Goal: Task Accomplishment & Management: Complete application form

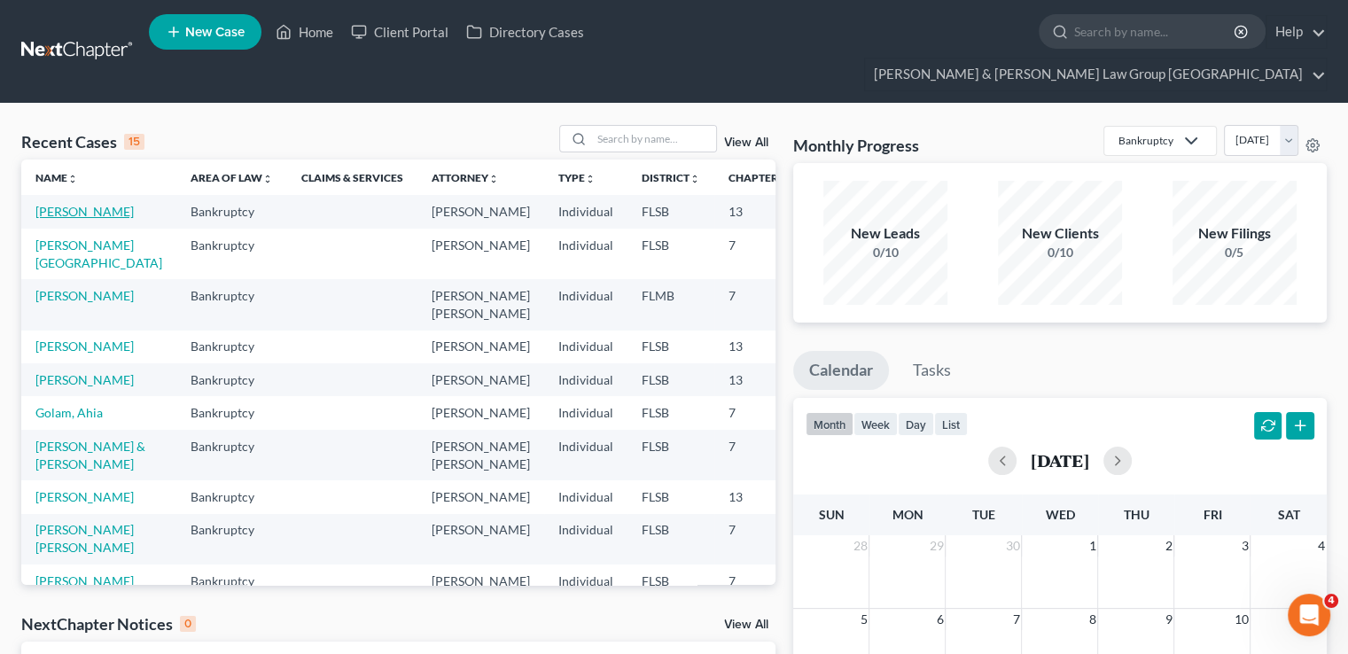
click at [67, 204] on link "Slaughter, Destenie" at bounding box center [84, 211] width 98 height 15
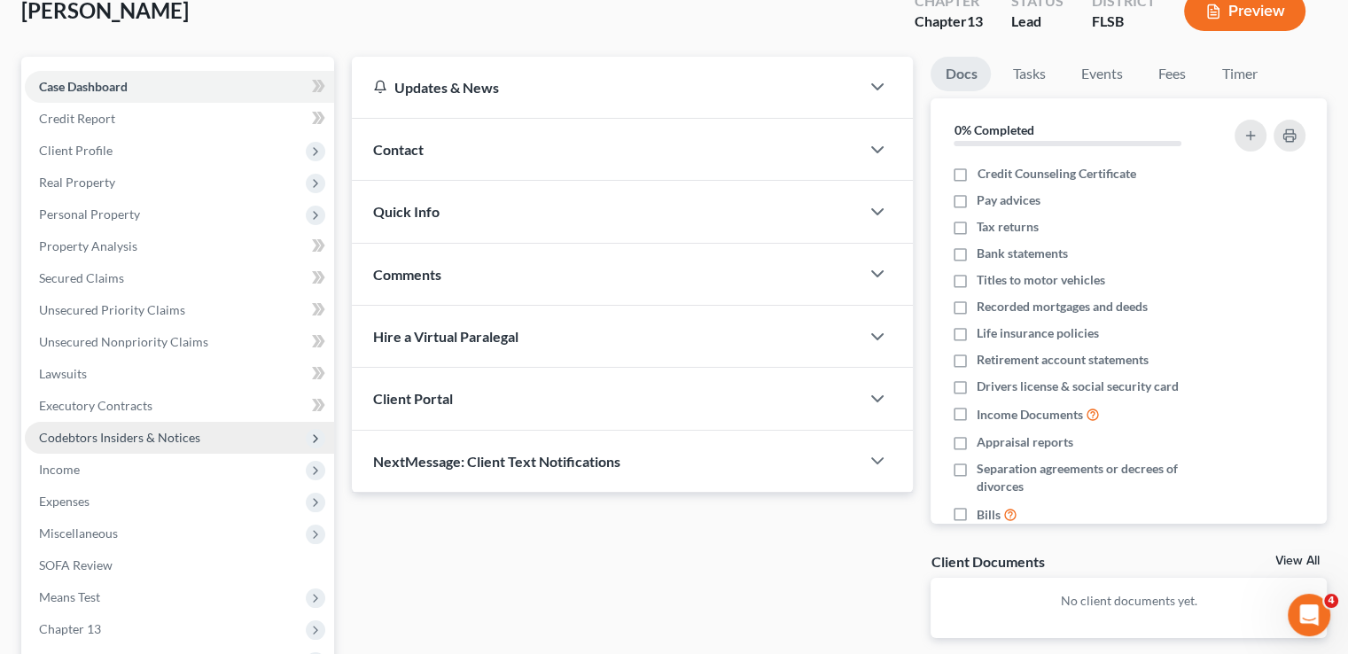
scroll to position [177, 0]
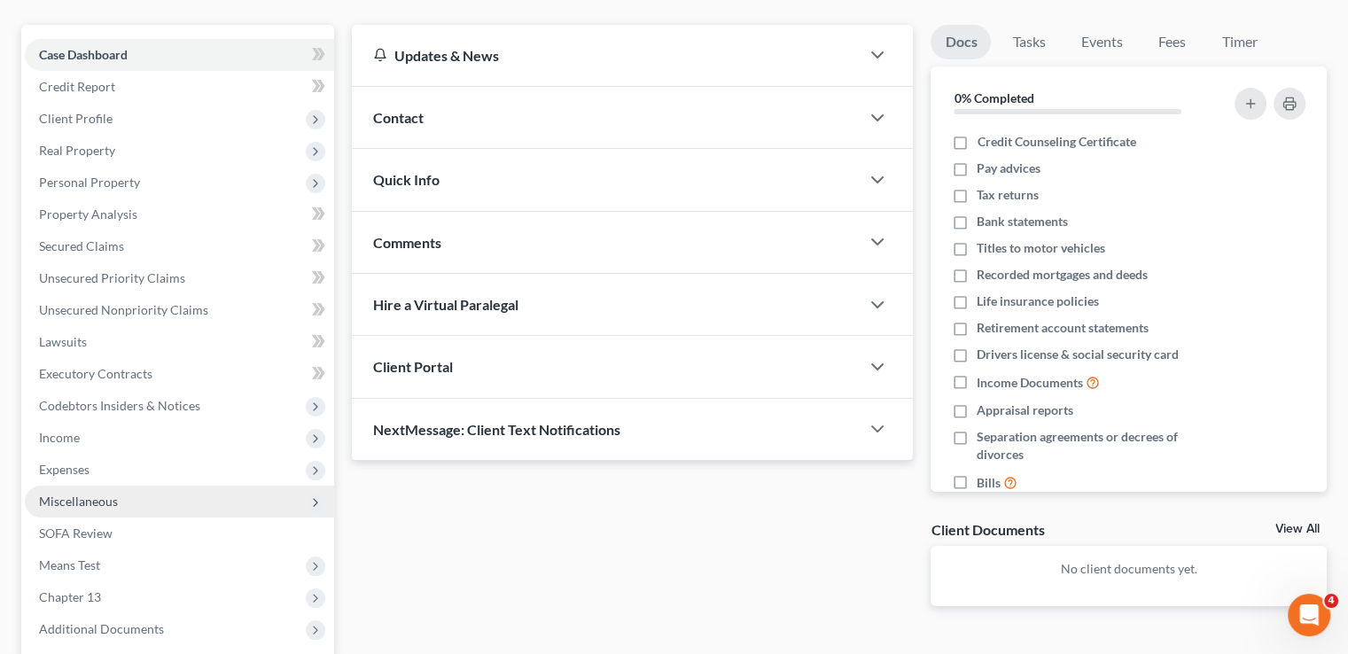
click at [139, 486] on span "Miscellaneous" at bounding box center [179, 502] width 309 height 32
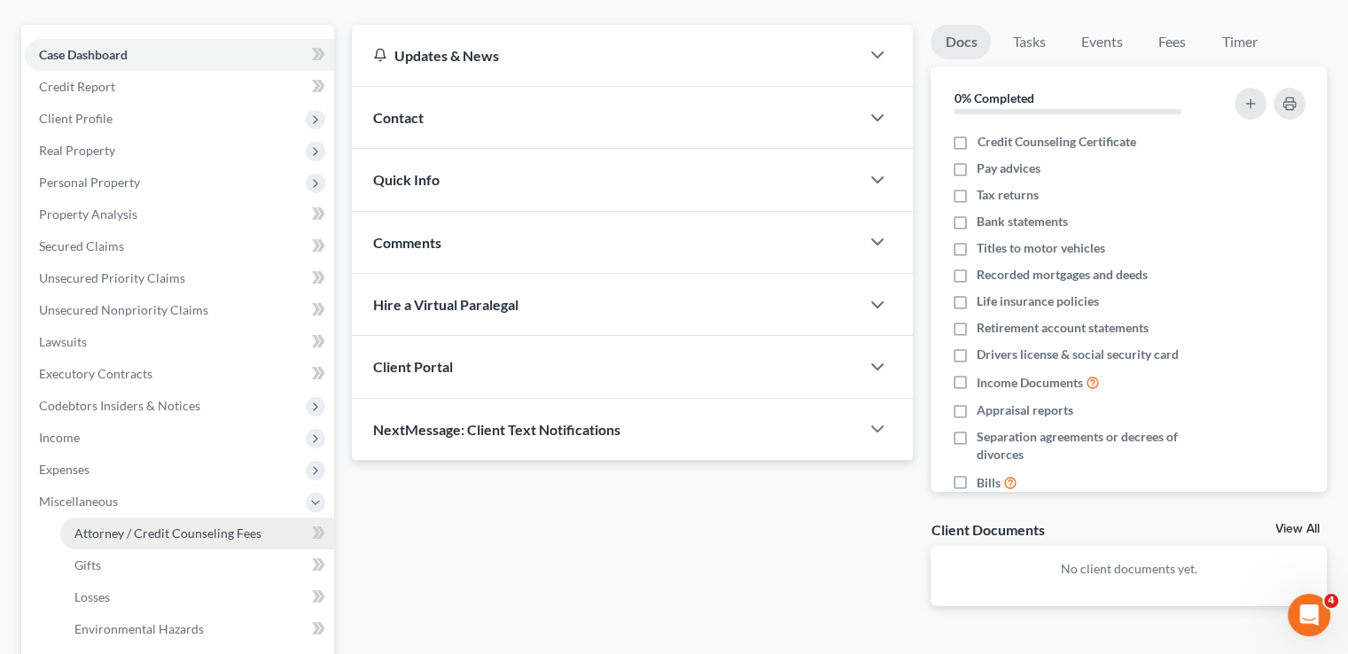
click at [147, 526] on span "Attorney / Credit Counseling Fees" at bounding box center [167, 533] width 187 height 15
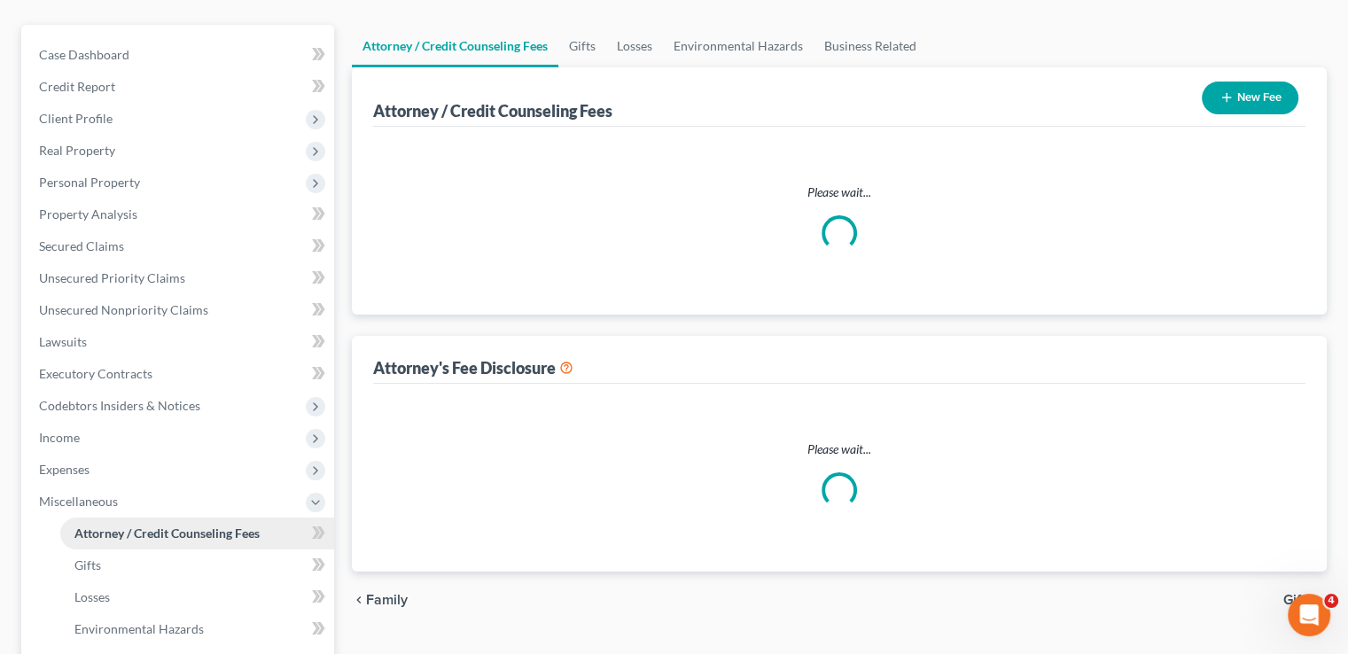
scroll to position [33, 0]
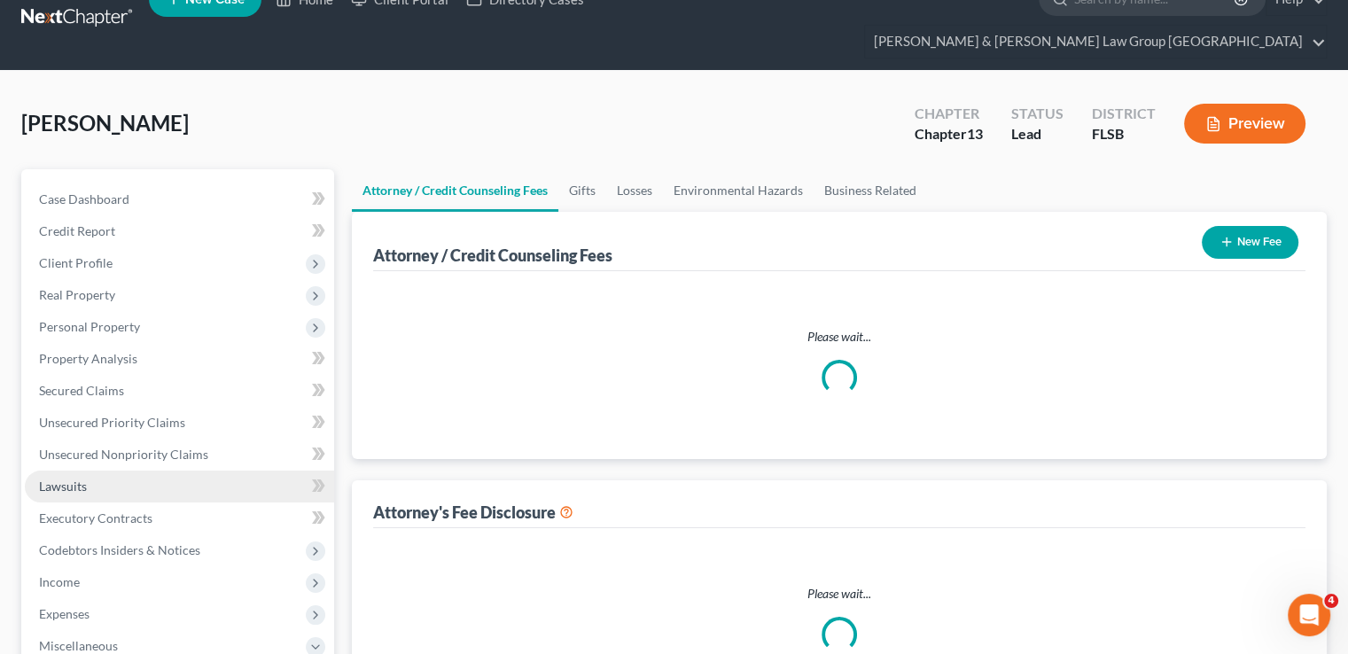
select select "5"
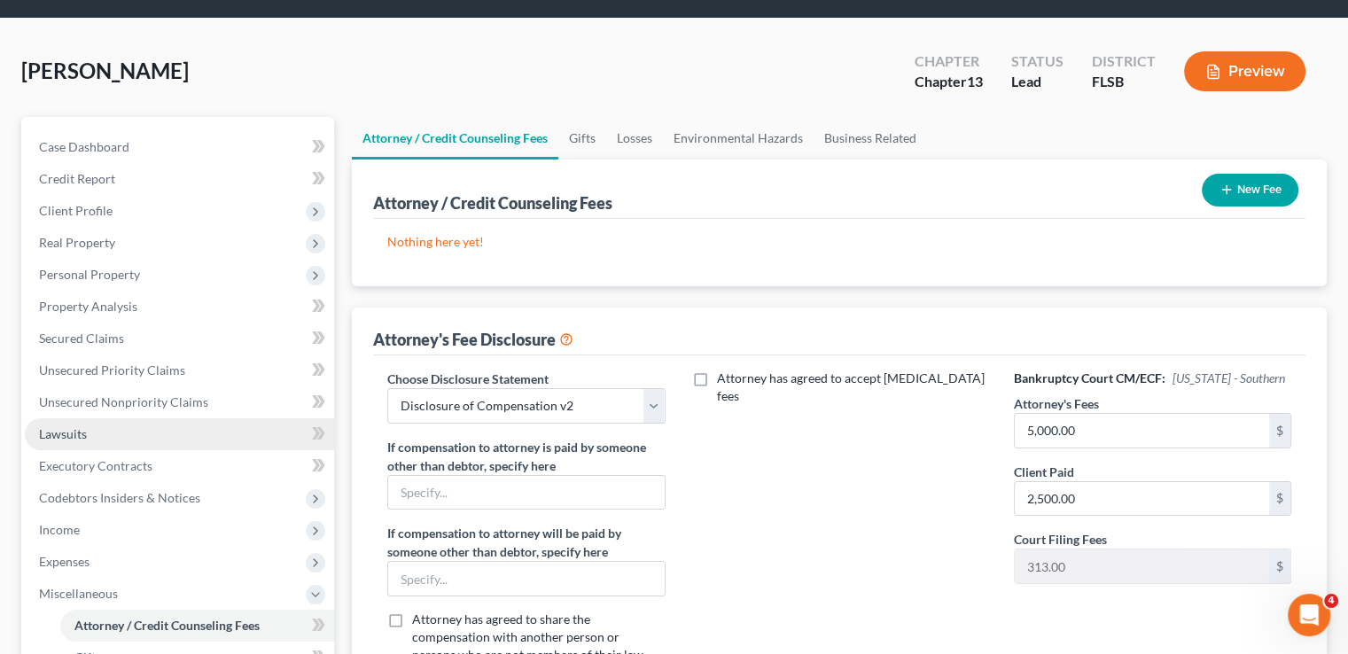
scroll to position [266, 0]
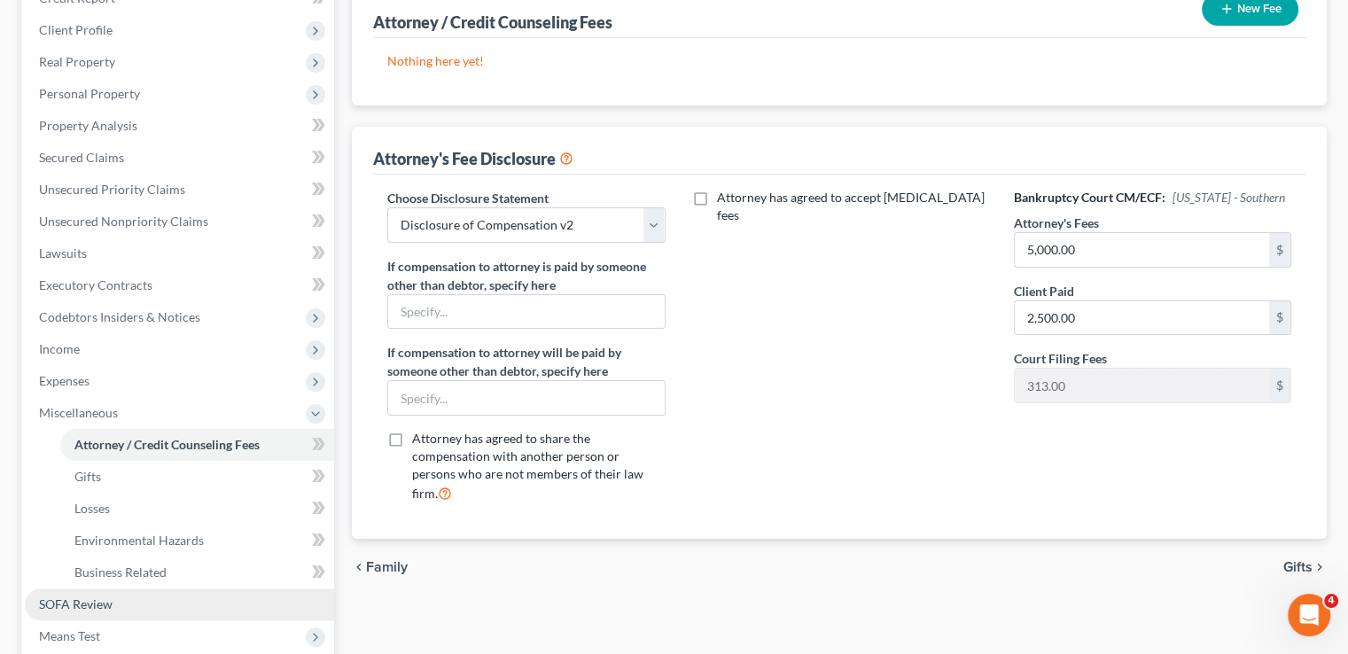
click at [93, 589] on link "SOFA Review" at bounding box center [179, 605] width 309 height 32
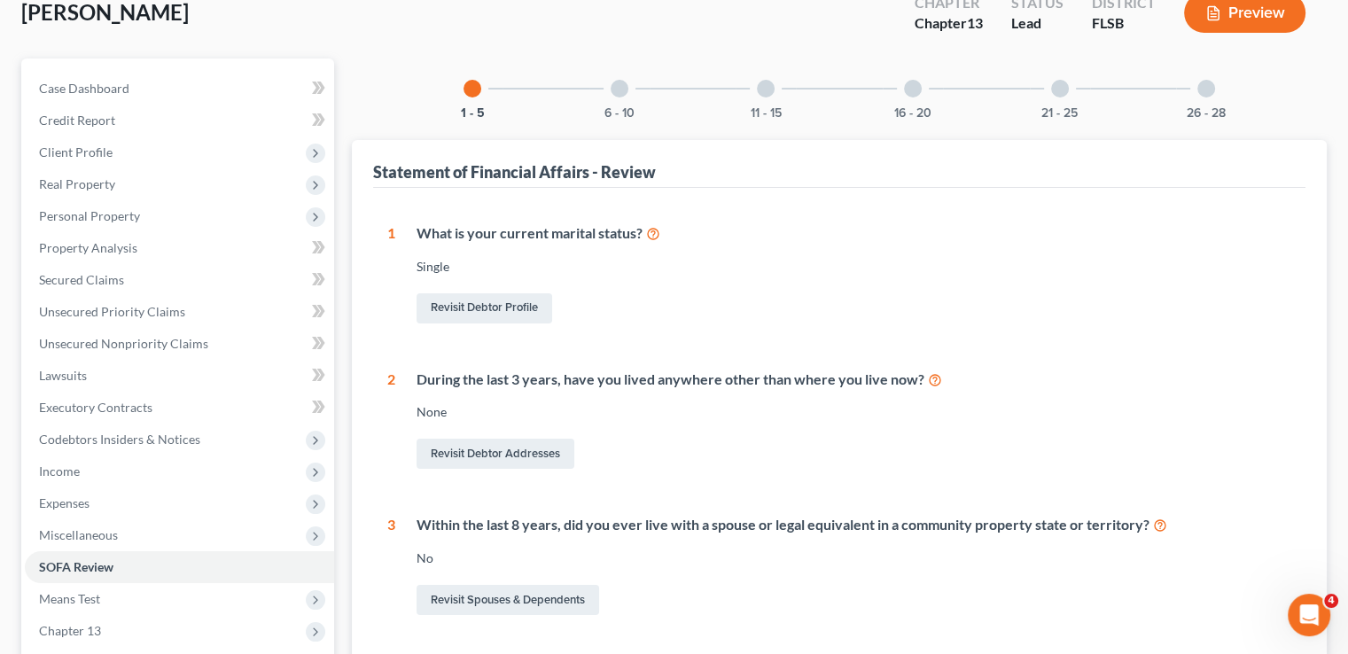
scroll to position [177, 0]
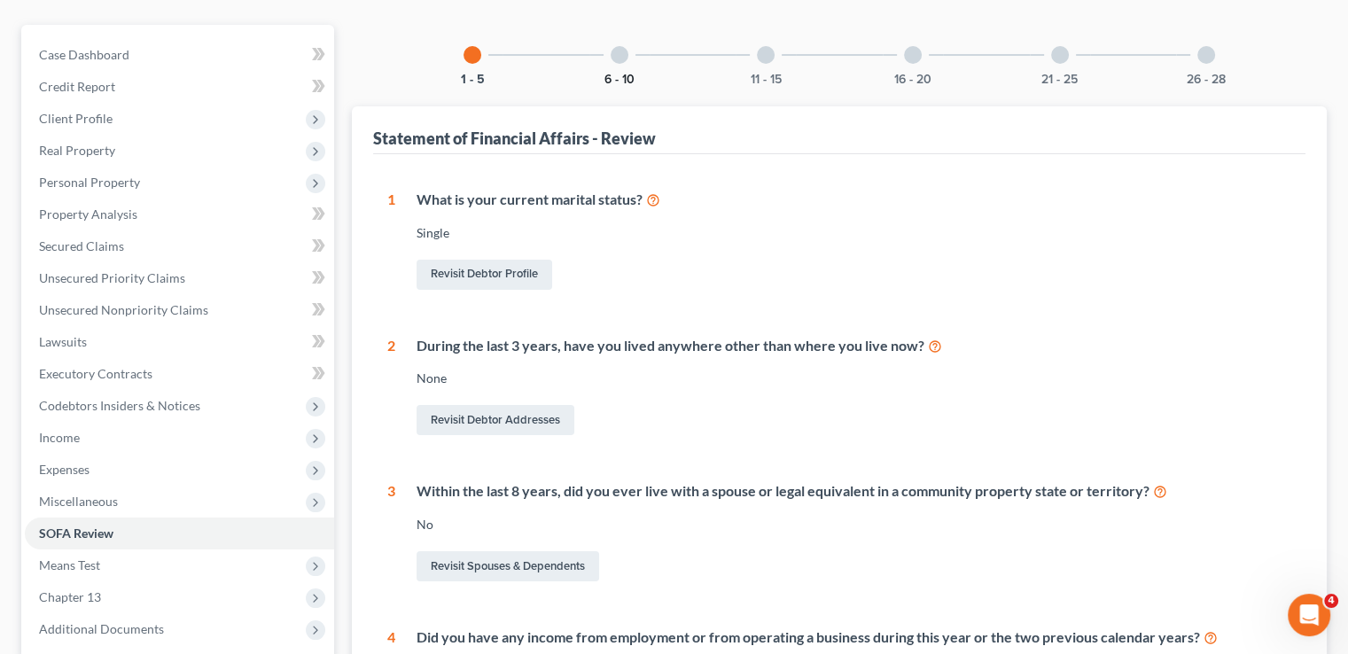
click at [606, 74] on button "6 - 10" at bounding box center [620, 80] width 30 height 12
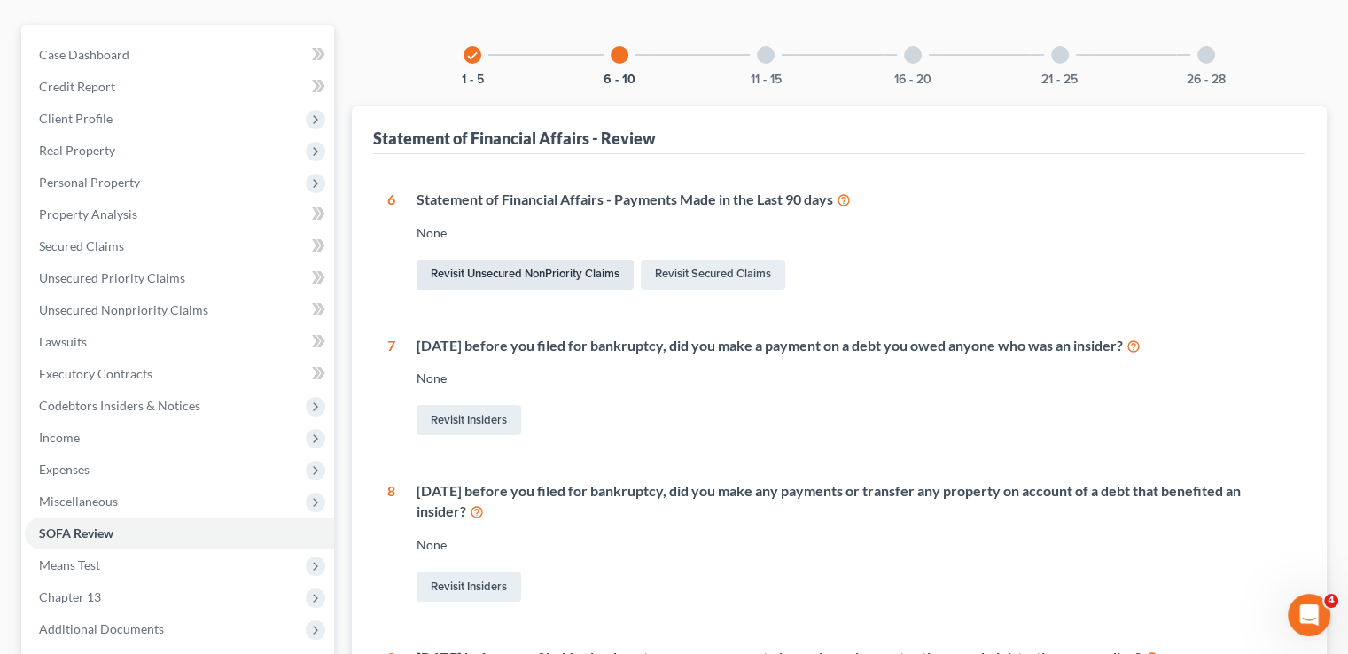
click at [528, 260] on link "Revisit Unsecured NonPriority Claims" at bounding box center [525, 275] width 217 height 30
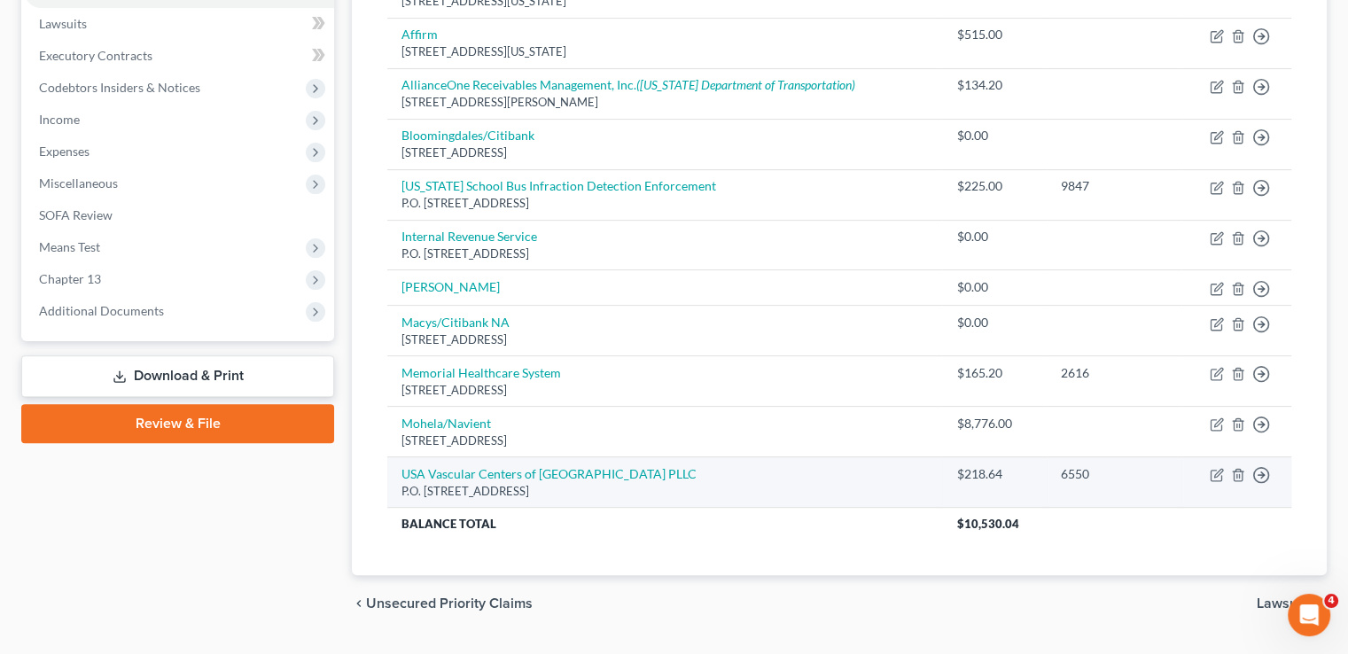
scroll to position [506, 0]
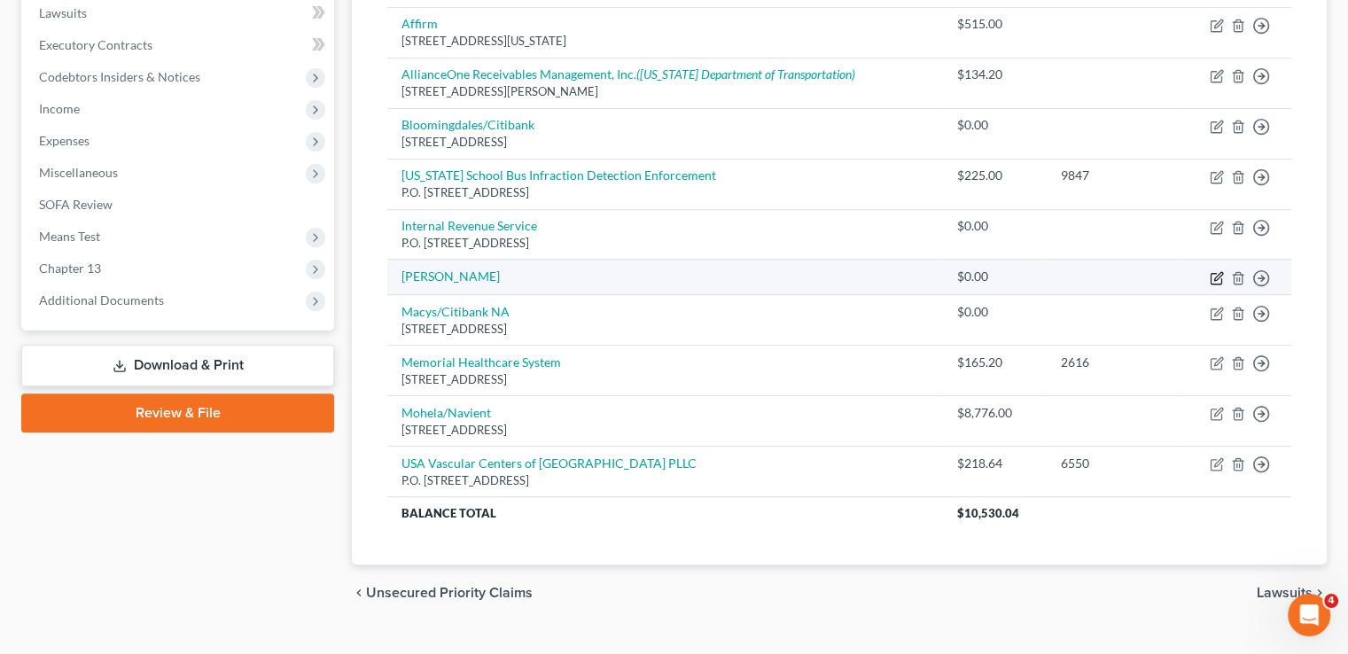
click at [1214, 272] on icon "button" at bounding box center [1218, 276] width 8 height 8
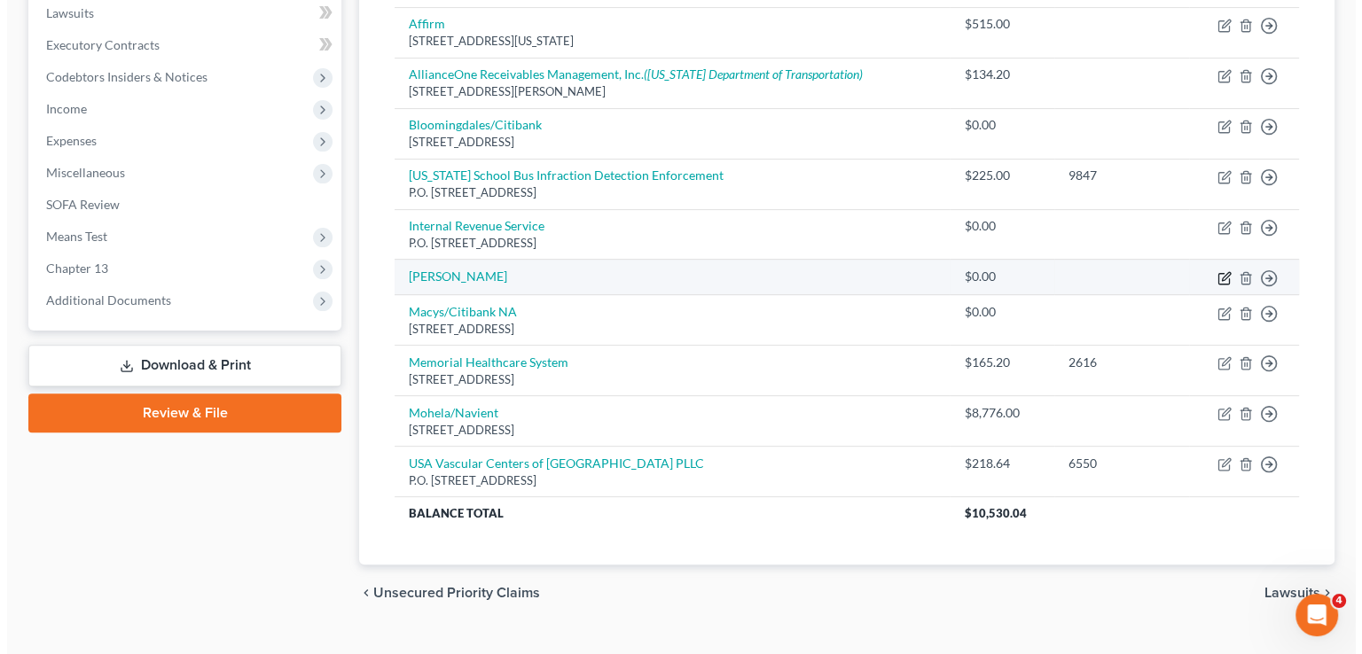
select select "0"
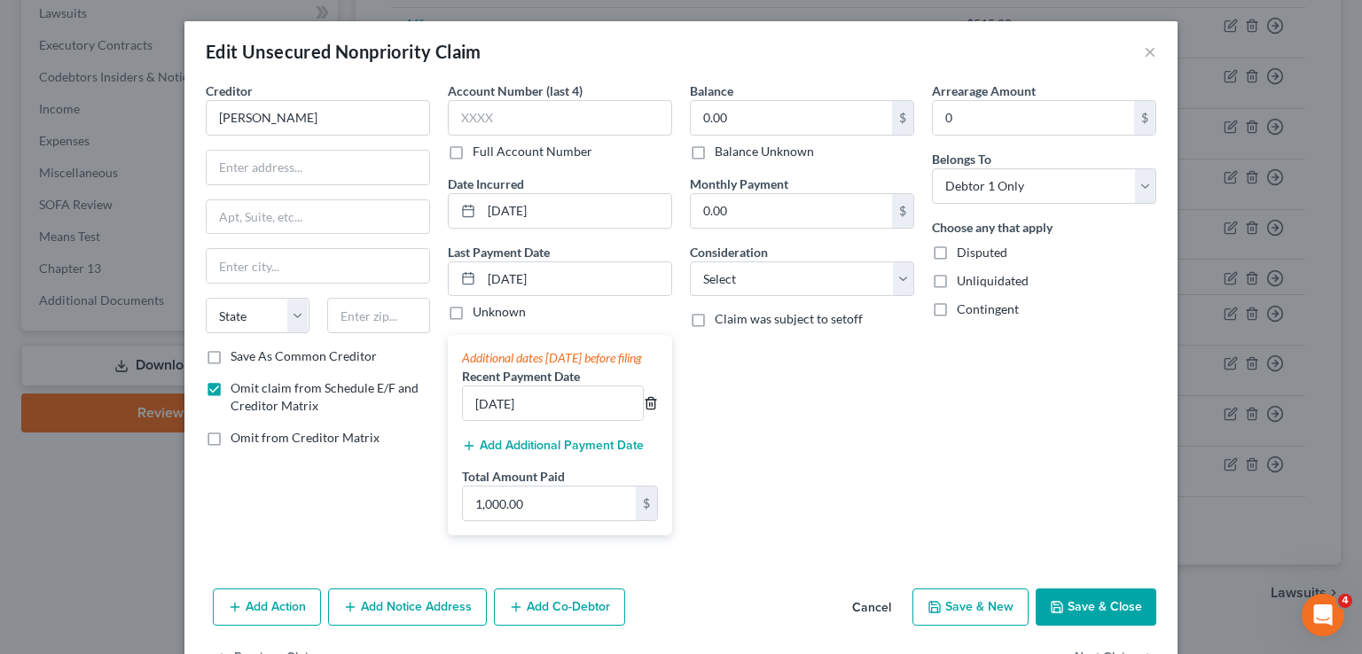
click at [646, 410] on icon "button" at bounding box center [650, 404] width 8 height 12
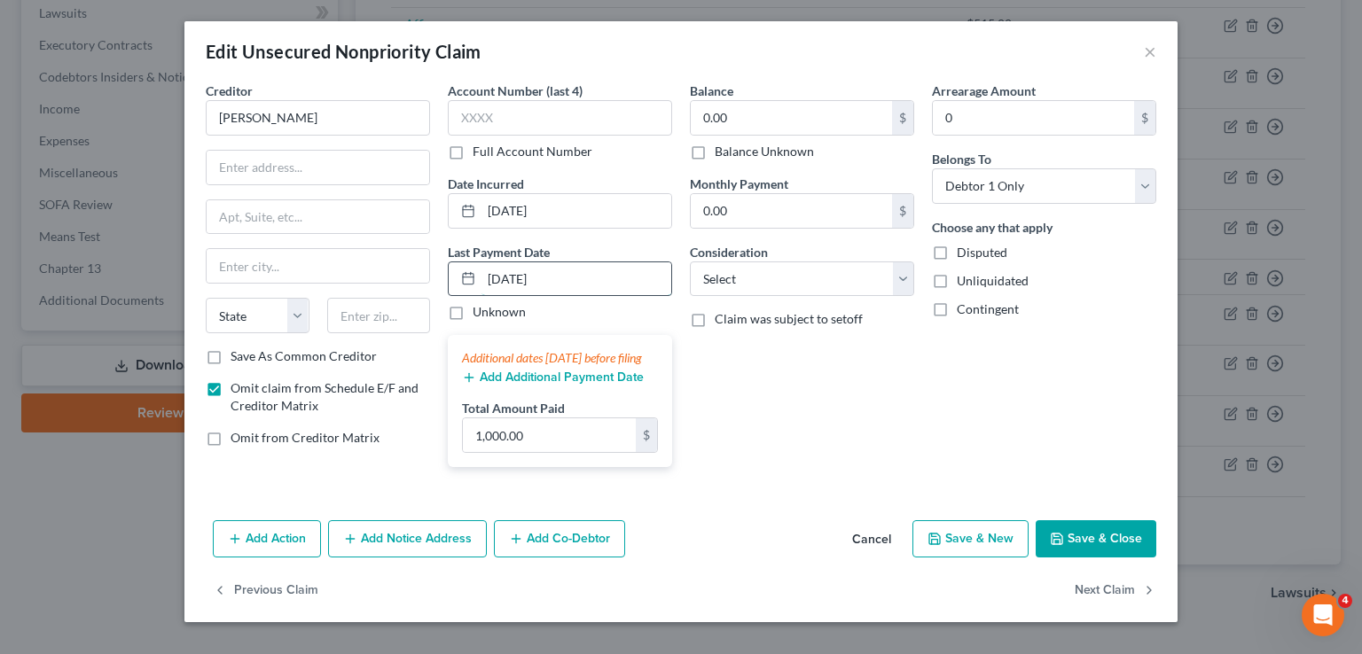
click at [590, 279] on input "07/15/2025" at bounding box center [576, 279] width 190 height 34
drag, startPoint x: 596, startPoint y: 277, endPoint x: 465, endPoint y: 277, distance: 131.2
click at [465, 277] on div "07/15/2025" at bounding box center [560, 279] width 224 height 35
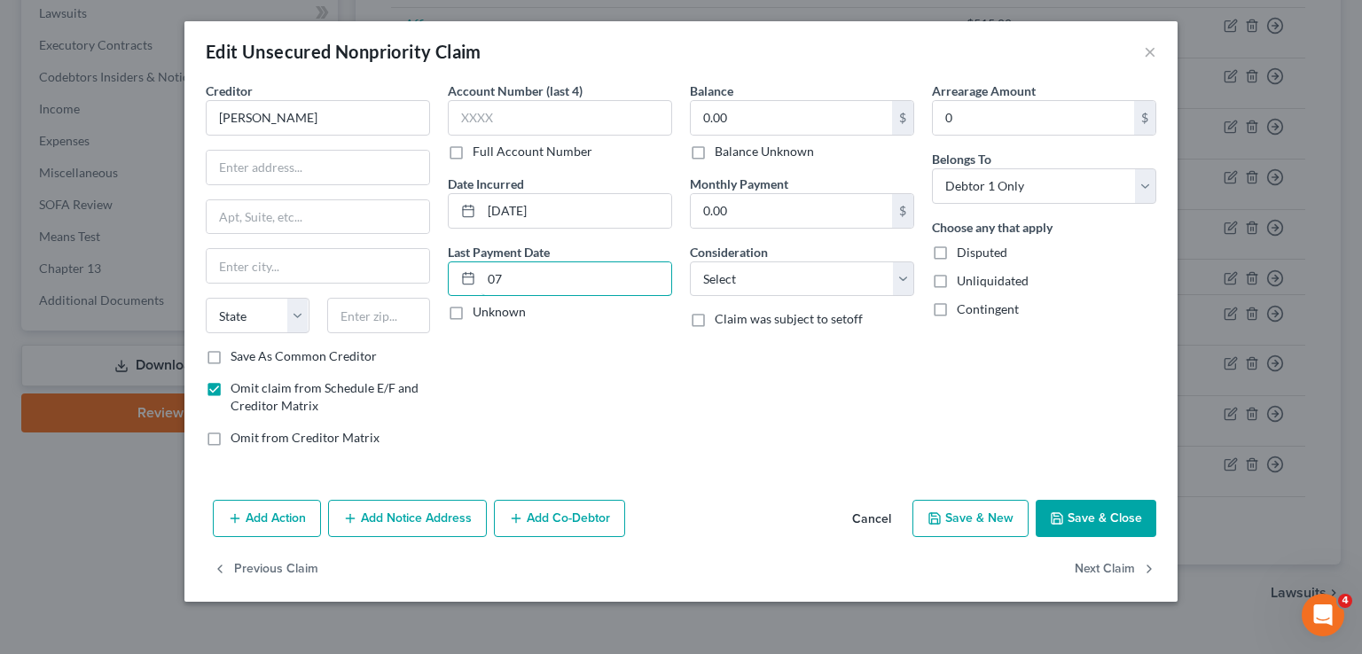
type input "07/15/2025"
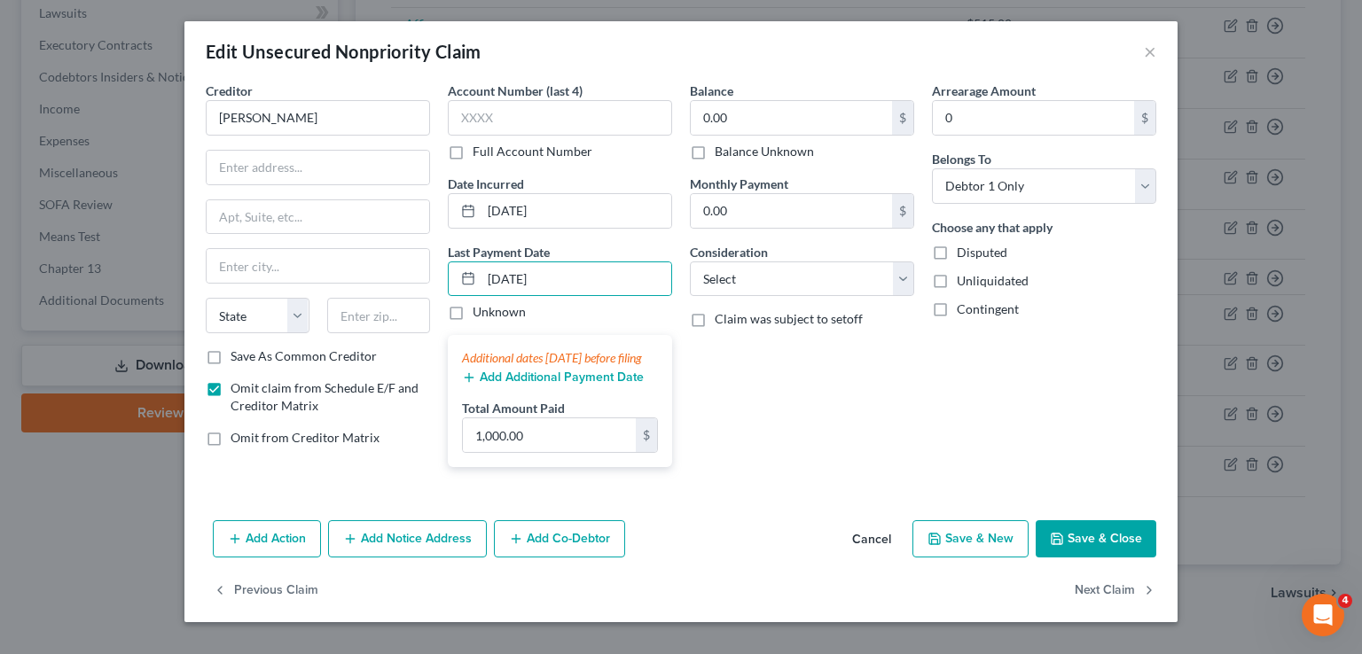
click at [593, 385] on button "Add Additional Payment Date" at bounding box center [553, 378] width 182 height 14
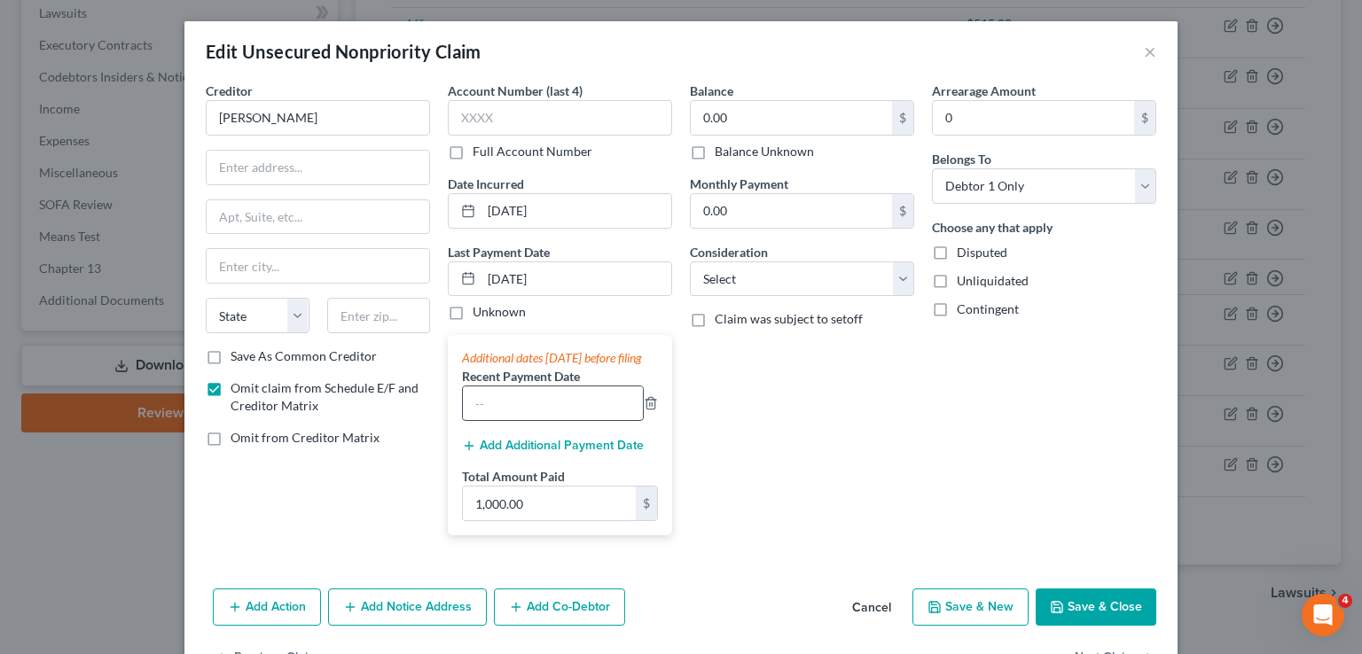
click at [597, 412] on input "text" at bounding box center [553, 403] width 180 height 34
type input "07/2025"
click at [1090, 626] on button "Save & Close" at bounding box center [1095, 607] width 121 height 37
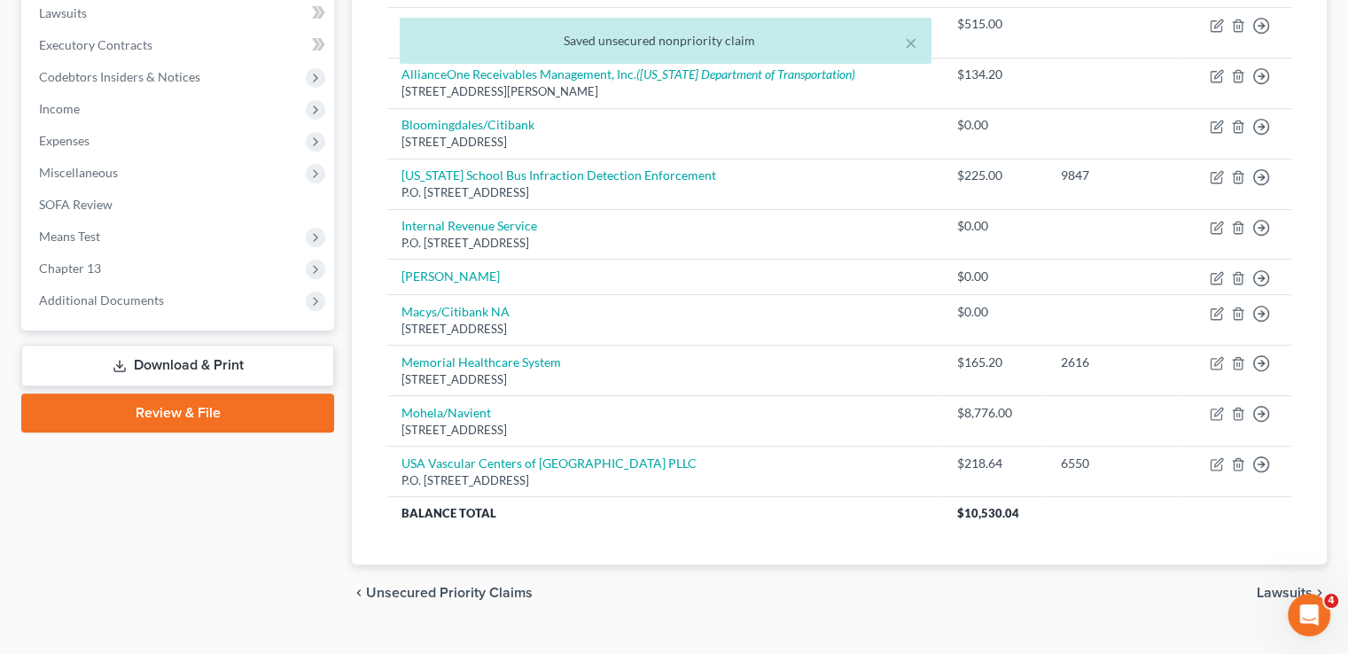
click at [230, 345] on link "Download & Print" at bounding box center [177, 366] width 313 height 42
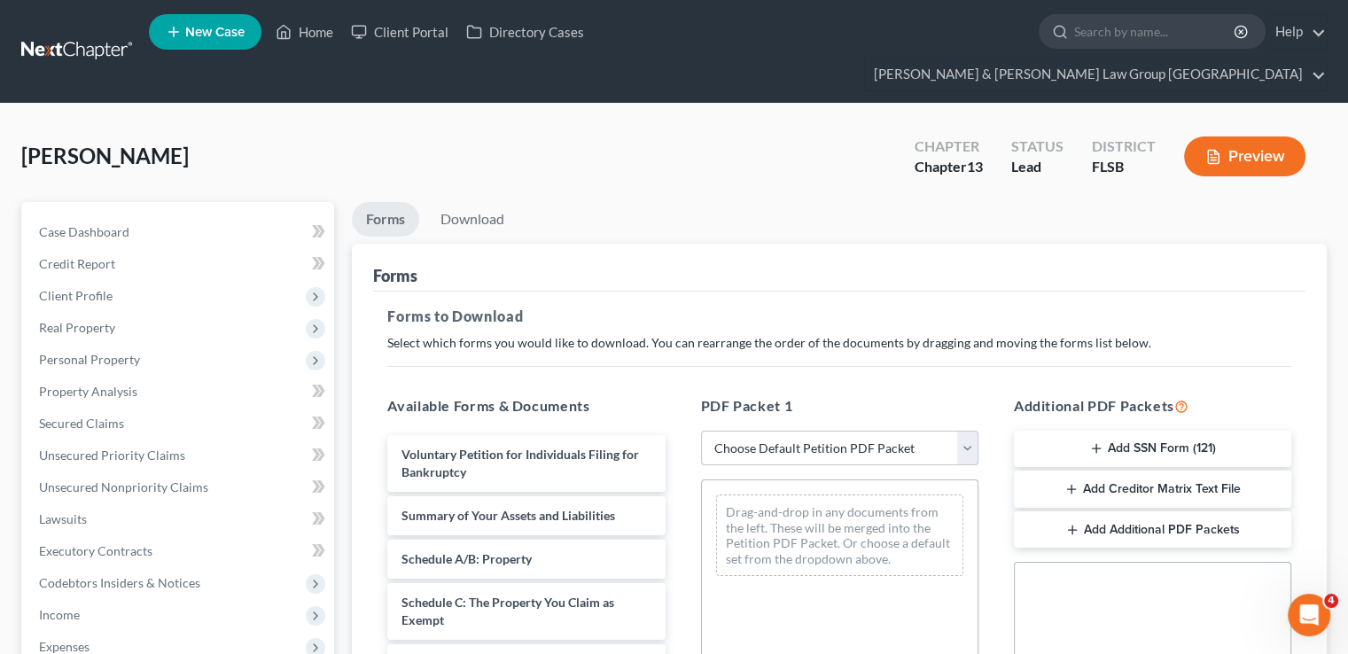
click at [777, 431] on select "Choose Default Petition PDF Packet Complete Bankruptcy Petition (all forms and …" at bounding box center [839, 448] width 277 height 35
click at [1202, 59] on link "[PERSON_NAME] & [PERSON_NAME] Law Group [GEOGRAPHIC_DATA]" at bounding box center [1095, 75] width 461 height 32
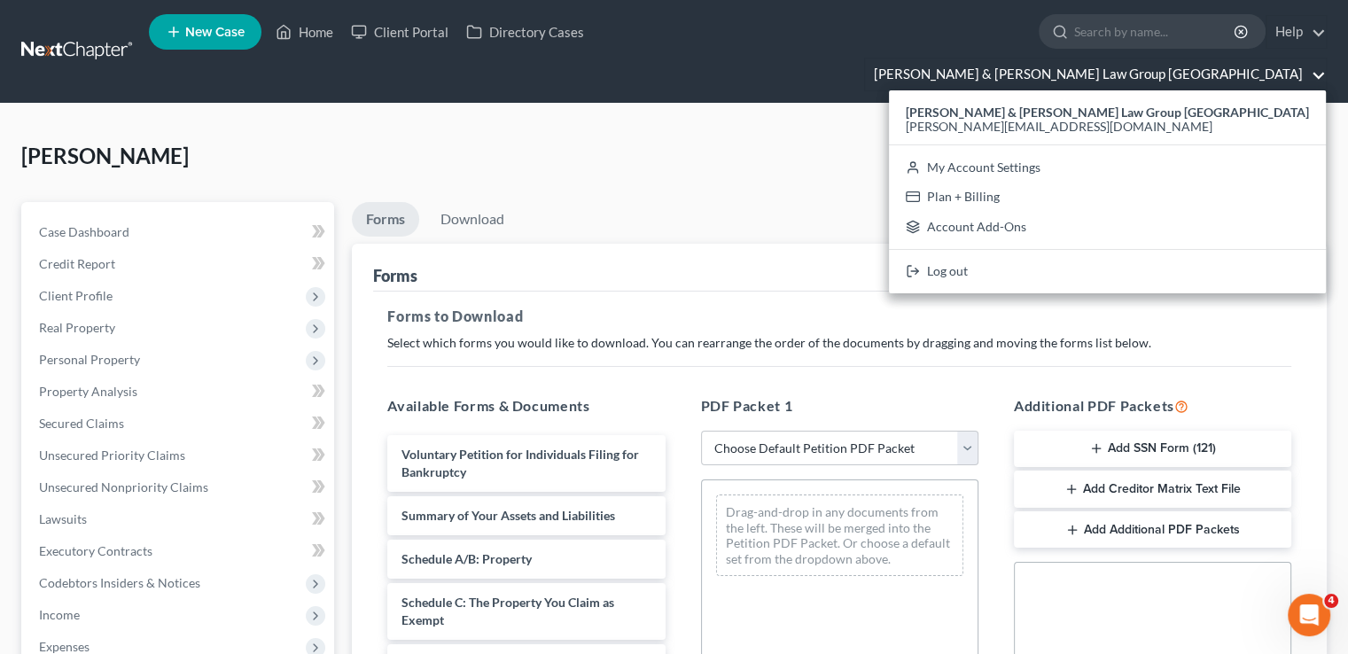
click at [833, 168] on div "Slaughter, Destenie Upgraded Chapter Chapter 13 Status Lead District FLSB Previ…" at bounding box center [674, 163] width 1306 height 77
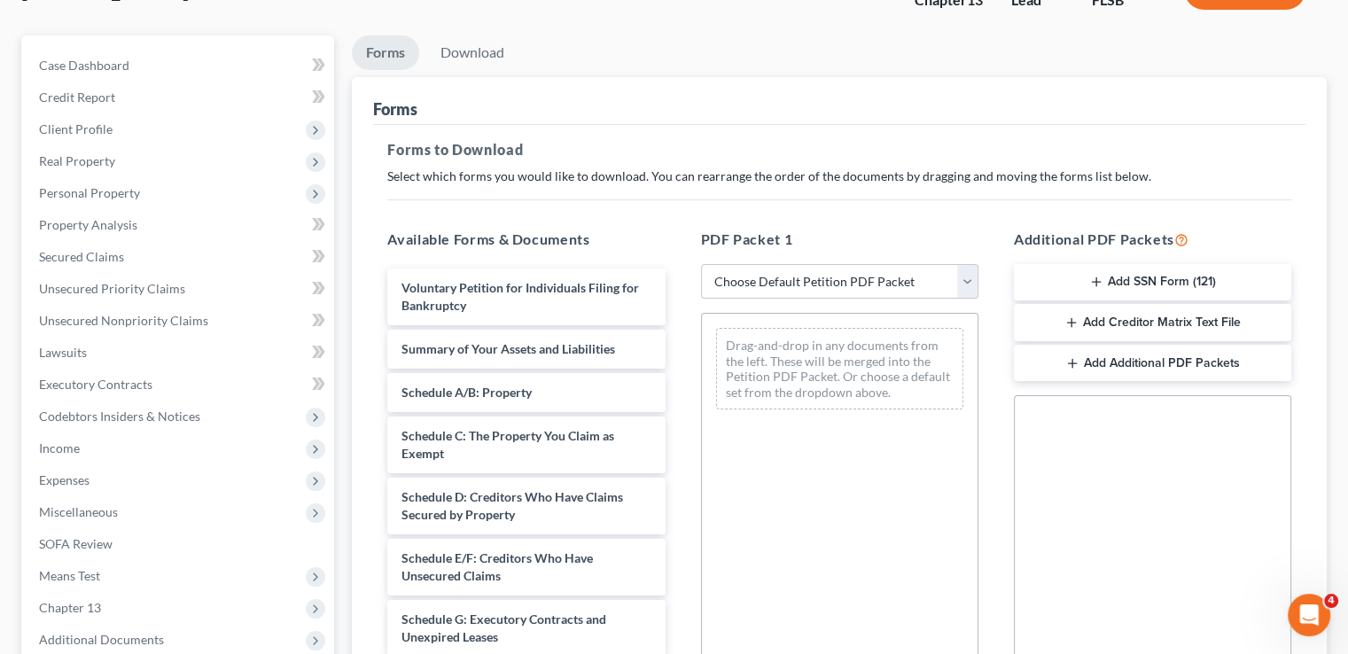
scroll to position [177, 0]
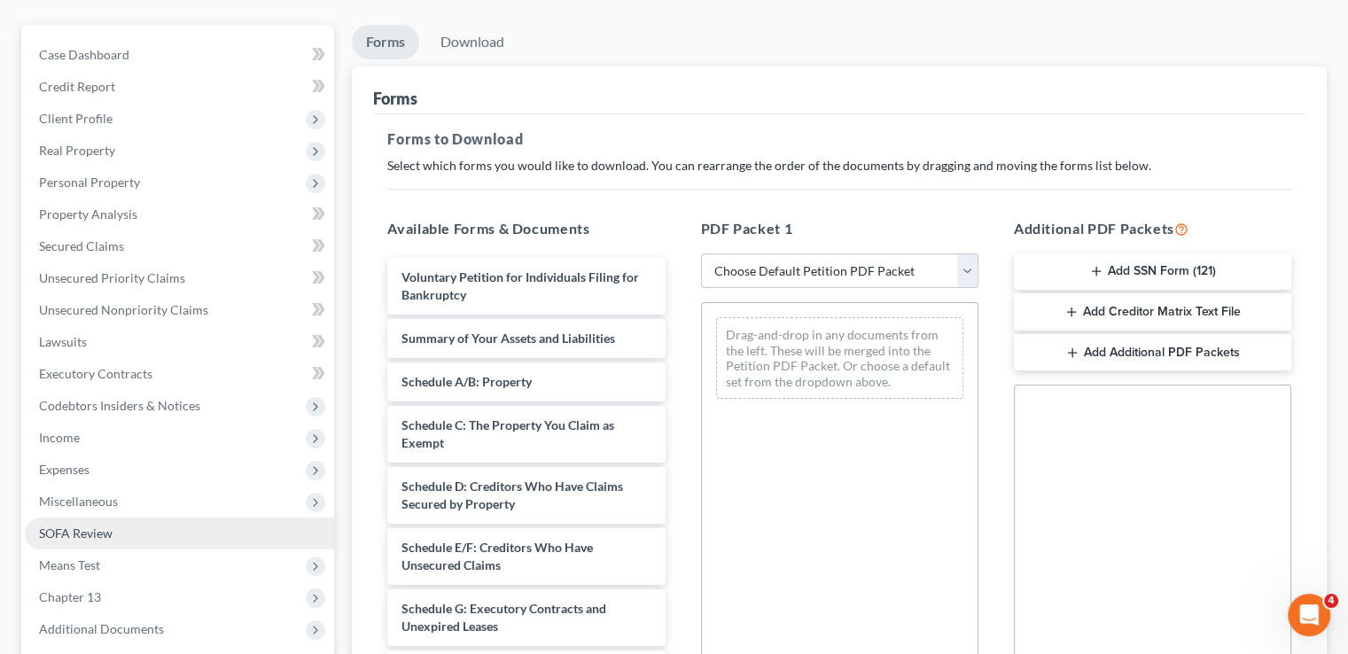
click at [78, 526] on span "SOFA Review" at bounding box center [76, 533] width 74 height 15
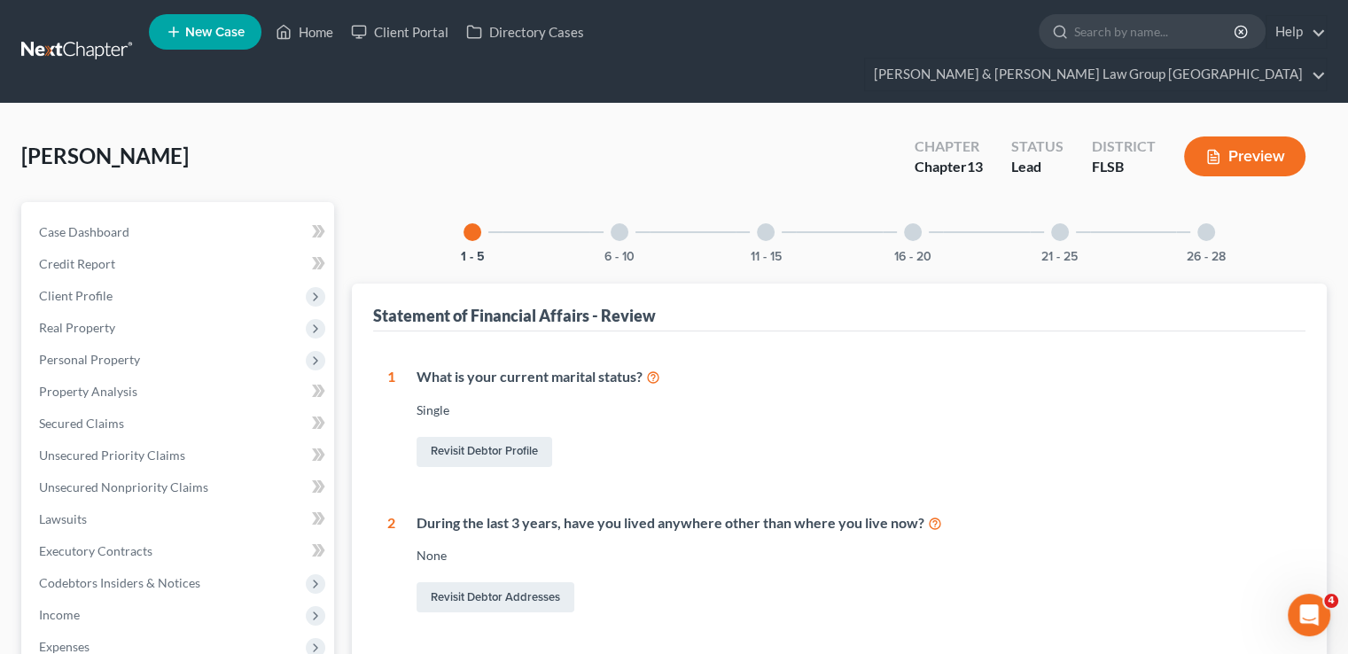
click at [608, 202] on div "6 - 10" at bounding box center [620, 232] width 60 height 60
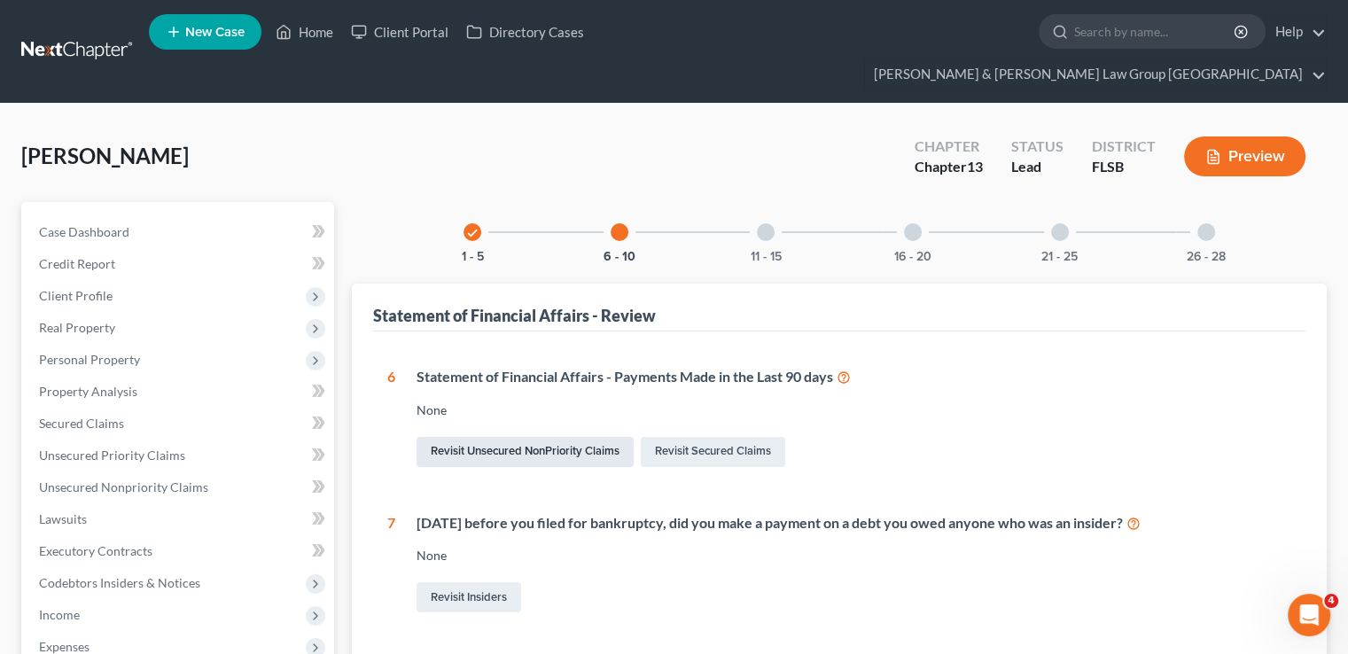
click at [589, 437] on link "Revisit Unsecured NonPriority Claims" at bounding box center [525, 452] width 217 height 30
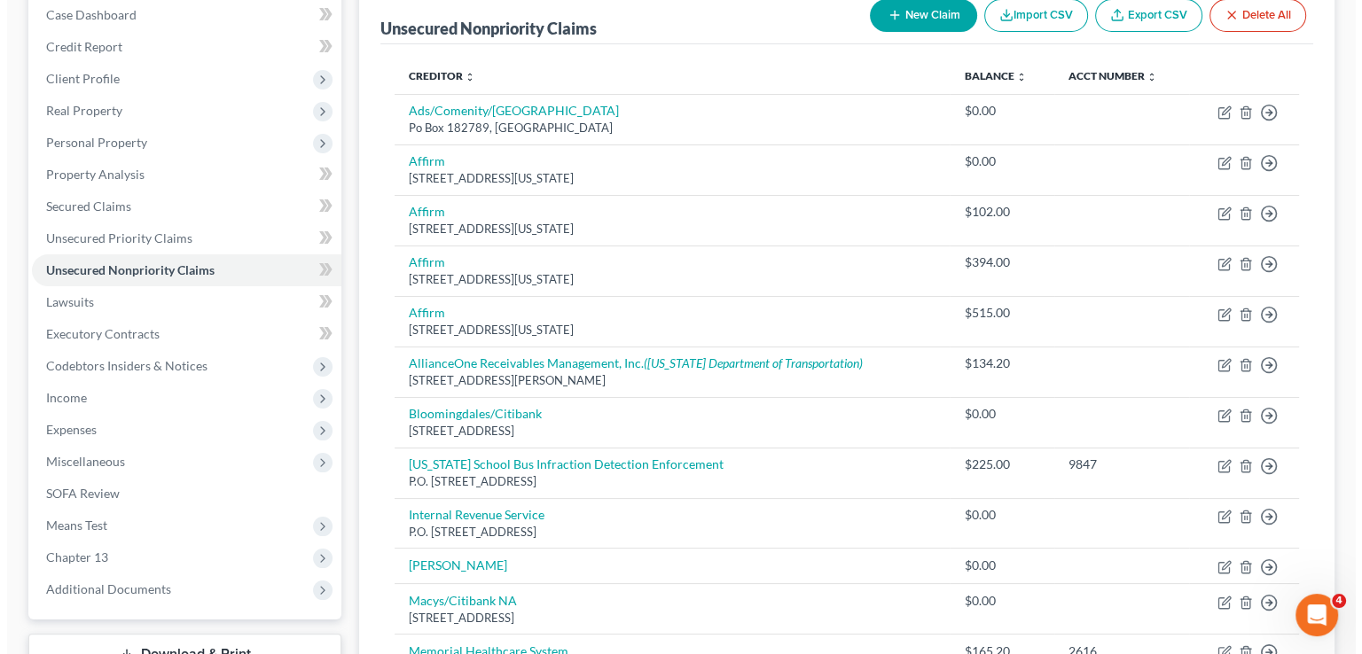
scroll to position [506, 0]
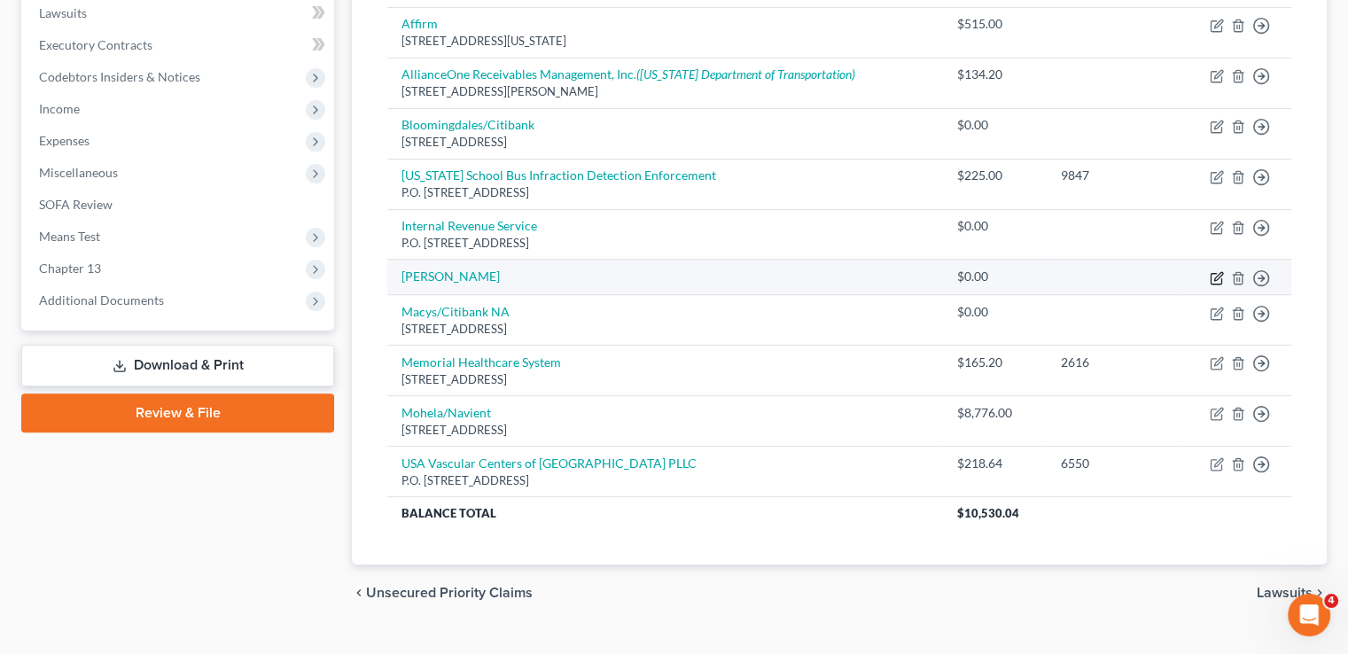
click at [1213, 271] on icon "button" at bounding box center [1217, 278] width 14 height 14
select select "0"
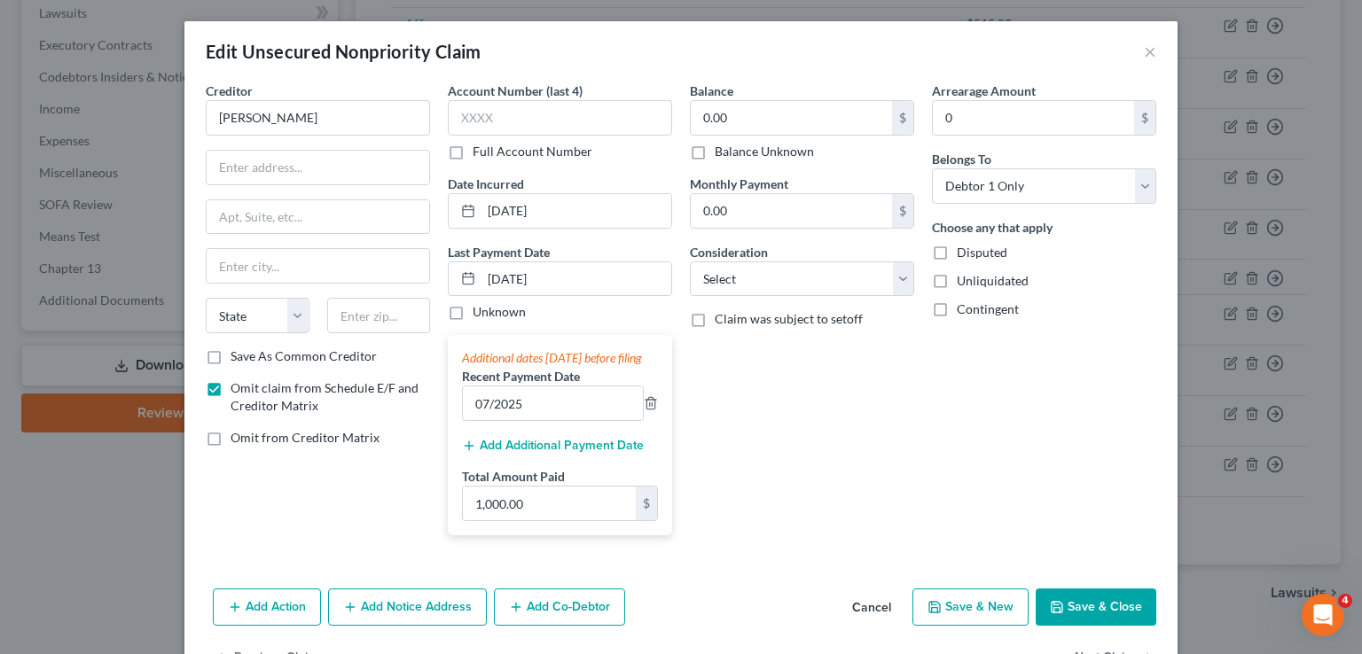
scroll to position [0, 0]
click at [579, 517] on input "1,000.00" at bounding box center [549, 504] width 173 height 34
click at [1144, 33] on div "Edit Unsecured Nonpriority Claim ×" at bounding box center [680, 51] width 993 height 60
click at [1144, 50] on button "×" at bounding box center [1150, 51] width 12 height 21
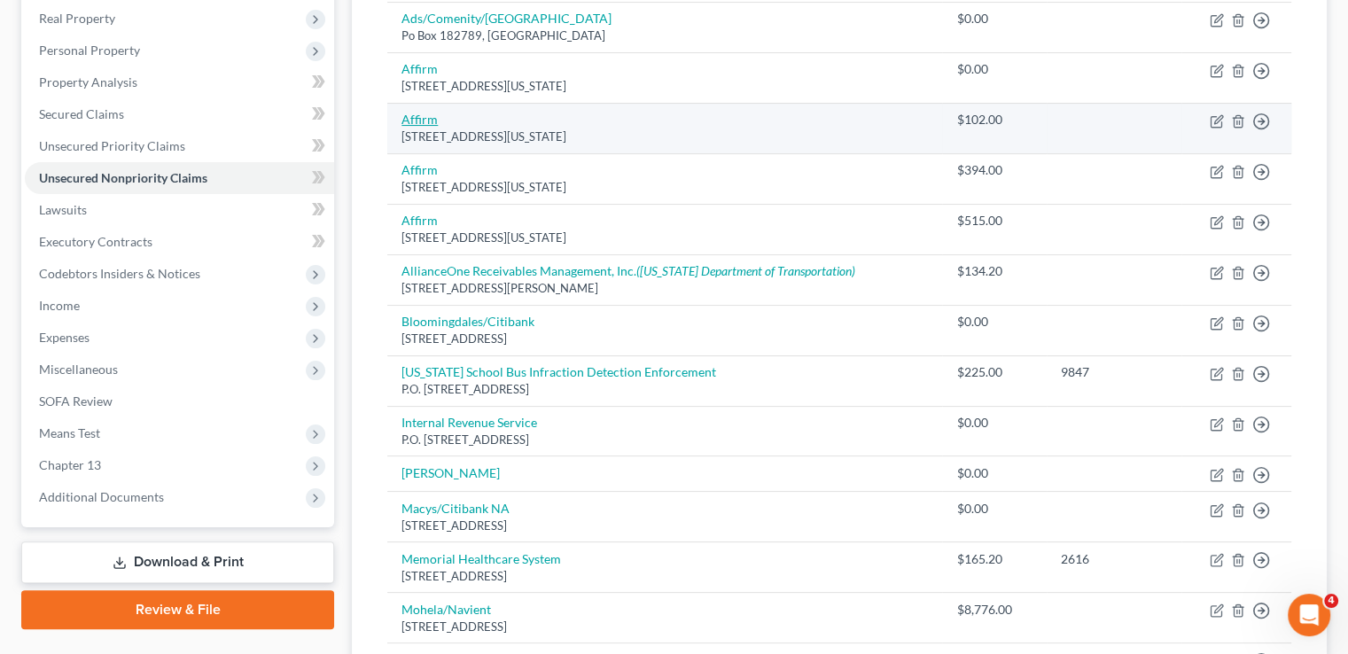
scroll to position [152, 0]
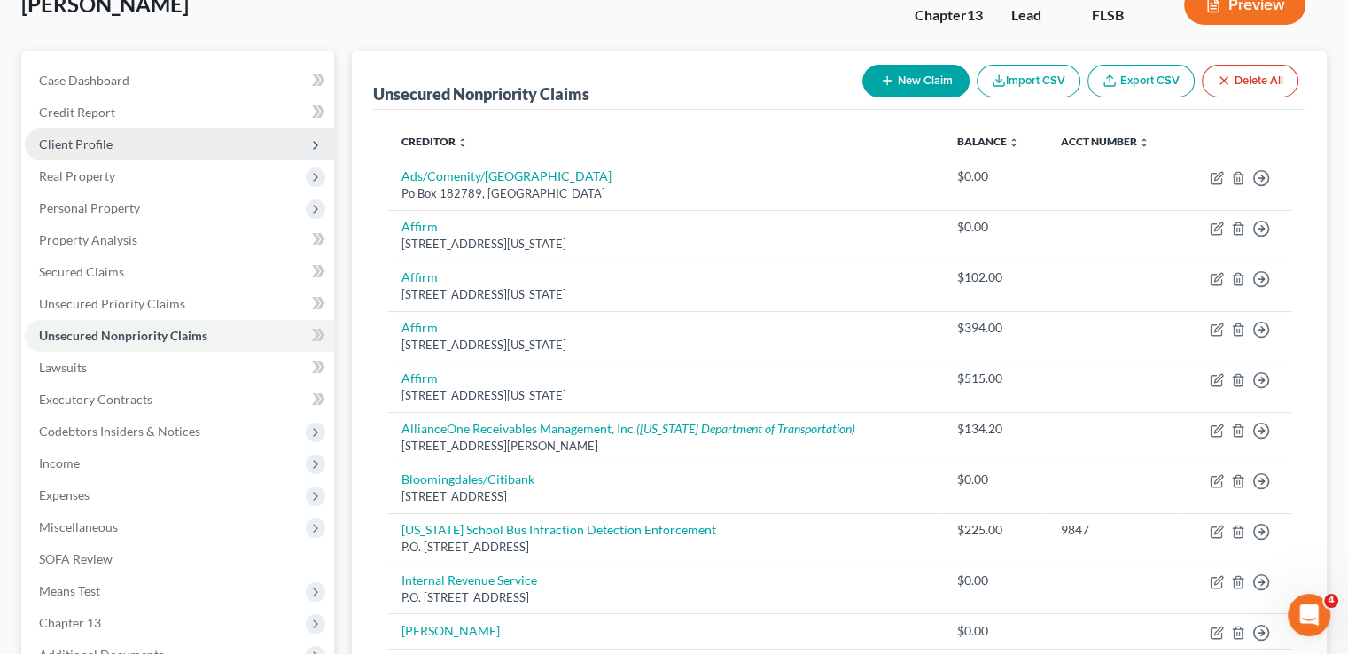
click at [72, 137] on span "Client Profile" at bounding box center [76, 144] width 74 height 15
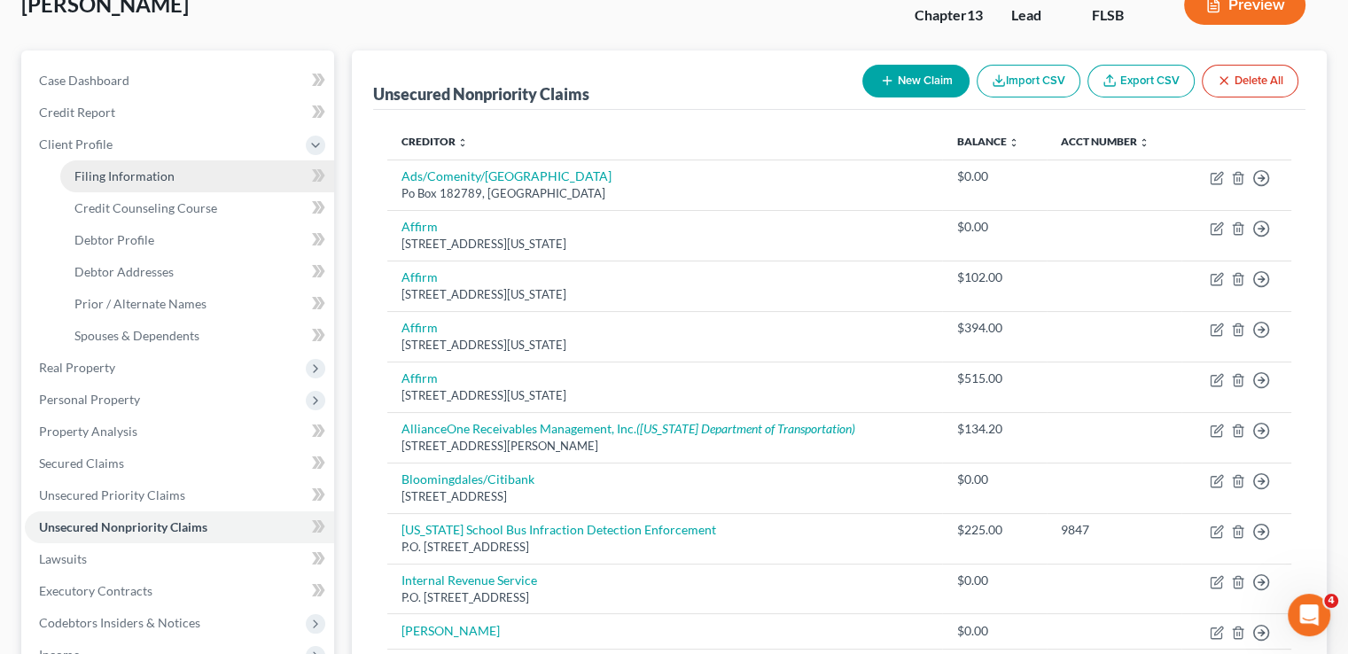
click at [82, 168] on span "Filing Information" at bounding box center [124, 175] width 100 height 15
select select "1"
select select "0"
select select "3"
select select "9"
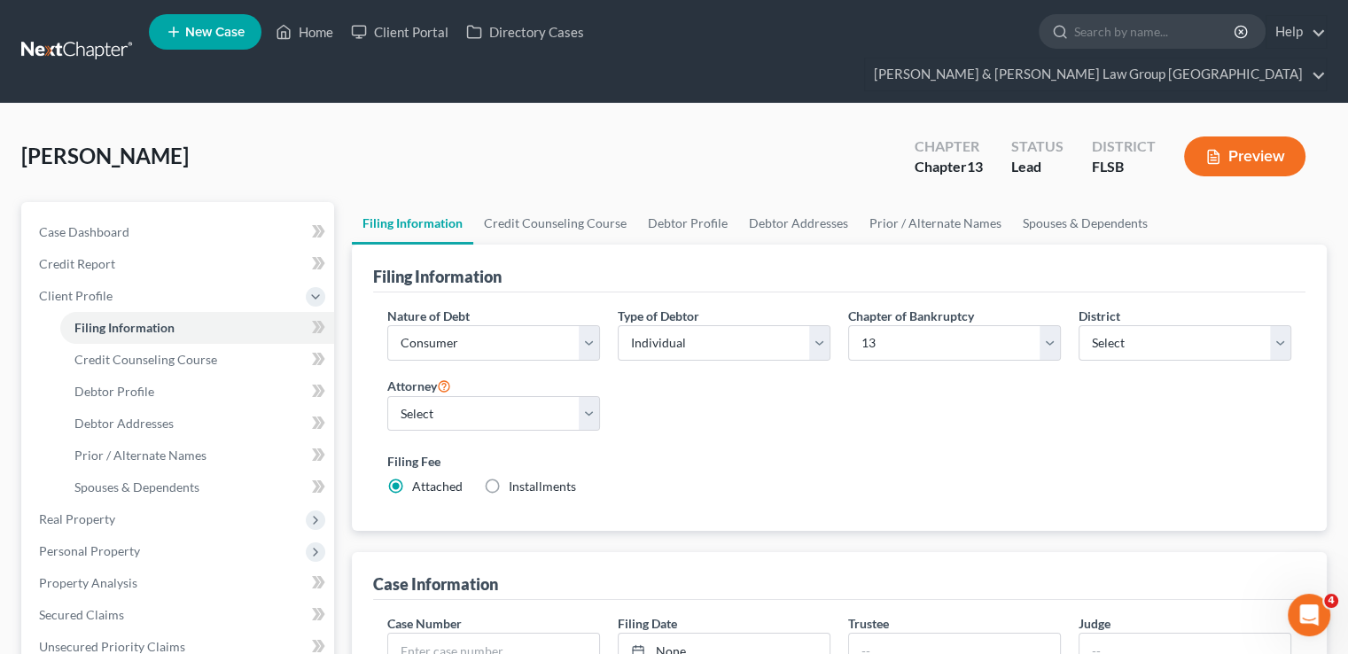
scroll to position [266, 0]
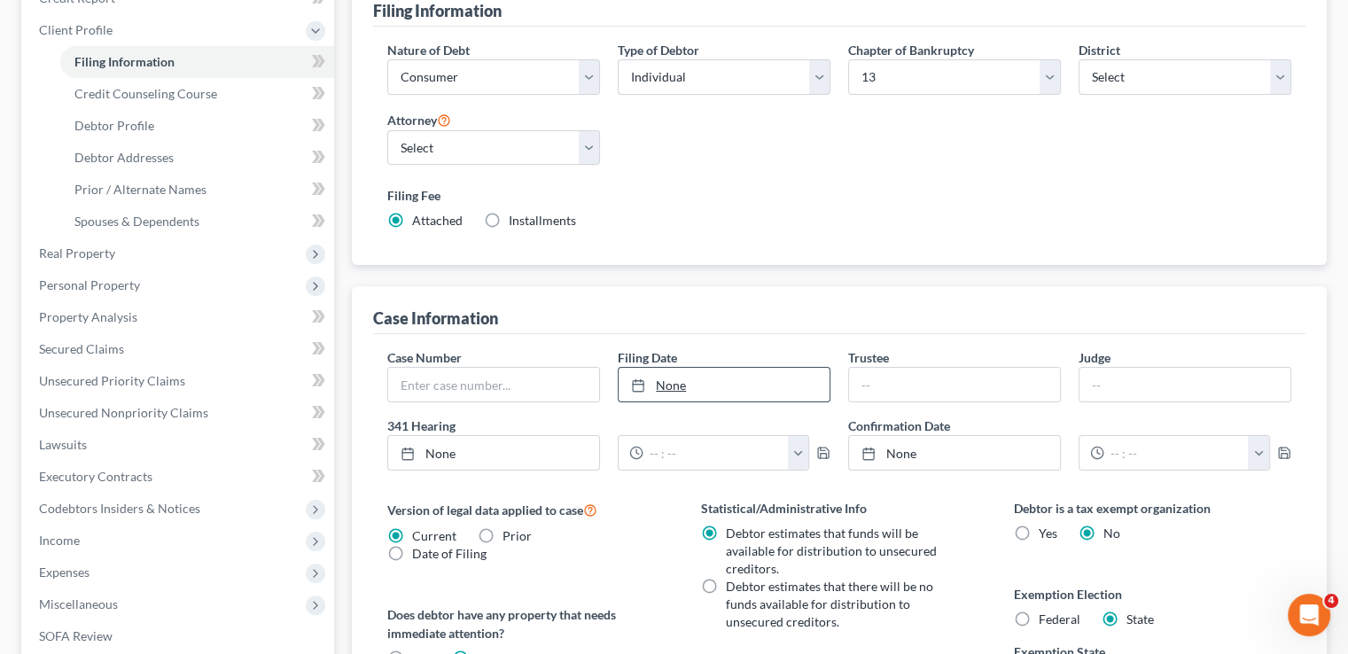
click at [672, 368] on link "None" at bounding box center [724, 385] width 211 height 34
type input "10/15/2025"
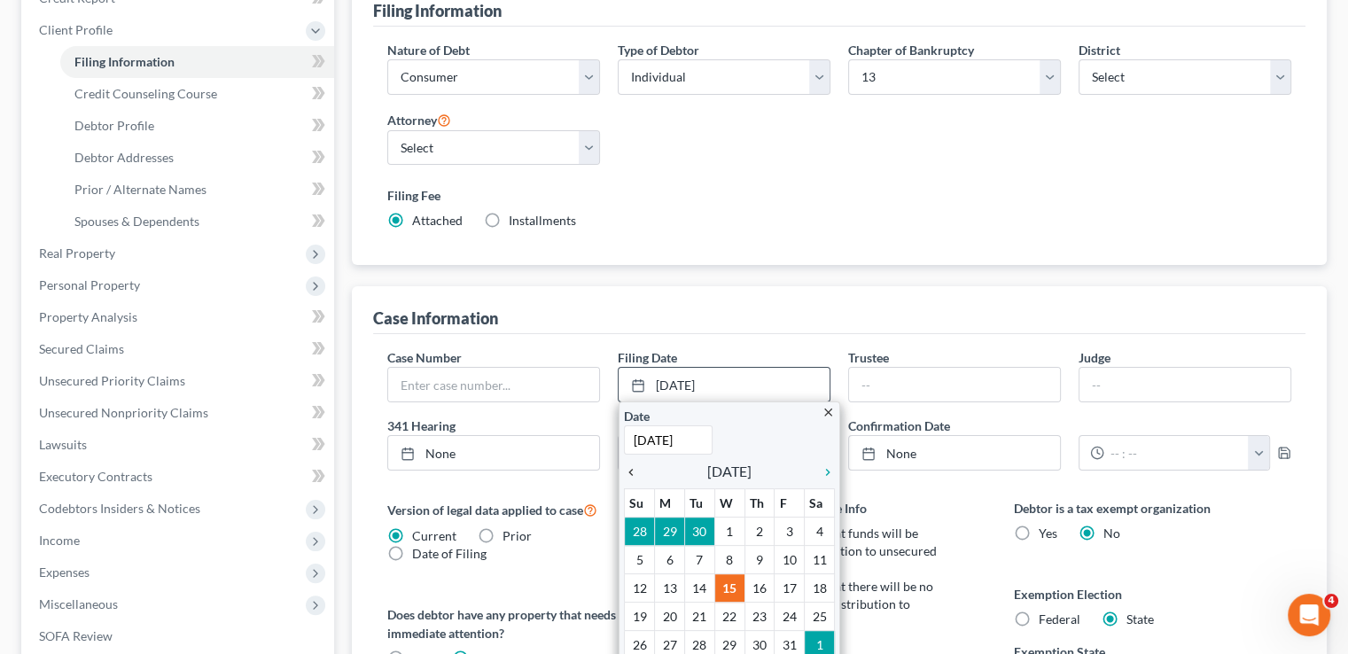
click at [624, 465] on icon "chevron_left" at bounding box center [635, 472] width 23 height 14
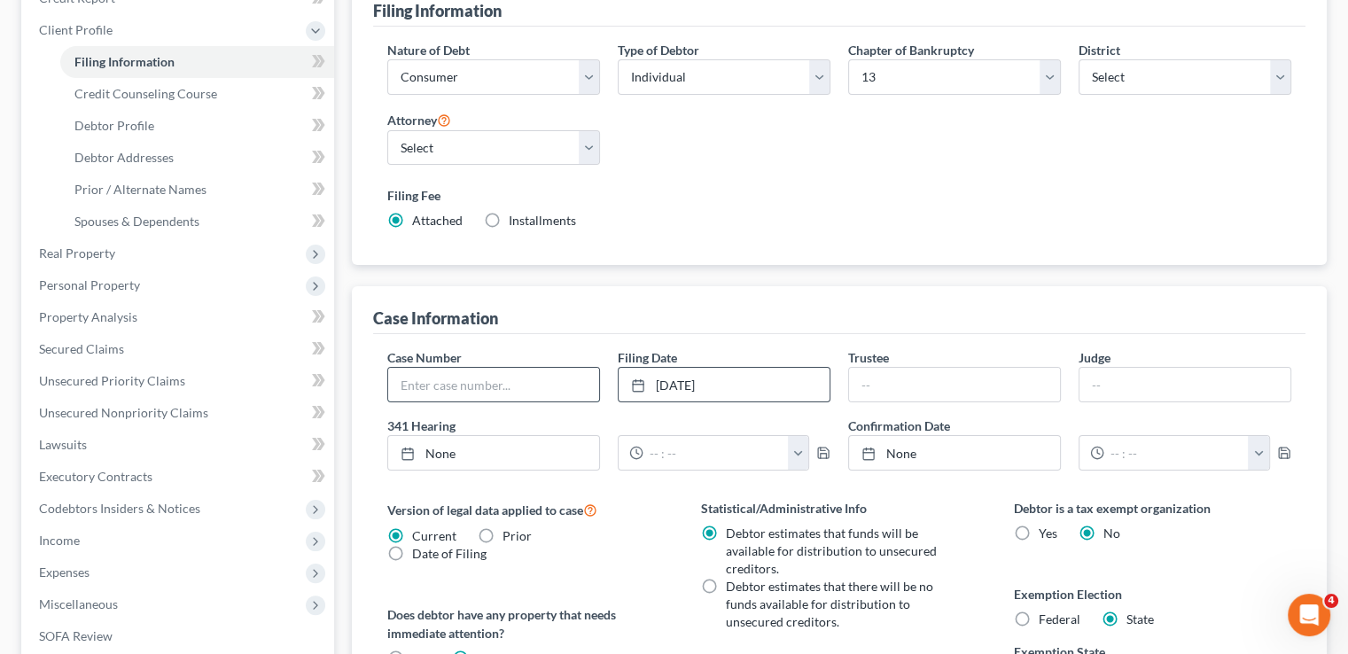
click at [521, 368] on input "text" at bounding box center [493, 385] width 211 height 34
type input "25-21131-SMG"
click at [841, 210] on div "Nature of Debt Select Business Consumer Other Nature of Business Select Clearin…" at bounding box center [839, 146] width 933 height 239
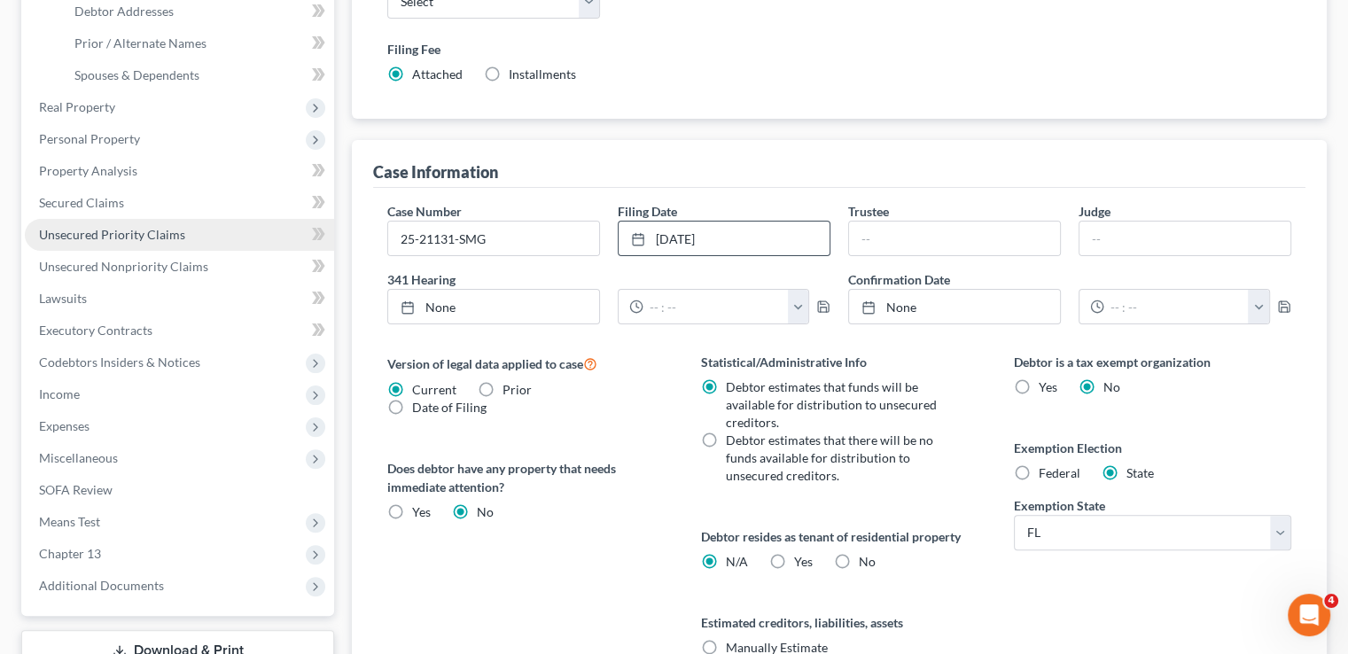
scroll to position [299, 0]
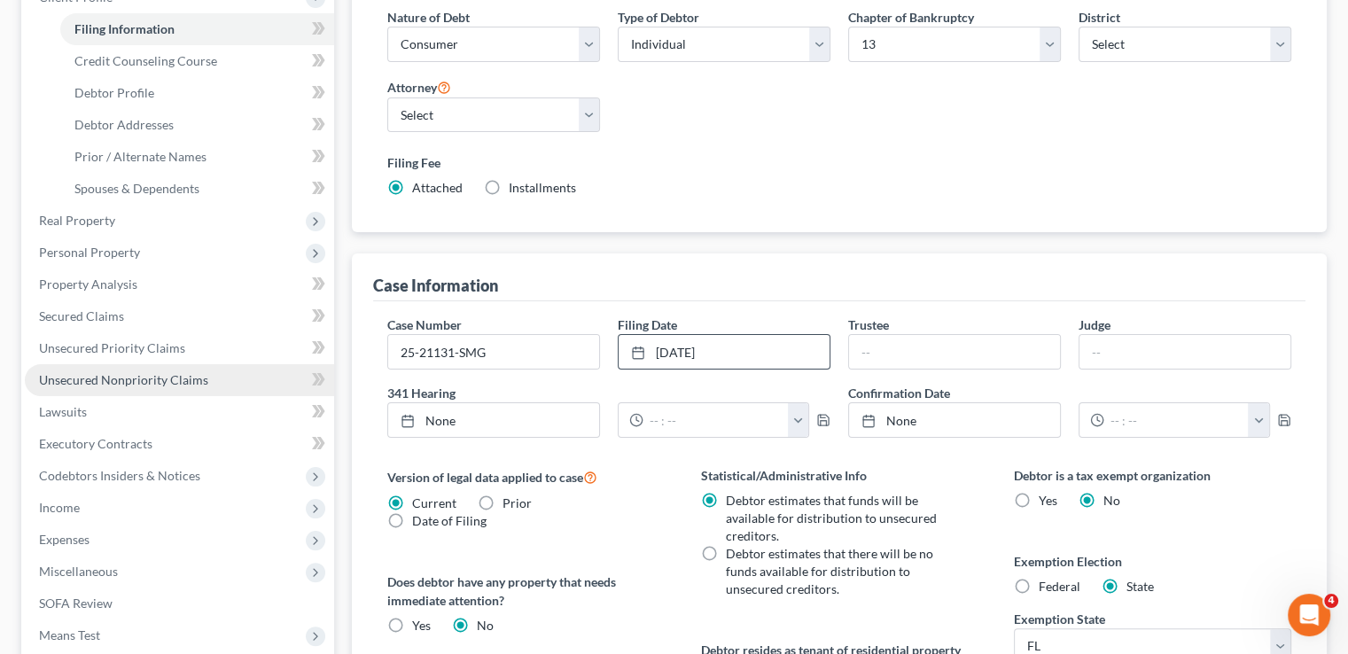
click at [181, 372] on span "Unsecured Nonpriority Claims" at bounding box center [123, 379] width 169 height 15
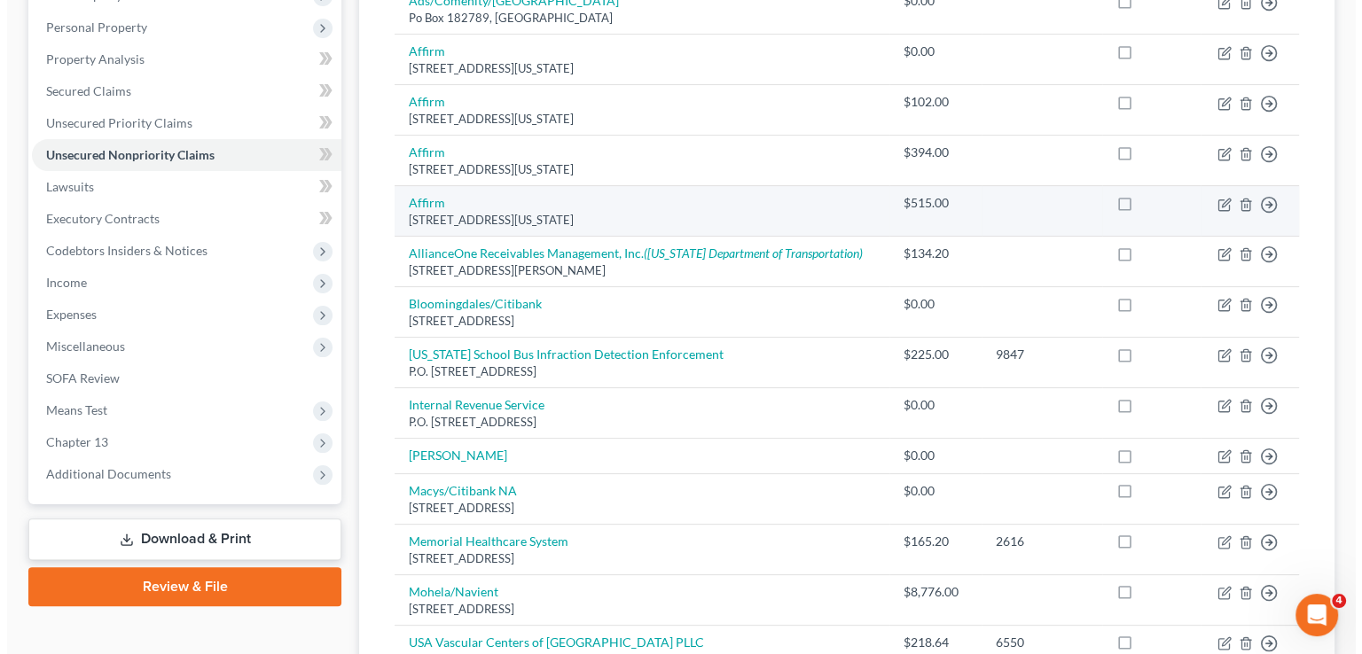
scroll to position [443, 0]
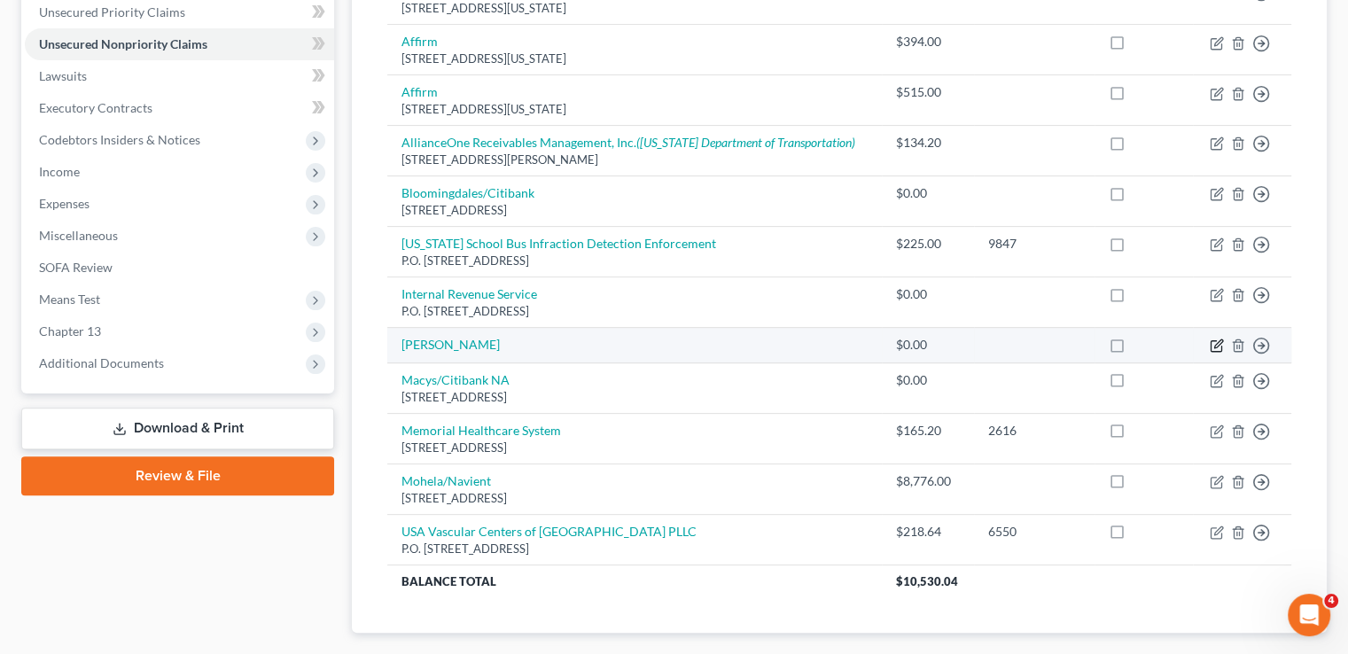
click at [1214, 341] on icon "button" at bounding box center [1216, 346] width 11 height 11
select select "0"
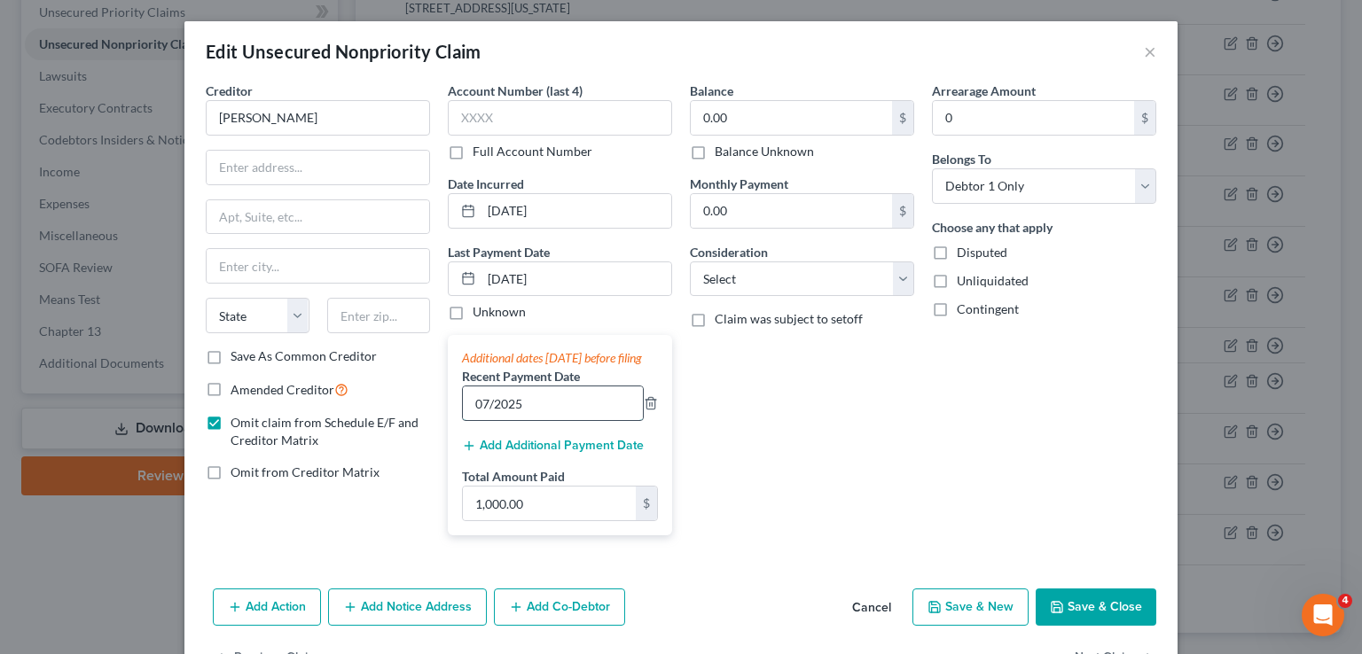
click at [487, 420] on input "07/2025" at bounding box center [553, 403] width 180 height 34
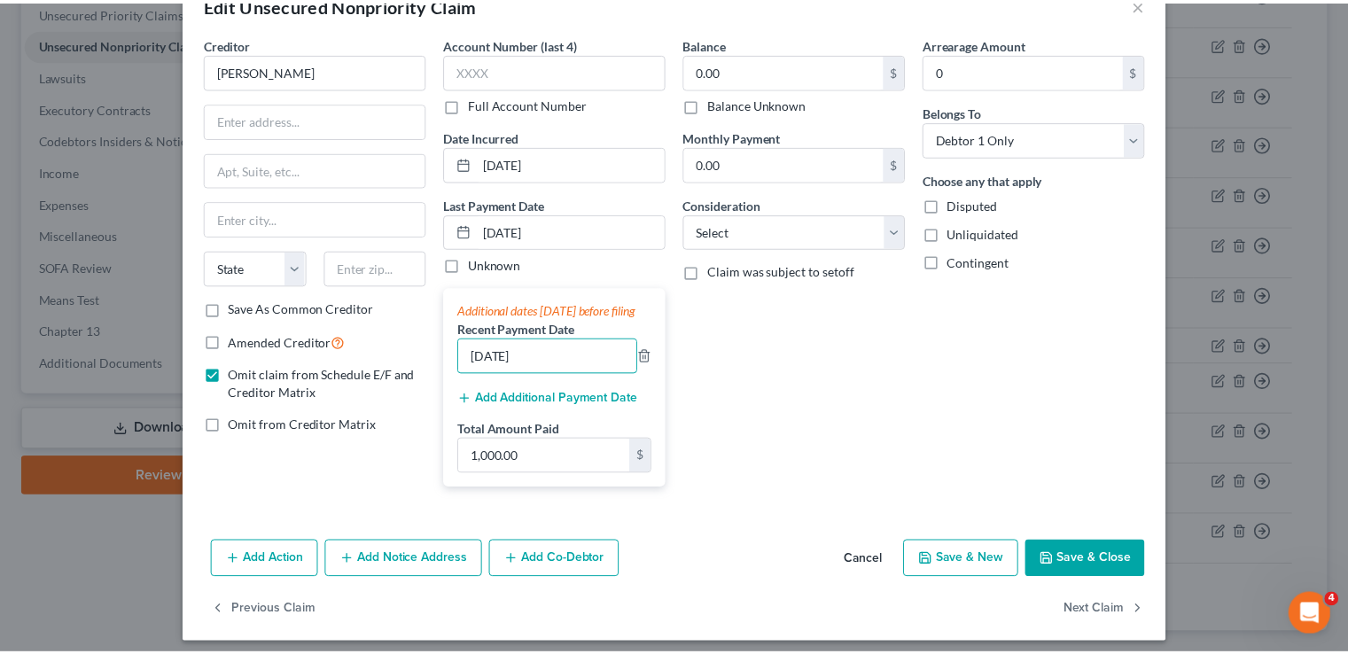
scroll to position [74, 0]
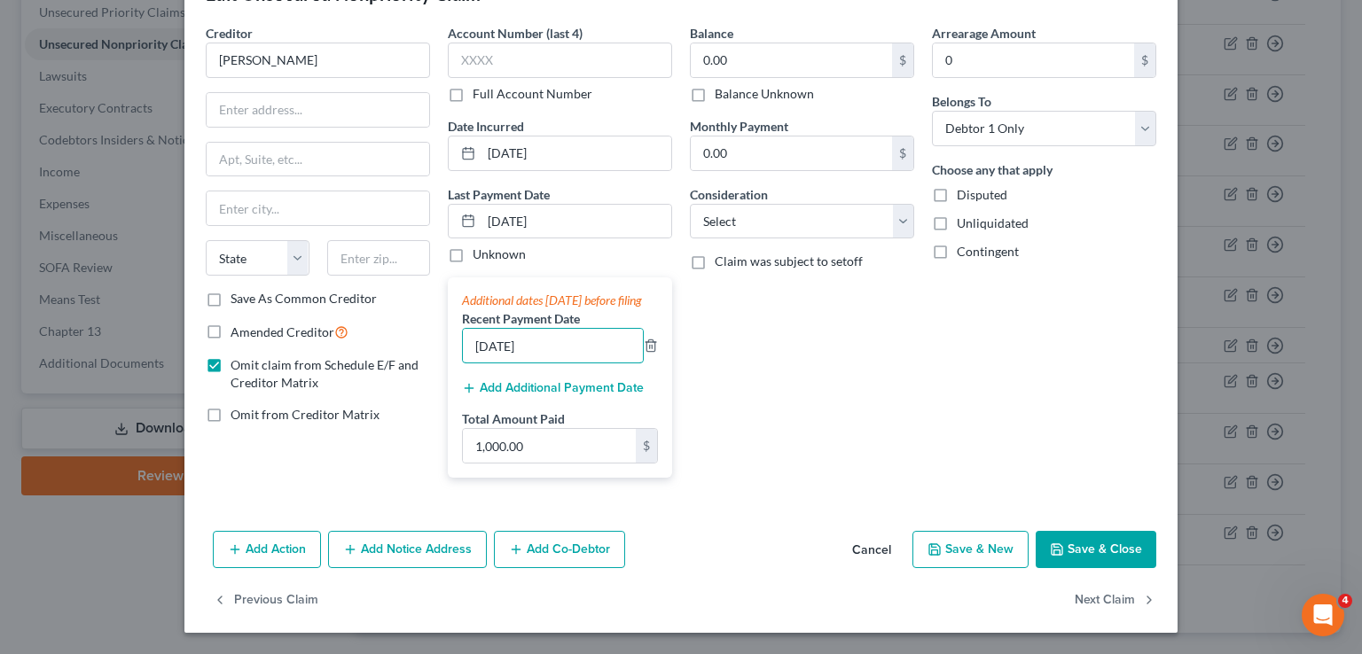
type input "07/15/2025"
click at [1091, 539] on button "Save & Close" at bounding box center [1095, 549] width 121 height 37
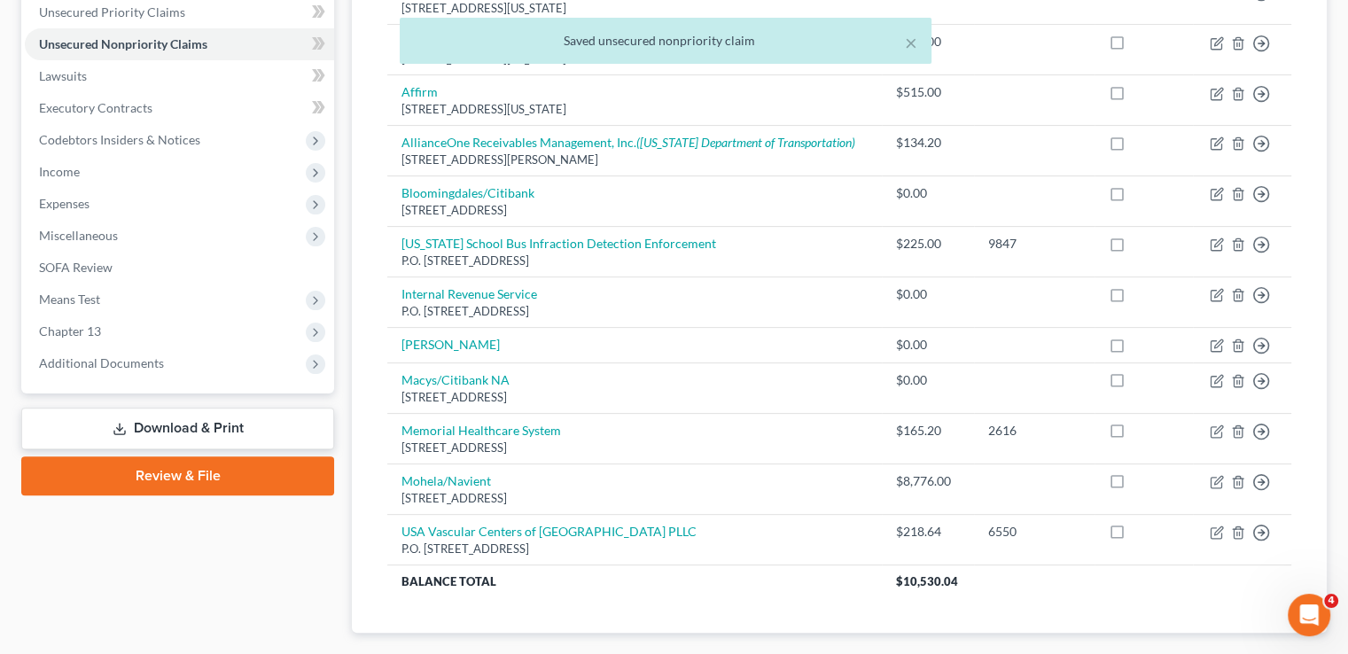
click at [188, 408] on link "Download & Print" at bounding box center [177, 429] width 313 height 42
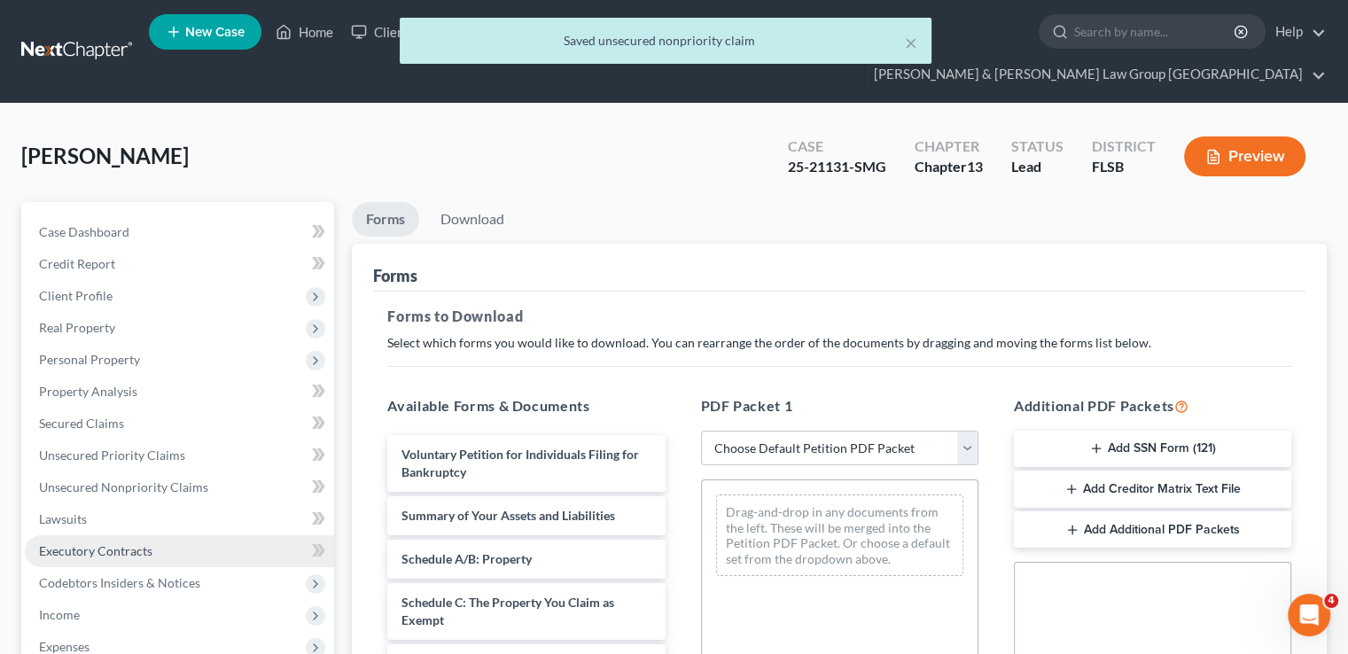
scroll to position [440, 0]
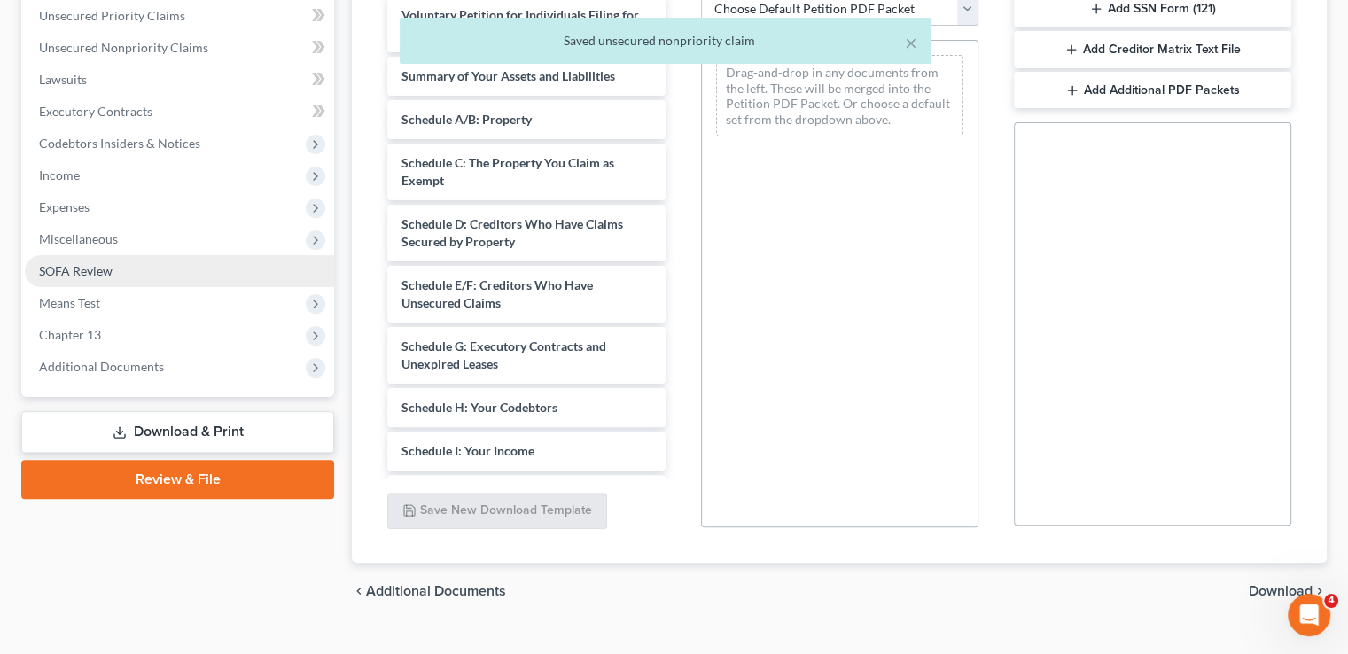
click at [112, 263] on span "SOFA Review" at bounding box center [76, 270] width 74 height 15
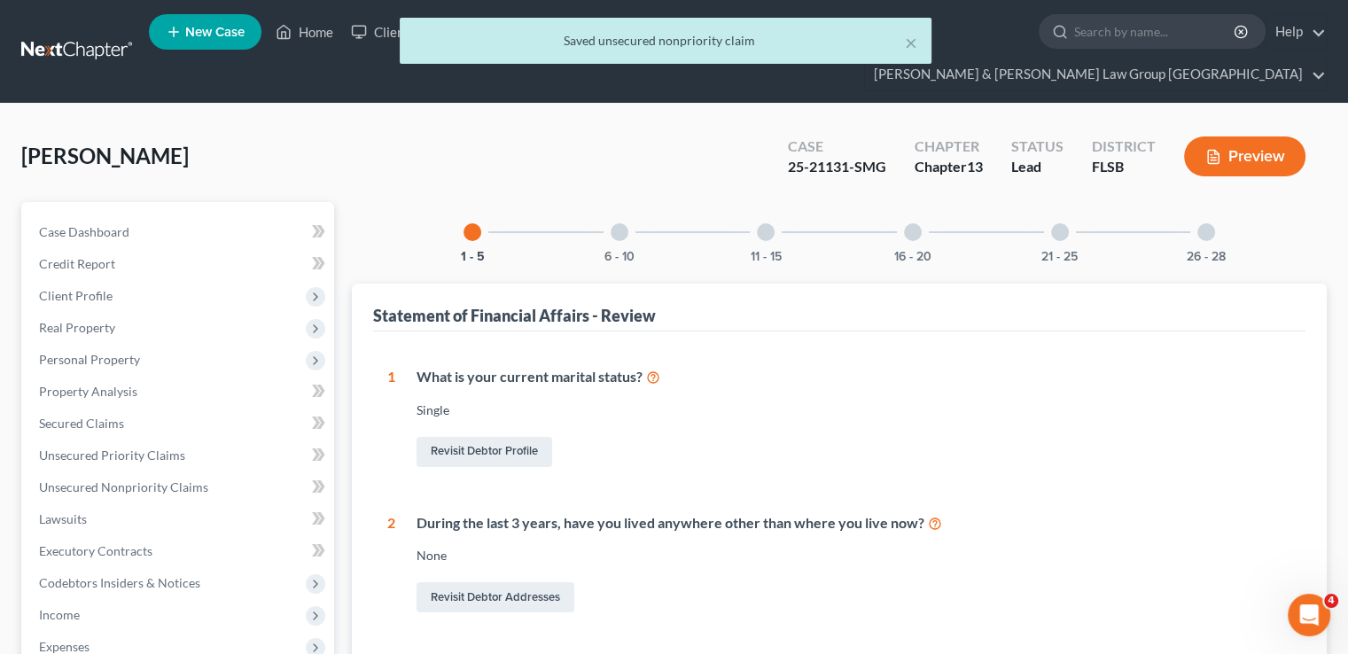
click at [613, 223] on div at bounding box center [620, 232] width 18 height 18
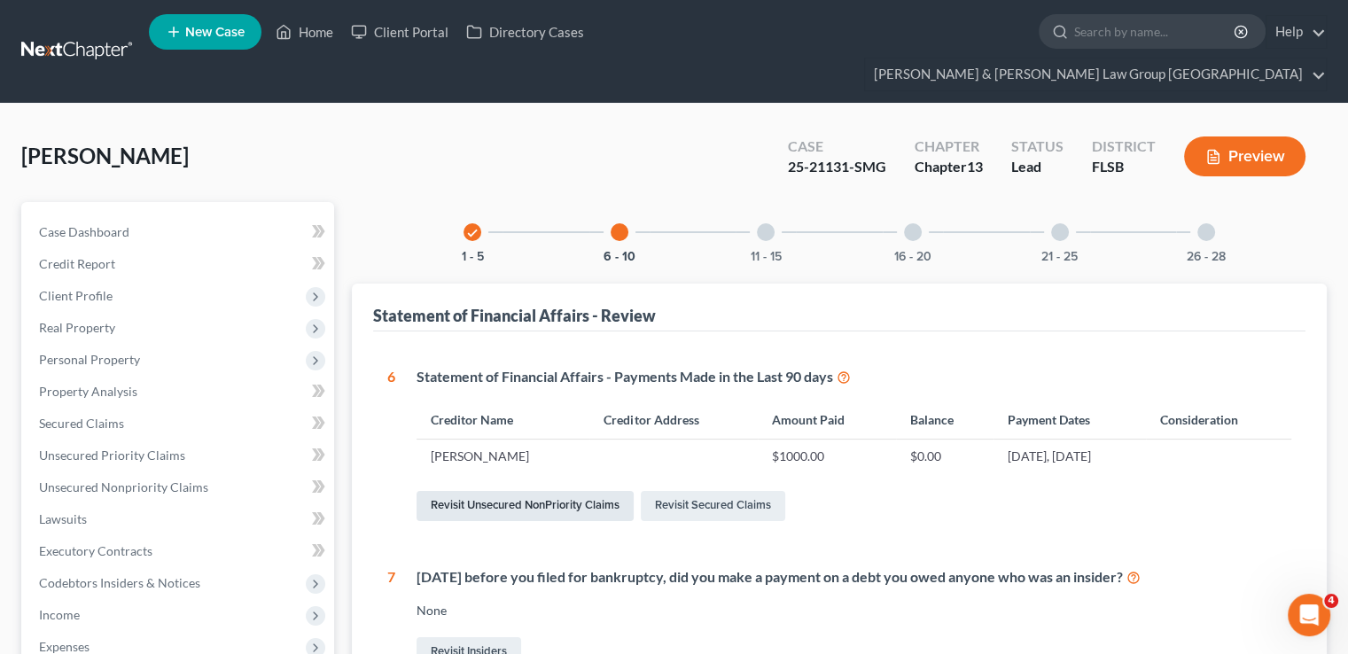
click at [530, 491] on link "Revisit Unsecured NonPriority Claims" at bounding box center [525, 506] width 217 height 30
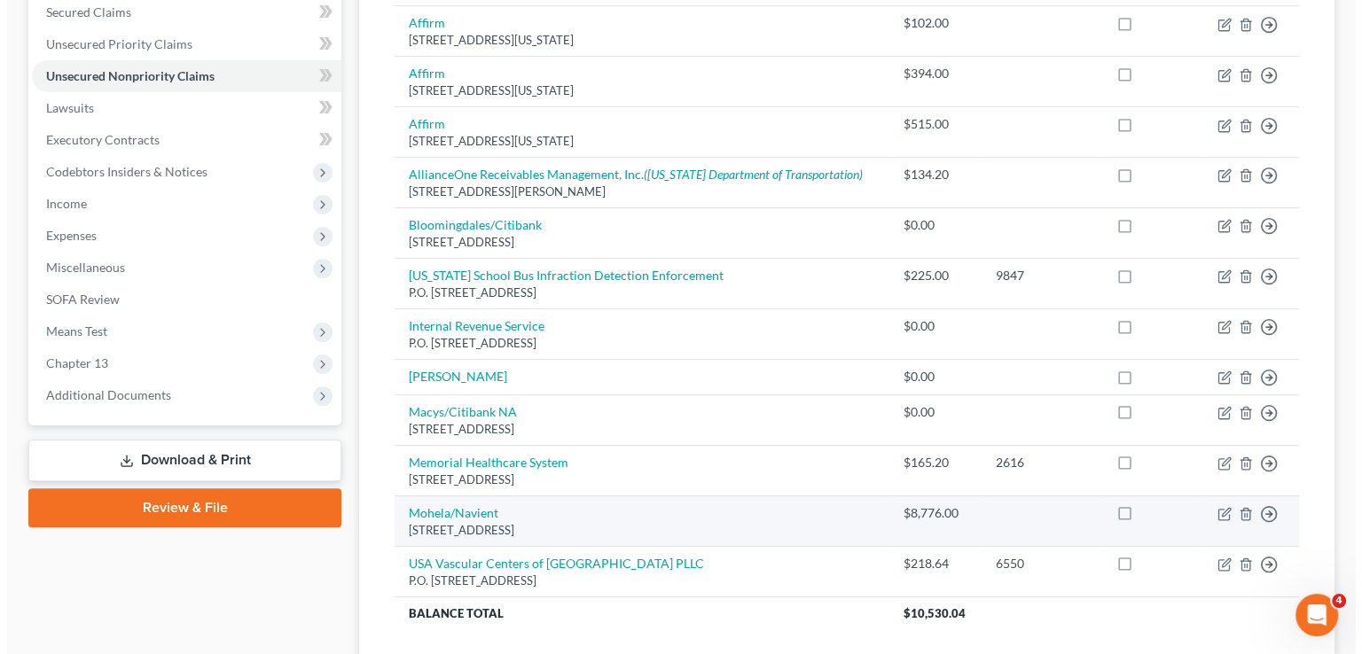
scroll to position [443, 0]
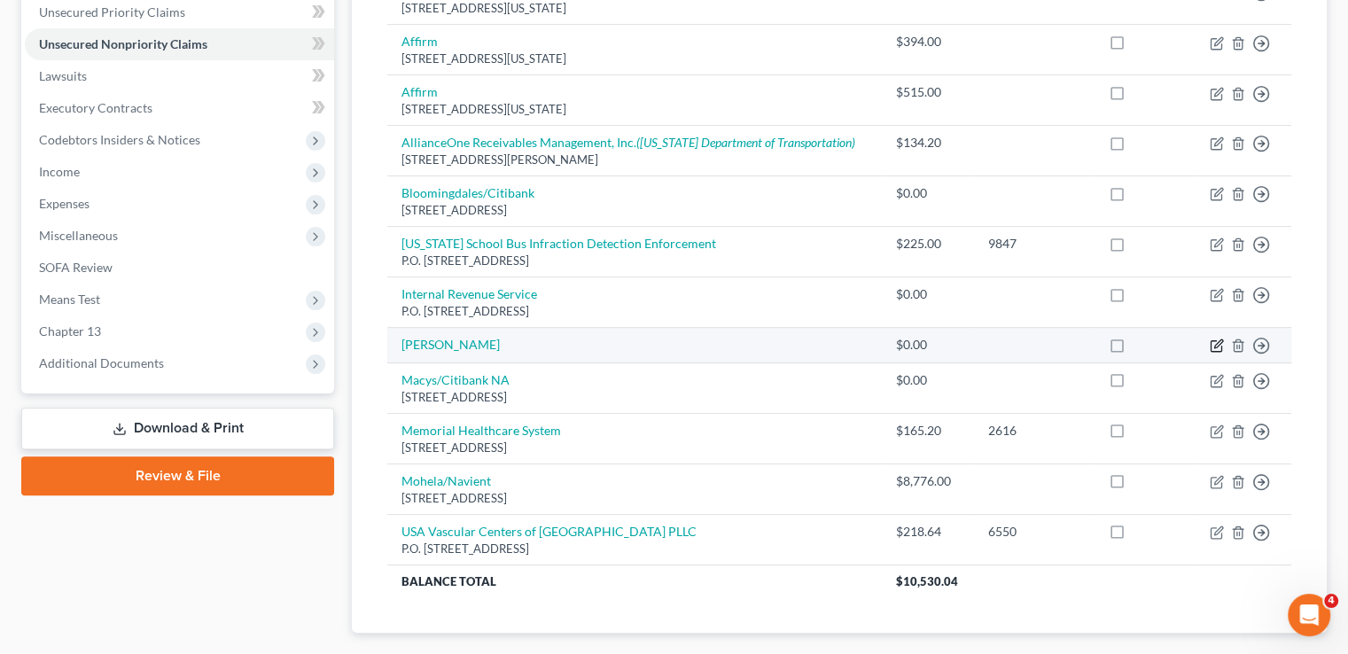
click at [1213, 339] on icon "button" at bounding box center [1217, 346] width 14 height 14
select select "0"
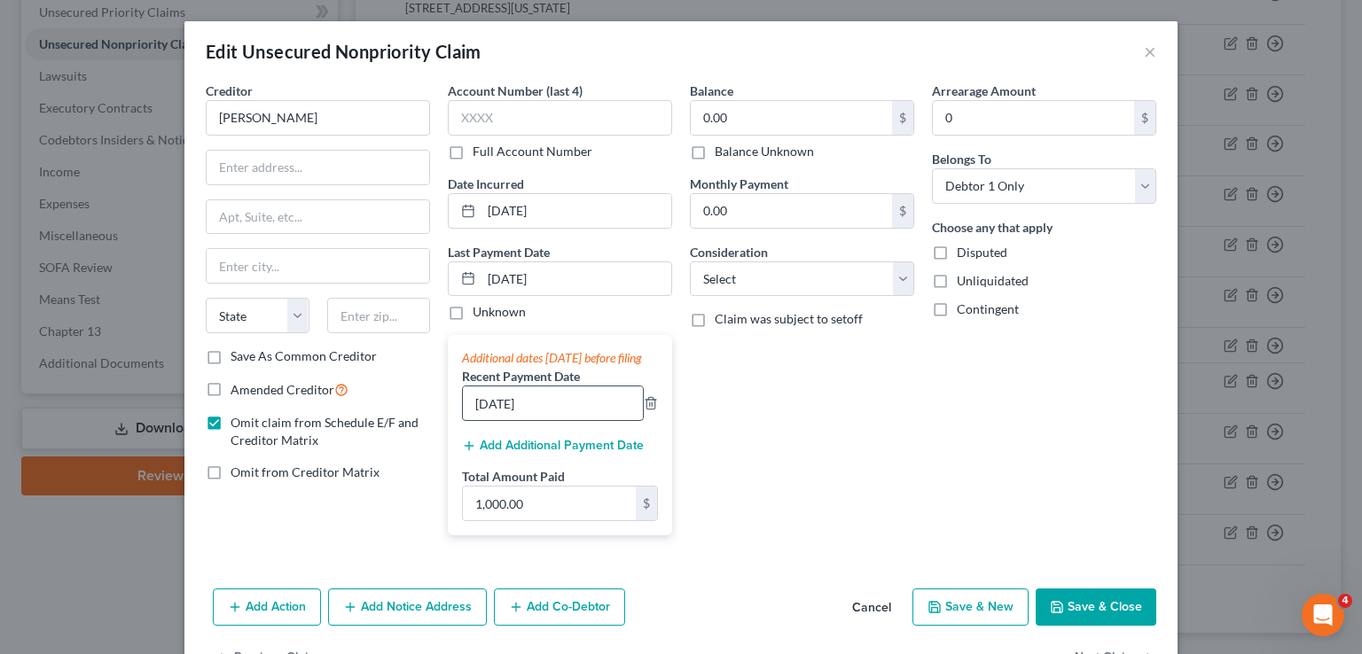
click at [553, 420] on input "07/15/2025" at bounding box center [553, 403] width 180 height 34
click at [649, 400] on polyline "button" at bounding box center [650, 400] width 11 height 0
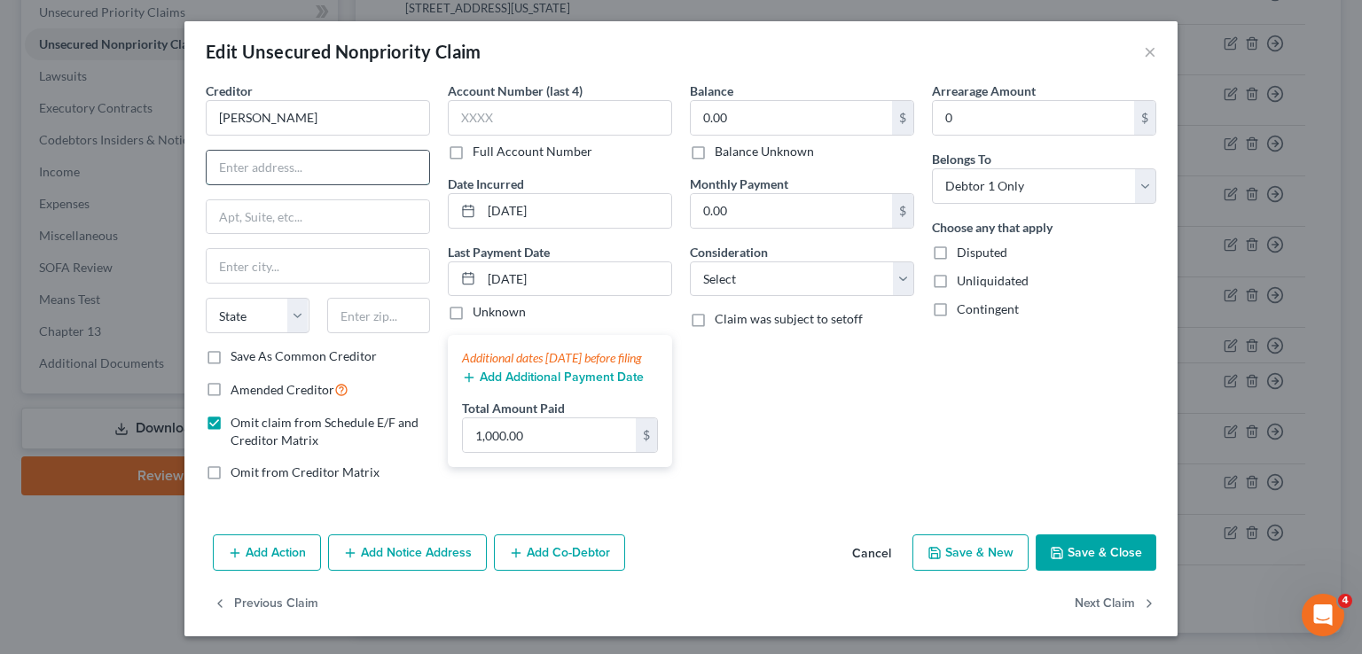
click at [285, 175] on input "text" at bounding box center [318, 168] width 223 height 34
click at [1032, 409] on div "Arrearage Amount 0 $ Belongs To * Select Debtor 1 Only Debtor 2 Only Debtor 1 A…" at bounding box center [1044, 289] width 242 height 414
click at [816, 276] on select "Select Cable / Satellite Services Collection Agency Credit Card Debt Debt Couns…" at bounding box center [802, 279] width 224 height 35
select select "14"
click at [690, 262] on select "Select Cable / Satellite Services Collection Agency Credit Card Debt Debt Couns…" at bounding box center [802, 279] width 224 height 35
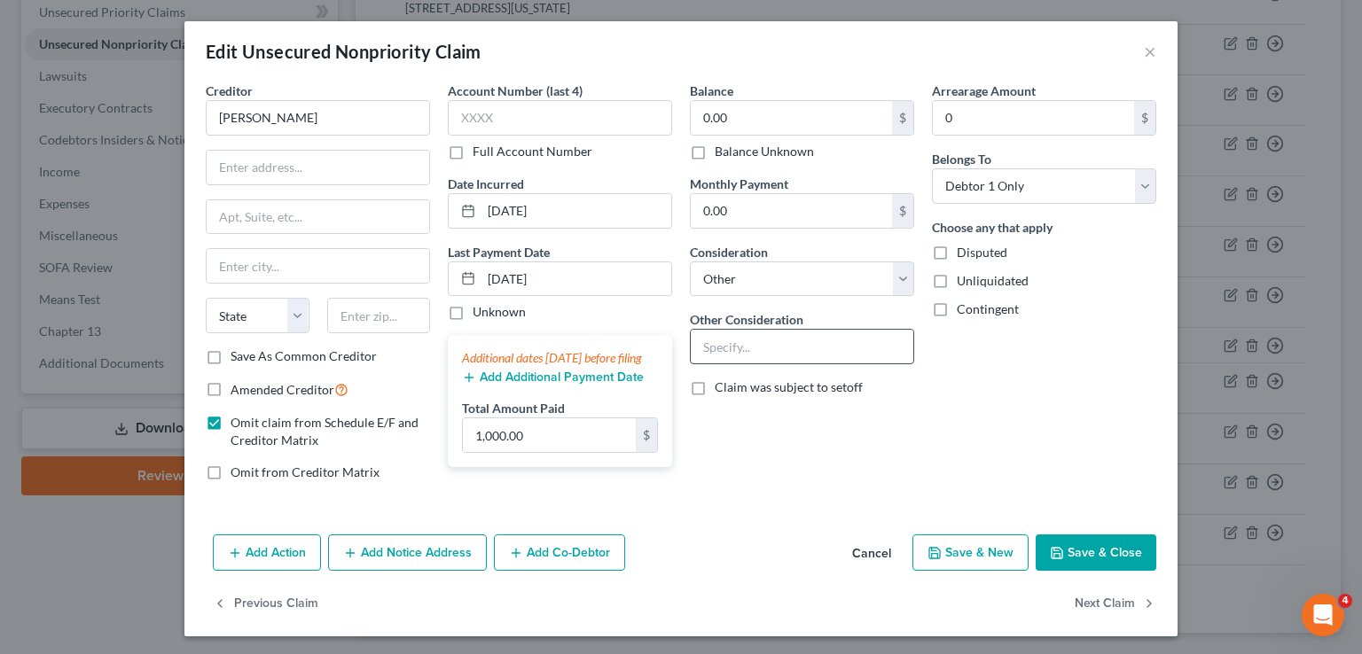
click at [755, 352] on input "text" at bounding box center [802, 347] width 223 height 34
type input "Purchased 2013 Chevrolet because other car broke down."
click at [1085, 558] on button "Save & Close" at bounding box center [1095, 553] width 121 height 37
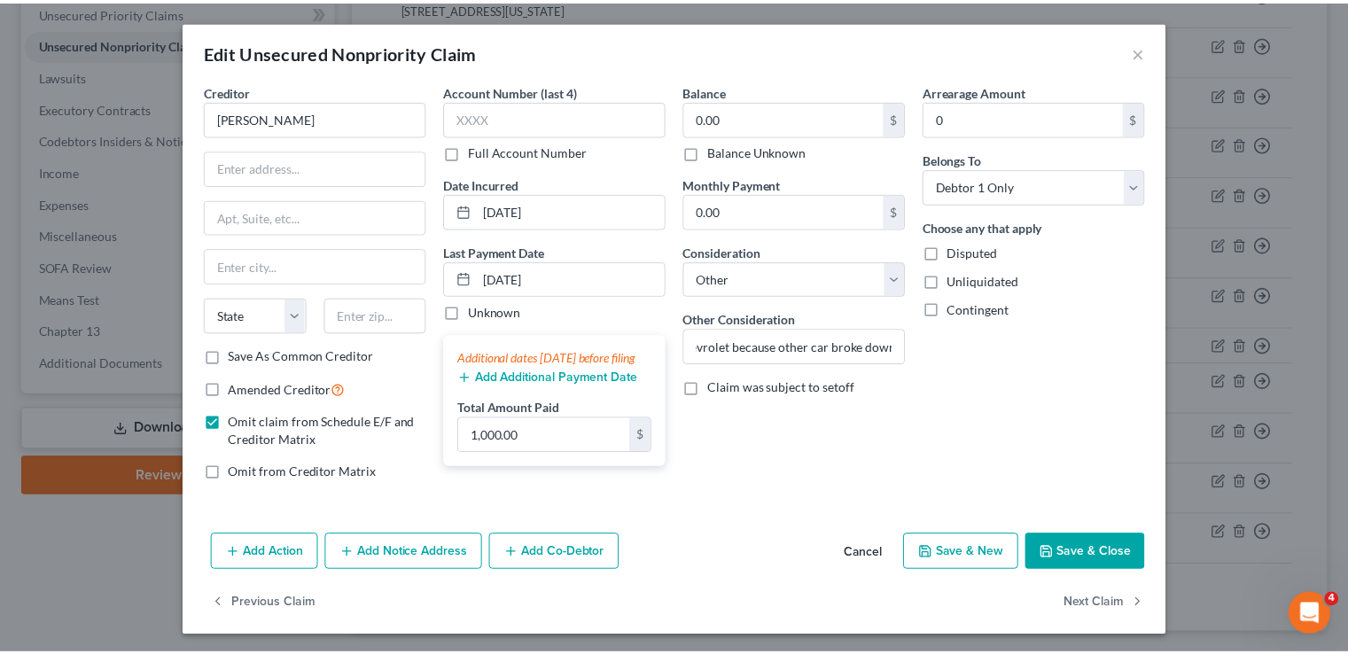
scroll to position [0, 0]
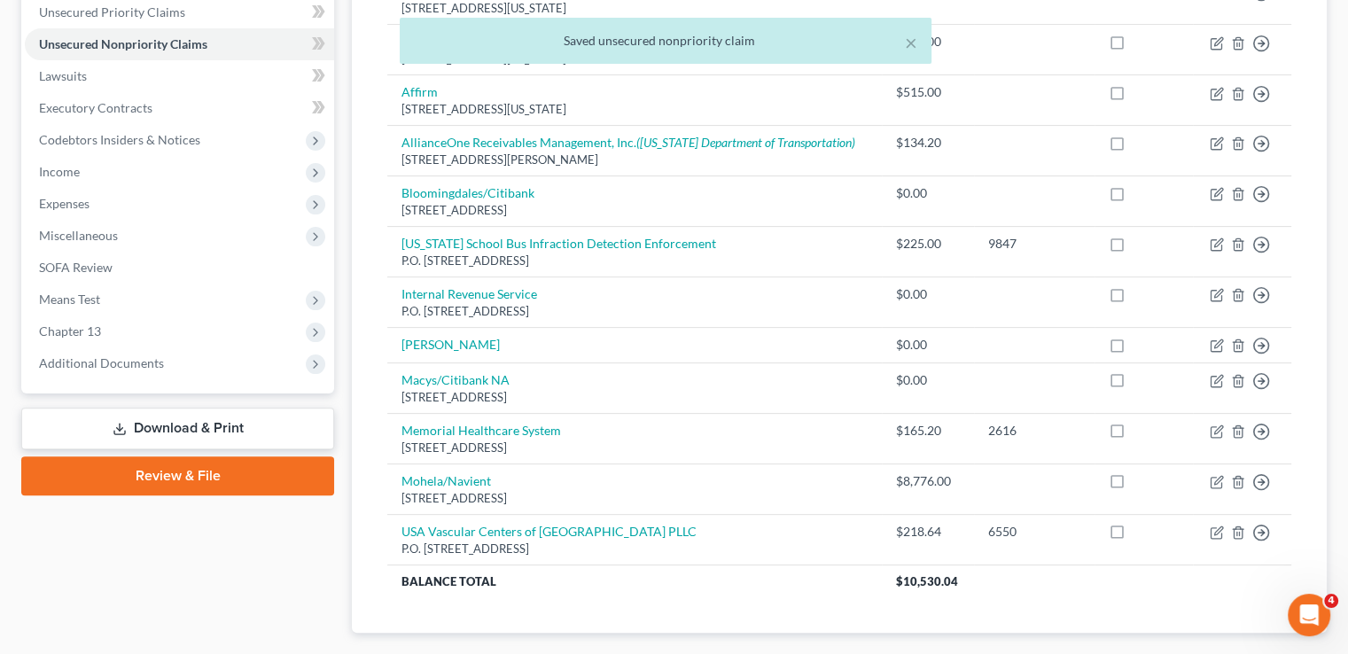
click at [200, 408] on link "Download & Print" at bounding box center [177, 429] width 313 height 42
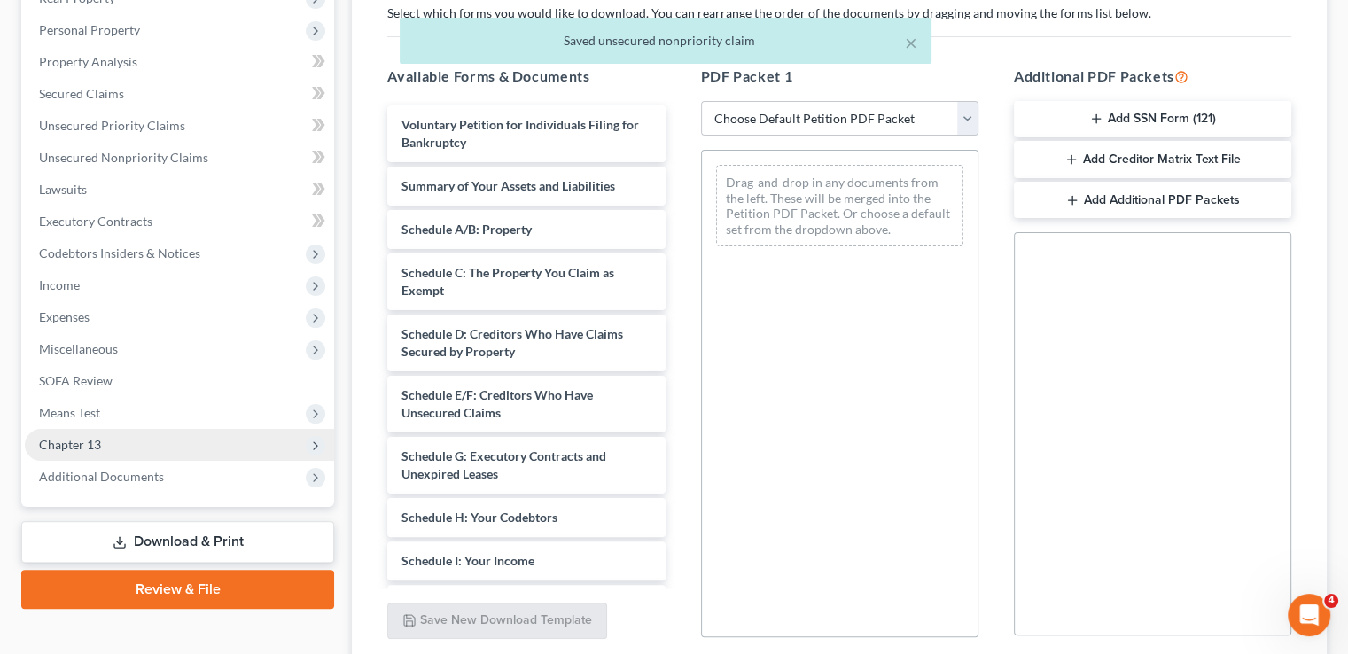
scroll to position [355, 0]
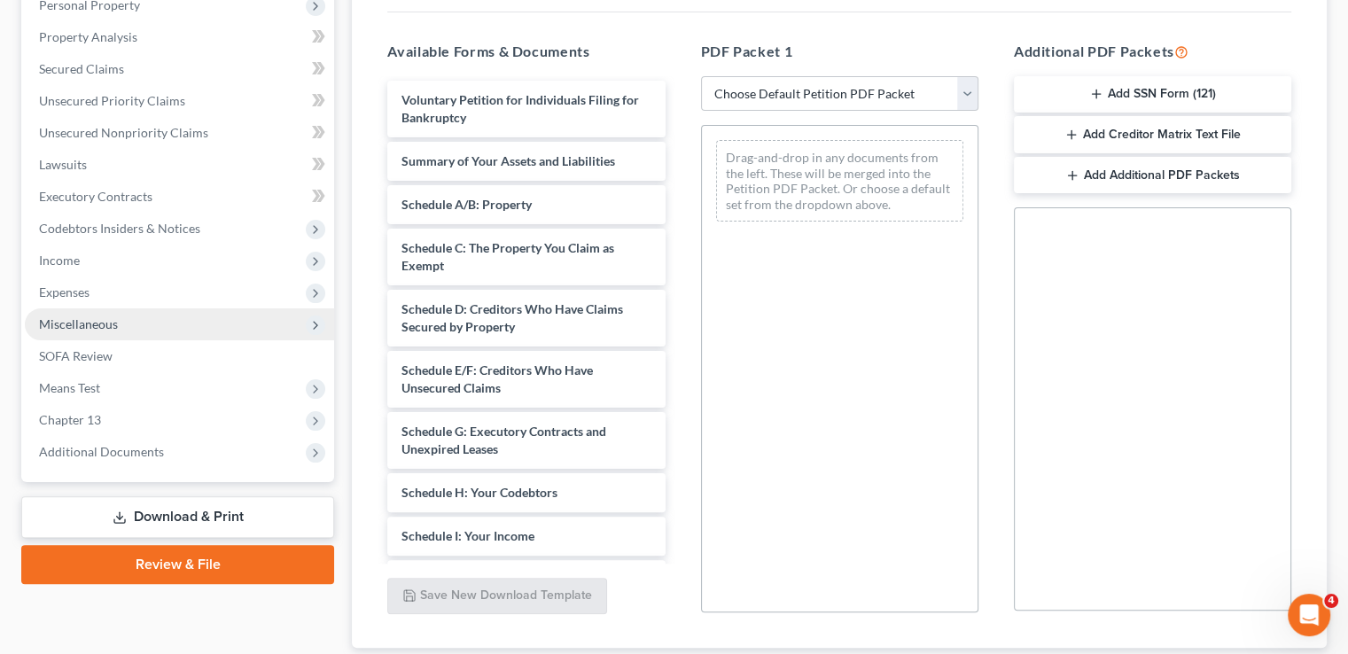
click at [108, 316] on span "Miscellaneous" at bounding box center [78, 323] width 79 height 15
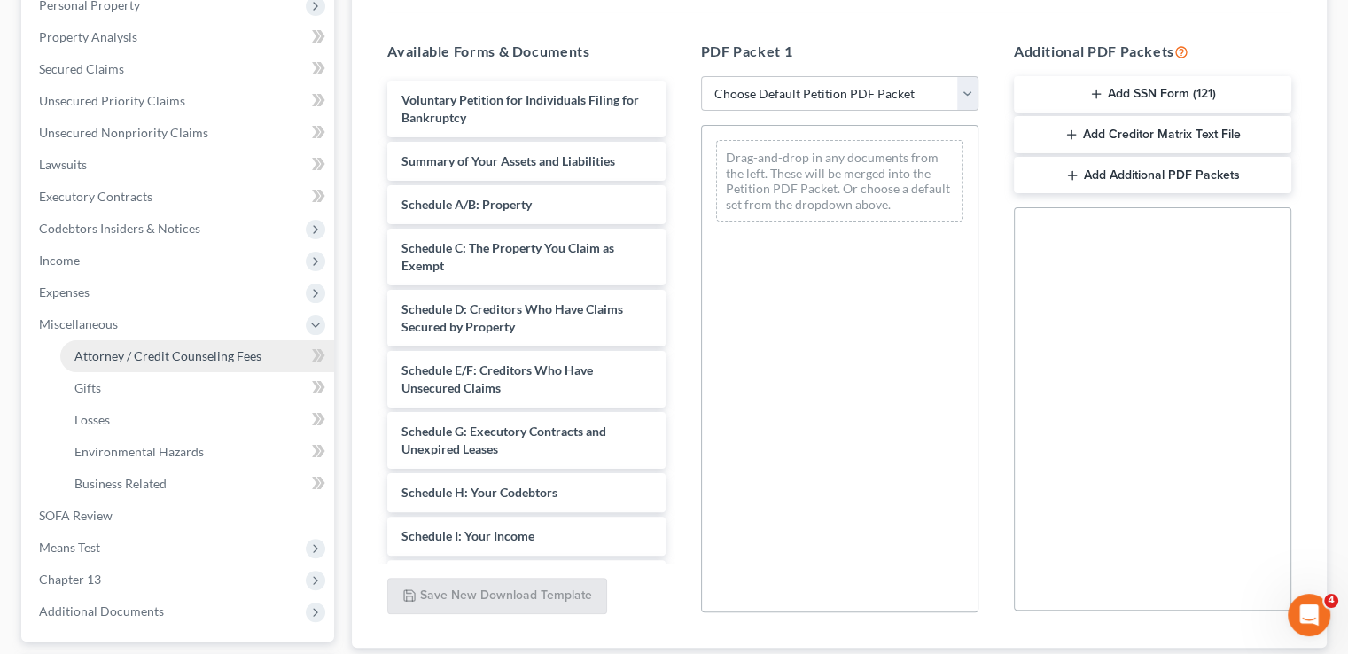
click at [112, 348] on span "Attorney / Credit Counseling Fees" at bounding box center [167, 355] width 187 height 15
select select "5"
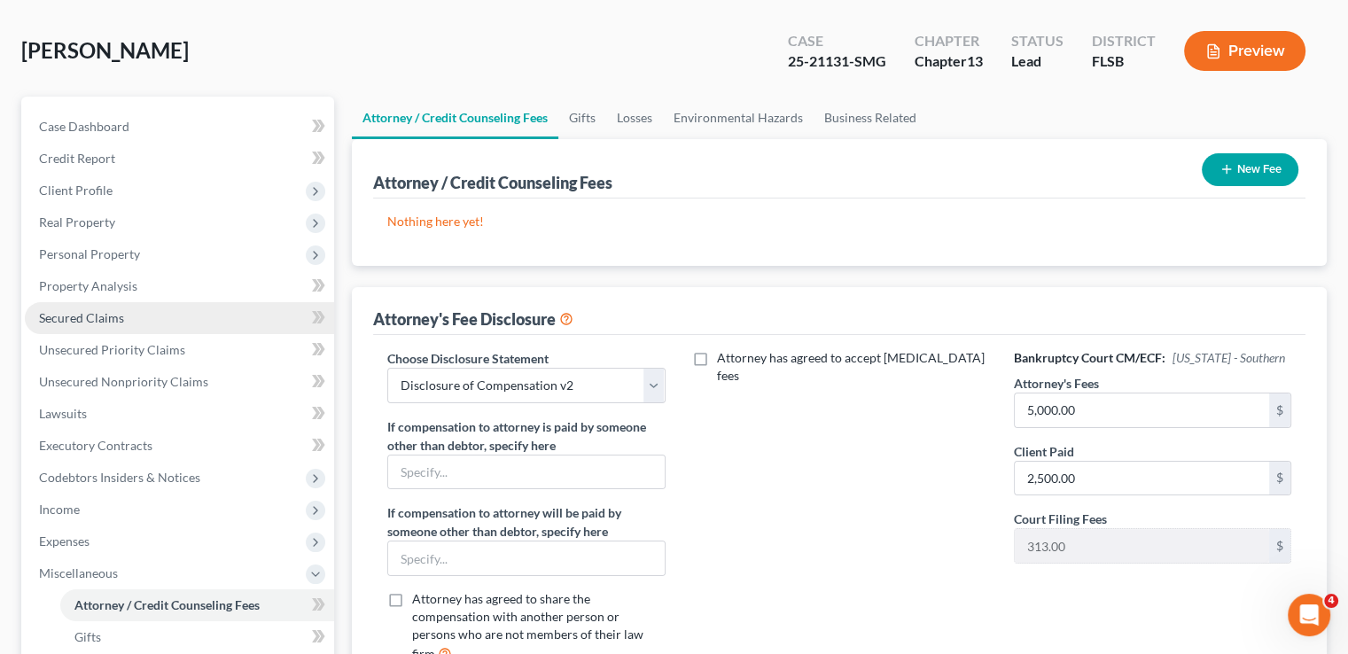
scroll to position [355, 0]
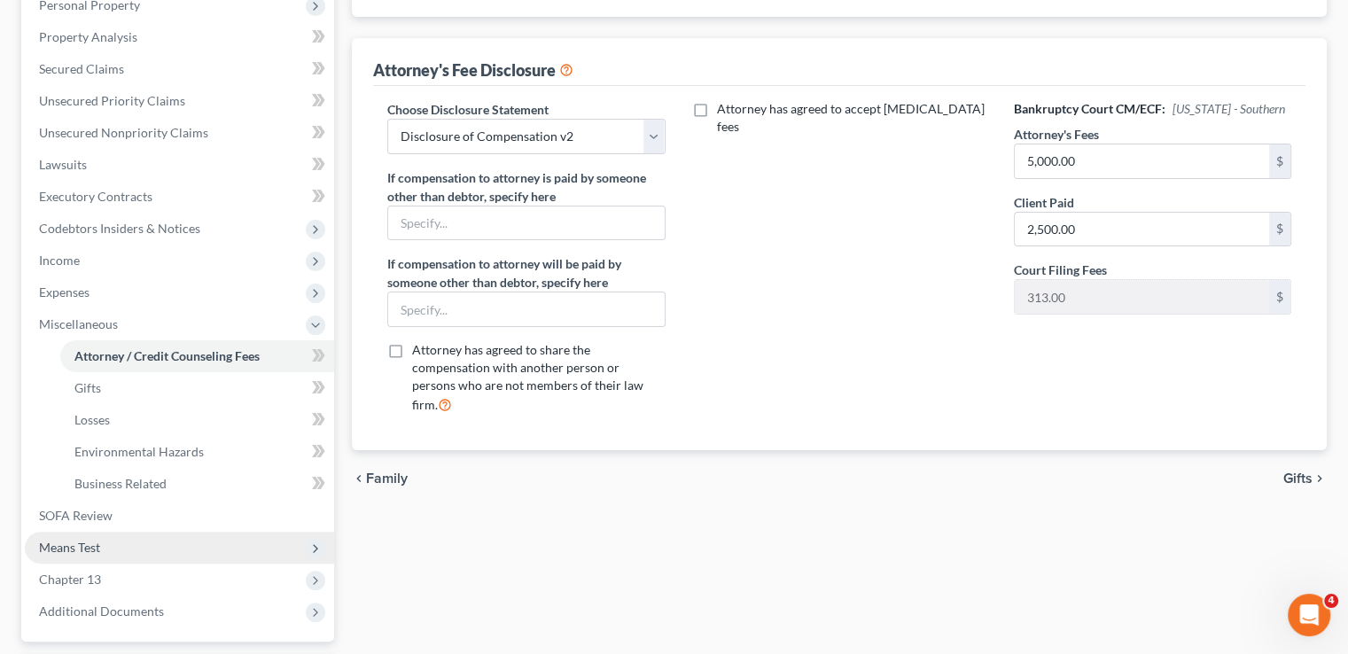
click at [147, 532] on span "Means Test" at bounding box center [179, 548] width 309 height 32
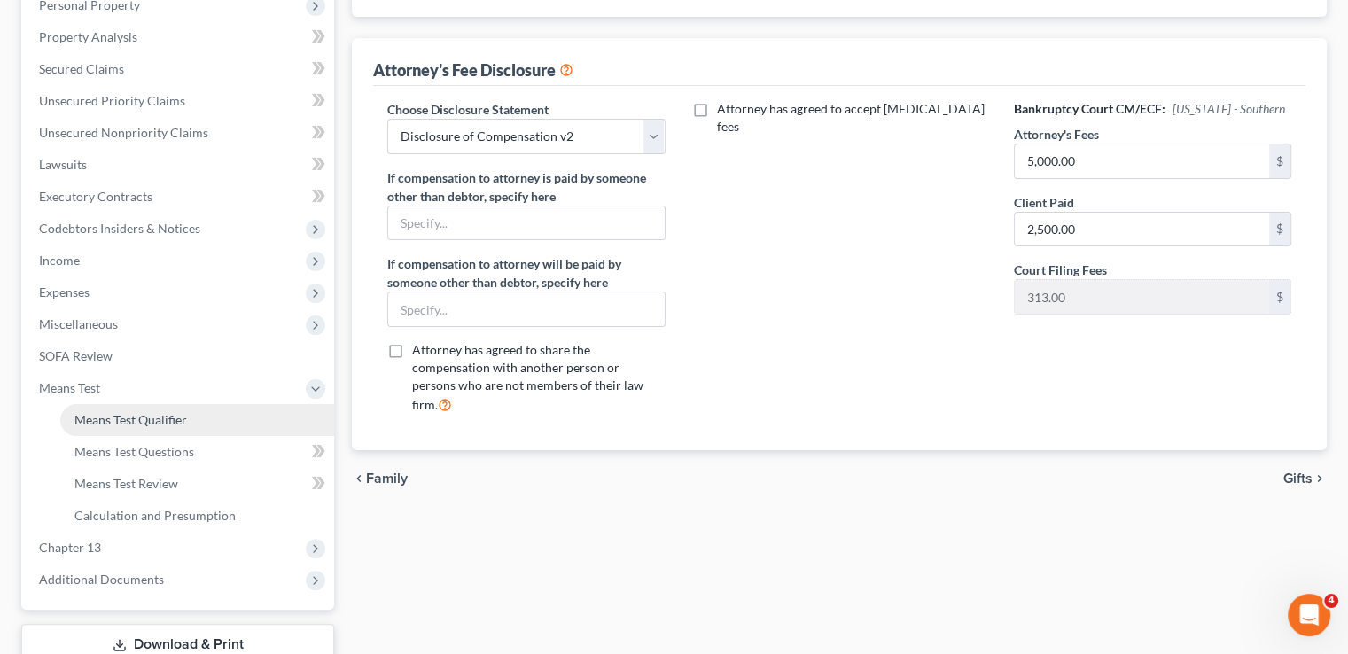
click at [152, 412] on span "Means Test Qualifier" at bounding box center [130, 419] width 113 height 15
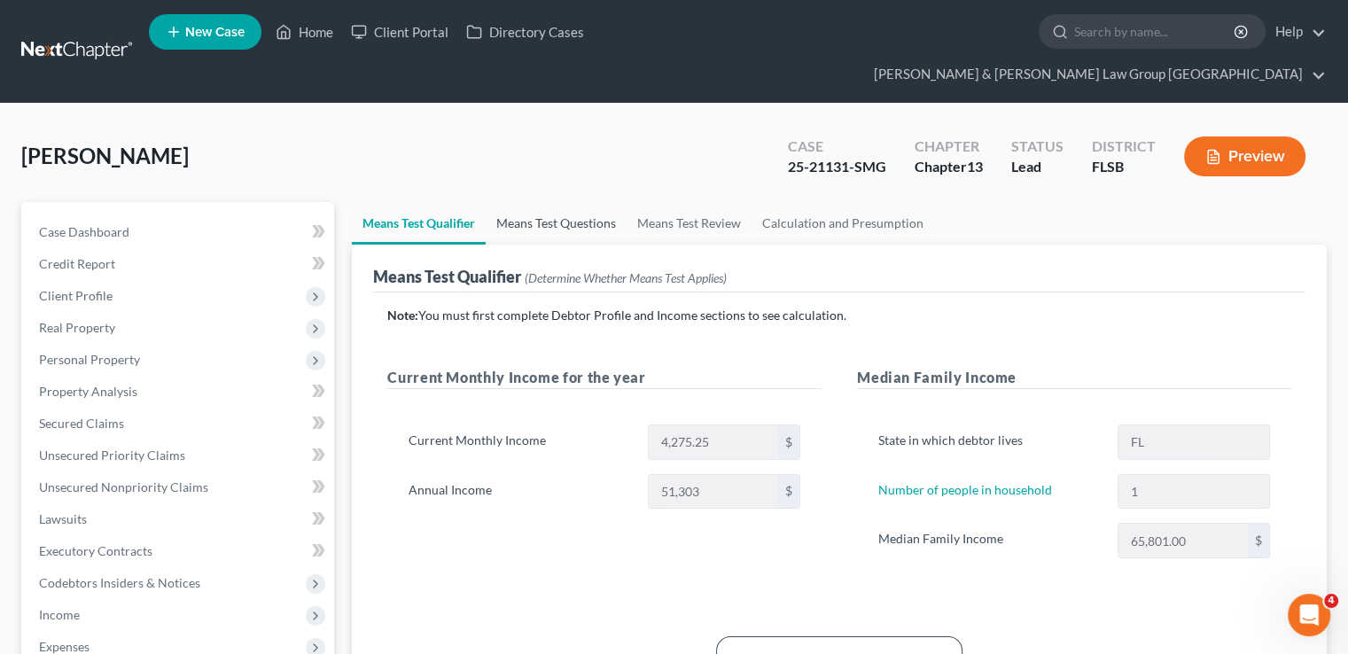
click at [553, 202] on link "Means Test Questions" at bounding box center [556, 223] width 141 height 43
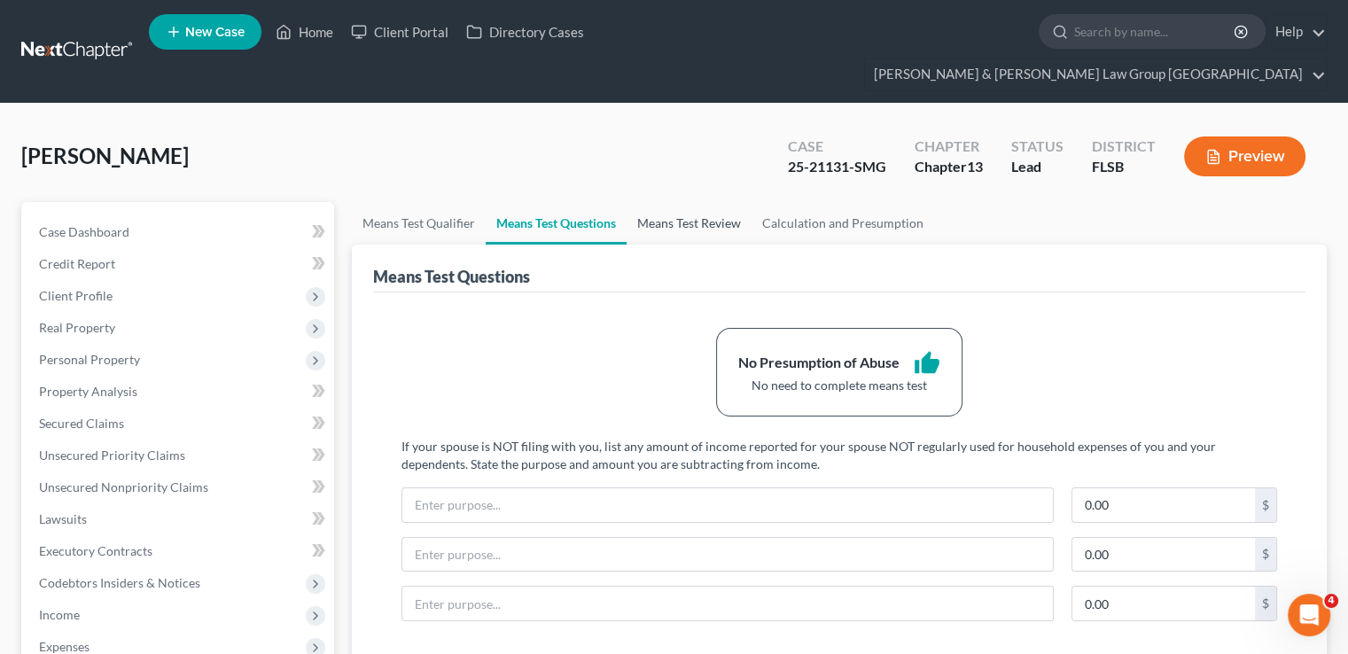
click at [669, 202] on link "Means Test Review" at bounding box center [689, 223] width 125 height 43
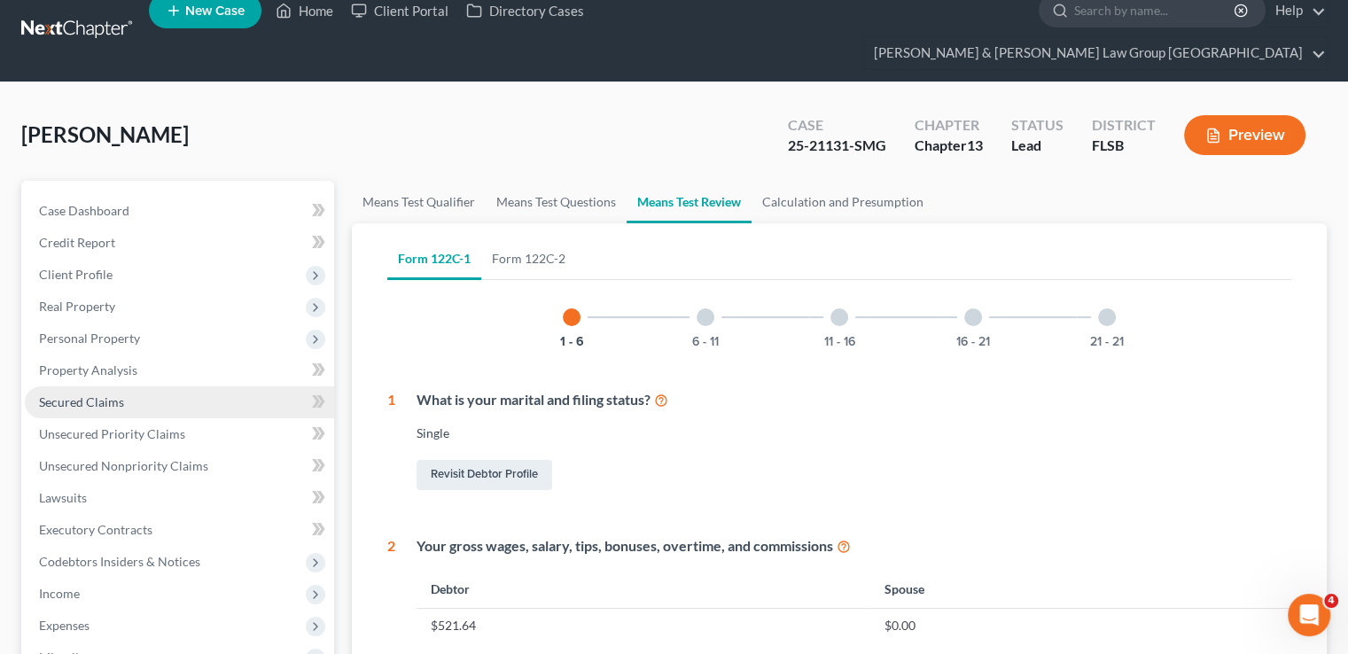
scroll to position [266, 0]
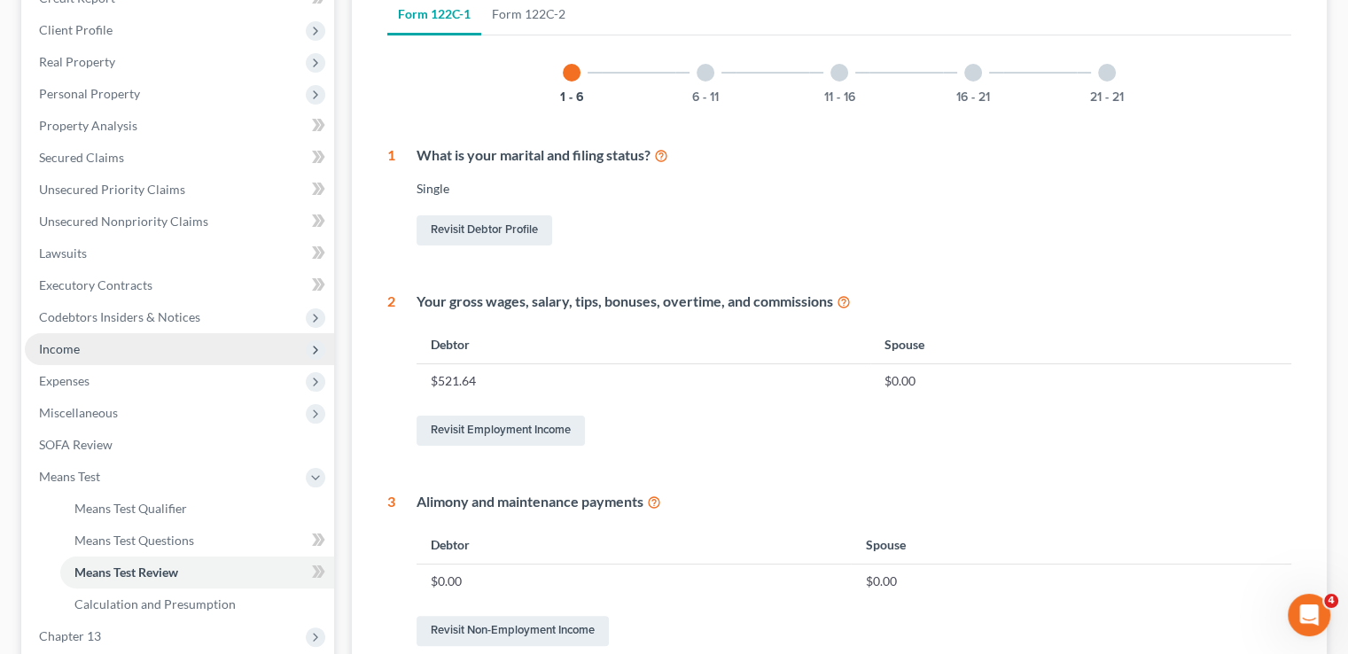
click at [121, 333] on span "Income" at bounding box center [179, 349] width 309 height 32
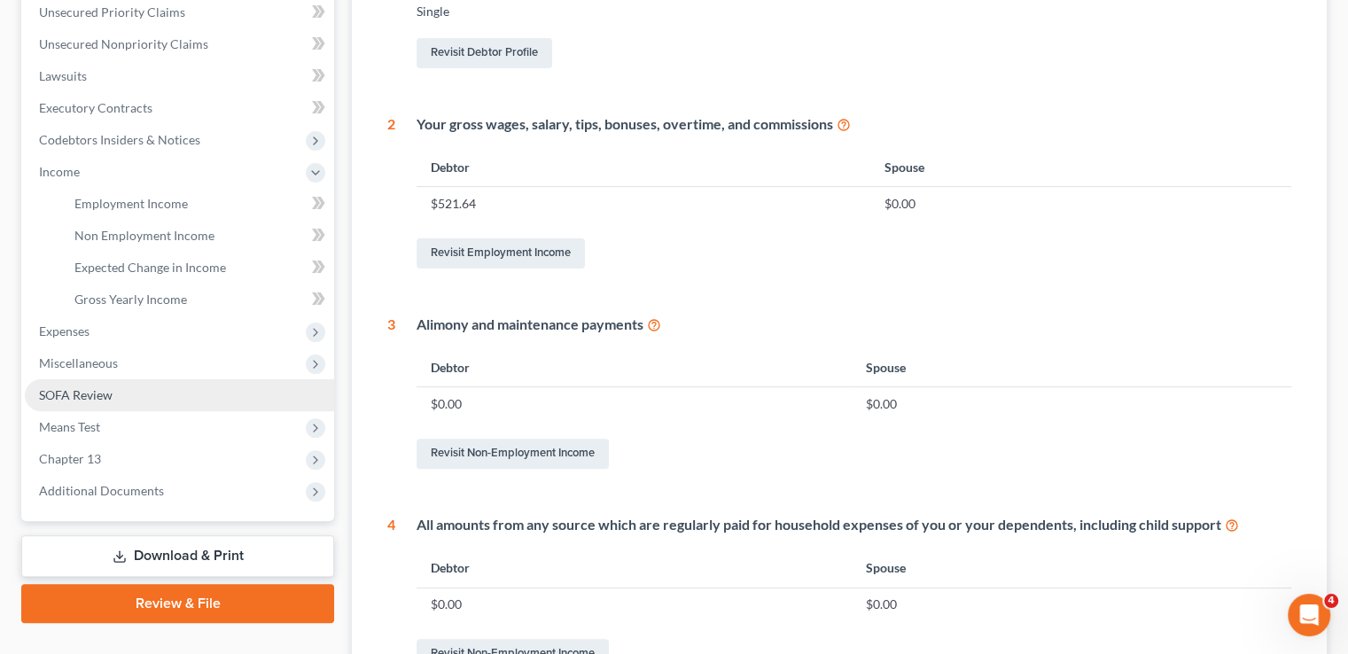
click at [134, 379] on link "SOFA Review" at bounding box center [179, 395] width 309 height 32
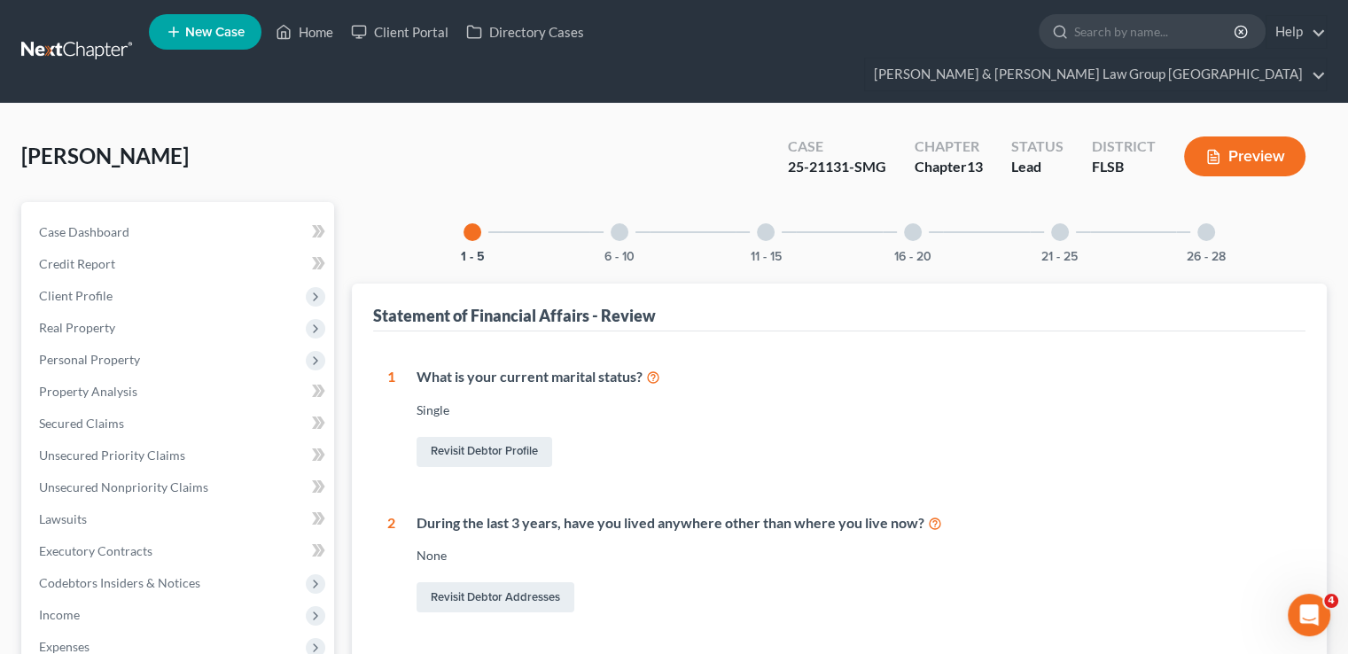
click at [629, 207] on div "6 - 10" at bounding box center [620, 232] width 60 height 60
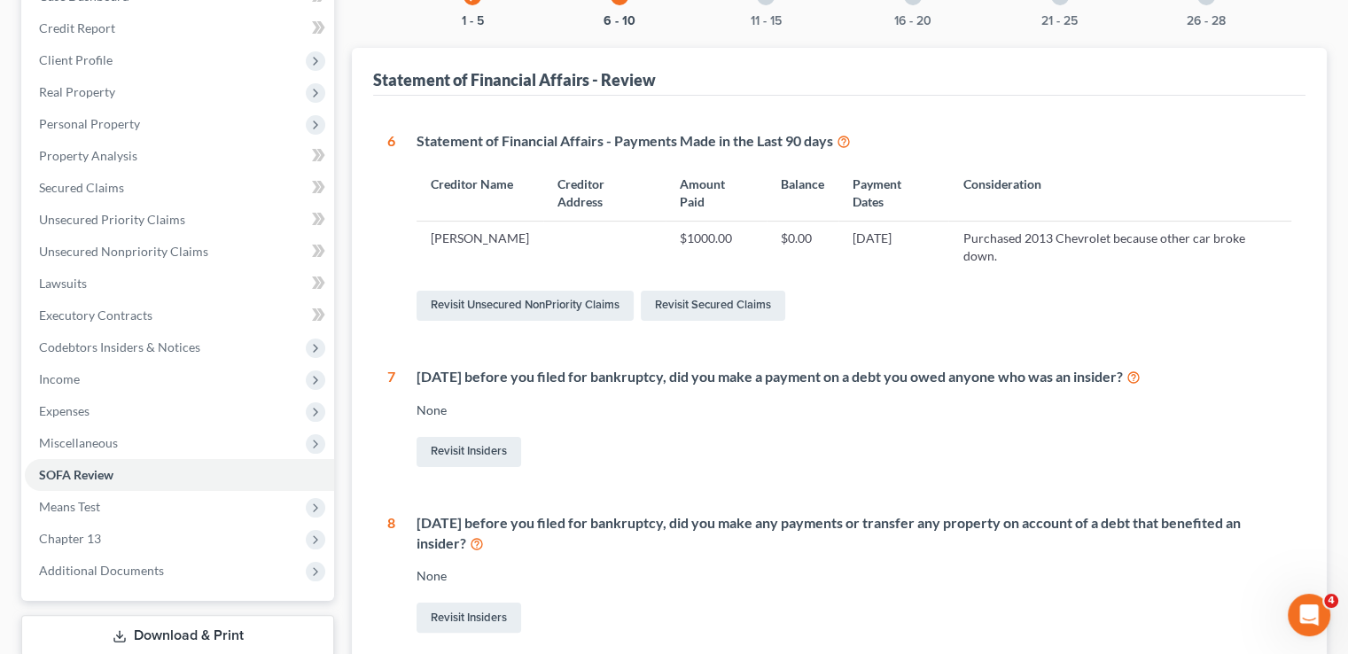
scroll to position [266, 0]
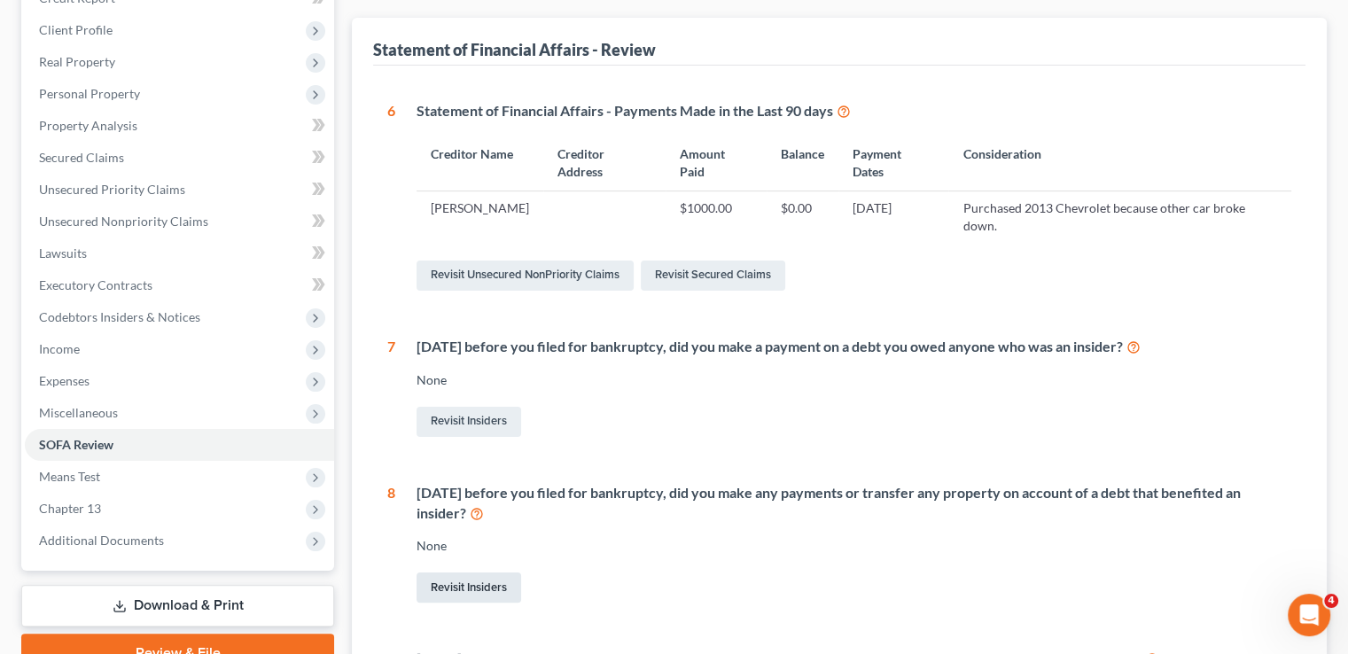
click at [498, 573] on link "Revisit Insiders" at bounding box center [469, 588] width 105 height 30
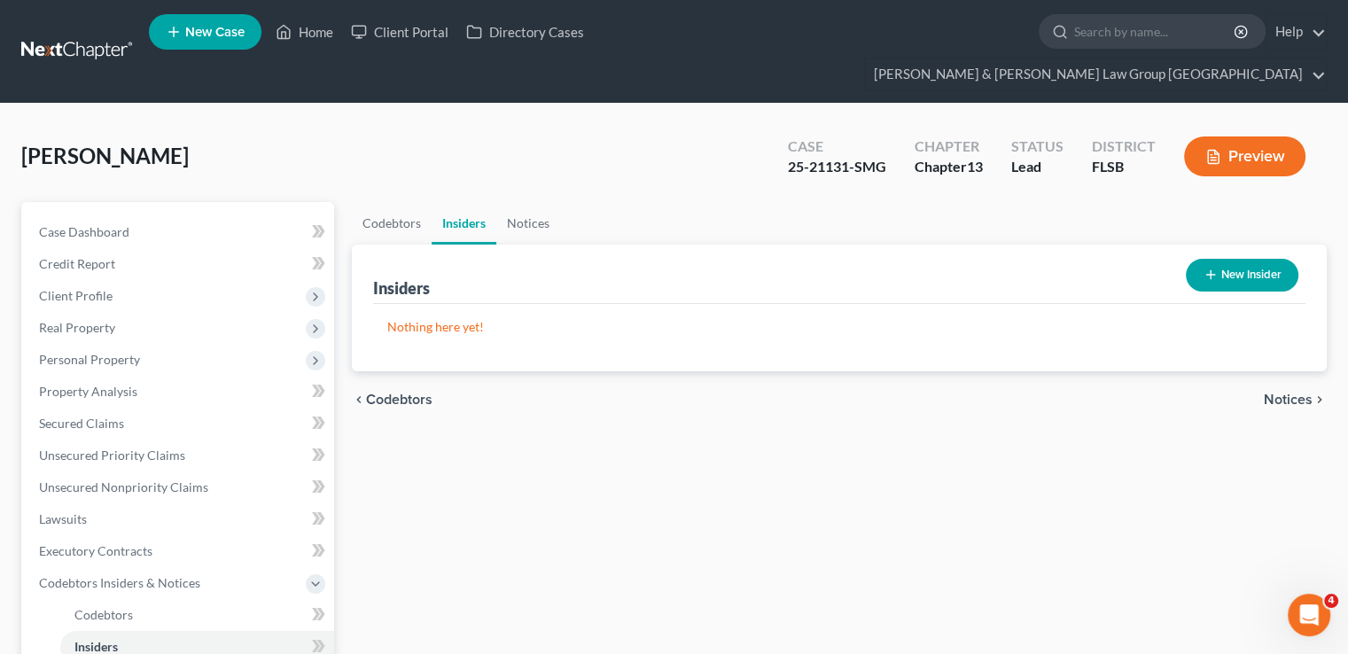
click at [1261, 259] on button "New Insider" at bounding box center [1242, 275] width 113 height 33
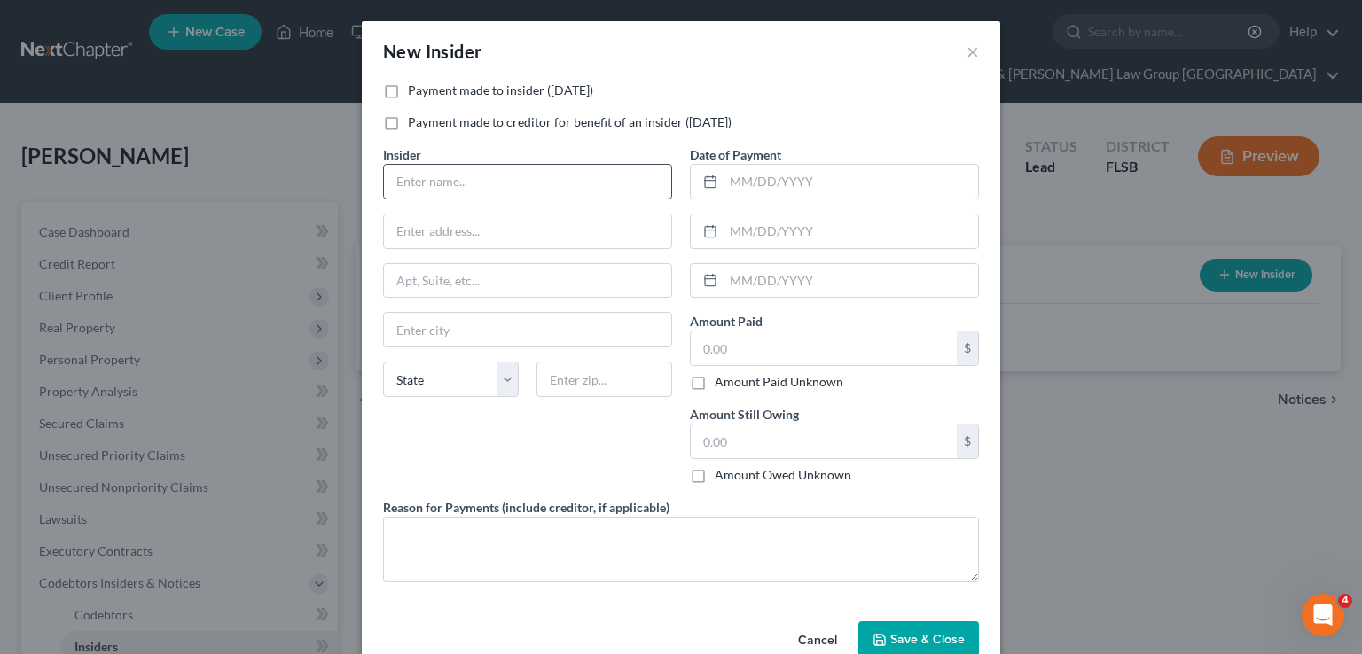
click at [503, 174] on input "text" at bounding box center [527, 182] width 287 height 34
type input "Friend"
click at [766, 179] on input "text" at bounding box center [850, 182] width 254 height 34
click at [966, 54] on button "×" at bounding box center [972, 51] width 12 height 21
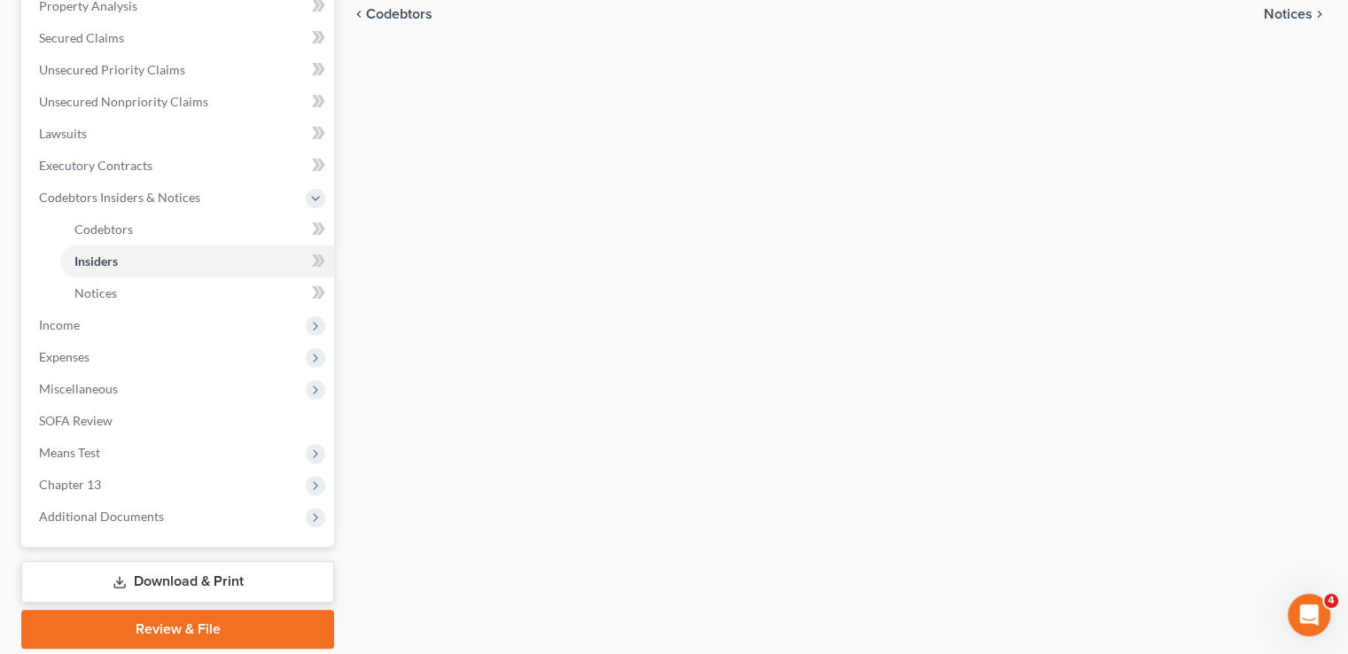
scroll to position [415, 0]
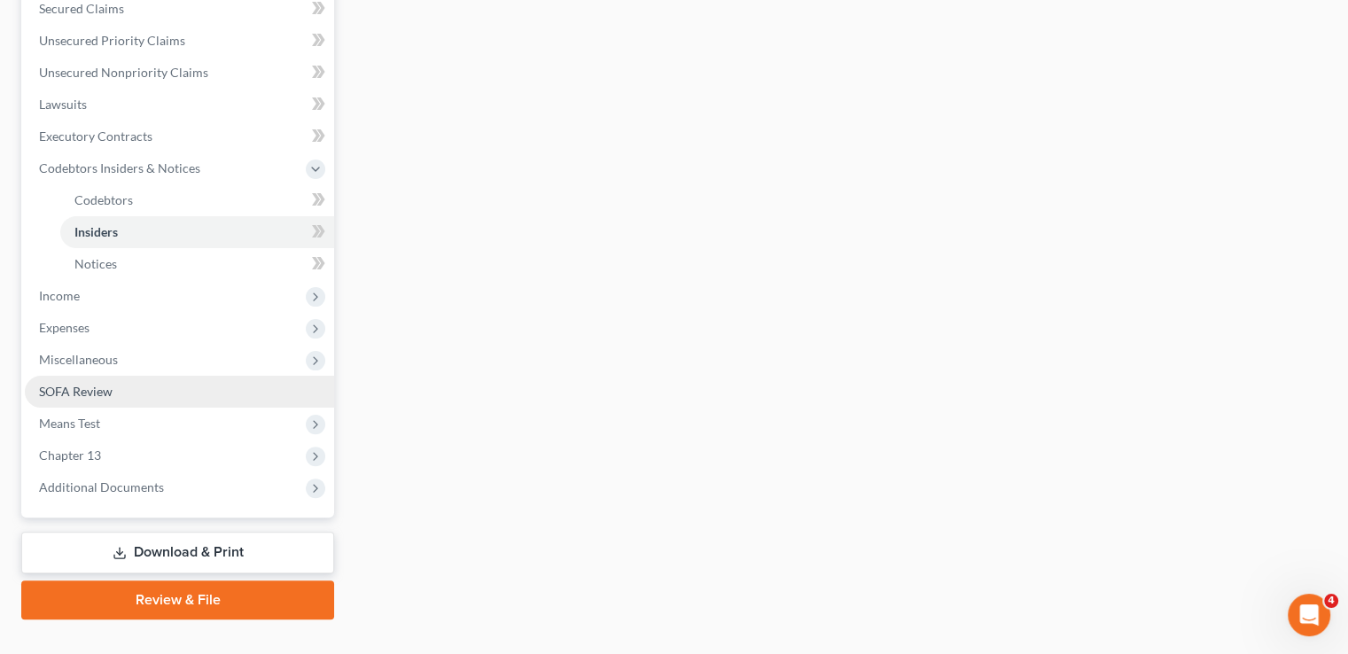
click at [142, 376] on link "SOFA Review" at bounding box center [179, 392] width 309 height 32
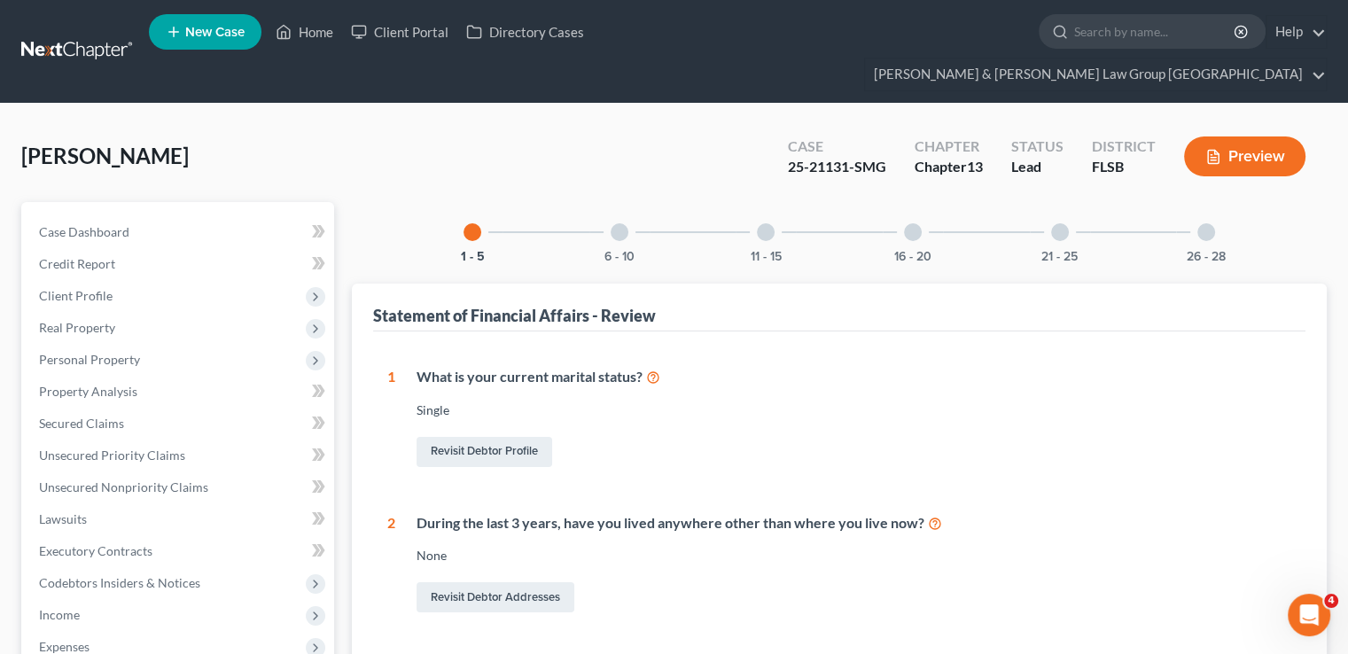
click at [628, 202] on div "6 - 10" at bounding box center [620, 232] width 60 height 60
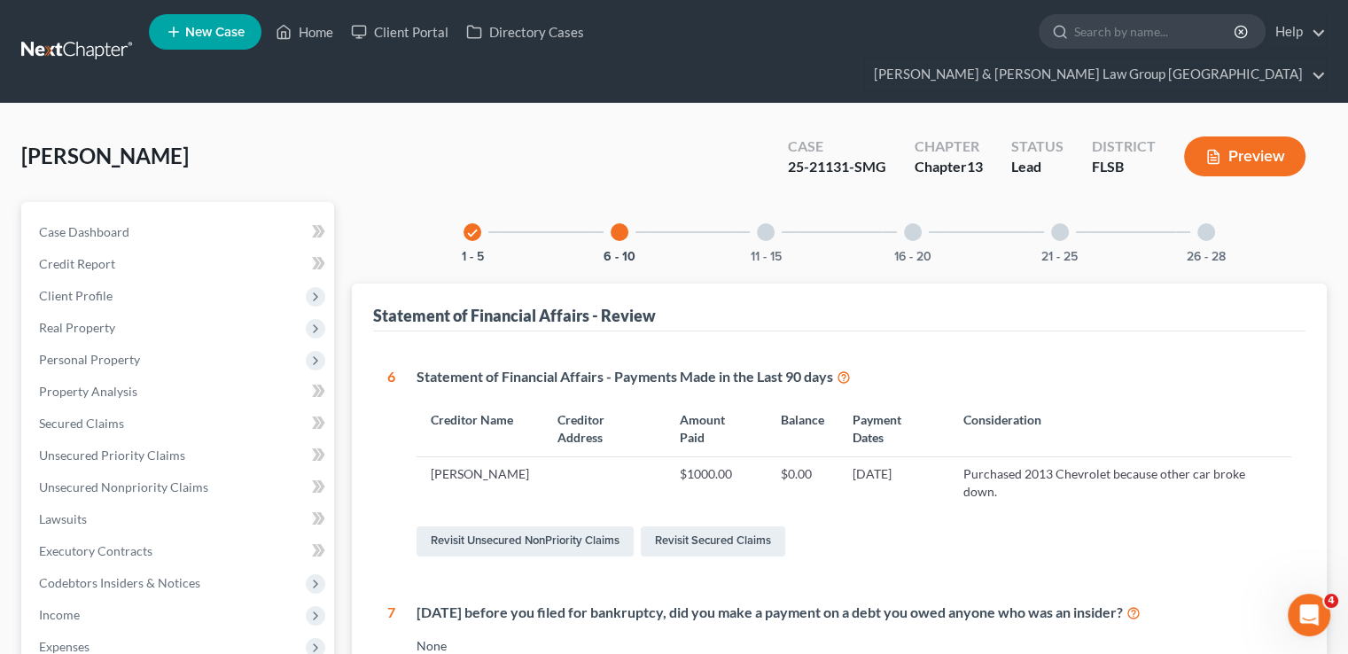
click at [759, 210] on div "11 - 15" at bounding box center [766, 232] width 60 height 60
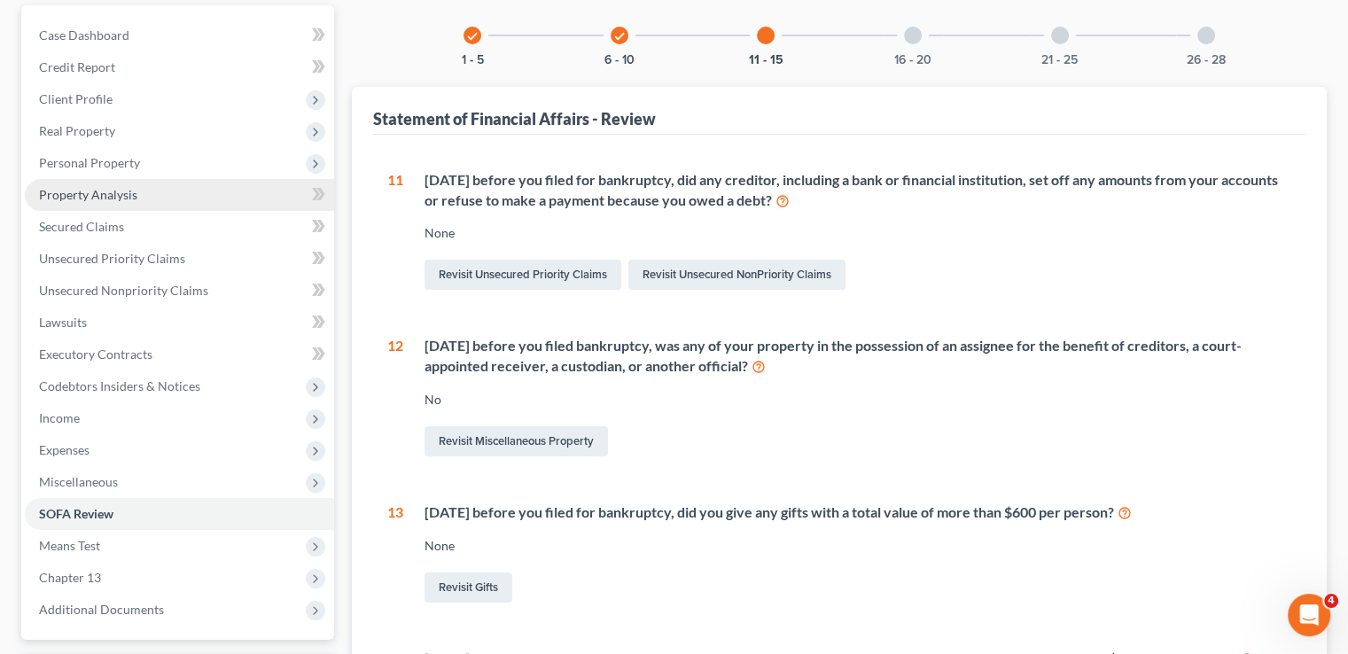
scroll to position [177, 0]
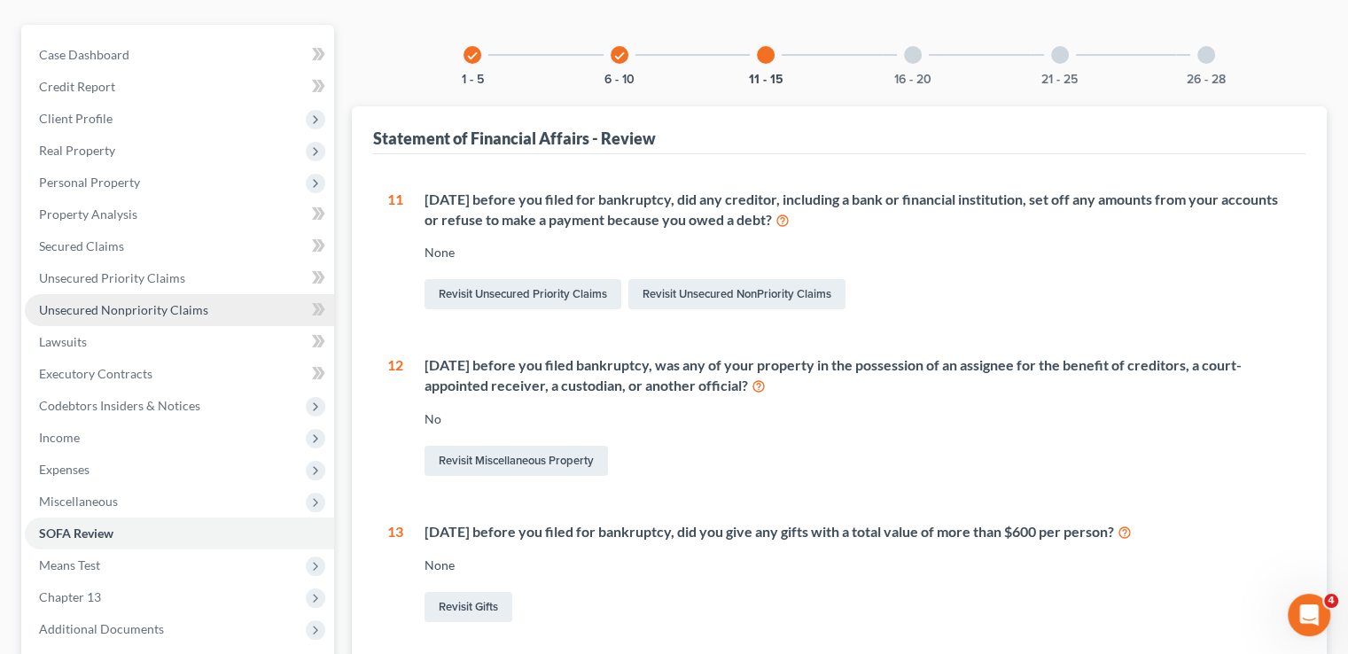
click at [167, 302] on span "Unsecured Nonpriority Claims" at bounding box center [123, 309] width 169 height 15
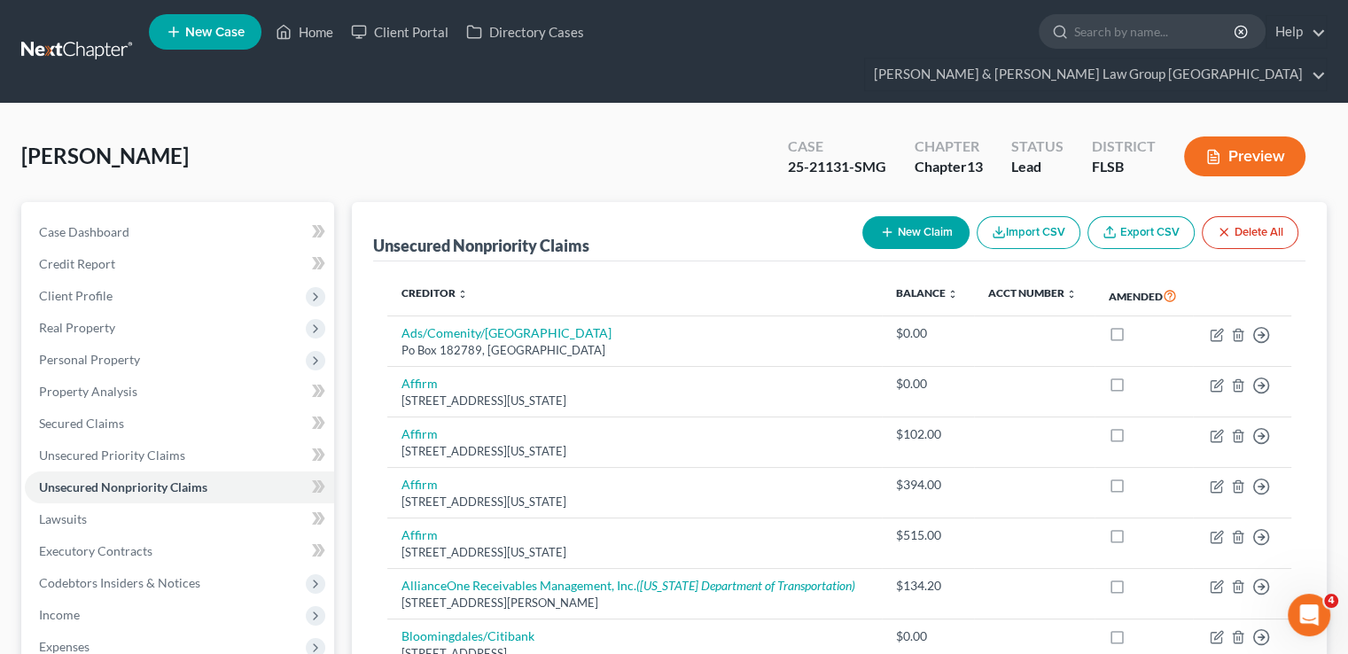
drag, startPoint x: 904, startPoint y: 200, endPoint x: 903, endPoint y: 210, distance: 9.8
click at [903, 216] on button "New Claim" at bounding box center [916, 232] width 107 height 33
select select "0"
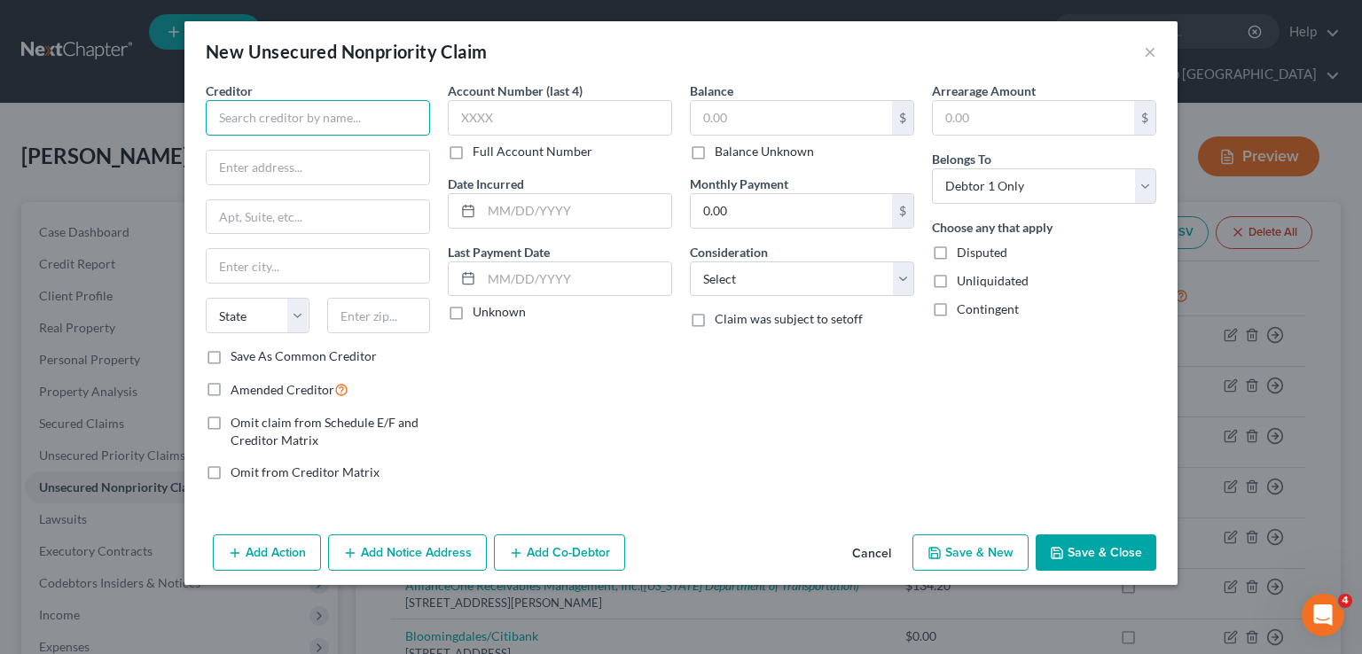
click at [344, 118] on input "text" at bounding box center [318, 117] width 224 height 35
type input "Steve Rice"
click at [309, 157] on input "text" at bounding box center [318, 168] width 223 height 34
type input "2194 Lincoln Ave"
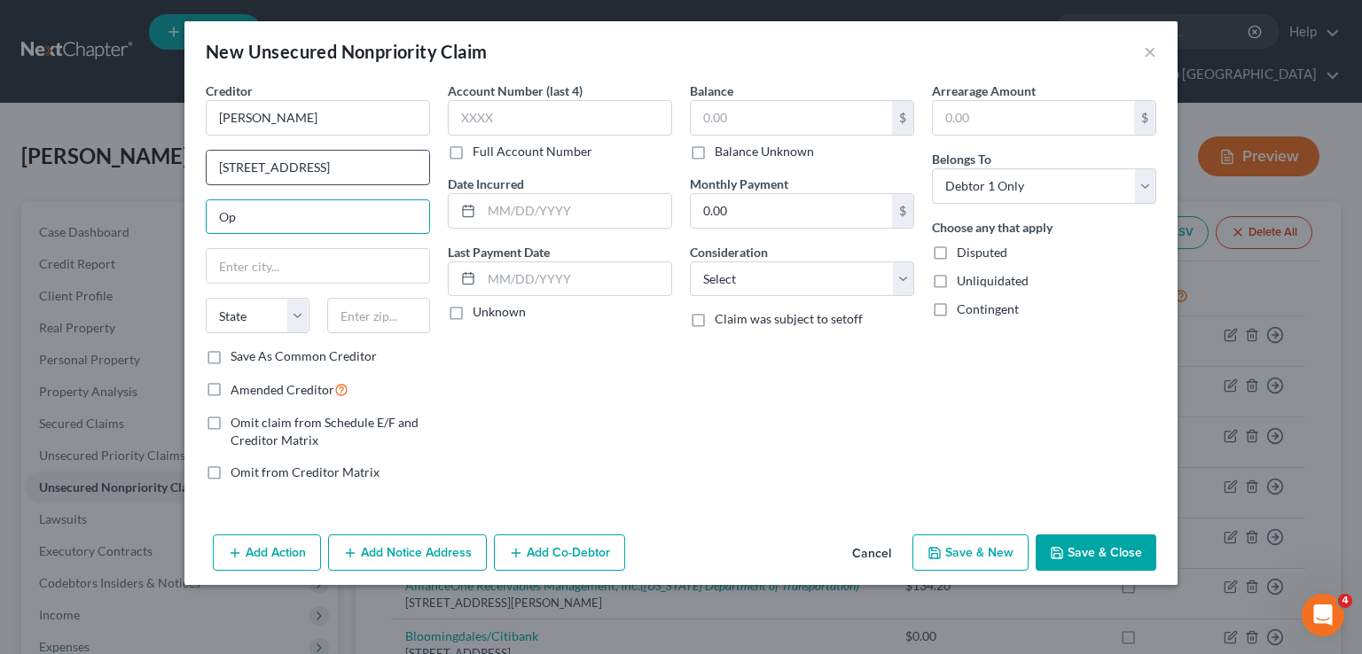
type input "O"
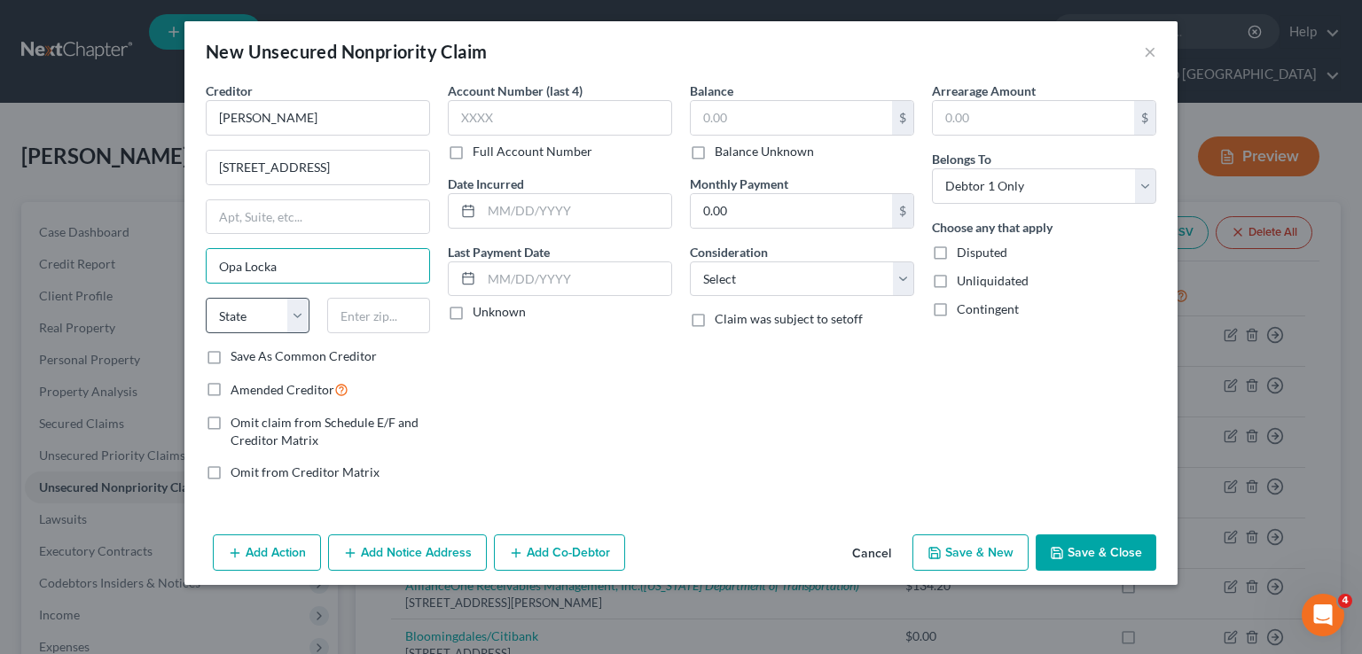
type input "Opa Locka"
click at [294, 305] on select "State AL AK AR AZ CA CO CT DE DC FL GA GU HI ID IL IN IA KS KY LA ME MD MA MI M…" at bounding box center [258, 315] width 104 height 35
select select "9"
click at [206, 298] on select "State AL AK AR AZ CA CO CT DE DC FL GA GU HI ID IL IN IA KS KY LA ME MD MA MI M…" at bounding box center [258, 315] width 104 height 35
click at [371, 324] on input "text" at bounding box center [379, 315] width 104 height 35
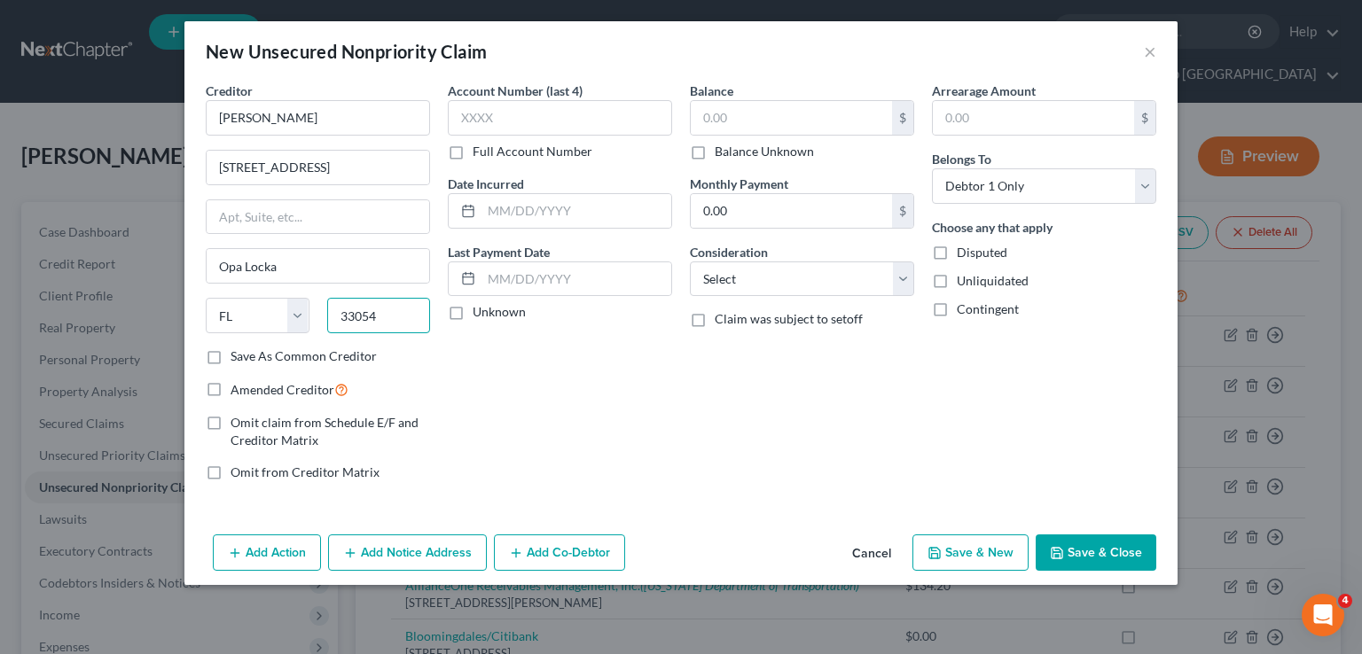
type input "33054"
click at [557, 410] on div "Account Number (last 4) Full Account Number Date Incurred Last Payment Date Unk…" at bounding box center [560, 289] width 242 height 414
click at [521, 130] on input "text" at bounding box center [560, 117] width 224 height 35
click at [733, 101] on input "text" at bounding box center [791, 118] width 201 height 34
type input "5,360.00"
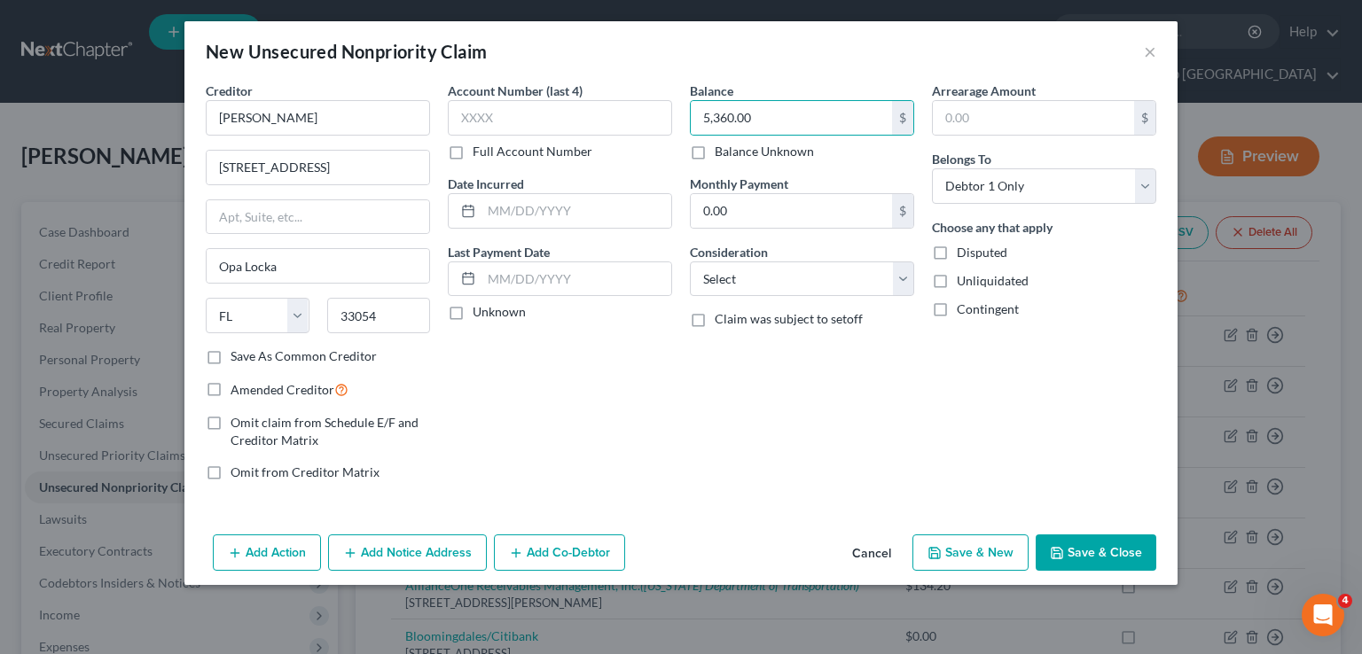
drag, startPoint x: 641, startPoint y: 405, endPoint x: 638, endPoint y: 423, distance: 17.9
click at [631, 410] on div "Account Number (last 4) Full Account Number Date Incurred Last Payment Date Unk…" at bounding box center [560, 289] width 242 height 414
click at [576, 214] on input "text" at bounding box center [576, 211] width 190 height 34
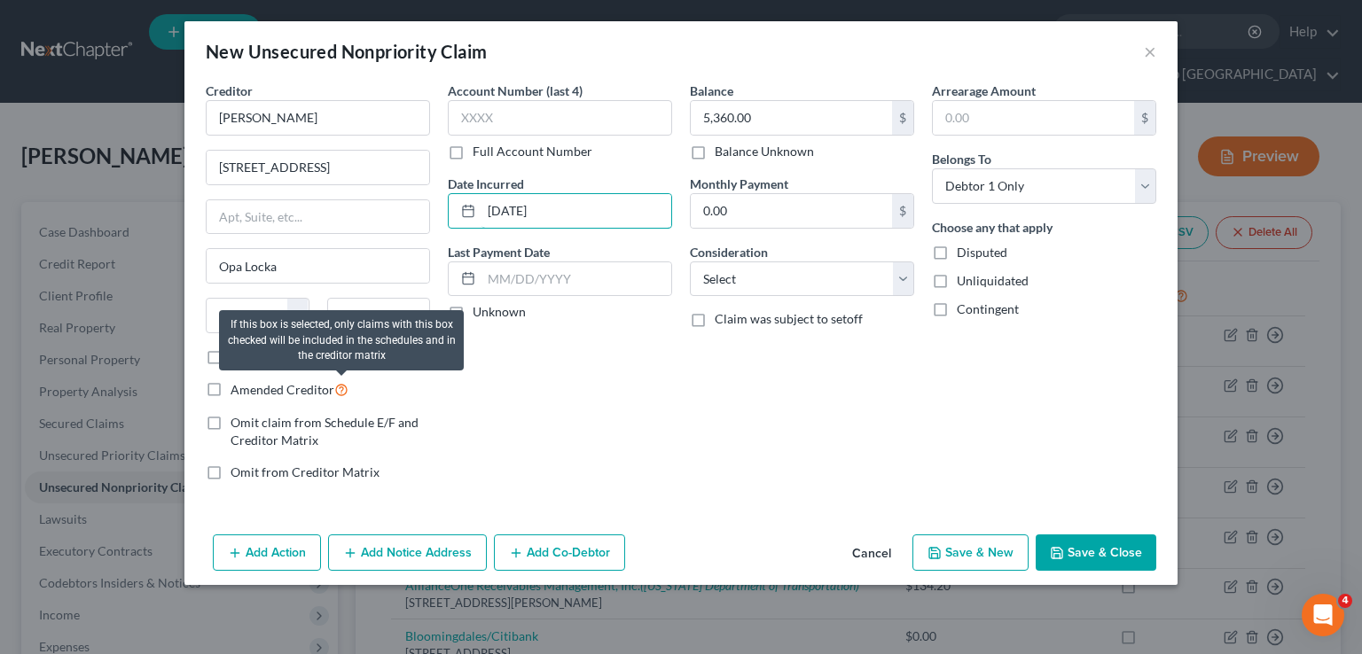
type input "2/3/2025"
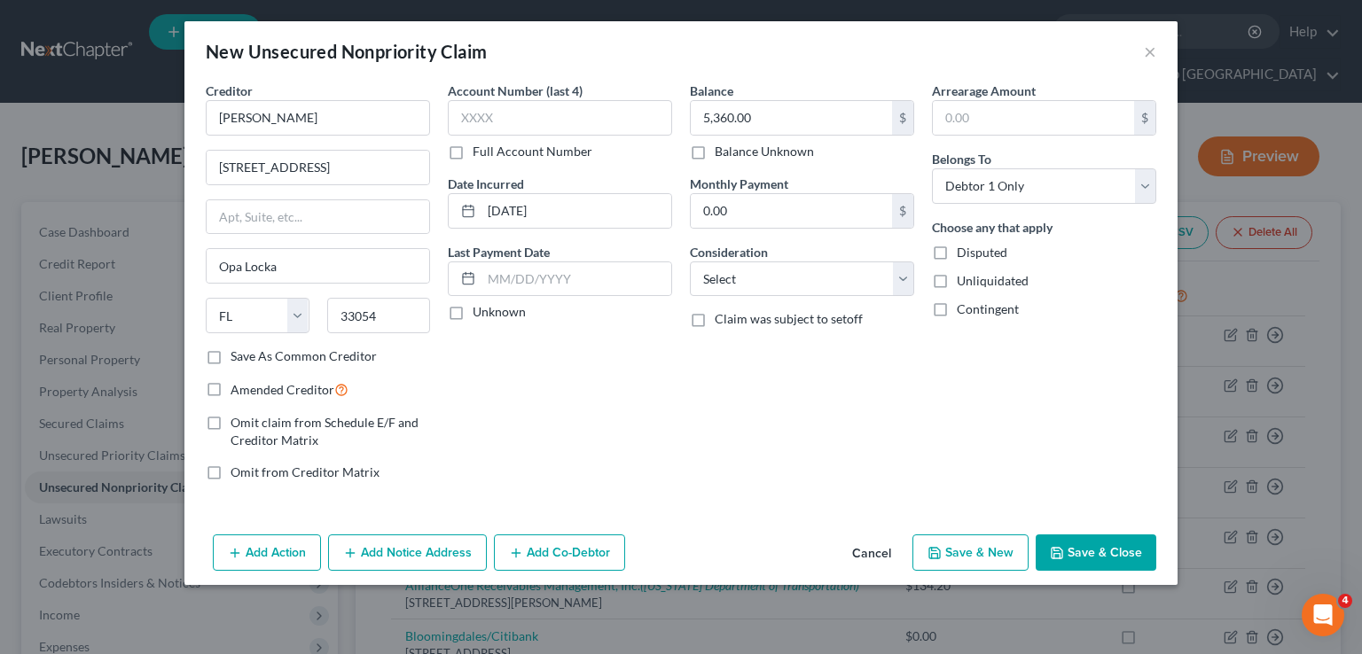
drag, startPoint x: 344, startPoint y: 389, endPoint x: 620, endPoint y: 439, distance: 280.1
click at [620, 439] on div "Account Number (last 4) Full Account Number Date Incurred 2/3/2025 Last Payment…" at bounding box center [560, 289] width 242 height 414
click at [1069, 546] on button "Save & Close" at bounding box center [1095, 553] width 121 height 37
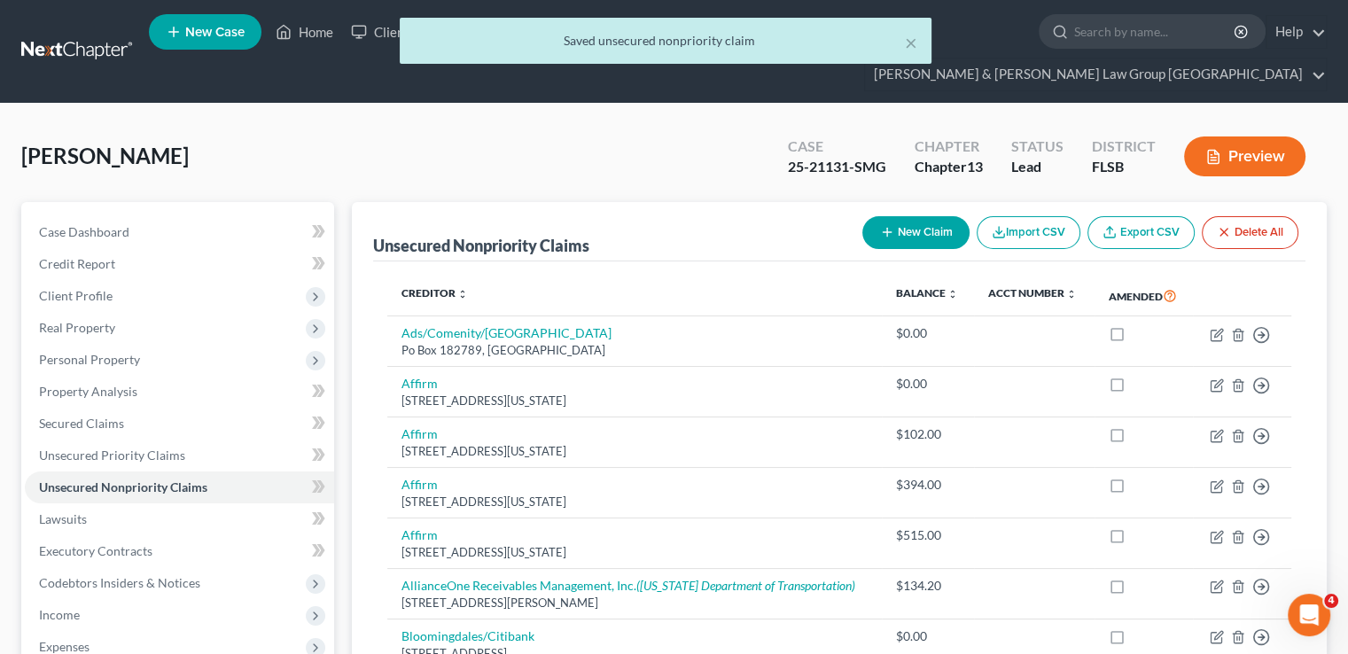
click at [894, 216] on button "New Claim" at bounding box center [916, 232] width 107 height 33
select select "0"
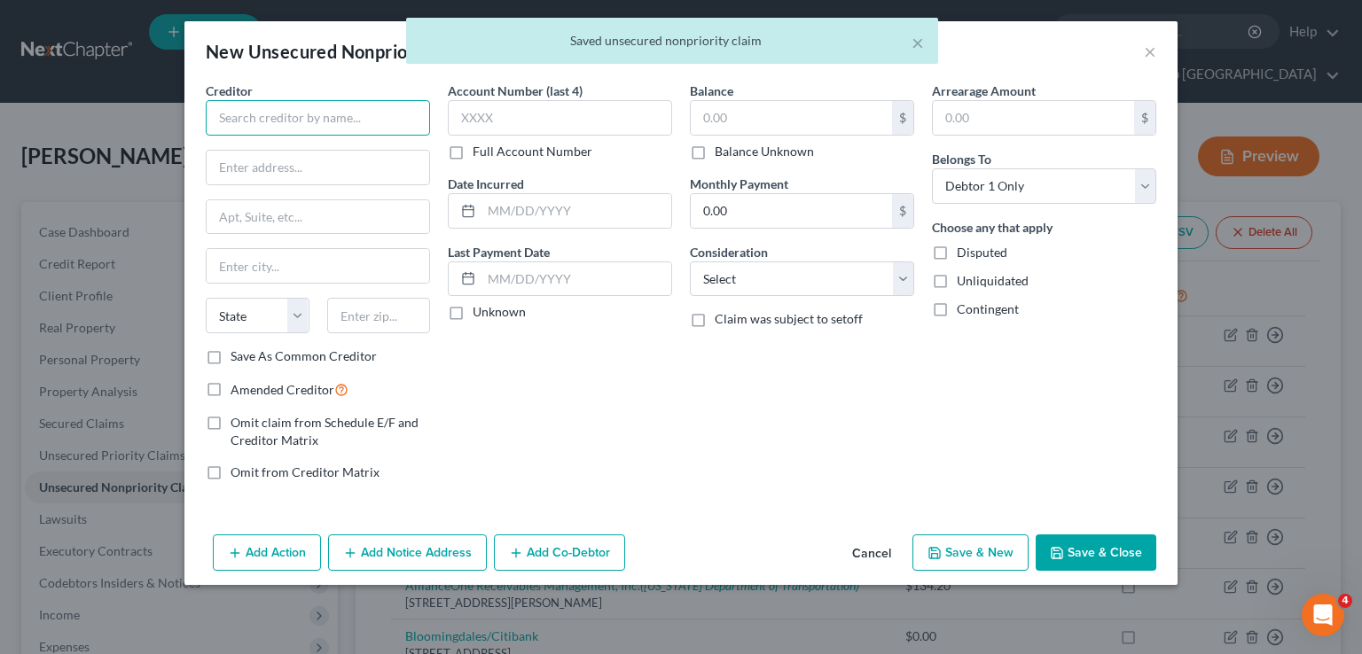
click at [390, 111] on input "text" at bounding box center [318, 117] width 224 height 35
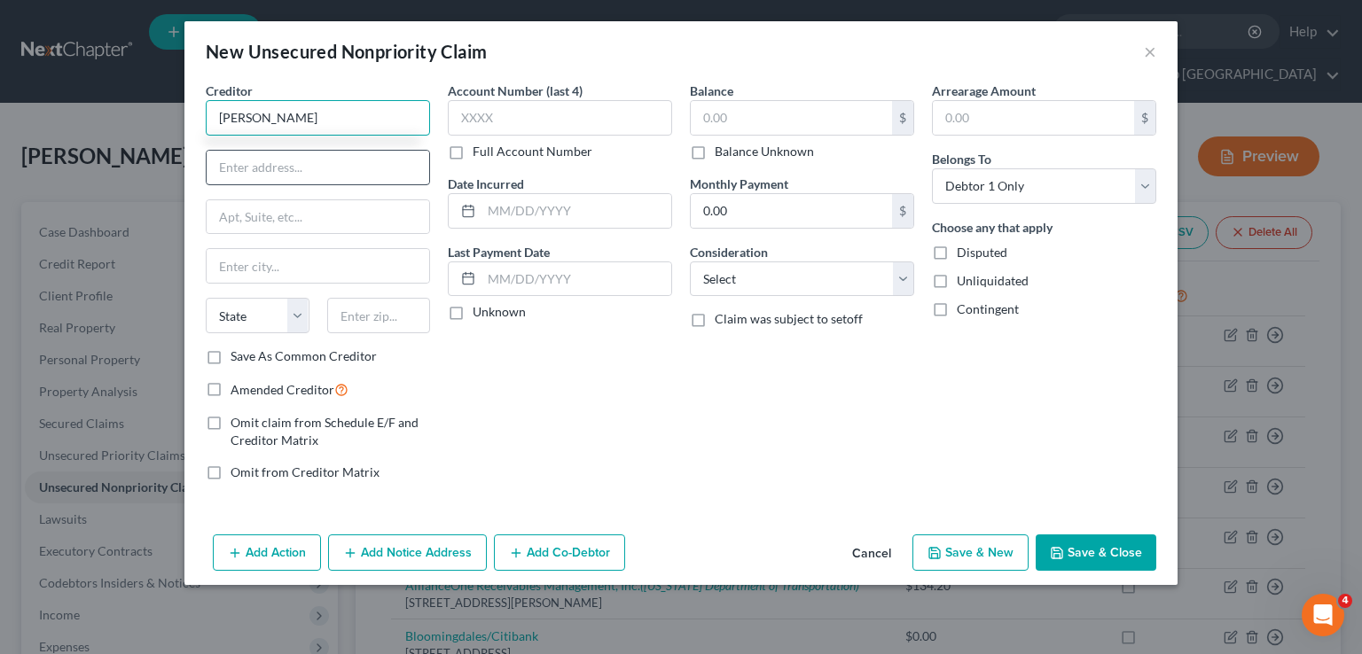
type input "Dorothy Slaughter"
click at [358, 155] on input "text" at bounding box center [318, 168] width 223 height 34
click at [301, 169] on input "text" at bounding box center [318, 168] width 223 height 34
type input "PO Box 695537"
click at [272, 256] on input "text" at bounding box center [318, 266] width 223 height 34
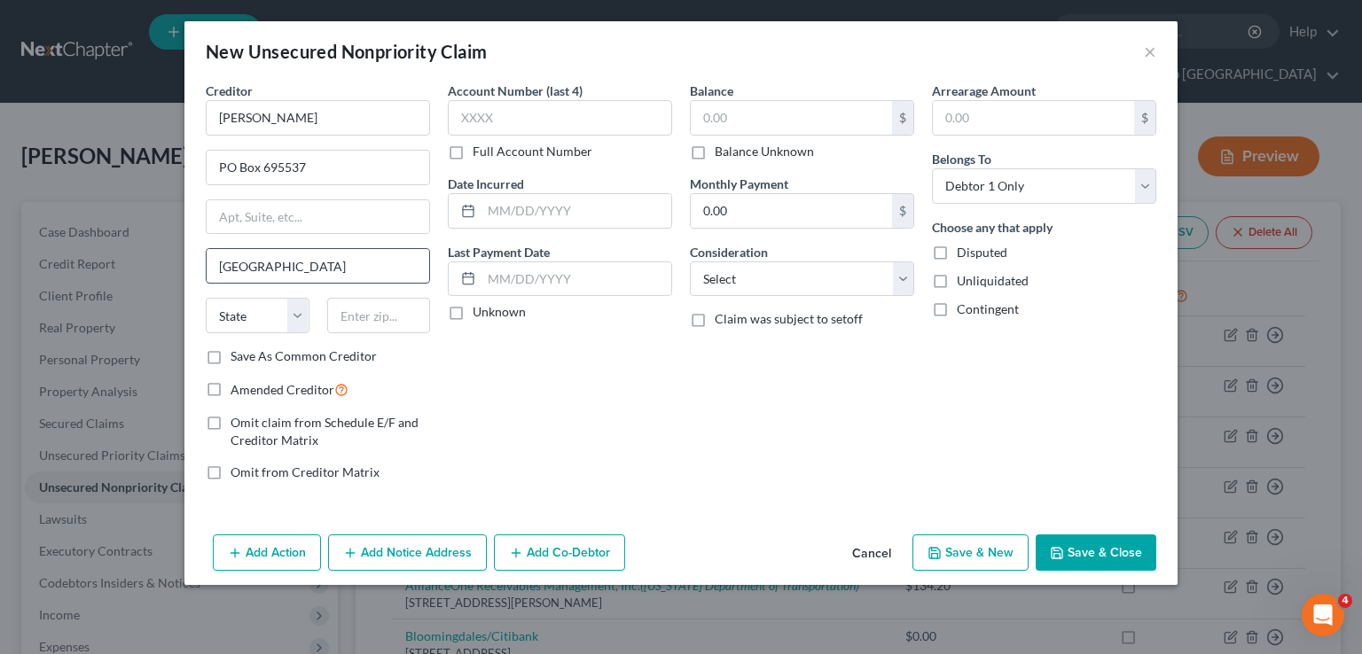
type input "Miami"
select select "9"
type input "33269"
click at [741, 110] on input "text" at bounding box center [791, 118] width 201 height 34
type input "10,000.00"
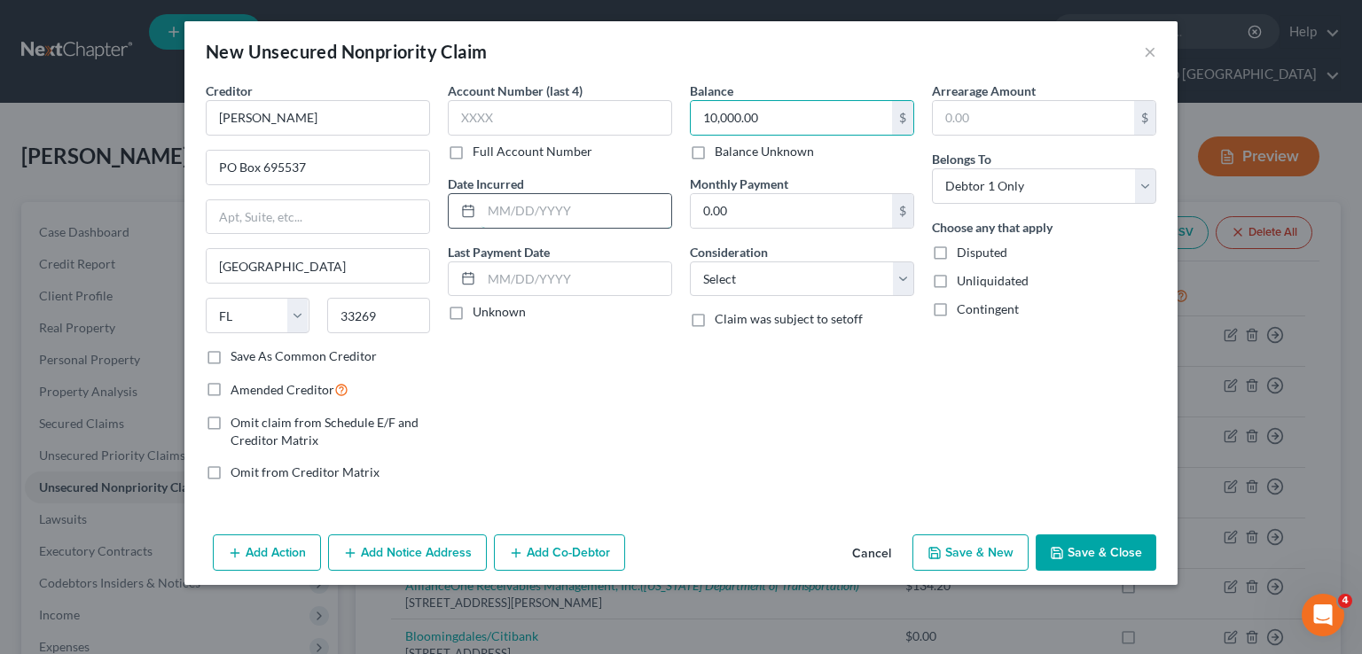
click at [609, 218] on input "text" at bounding box center [576, 211] width 190 height 34
type input "01/21/2025"
click at [693, 397] on div "Balance 10,000.00 $ Balance Unknown Balance Undetermined 10,000.00 $ Balance Un…" at bounding box center [802, 289] width 242 height 414
click at [1097, 551] on button "Save & Close" at bounding box center [1095, 553] width 121 height 37
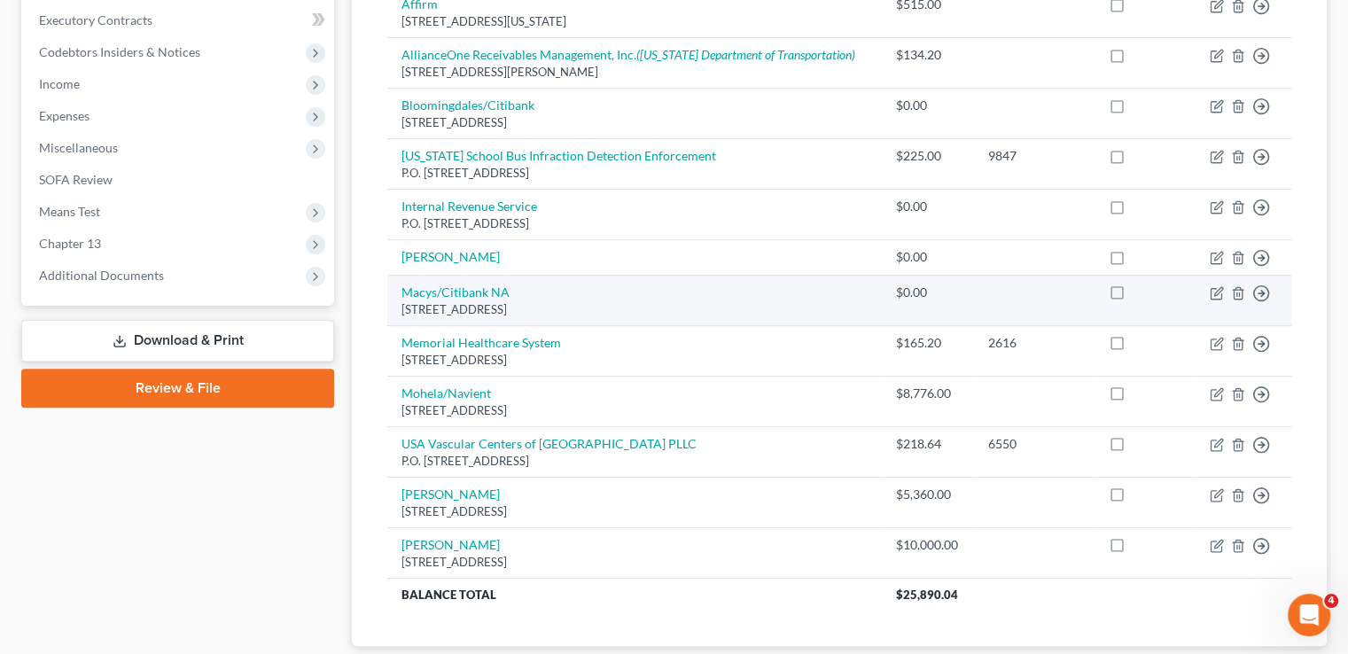
scroll to position [434, 0]
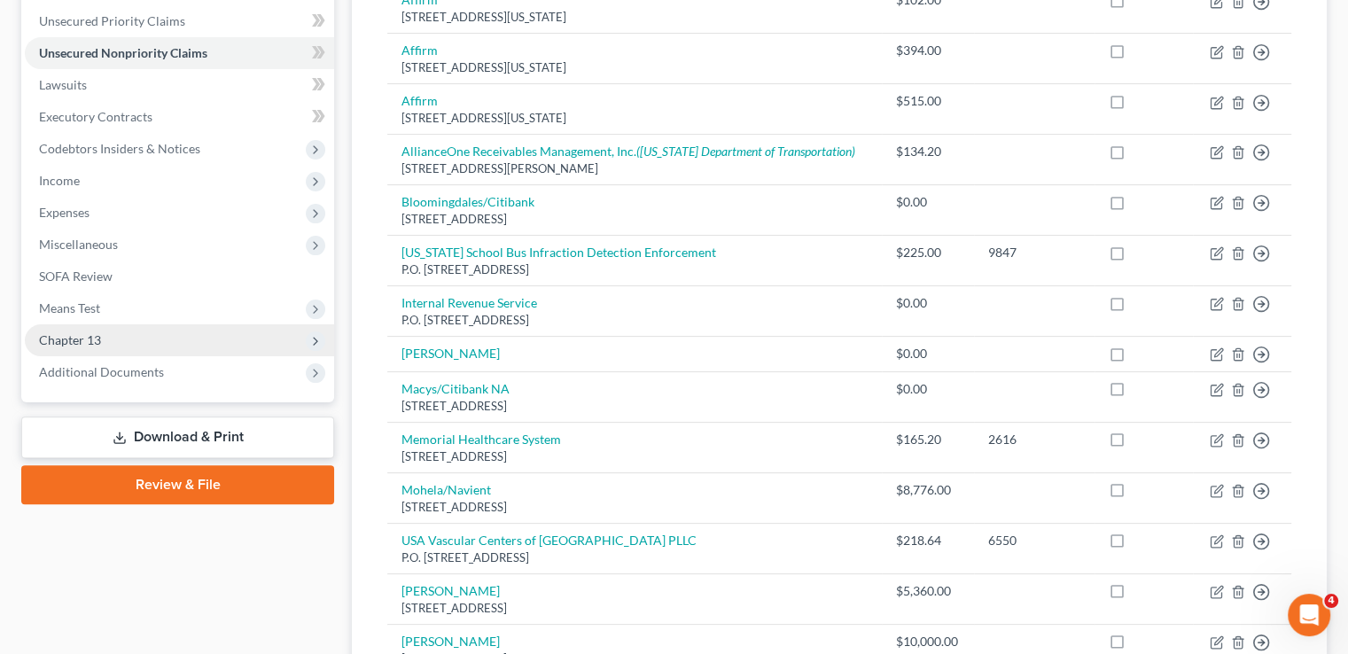
click at [167, 324] on span "Chapter 13" at bounding box center [179, 340] width 309 height 32
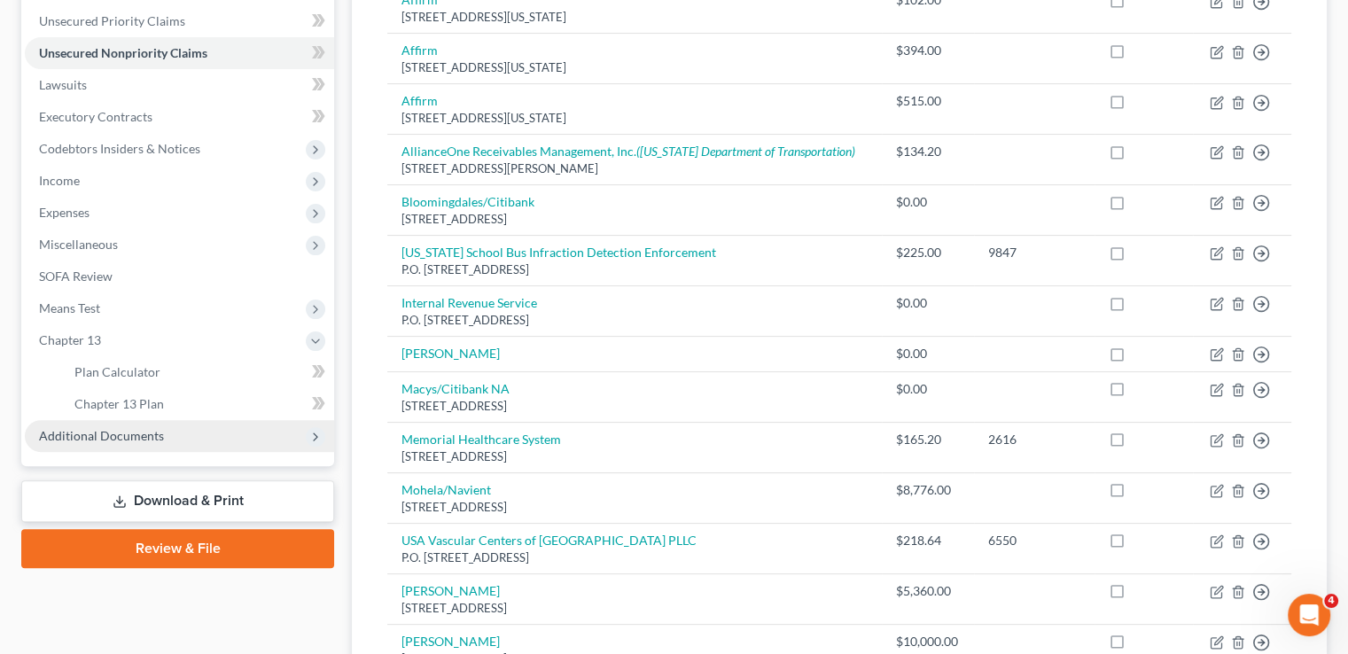
click at [159, 428] on span "Additional Documents" at bounding box center [101, 435] width 125 height 15
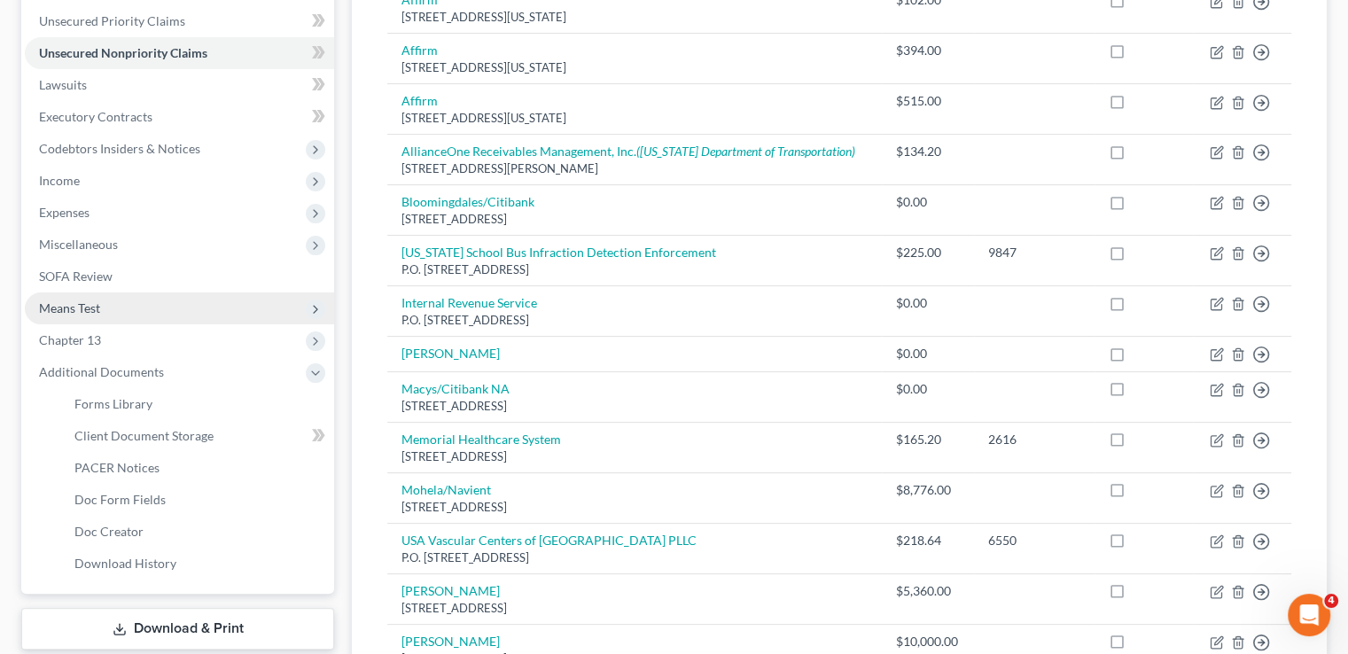
click at [112, 293] on span "Means Test" at bounding box center [179, 309] width 309 height 32
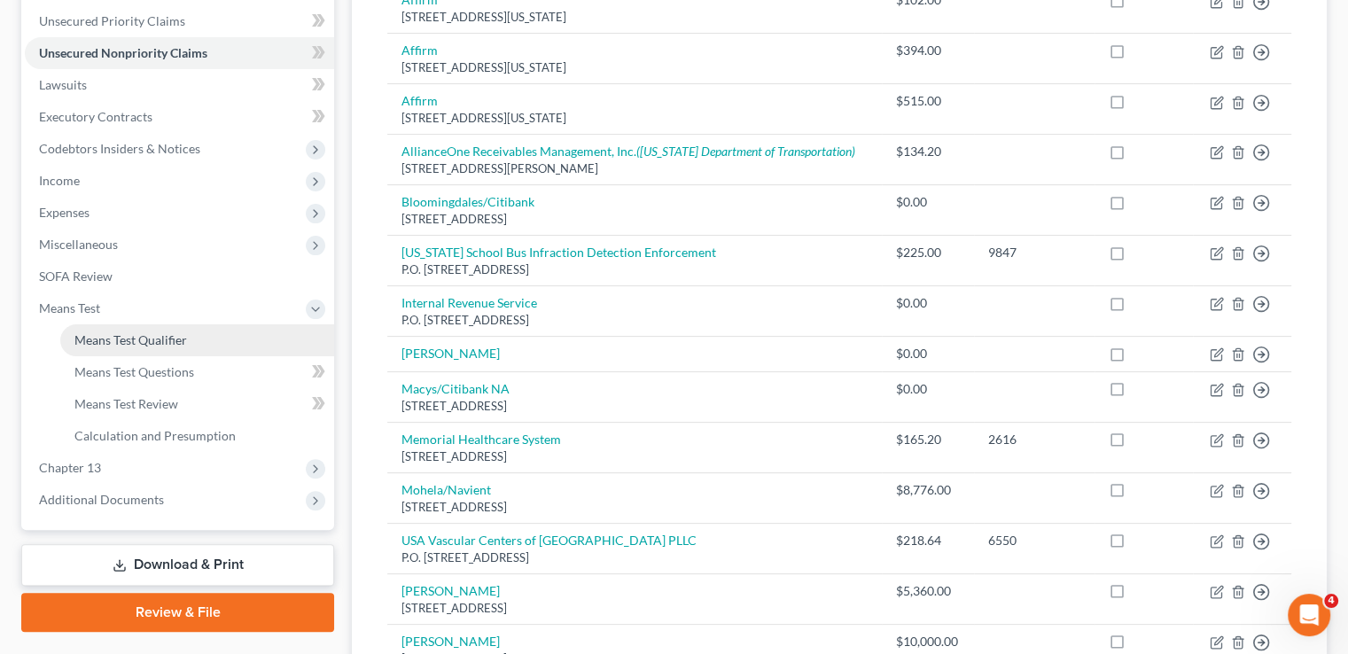
click at [115, 332] on span "Means Test Qualifier" at bounding box center [130, 339] width 113 height 15
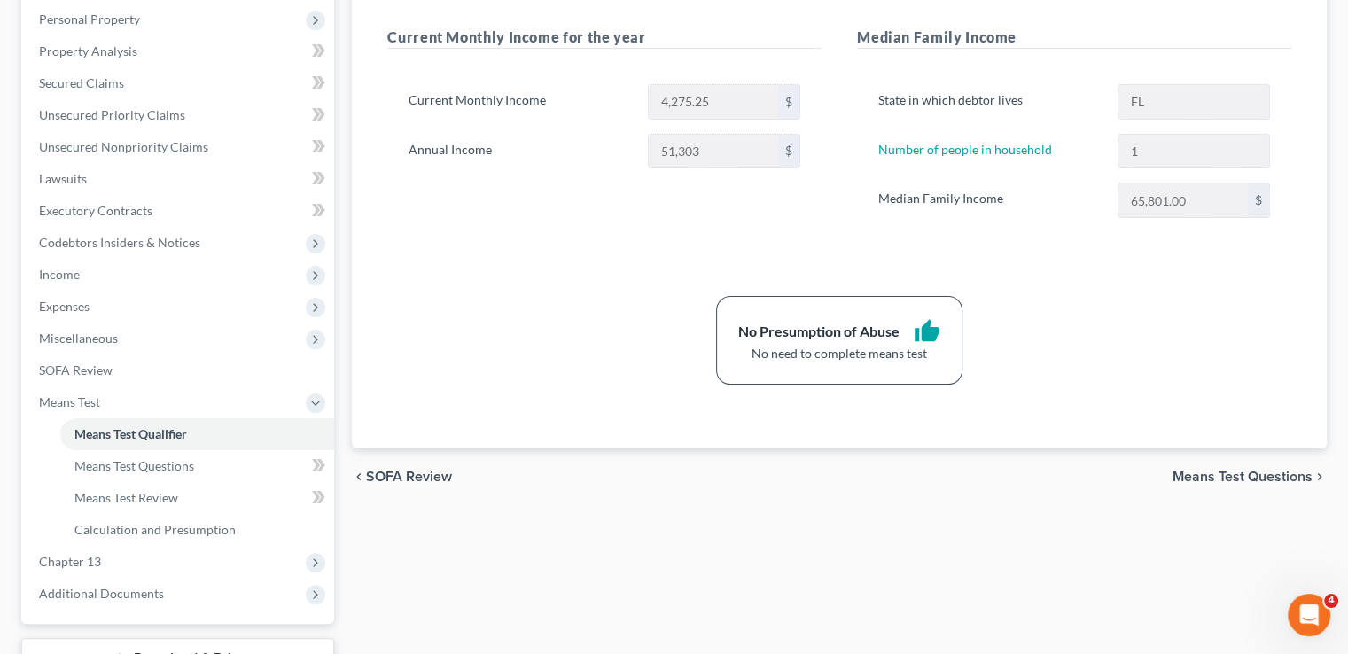
scroll to position [355, 0]
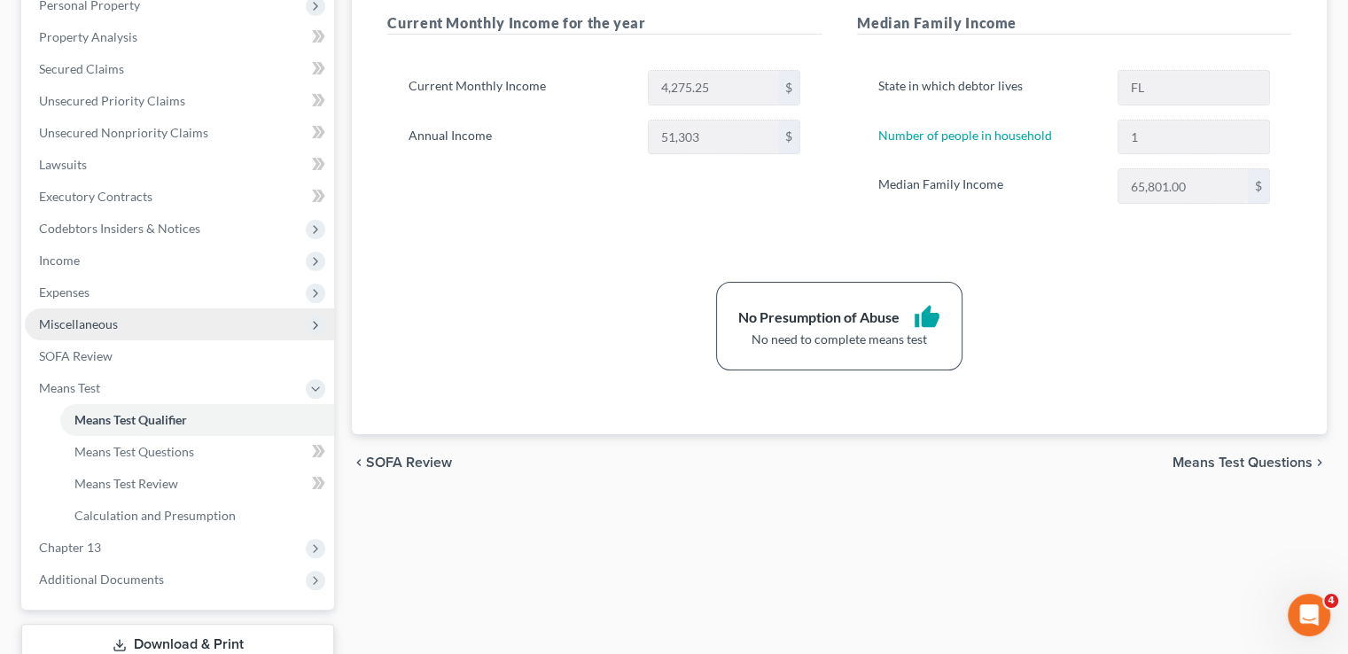
click at [168, 308] on span "Miscellaneous" at bounding box center [179, 324] width 309 height 32
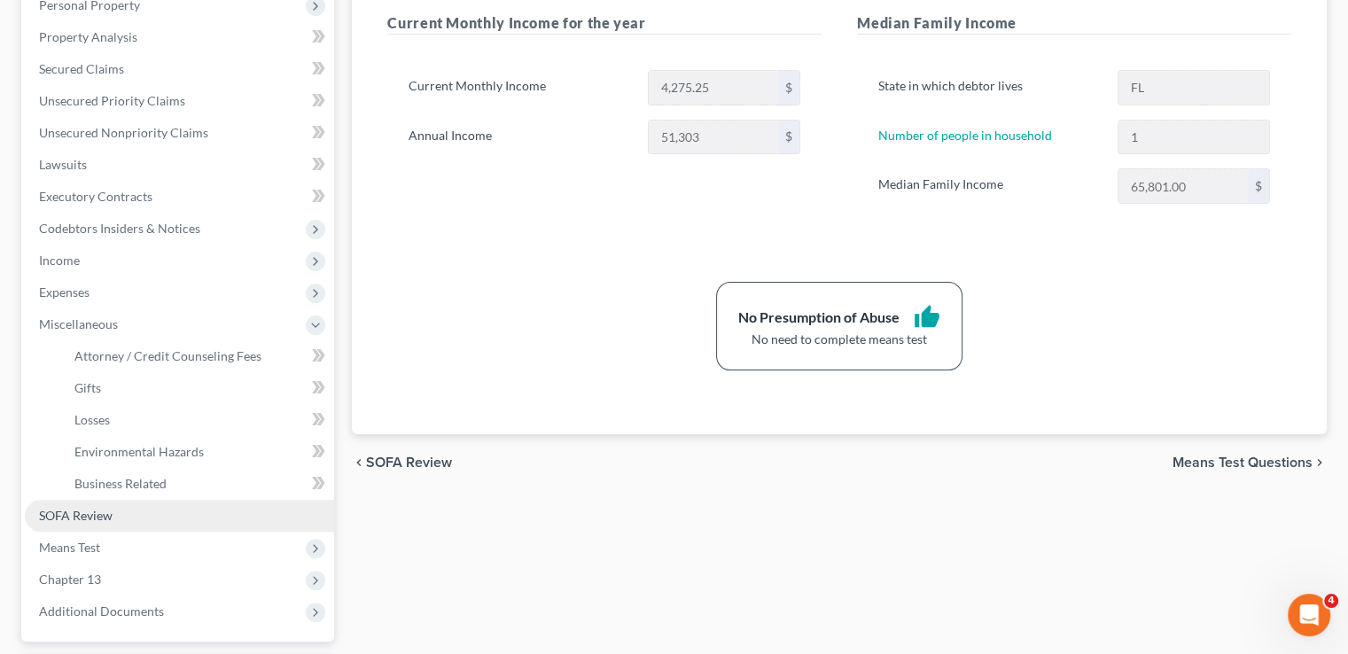
click at [108, 500] on link "SOFA Review" at bounding box center [179, 516] width 309 height 32
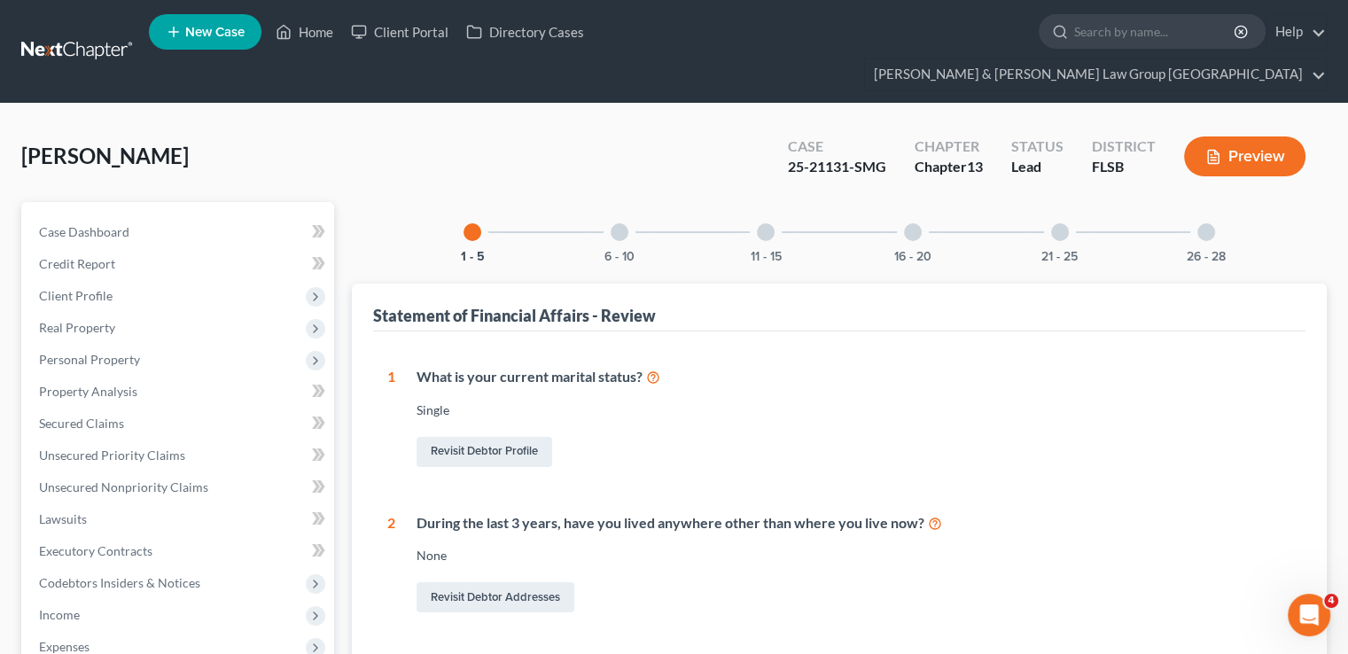
click at [635, 202] on div "6 - 10" at bounding box center [620, 232] width 60 height 60
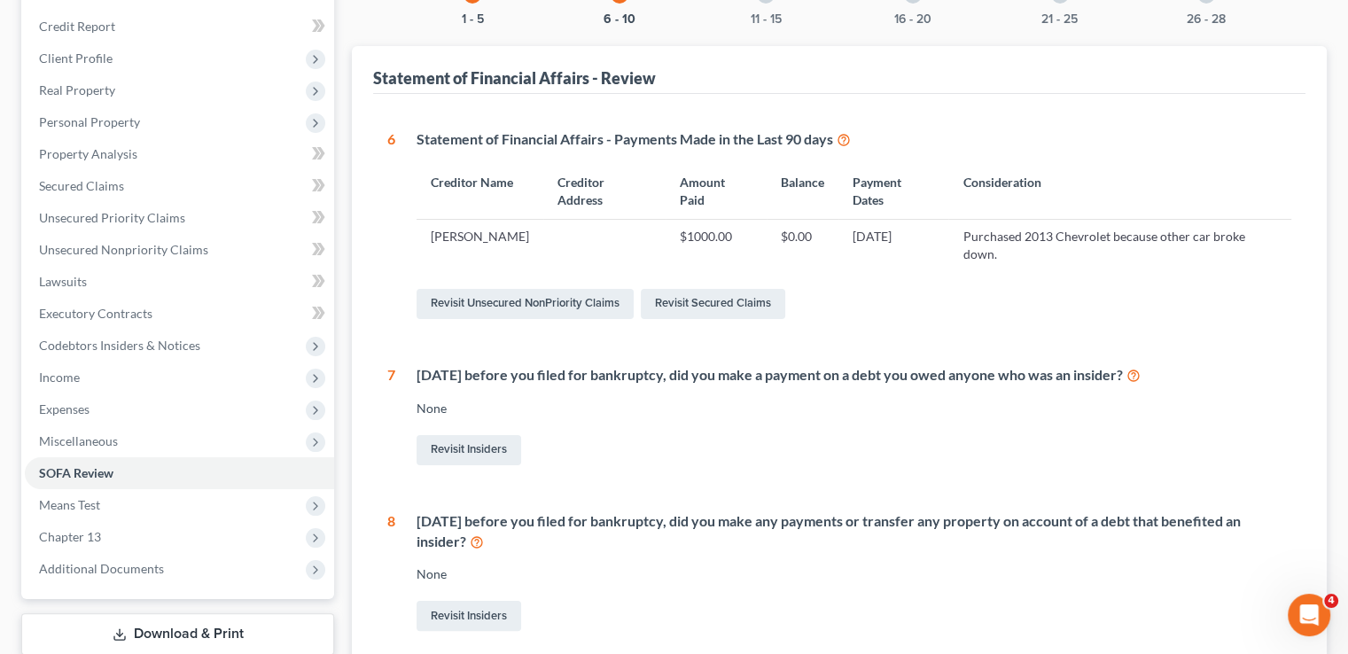
scroll to position [355, 0]
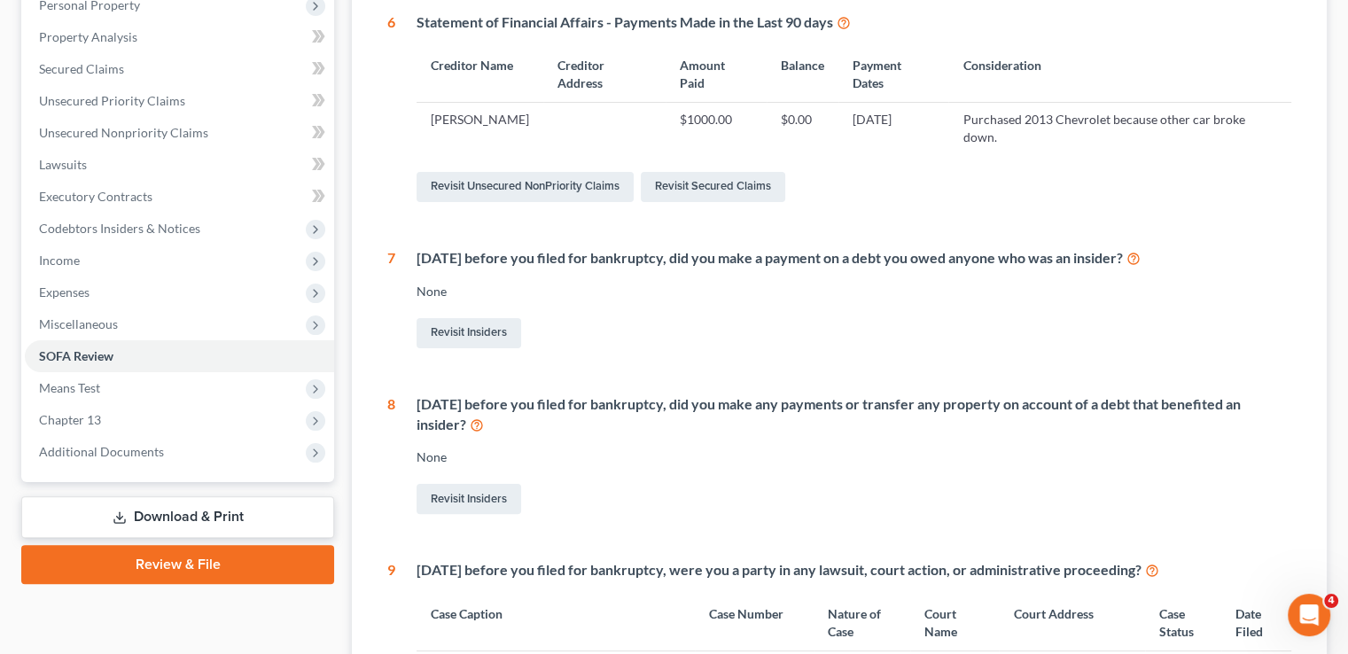
click at [479, 416] on icon at bounding box center [477, 424] width 14 height 17
click at [494, 484] on link "Revisit Insiders" at bounding box center [469, 499] width 105 height 30
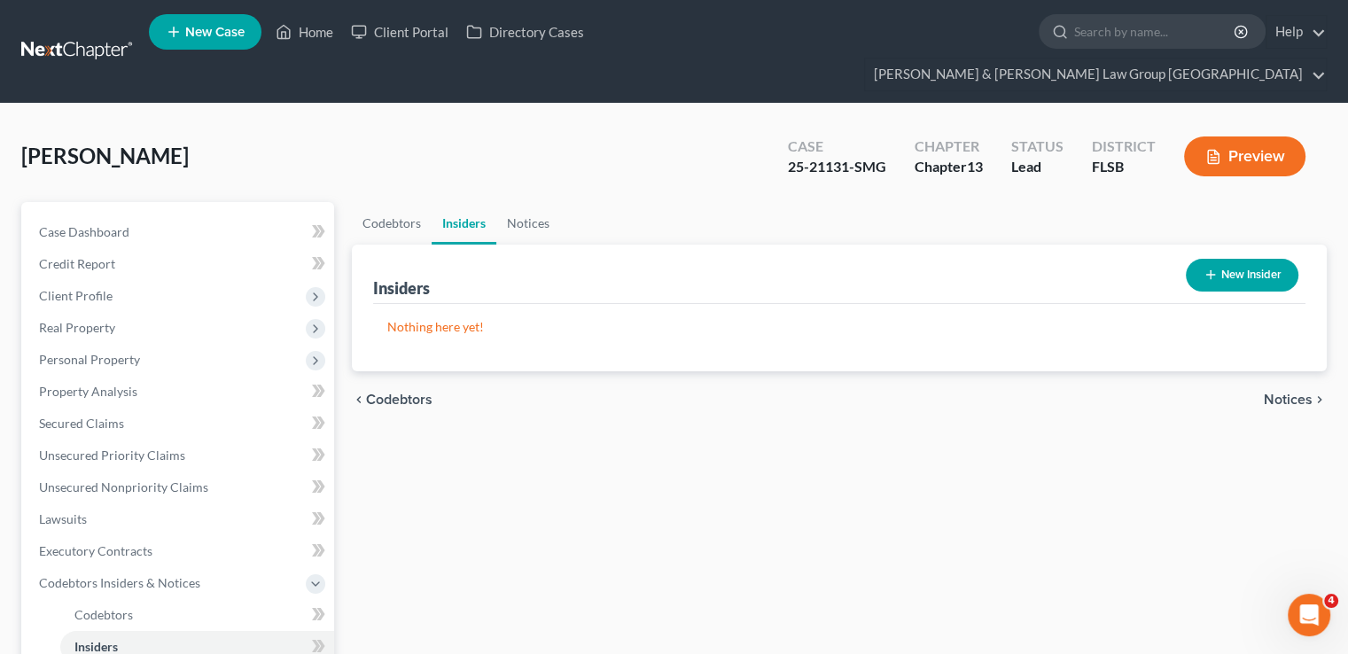
click at [1245, 259] on button "New Insider" at bounding box center [1242, 275] width 113 height 33
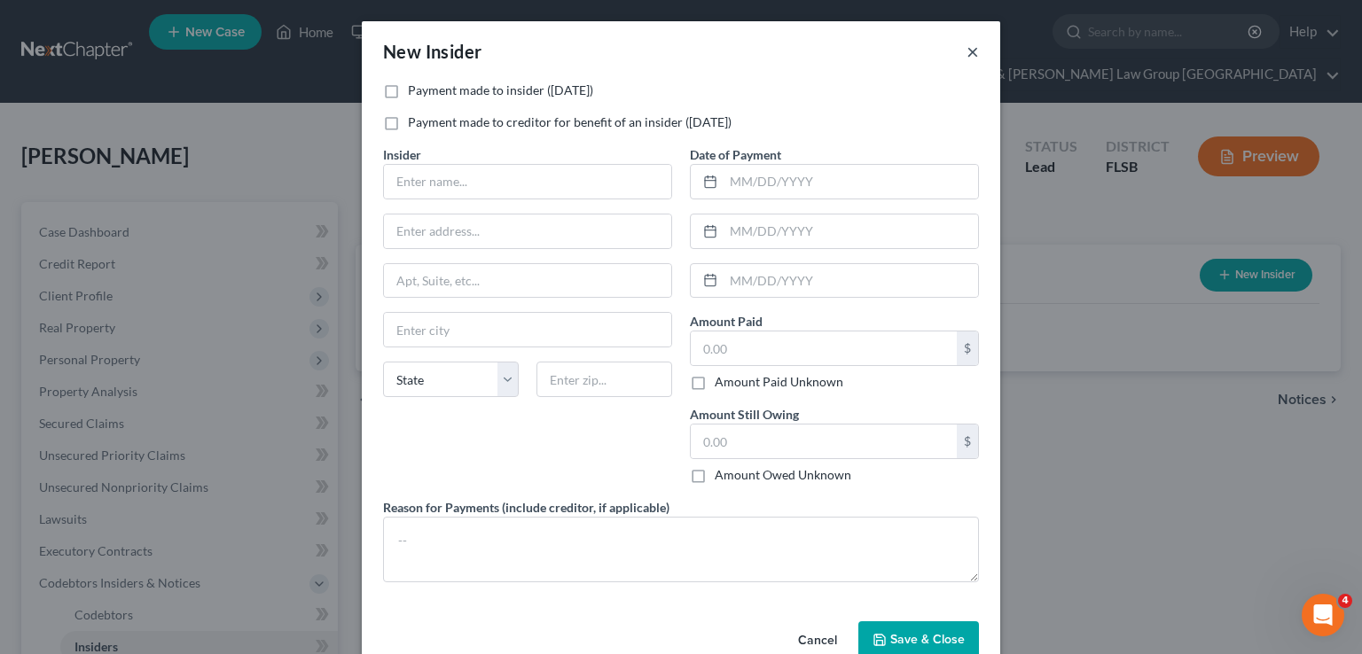
click at [968, 57] on button "×" at bounding box center [972, 51] width 12 height 21
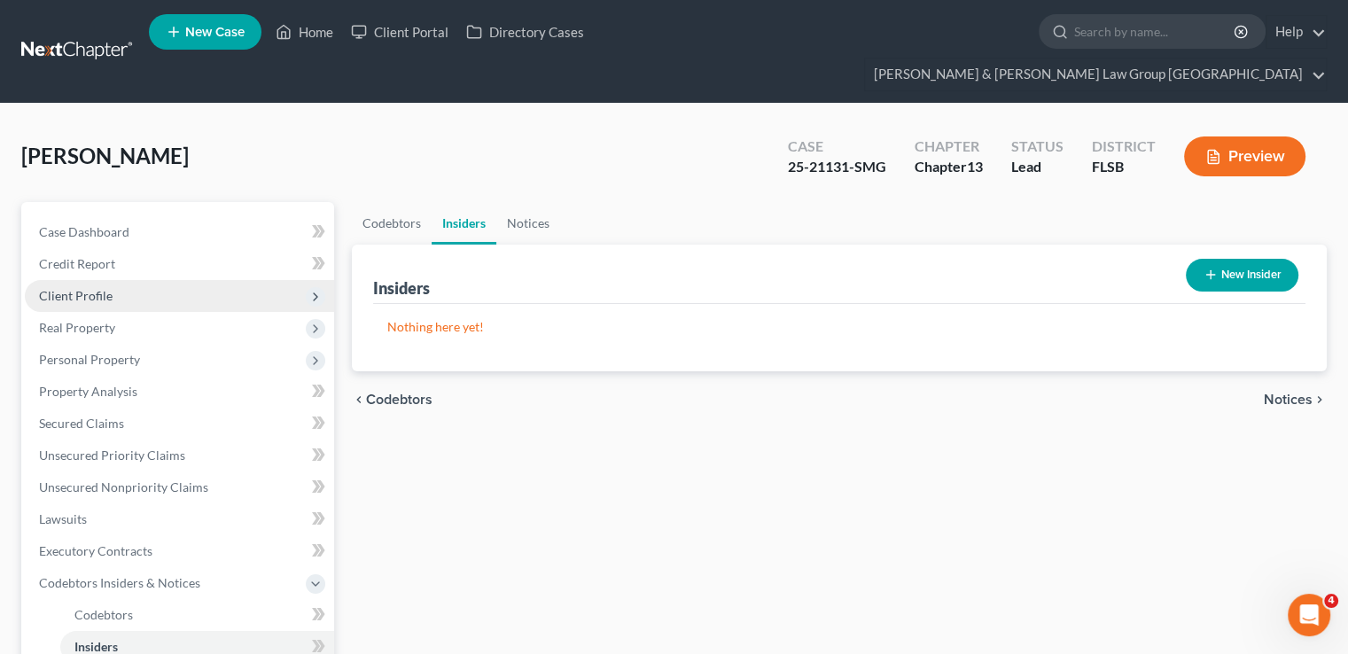
click at [92, 288] on span "Client Profile" at bounding box center [76, 295] width 74 height 15
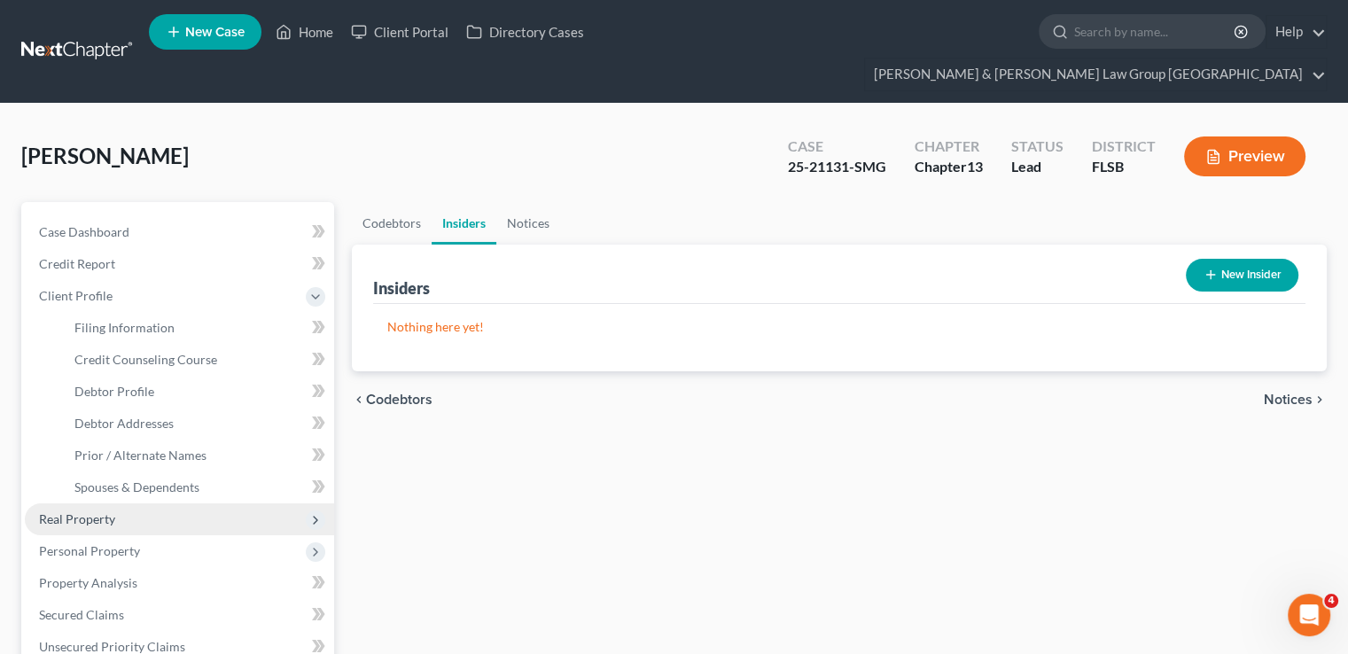
click at [113, 511] on span "Real Property" at bounding box center [77, 518] width 76 height 15
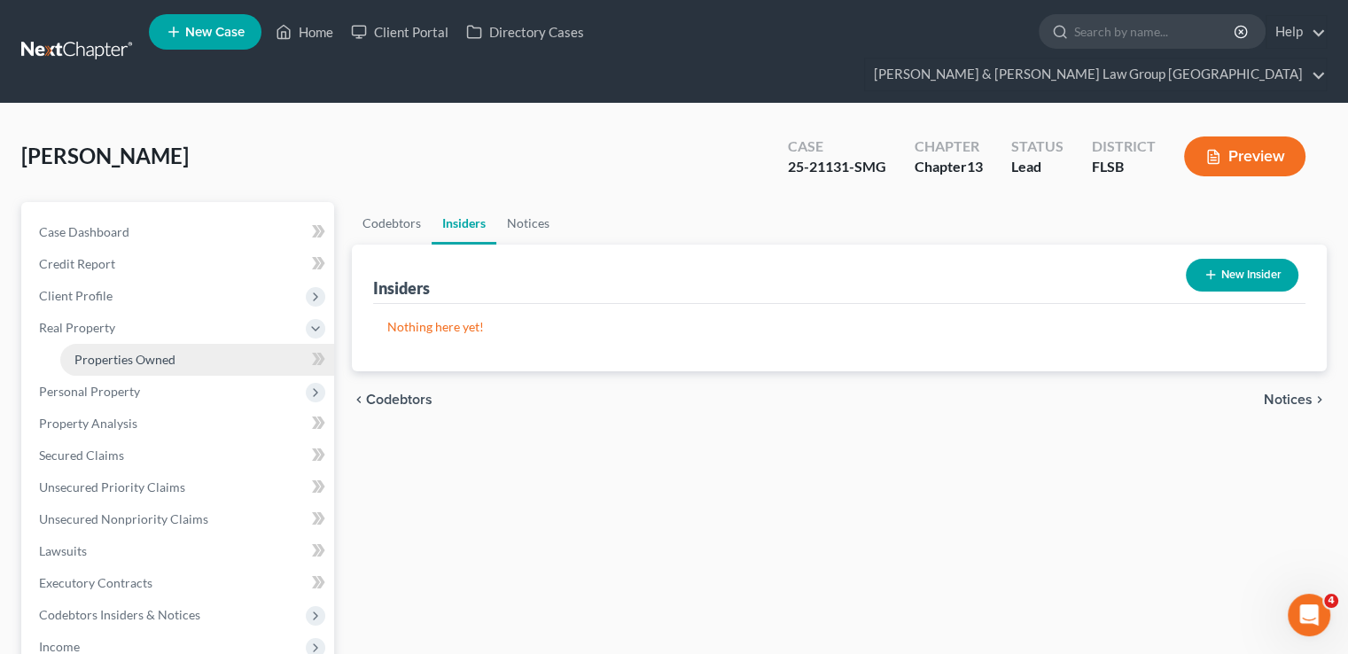
click at [135, 352] on span "Properties Owned" at bounding box center [124, 359] width 101 height 15
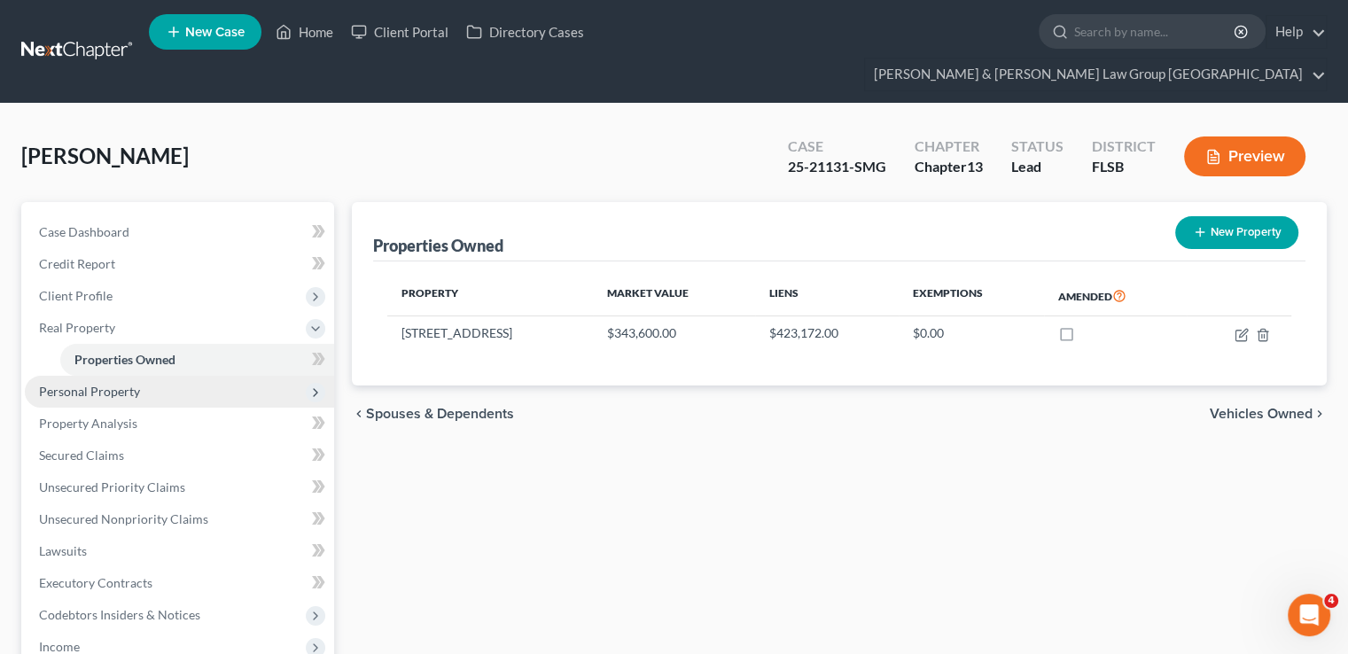
click at [135, 384] on span "Personal Property" at bounding box center [89, 391] width 101 height 15
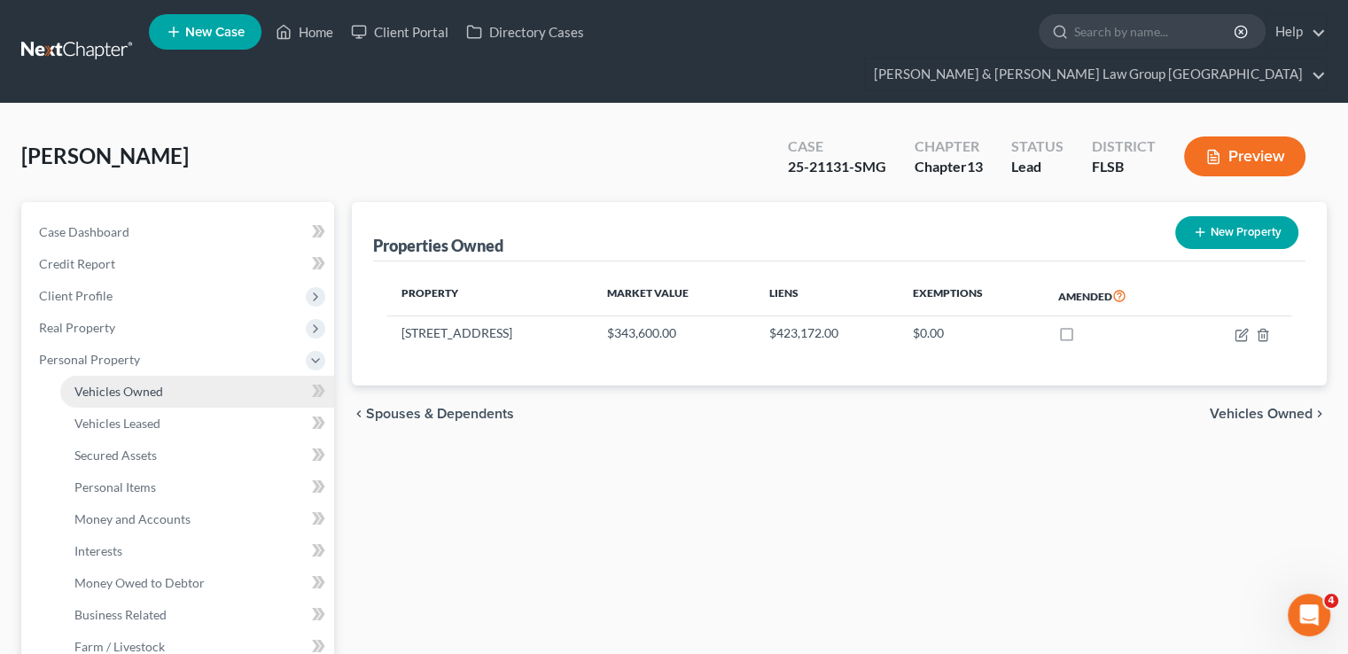
click at [135, 384] on span "Vehicles Owned" at bounding box center [118, 391] width 89 height 15
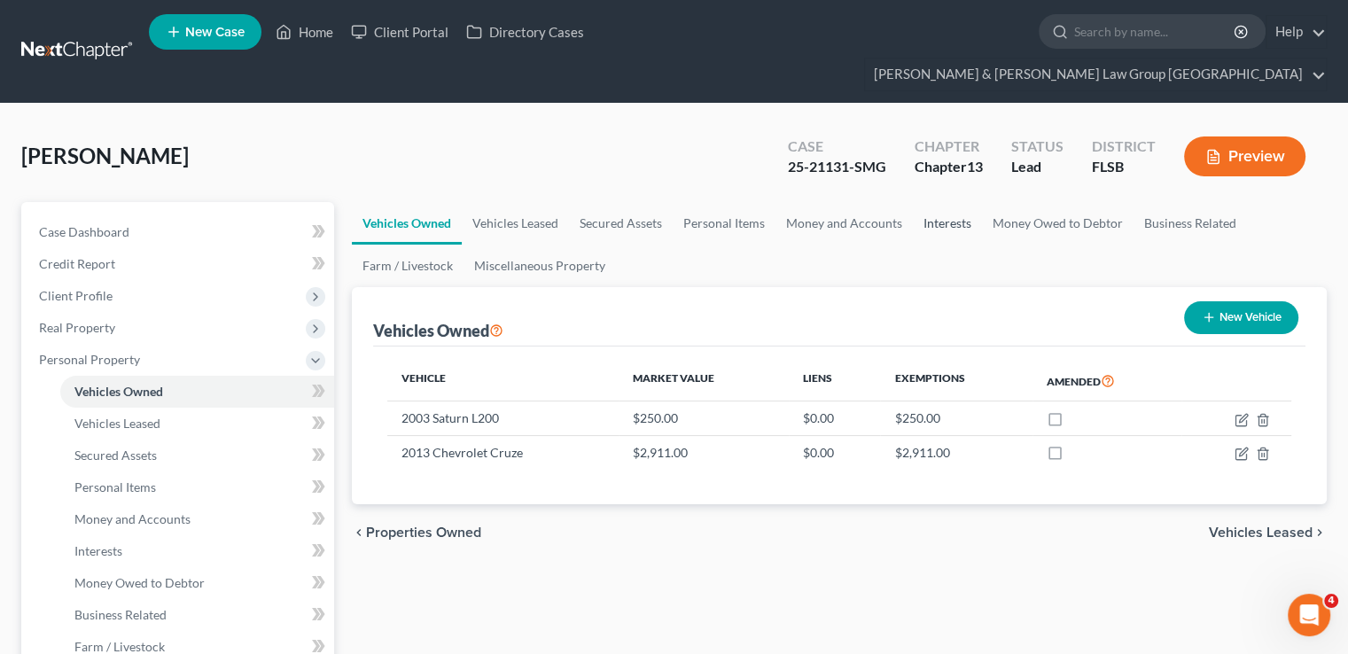
click at [957, 202] on link "Interests" at bounding box center [947, 223] width 69 height 43
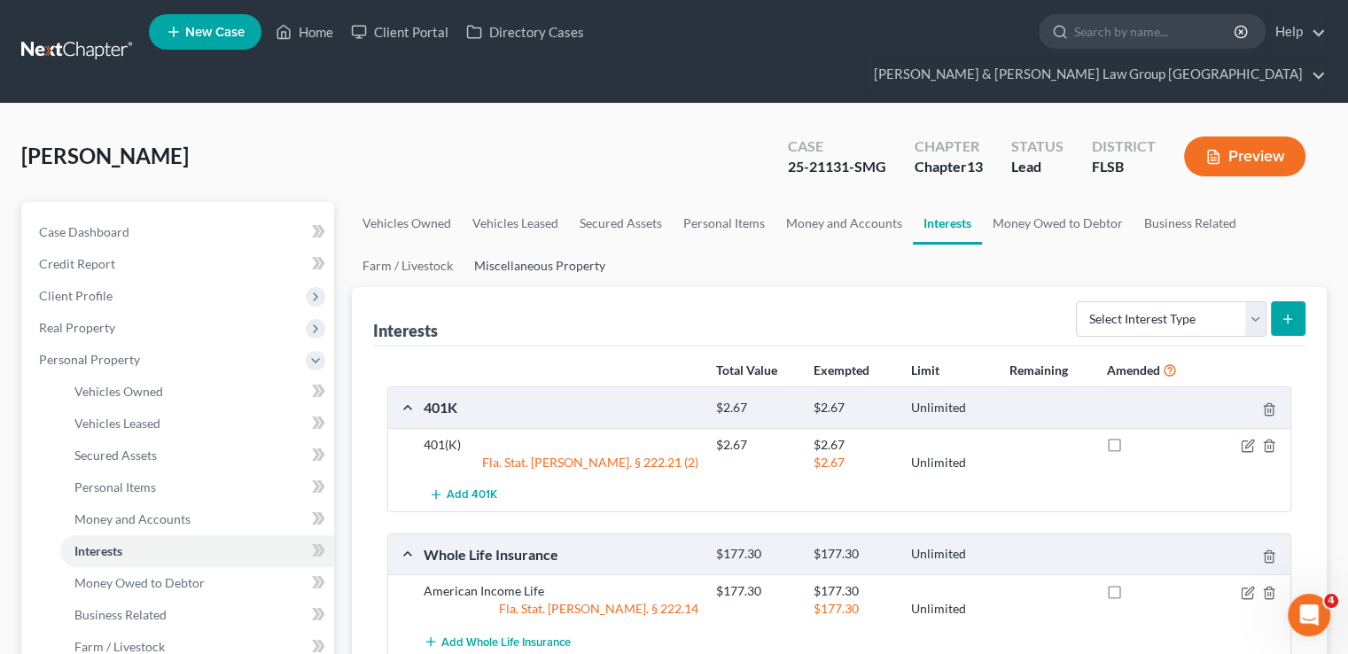
click at [540, 245] on link "Miscellaneous Property" at bounding box center [540, 266] width 152 height 43
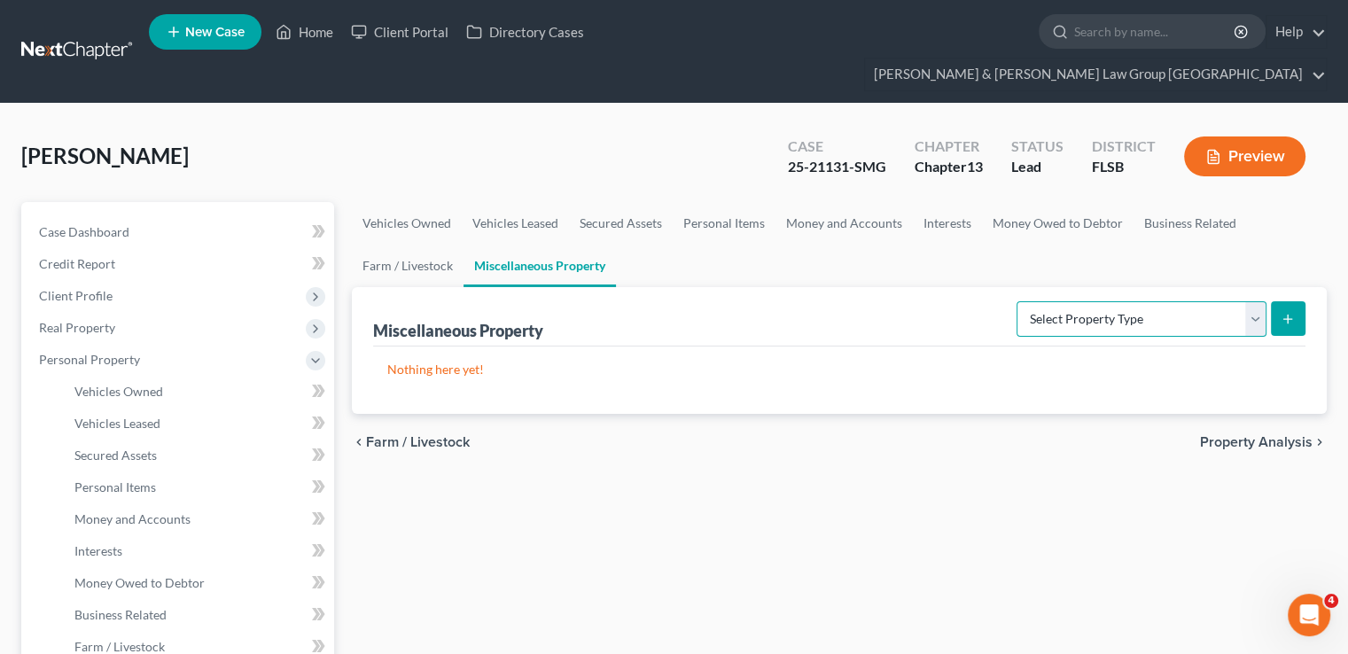
click at [1142, 301] on select "Select Property Type Assigned for Creditor Benefit Within 1 Year Holding for An…" at bounding box center [1142, 318] width 250 height 35
select select "transferred"
click at [1017, 301] on select "Select Property Type Assigned for Creditor Benefit Within 1 Year Holding for An…" at bounding box center [1142, 318] width 250 height 35
click at [1298, 301] on button "submit" at bounding box center [1288, 318] width 35 height 35
select select "Ordinary (within 2 years)"
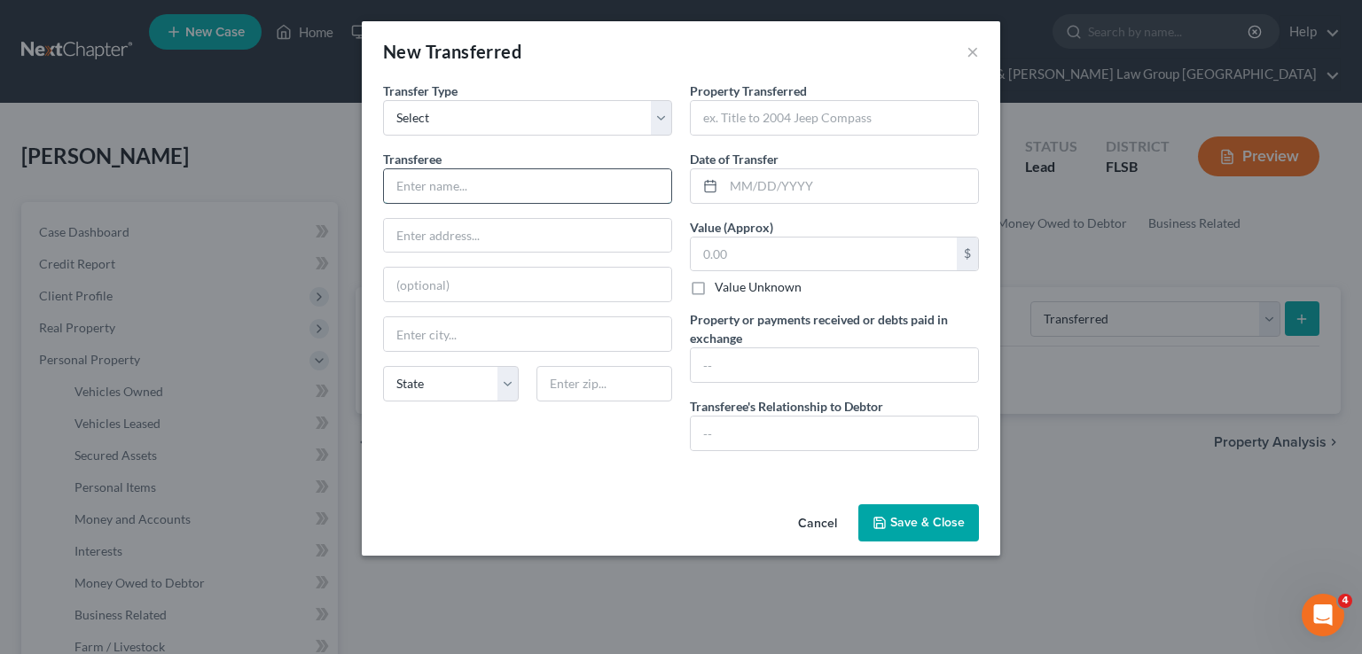
click at [452, 180] on input "text" at bounding box center [527, 186] width 287 height 34
click at [436, 183] on input "Taston Banks" at bounding box center [527, 186] width 287 height 34
type input "Taston EBanks"
click at [787, 131] on input "text" at bounding box center [834, 118] width 287 height 34
type input "I"
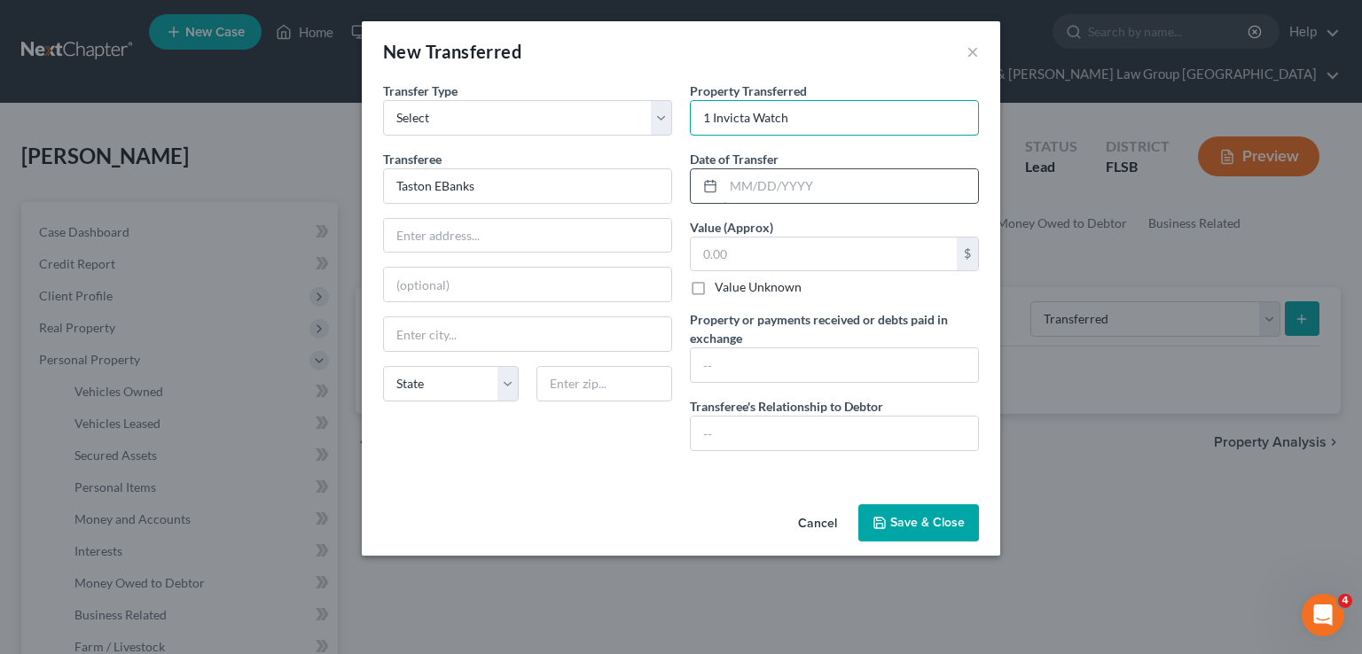
type input "1 Invicta Watch"
click at [775, 185] on input "text" at bounding box center [850, 186] width 254 height 34
type input "07/24/2025"
click at [745, 246] on input "text" at bounding box center [824, 255] width 266 height 34
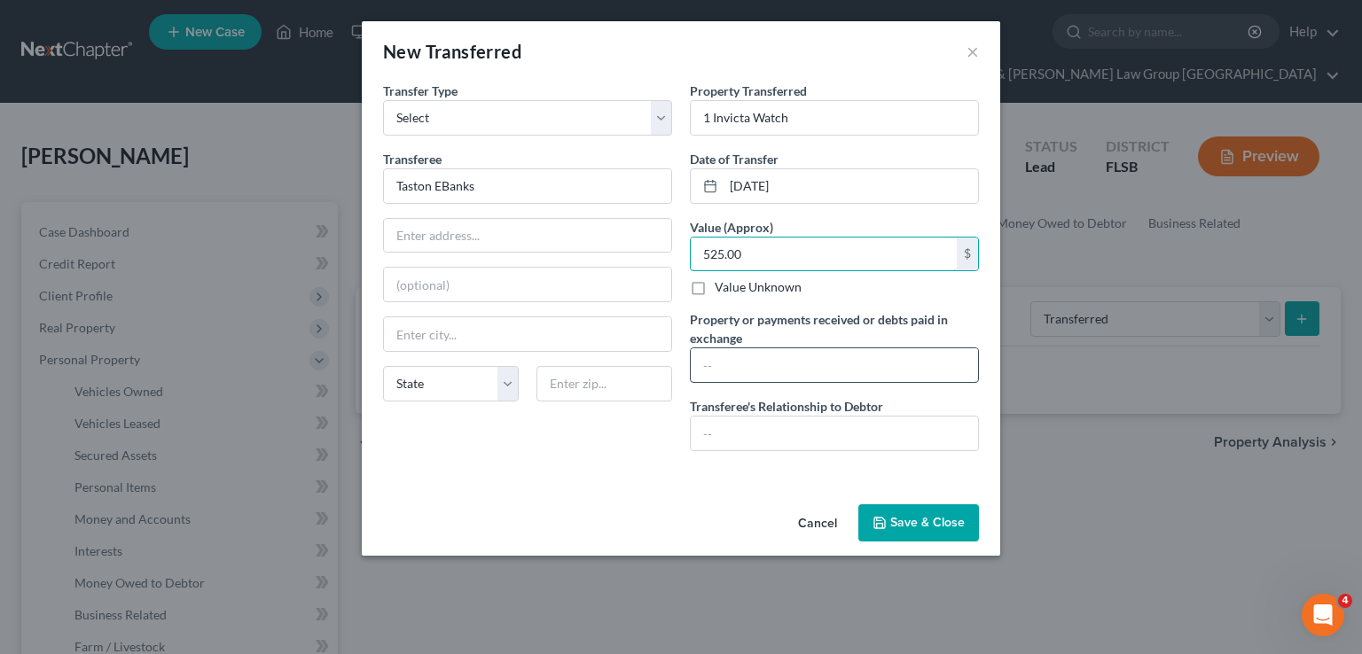
type input "525.00"
click at [723, 370] on input "text" at bounding box center [834, 365] width 287 height 34
type input "n/a"
click at [793, 428] on input "text" at bounding box center [834, 434] width 287 height 34
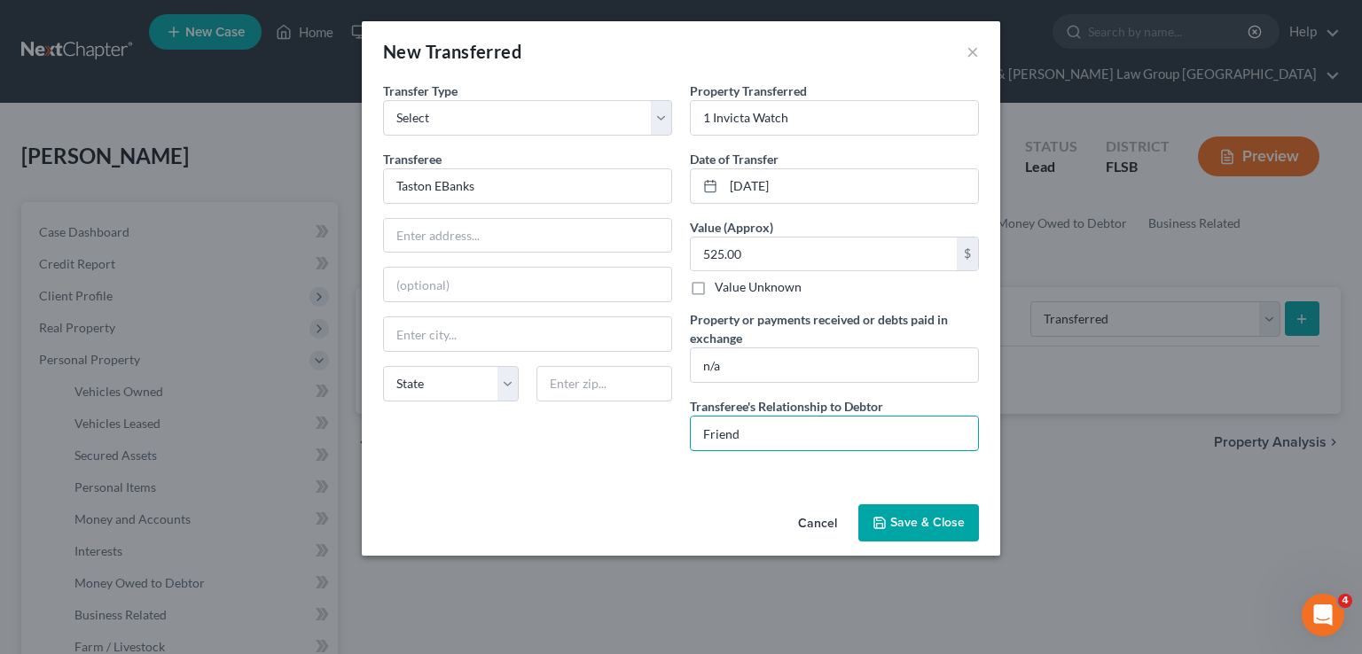
type input "Friend"
click at [950, 517] on button "Save & Close" at bounding box center [918, 522] width 121 height 37
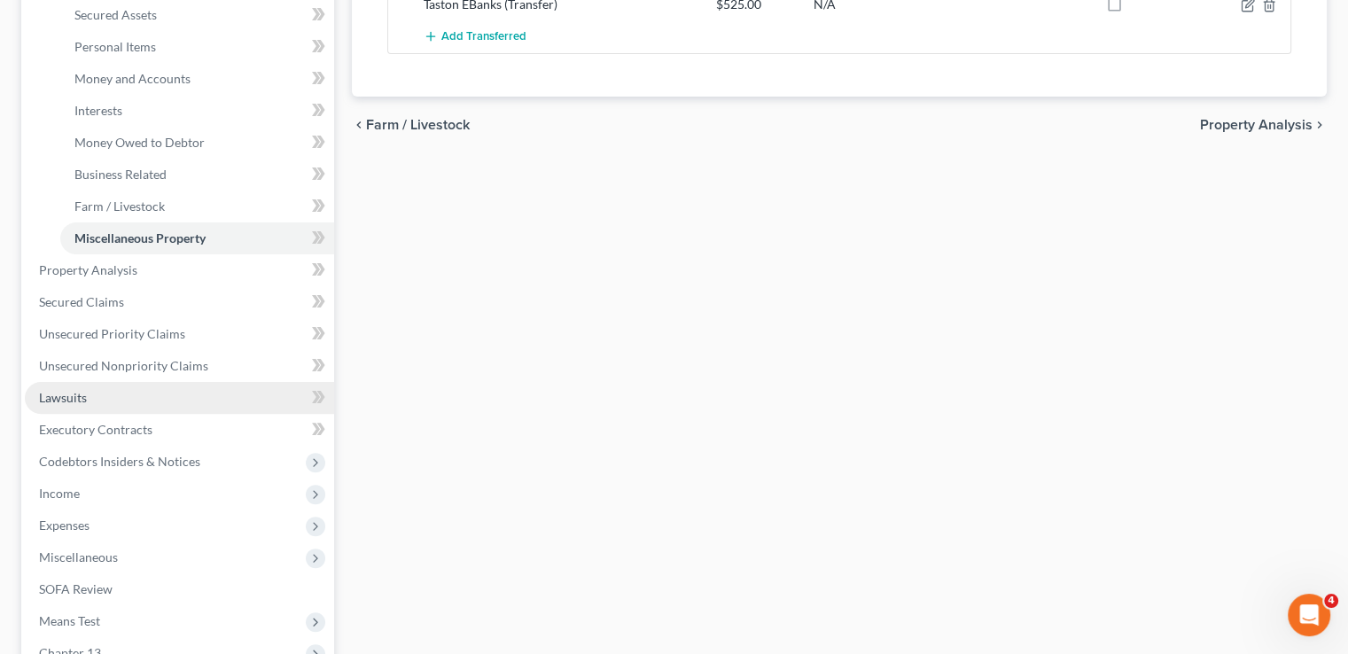
scroll to position [443, 0]
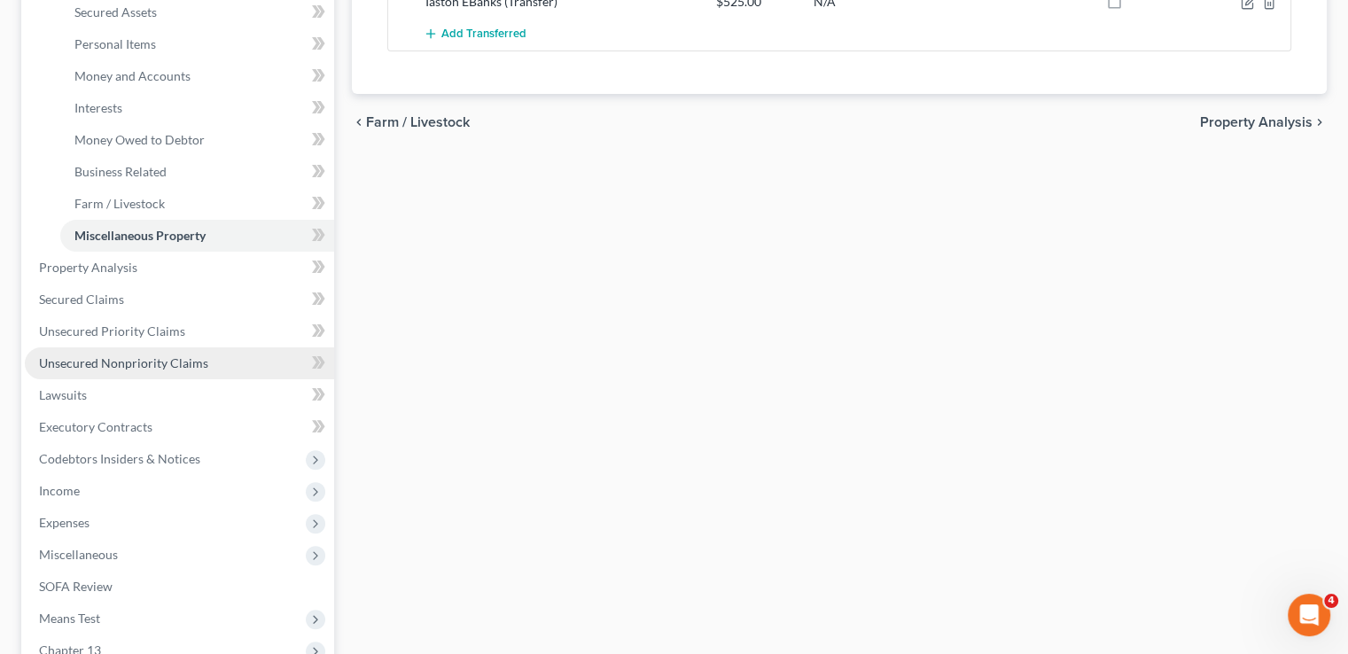
click at [132, 347] on link "Unsecured Nonpriority Claims" at bounding box center [179, 363] width 309 height 32
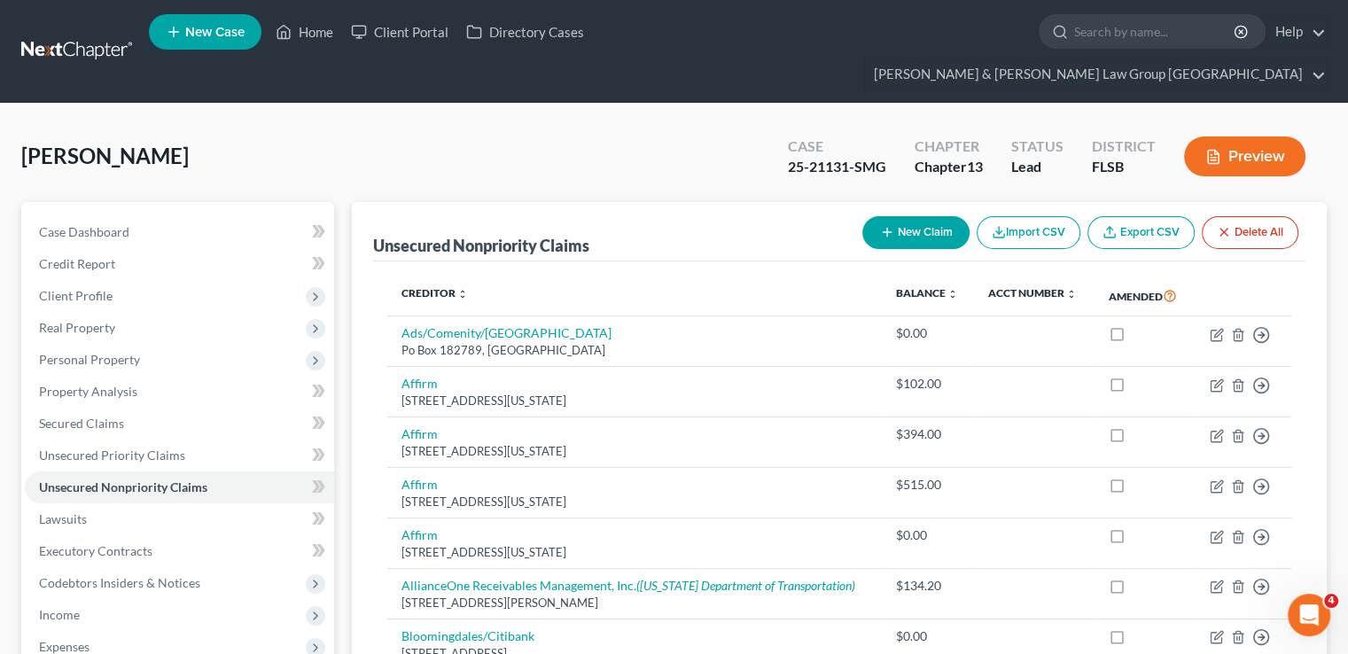
click at [894, 216] on button "New Claim" at bounding box center [916, 232] width 107 height 33
select select "0"
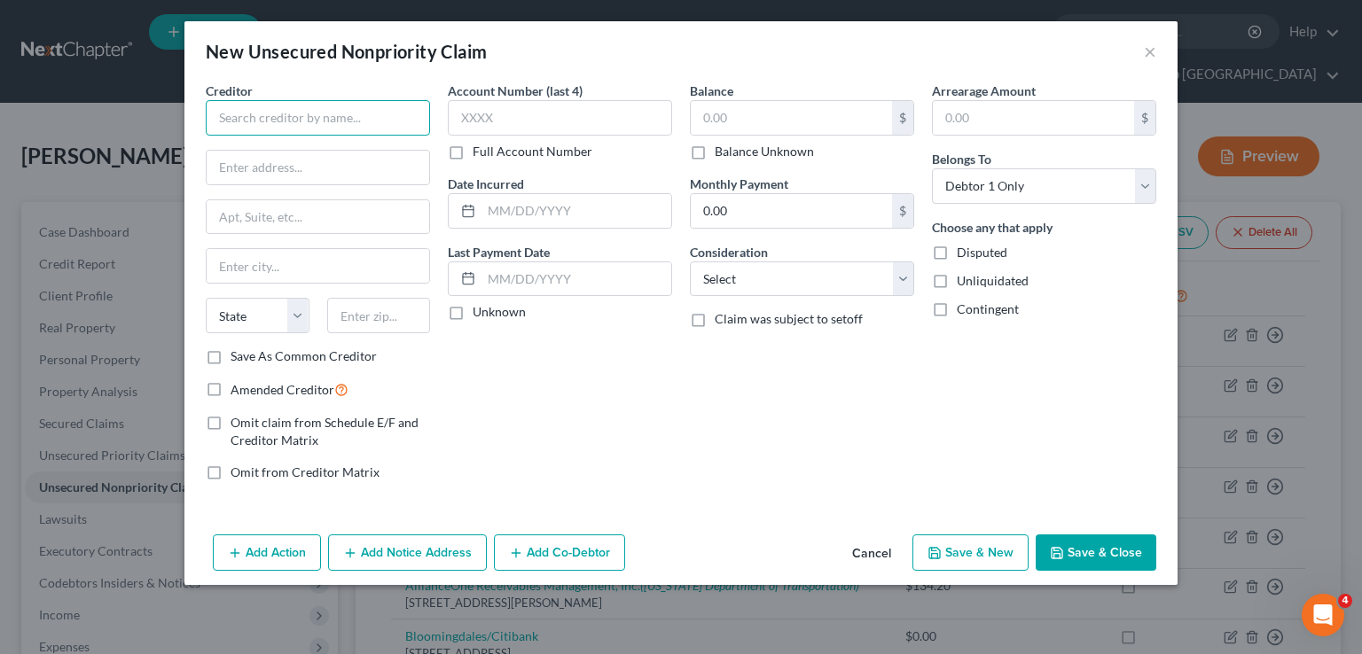
click at [293, 119] on input "text" at bounding box center [318, 117] width 224 height 35
type input "Francis Dixon (Asue Treasurer)"
click at [243, 152] on input "text" at bounding box center [318, 168] width 223 height 34
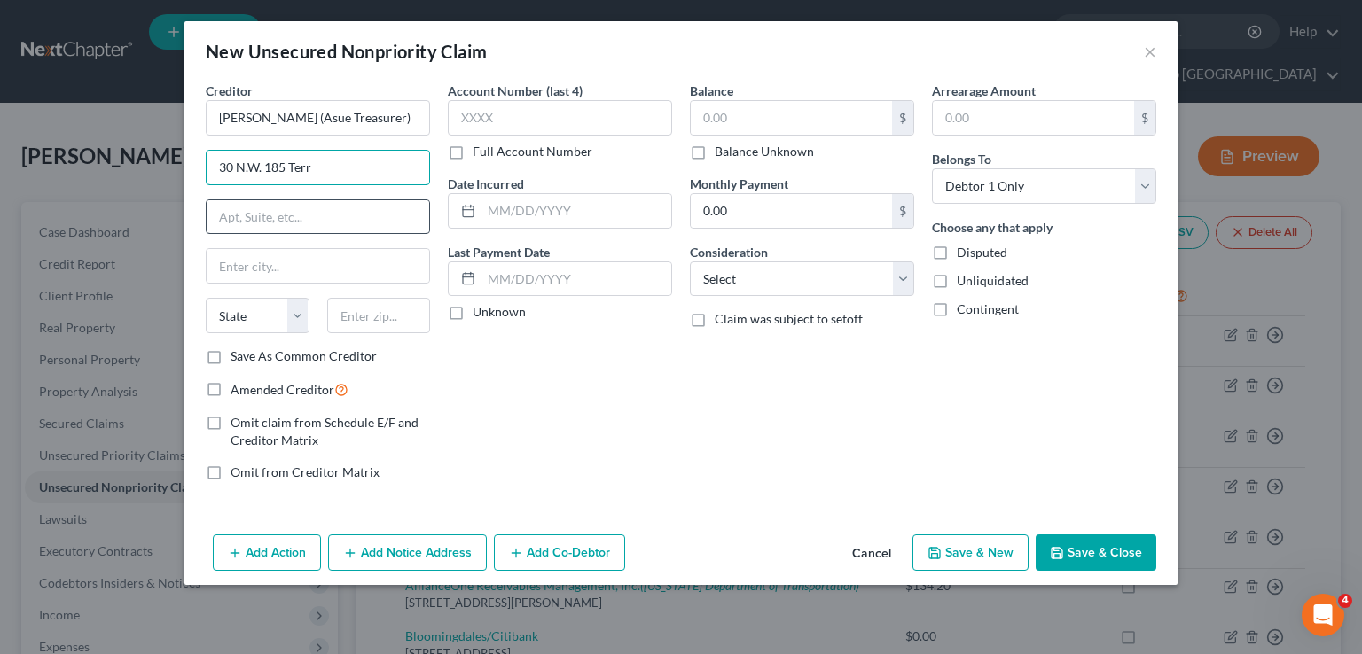
type input "30 N.W. 185 Terr"
click at [352, 210] on input "text" at bounding box center [318, 217] width 223 height 34
type input "Miami"
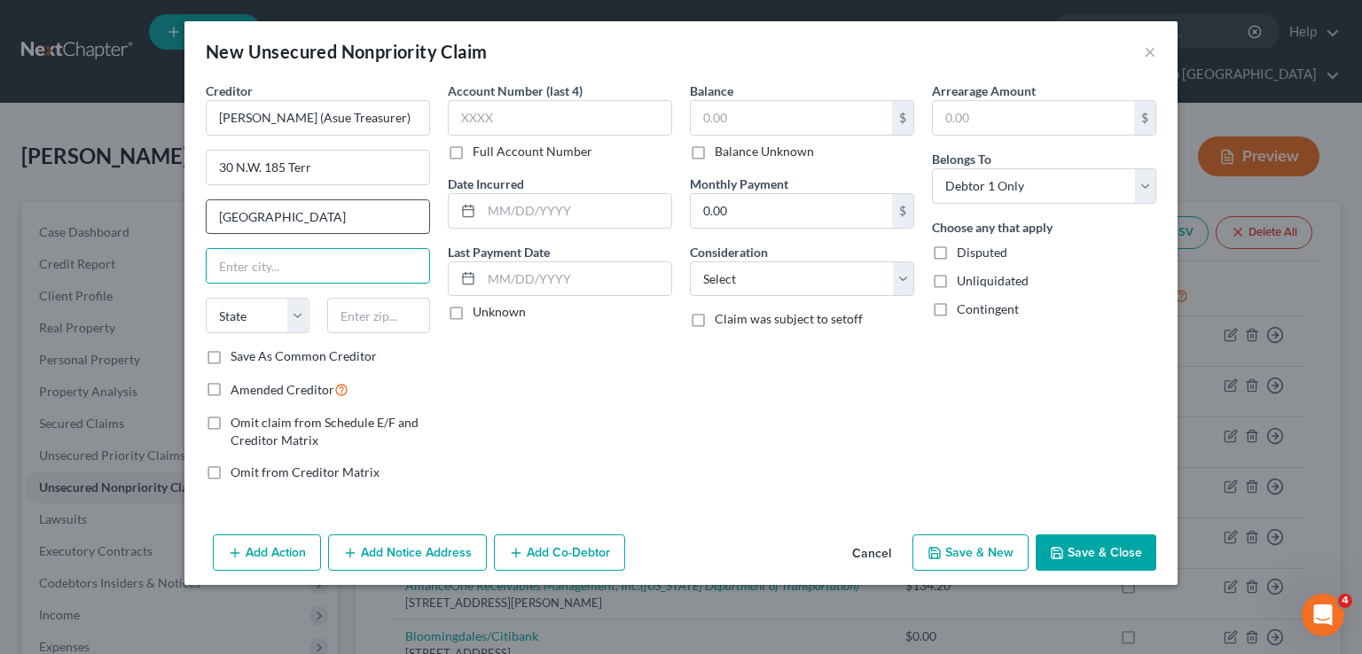
click at [352, 210] on input "Miami" at bounding box center [318, 217] width 223 height 34
drag, startPoint x: 352, startPoint y: 210, endPoint x: 241, endPoint y: 222, distance: 111.4
click at [241, 222] on input "Miami" at bounding box center [318, 217] width 223 height 34
click at [264, 263] on input "text" at bounding box center [318, 266] width 223 height 34
type input "Miami Gardens"
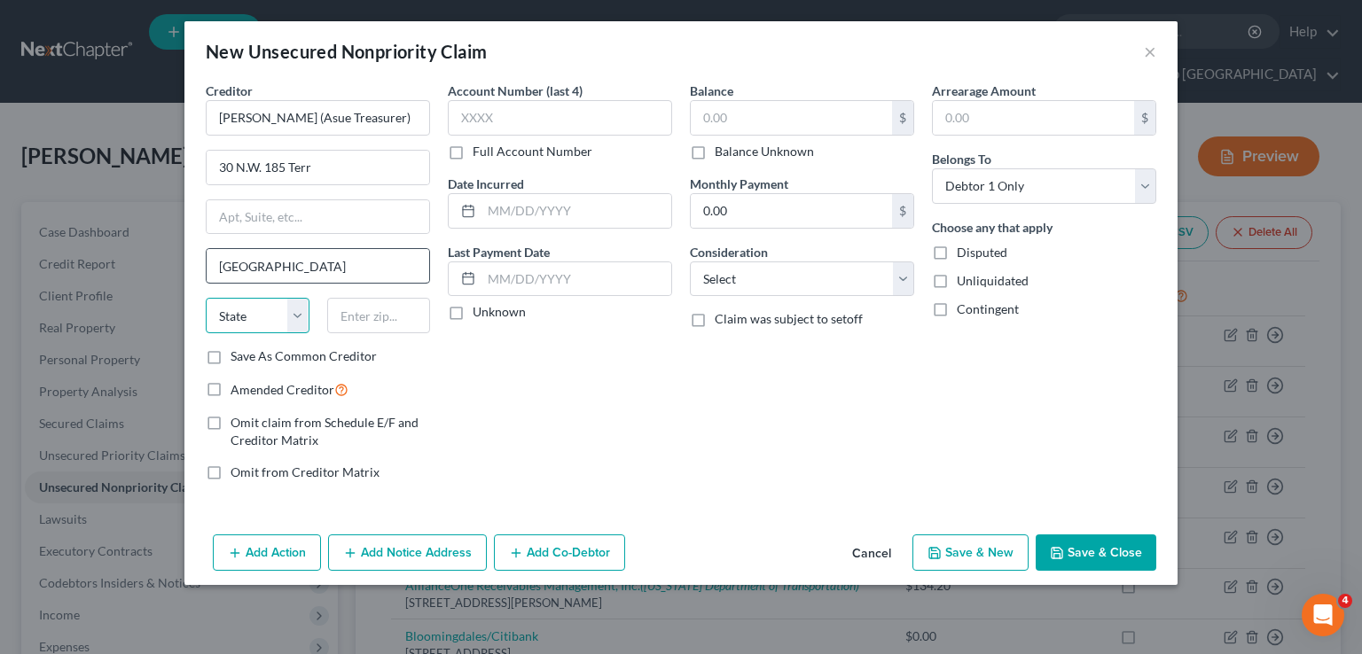
select select "9"
type input "33169"
type input "Miami"
click at [961, 433] on div "Arrearage Amount $ Belongs To * Select Debtor 1 Only Debtor 2 Only Debtor 1 And…" at bounding box center [1044, 289] width 242 height 414
click at [714, 105] on input "text" at bounding box center [791, 118] width 201 height 34
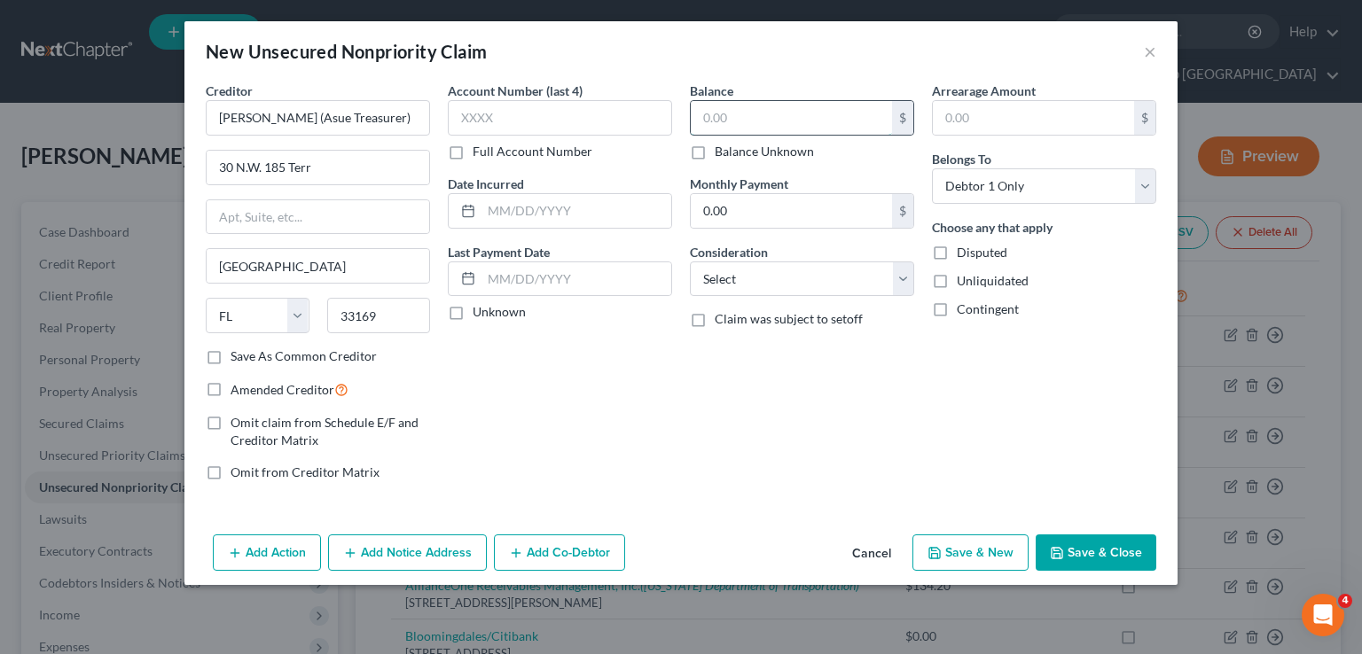
type input "2"
type input "3,700.00"
click at [894, 396] on div "Balance 3,700.00 $ Balance Unknown Balance Undetermined 3,700.00 $ Balance Unkn…" at bounding box center [802, 289] width 242 height 414
drag, startPoint x: 767, startPoint y: 212, endPoint x: 675, endPoint y: 214, distance: 92.2
click at [675, 214] on div "Creditor * Francis Dixon (Asue Treasurer) 30 N.W. 185 Terr Miami State AL AK AR…" at bounding box center [681, 289] width 968 height 414
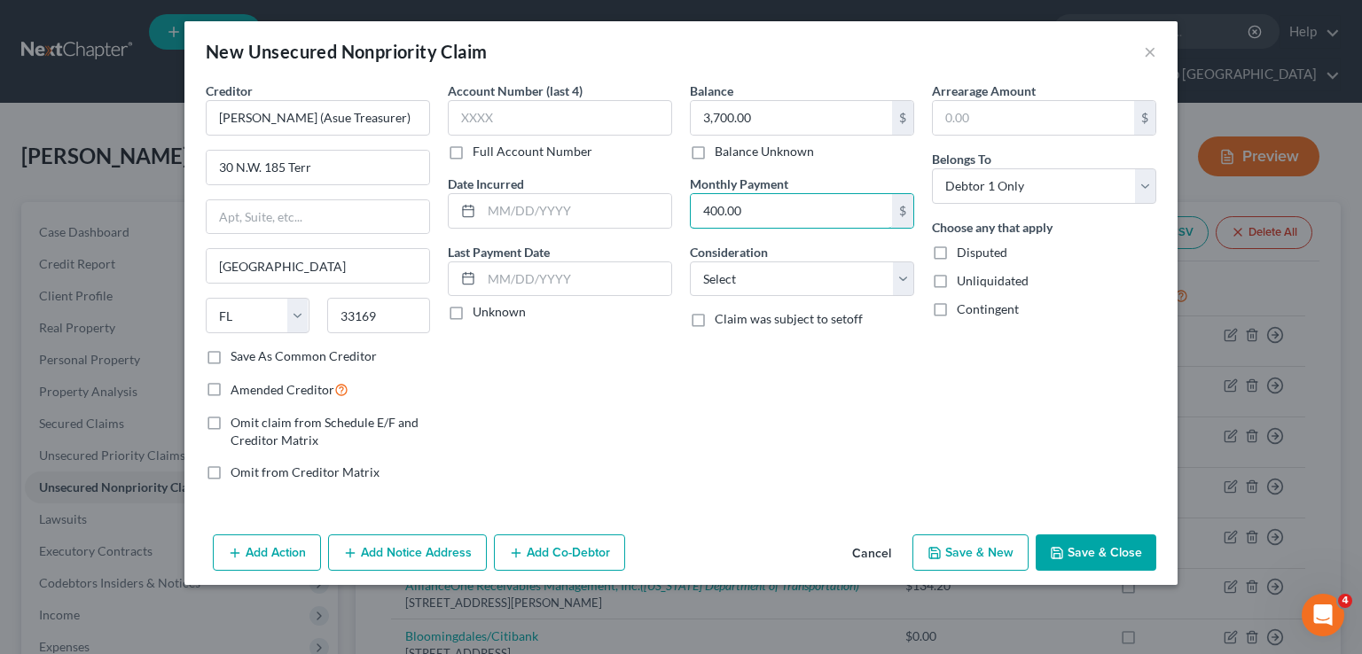
type input "400.00"
click at [780, 401] on div "Balance 3,700.00 $ Balance Unknown Balance Undetermined 3,700.00 $ Balance Unkn…" at bounding box center [802, 289] width 242 height 414
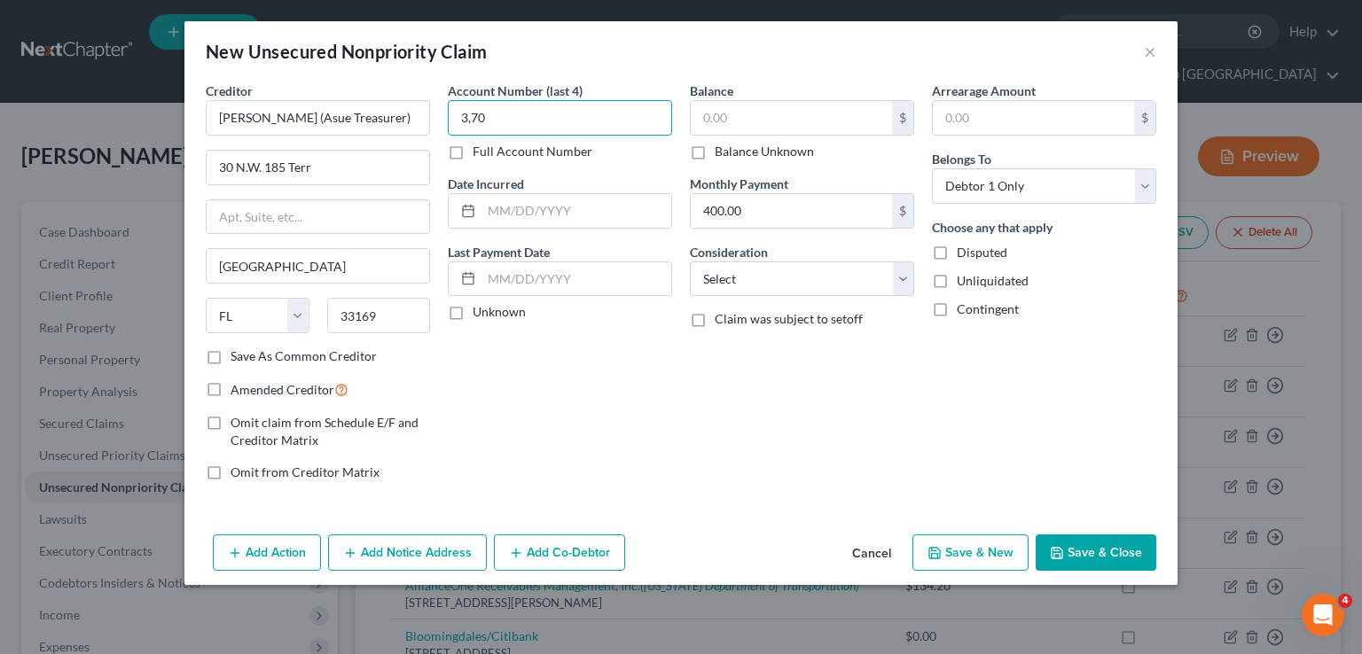
type input "3,70"
drag, startPoint x: 491, startPoint y: 127, endPoint x: 447, endPoint y: 132, distance: 44.6
click at [439, 127] on div "Account Number (last 4) 3,70 Full Account Number Date Incurred Last Payment Dat…" at bounding box center [560, 289] width 242 height 414
click at [725, 114] on input "text" at bounding box center [791, 118] width 201 height 34
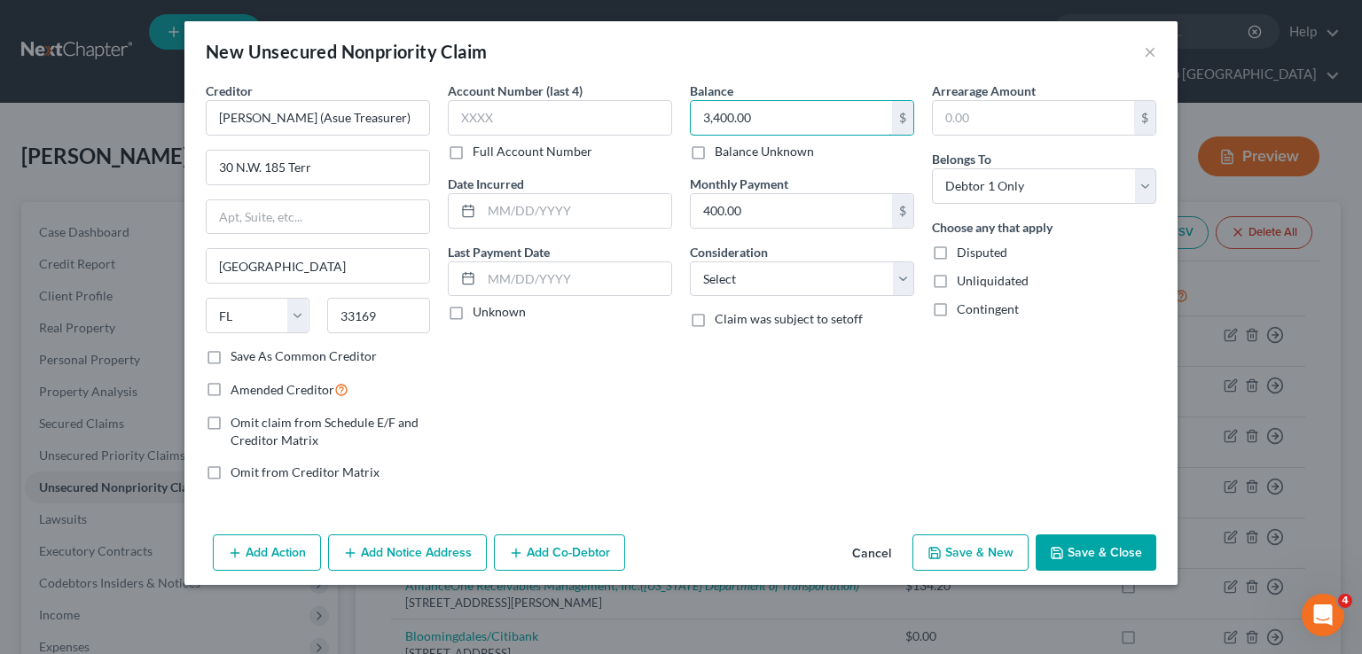
type input "3,400.00"
click at [642, 423] on div "Account Number (last 4) Full Account Number Date Incurred Last Payment Date Unk…" at bounding box center [560, 289] width 242 height 414
drag, startPoint x: 600, startPoint y: 221, endPoint x: 582, endPoint y: 227, distance: 18.8
click at [600, 221] on input "text" at bounding box center [576, 211] width 190 height 34
click at [803, 62] on div "New Unsecured Nonpriority Claim ×" at bounding box center [680, 51] width 993 height 60
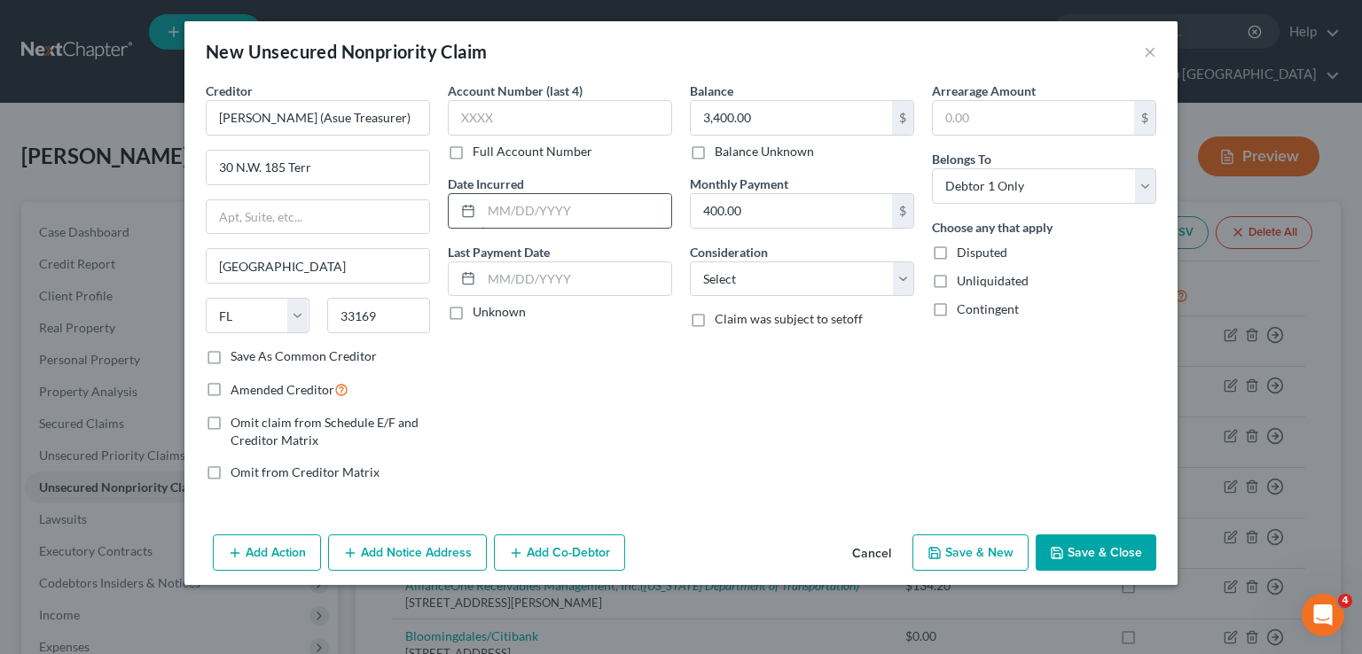
click at [531, 213] on input "text" at bounding box center [576, 211] width 190 height 34
click at [492, 283] on input "text" at bounding box center [576, 279] width 190 height 34
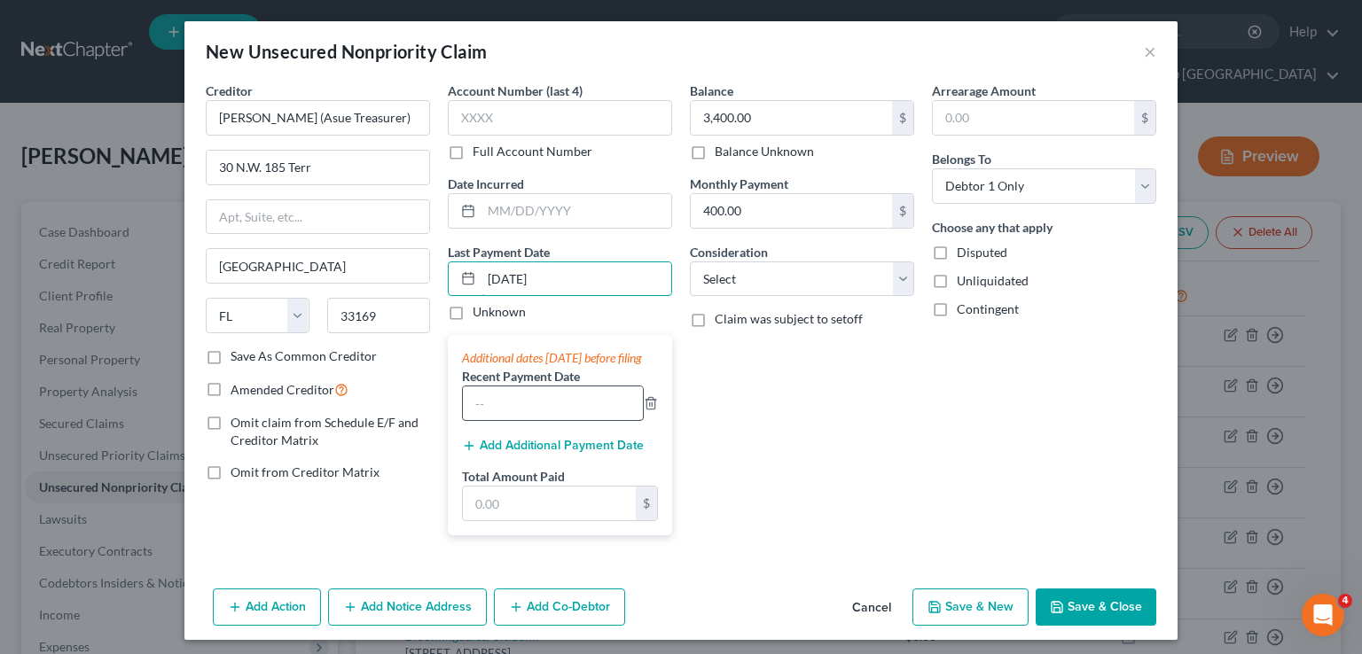
type input "9/22/2025"
click at [577, 415] on input "text" at bounding box center [553, 403] width 180 height 34
click at [495, 520] on input "text" at bounding box center [549, 504] width 173 height 34
type input "1,100.00"
click at [571, 275] on input "9/22/2025" at bounding box center [576, 279] width 190 height 34
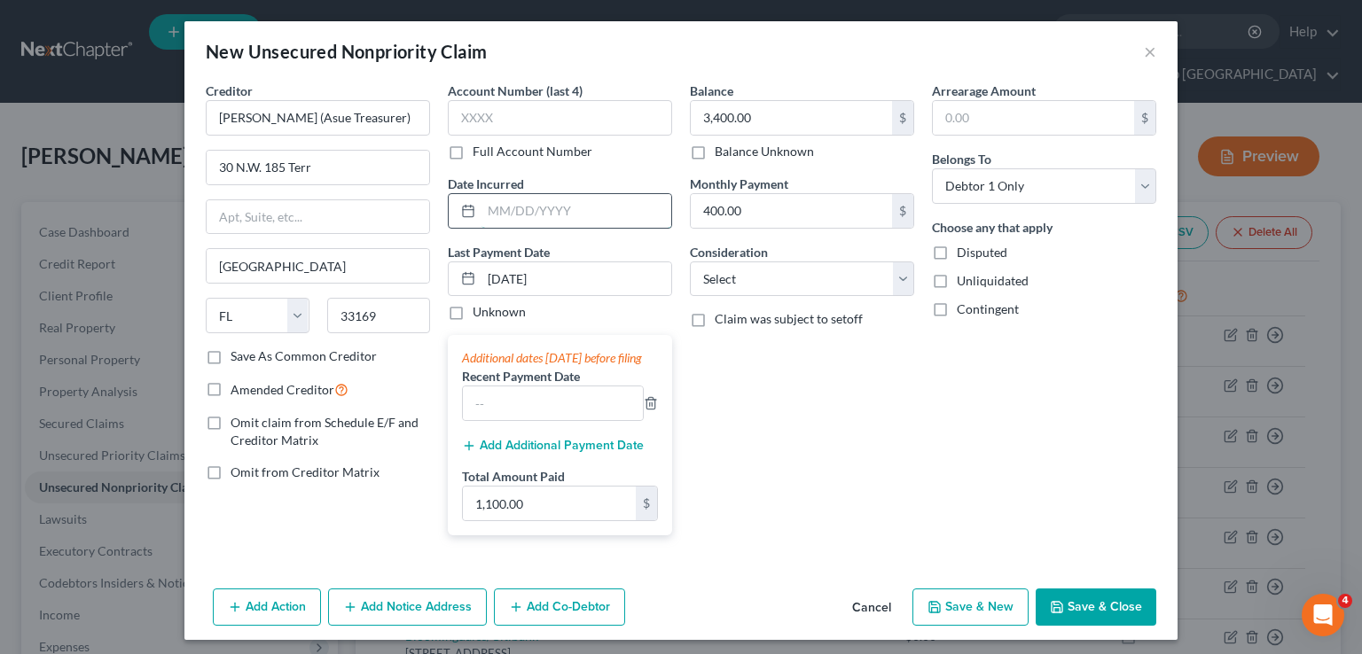
click at [528, 213] on input "text" at bounding box center [576, 211] width 190 height 34
click at [862, 416] on div "Balance 3,400.00 $ Balance Unknown Balance Undetermined 3,400.00 $ Balance Unkn…" at bounding box center [802, 316] width 242 height 468
click at [539, 420] on input "text" at bounding box center [553, 403] width 180 height 34
click at [584, 420] on input "text" at bounding box center [553, 403] width 180 height 34
type input "8/27/2025"
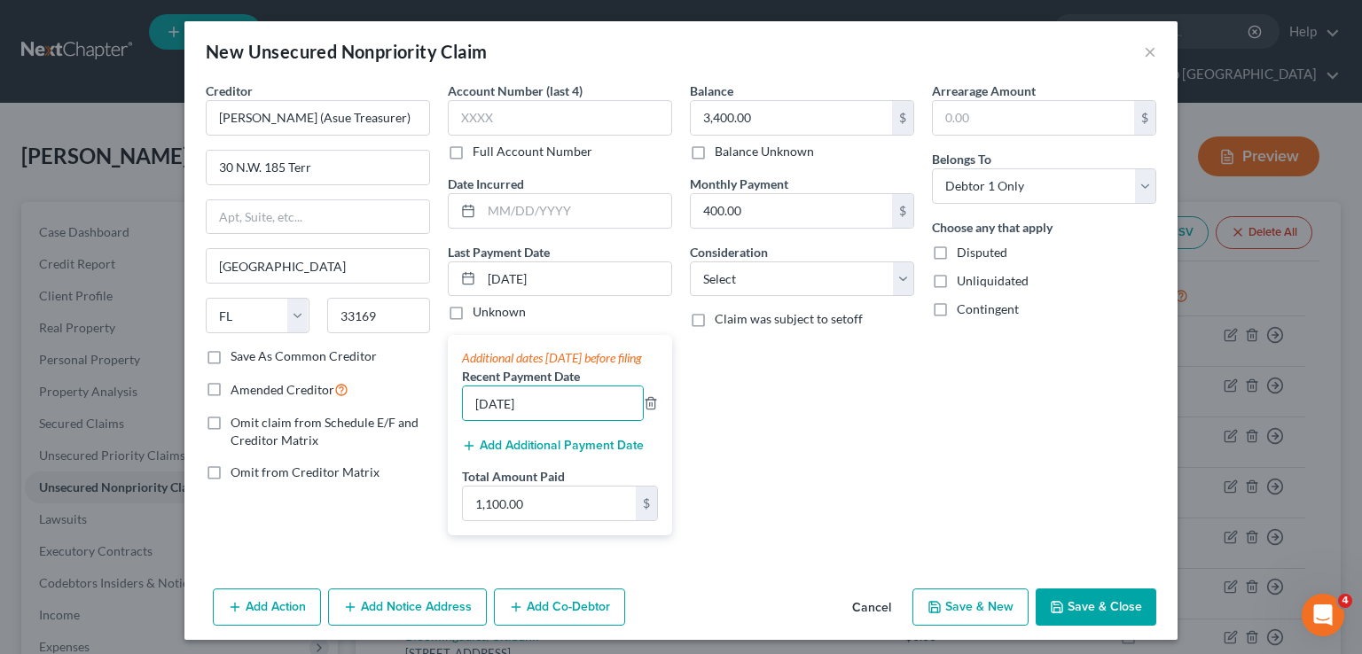
click at [515, 453] on button "Add Additional Payment Date" at bounding box center [553, 446] width 182 height 14
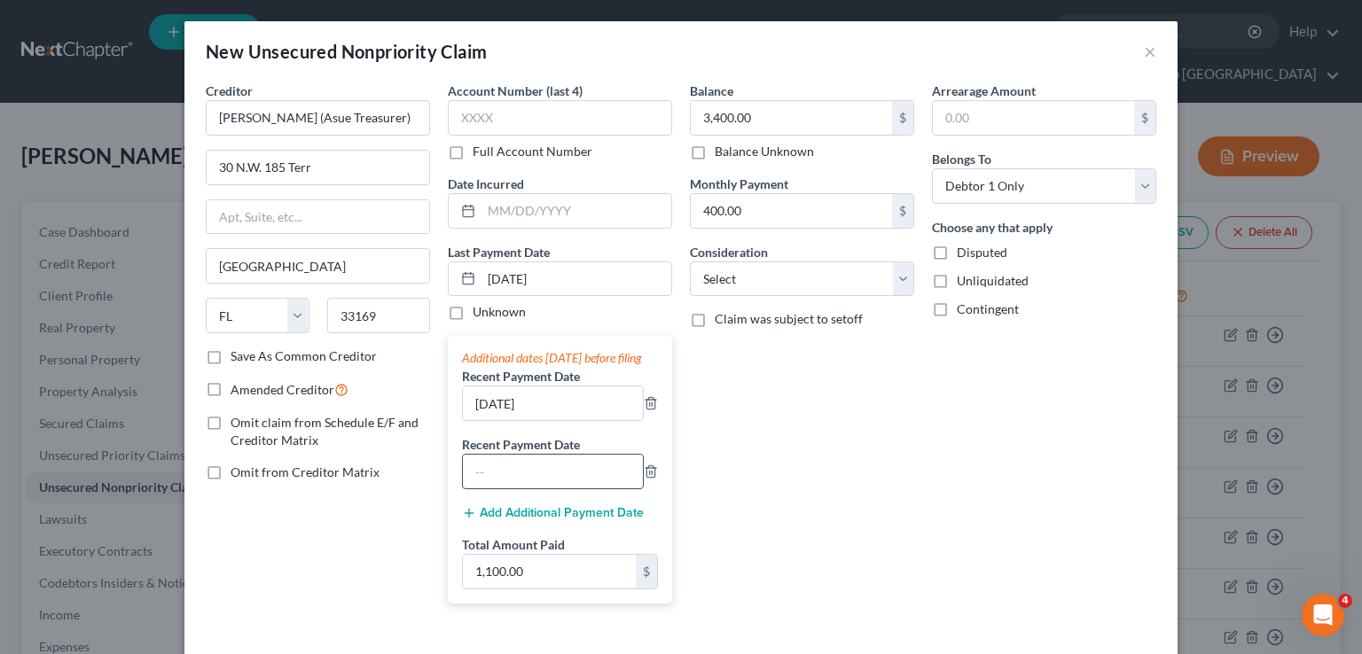
click at [519, 488] on input "text" at bounding box center [553, 472] width 180 height 34
type input "8/4/2025"
click at [590, 520] on button "Add Additional Payment Date" at bounding box center [553, 513] width 182 height 14
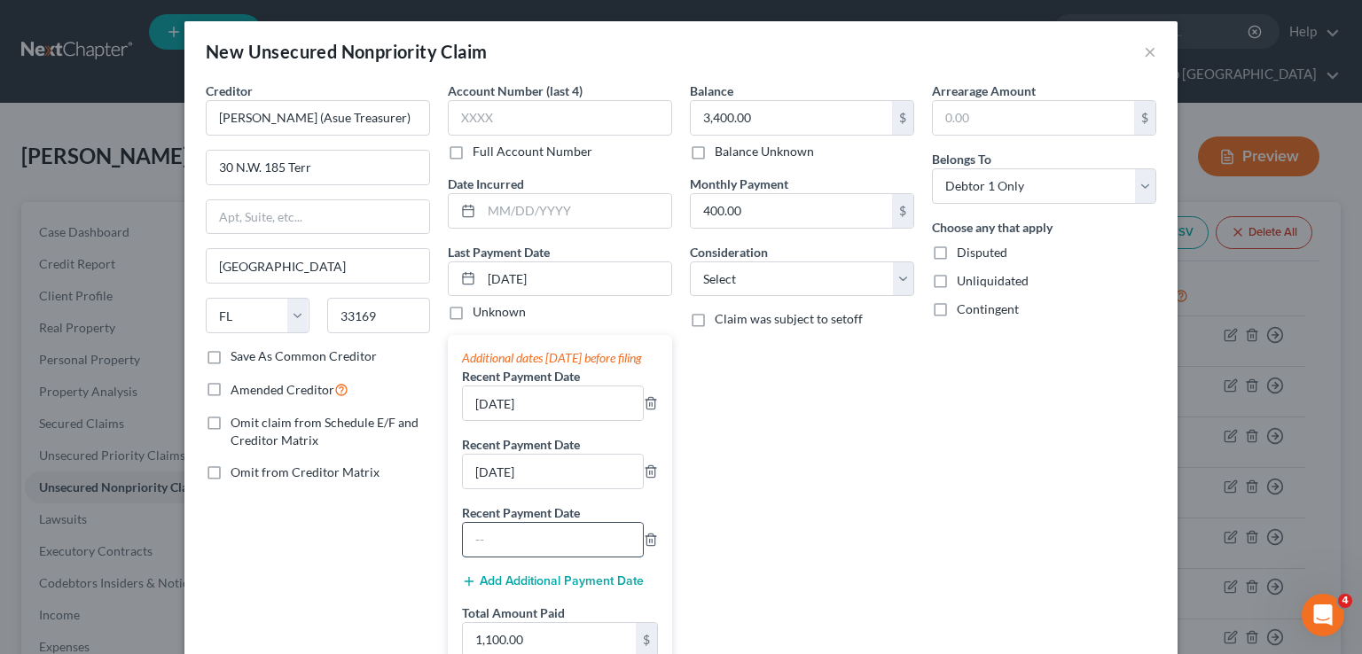
click at [570, 555] on input "text" at bounding box center [553, 540] width 180 height 34
type input "8/11/2025"
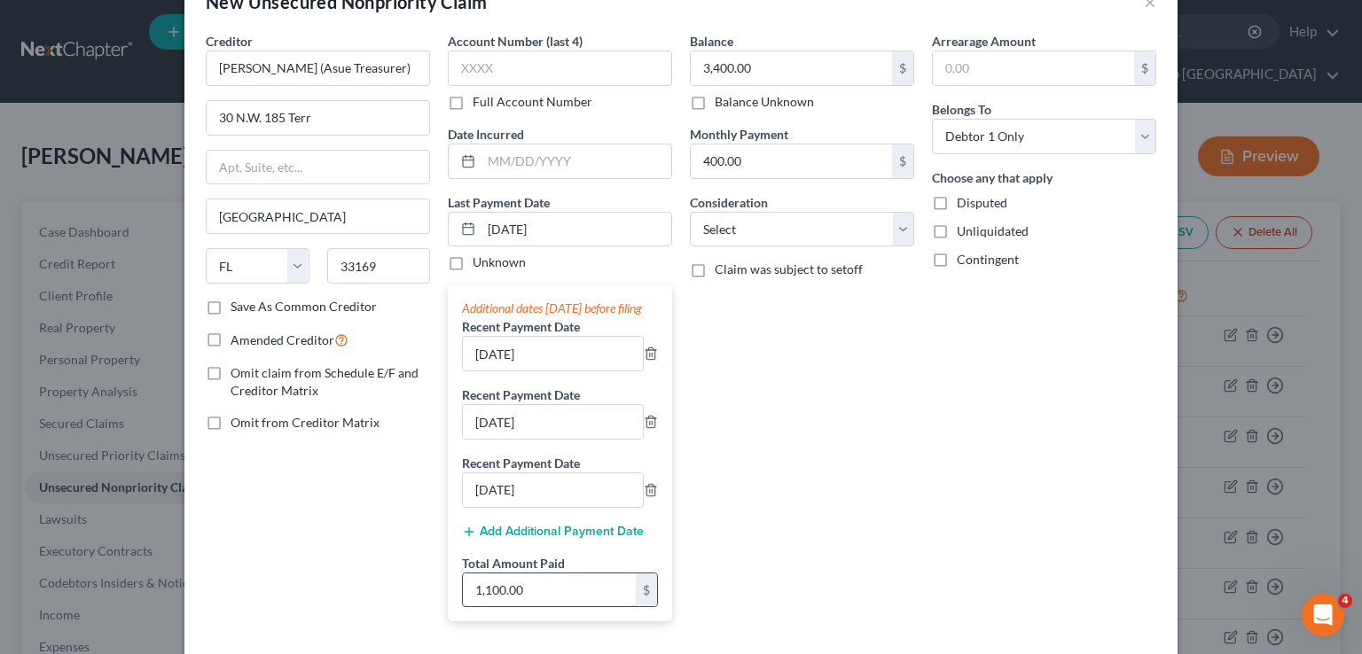
scroll to position [89, 0]
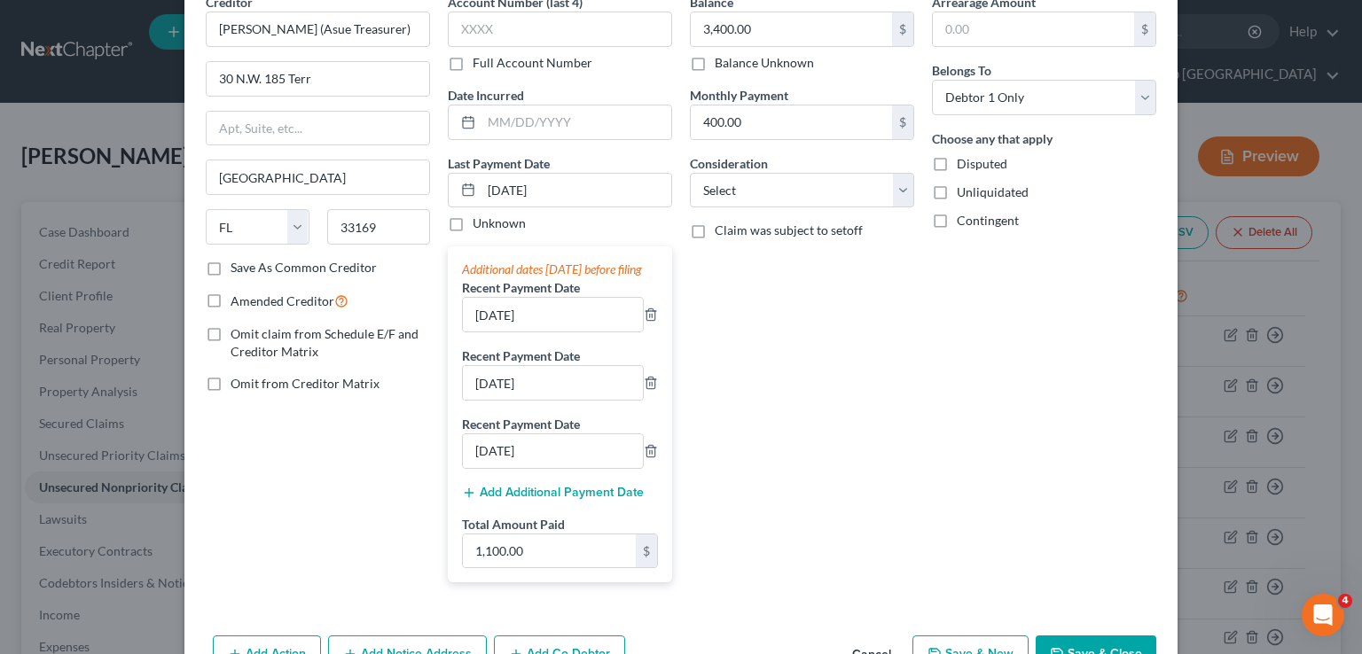
click at [562, 500] on button "Add Additional Payment Date" at bounding box center [553, 493] width 182 height 14
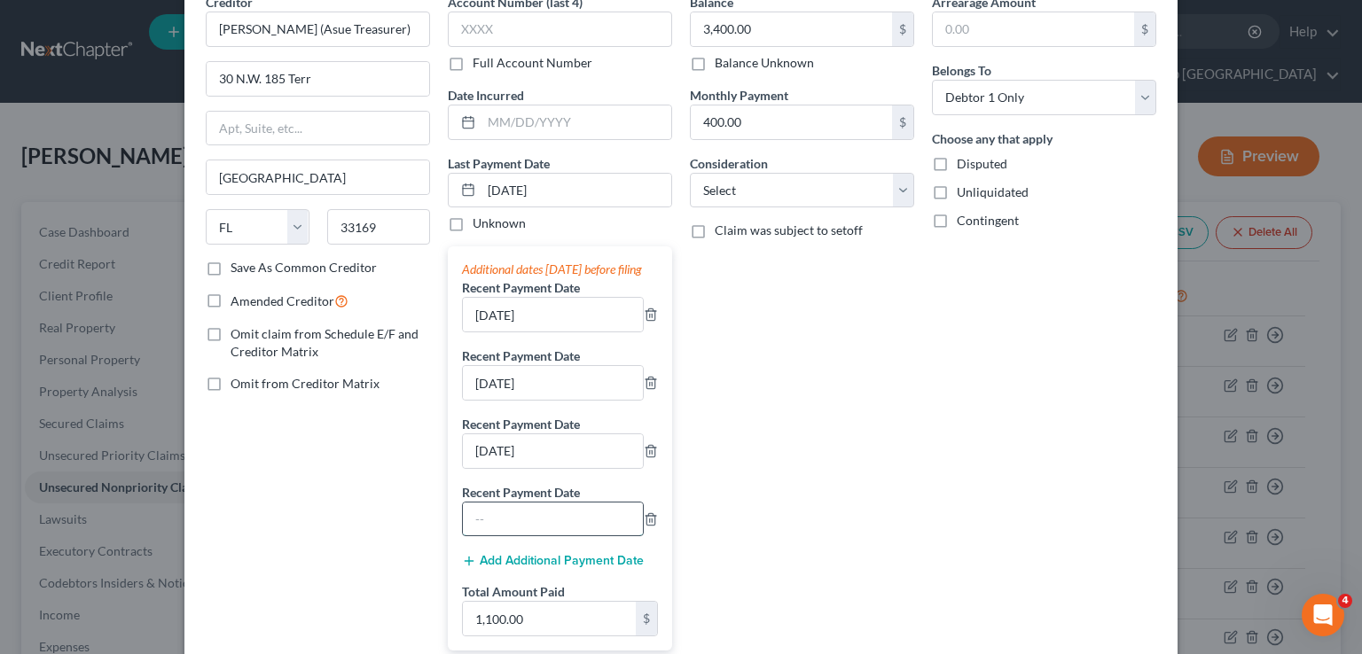
drag, startPoint x: 553, startPoint y: 527, endPoint x: 566, endPoint y: 532, distance: 13.2
click at [553, 527] on input "text" at bounding box center [553, 520] width 180 height 34
type input "8/18/2025"
click at [559, 568] on button "Add Additional Payment Date" at bounding box center [553, 561] width 182 height 14
click at [541, 588] on input "text" at bounding box center [553, 587] width 180 height 34
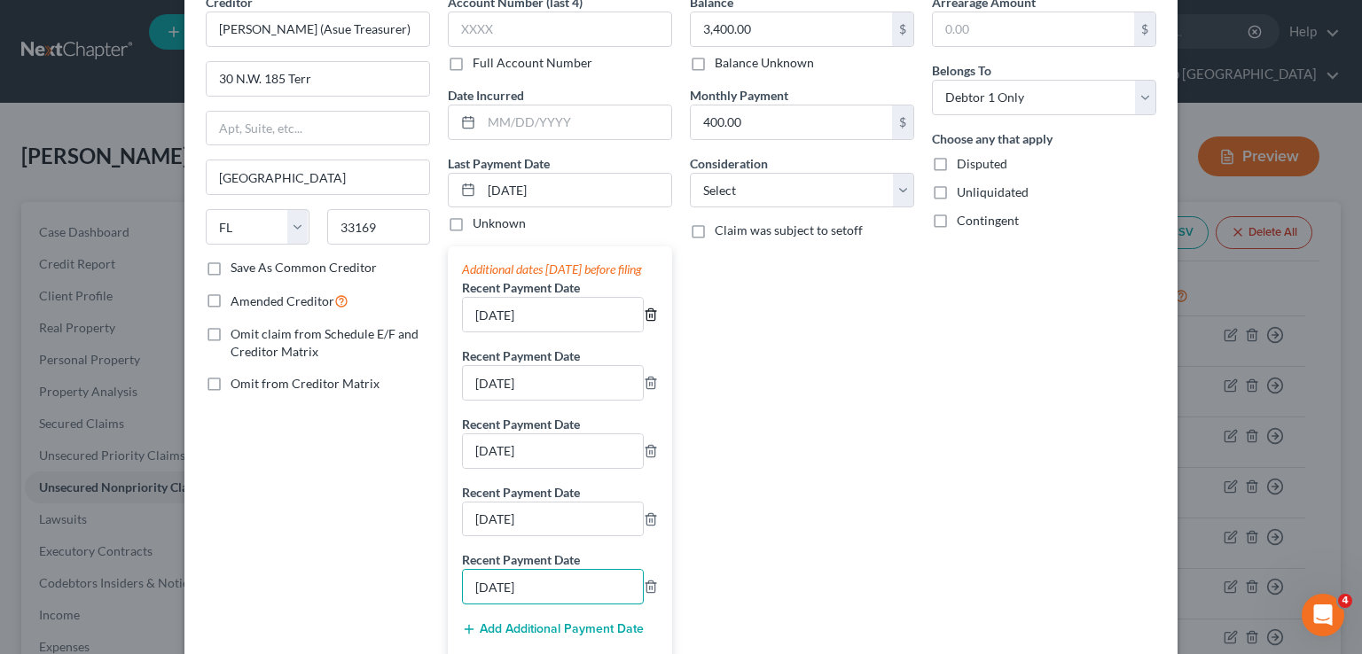
type input "8/25/2025"
click at [646, 321] on icon "button" at bounding box center [650, 315] width 8 height 12
click at [559, 568] on button "Add Additional Payment Date" at bounding box center [553, 561] width 182 height 14
click at [361, 82] on input "30 N.W. 185 Terr" at bounding box center [318, 79] width 223 height 34
type input "30 N.W. 185 Terrace"
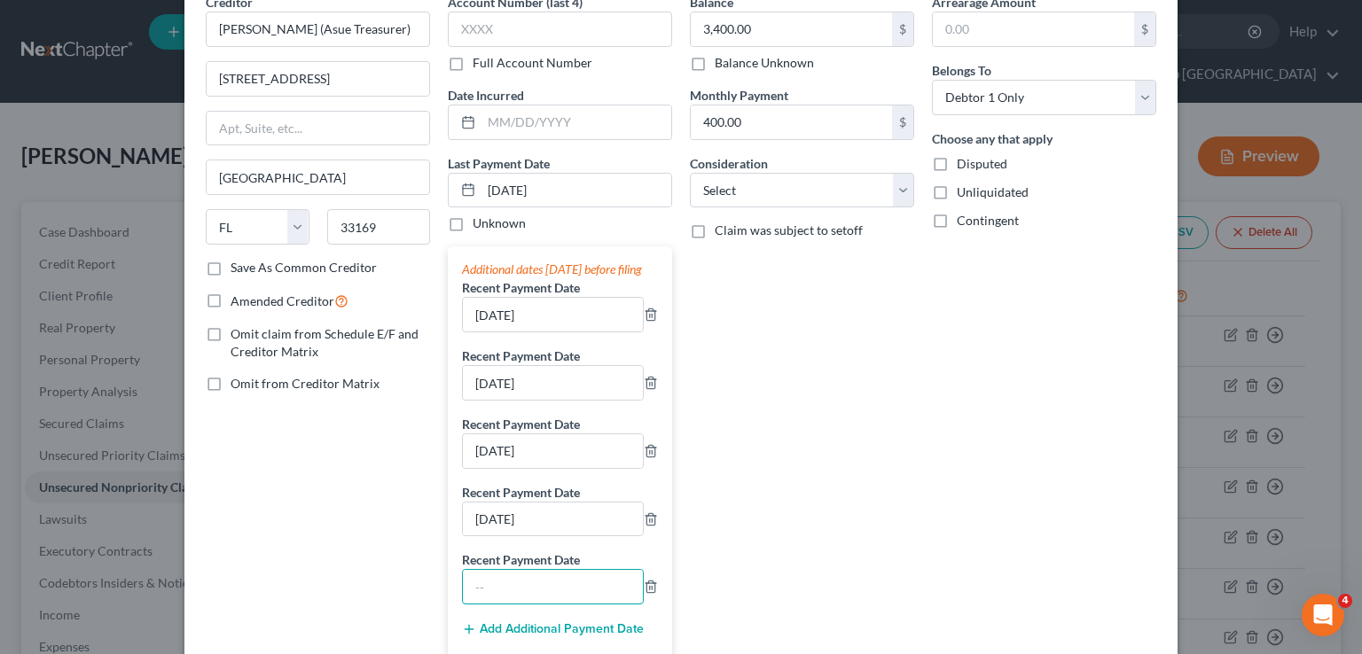
drag, startPoint x: 549, startPoint y: 597, endPoint x: 750, endPoint y: 629, distance: 203.7
click at [549, 597] on input "text" at bounding box center [553, 587] width 180 height 34
click at [545, 604] on input "text" at bounding box center [553, 587] width 180 height 34
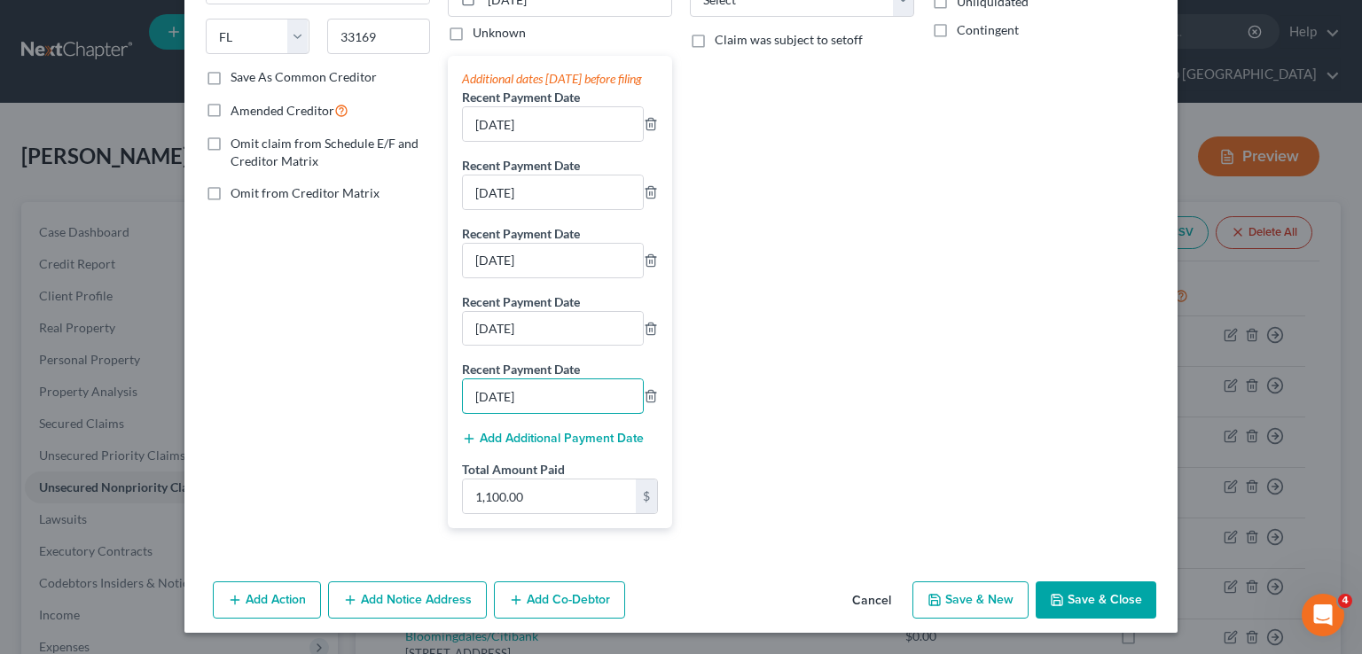
scroll to position [294, 0]
type input "9/1/2025"
click at [557, 436] on button "Add Additional Payment Date" at bounding box center [553, 439] width 182 height 14
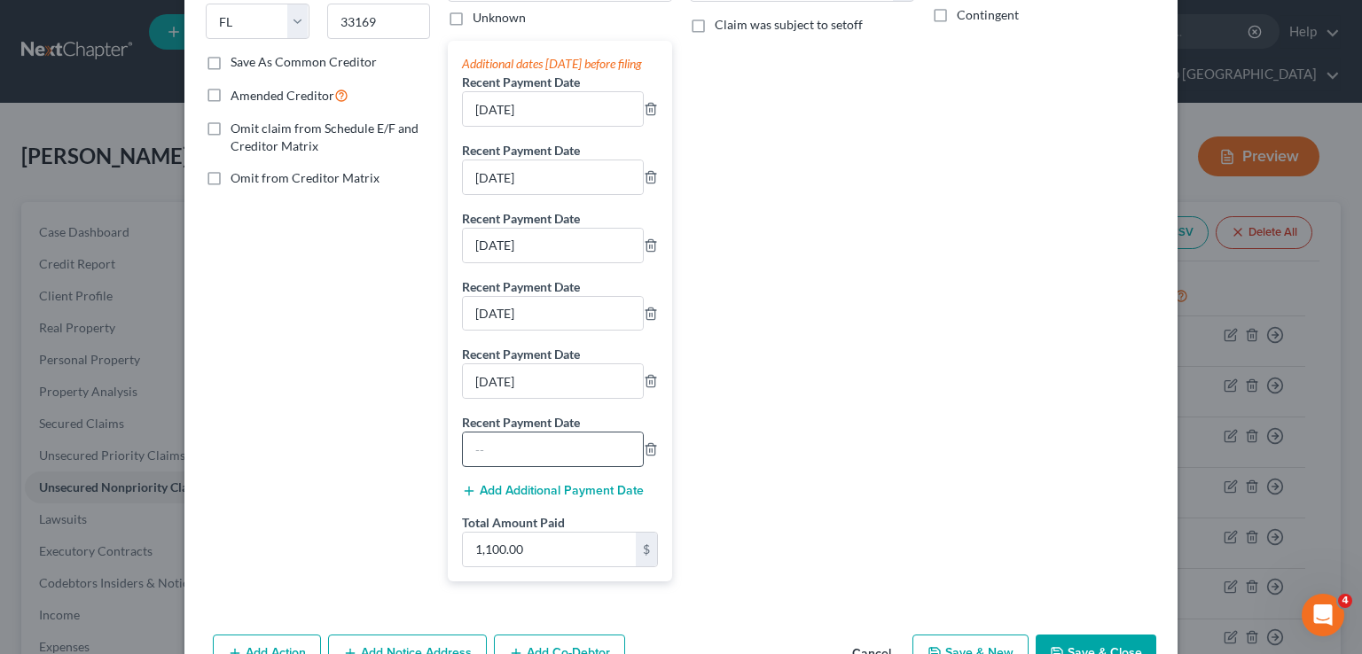
click at [571, 467] on div at bounding box center [553, 449] width 182 height 35
click at [604, 457] on input "text" at bounding box center [553, 450] width 180 height 34
click at [529, 466] on input "text" at bounding box center [553, 450] width 180 height 34
type input "9/8/2025"
click at [564, 498] on button "Add Additional Payment Date" at bounding box center [553, 491] width 182 height 14
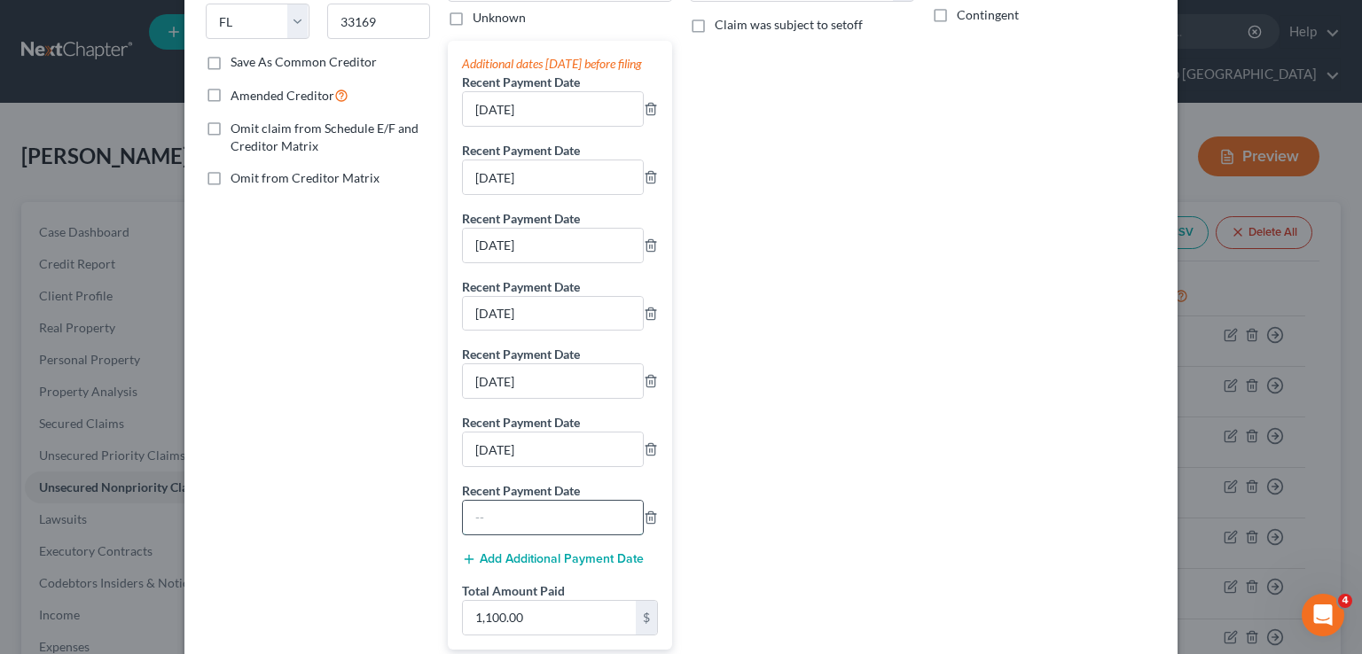
click at [576, 523] on input "text" at bounding box center [553, 518] width 180 height 34
type input "9/15/2025"
click at [543, 566] on button "Add Additional Payment Date" at bounding box center [553, 559] width 182 height 14
click at [551, 593] on input "text" at bounding box center [553, 586] width 180 height 34
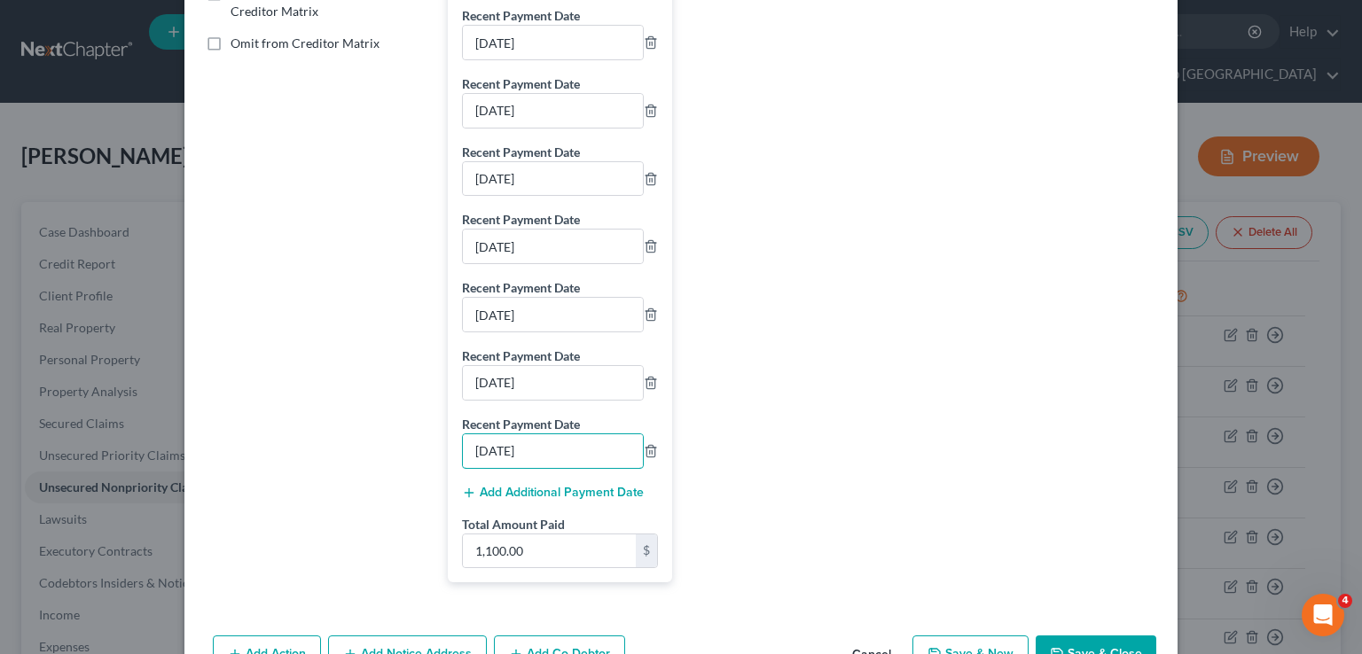
scroll to position [472, 0]
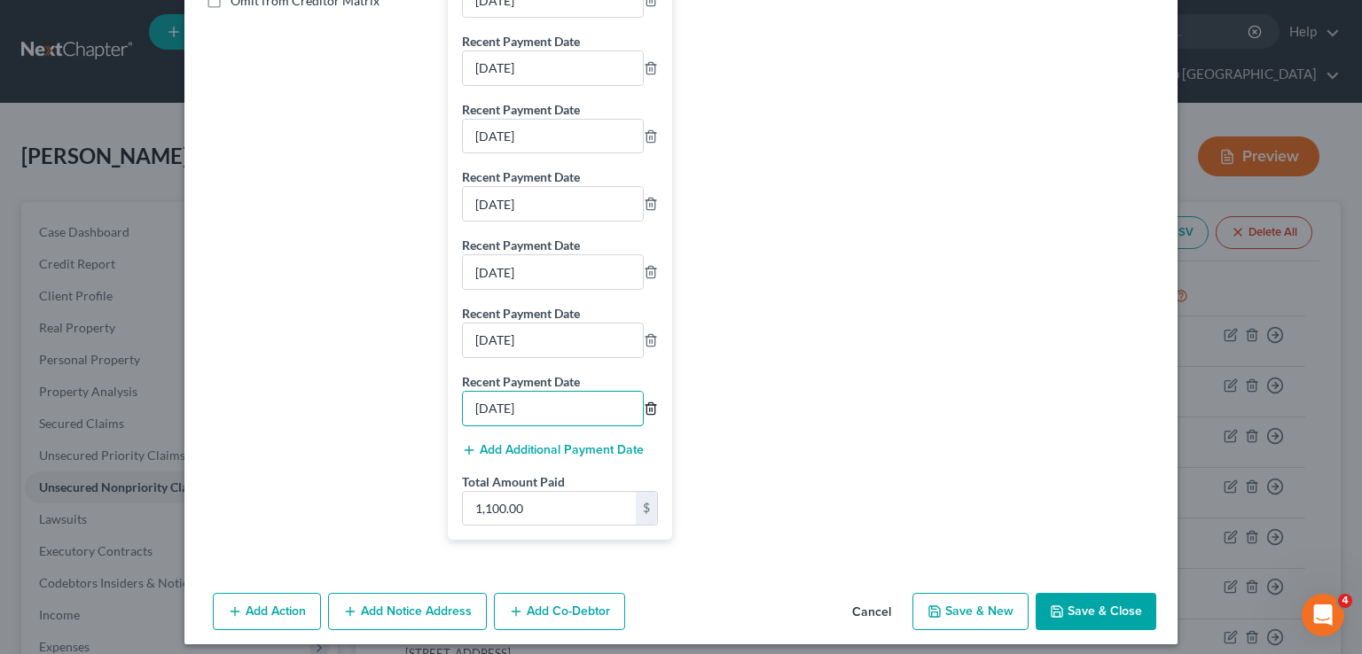
type input "9/22/2025"
click at [646, 416] on icon "button" at bounding box center [651, 409] width 14 height 14
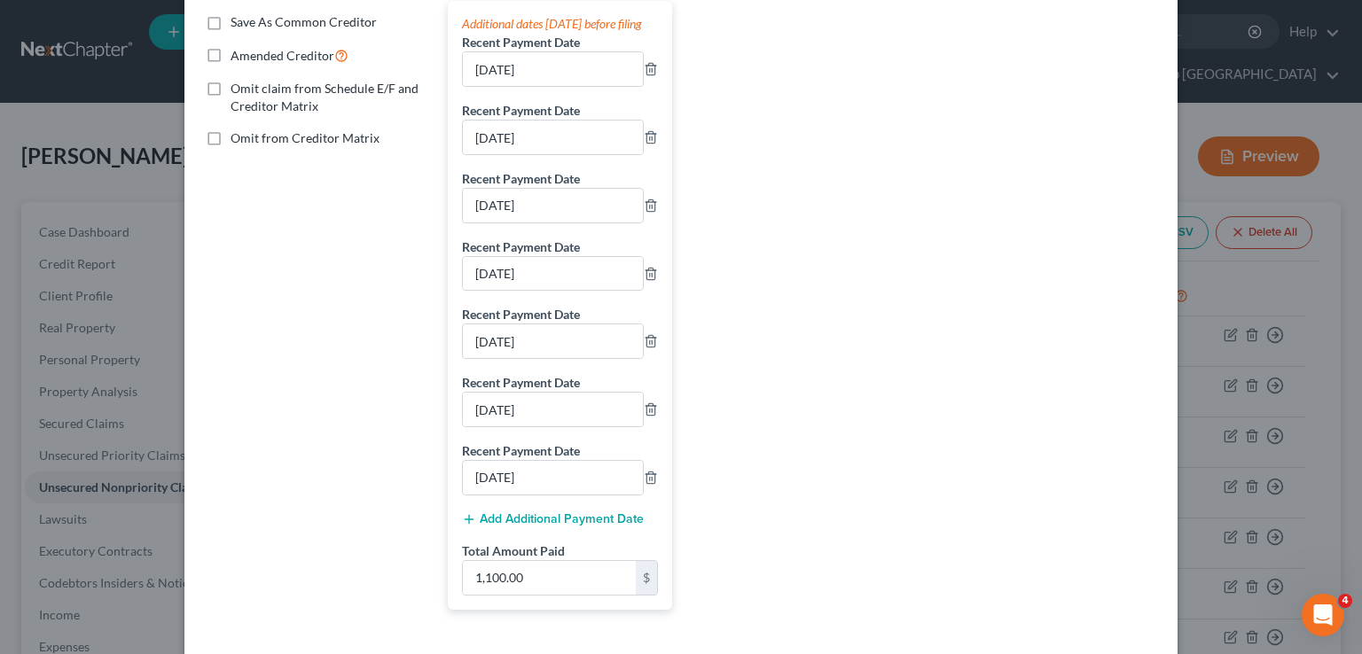
scroll to position [355, 0]
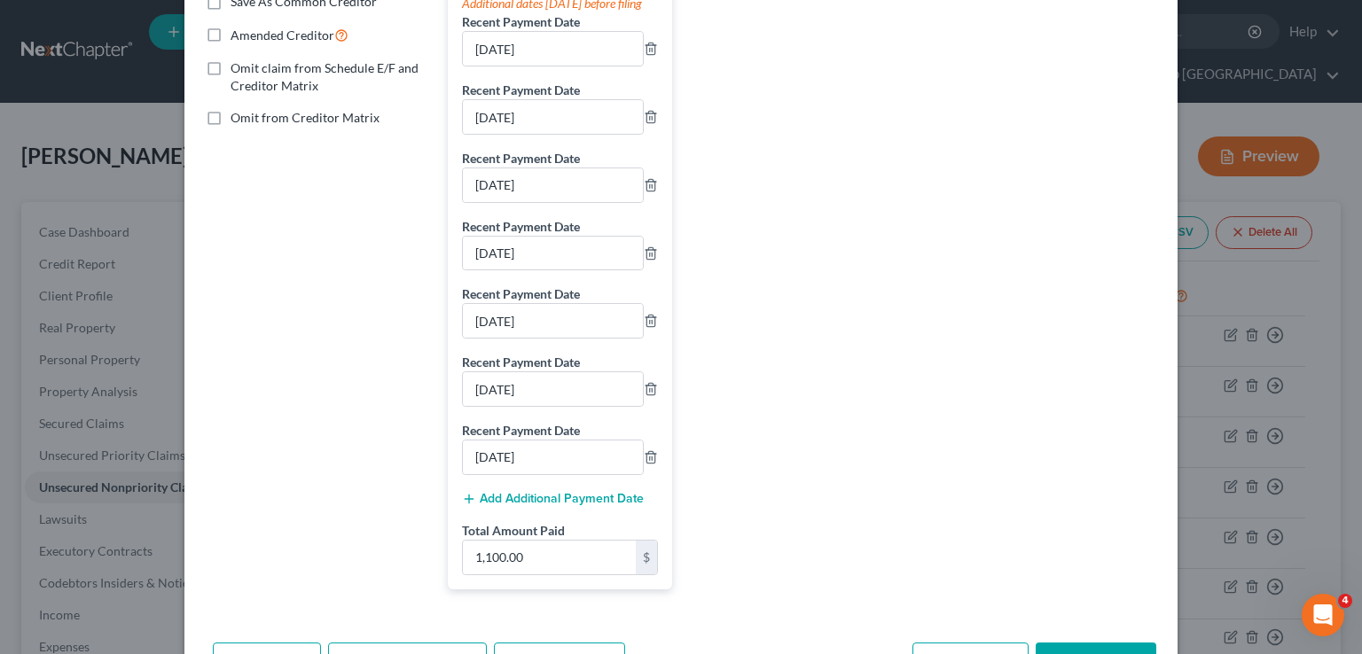
click at [777, 496] on div "Balance 3,400.00 $ Balance Unknown Balance Undetermined 3,400.00 $ Balance Unkn…" at bounding box center [802, 165] width 242 height 877
type input "800.00"
click at [851, 363] on div "Balance 3,400.00 $ Balance Unknown Balance Undetermined 3,400.00 $ Balance Unkn…" at bounding box center [802, 165] width 242 height 877
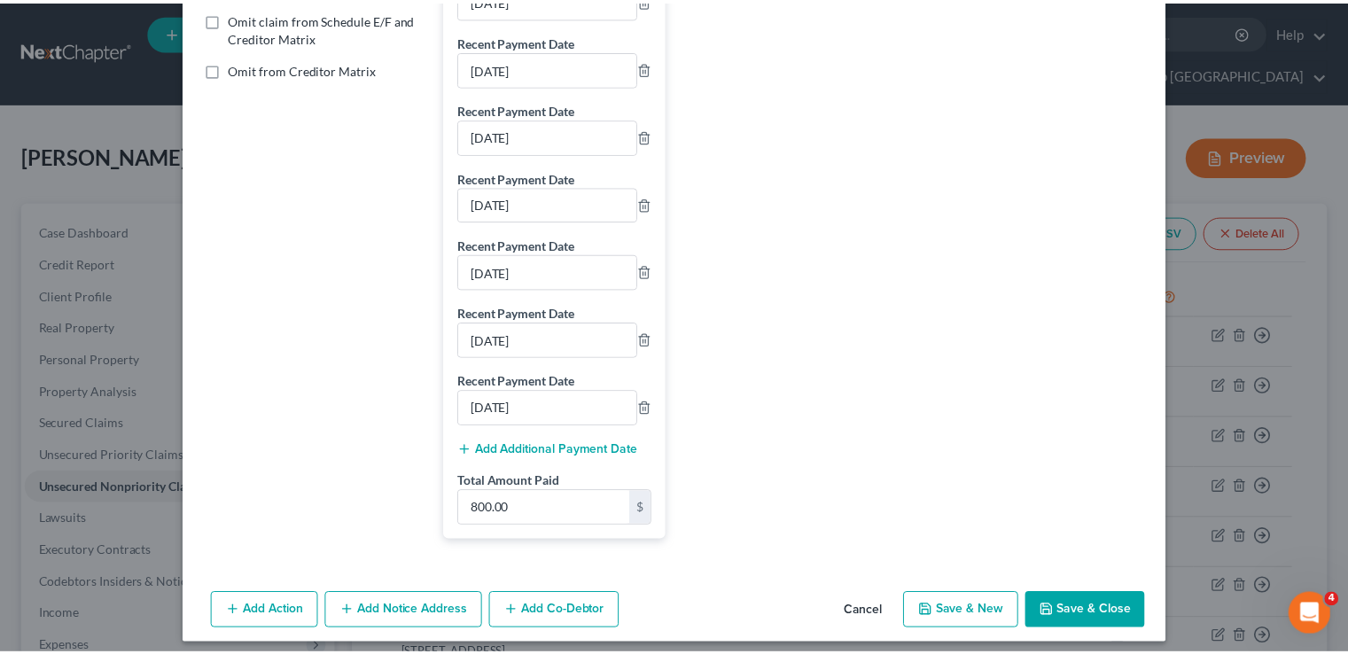
scroll to position [429, 0]
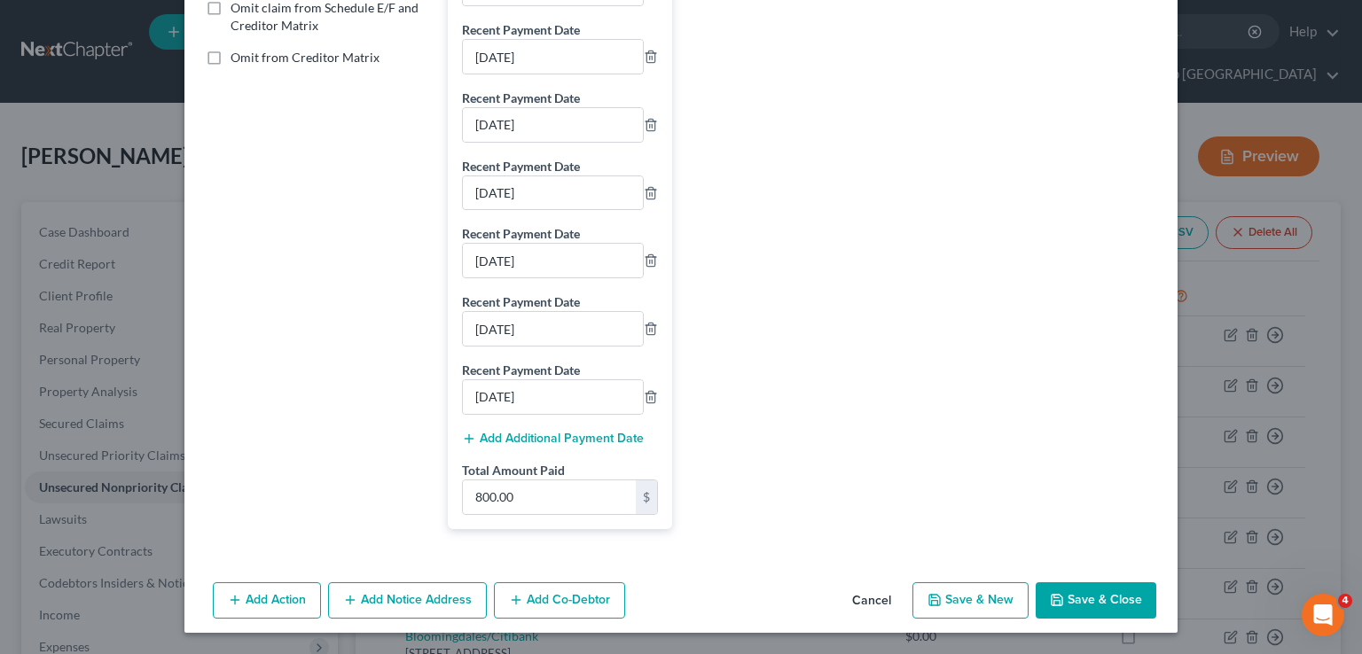
click at [1074, 608] on button "Save & Close" at bounding box center [1095, 600] width 121 height 37
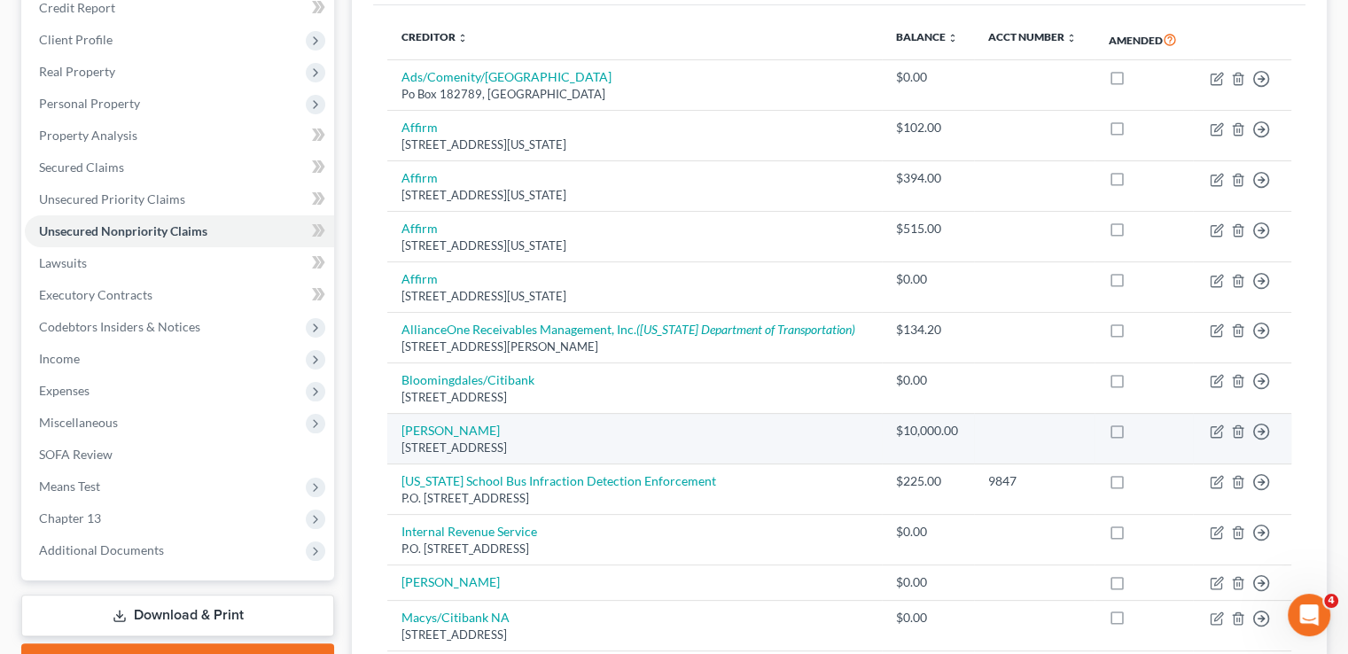
scroll to position [219, 0]
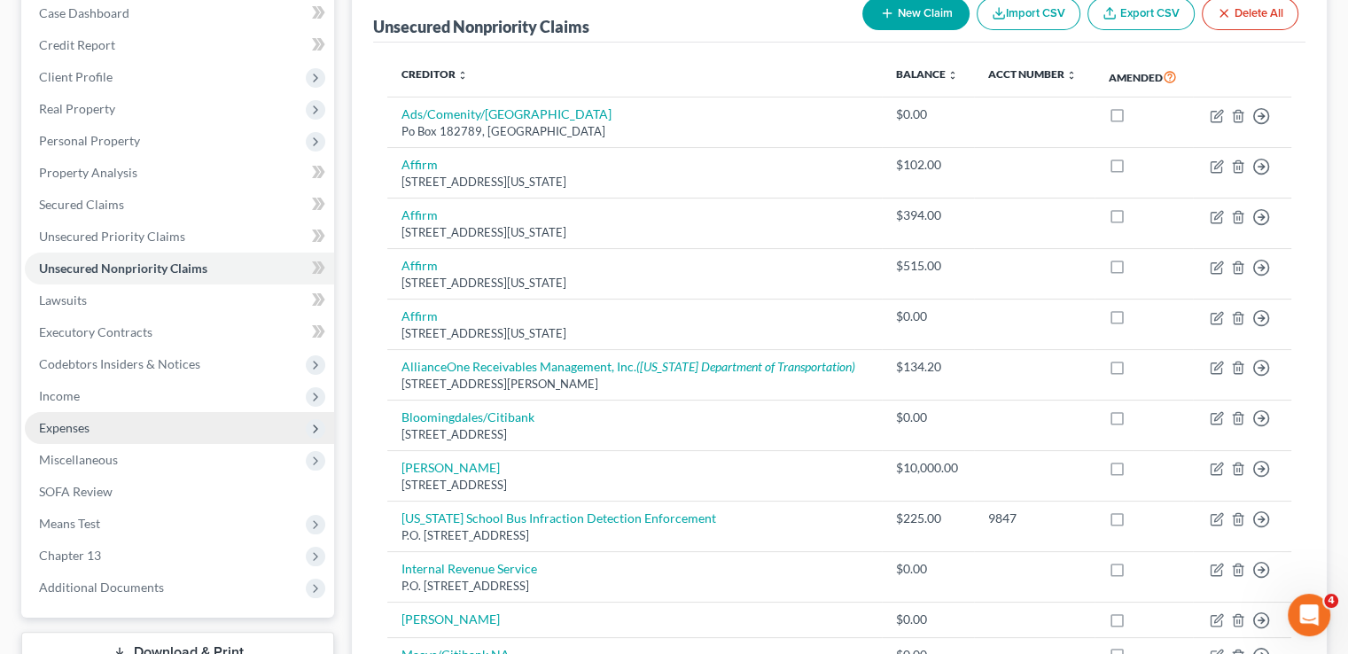
click at [134, 412] on span "Expenses" at bounding box center [179, 428] width 309 height 32
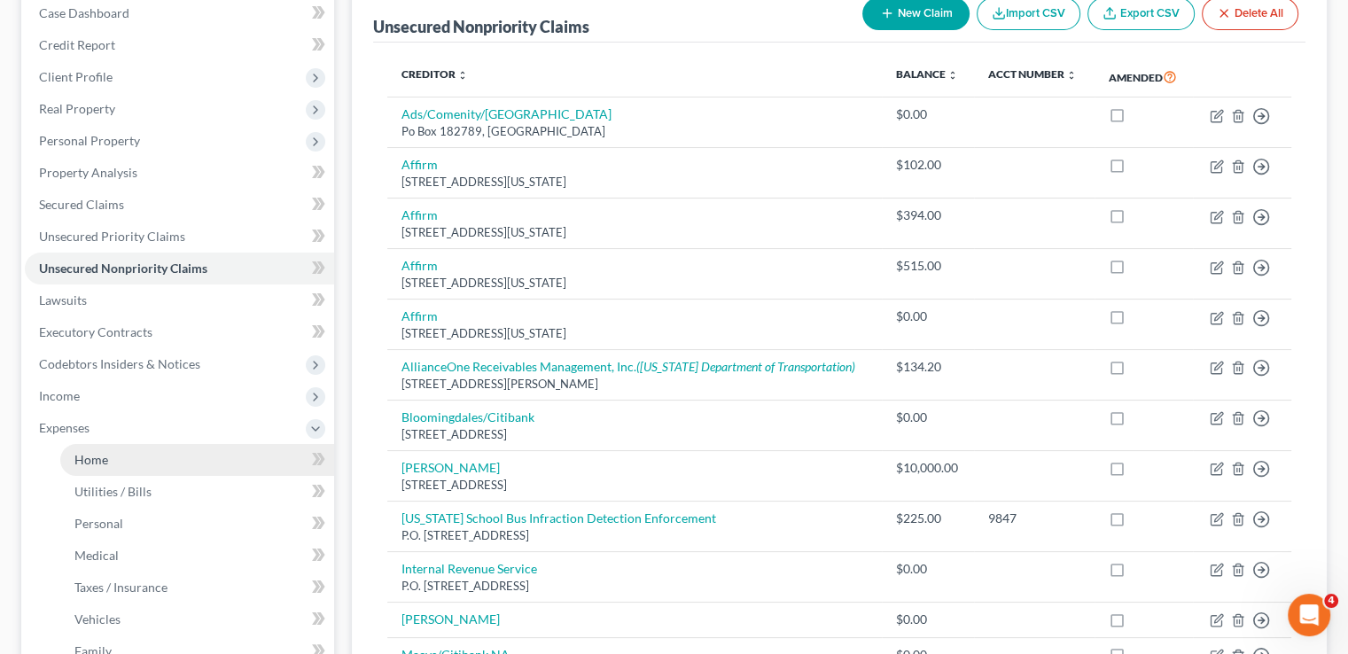
click at [174, 444] on link "Home" at bounding box center [197, 460] width 274 height 32
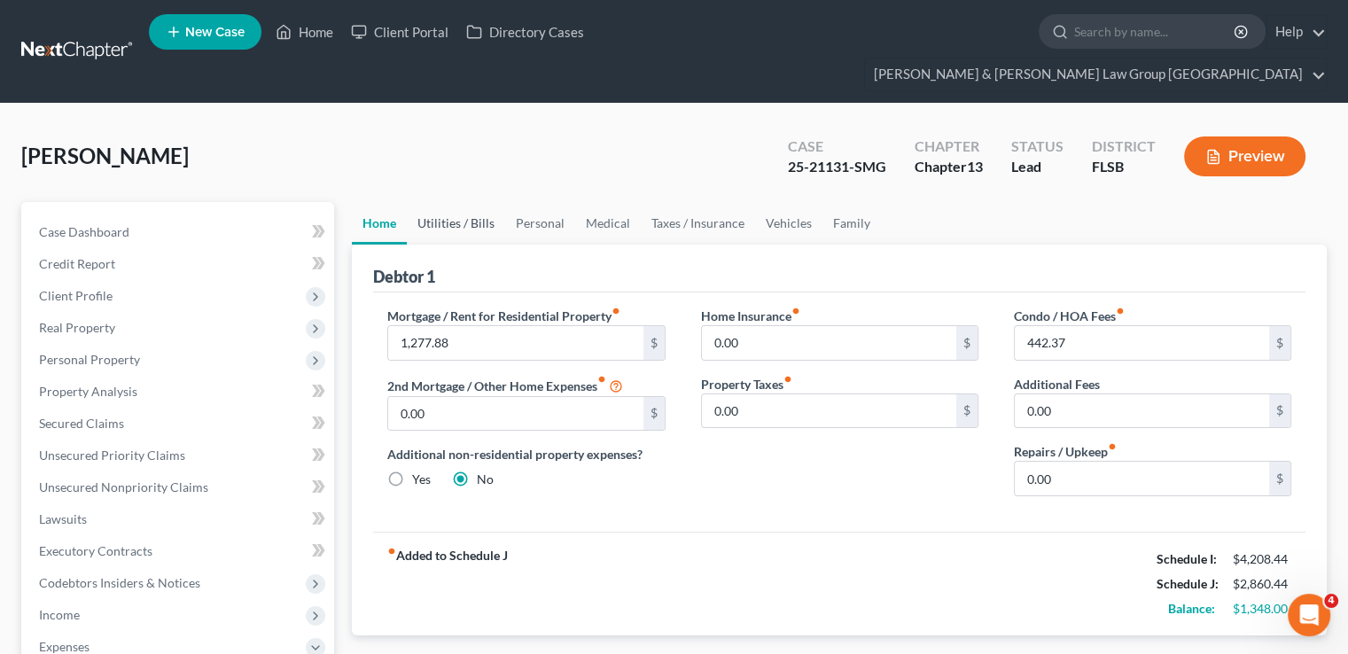
click at [470, 202] on link "Utilities / Bills" at bounding box center [456, 223] width 98 height 43
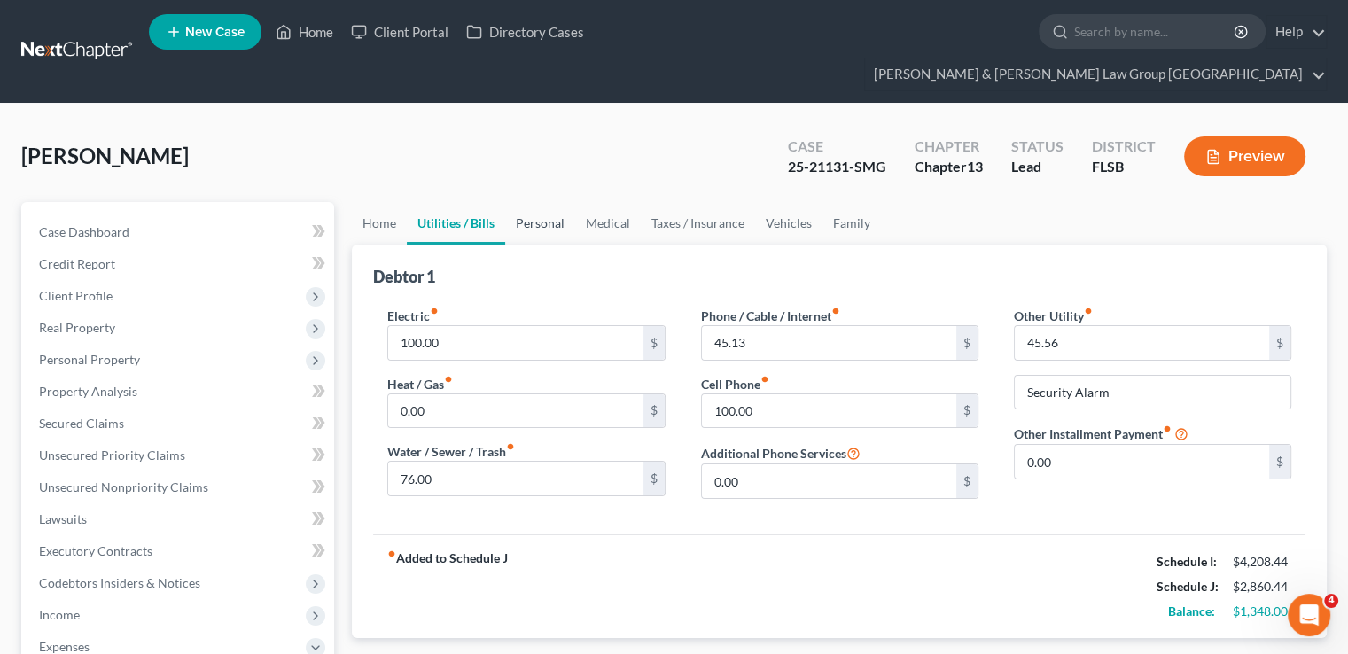
click at [548, 202] on link "Personal" at bounding box center [540, 223] width 70 height 43
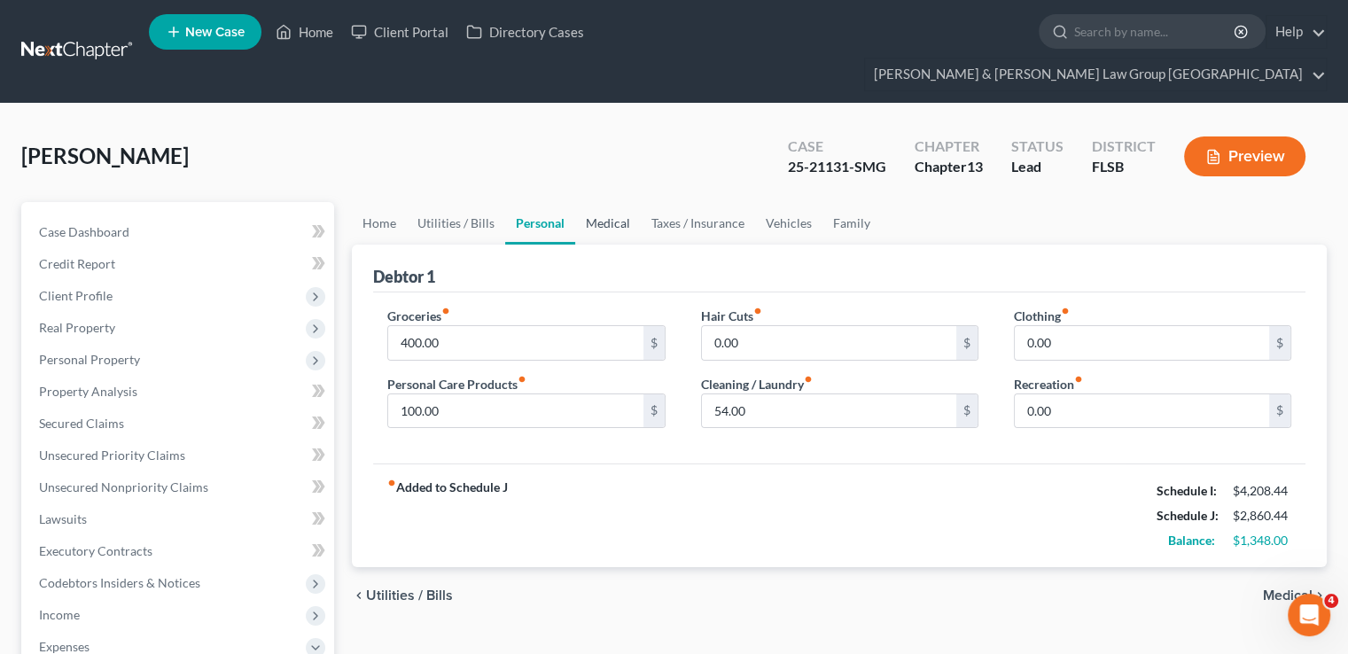
click at [604, 202] on link "Medical" at bounding box center [608, 223] width 66 height 43
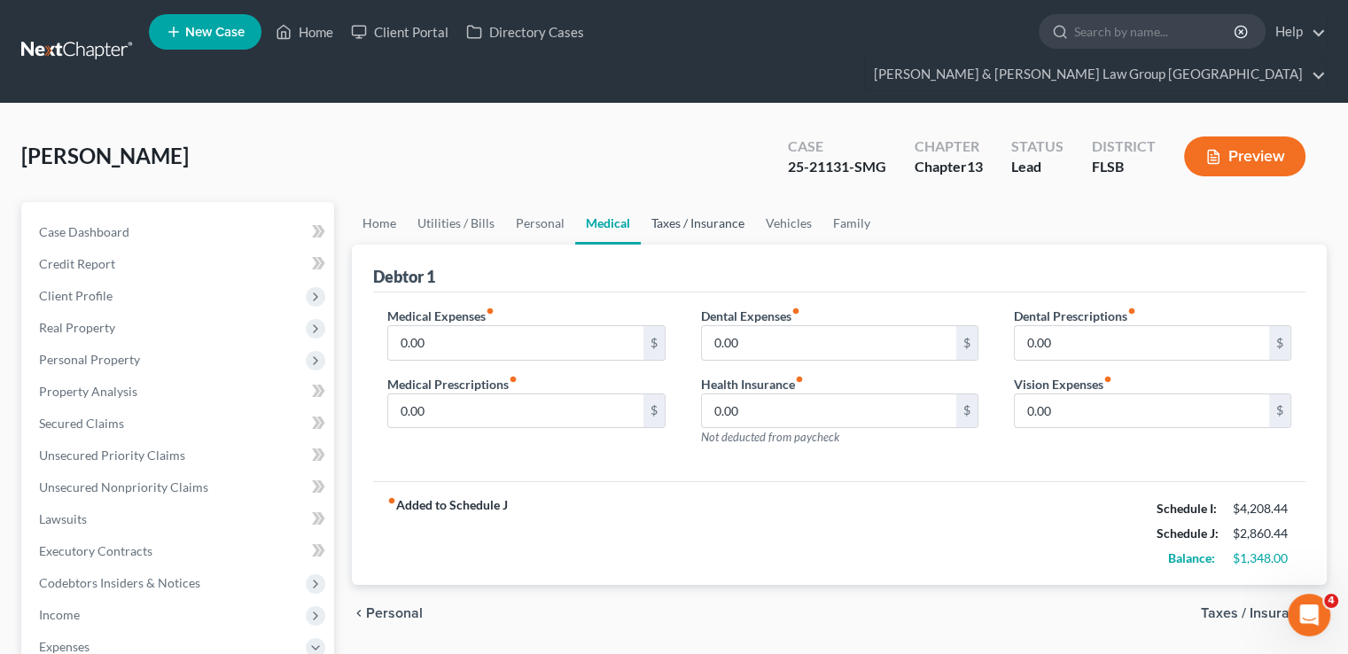
click at [679, 202] on link "Taxes / Insurance" at bounding box center [698, 223] width 114 height 43
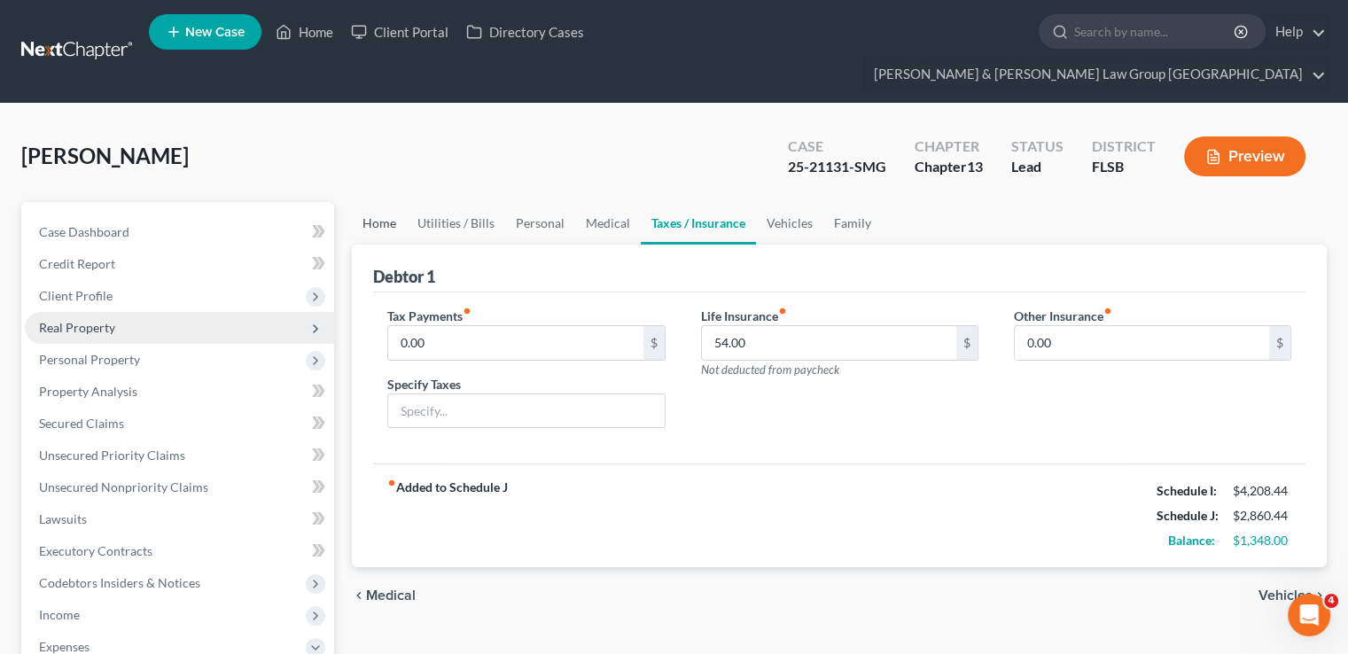
drag, startPoint x: 394, startPoint y: 192, endPoint x: 294, endPoint y: 285, distance: 136.1
click at [394, 202] on link "Home" at bounding box center [379, 223] width 55 height 43
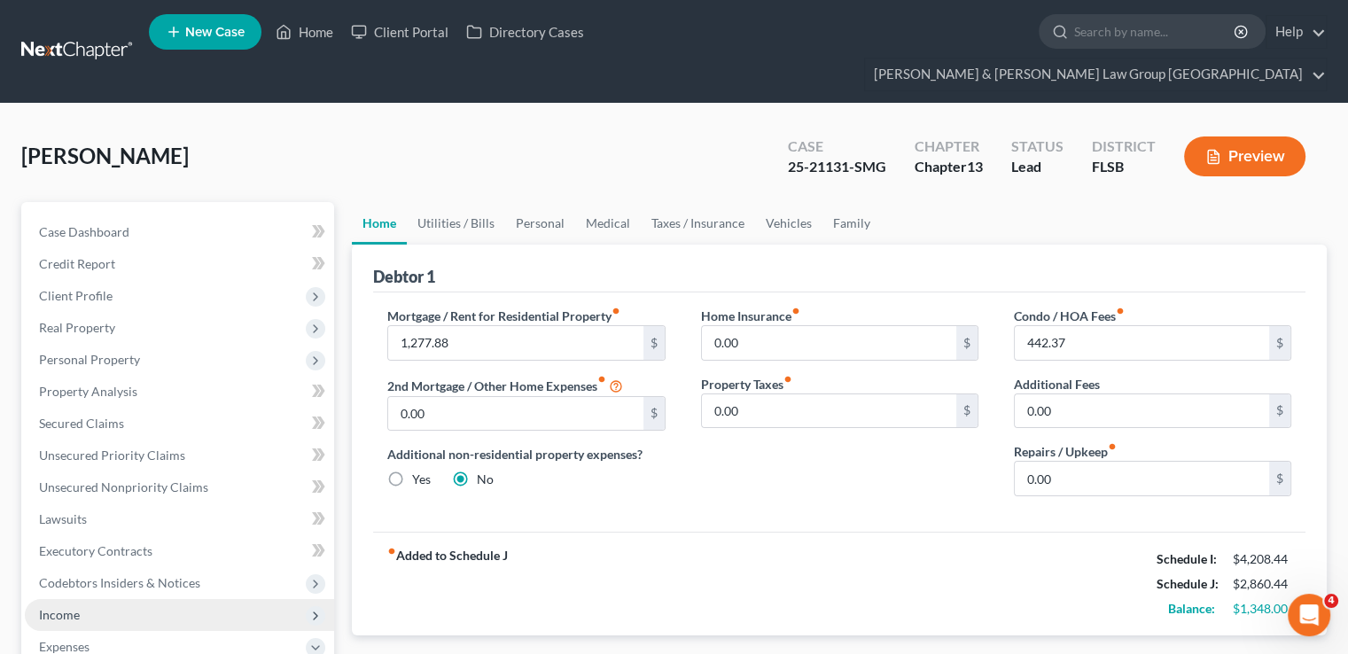
click at [120, 599] on span "Income" at bounding box center [179, 615] width 309 height 32
click at [126, 639] on span "Employment Income" at bounding box center [130, 646] width 113 height 15
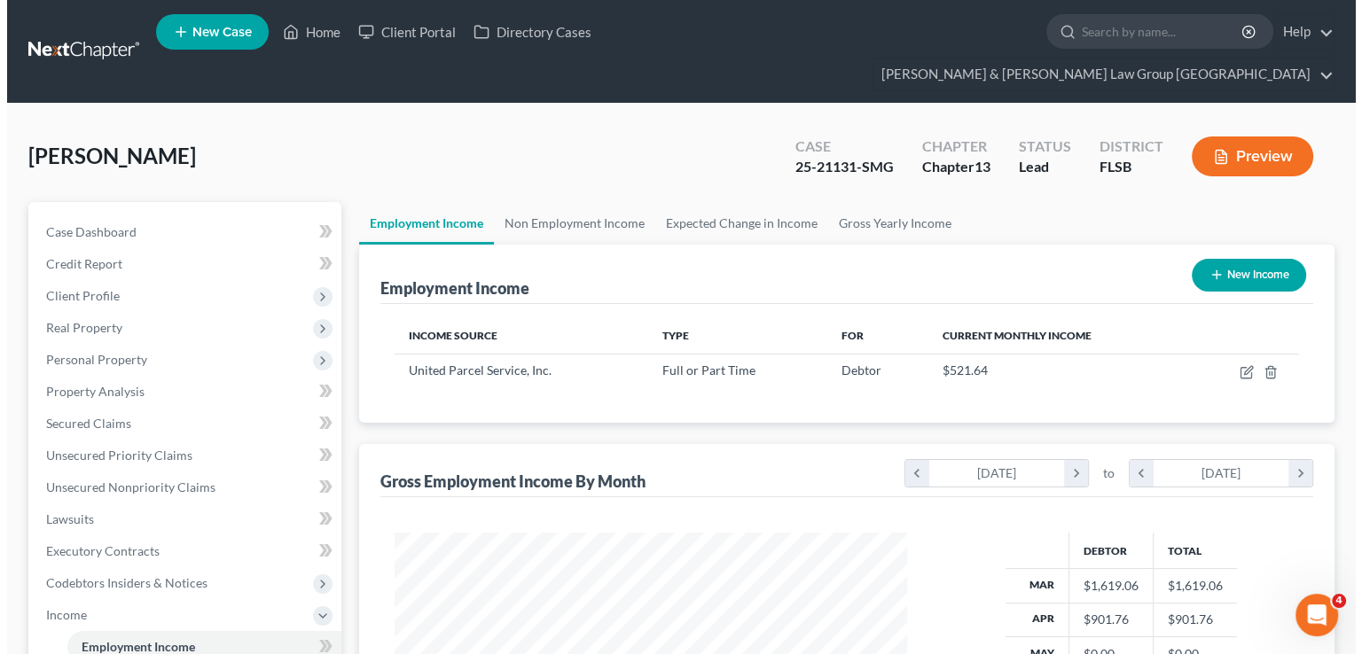
scroll to position [316, 547]
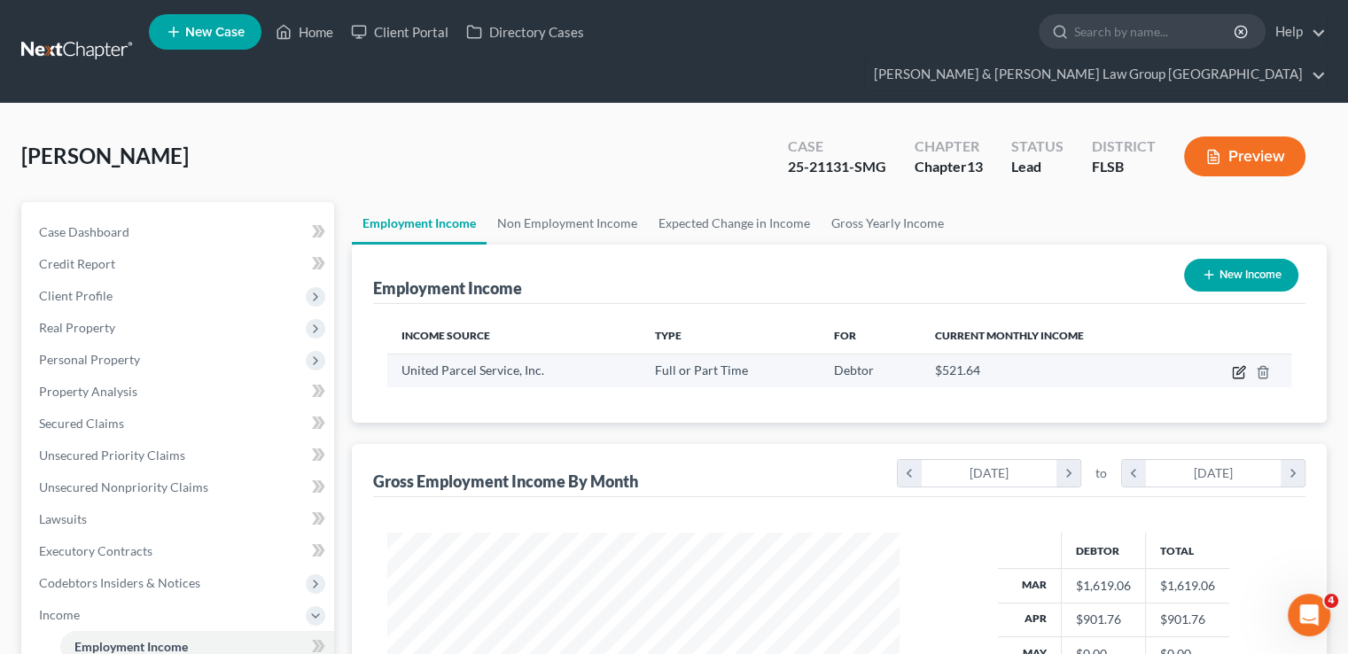
click at [1234, 365] on icon "button" at bounding box center [1239, 372] width 14 height 14
select select "0"
select select "10"
select select "2"
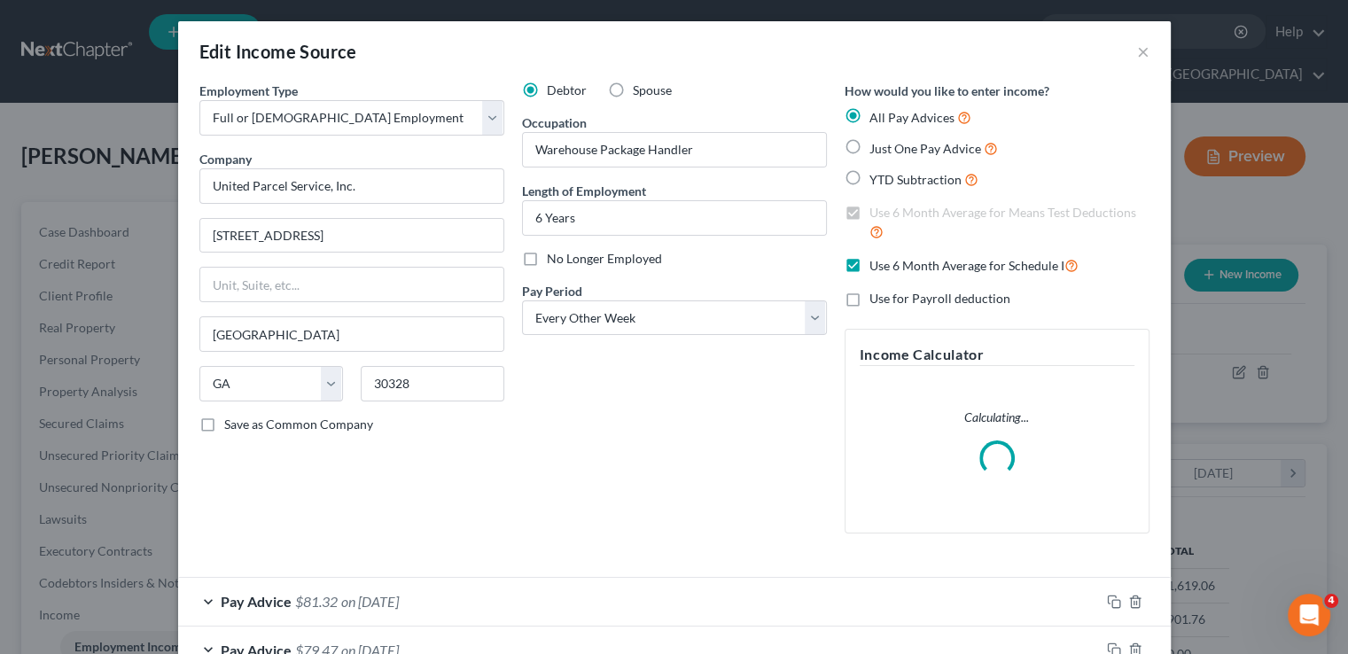
scroll to position [316, 553]
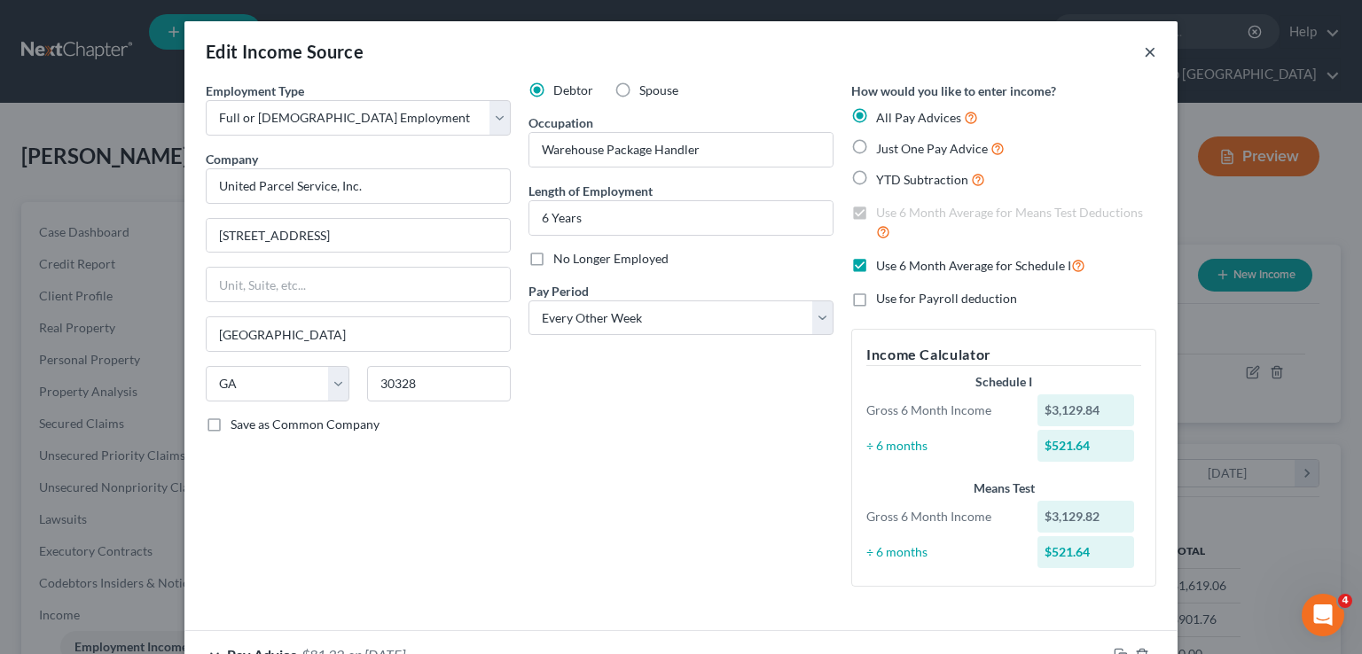
click at [1144, 59] on button "×" at bounding box center [1150, 51] width 12 height 21
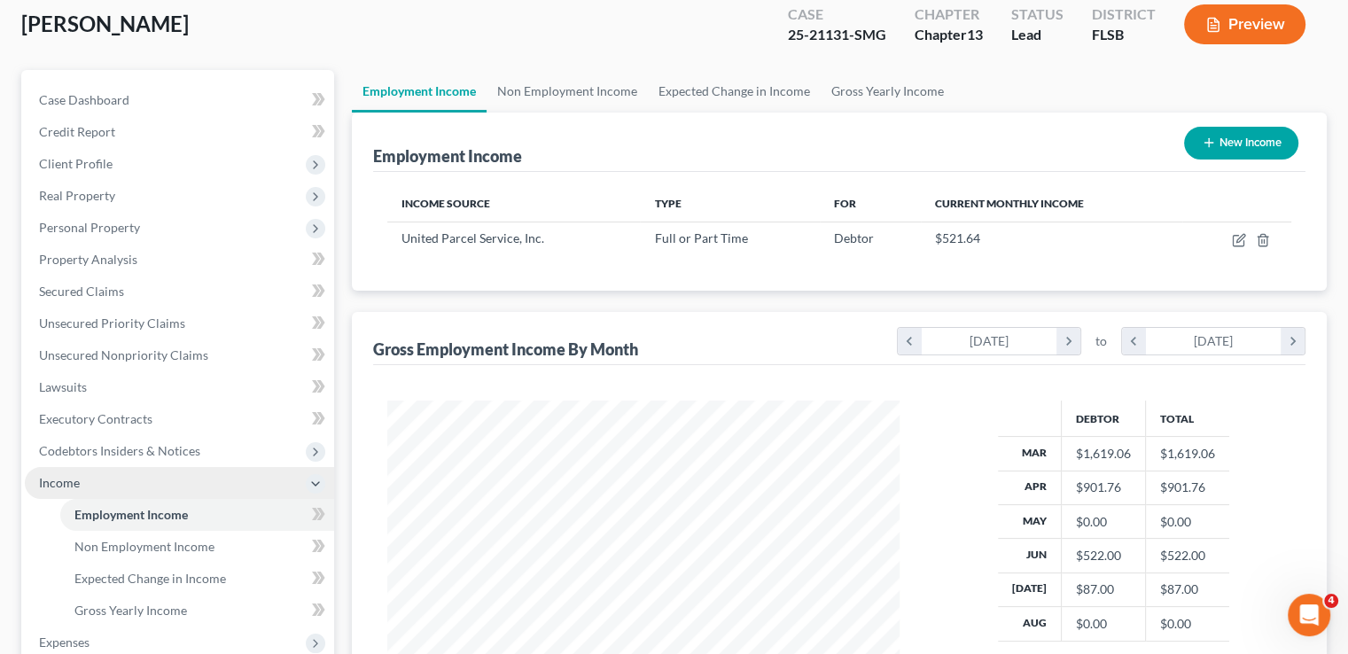
scroll to position [177, 0]
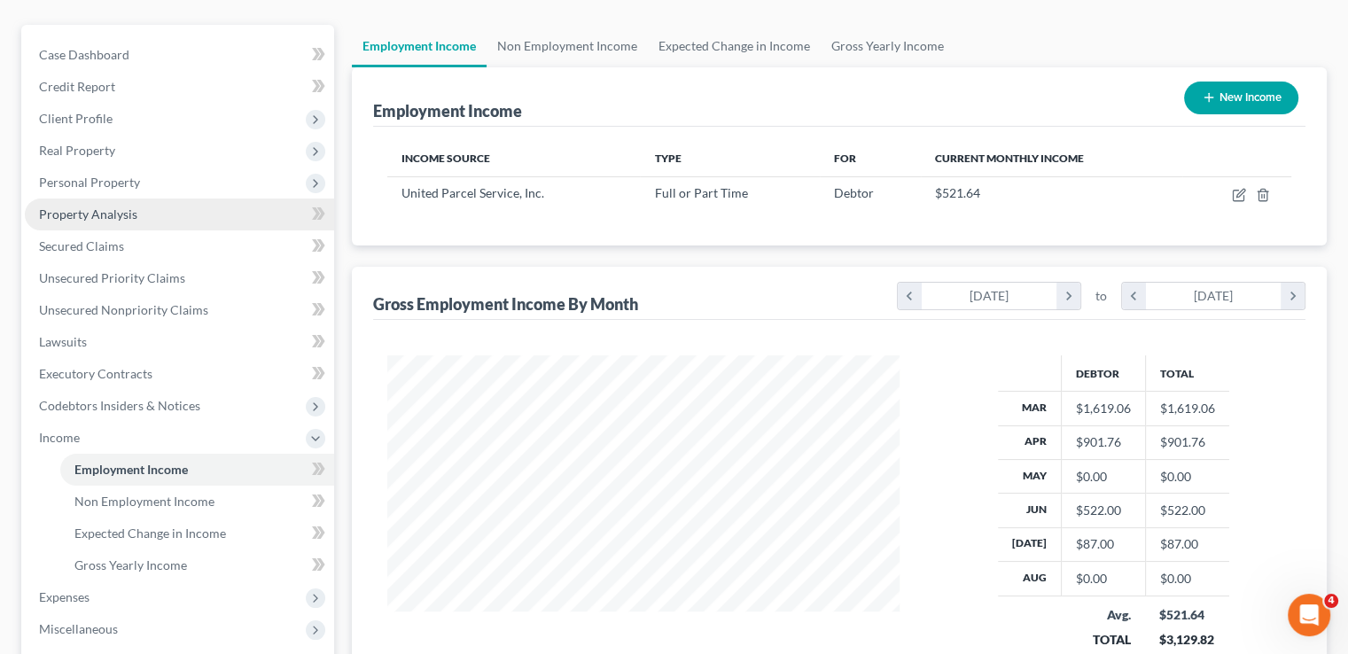
click at [72, 207] on span "Property Analysis" at bounding box center [88, 214] width 98 height 15
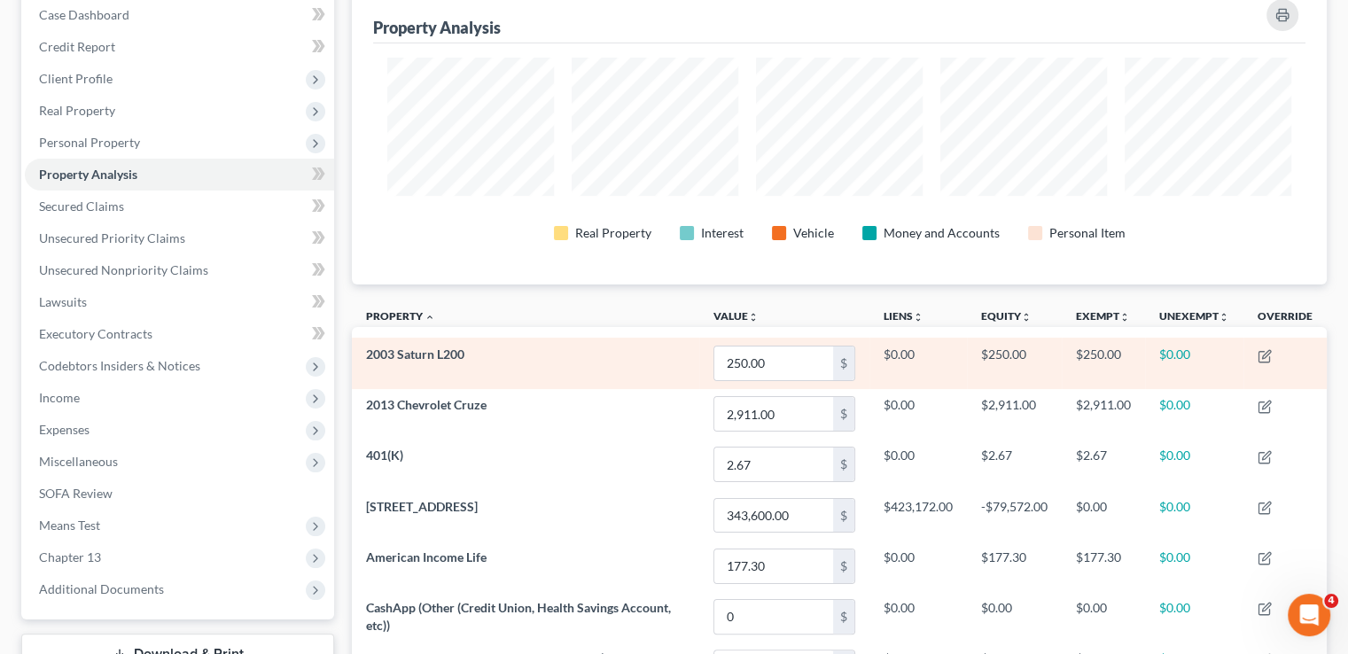
scroll to position [29, 0]
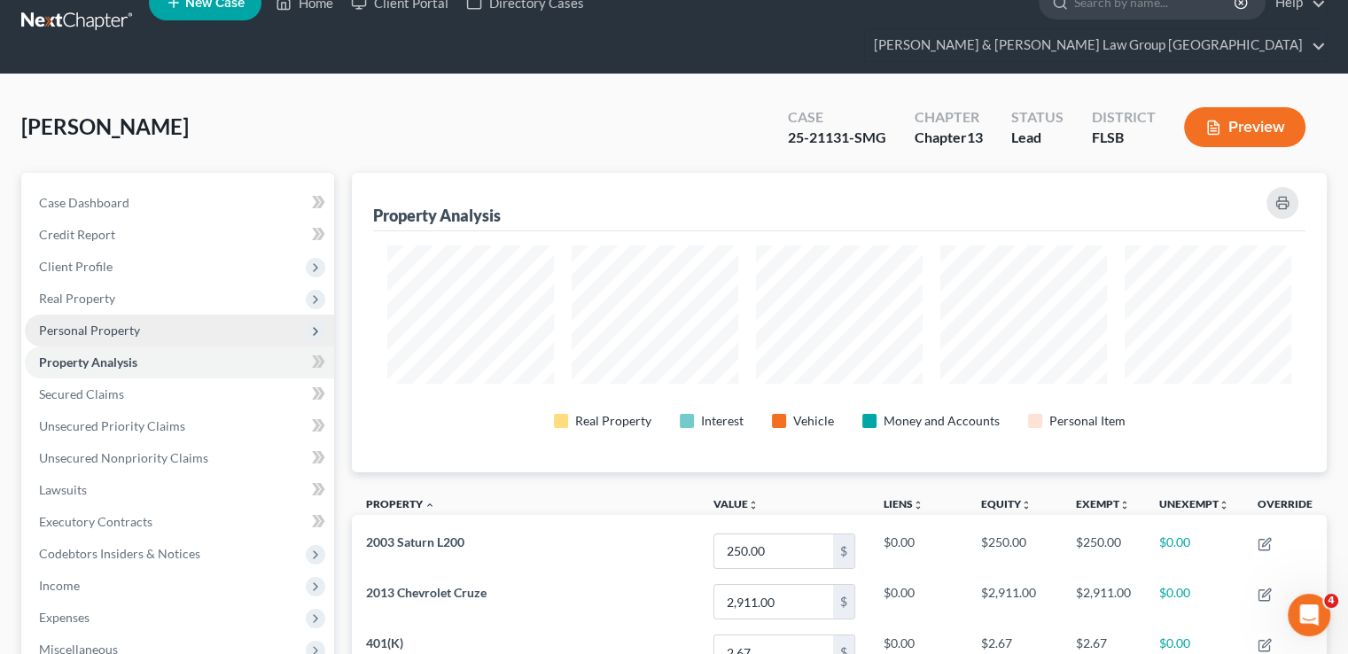
click at [129, 323] on span "Personal Property" at bounding box center [89, 330] width 101 height 15
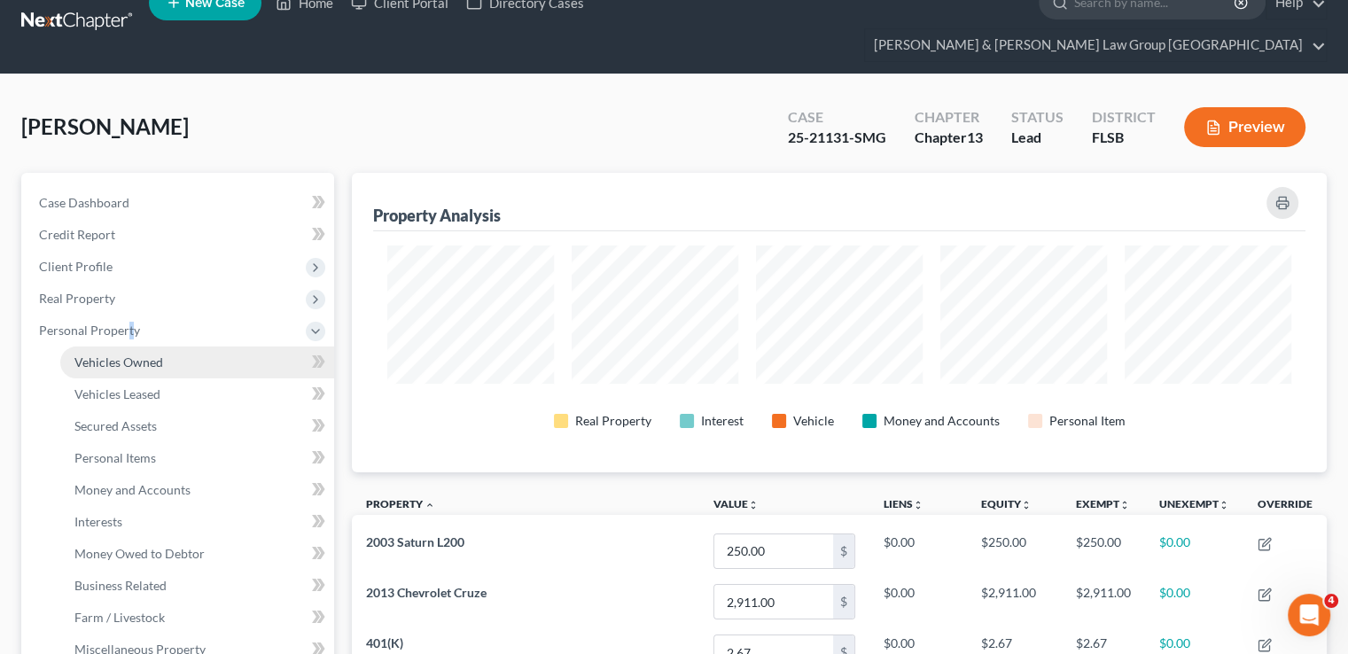
click at [128, 355] on span "Vehicles Owned" at bounding box center [118, 362] width 89 height 15
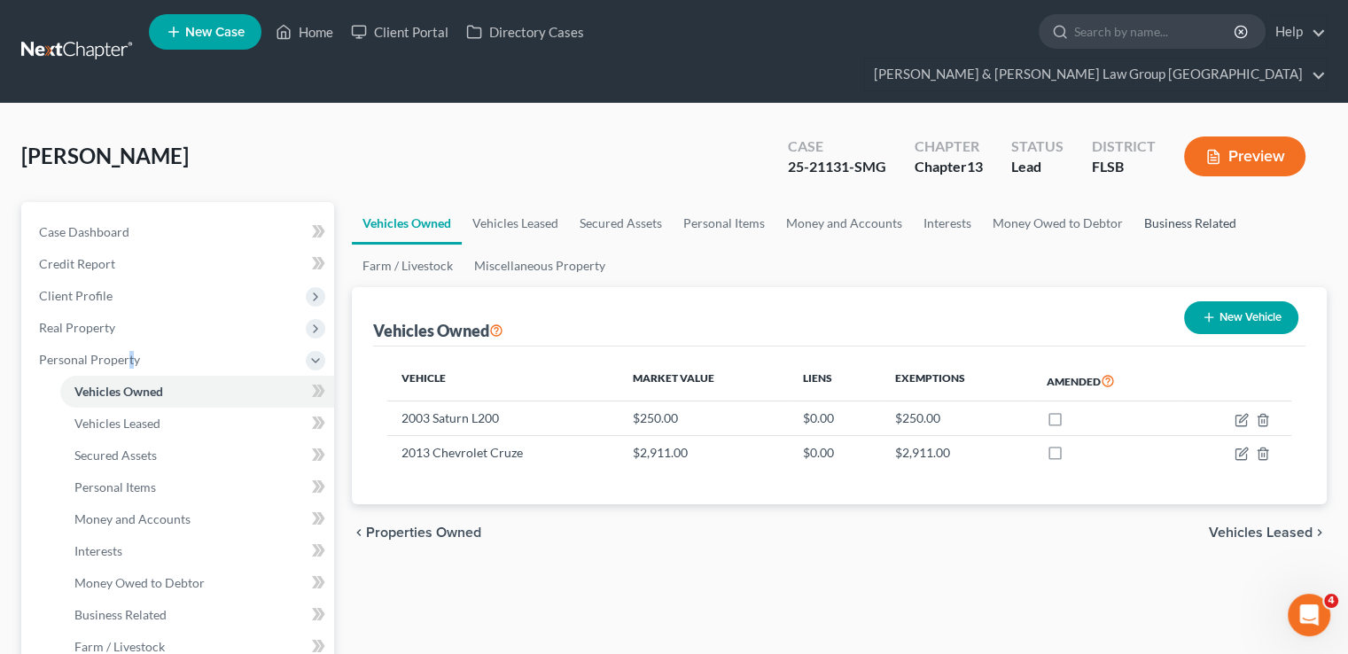
click at [1226, 202] on link "Business Related" at bounding box center [1190, 223] width 113 height 43
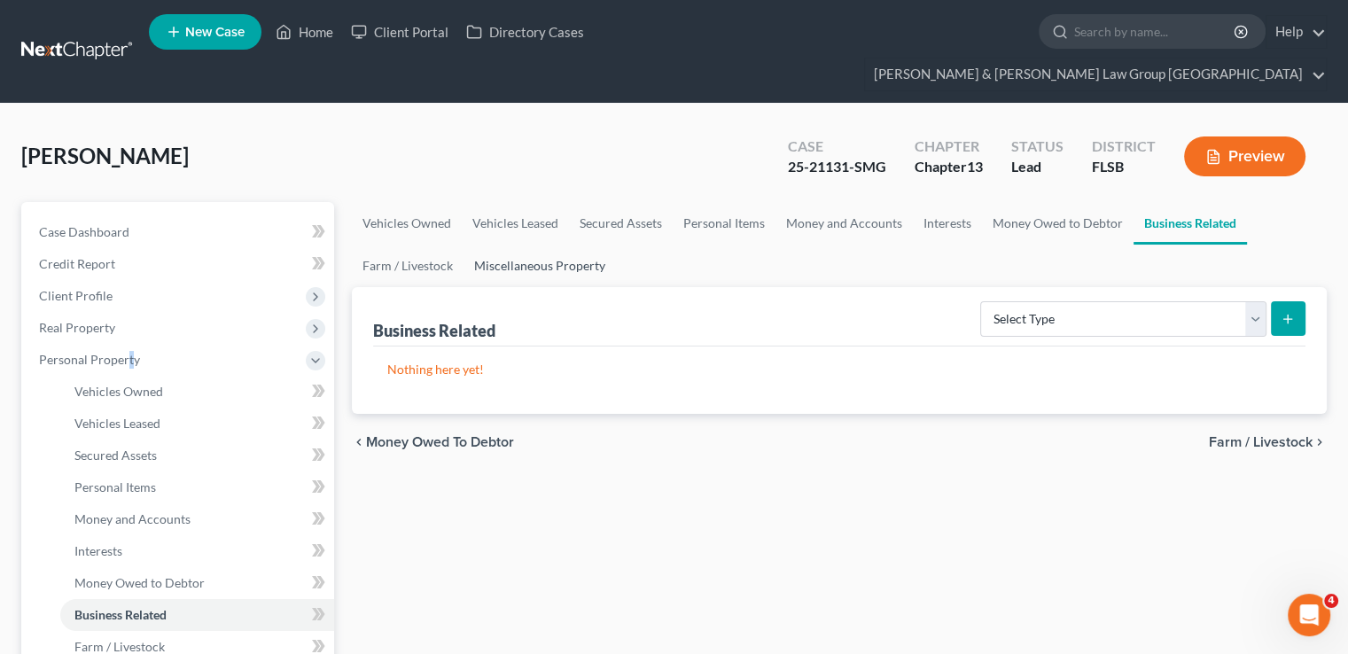
click at [606, 245] on link "Miscellaneous Property" at bounding box center [540, 266] width 152 height 43
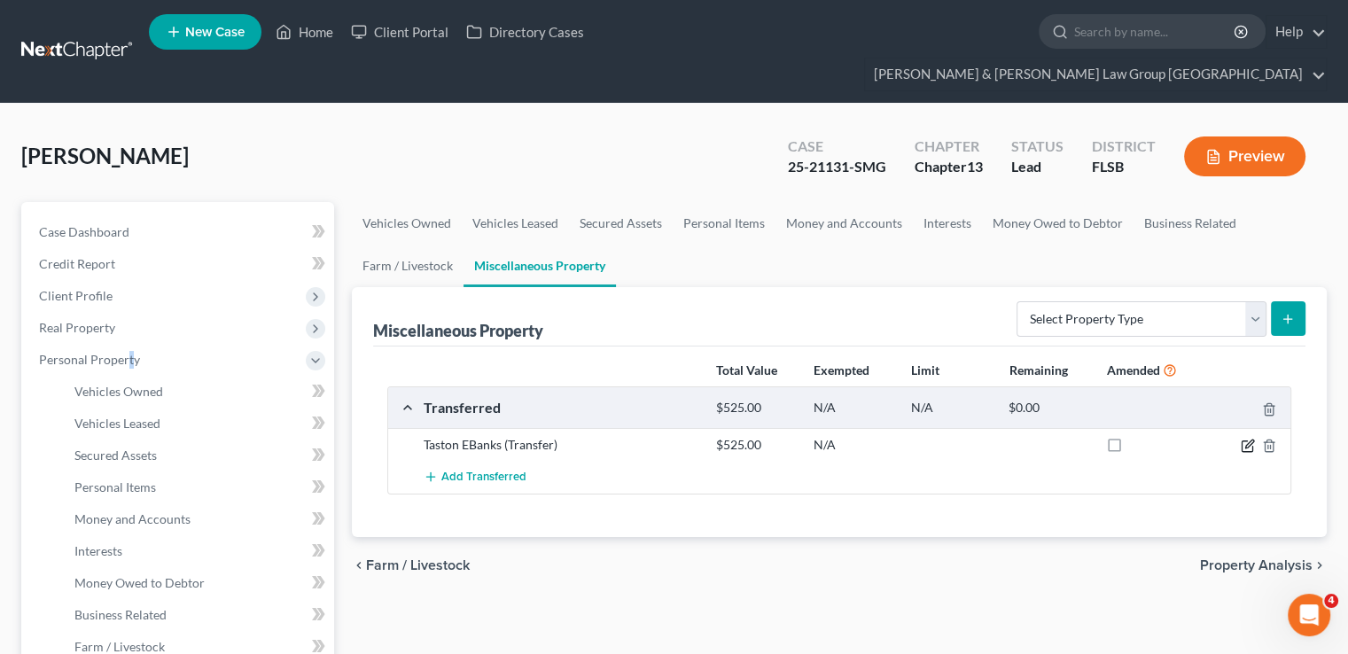
click at [1243, 439] on icon "button" at bounding box center [1248, 446] width 14 height 14
select select "Ordinary (within 2 years)"
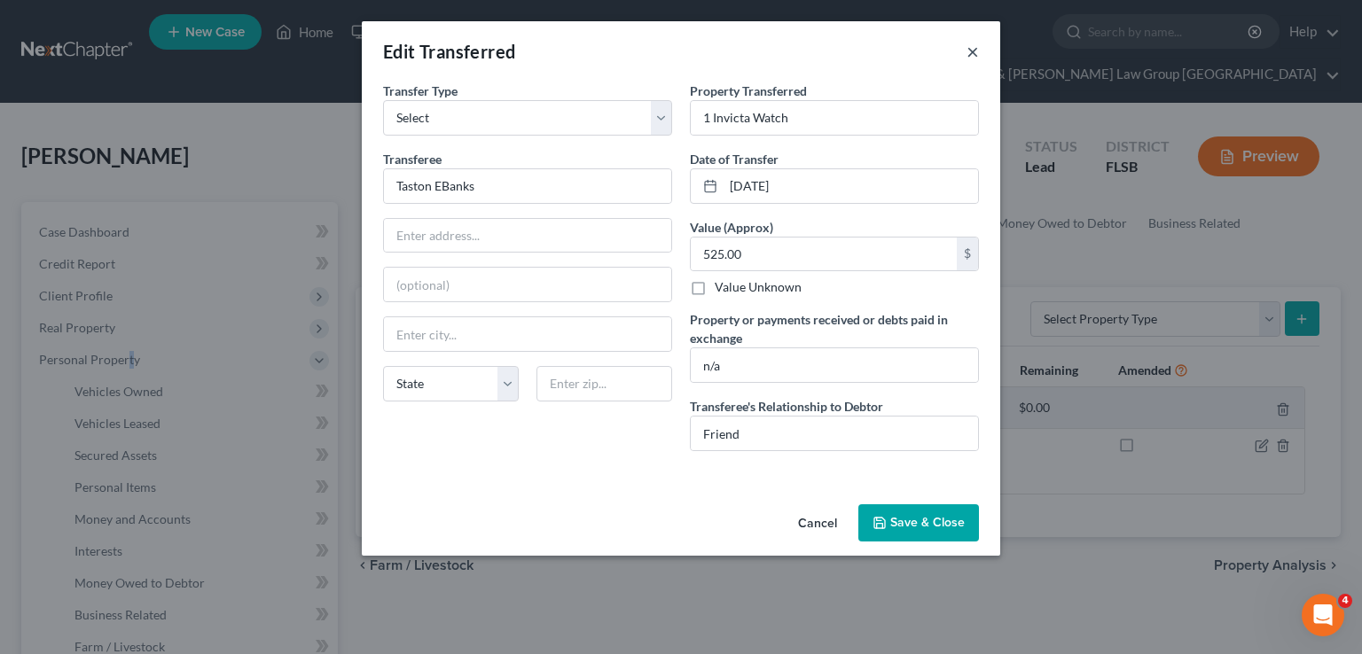
click at [972, 51] on button "×" at bounding box center [972, 51] width 12 height 21
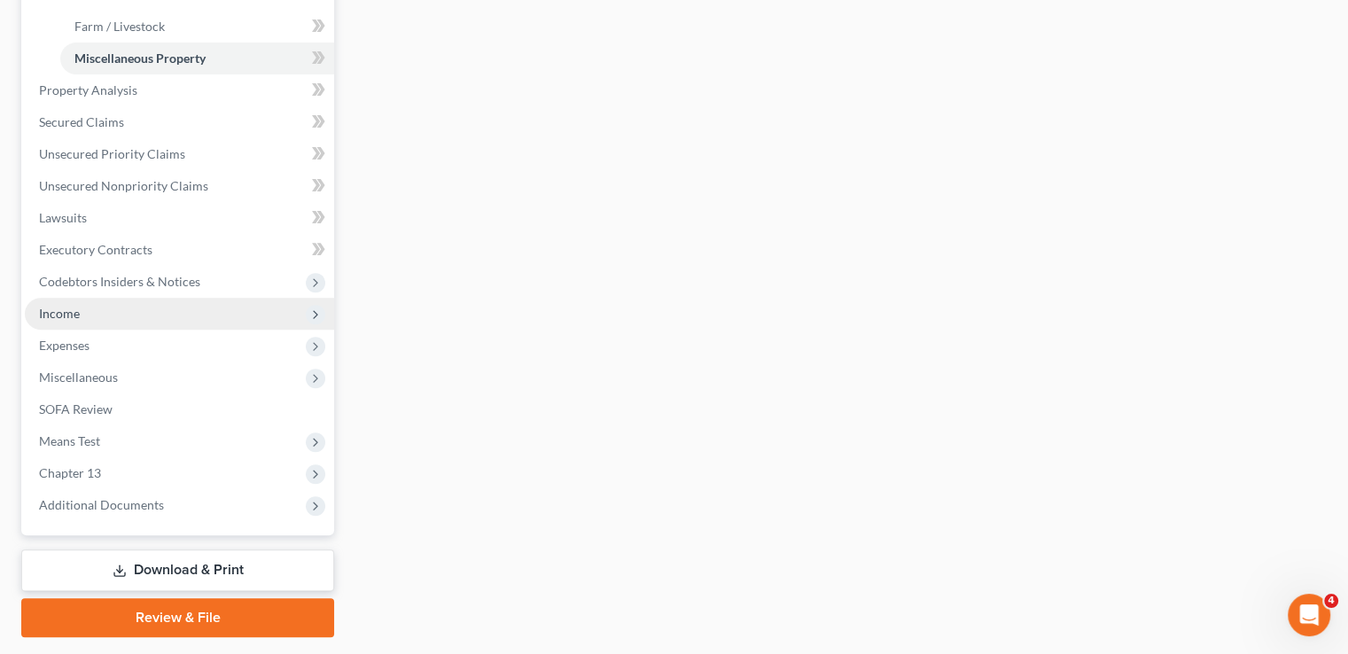
click at [108, 298] on span "Income" at bounding box center [179, 314] width 309 height 32
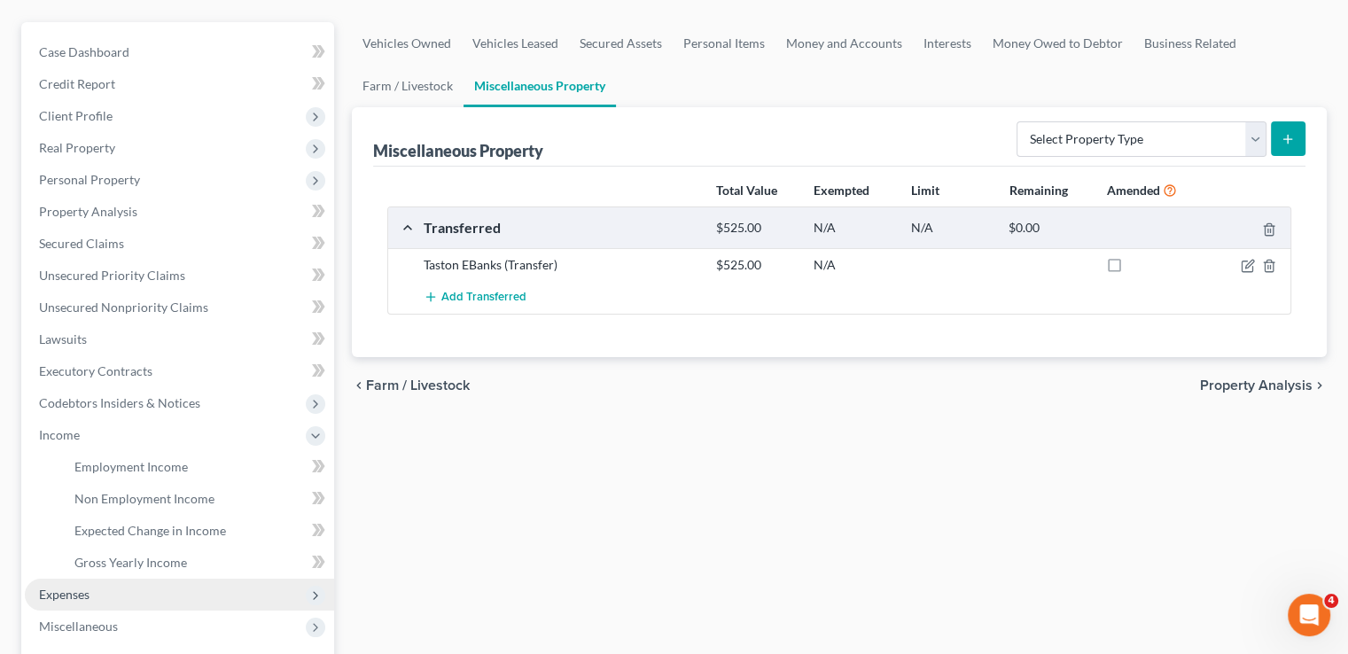
scroll to position [269, 0]
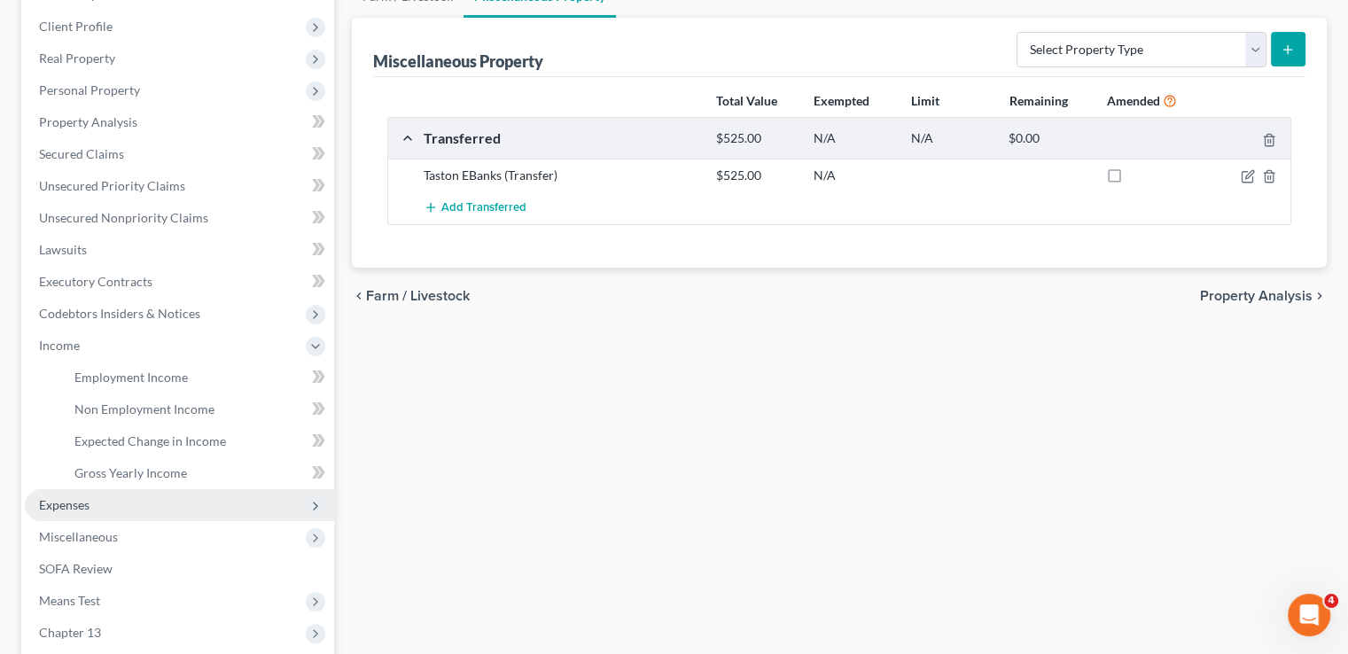
click at [139, 489] on span "Expenses" at bounding box center [179, 505] width 309 height 32
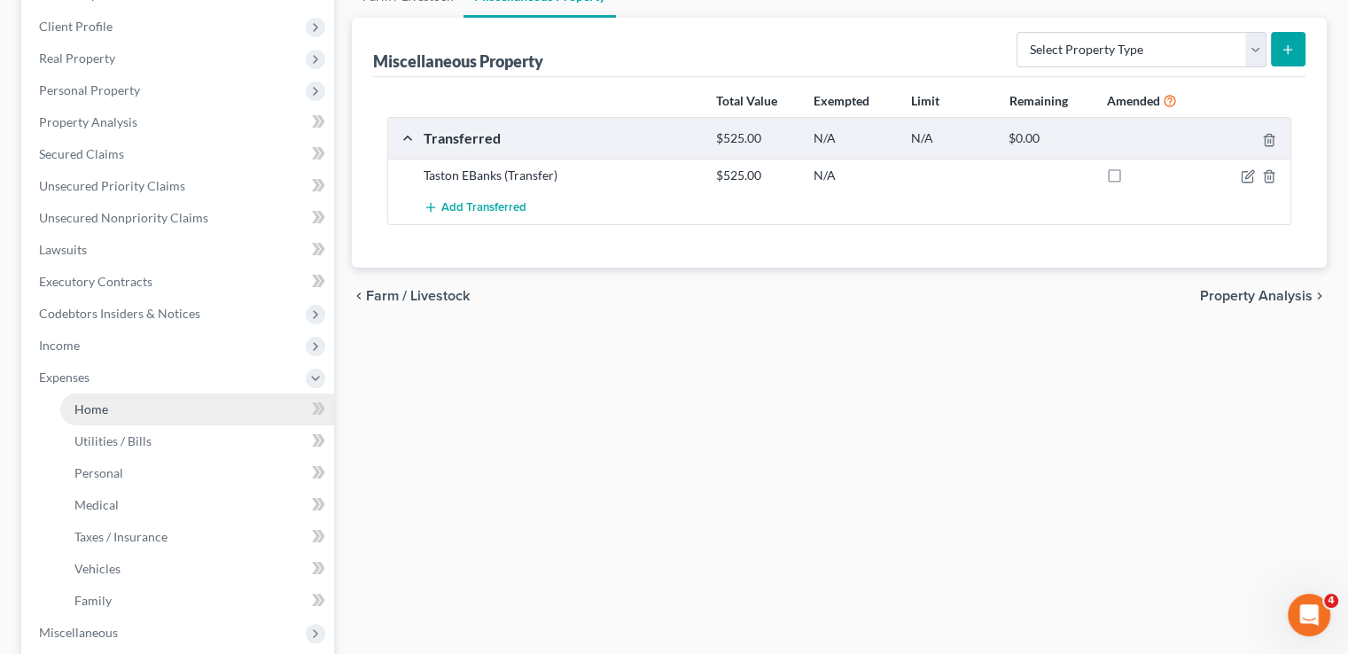
click at [124, 394] on link "Home" at bounding box center [197, 410] width 274 height 32
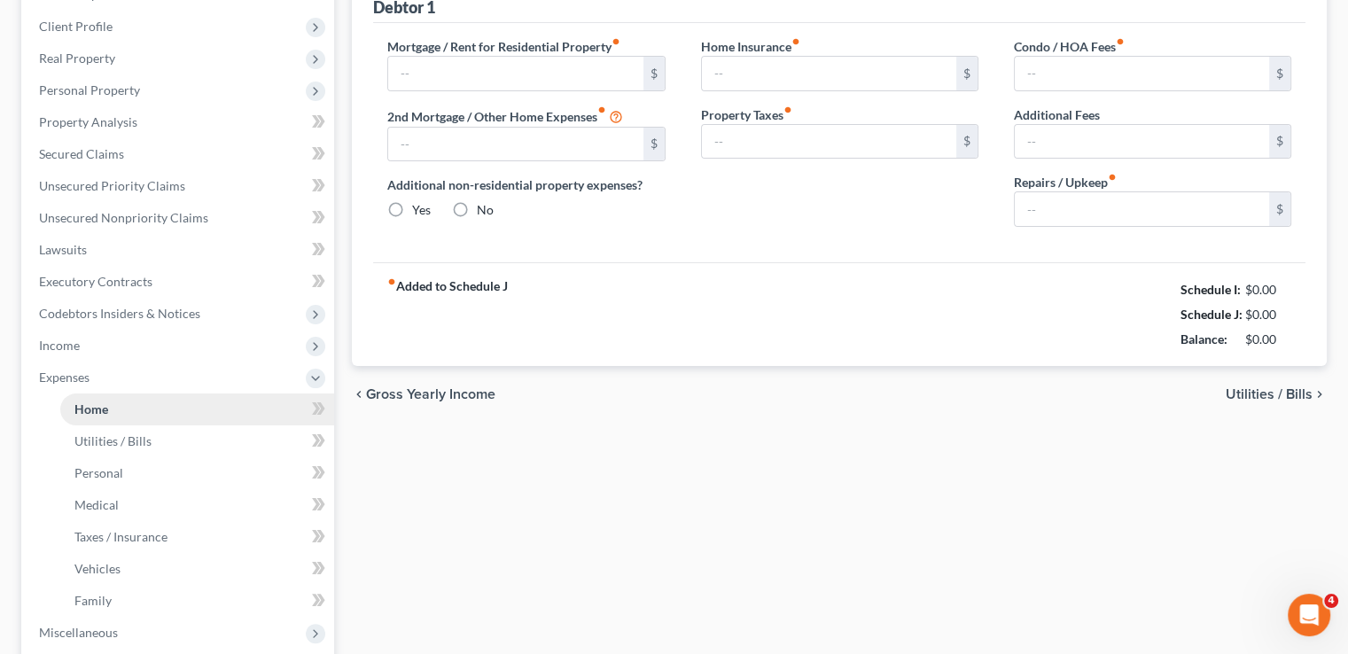
scroll to position [81, 0]
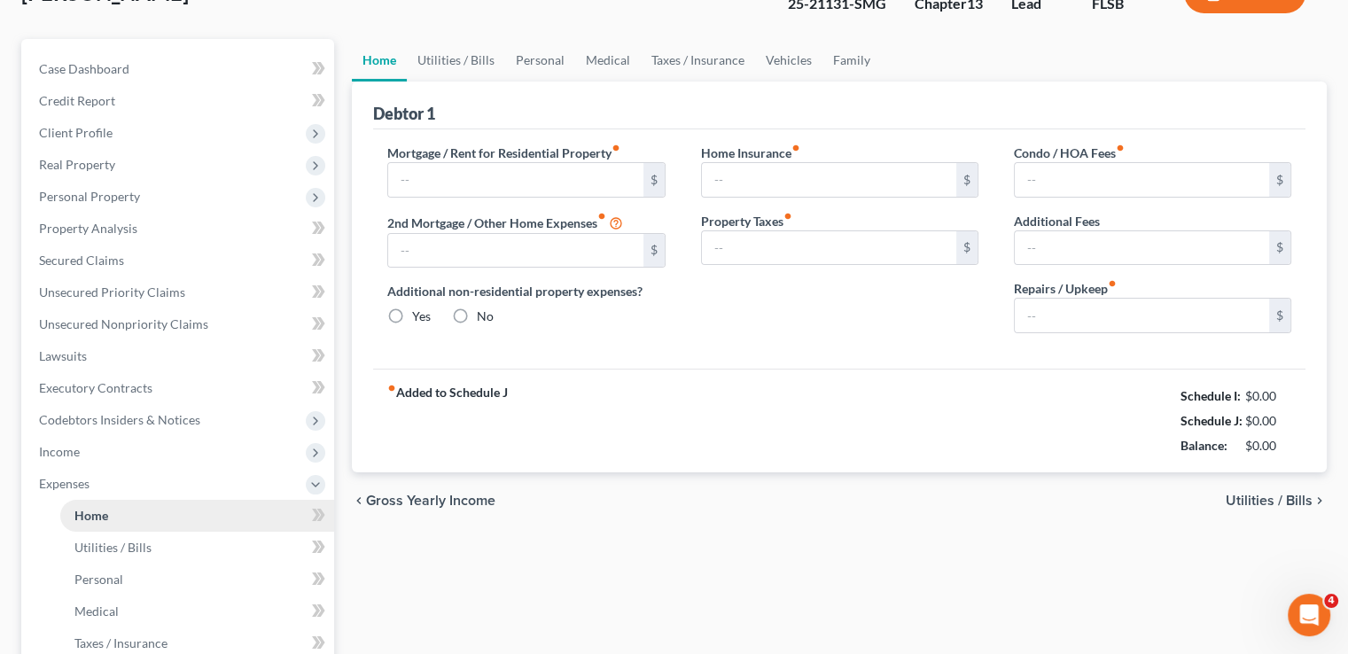
type input "1,277.88"
type input "0.00"
radio input "true"
type input "0.00"
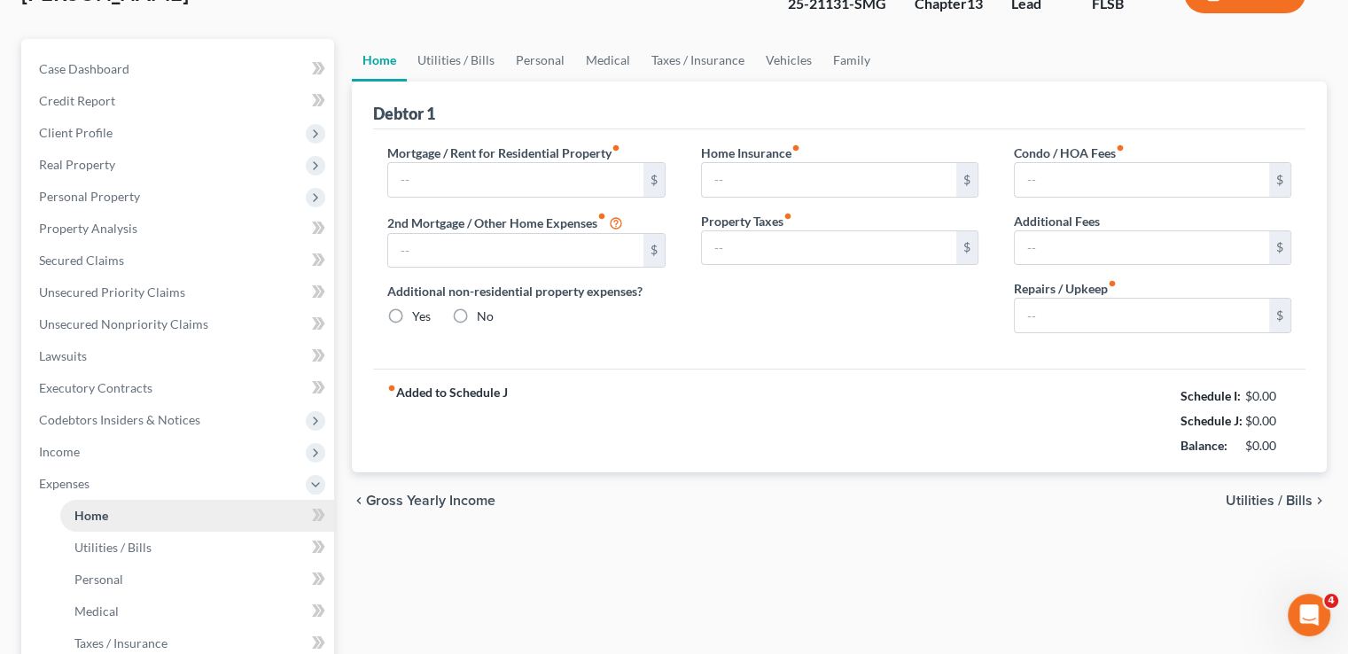
type input "442.37"
type input "0.00"
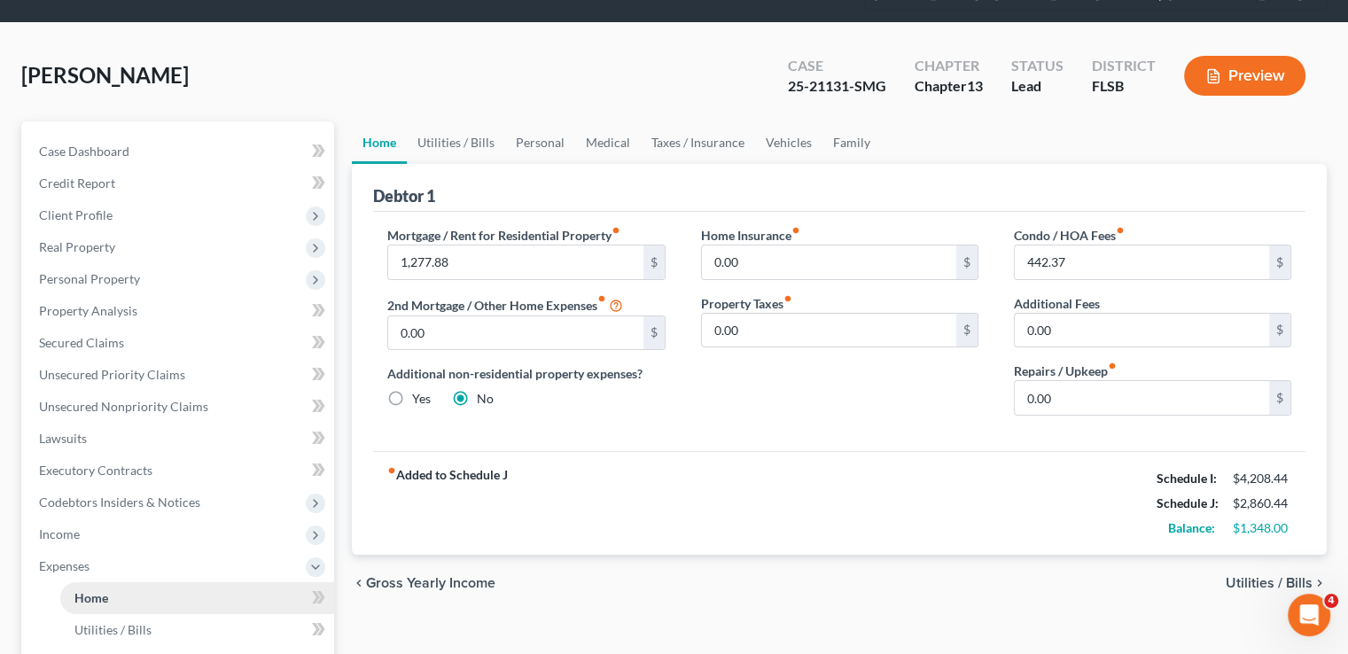
scroll to position [0, 0]
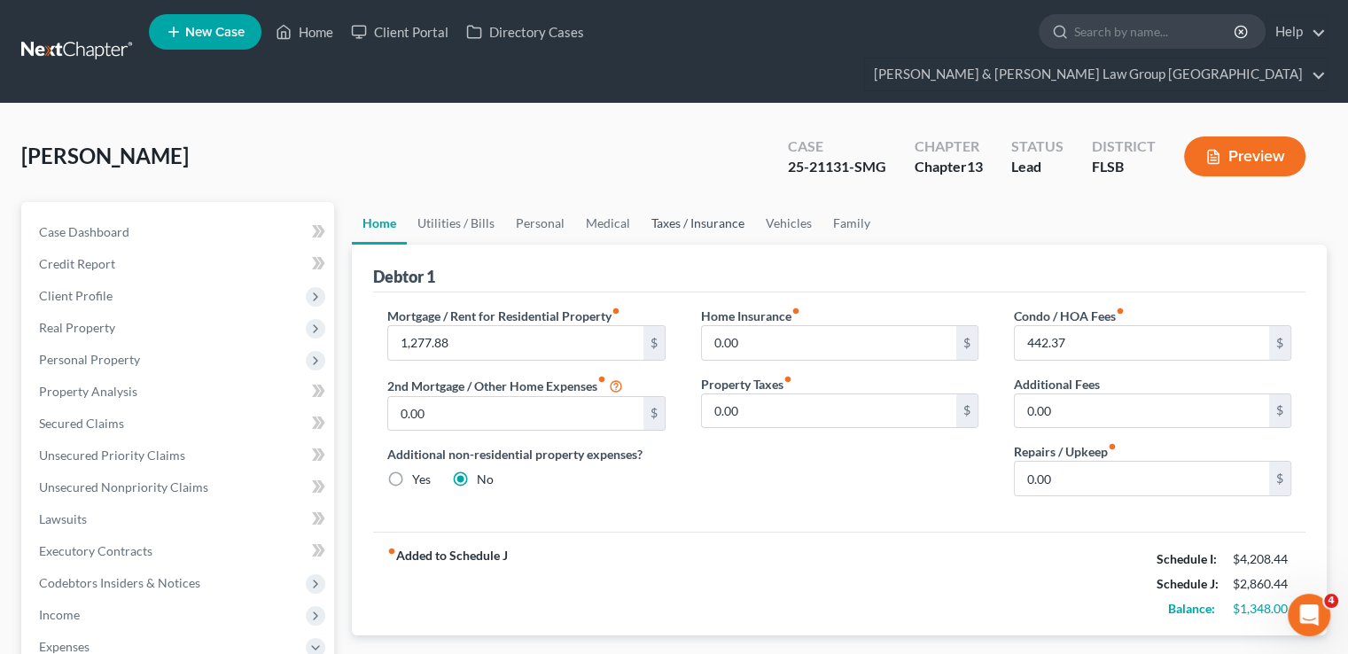
click at [727, 202] on link "Taxes / Insurance" at bounding box center [698, 223] width 114 height 43
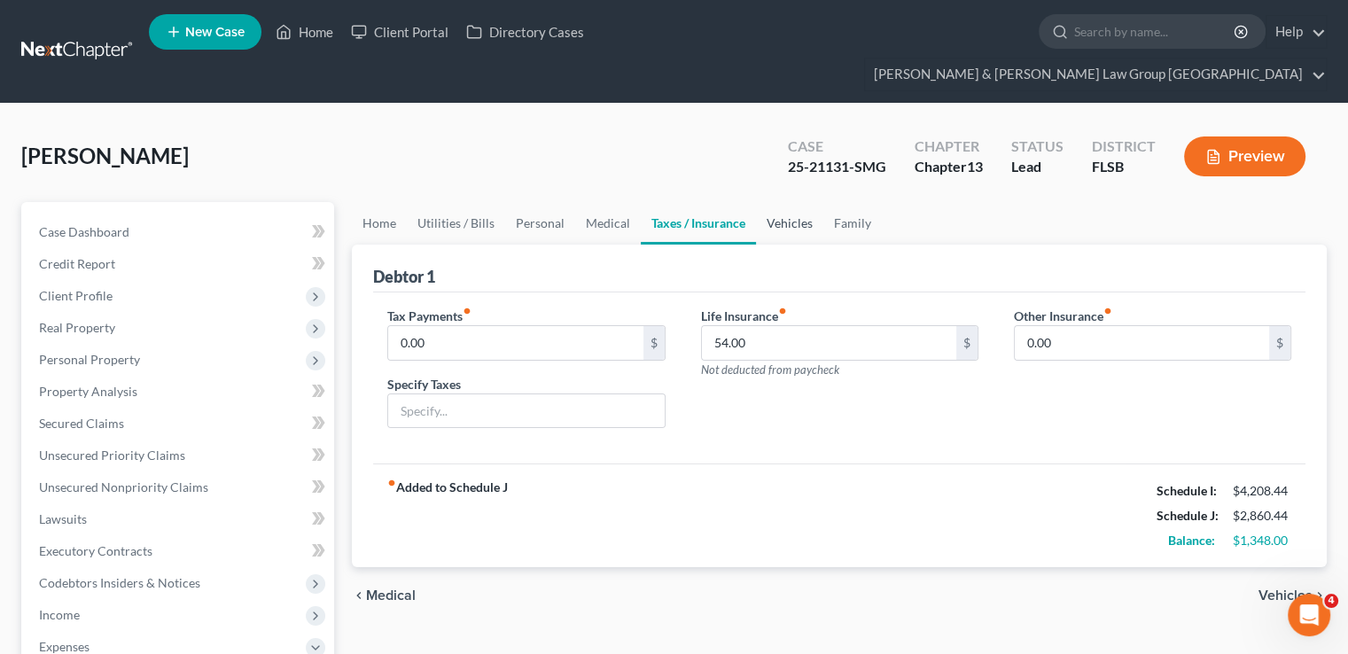
click at [787, 202] on link "Vehicles" at bounding box center [789, 223] width 67 height 43
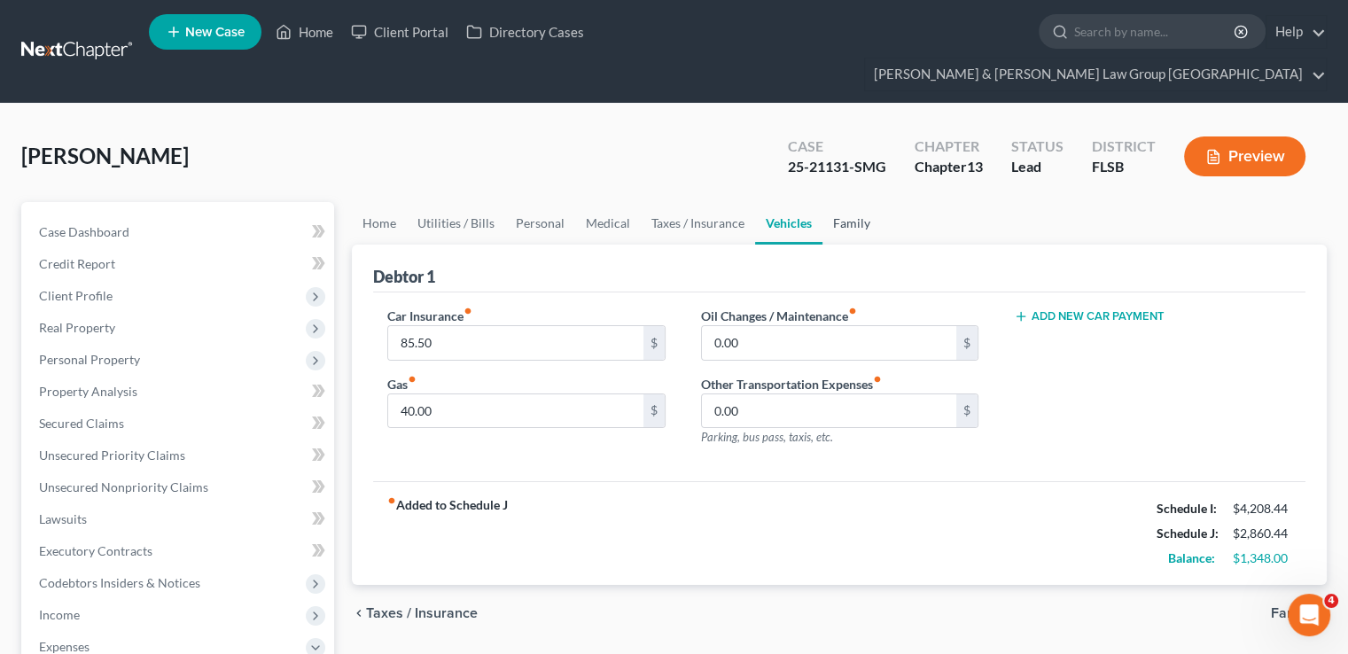
click at [838, 202] on link "Family" at bounding box center [852, 223] width 59 height 43
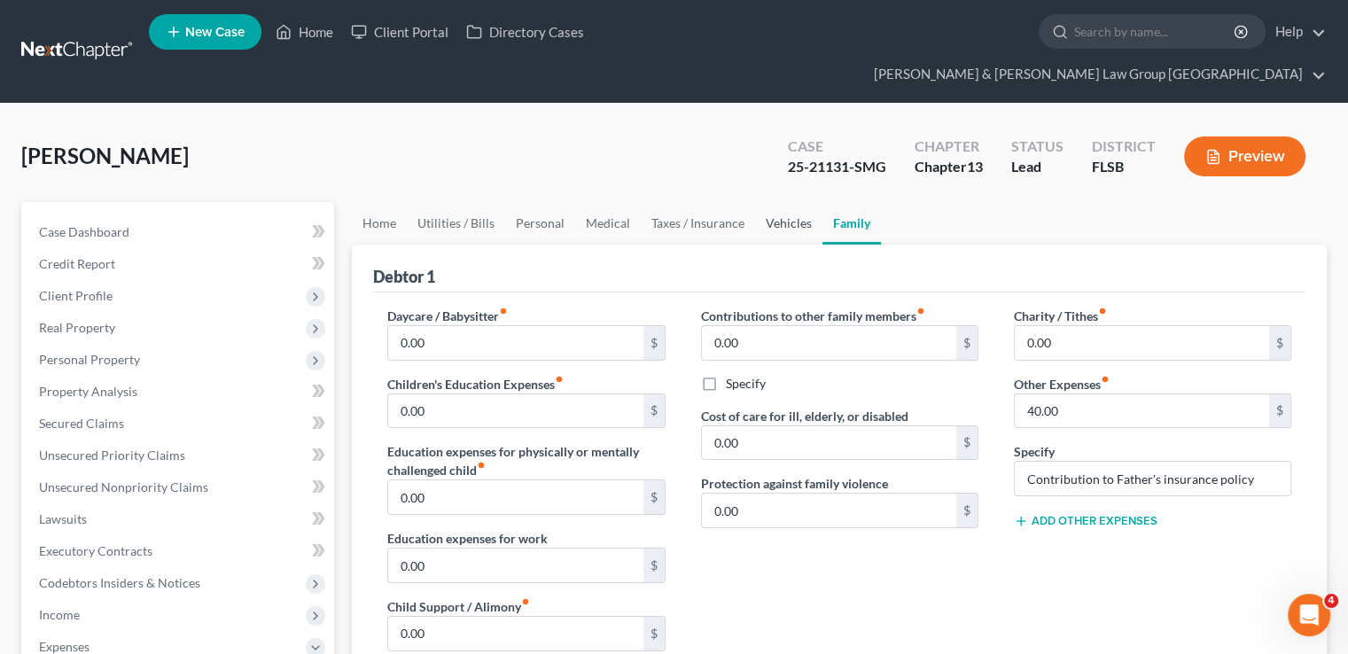
click at [789, 202] on link "Vehicles" at bounding box center [788, 223] width 67 height 43
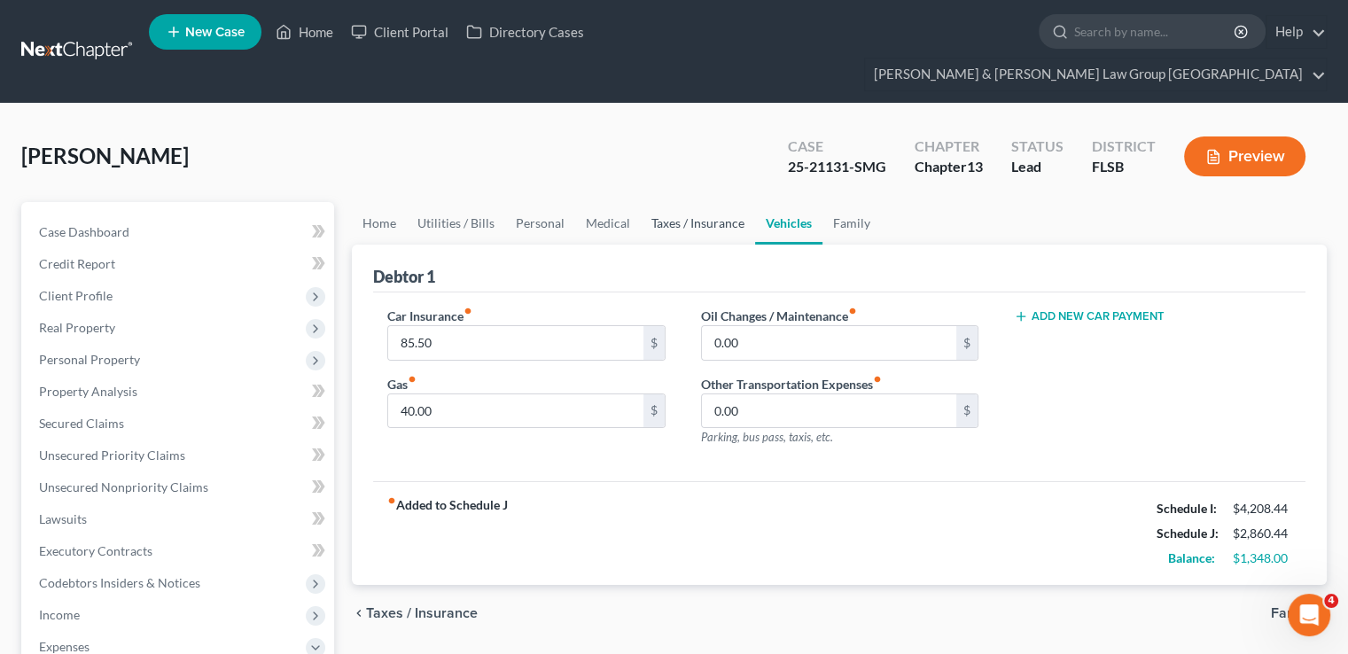
click at [707, 202] on link "Taxes / Insurance" at bounding box center [698, 223] width 114 height 43
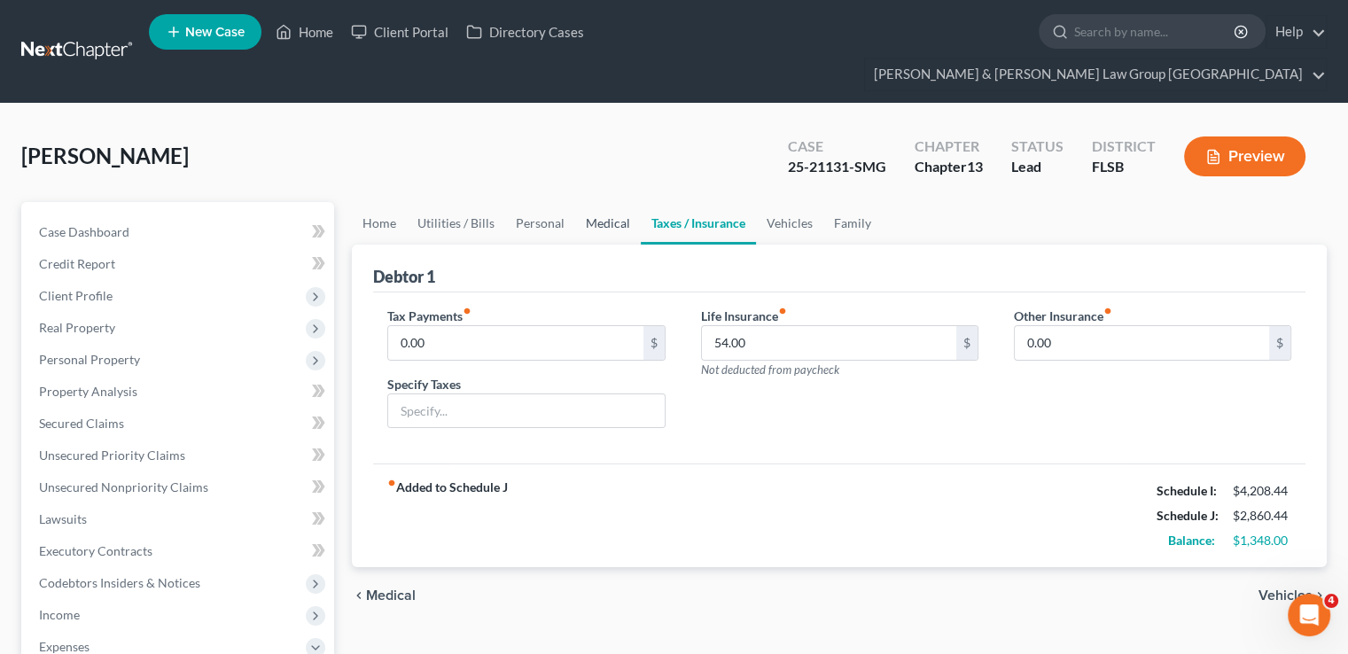
click at [621, 202] on link "Medical" at bounding box center [608, 223] width 66 height 43
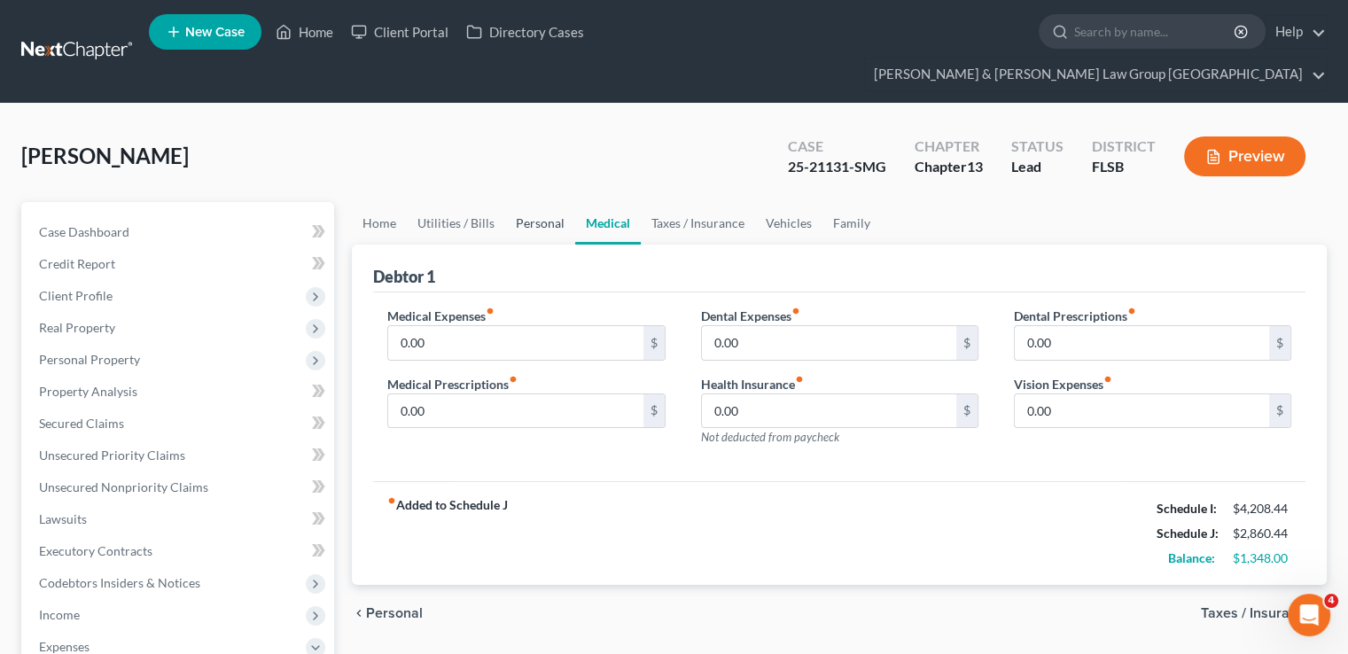
click at [533, 202] on link "Personal" at bounding box center [540, 223] width 70 height 43
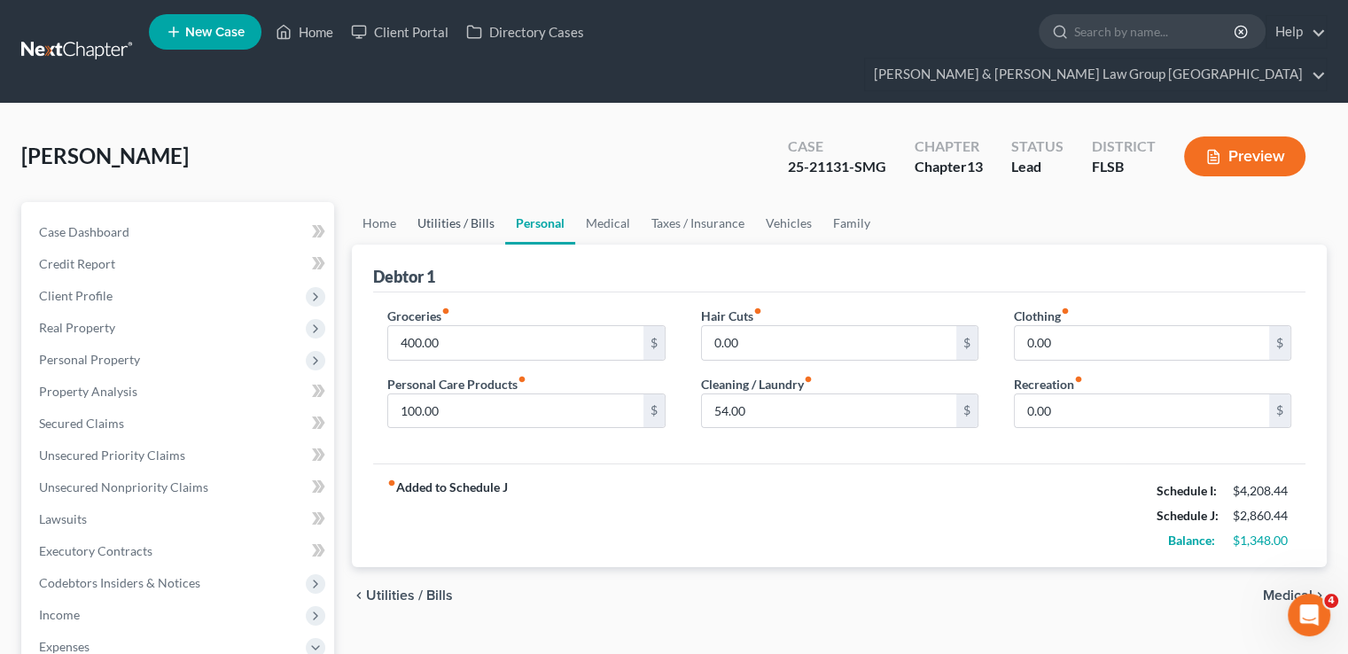
click at [466, 202] on link "Utilities / Bills" at bounding box center [456, 223] width 98 height 43
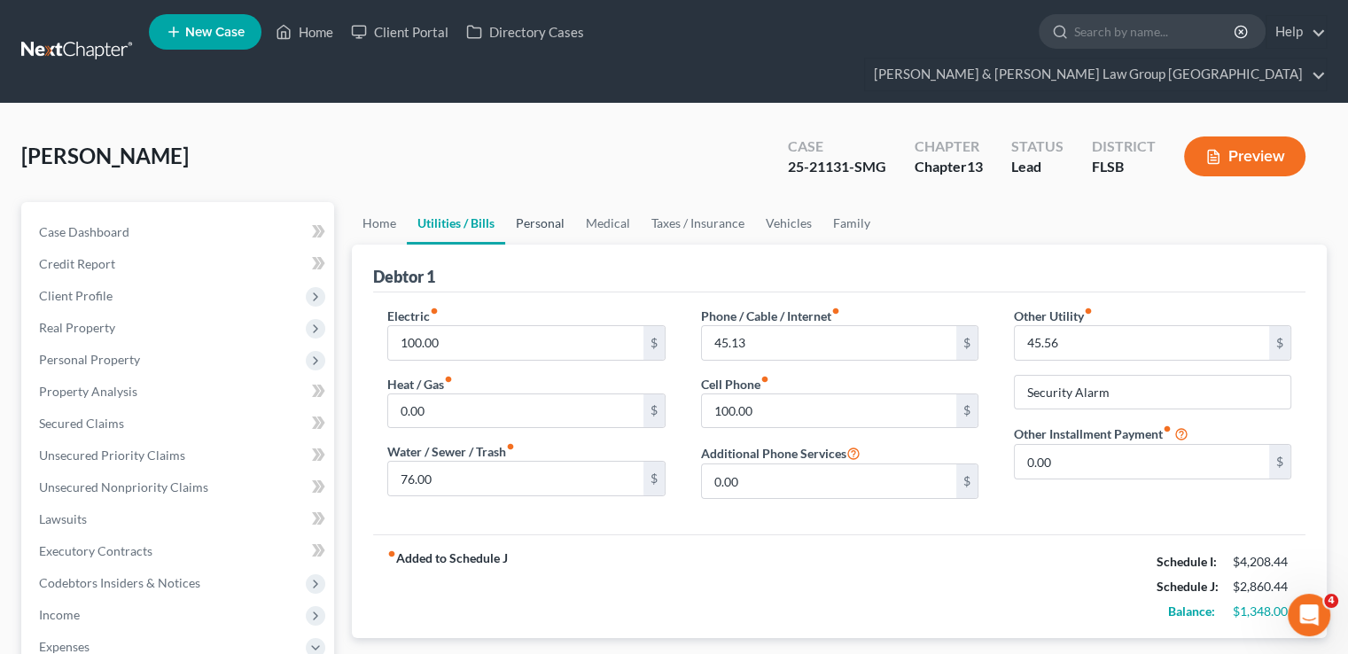
click at [514, 202] on link "Personal" at bounding box center [540, 223] width 70 height 43
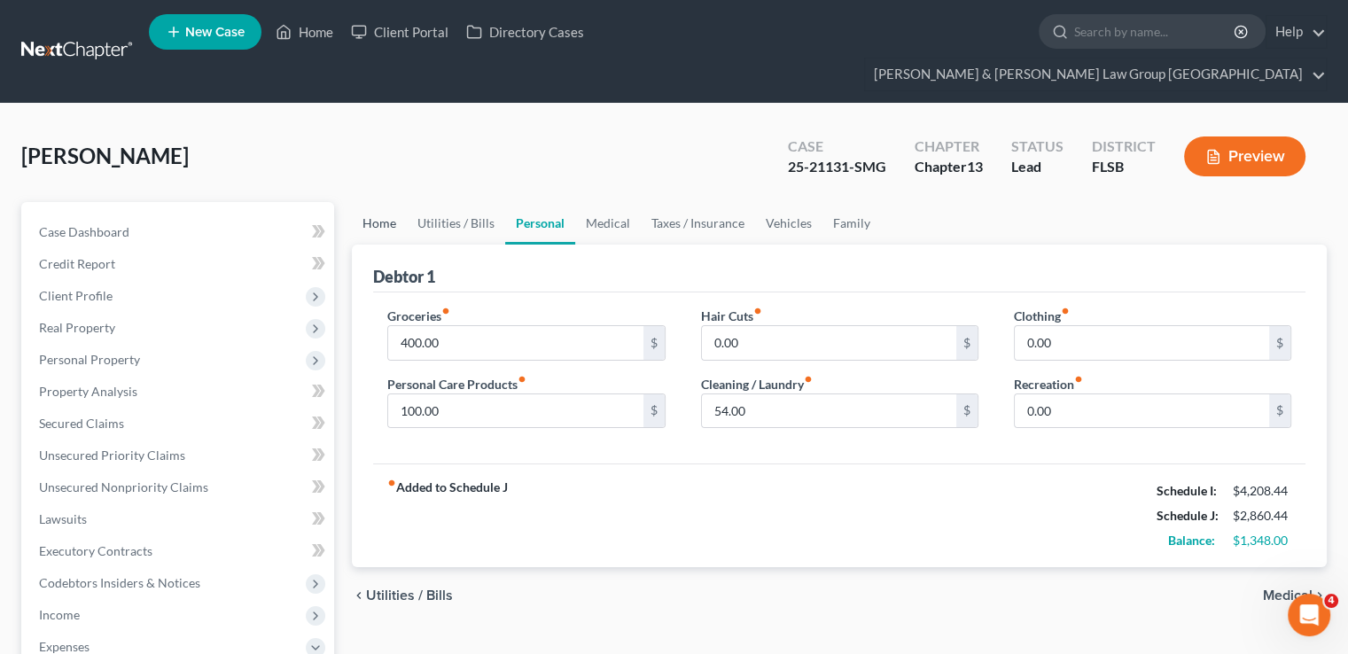
click at [373, 202] on link "Home" at bounding box center [379, 223] width 55 height 43
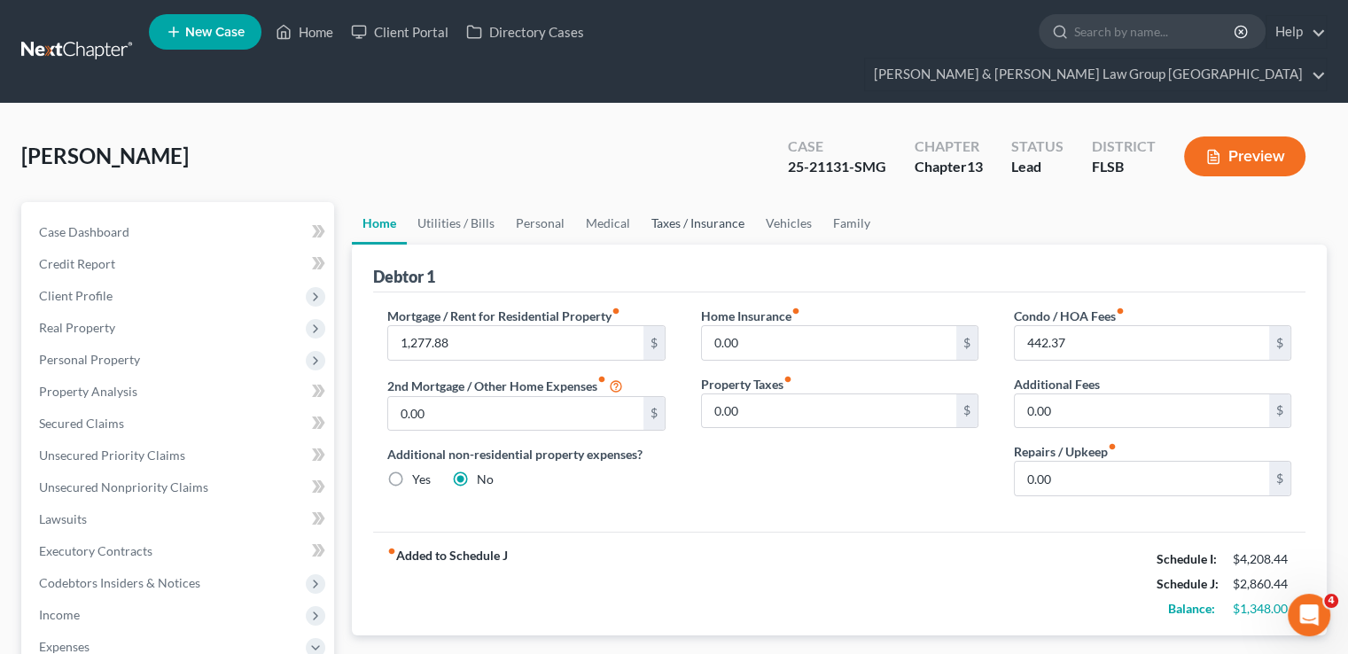
click at [712, 202] on link "Taxes / Insurance" at bounding box center [698, 223] width 114 height 43
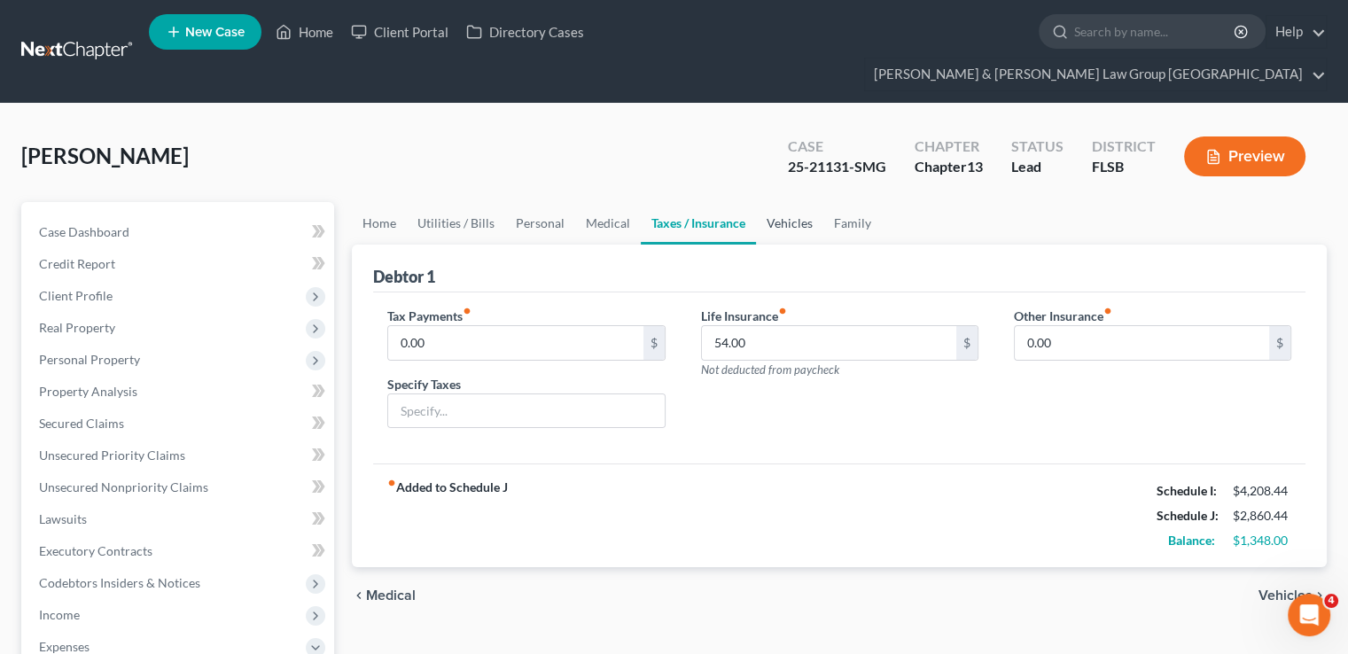
drag, startPoint x: 775, startPoint y: 192, endPoint x: 774, endPoint y: 169, distance: 23.1
click at [775, 202] on link "Vehicles" at bounding box center [789, 223] width 67 height 43
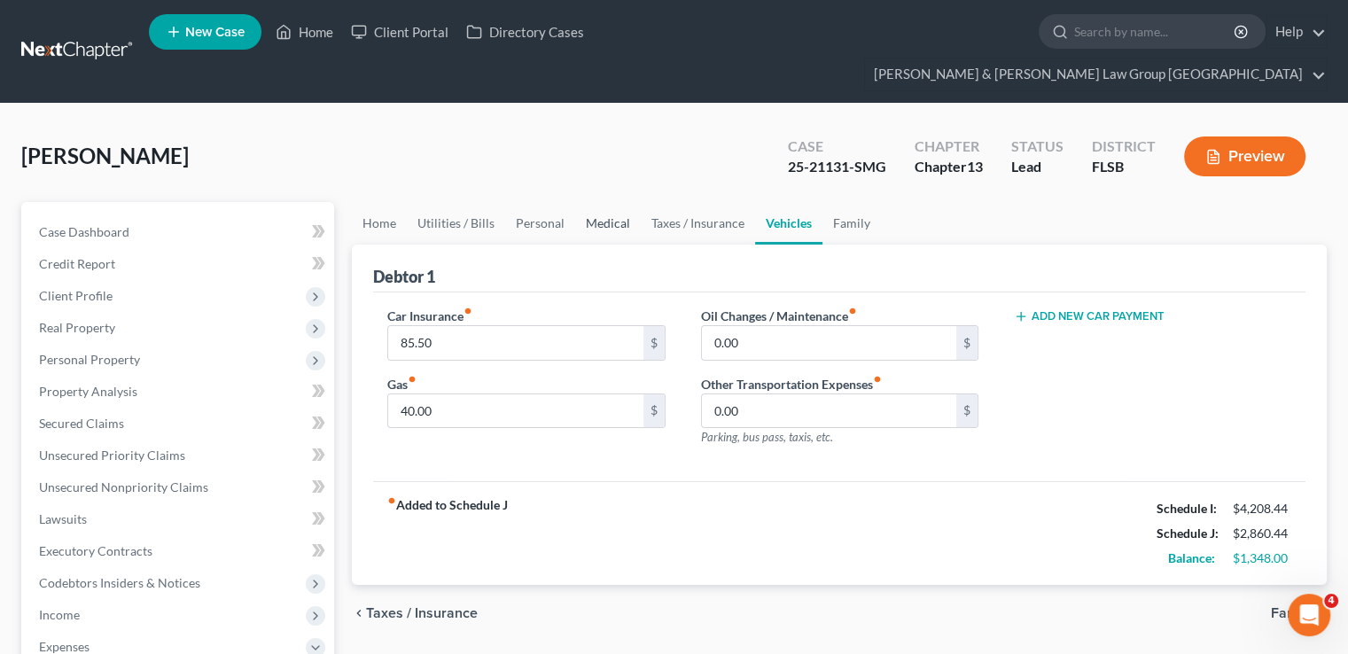
click at [585, 202] on link "Medical" at bounding box center [608, 223] width 66 height 43
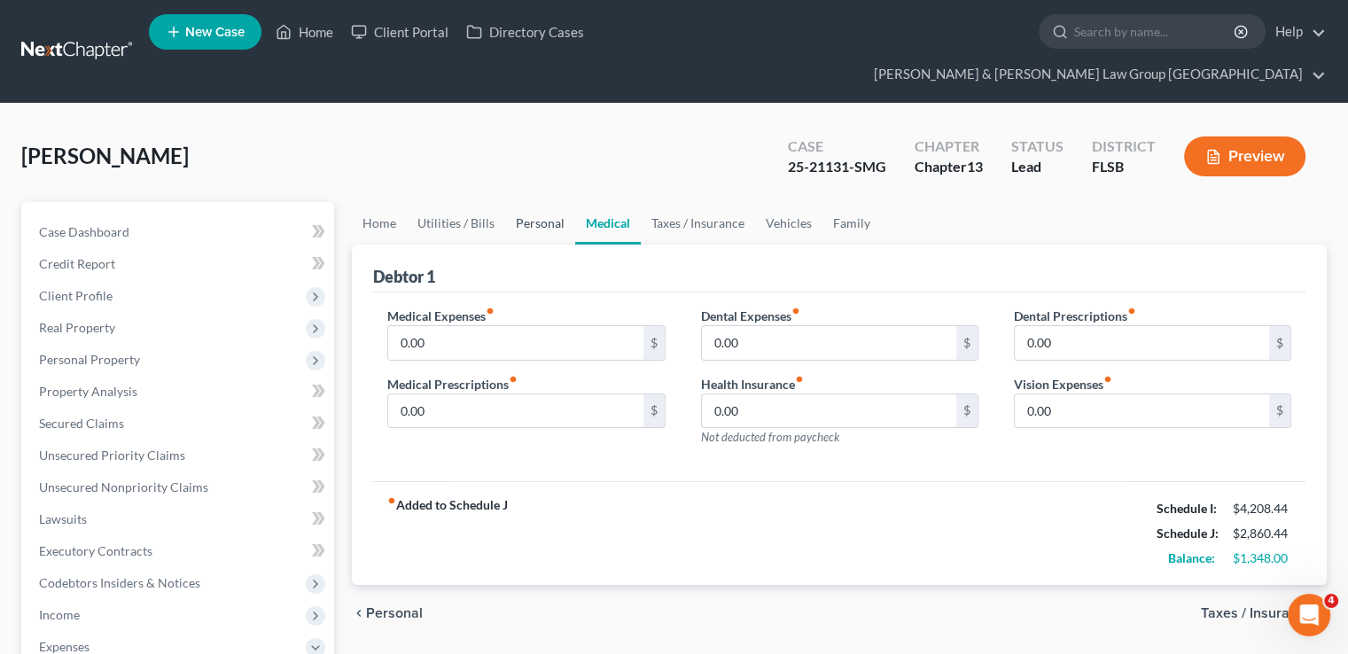
click at [544, 202] on link "Personal" at bounding box center [540, 223] width 70 height 43
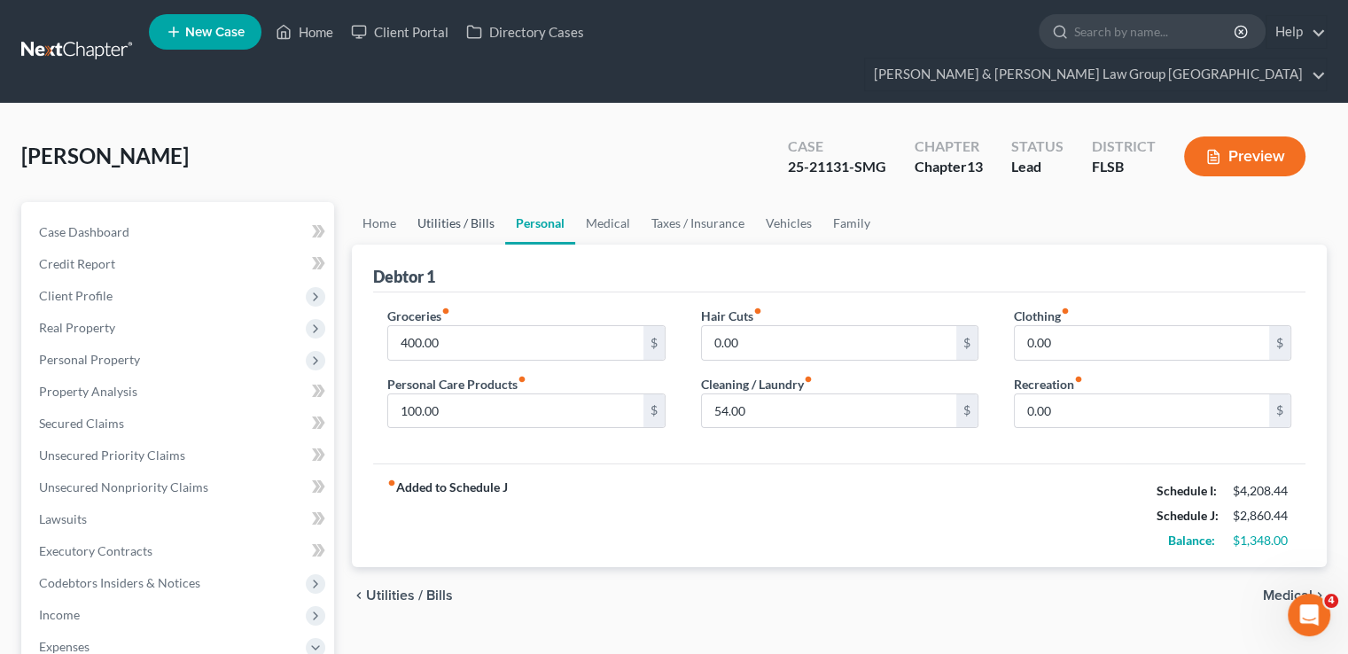
click at [480, 202] on link "Utilities / Bills" at bounding box center [456, 223] width 98 height 43
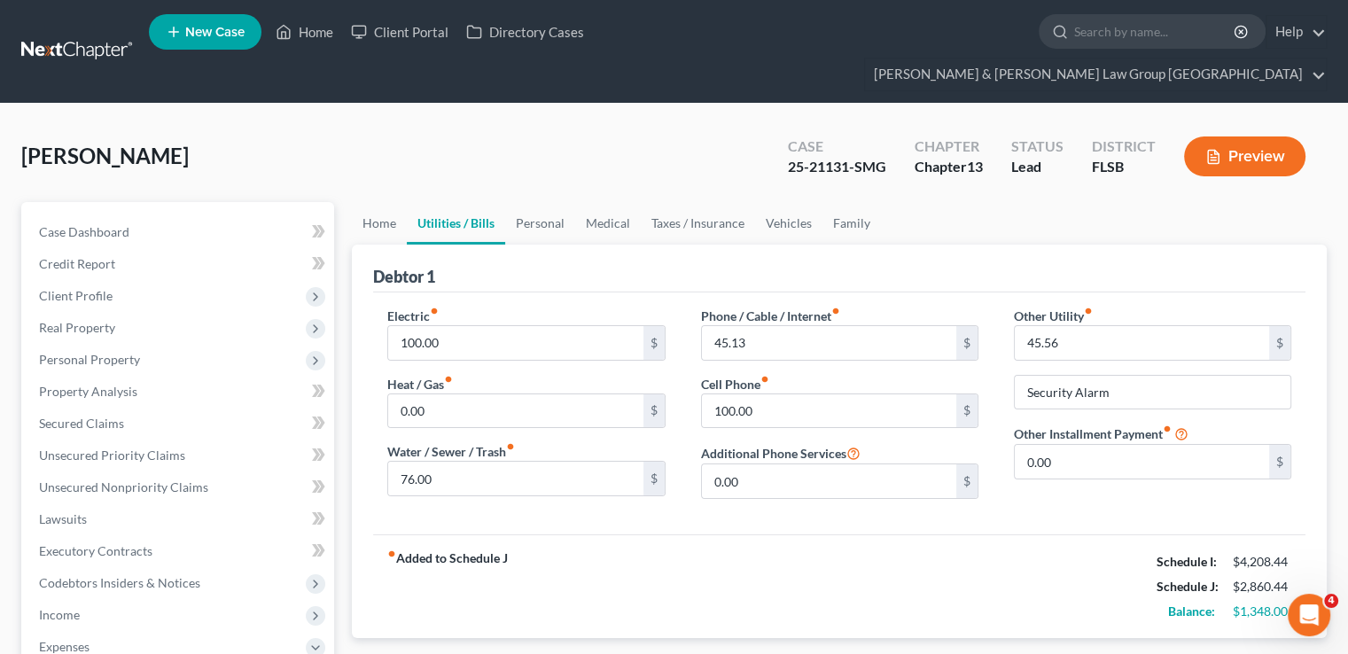
click at [477, 202] on link "Utilities / Bills" at bounding box center [456, 223] width 98 height 43
click at [382, 202] on link "Home" at bounding box center [379, 223] width 55 height 43
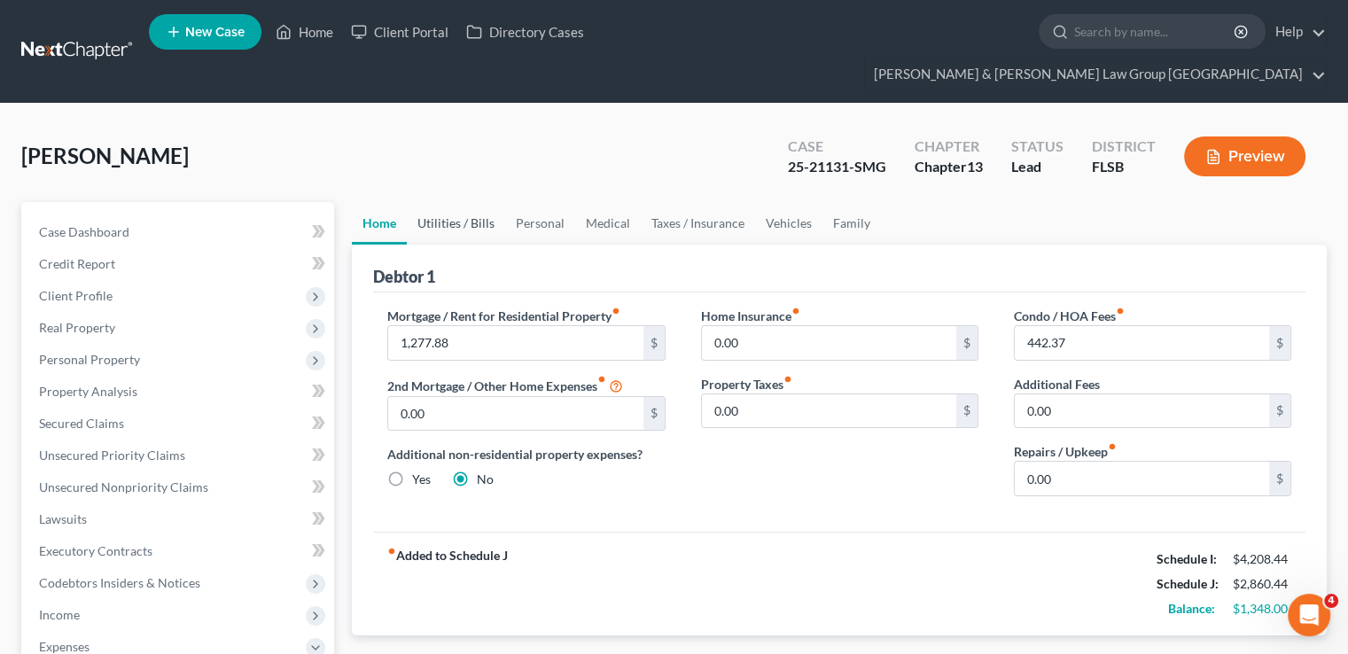
click at [475, 202] on link "Utilities / Bills" at bounding box center [456, 223] width 98 height 43
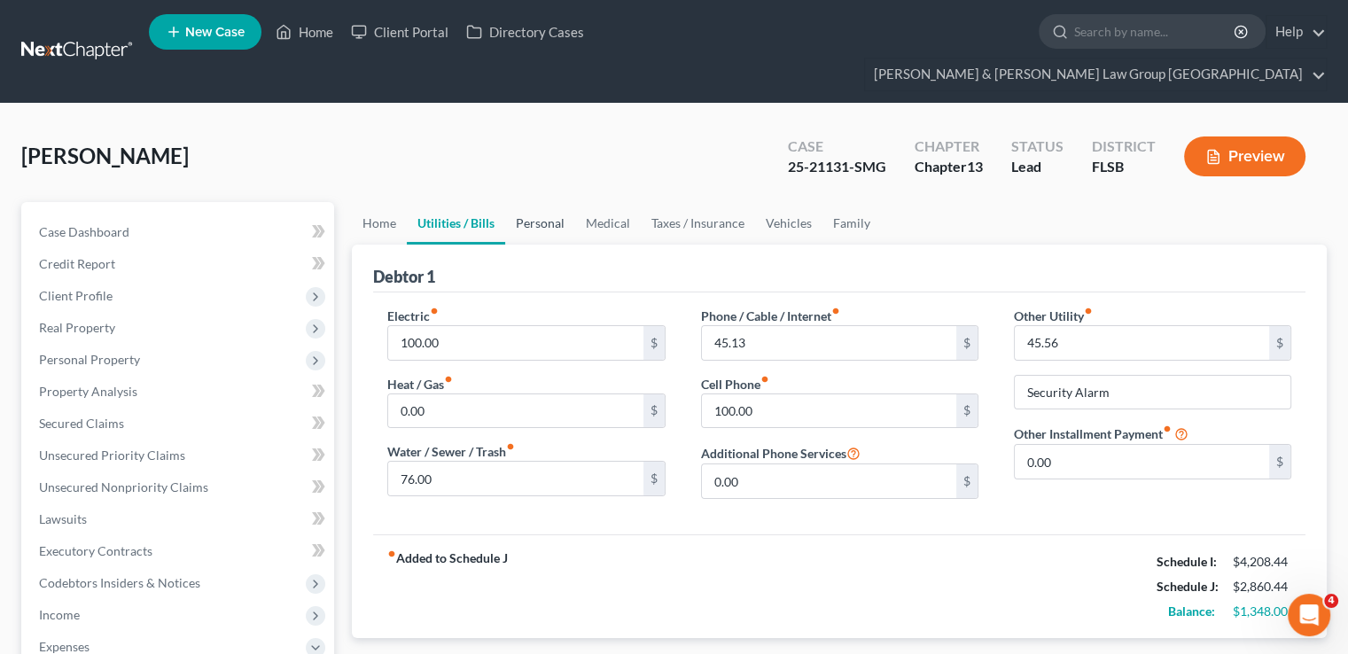
click at [545, 202] on link "Personal" at bounding box center [540, 223] width 70 height 43
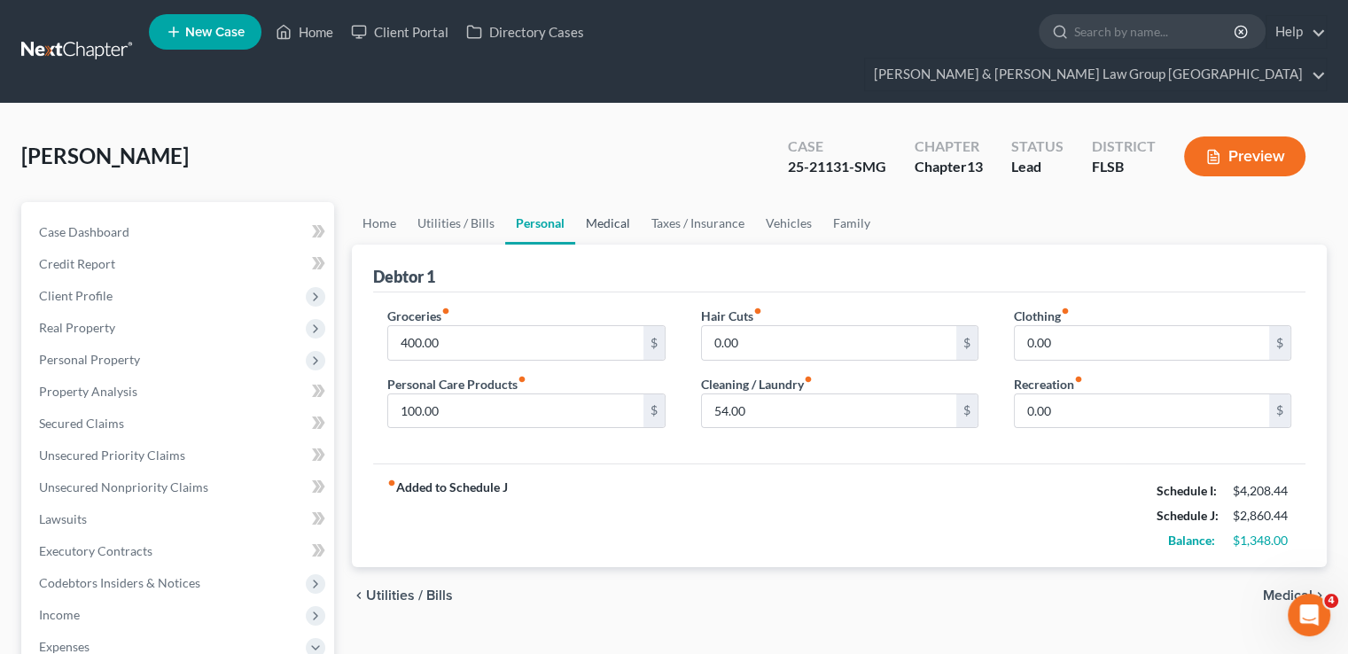
click at [613, 202] on link "Medical" at bounding box center [608, 223] width 66 height 43
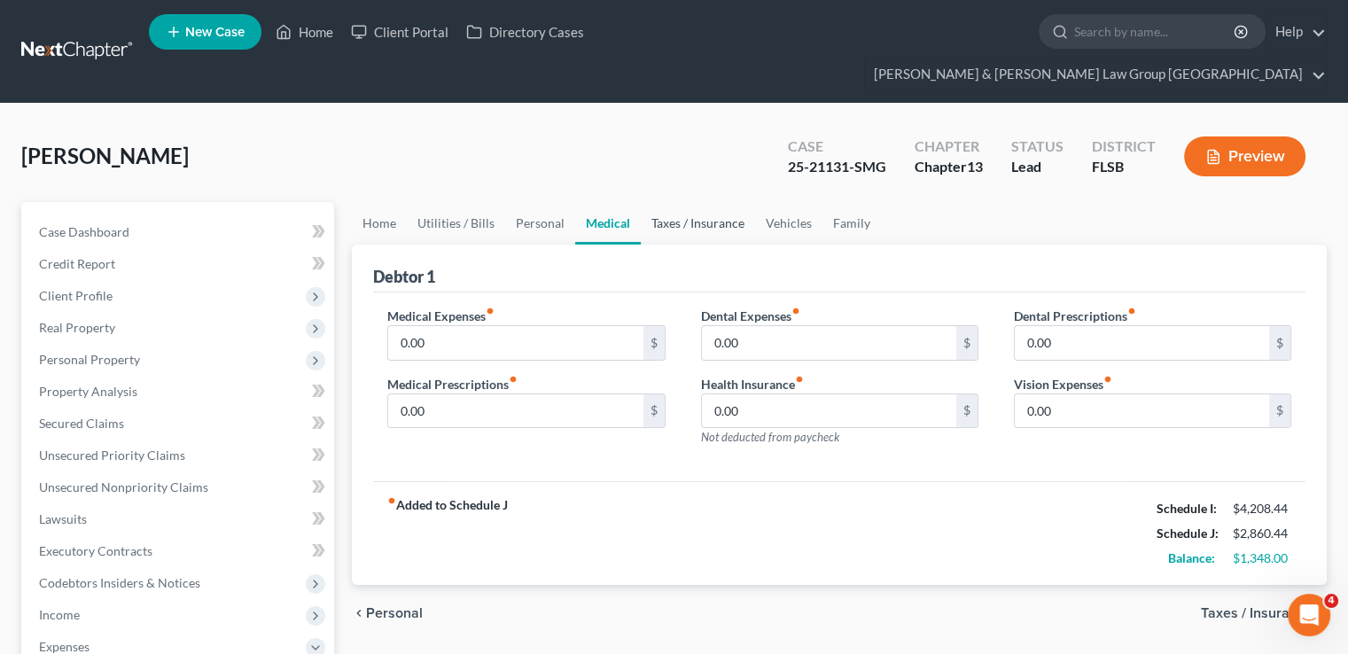
click at [698, 202] on link "Taxes / Insurance" at bounding box center [698, 223] width 114 height 43
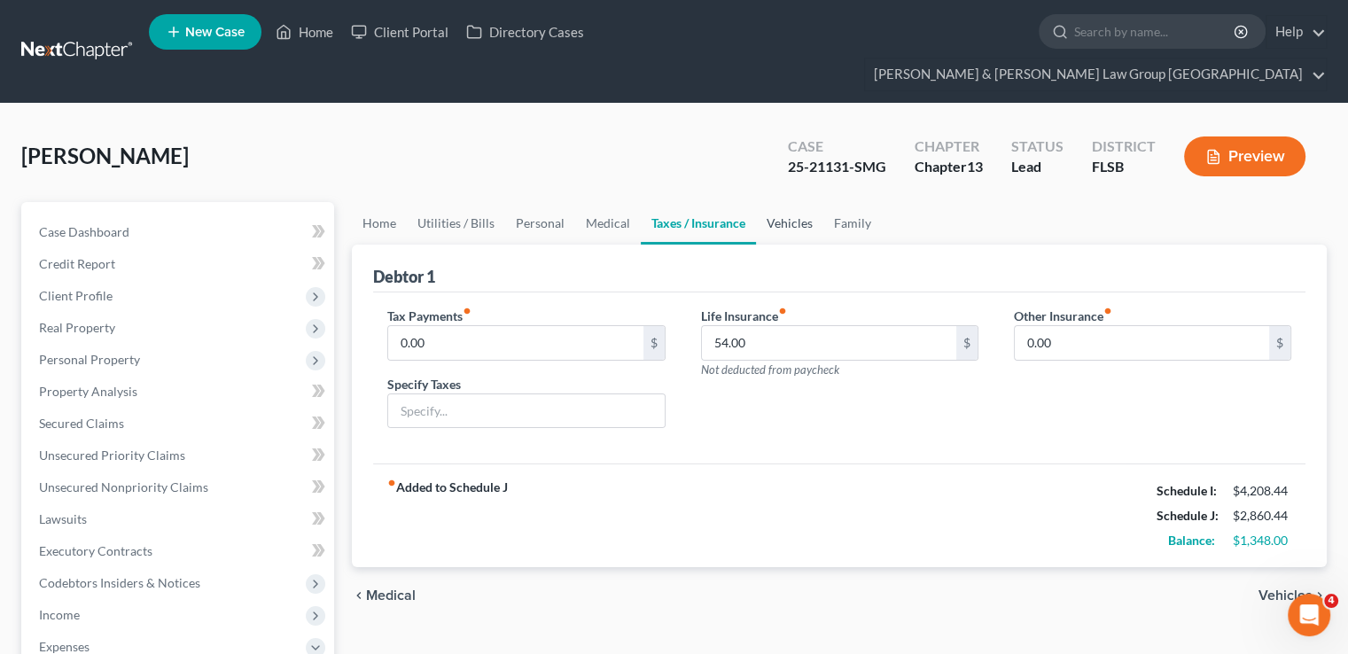
click at [793, 202] on link "Vehicles" at bounding box center [789, 223] width 67 height 43
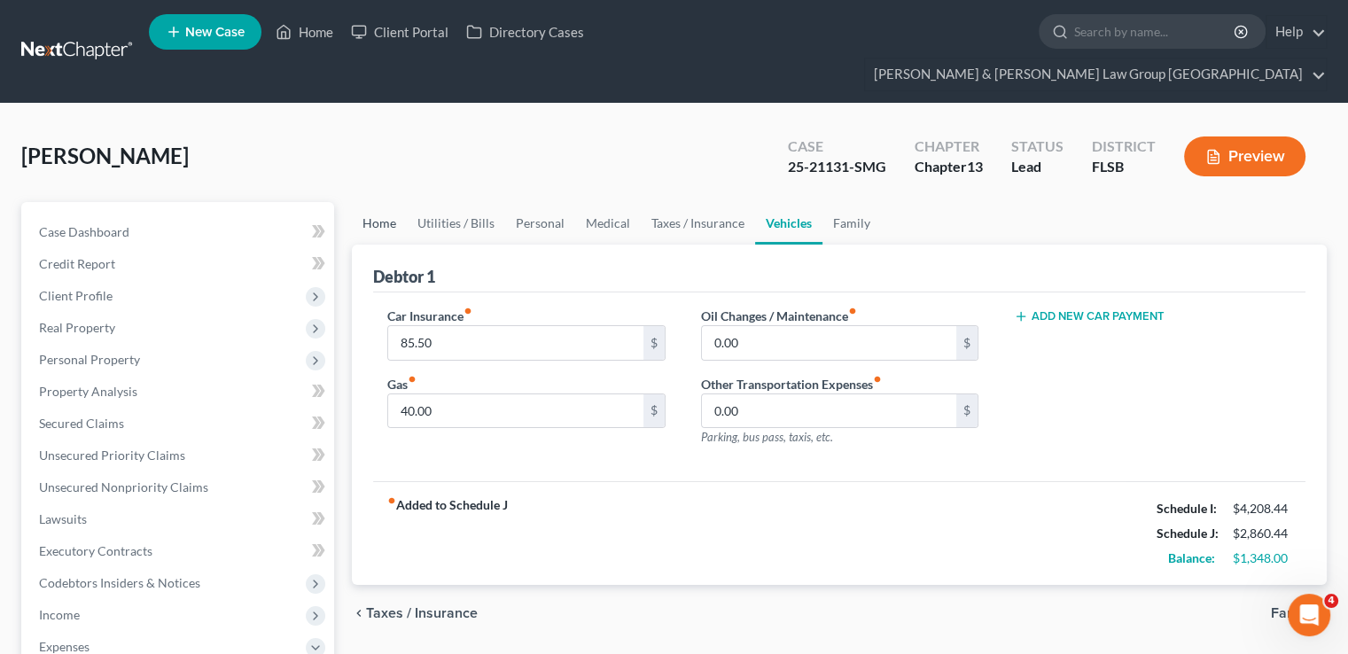
click at [394, 202] on link "Home" at bounding box center [379, 223] width 55 height 43
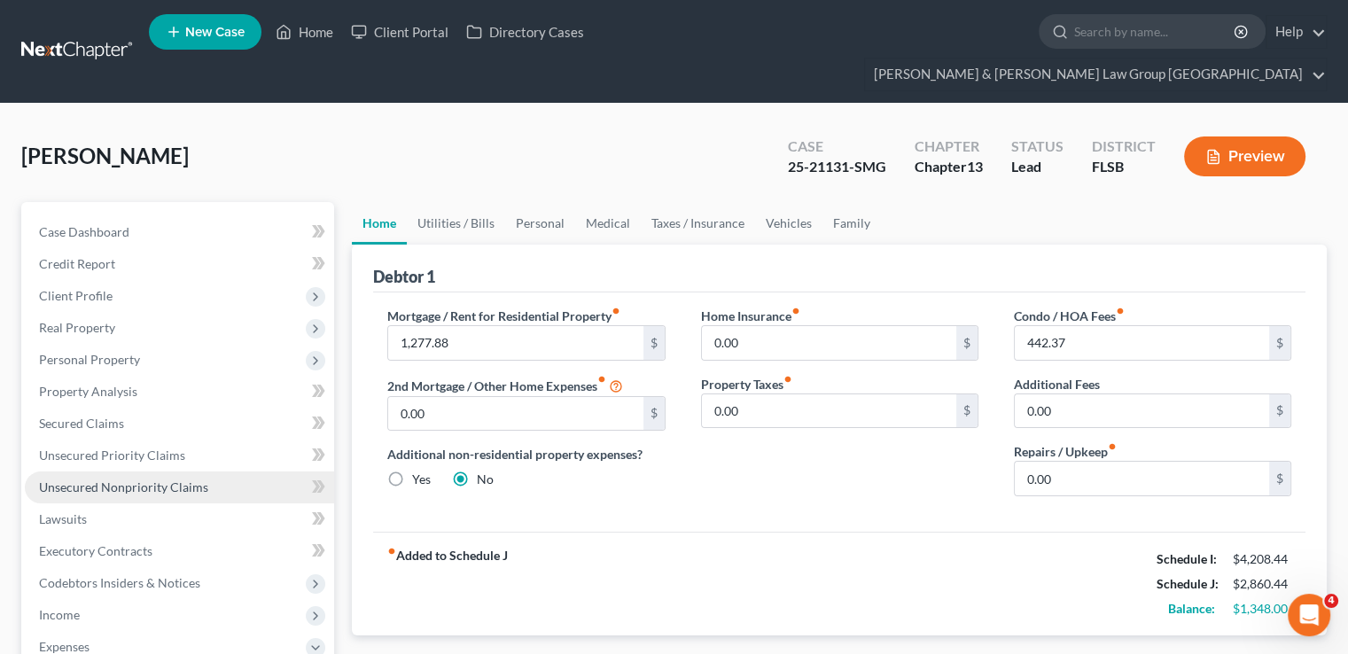
click at [192, 472] on link "Unsecured Nonpriority Claims" at bounding box center [179, 488] width 309 height 32
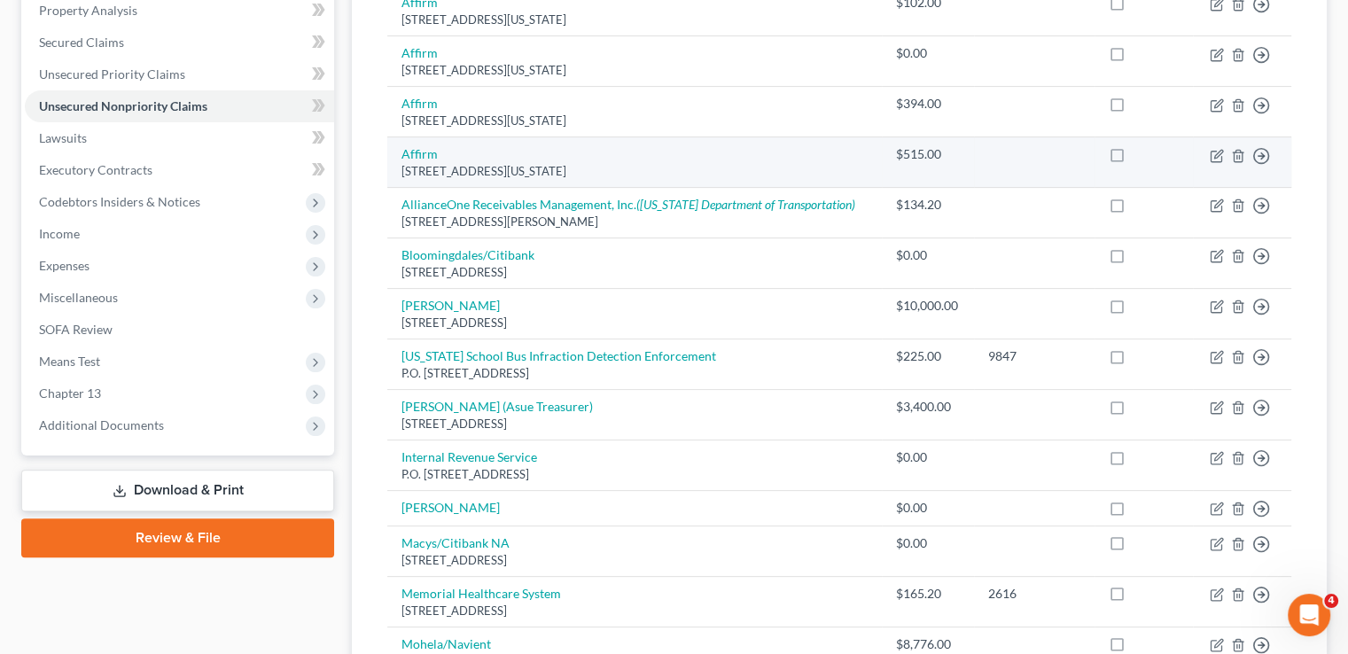
scroll to position [396, 0]
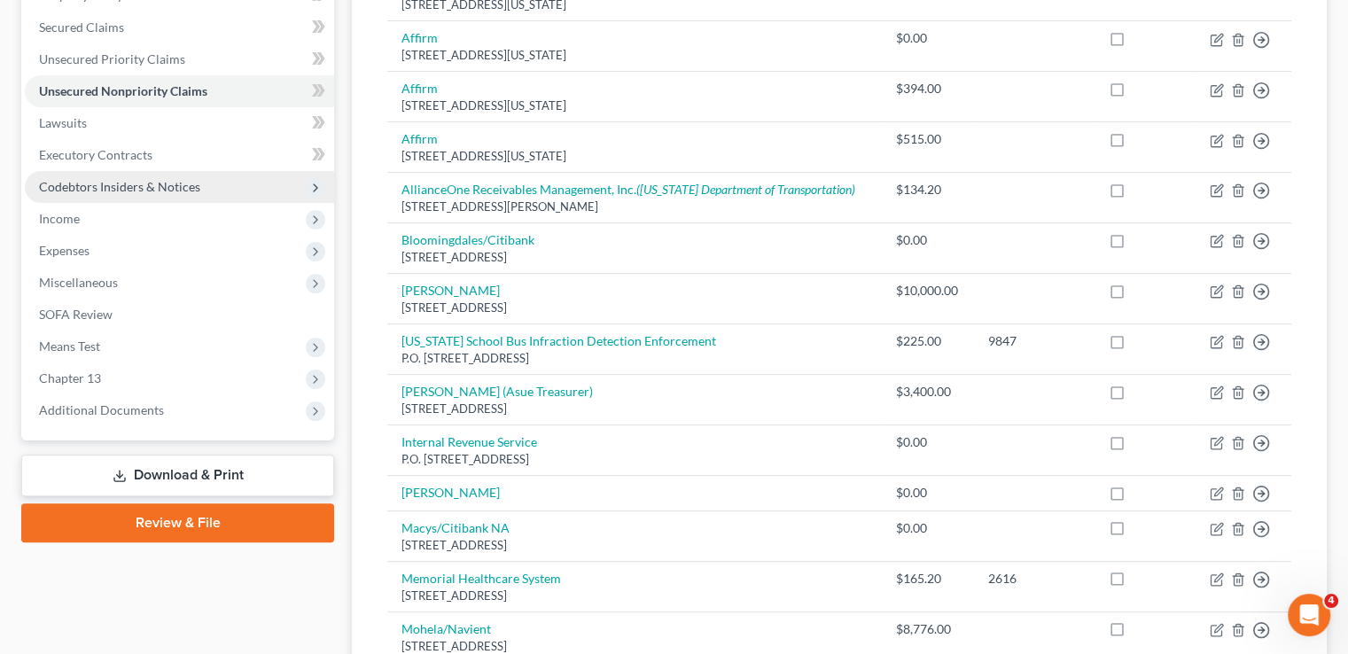
click at [111, 179] on span "Codebtors Insiders & Notices" at bounding box center [119, 186] width 161 height 15
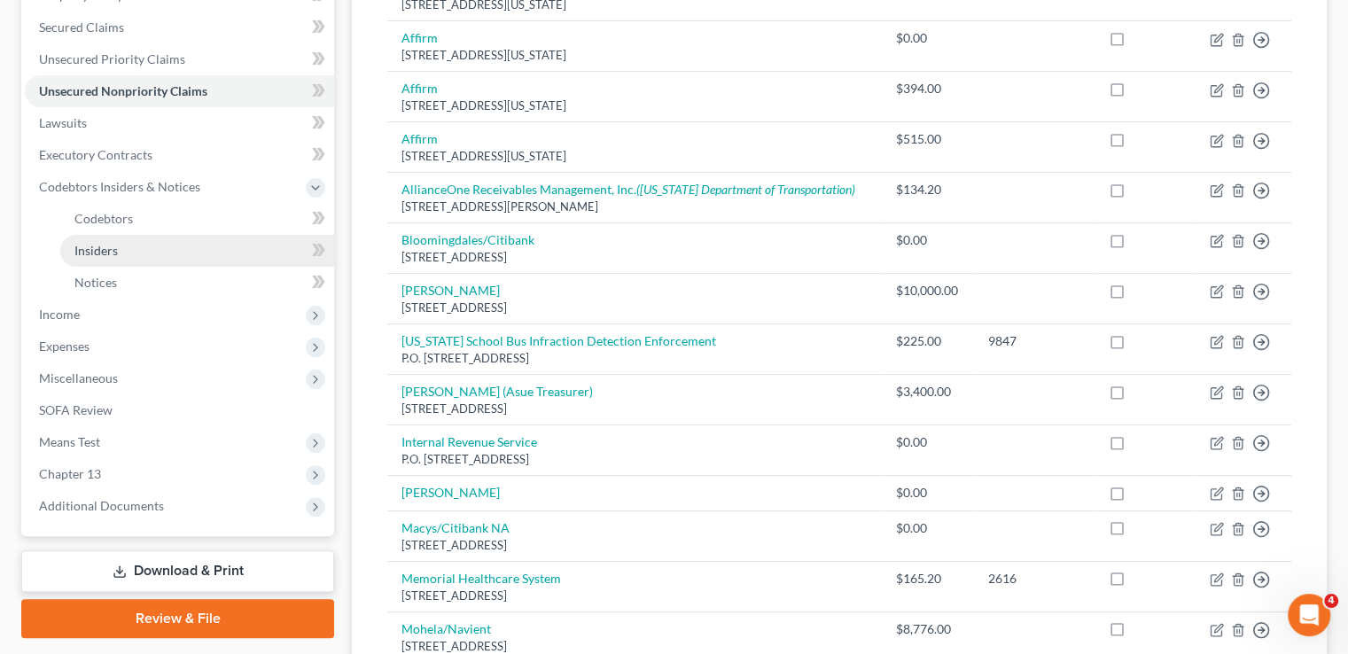
click at [142, 235] on link "Insiders" at bounding box center [197, 251] width 274 height 32
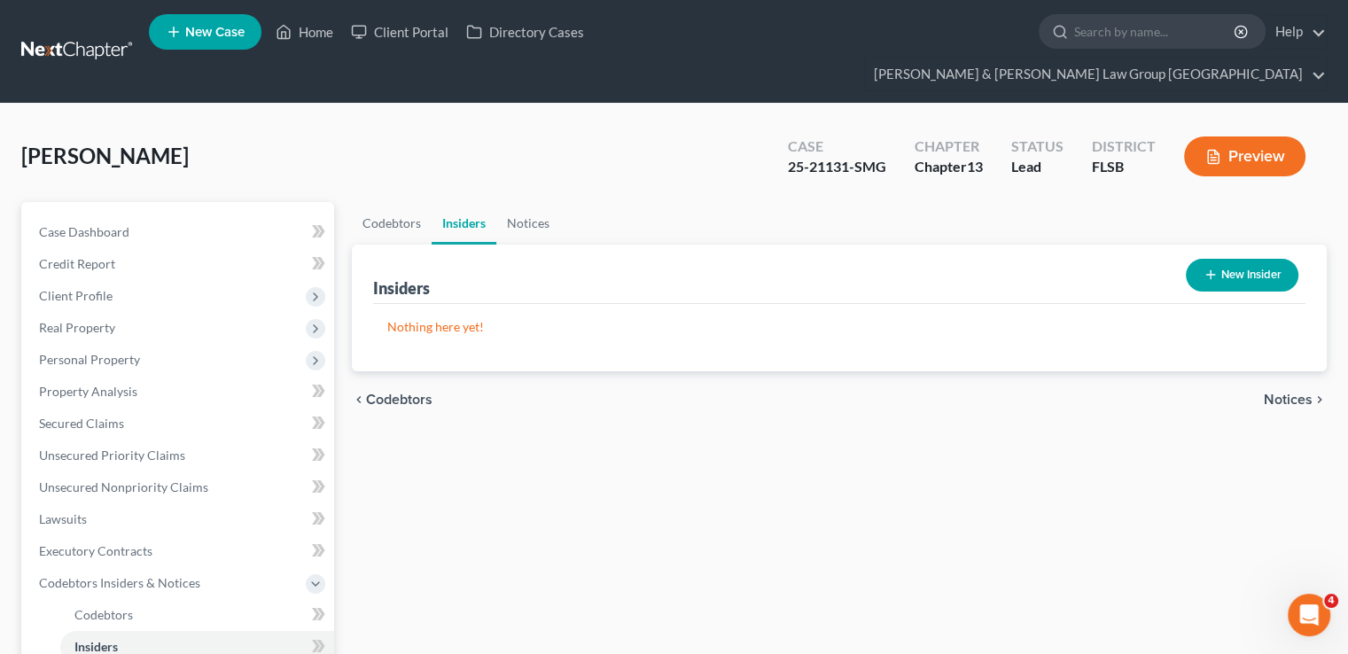
click at [1219, 259] on button "New Insider" at bounding box center [1242, 275] width 113 height 33
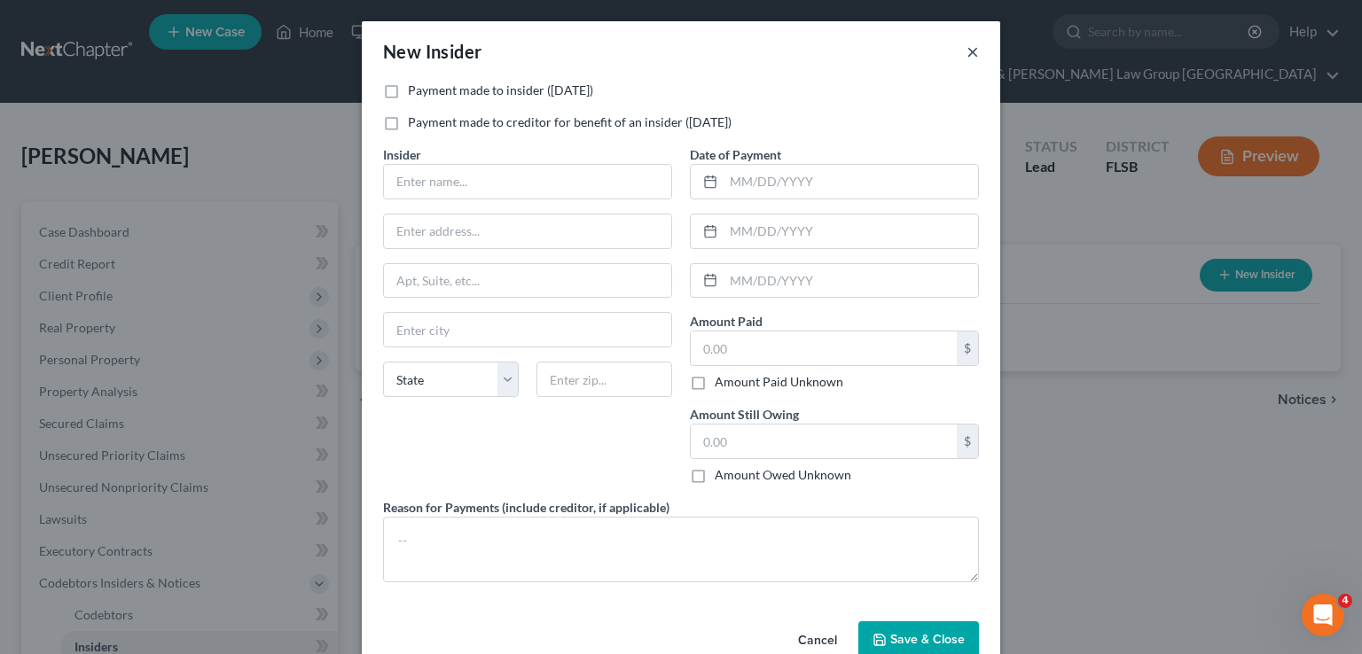
click at [966, 53] on button "×" at bounding box center [972, 51] width 12 height 21
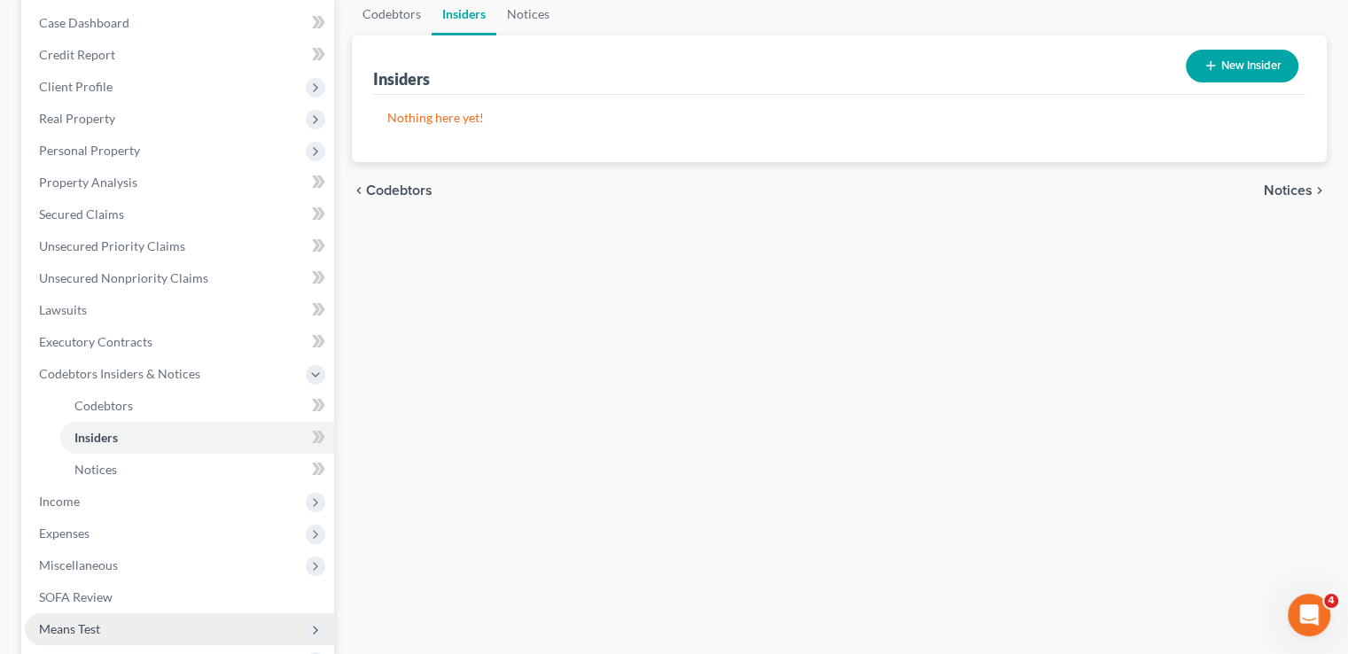
scroll to position [355, 0]
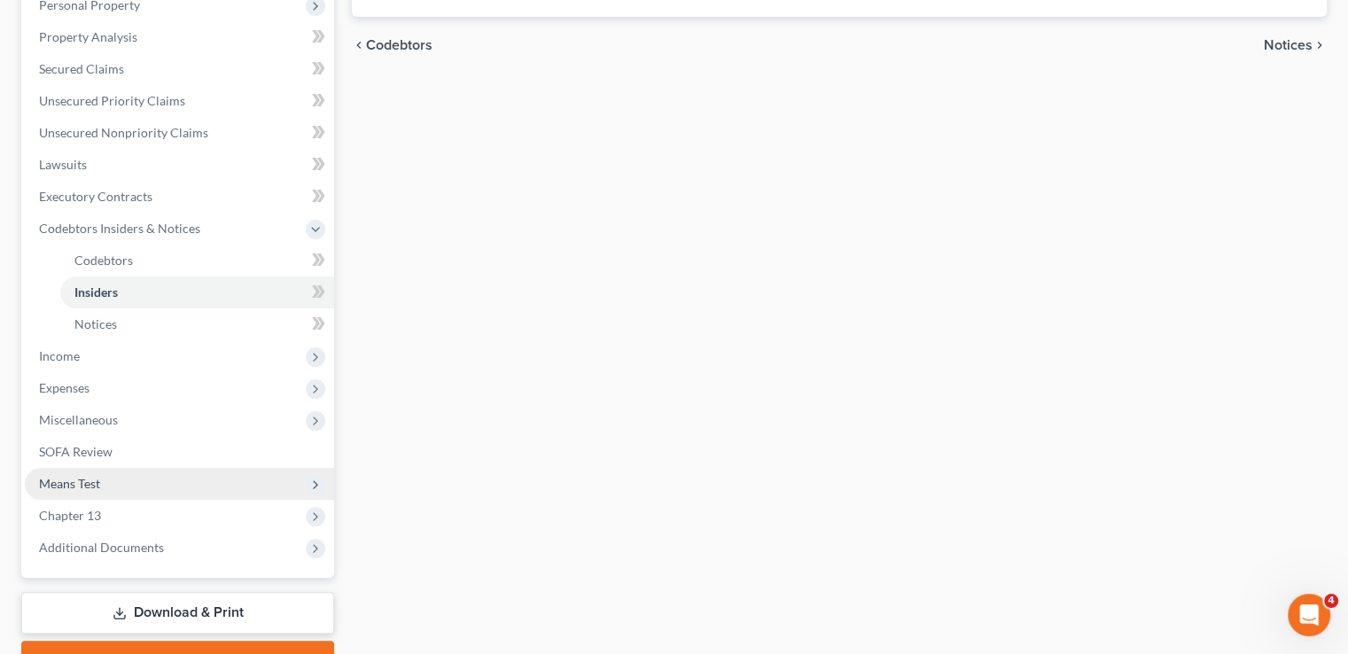
click at [123, 468] on span "Means Test" at bounding box center [179, 484] width 309 height 32
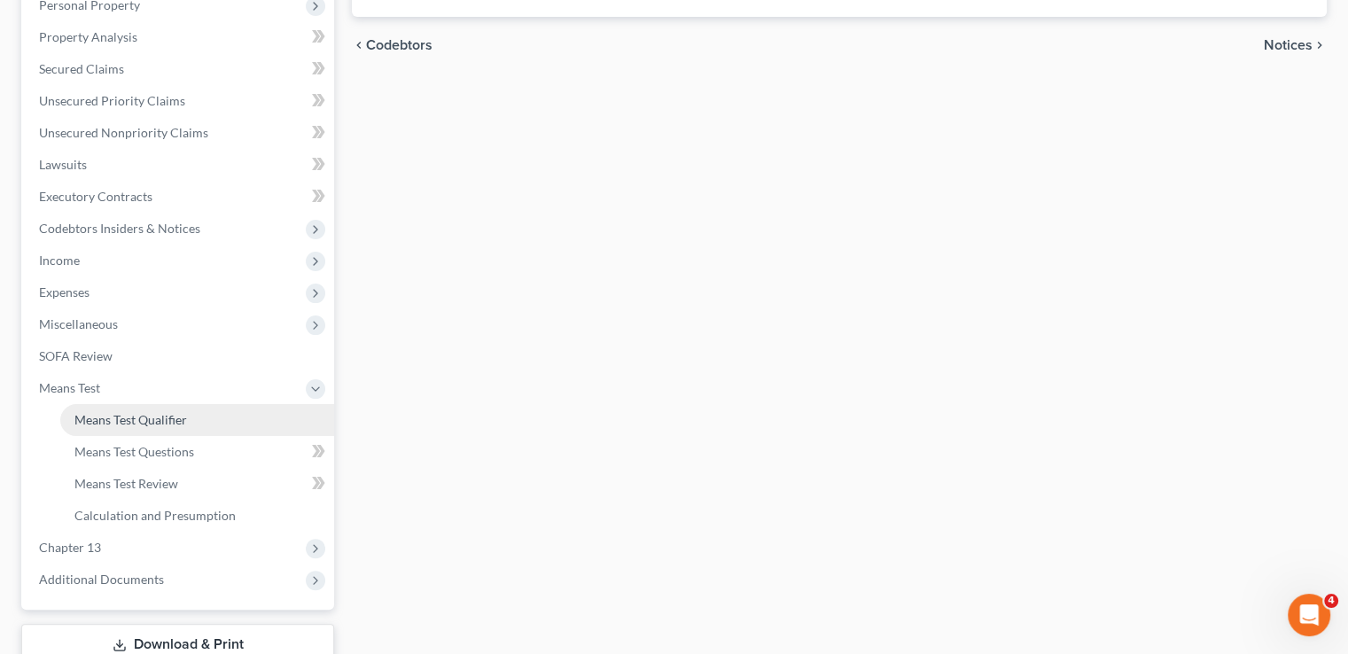
click at [152, 412] on span "Means Test Qualifier" at bounding box center [130, 419] width 113 height 15
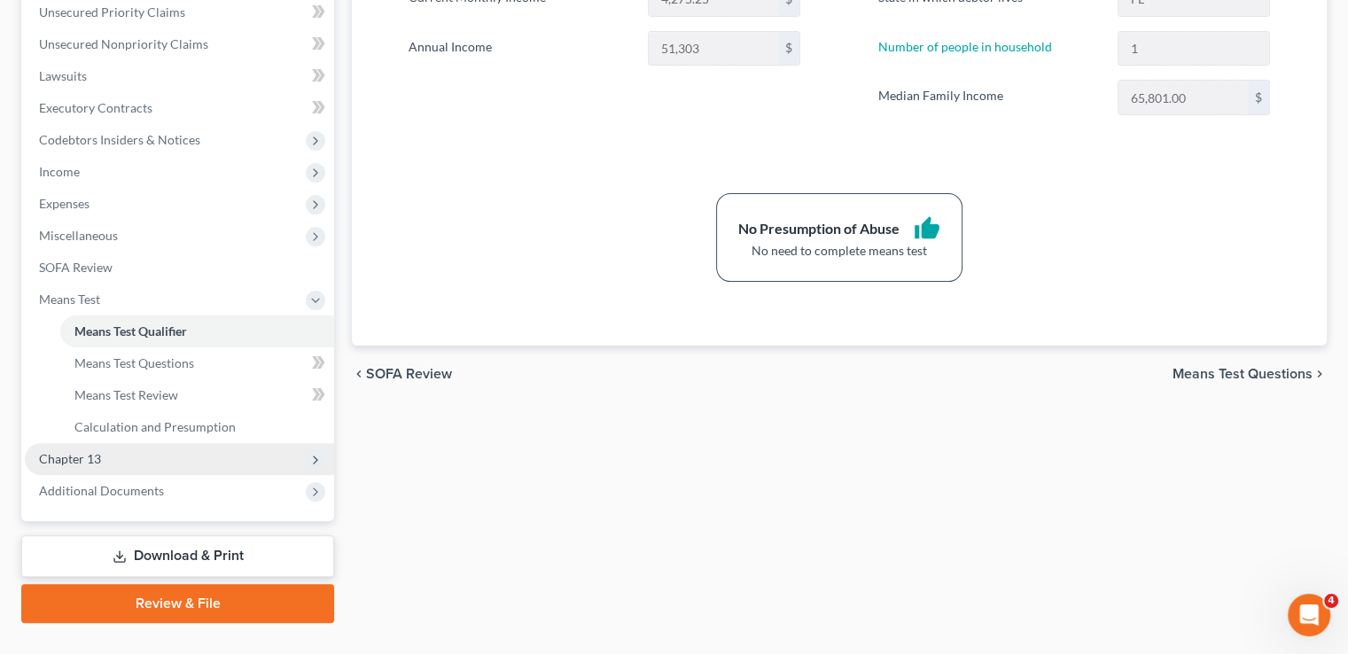
click at [188, 443] on span "Chapter 13" at bounding box center [179, 459] width 309 height 32
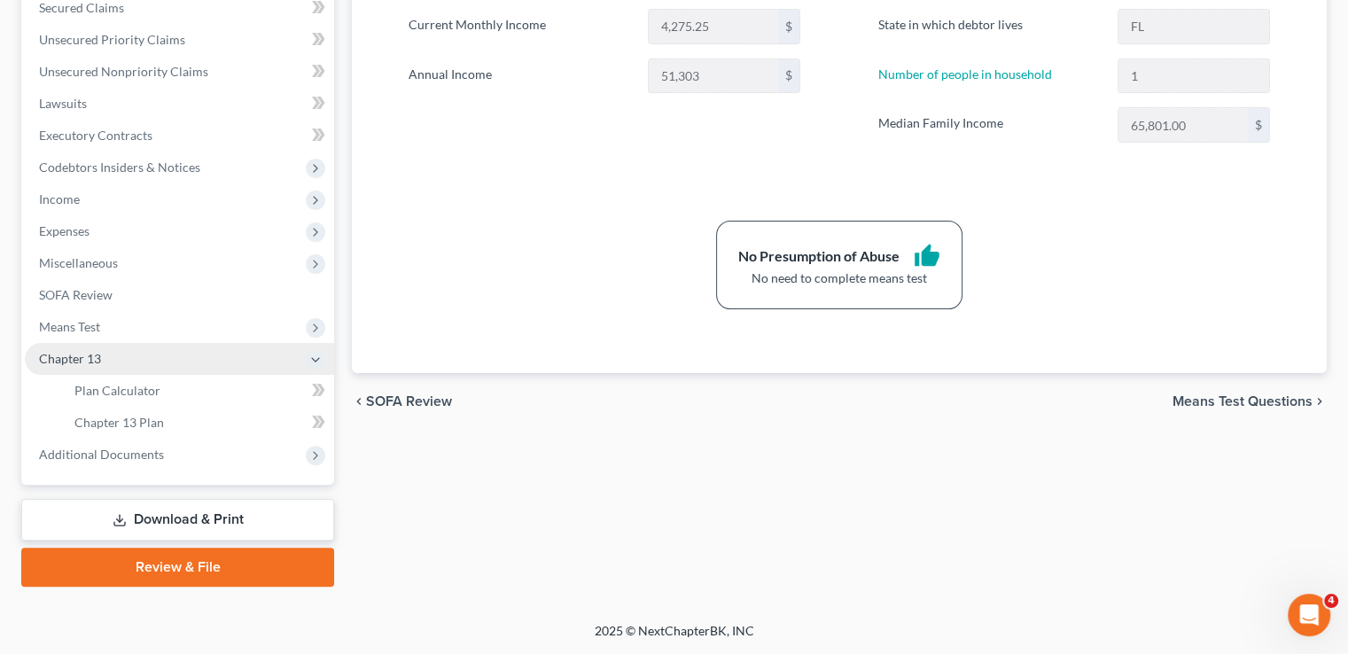
scroll to position [383, 0]
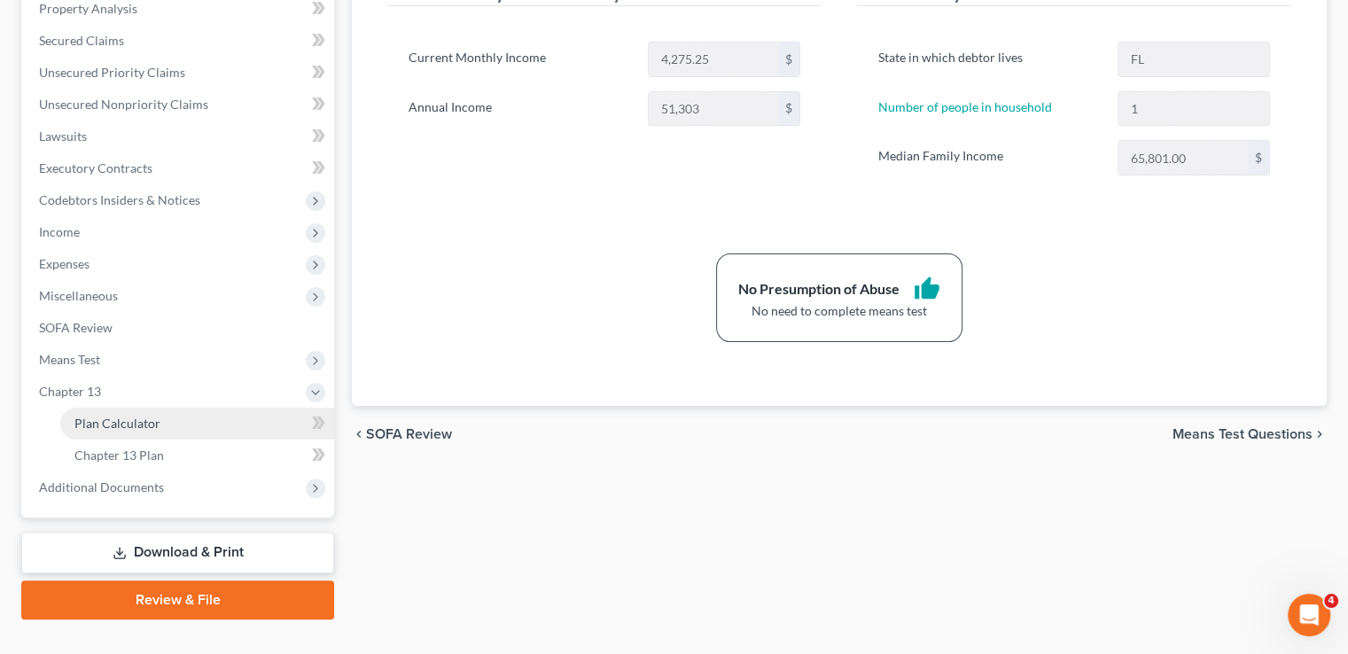
click at [174, 408] on link "Plan Calculator" at bounding box center [197, 424] width 274 height 32
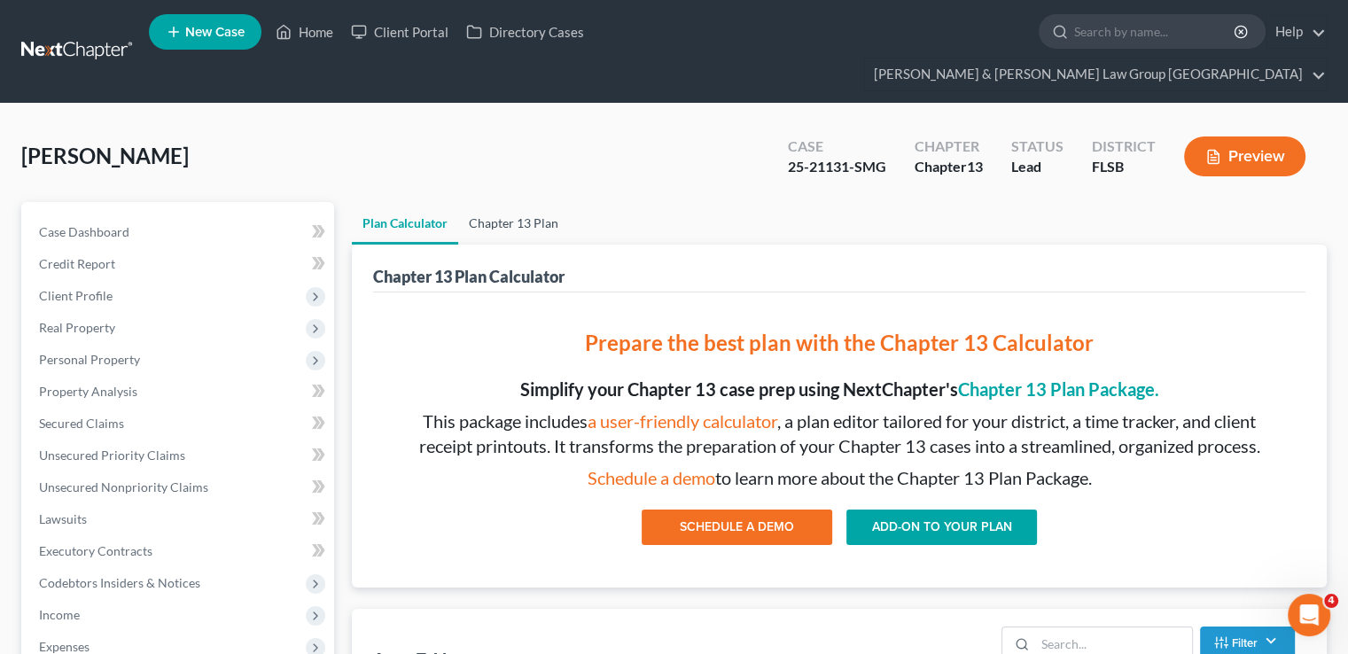
click at [484, 202] on link "Chapter 13 Plan" at bounding box center [513, 223] width 111 height 43
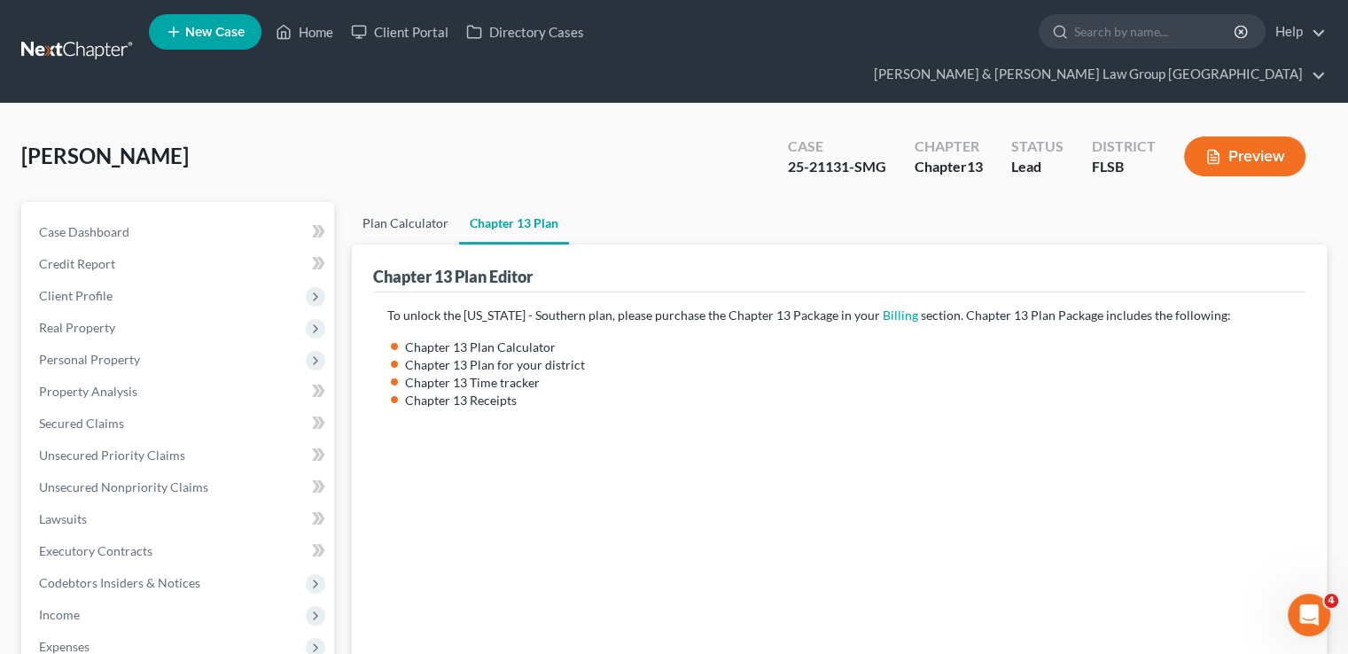
click at [404, 202] on link "Plan Calculator" at bounding box center [405, 223] width 107 height 43
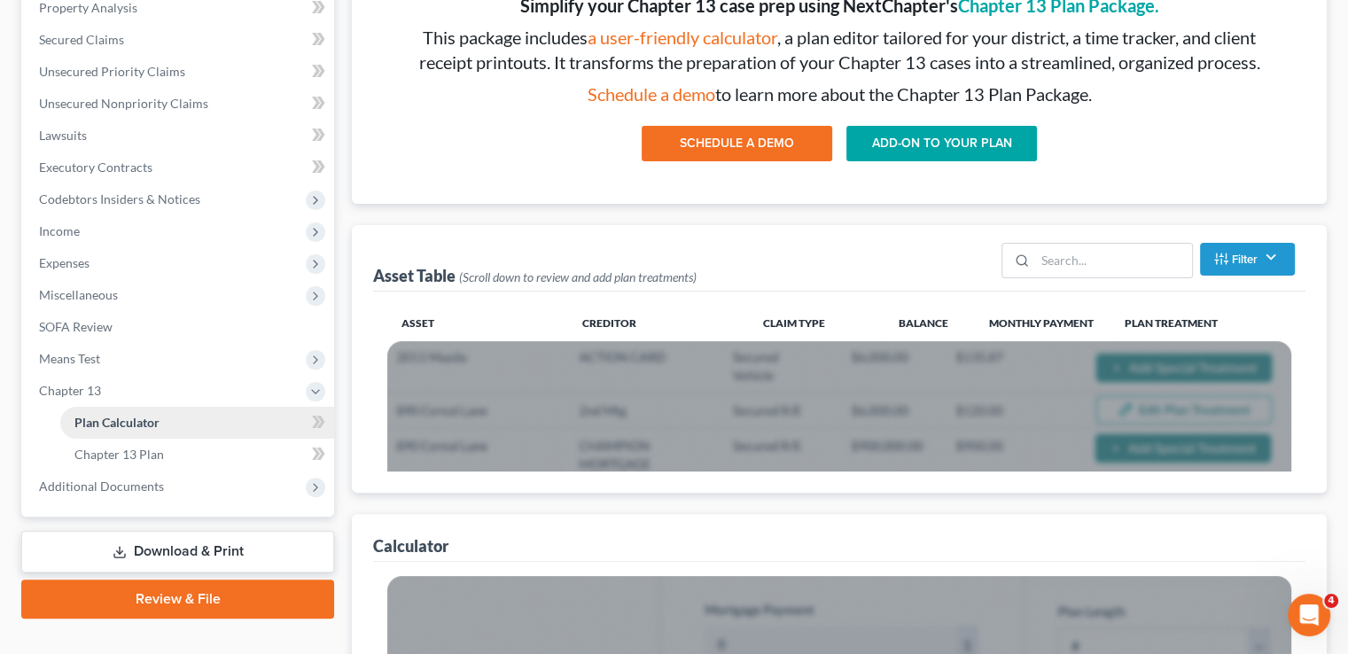
scroll to position [443, 0]
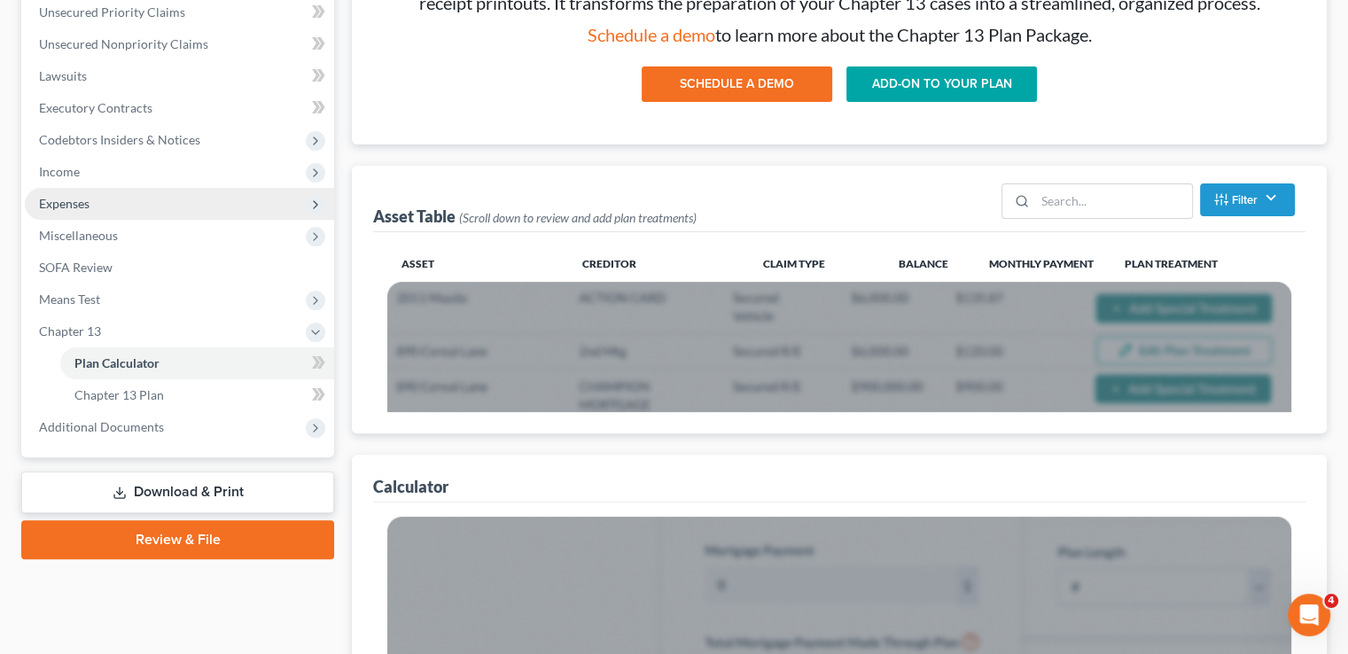
click at [89, 196] on span "Expenses" at bounding box center [64, 203] width 51 height 15
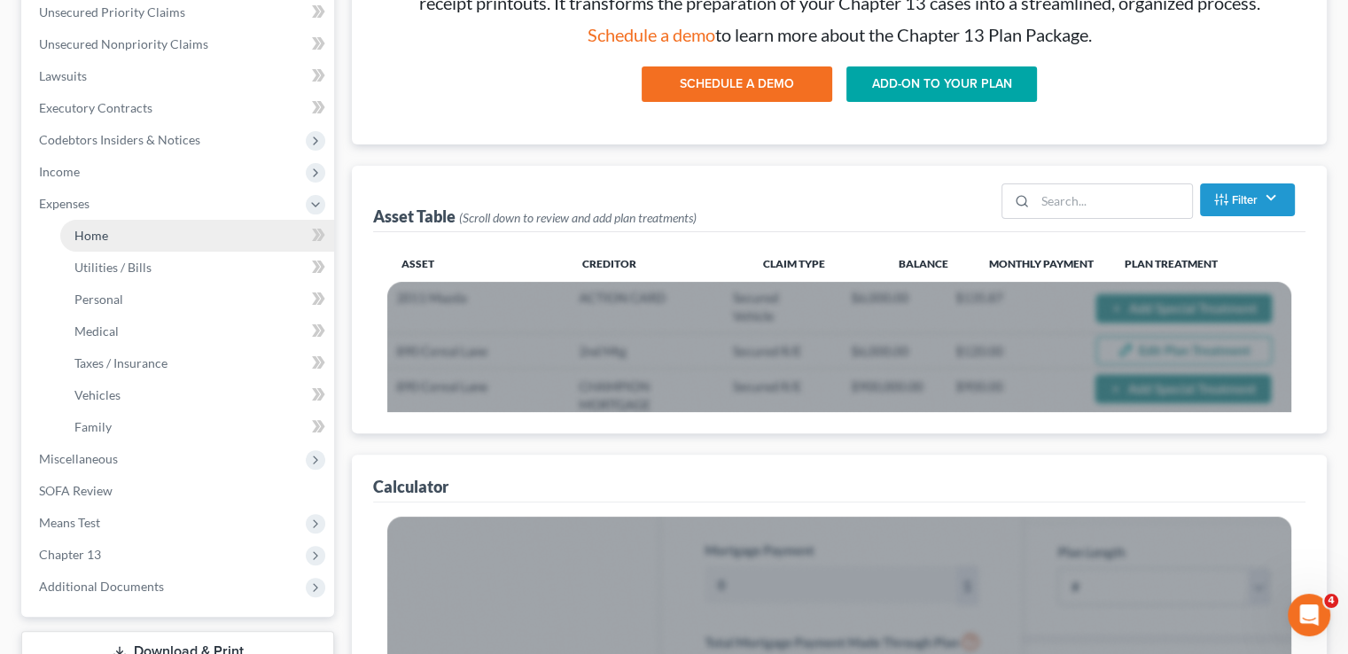
click at [99, 228] on span "Home" at bounding box center [91, 235] width 34 height 15
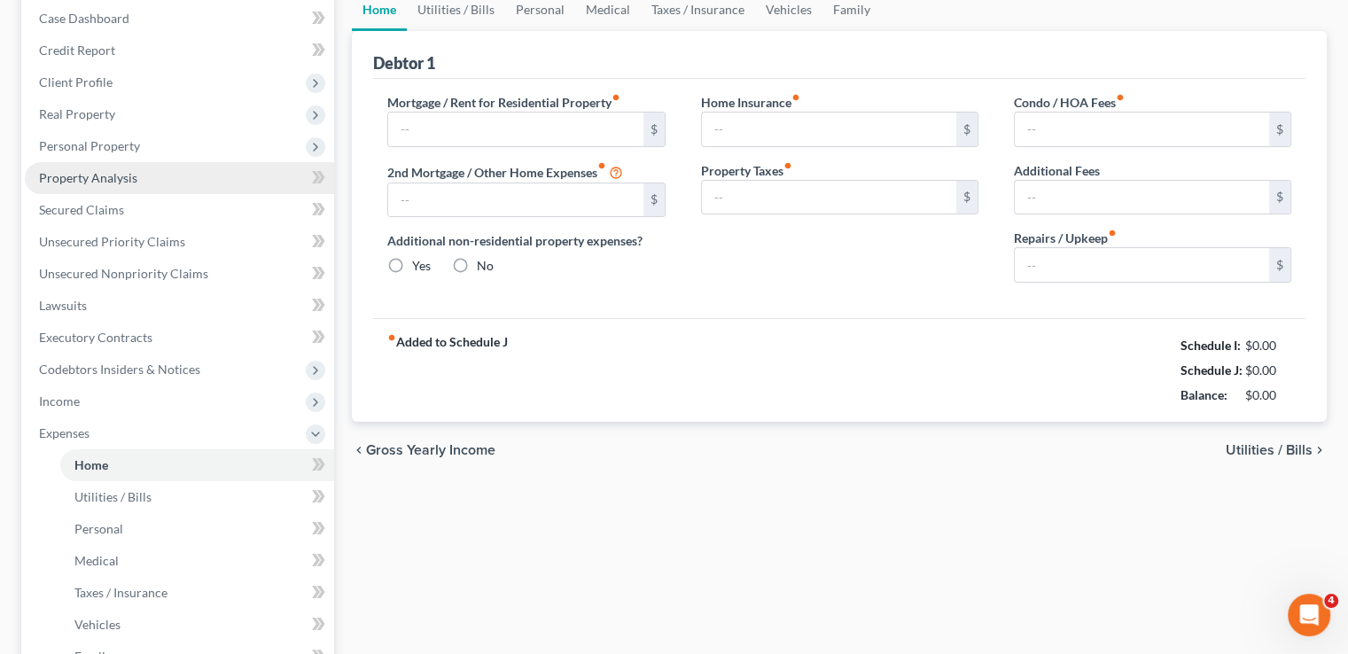
type input "1,277.88"
type input "0.00"
radio input "true"
type input "0.00"
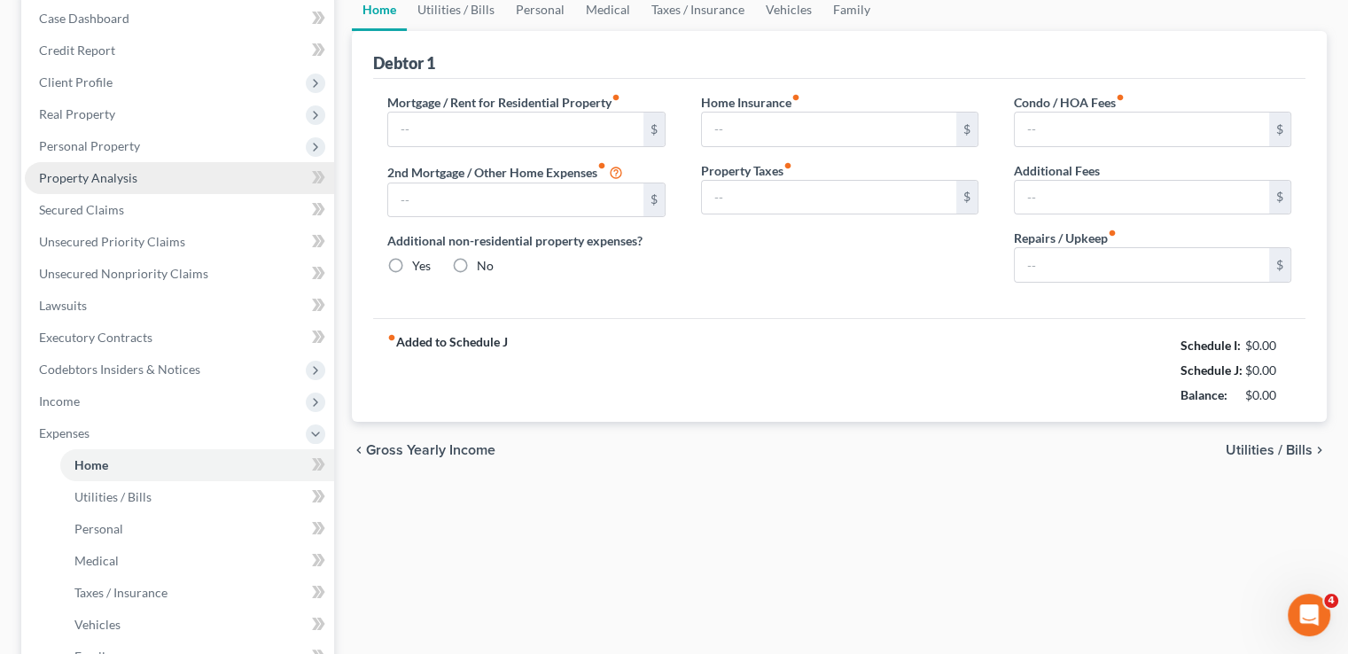
type input "442.37"
type input "0.00"
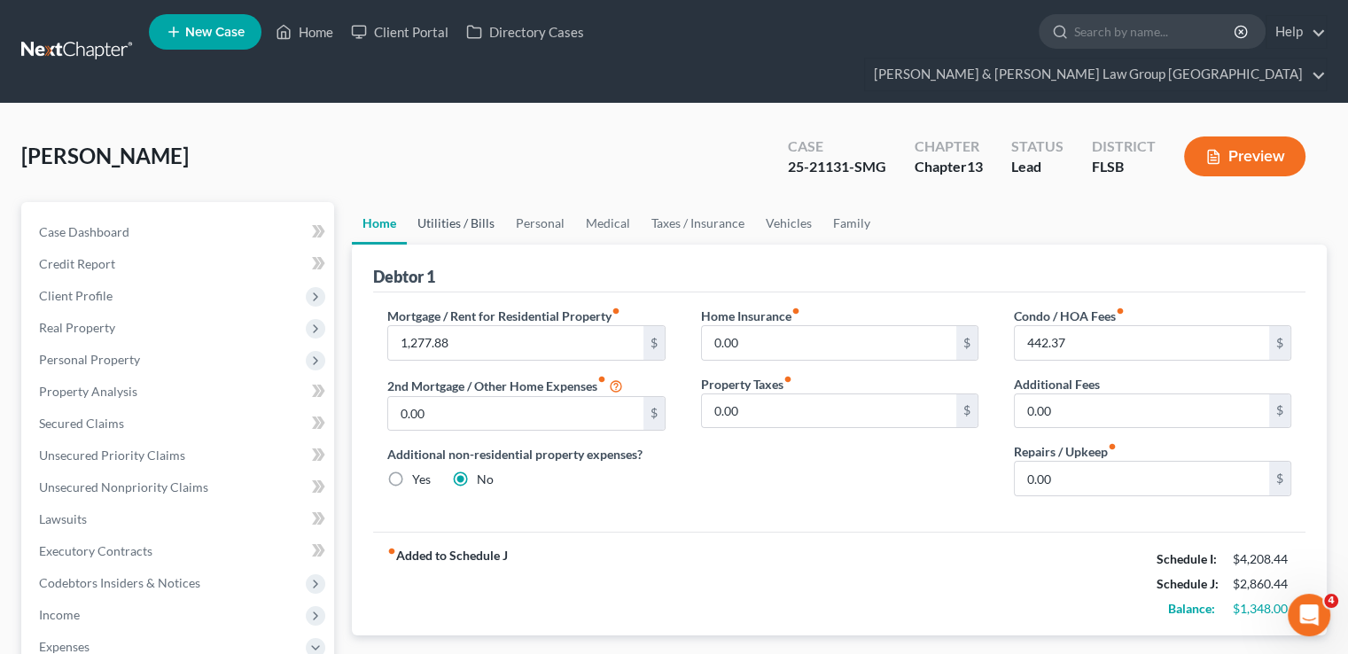
click at [461, 202] on link "Utilities / Bills" at bounding box center [456, 223] width 98 height 43
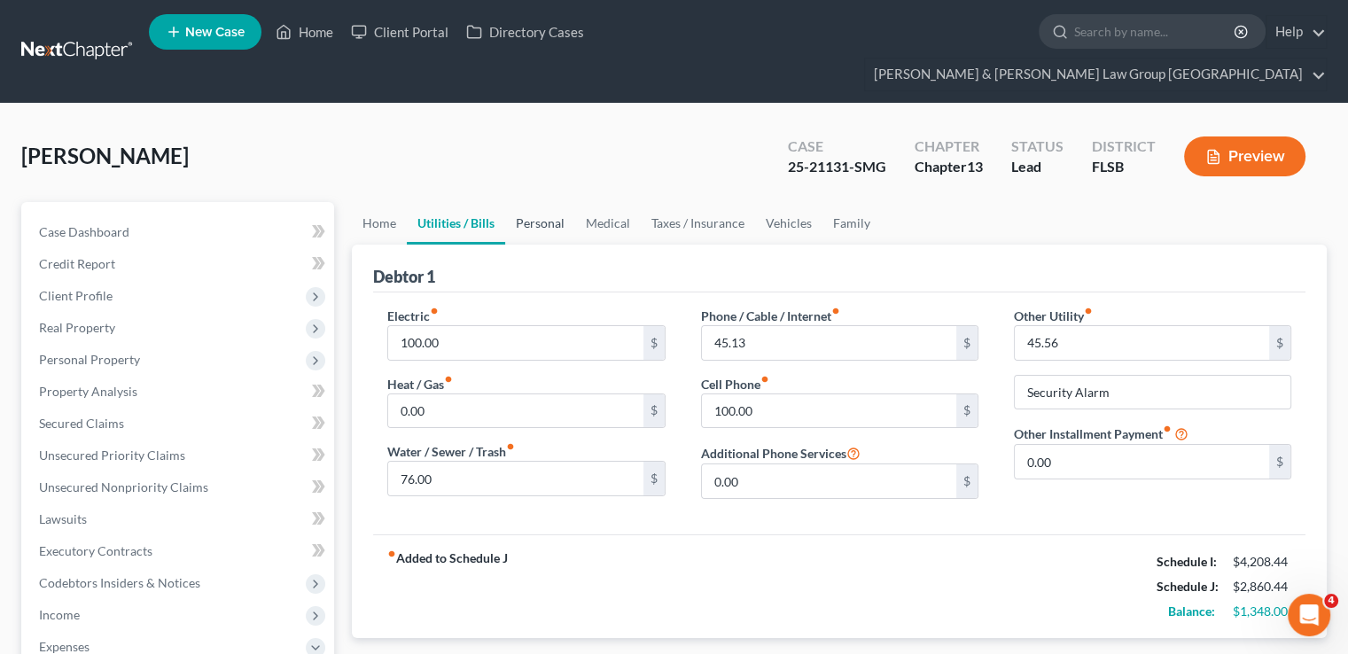
click at [535, 202] on link "Personal" at bounding box center [540, 223] width 70 height 43
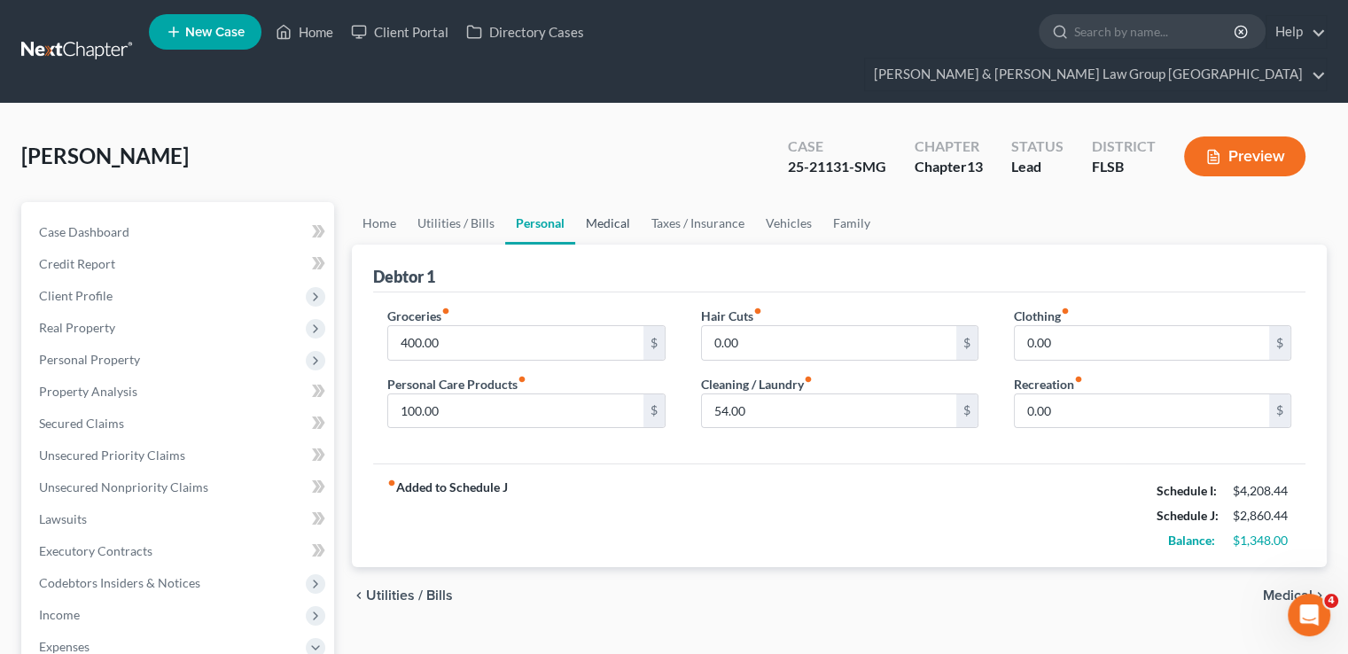
click at [613, 202] on link "Medical" at bounding box center [608, 223] width 66 height 43
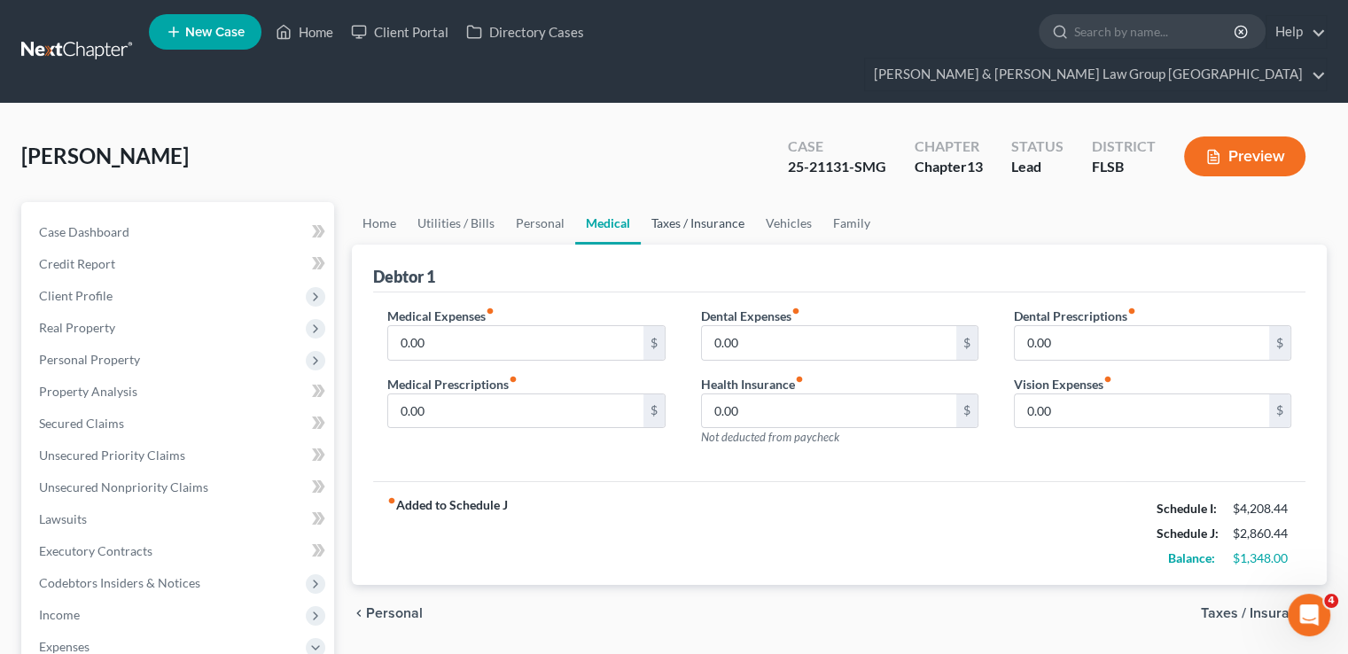
click at [657, 202] on link "Taxes / Insurance" at bounding box center [698, 223] width 114 height 43
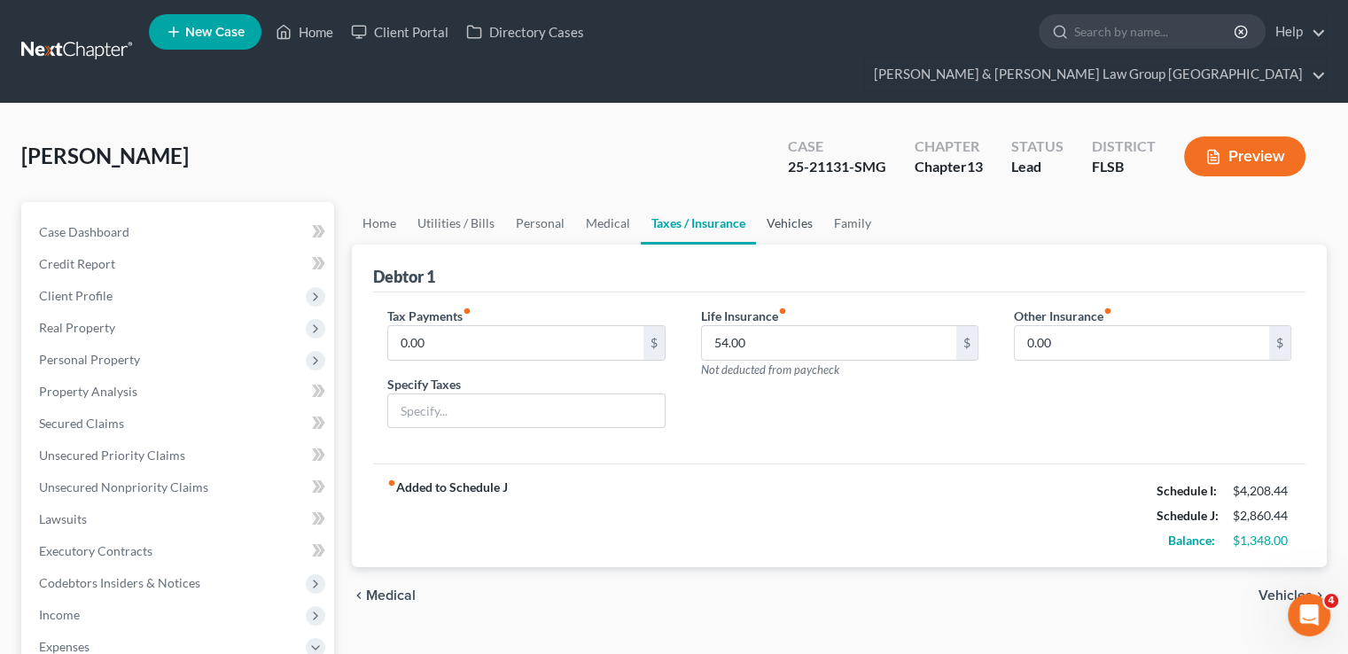
click at [791, 202] on link "Vehicles" at bounding box center [789, 223] width 67 height 43
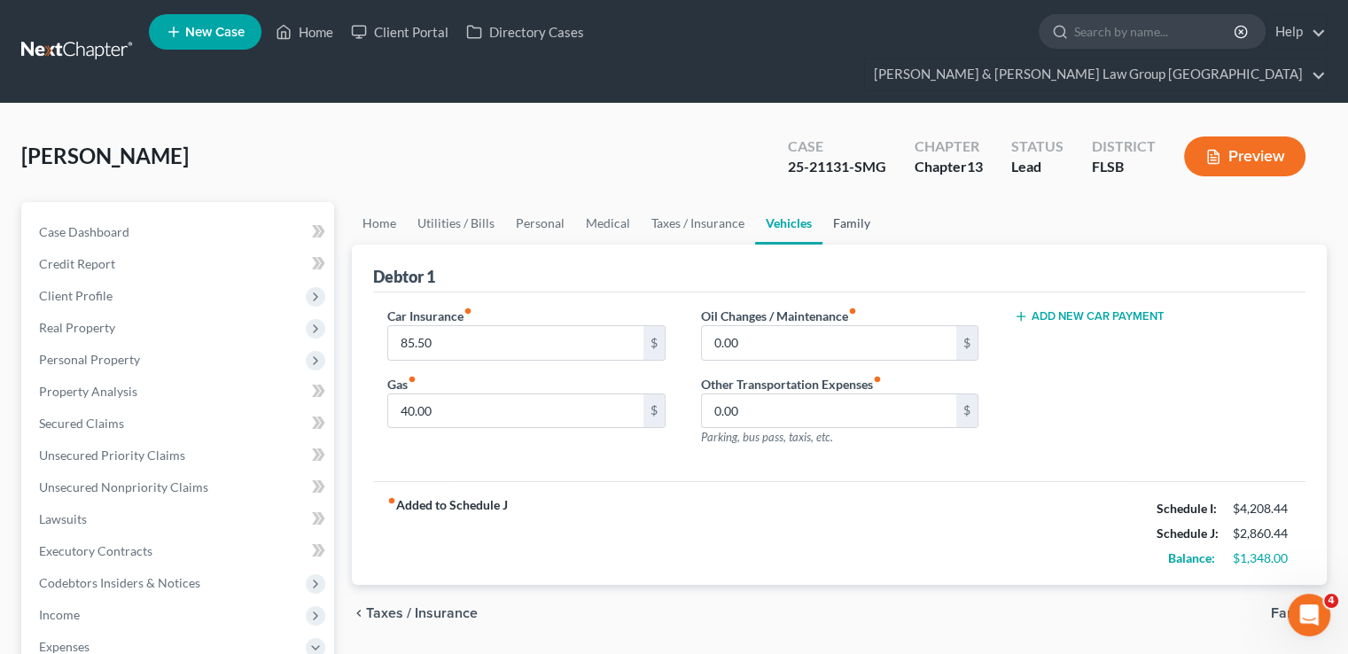
click at [846, 202] on link "Family" at bounding box center [852, 223] width 59 height 43
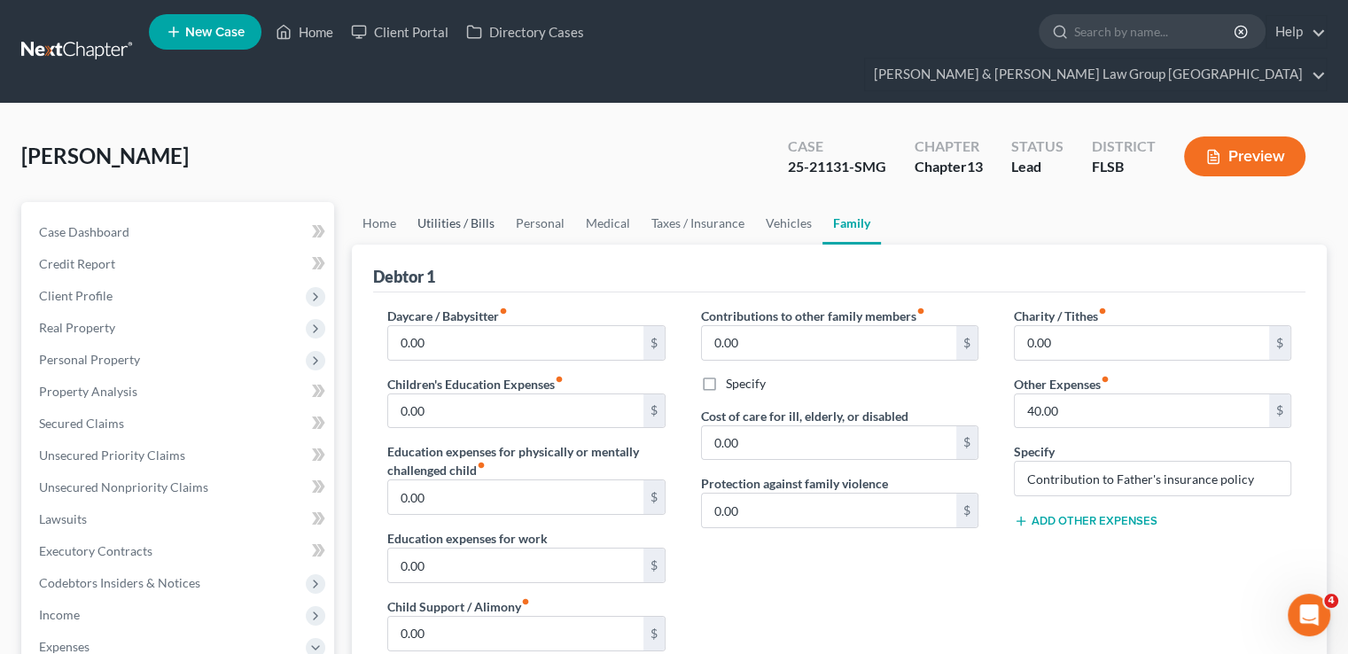
click at [463, 202] on link "Utilities / Bills" at bounding box center [456, 223] width 98 height 43
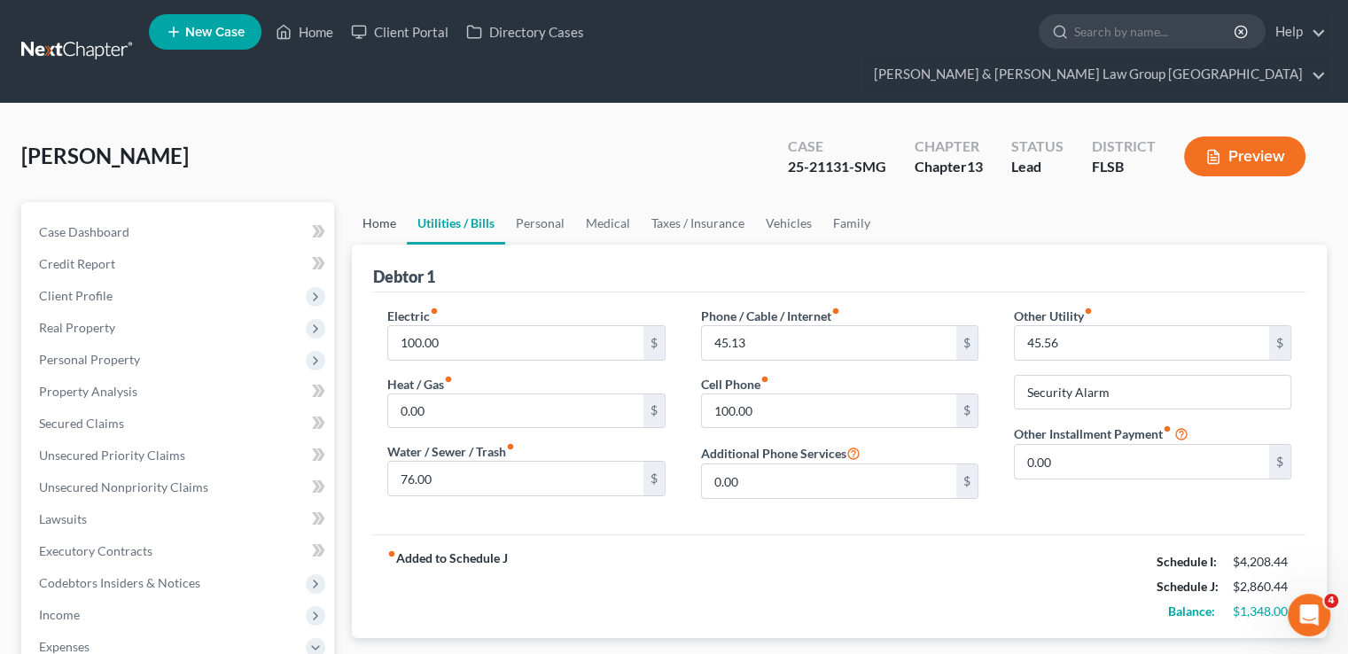
click at [370, 202] on link "Home" at bounding box center [379, 223] width 55 height 43
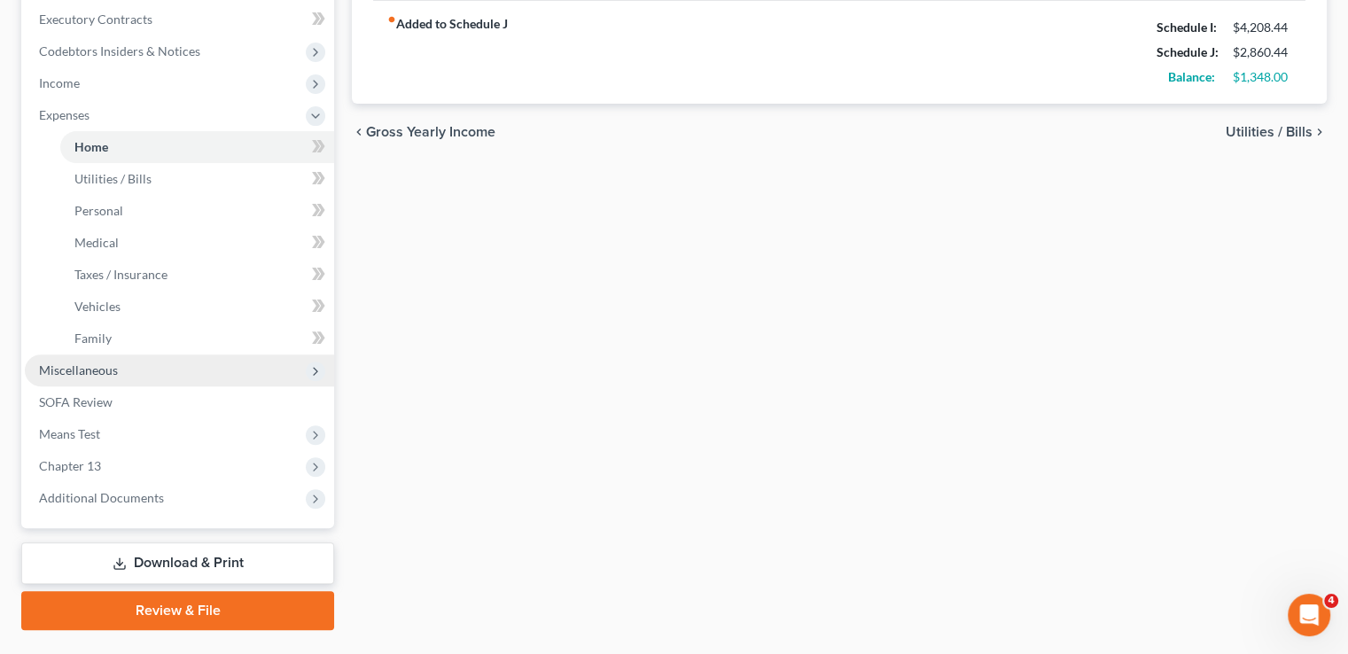
click at [149, 355] on span "Miscellaneous" at bounding box center [179, 371] width 309 height 32
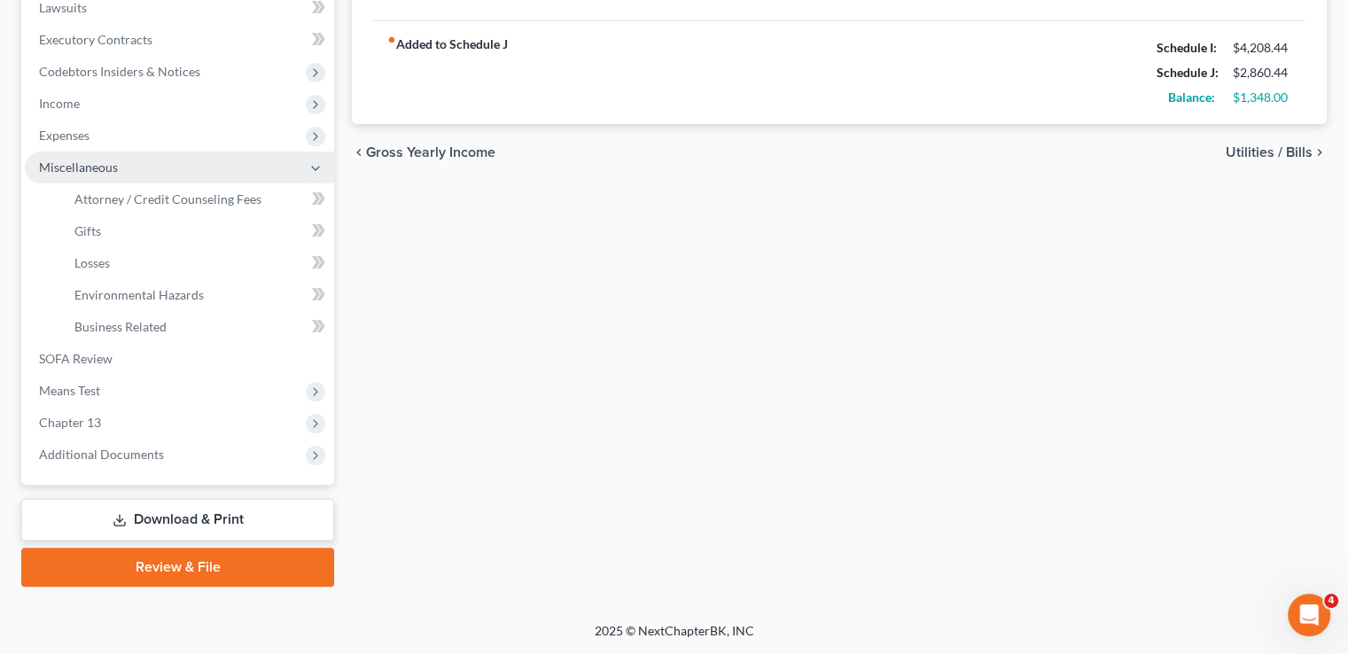
scroll to position [479, 0]
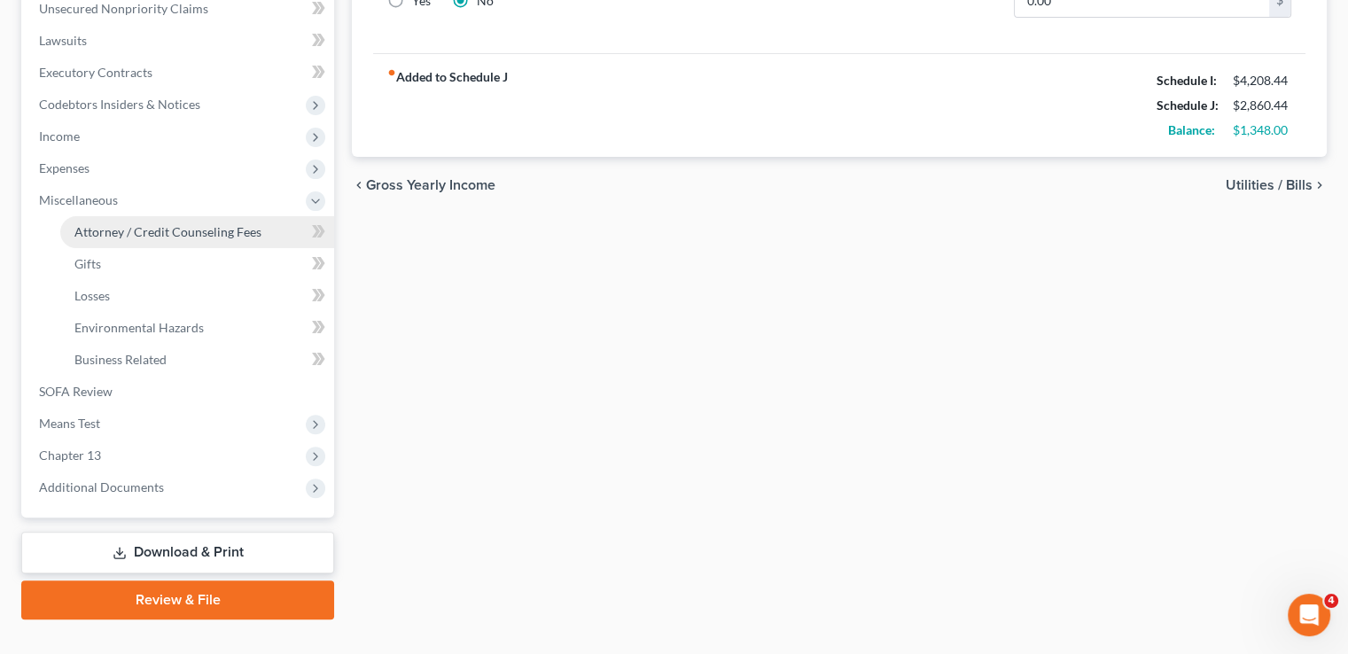
click at [192, 216] on link "Attorney / Credit Counseling Fees" at bounding box center [197, 232] width 274 height 32
select select "5"
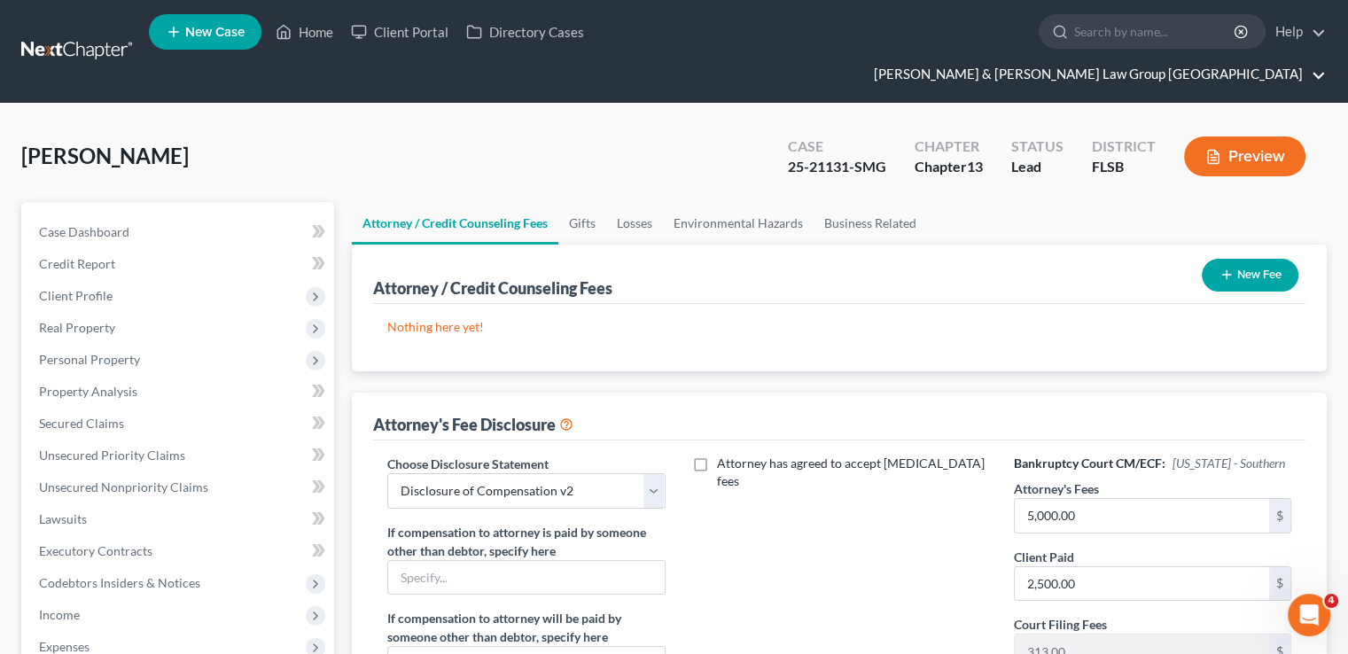
click at [1173, 59] on link "[PERSON_NAME] & [PERSON_NAME] Law Group [GEOGRAPHIC_DATA]" at bounding box center [1095, 75] width 461 height 32
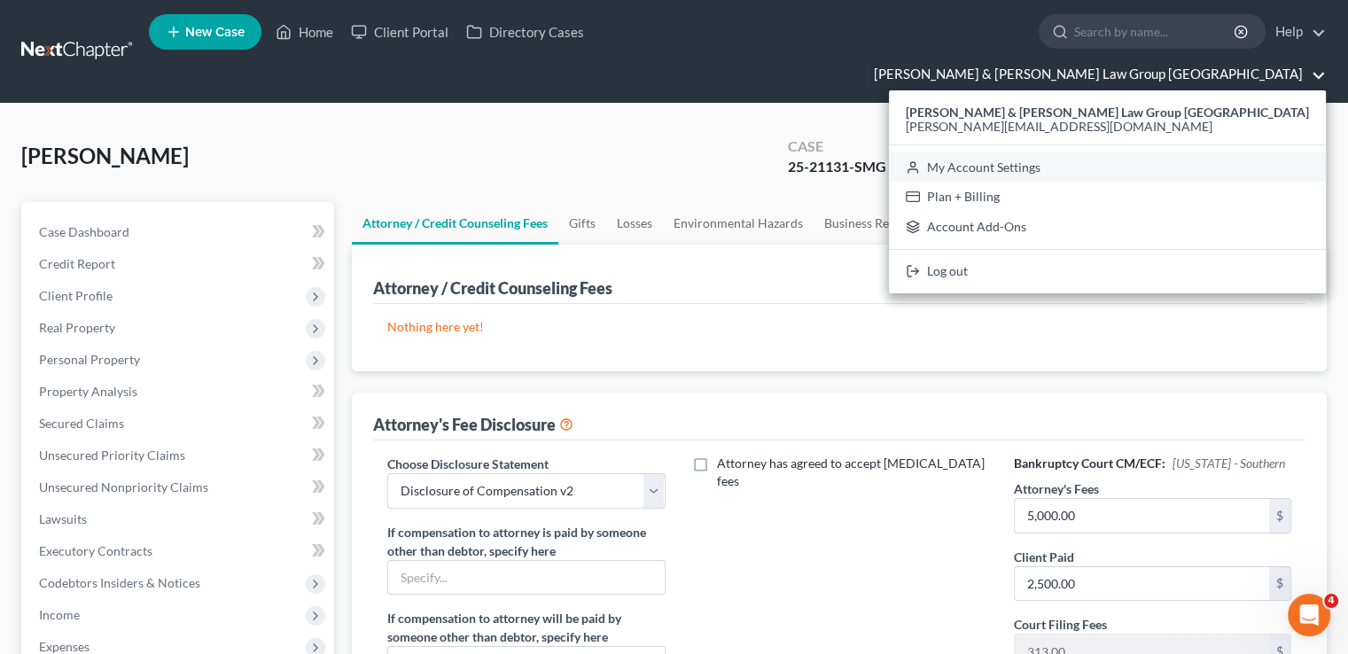
click at [1170, 152] on link "My Account Settings" at bounding box center [1107, 167] width 437 height 30
select select "17"
select select "24"
select select "9"
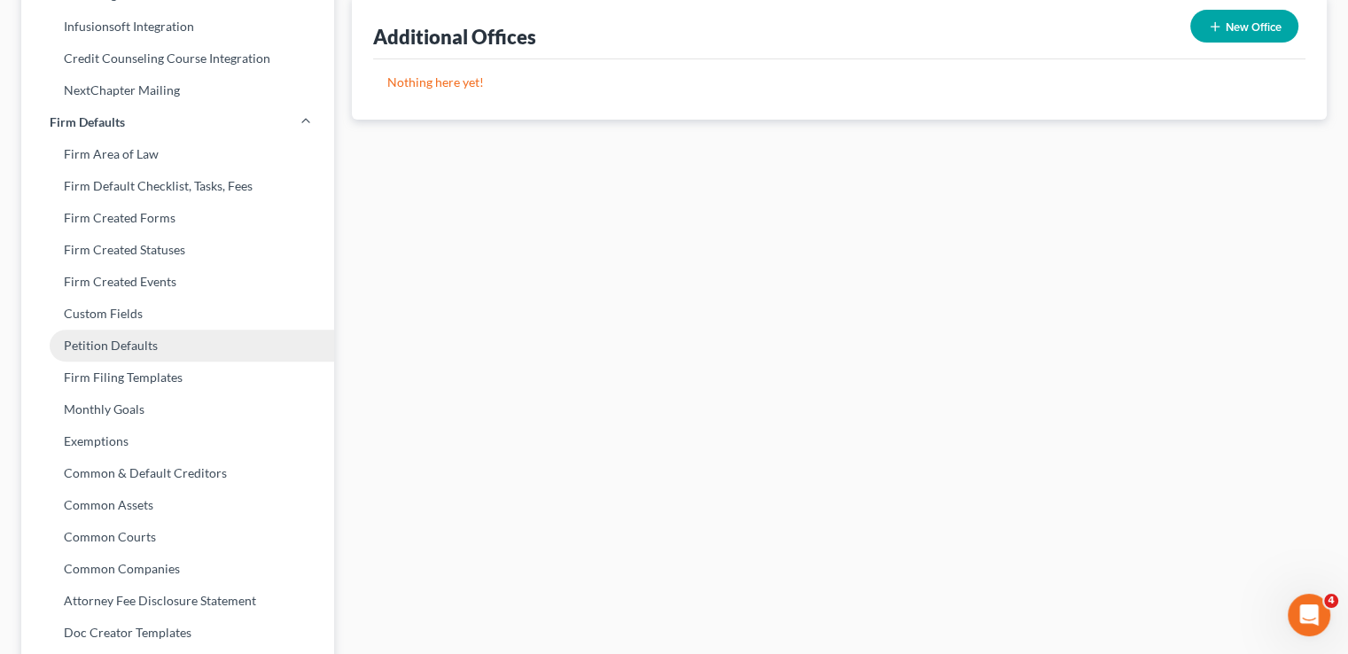
scroll to position [754, 0]
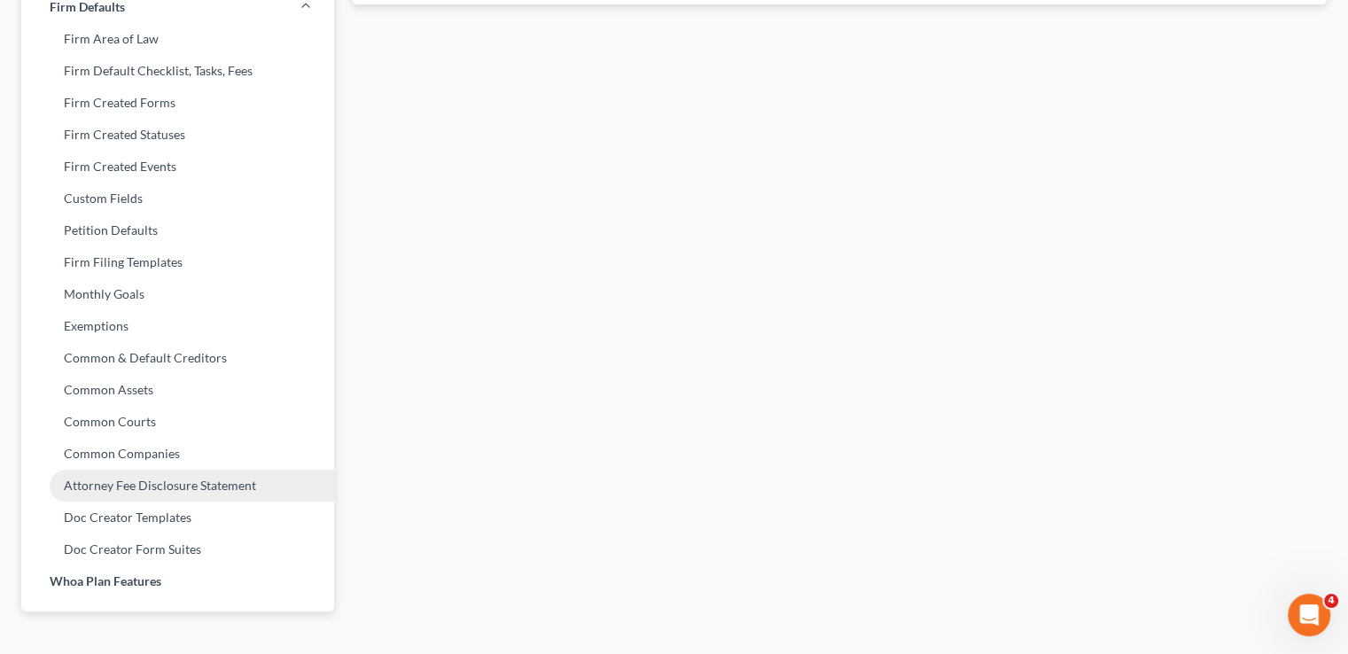
click at [191, 470] on link "Attorney Fee Disclosure Statement" at bounding box center [177, 486] width 313 height 32
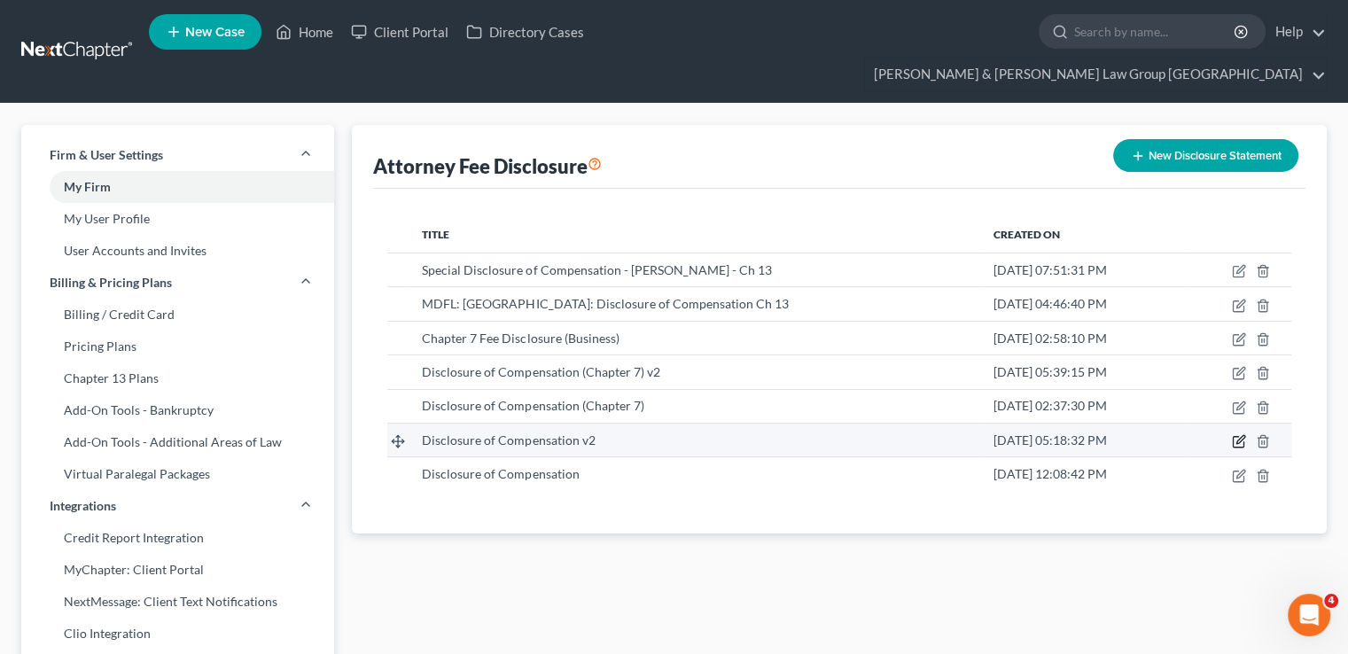
click at [1241, 434] on icon "button" at bounding box center [1239, 441] width 14 height 14
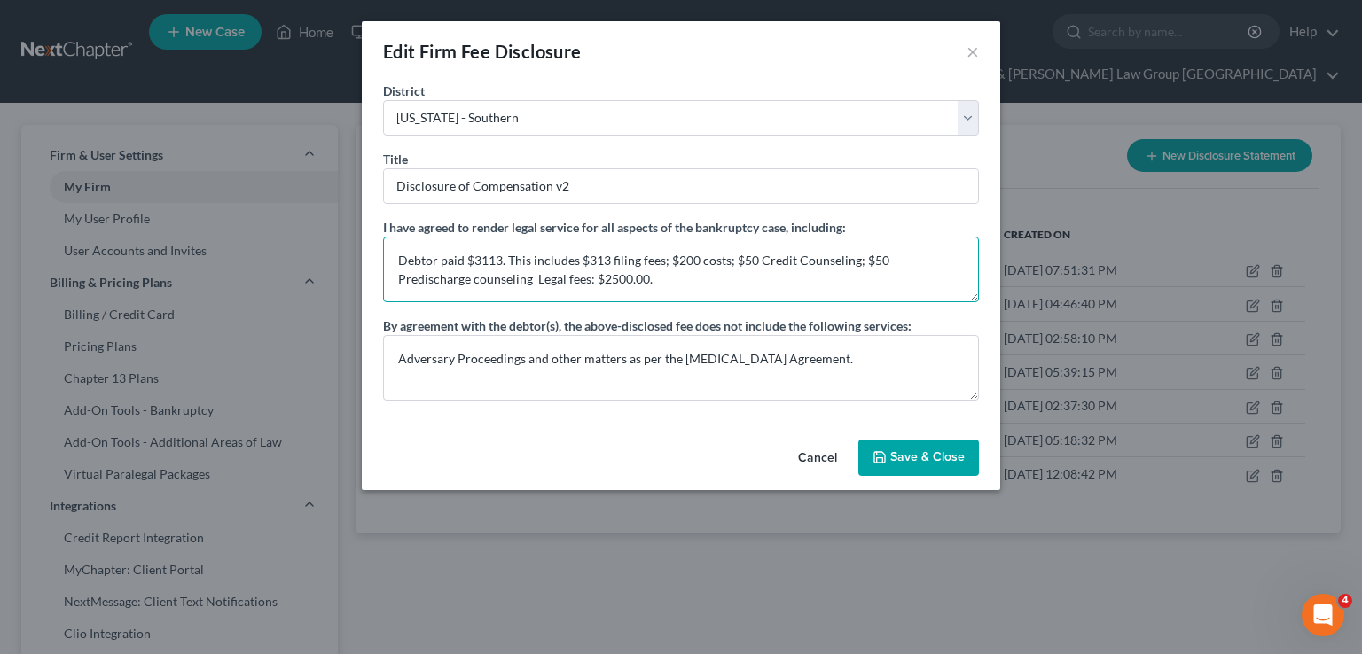
drag, startPoint x: 514, startPoint y: 256, endPoint x: 568, endPoint y: 274, distance: 56.9
click at [568, 274] on textarea "Debtor paid $3113. This includes $313 filing fees; $200 costs; $50 Credit Couns…" at bounding box center [681, 270] width 596 height 66
click at [662, 291] on textarea "Debtor paid $3113. This includes $313 filing fees; $200 costs; $50 Credit Couns…" at bounding box center [681, 270] width 596 height 66
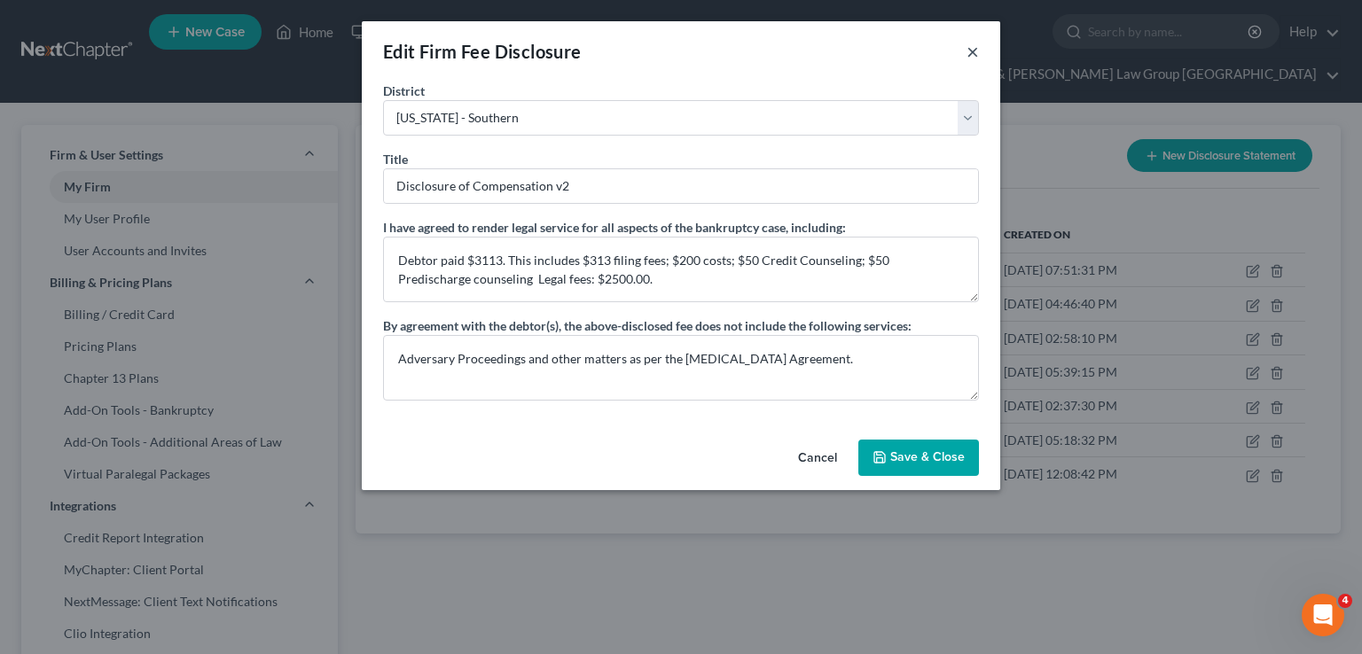
click at [975, 53] on button "×" at bounding box center [972, 51] width 12 height 21
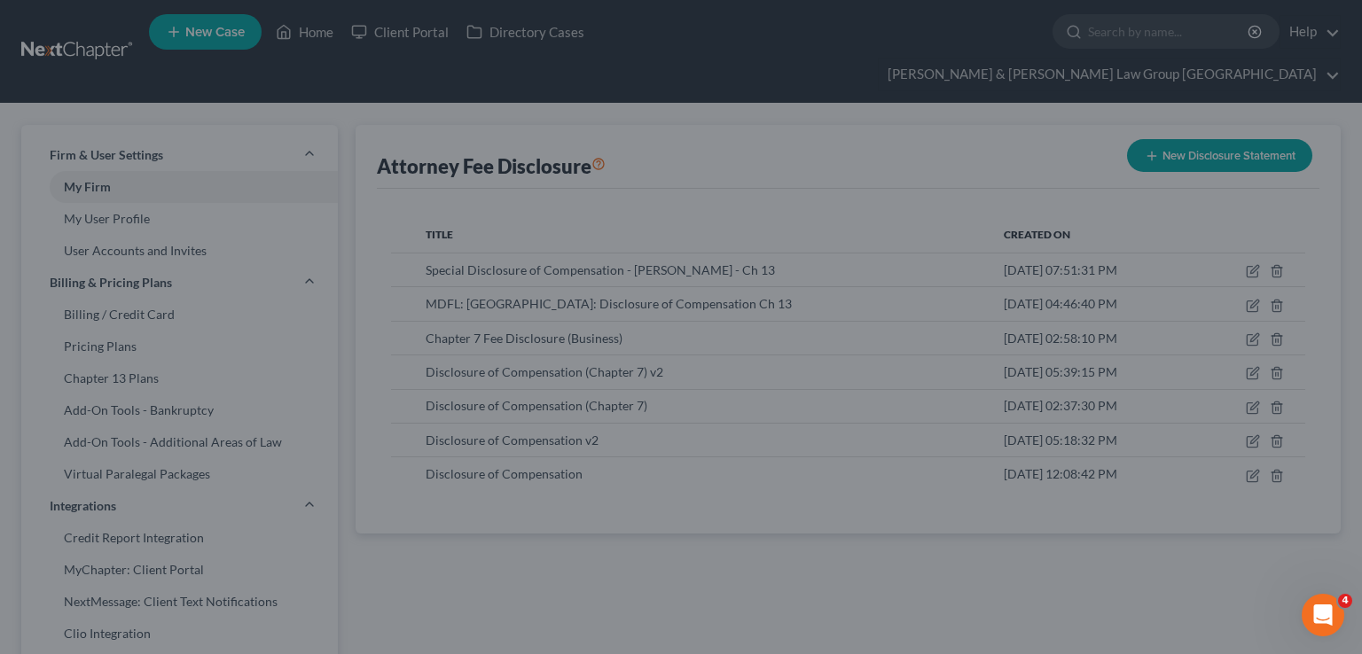
select select "?"
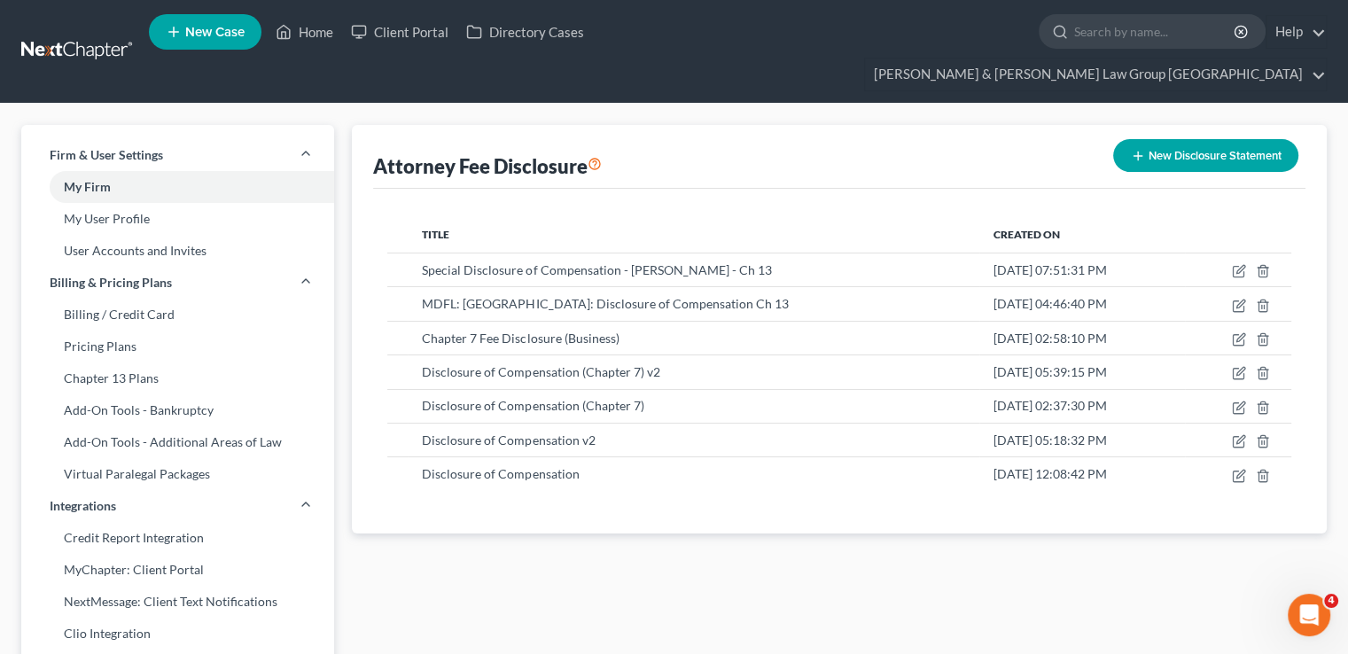
click at [70, 35] on link at bounding box center [77, 51] width 113 height 32
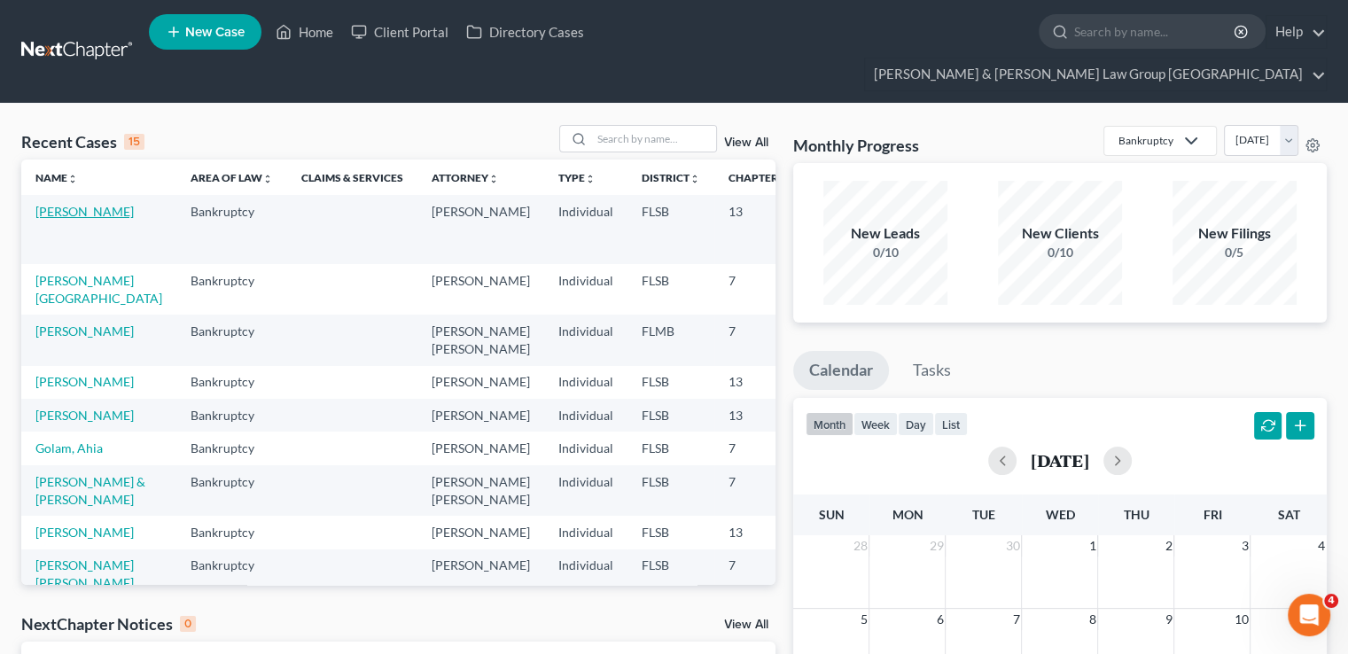
click at [63, 204] on link "Slaughter, Destenie" at bounding box center [84, 211] width 98 height 15
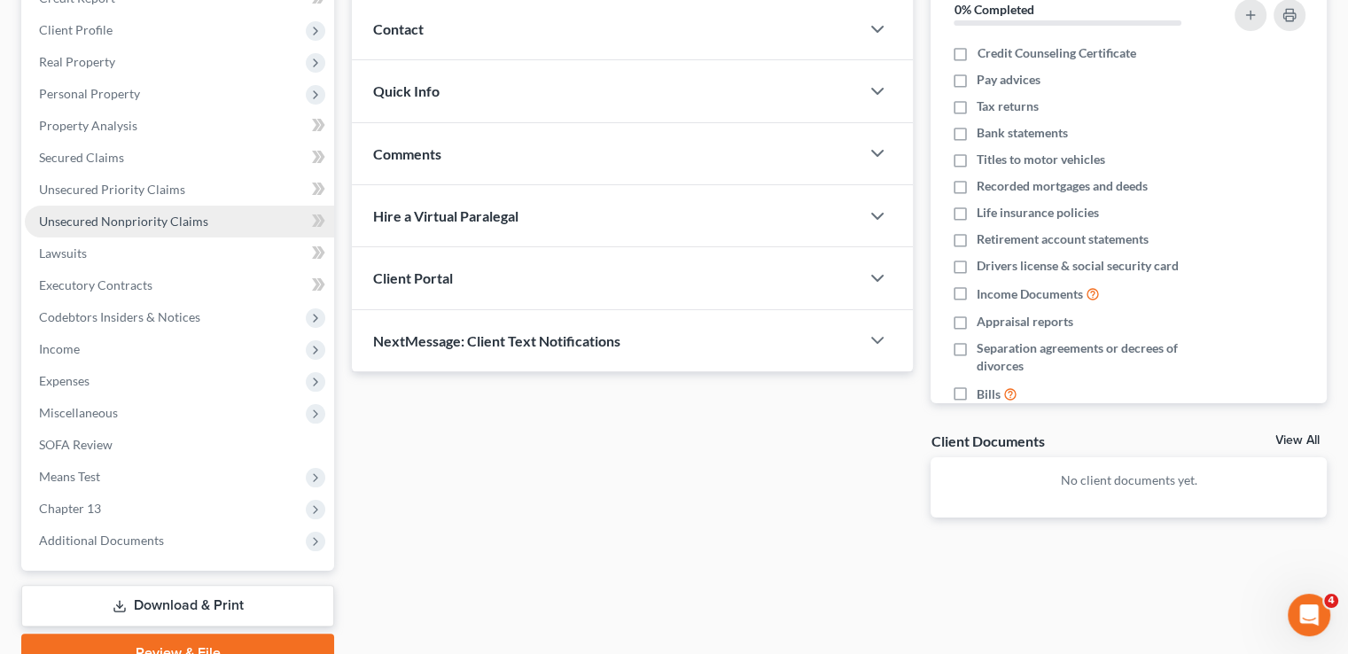
click at [167, 214] on span "Unsecured Nonpriority Claims" at bounding box center [123, 221] width 169 height 15
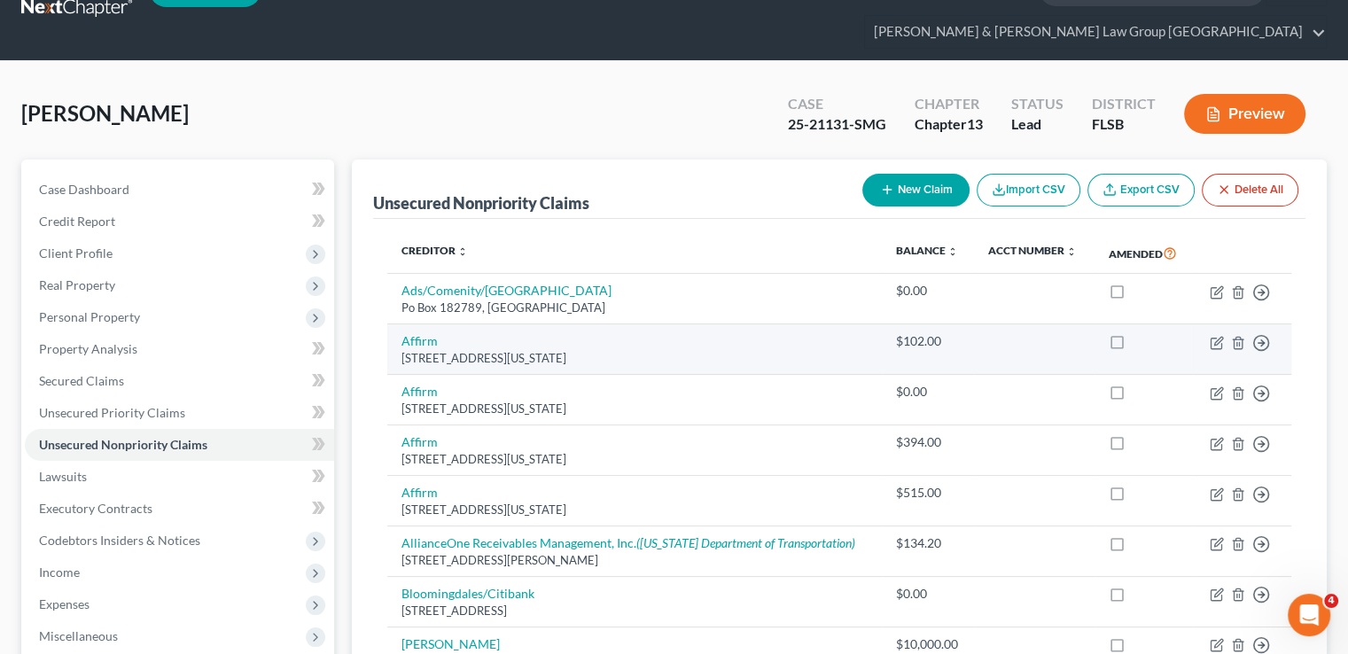
scroll to position [42, 0]
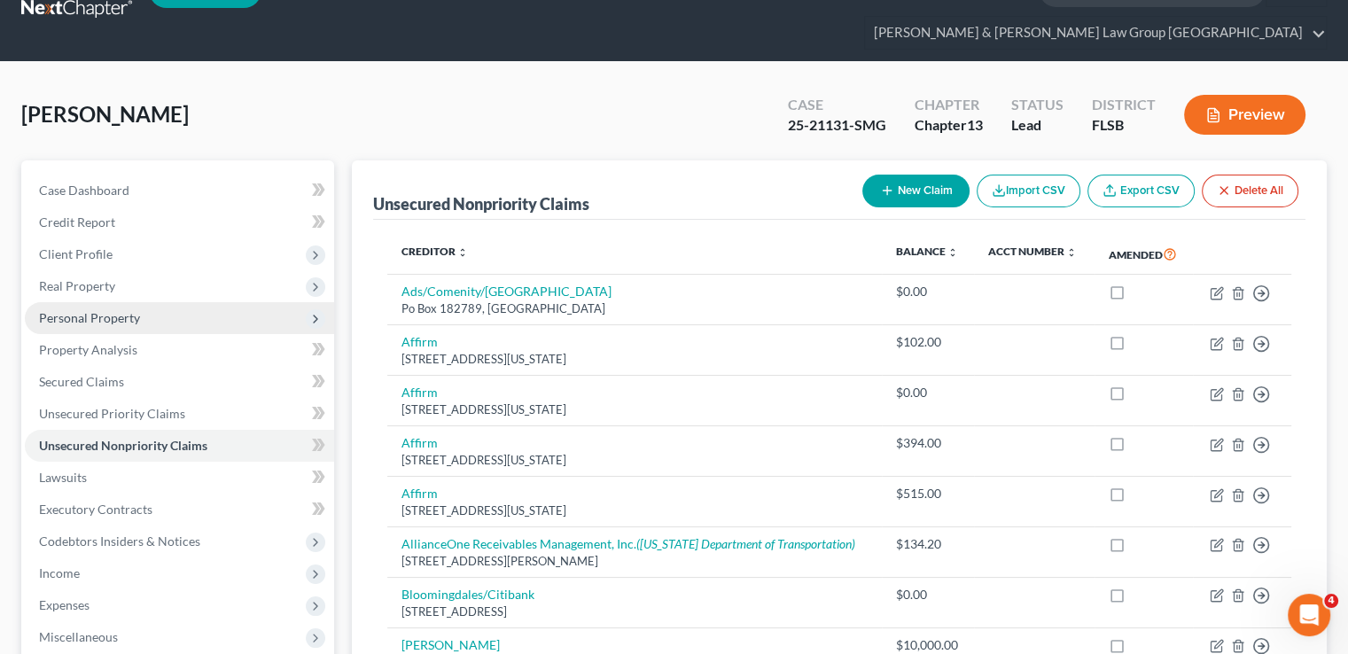
click at [101, 310] on span "Personal Property" at bounding box center [89, 317] width 101 height 15
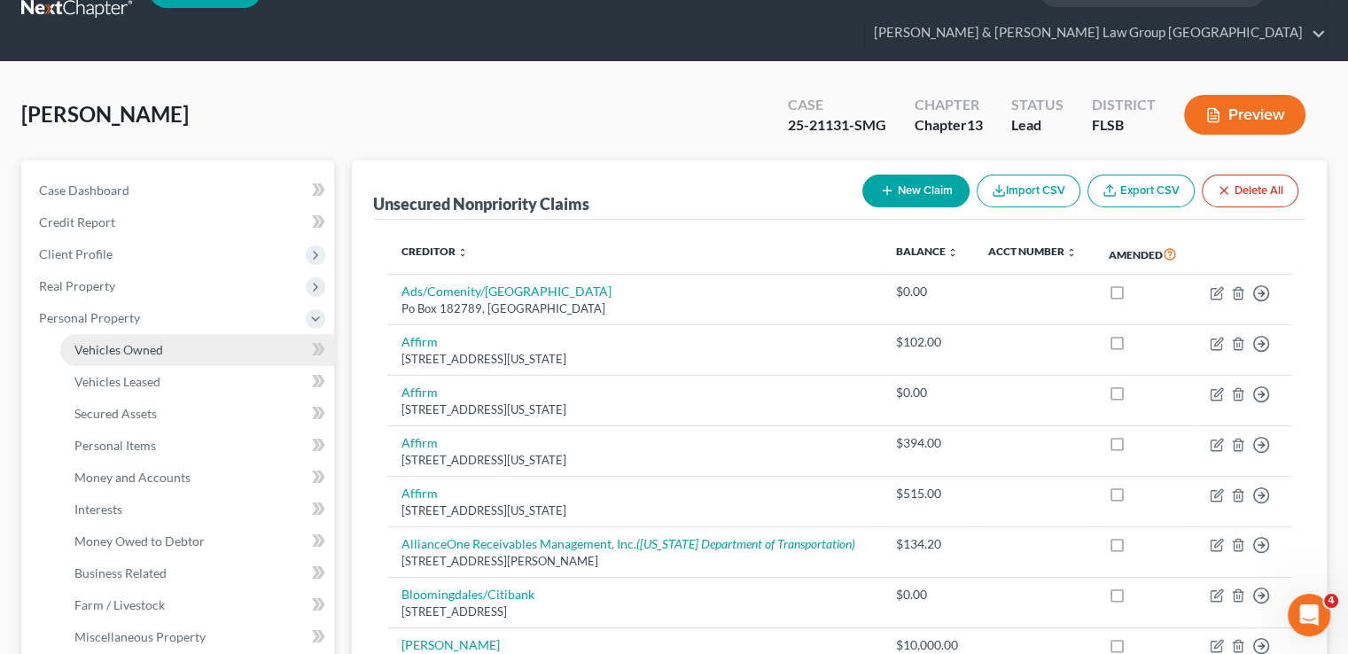
click at [103, 342] on span "Vehicles Owned" at bounding box center [118, 349] width 89 height 15
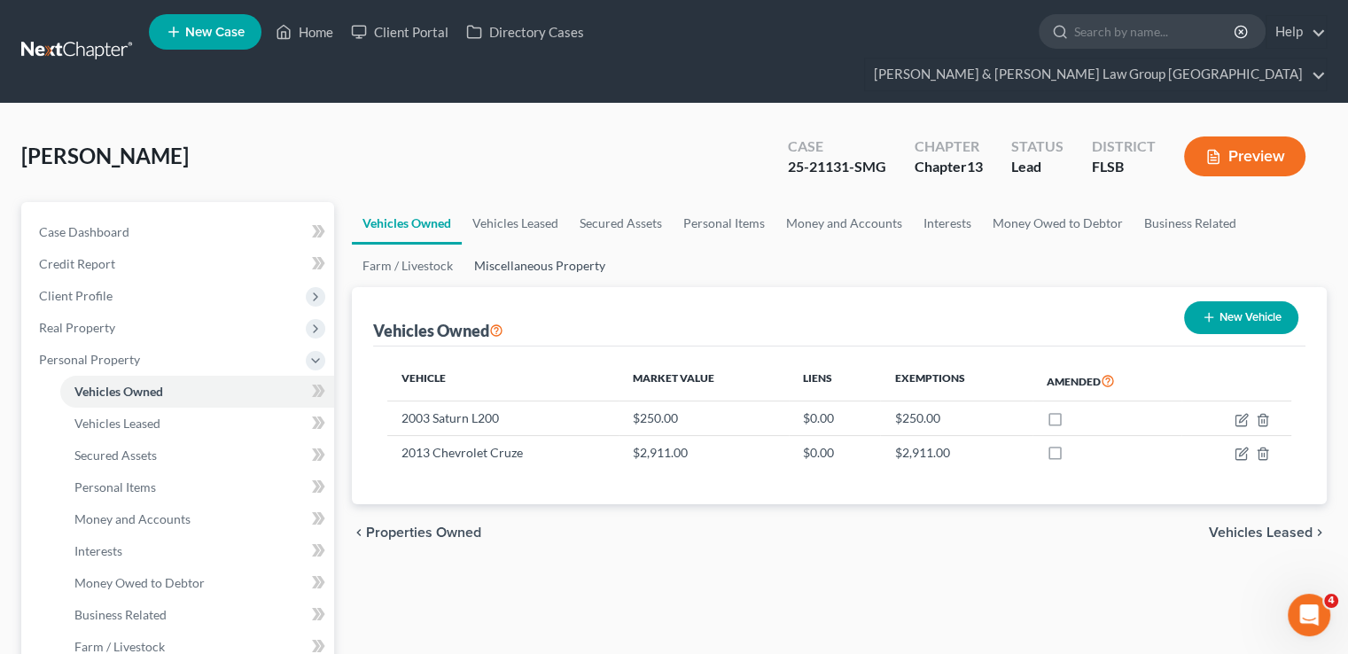
click at [578, 245] on link "Miscellaneous Property" at bounding box center [540, 266] width 152 height 43
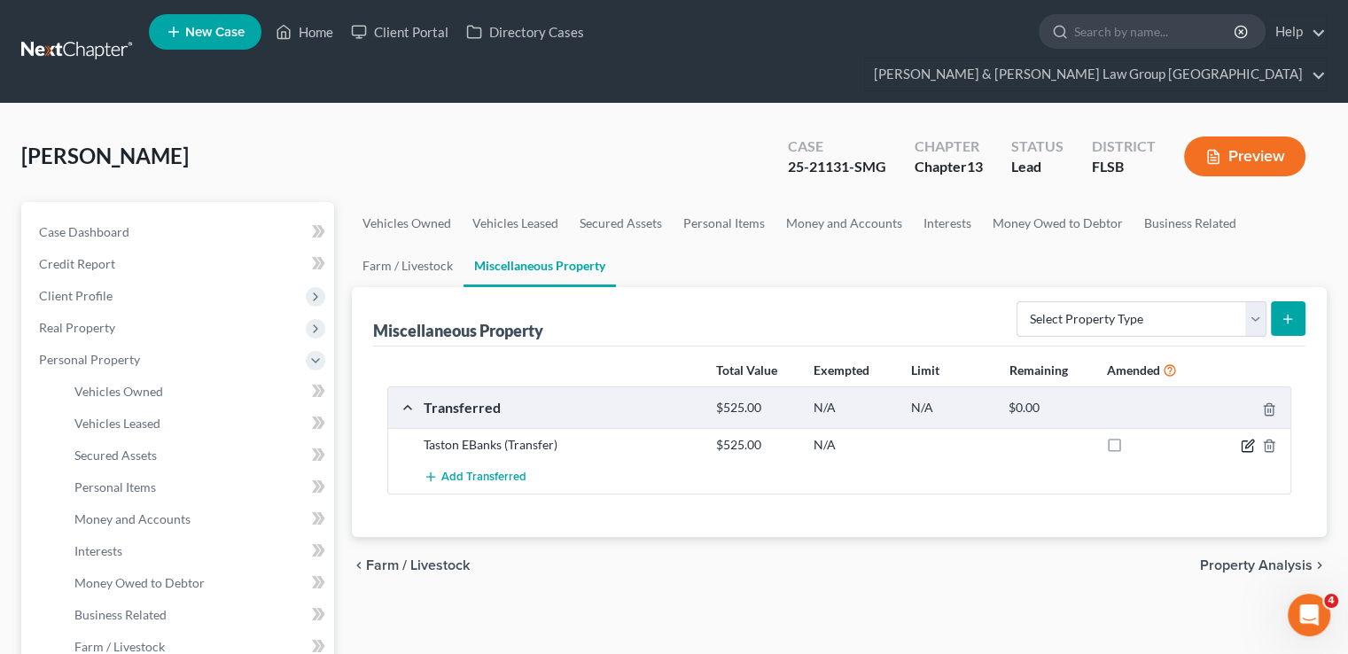
click at [1247, 439] on icon "button" at bounding box center [1248, 446] width 14 height 14
select select "Ordinary (within 2 years)"
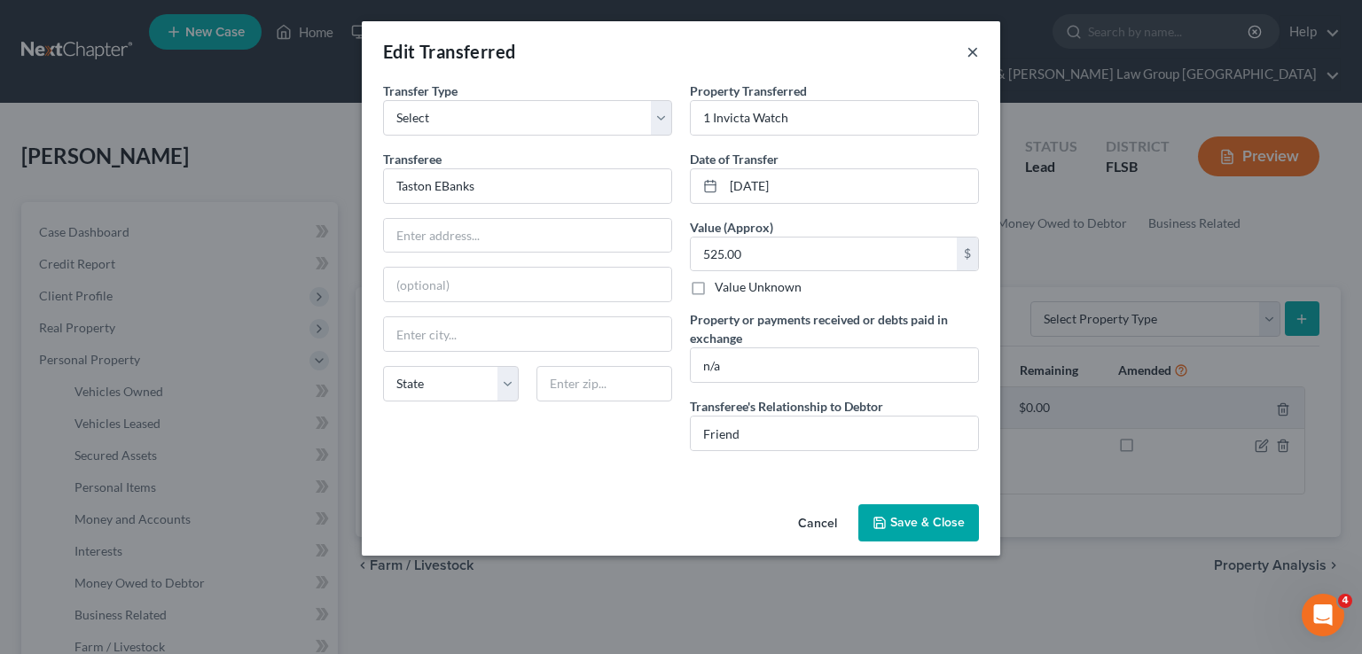
click at [974, 44] on button "×" at bounding box center [972, 51] width 12 height 21
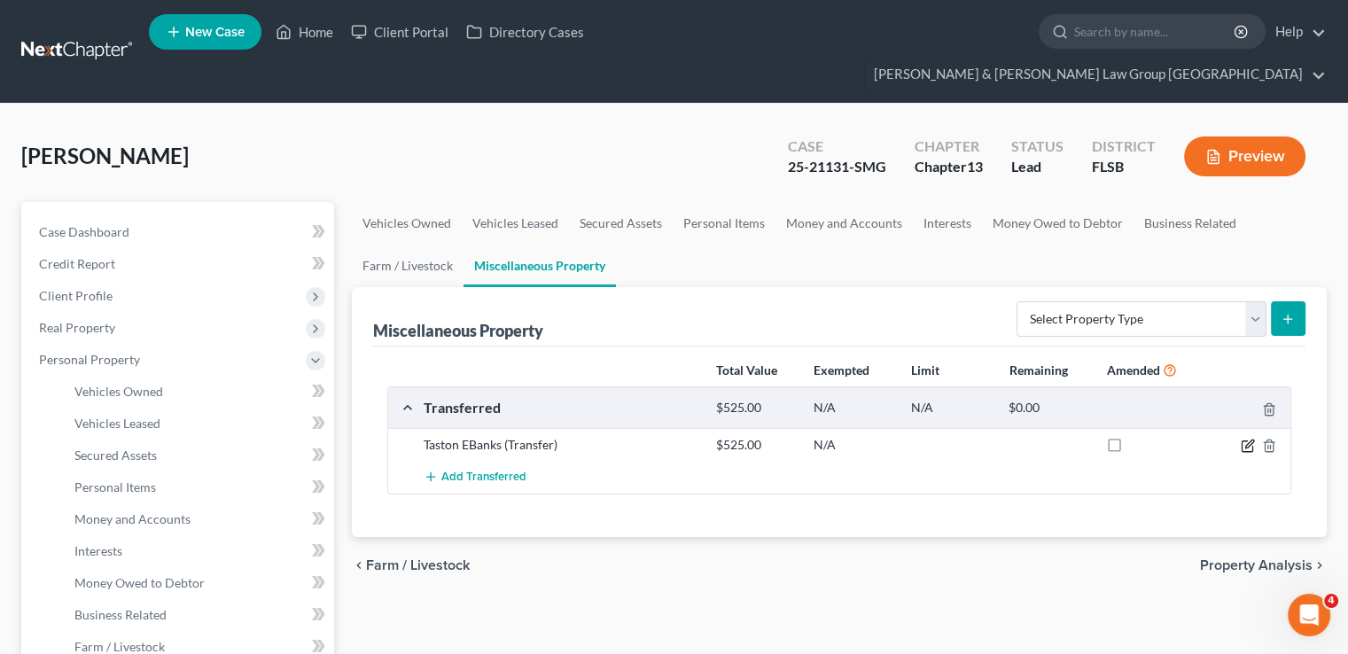
click at [1244, 439] on icon "button" at bounding box center [1248, 446] width 14 height 14
select select "Ordinary (within 2 years)"
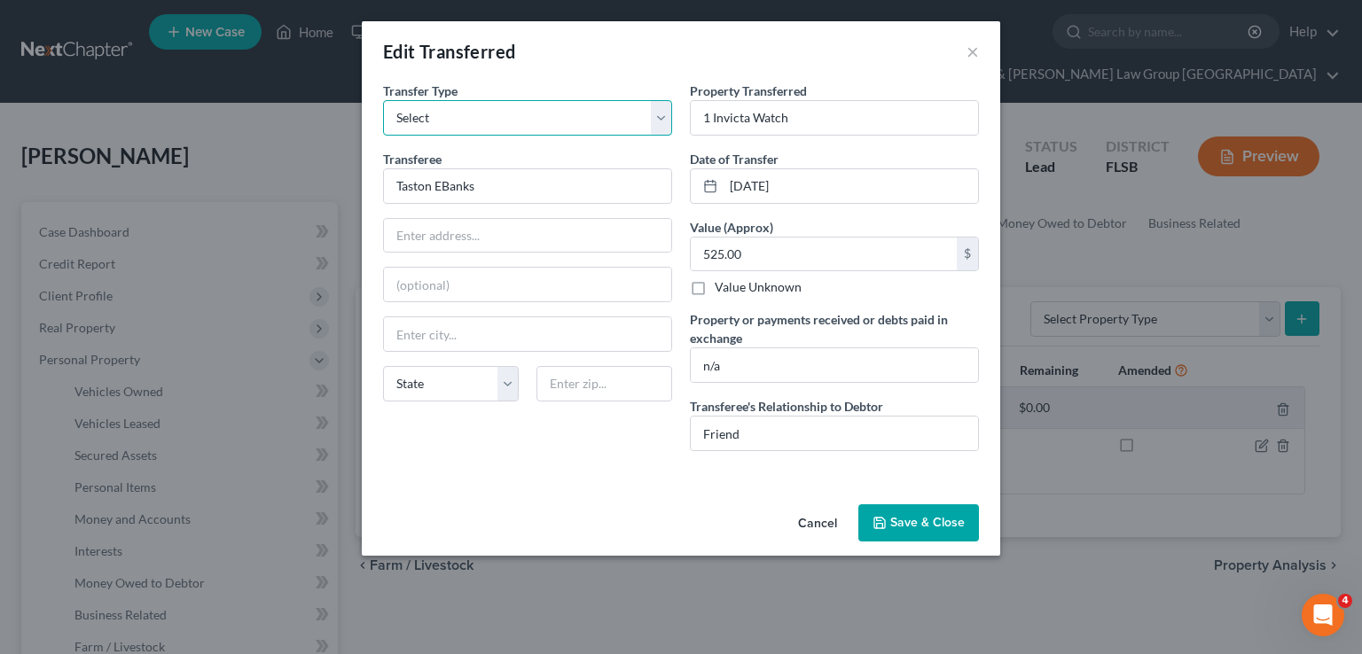
click at [660, 127] on select "Select Ordinary (within 2 years) Within 10 Years" at bounding box center [527, 117] width 289 height 35
click at [661, 125] on select "Select Ordinary (within 2 years) Within 10 Years" at bounding box center [527, 117] width 289 height 35
click at [659, 123] on select "Select Ordinary (within 2 years) Within 10 Years" at bounding box center [527, 117] width 289 height 35
click at [966, 51] on button "×" at bounding box center [972, 51] width 12 height 21
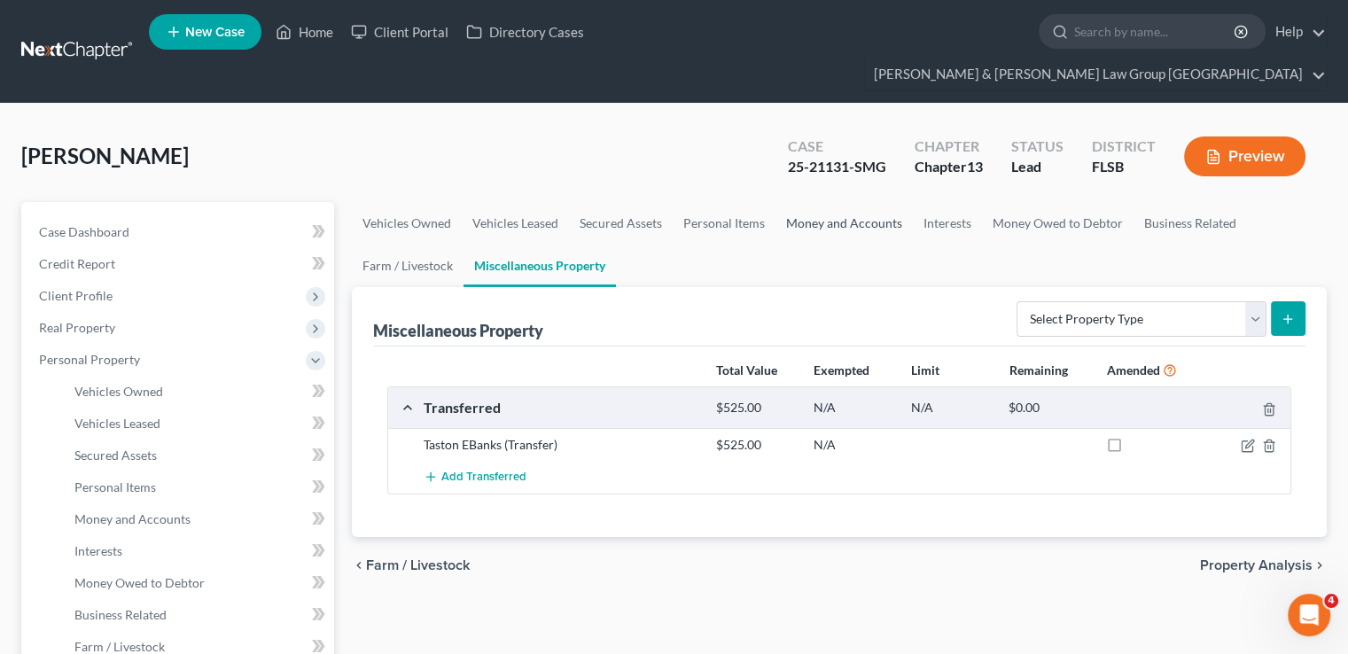
click at [858, 202] on link "Money and Accounts" at bounding box center [844, 223] width 137 height 43
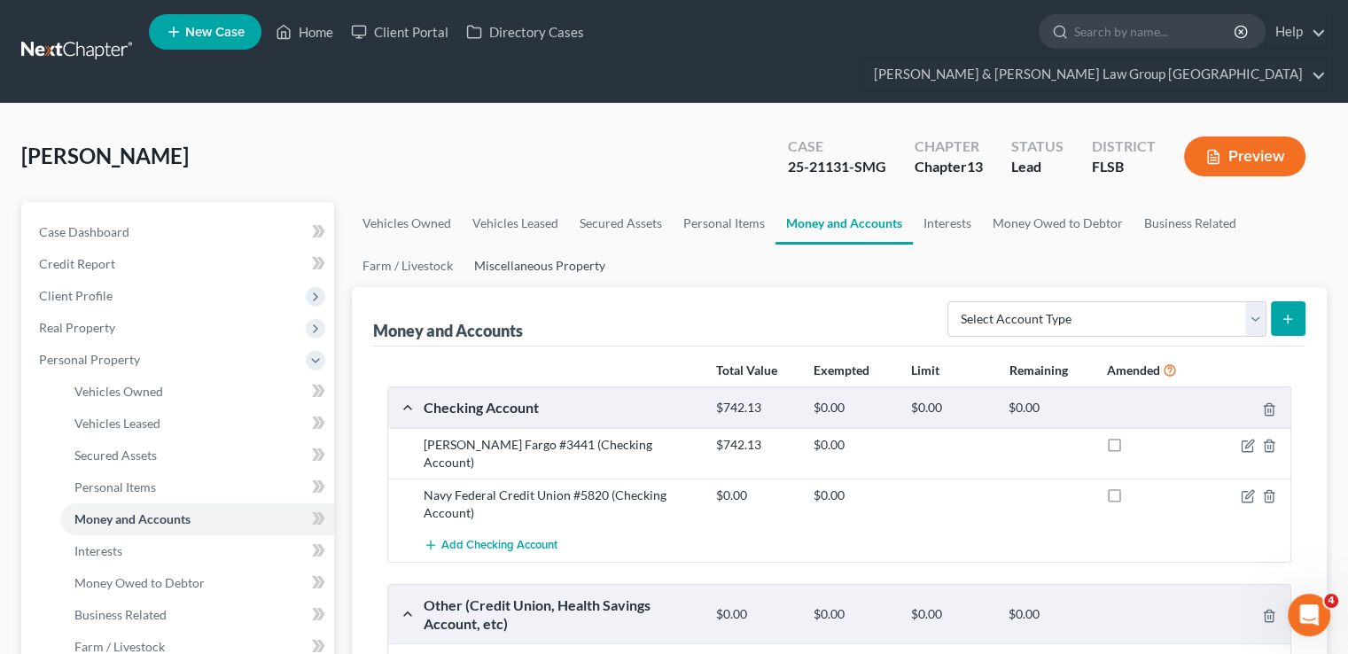
click at [540, 245] on link "Miscellaneous Property" at bounding box center [540, 266] width 152 height 43
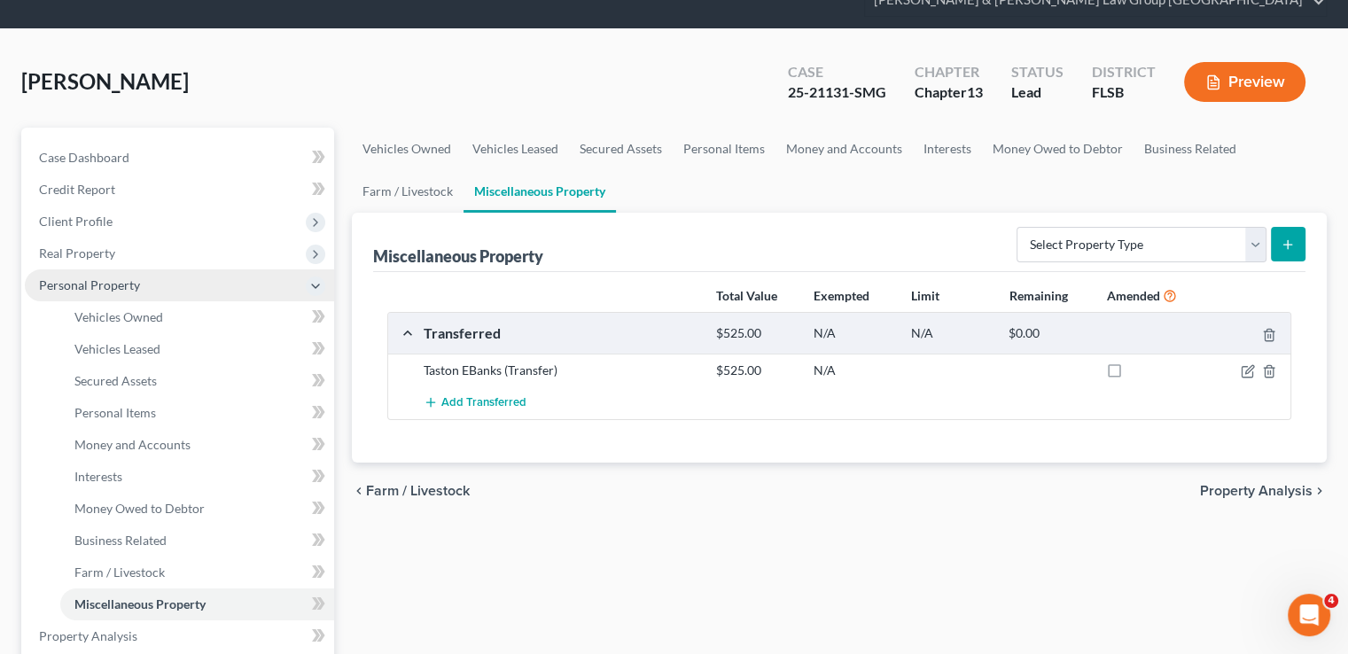
scroll to position [266, 0]
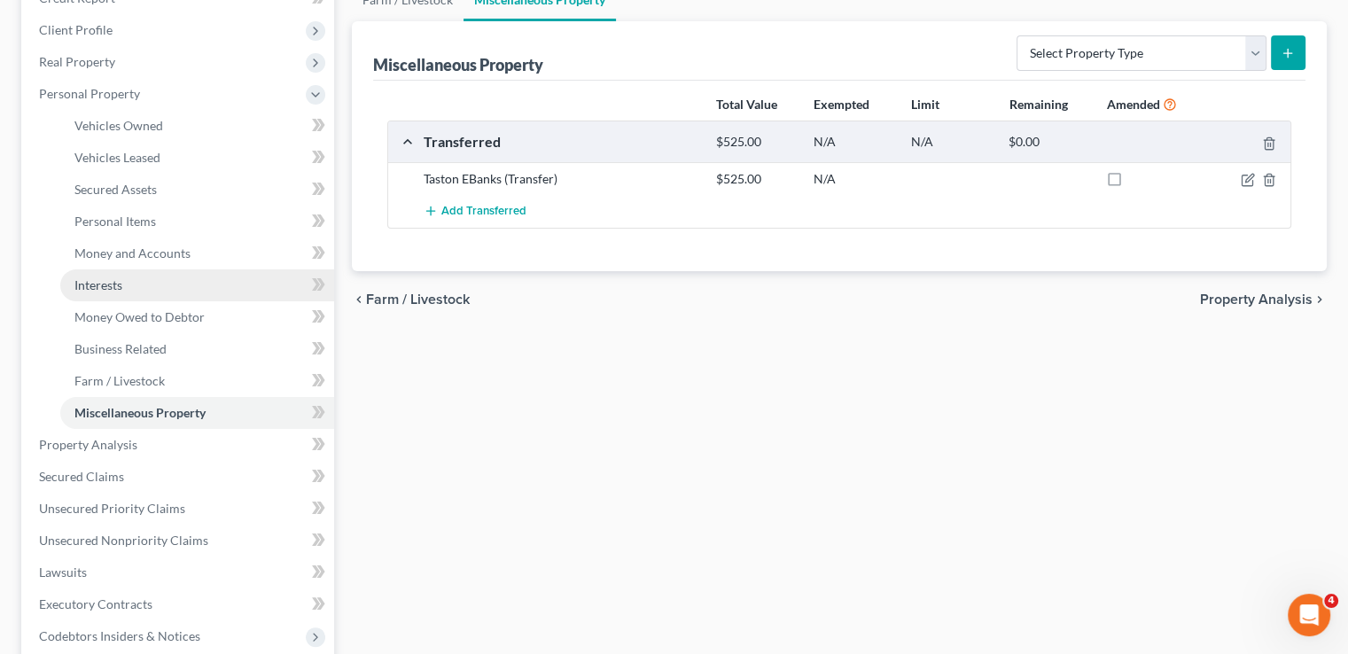
click at [89, 277] on span "Interests" at bounding box center [98, 284] width 48 height 15
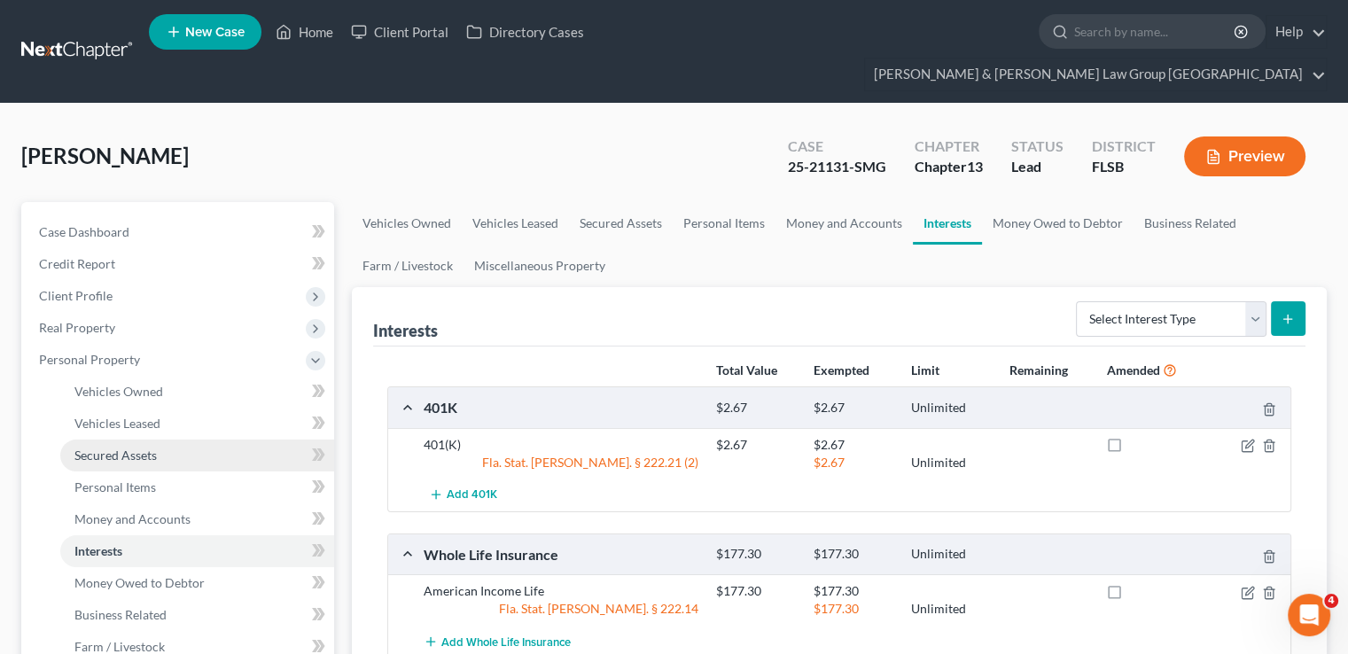
click at [164, 440] on link "Secured Assets" at bounding box center [197, 456] width 274 height 32
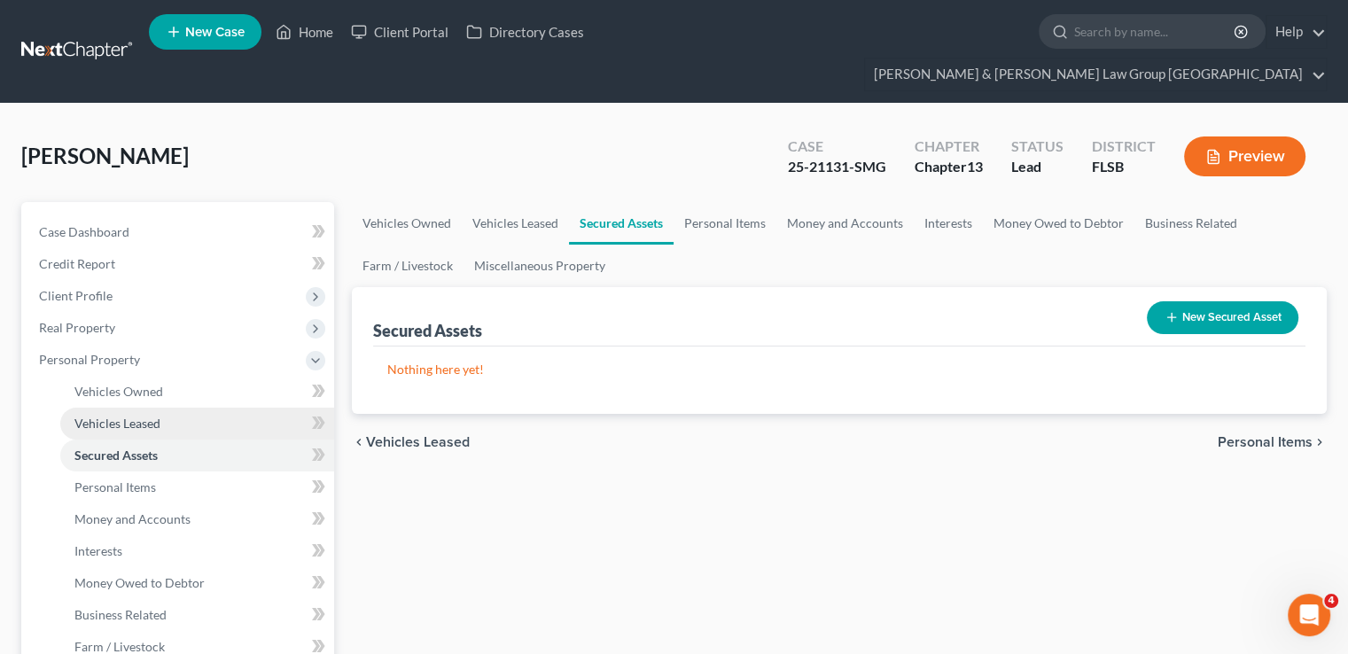
click at [165, 408] on link "Vehicles Leased" at bounding box center [197, 424] width 274 height 32
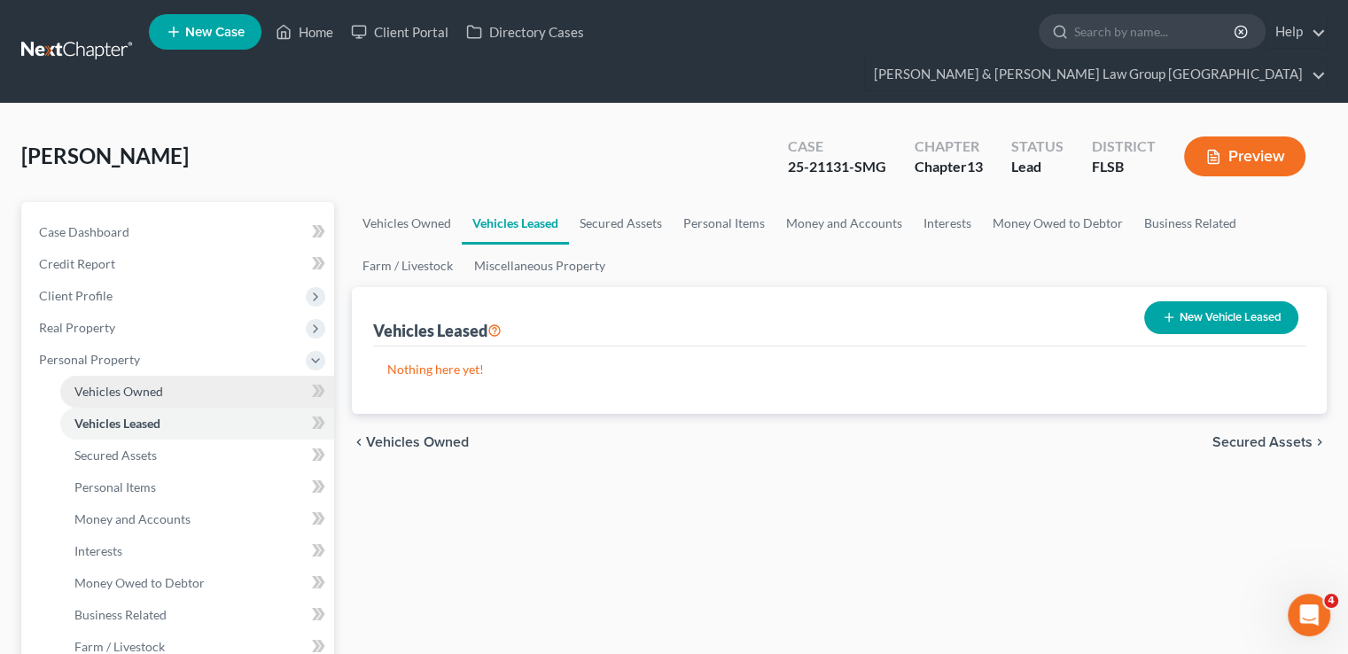
click at [166, 376] on link "Vehicles Owned" at bounding box center [197, 392] width 274 height 32
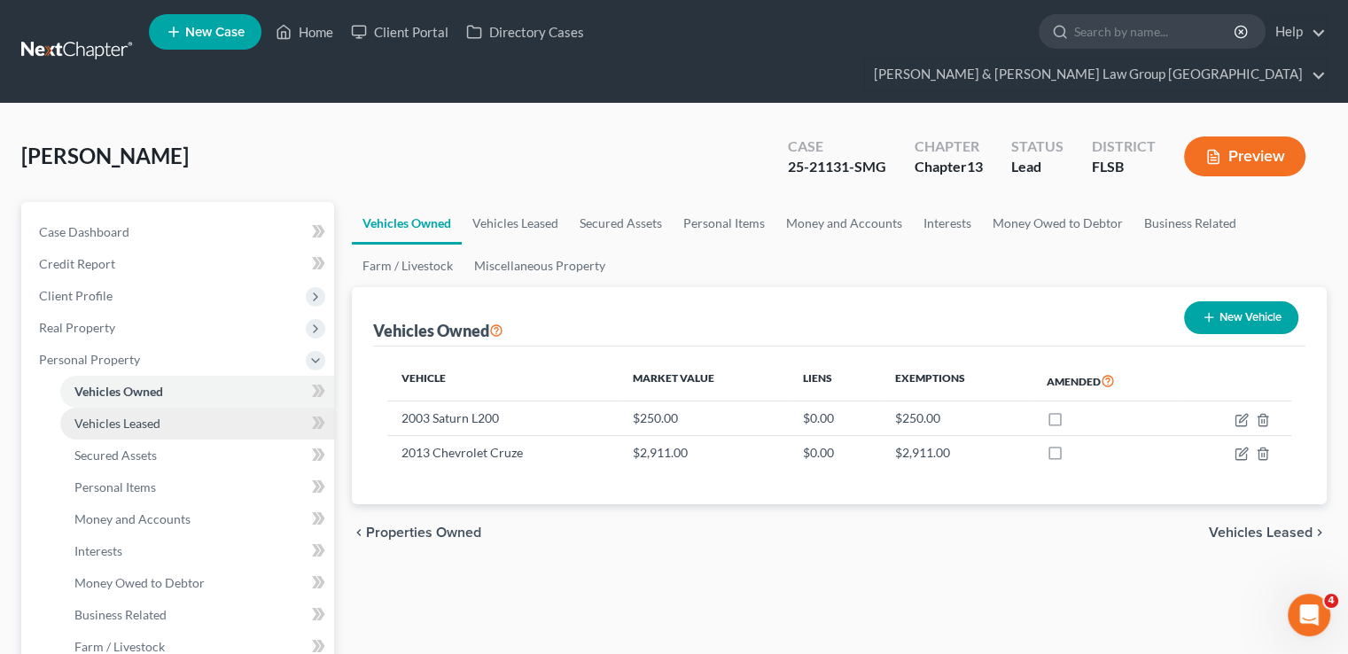
click at [156, 408] on link "Vehicles Leased" at bounding box center [197, 424] width 274 height 32
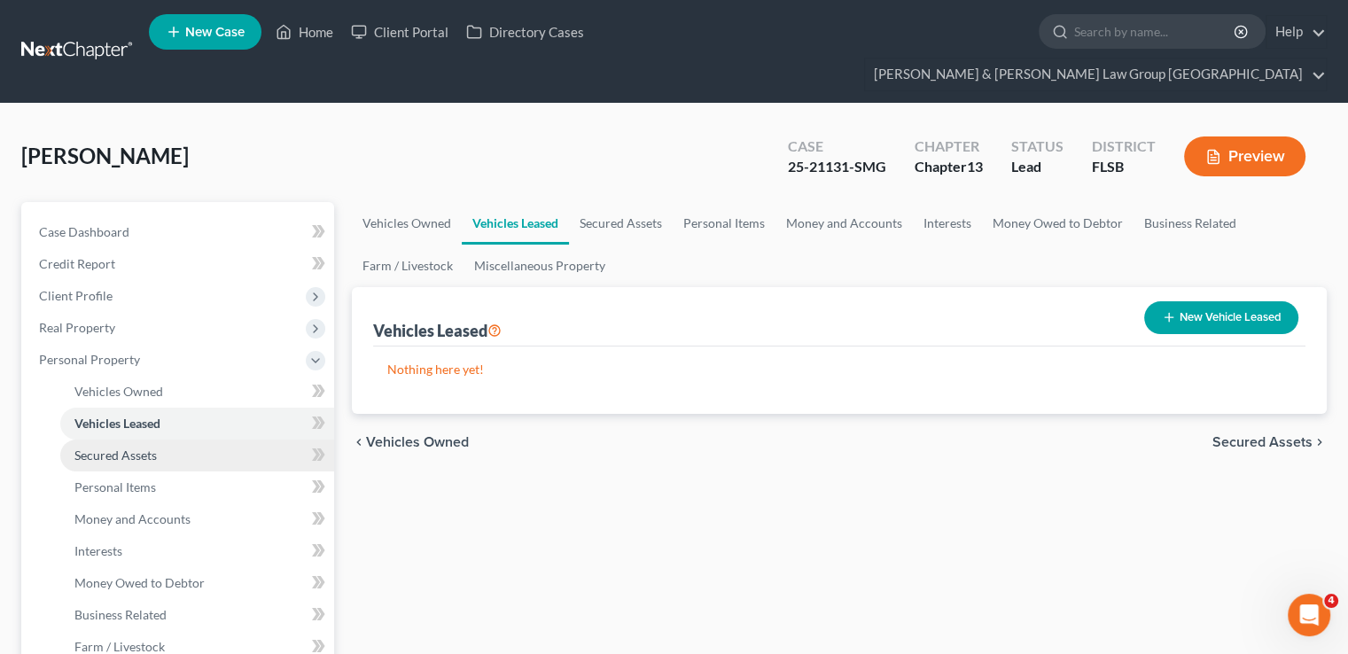
click at [159, 440] on link "Secured Assets" at bounding box center [197, 456] width 274 height 32
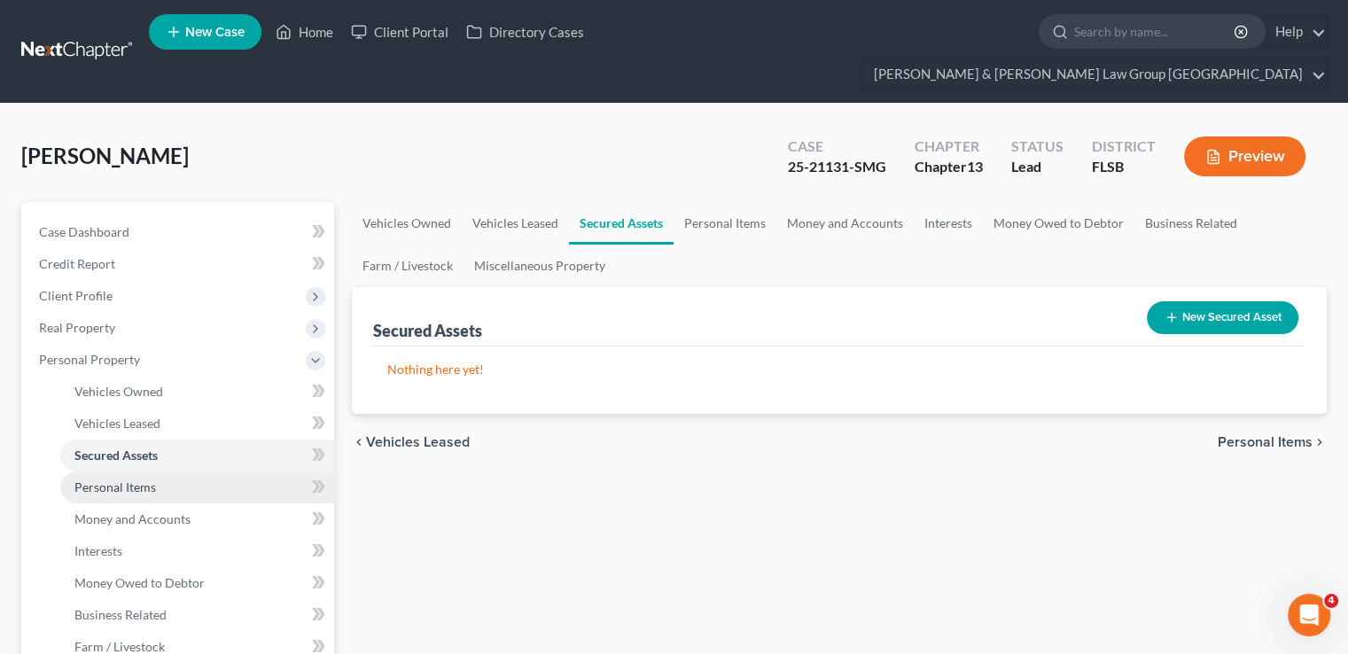
click at [136, 480] on span "Personal Items" at bounding box center [115, 487] width 82 height 15
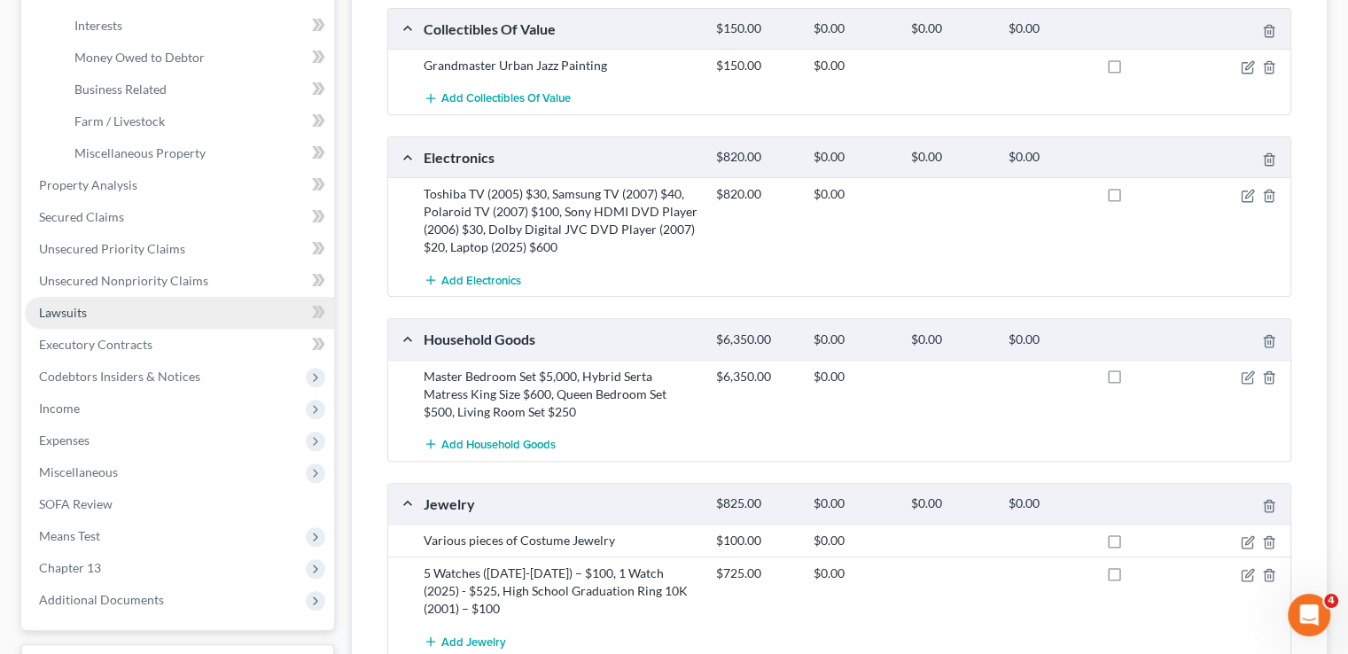
scroll to position [621, 0]
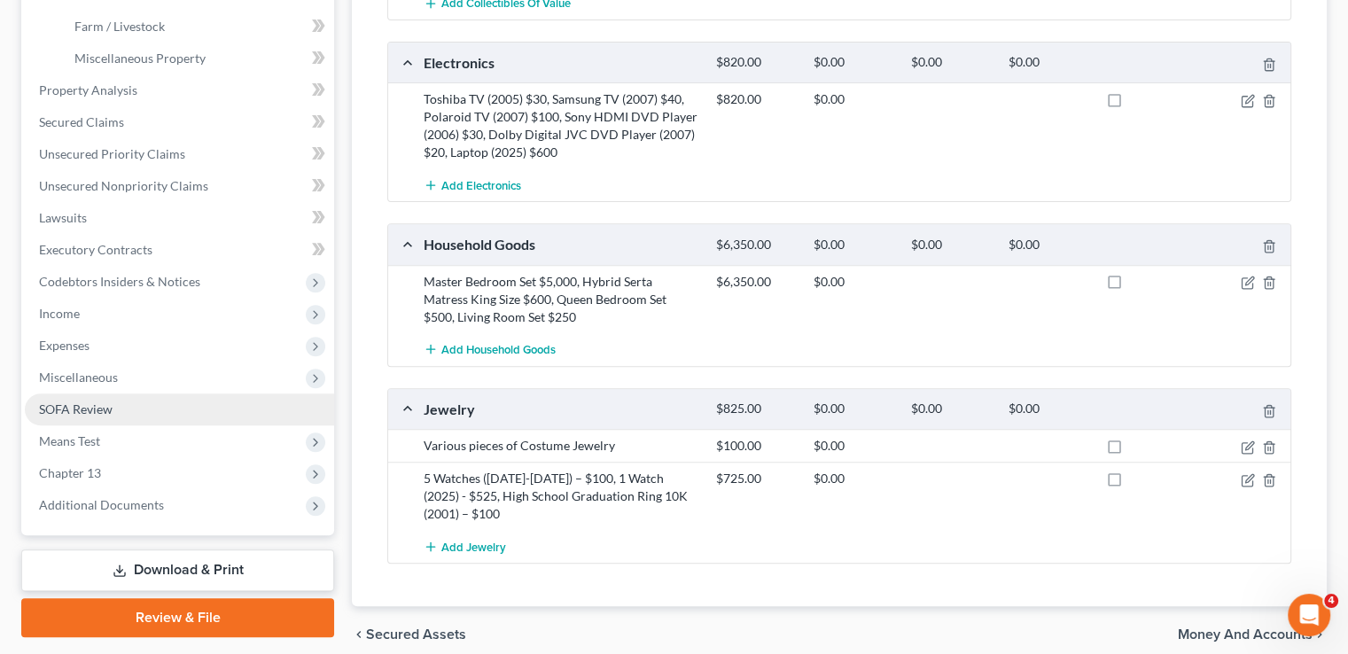
click at [129, 394] on link "SOFA Review" at bounding box center [179, 410] width 309 height 32
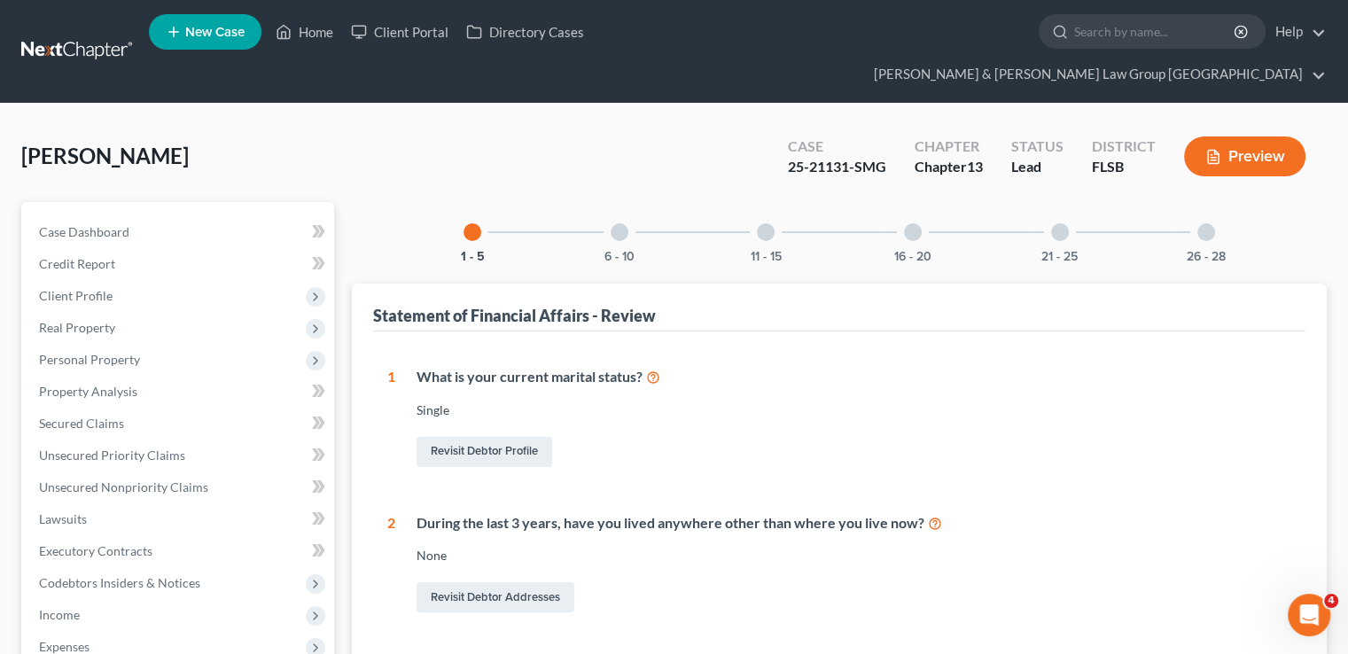
click at [621, 223] on div at bounding box center [620, 232] width 18 height 18
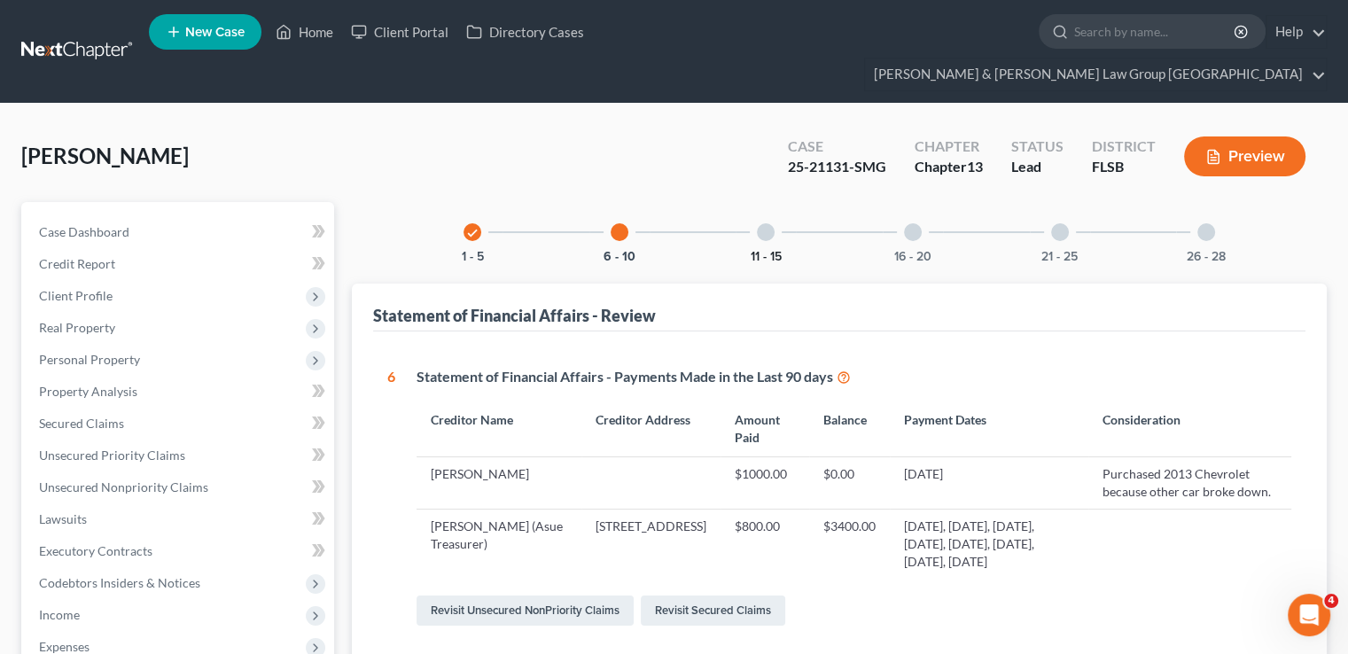
click at [770, 251] on button "11 - 15" at bounding box center [766, 257] width 31 height 12
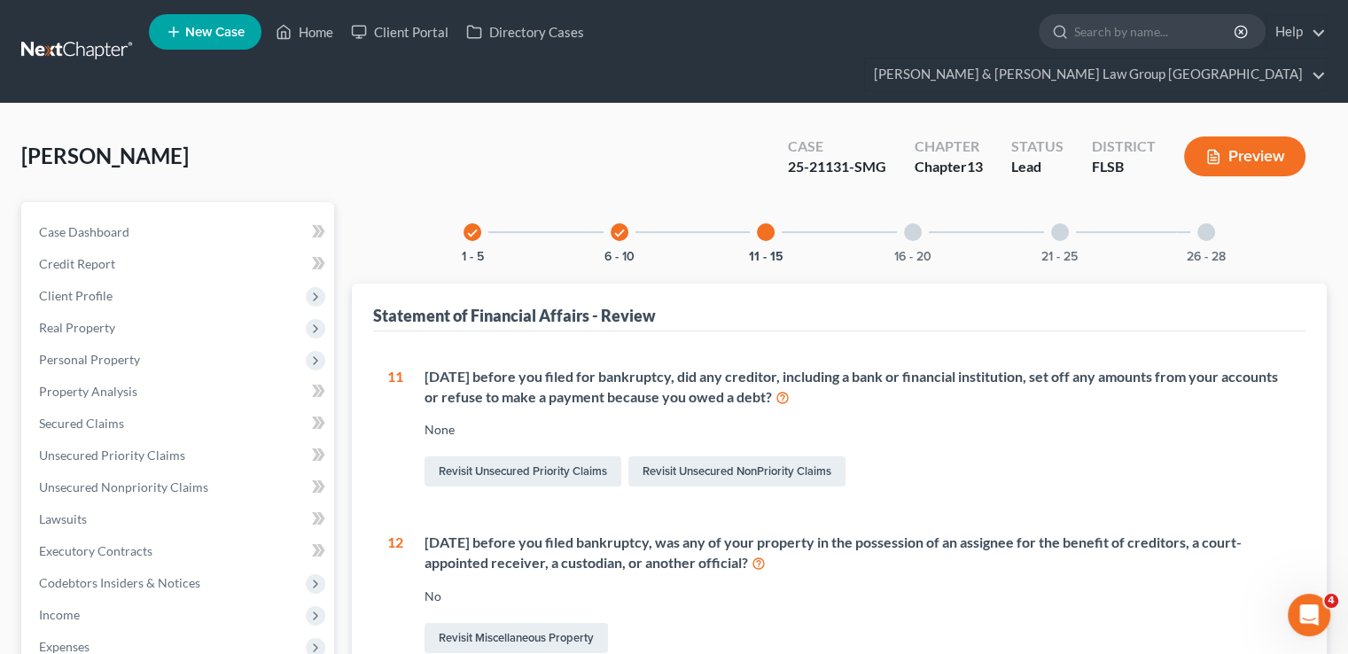
click at [903, 210] on div "16 - 20" at bounding box center [913, 232] width 60 height 60
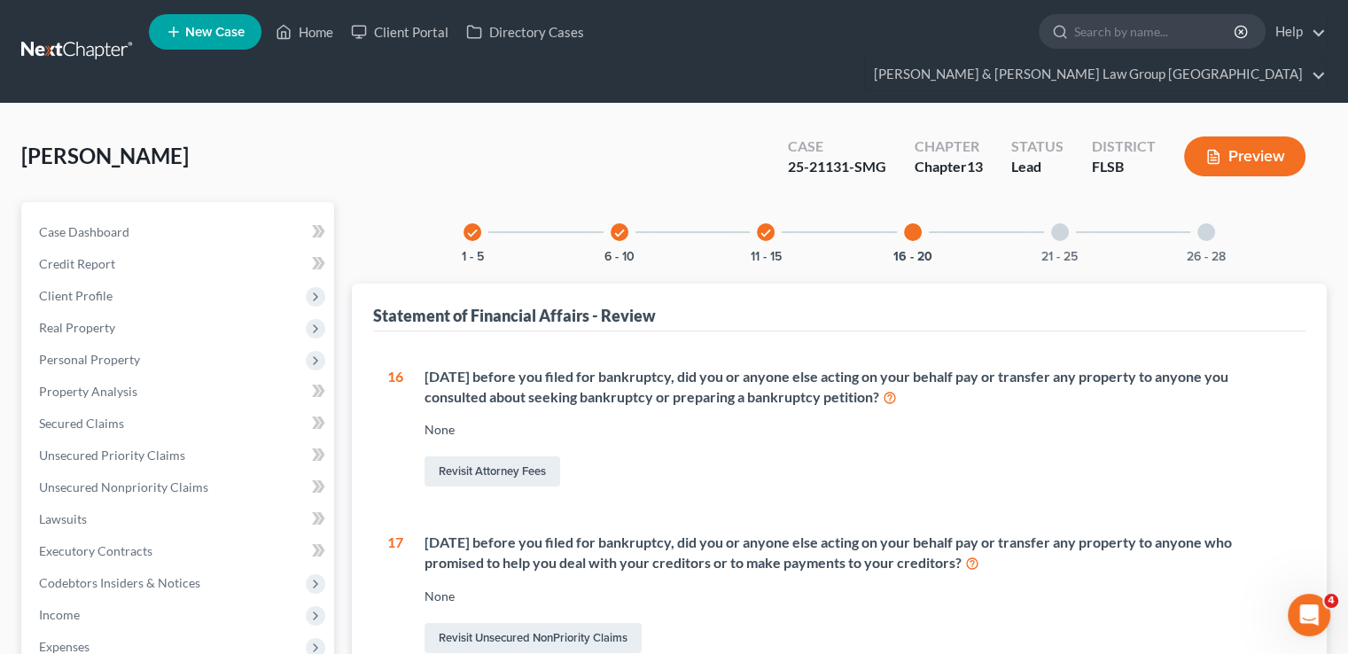
click at [1069, 206] on div "21 - 25" at bounding box center [1060, 232] width 60 height 60
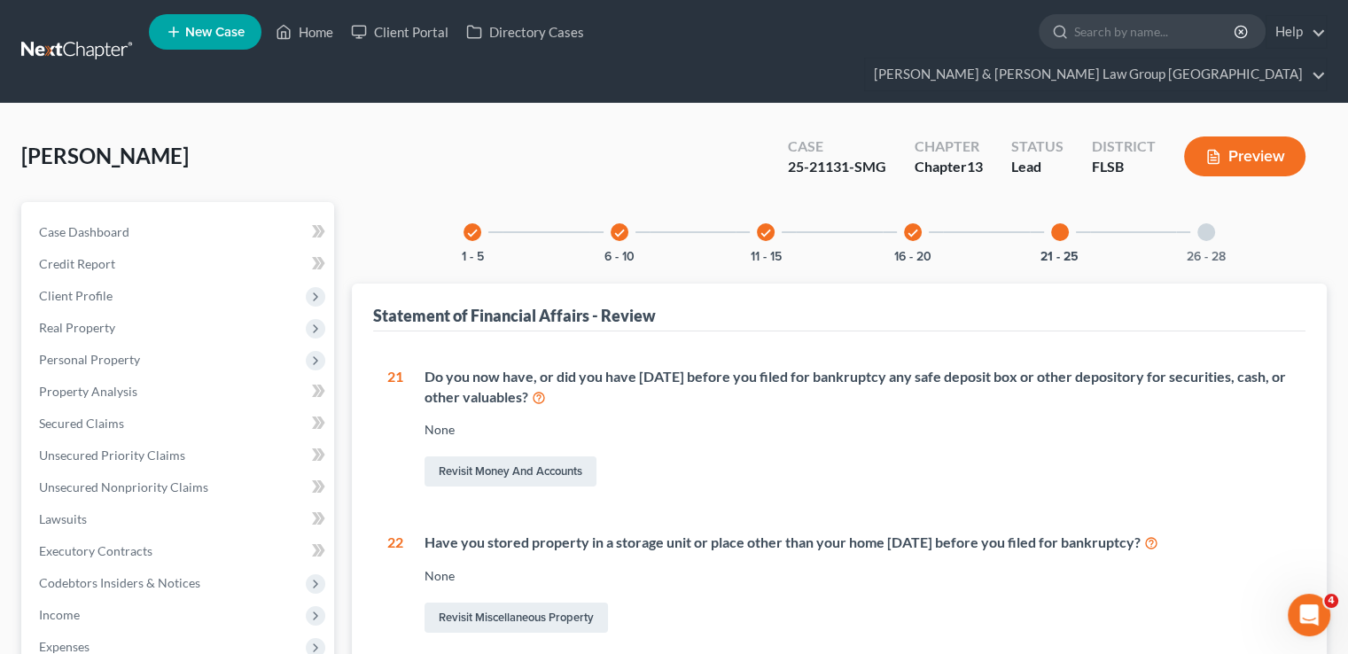
click at [1214, 205] on div "26 - 28" at bounding box center [1206, 232] width 60 height 60
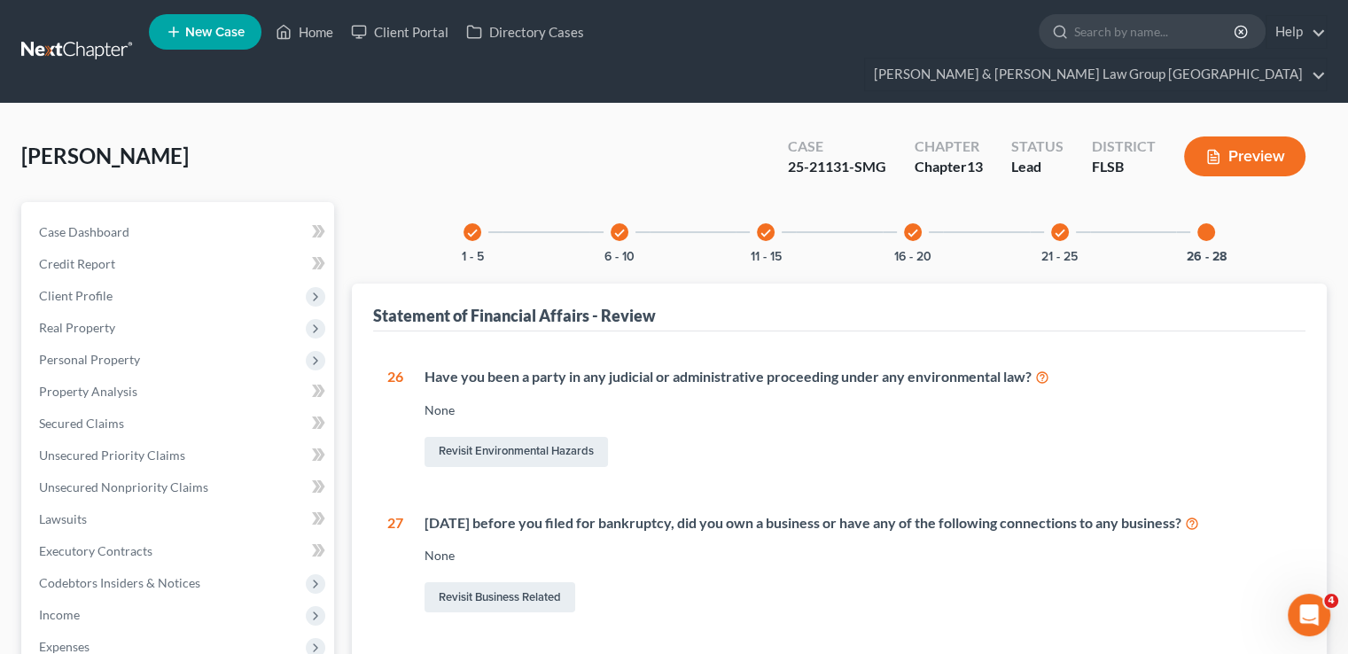
click at [623, 227] on icon "check" at bounding box center [619, 233] width 12 height 12
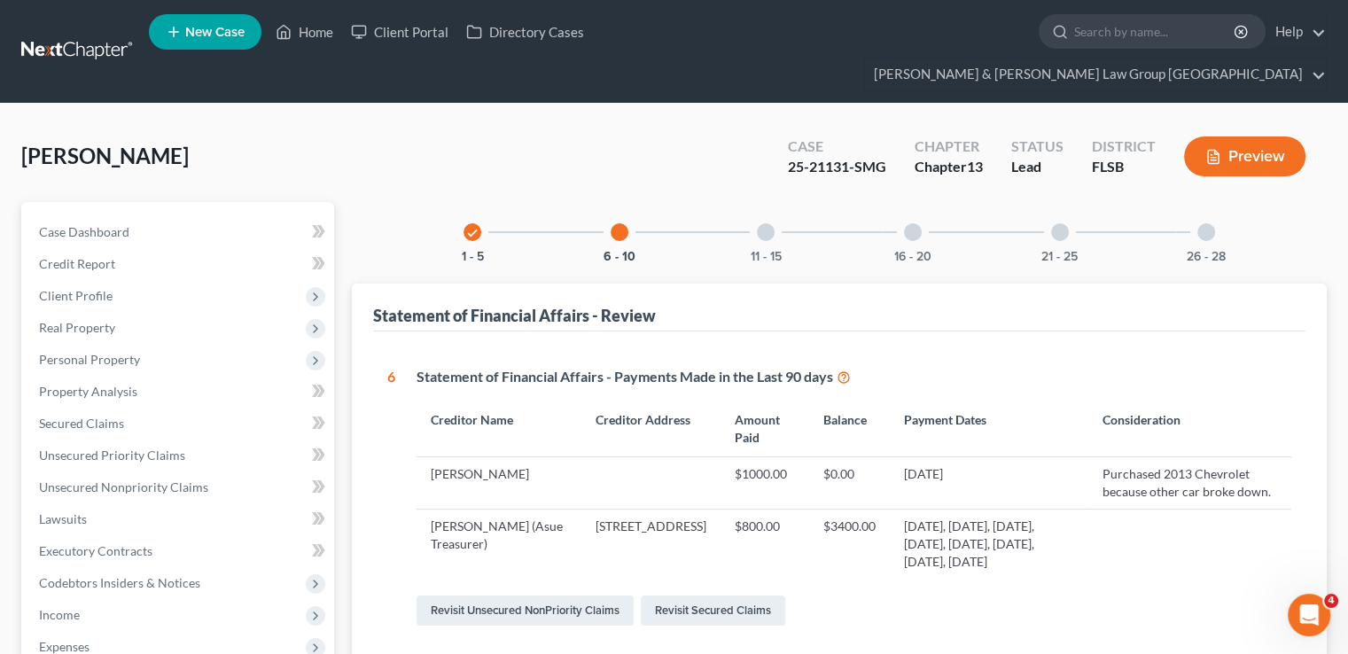
click at [479, 202] on div "check 1 - 5" at bounding box center [472, 232] width 60 height 60
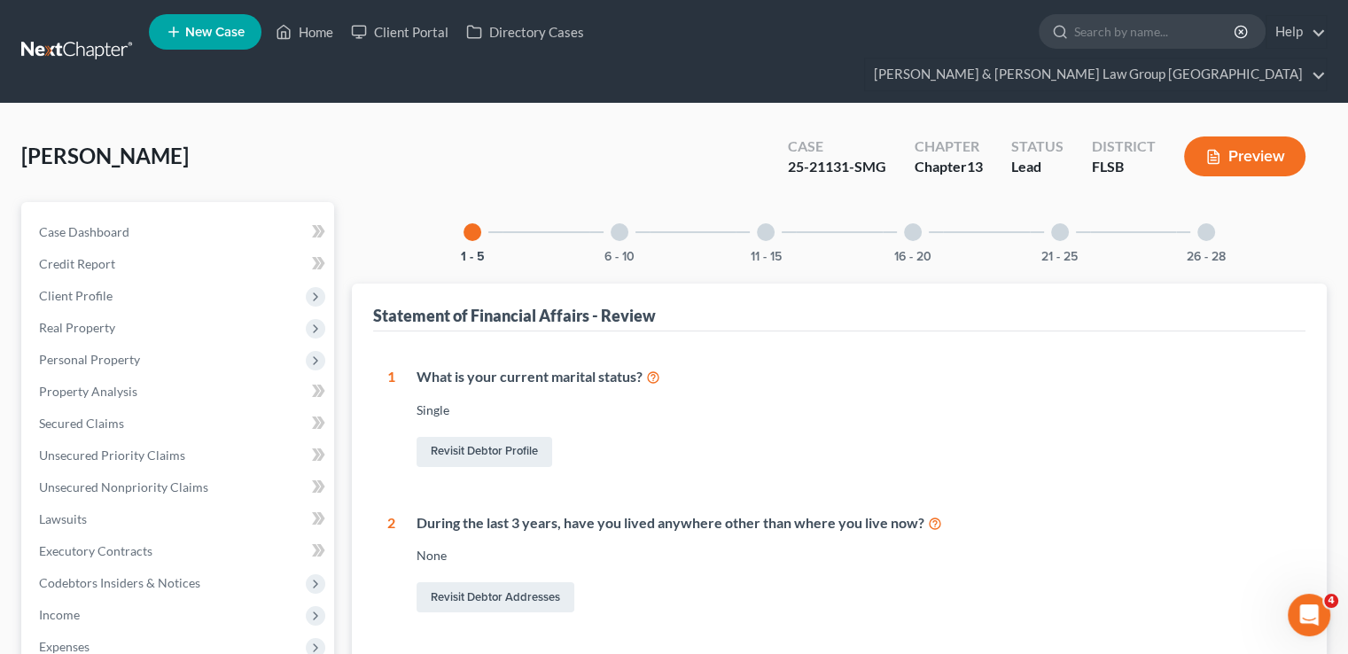
click at [621, 223] on div at bounding box center [620, 232] width 18 height 18
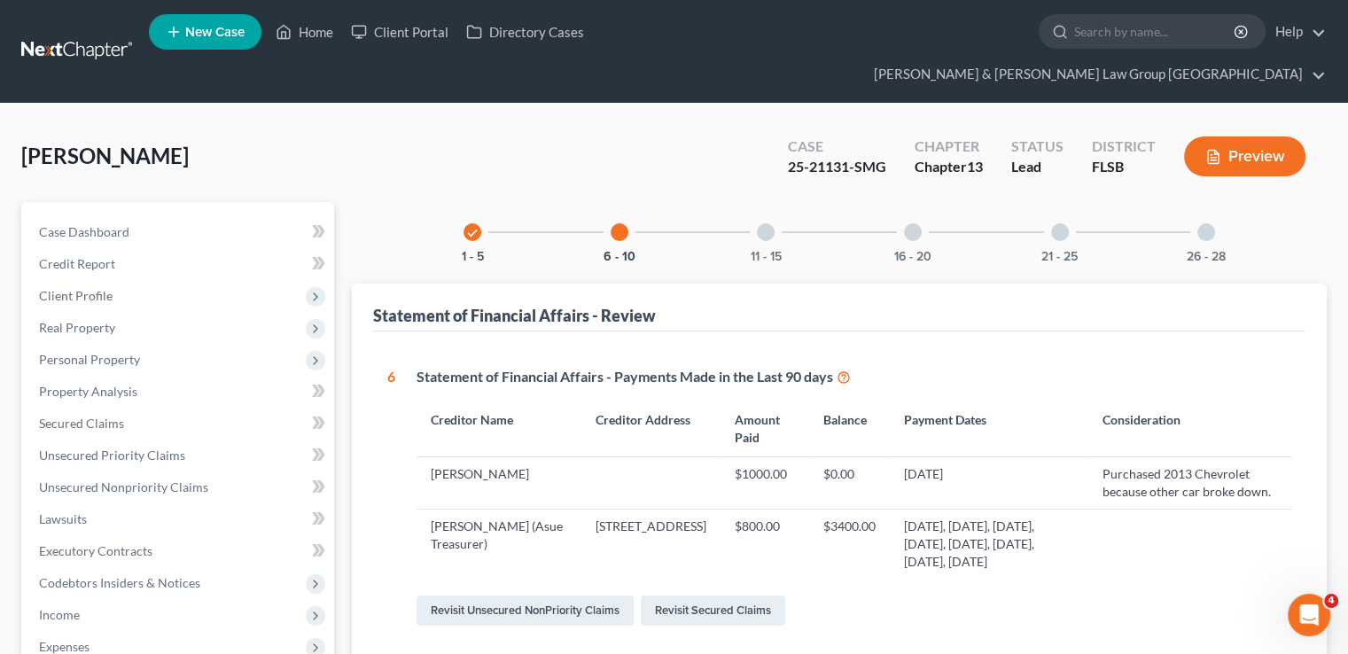
click at [764, 223] on div at bounding box center [766, 232] width 18 height 18
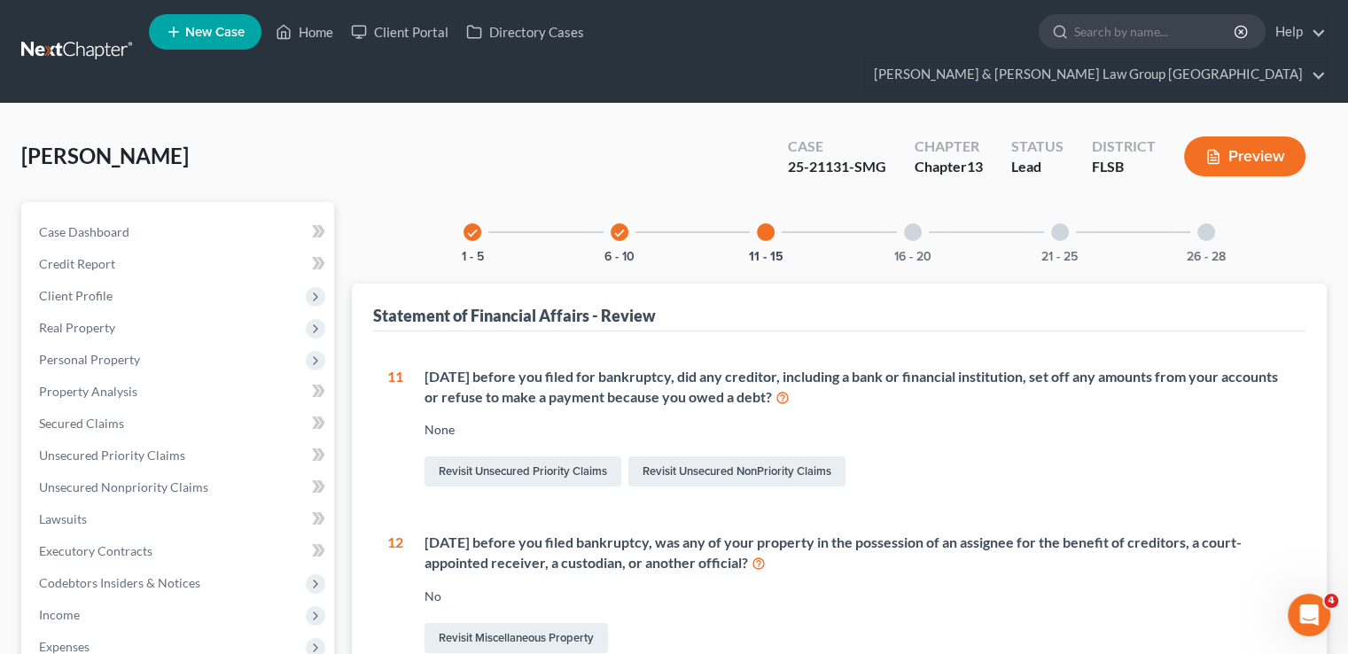
click at [918, 223] on div at bounding box center [913, 232] width 18 height 18
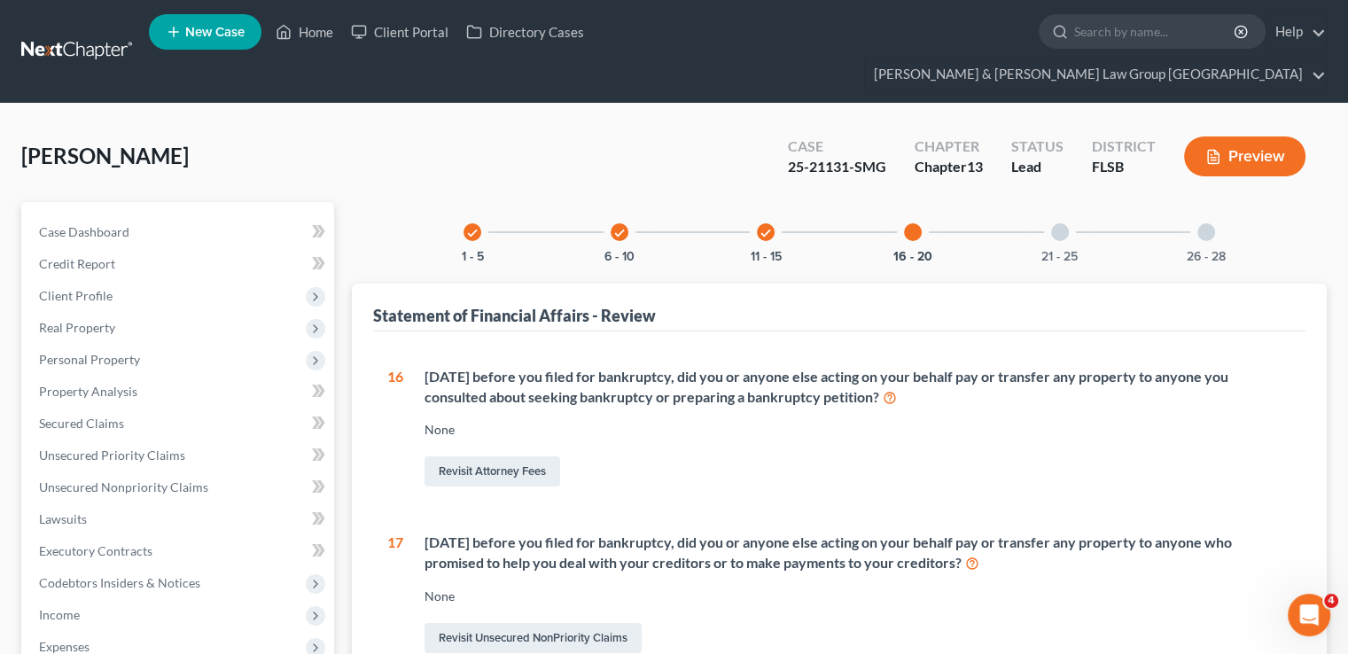
click at [1049, 202] on div "21 - 25" at bounding box center [1060, 232] width 60 height 60
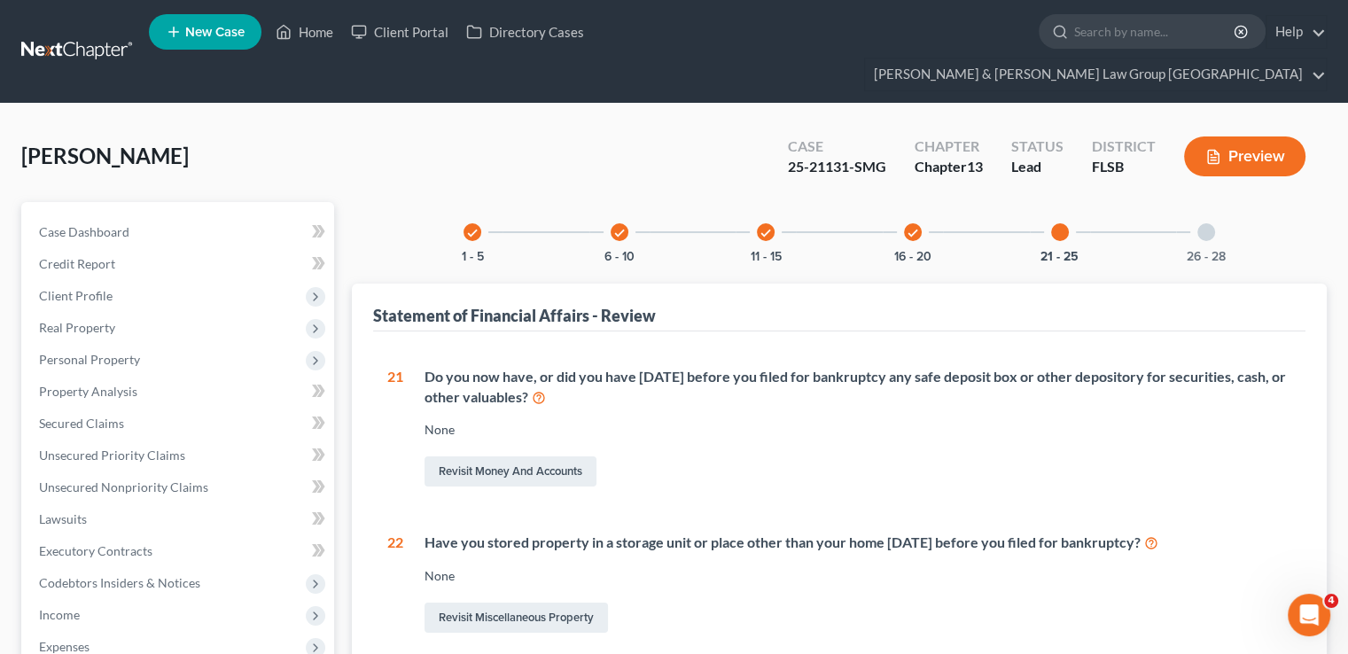
click at [1215, 202] on div "26 - 28" at bounding box center [1206, 232] width 60 height 60
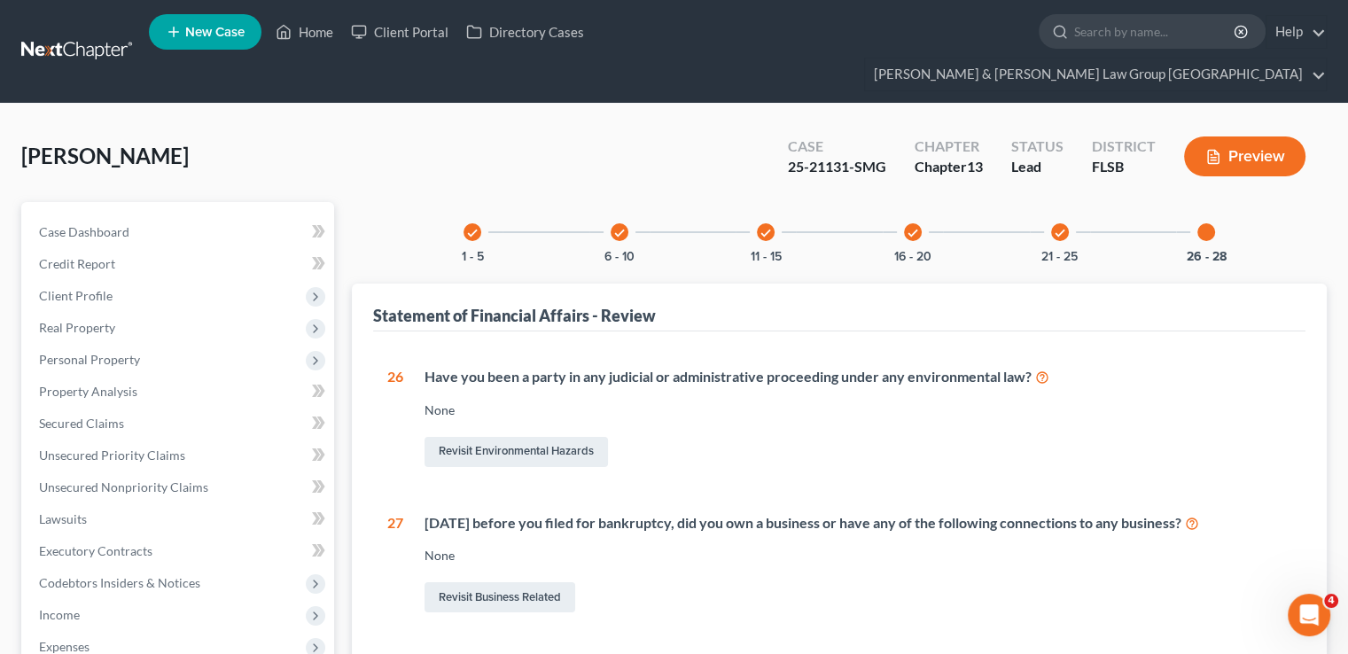
click at [476, 210] on div "check 1 - 5" at bounding box center [472, 232] width 60 height 60
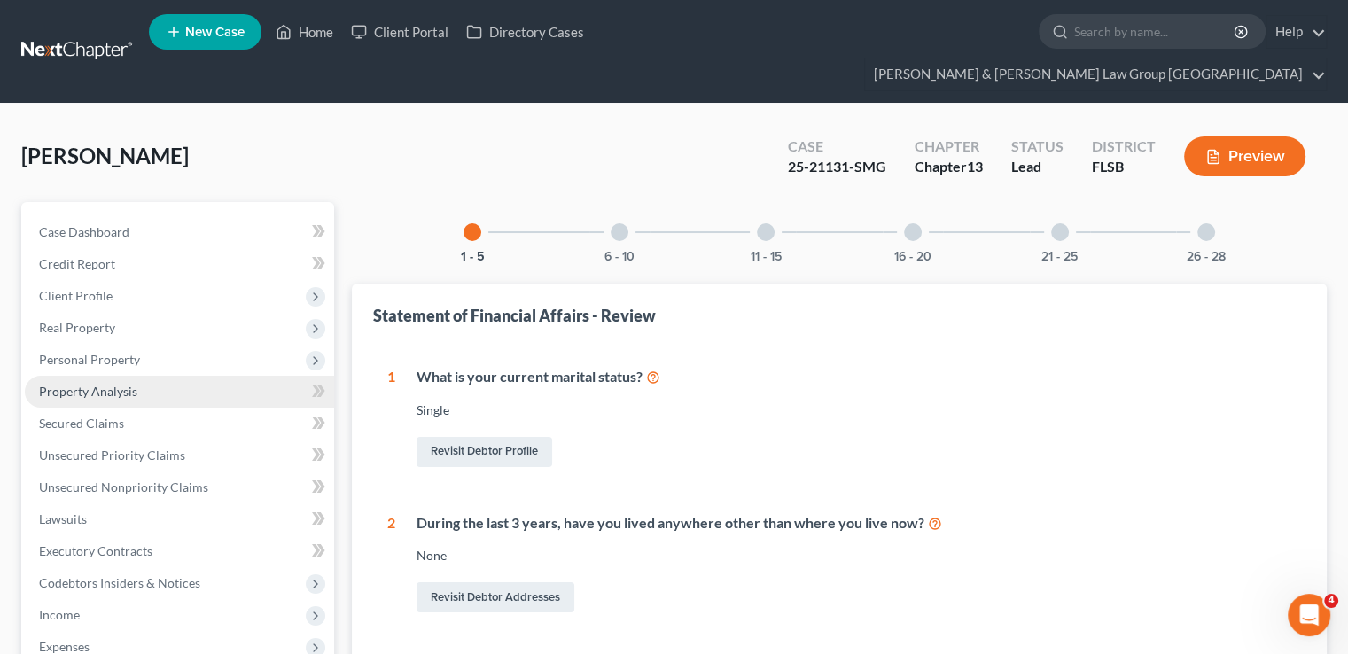
click at [128, 384] on span "Property Analysis" at bounding box center [88, 391] width 98 height 15
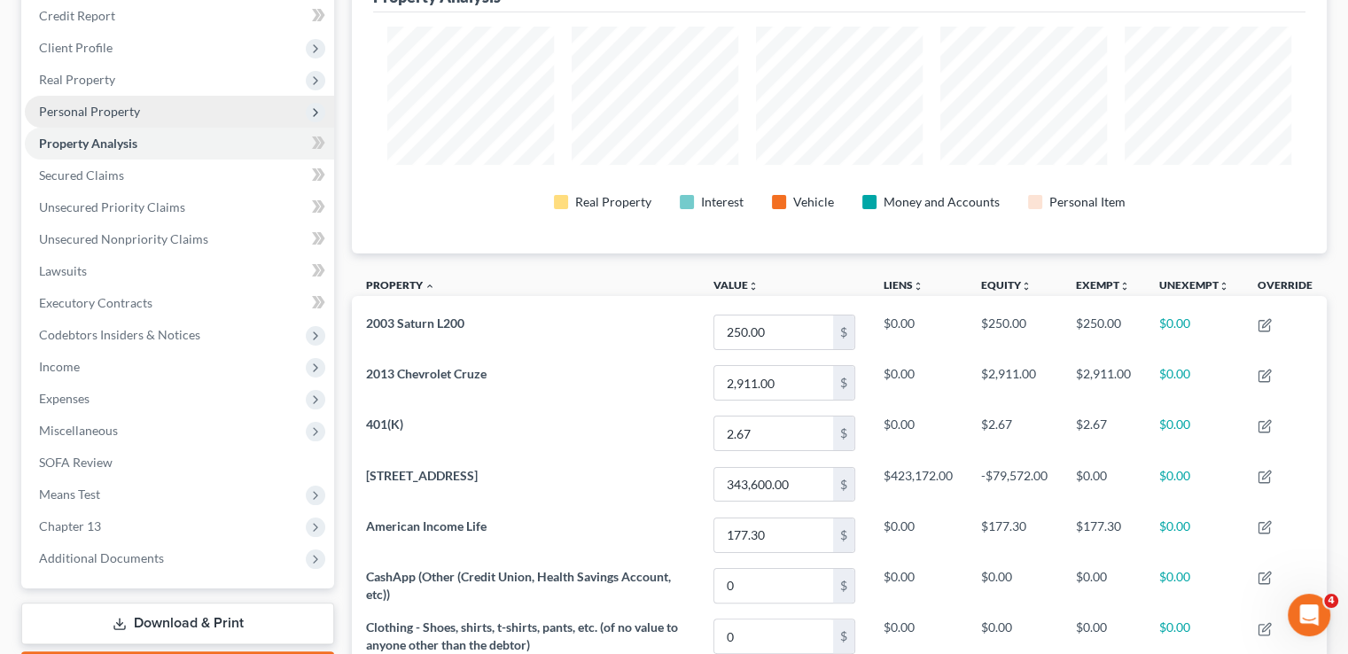
scroll to position [118, 0]
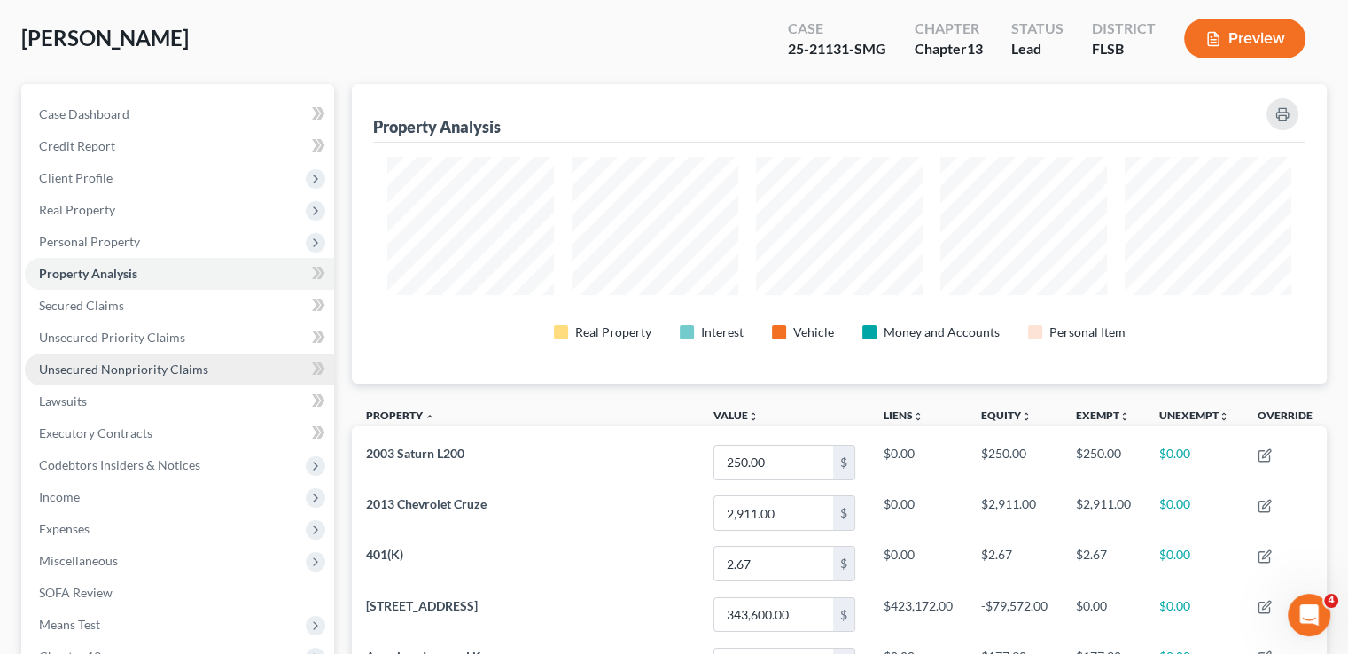
click at [191, 362] on span "Unsecured Nonpriority Claims" at bounding box center [123, 369] width 169 height 15
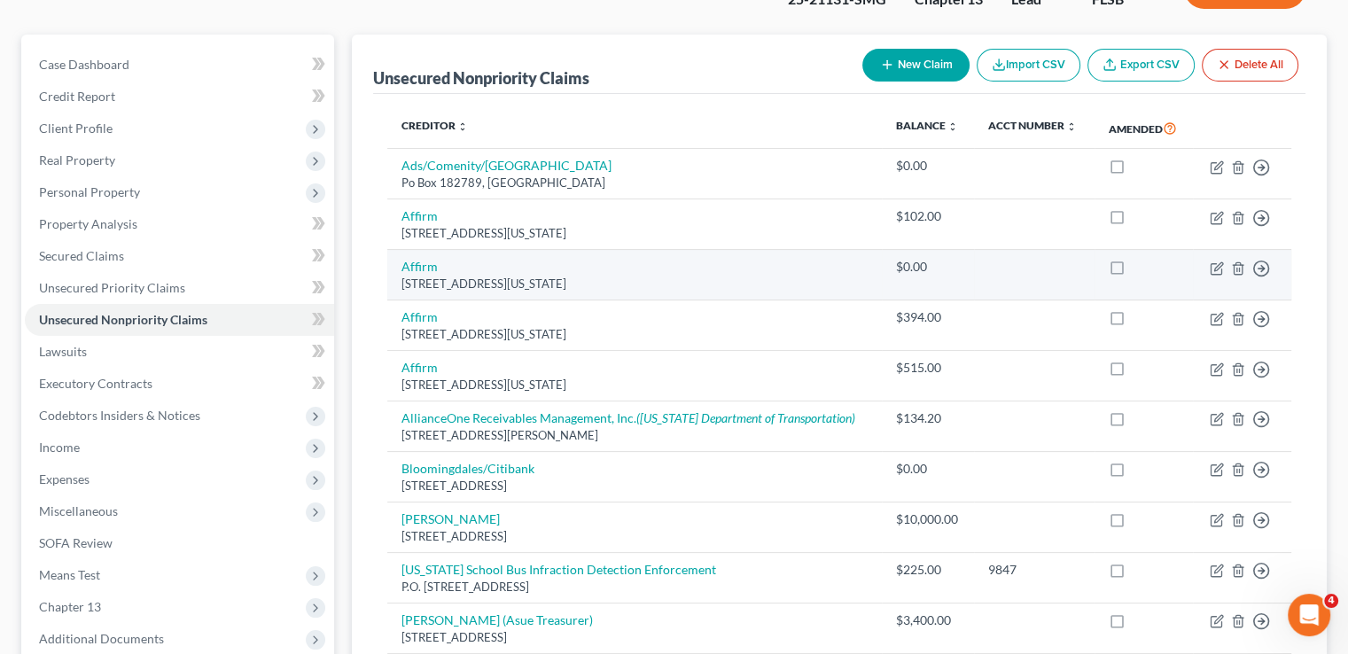
scroll to position [355, 0]
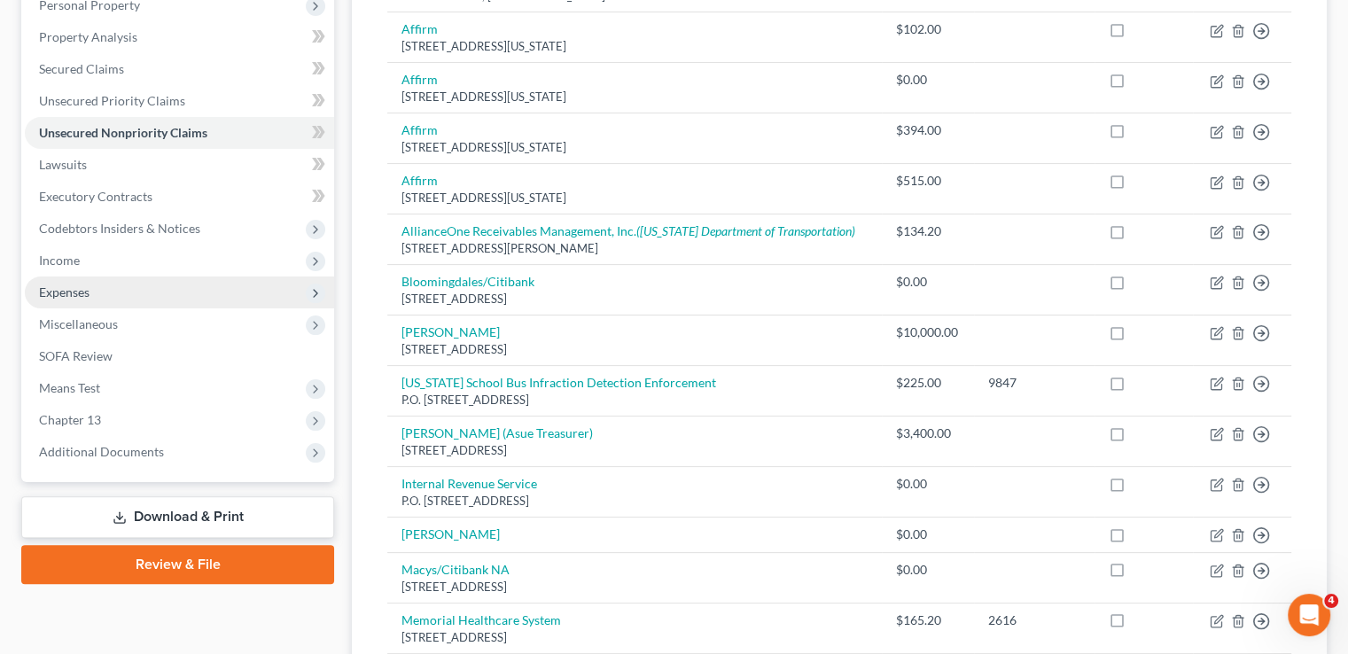
click at [113, 277] on span "Expenses" at bounding box center [179, 293] width 309 height 32
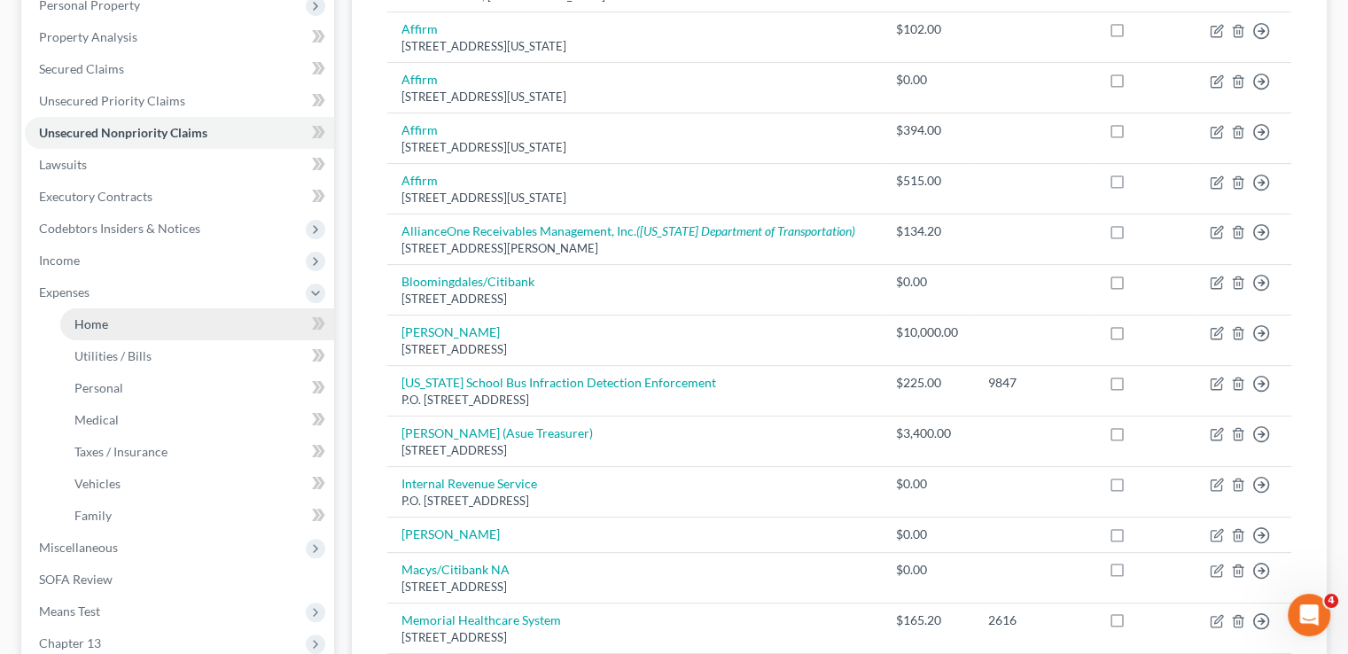
click at [134, 308] on link "Home" at bounding box center [197, 324] width 274 height 32
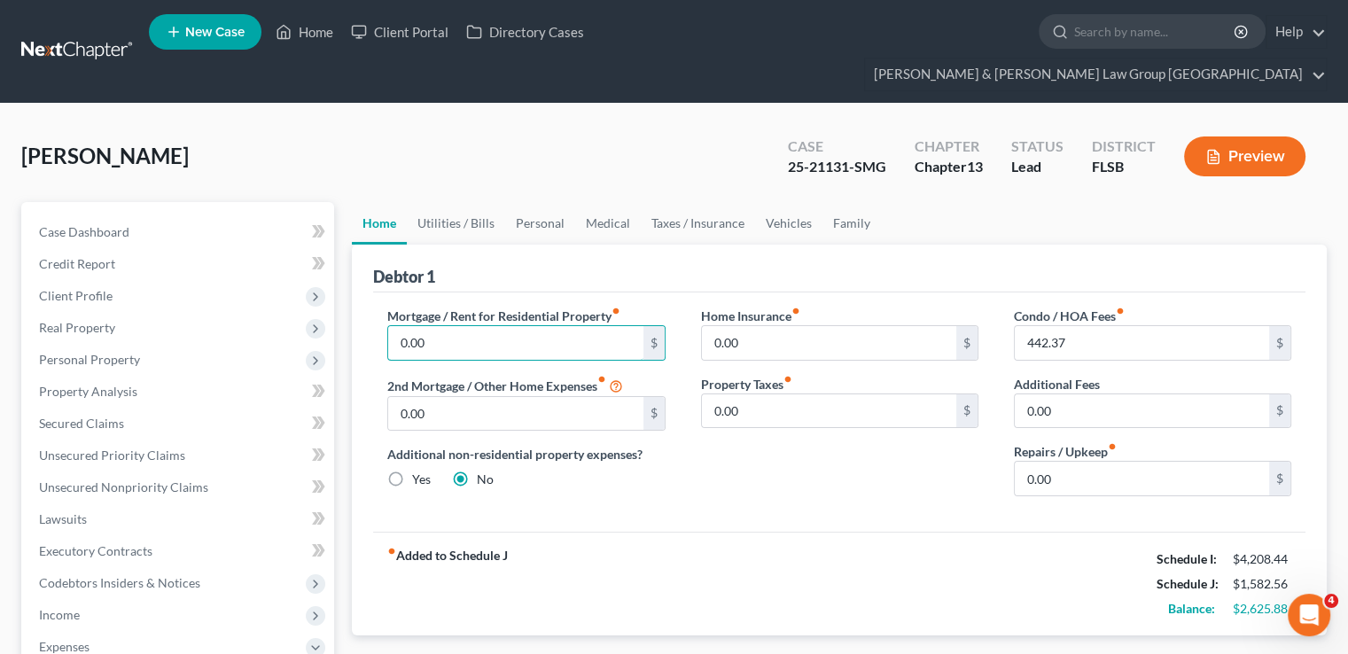
type input "0.00"
click at [838, 458] on div "Home Insurance fiber_manual_record 0.00 $ Property Taxes fiber_manual_record 0.…" at bounding box center [839, 409] width 313 height 204
click at [446, 202] on link "Utilities / Bills" at bounding box center [456, 223] width 98 height 43
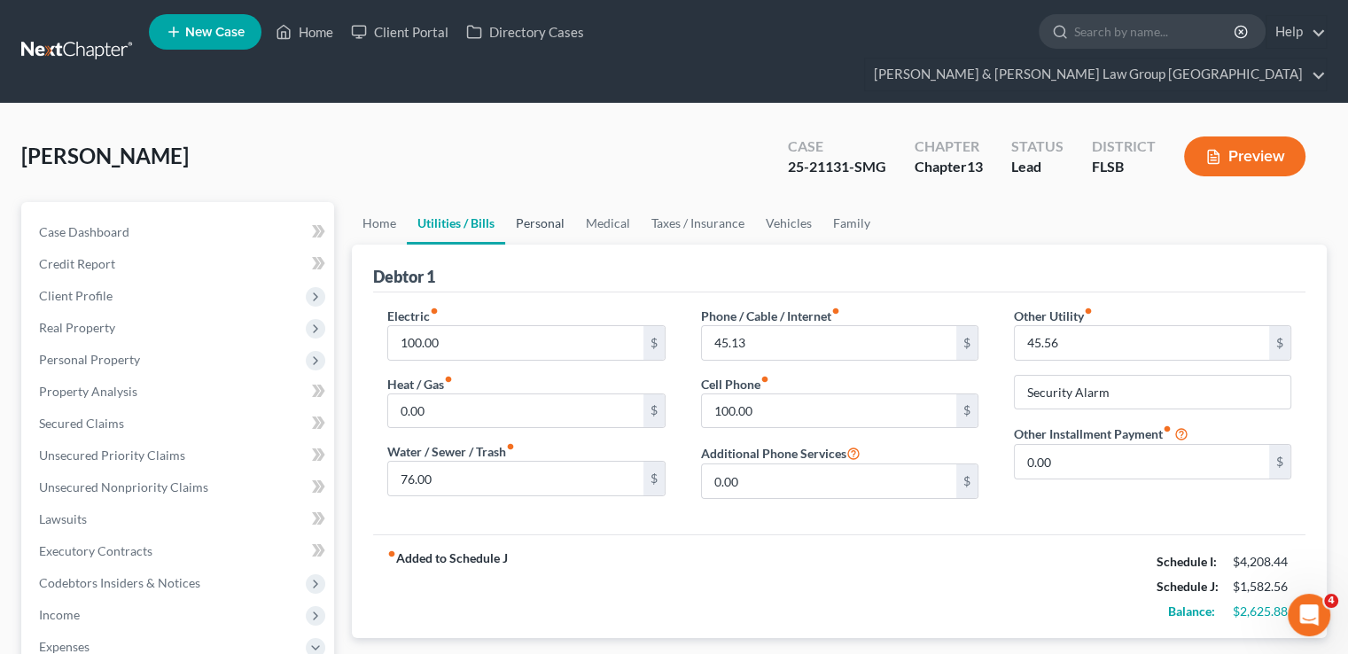
click at [525, 202] on link "Personal" at bounding box center [540, 223] width 70 height 43
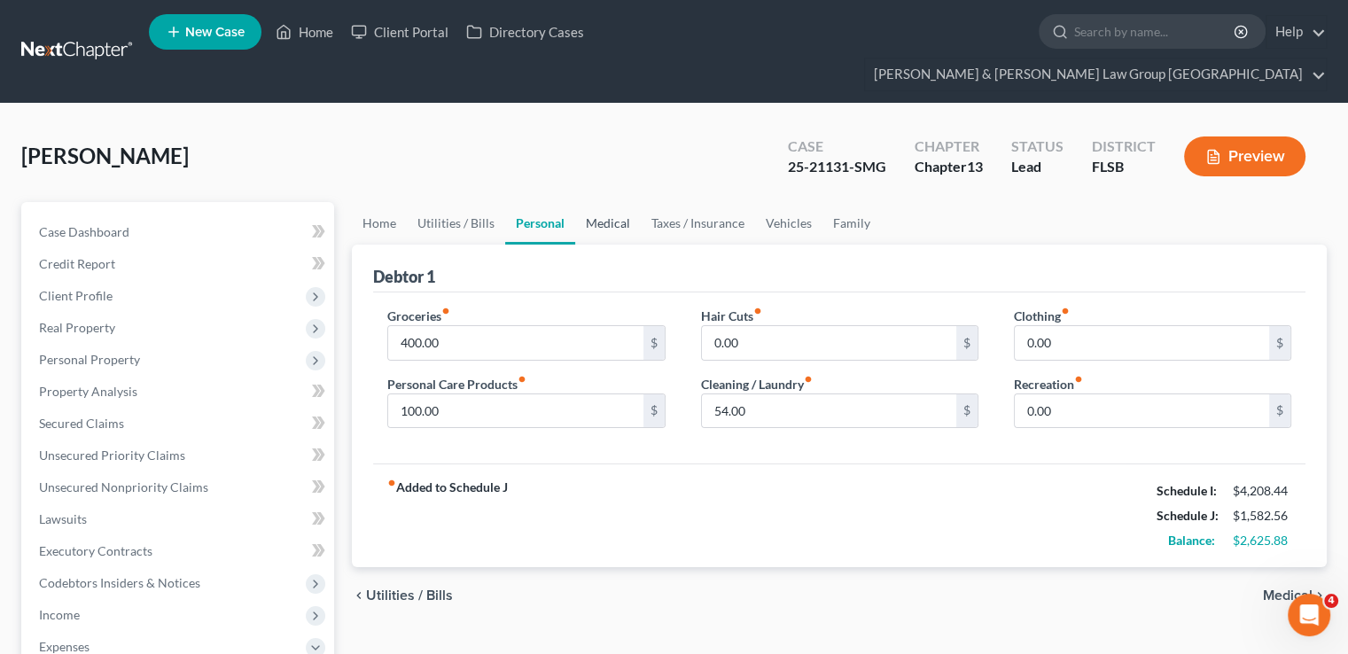
click at [605, 202] on link "Medical" at bounding box center [608, 223] width 66 height 43
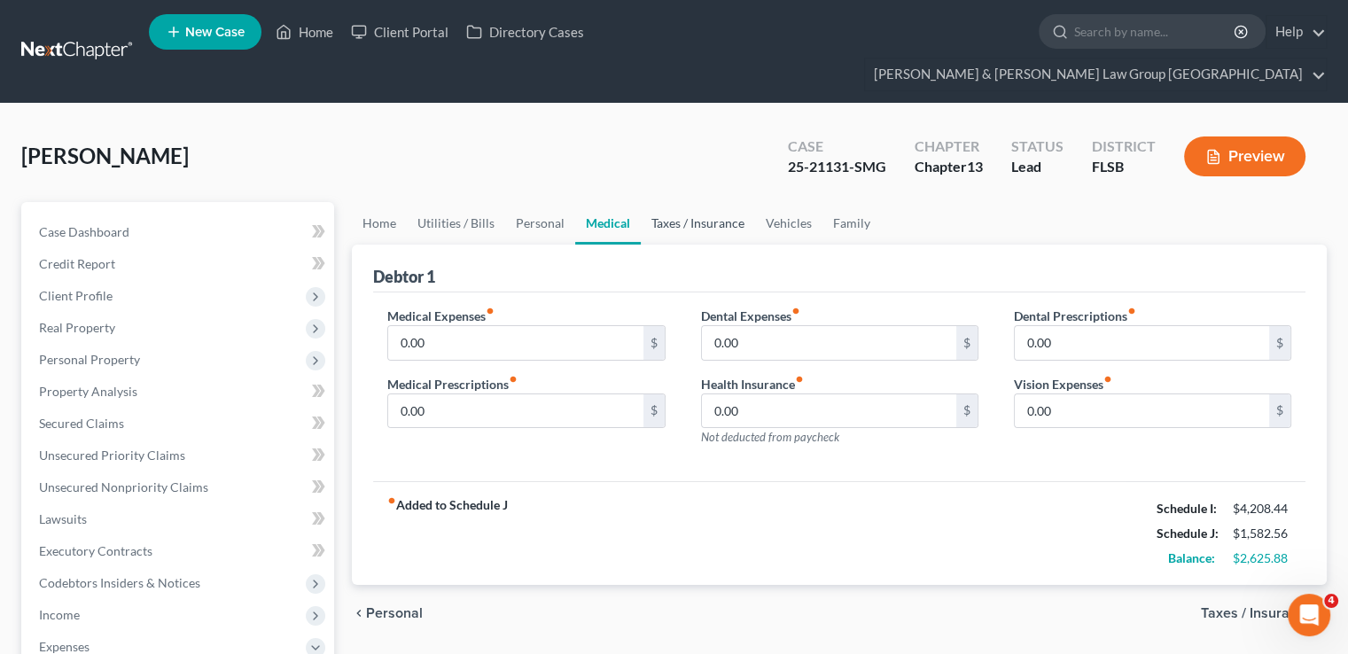
click at [665, 202] on link "Taxes / Insurance" at bounding box center [698, 223] width 114 height 43
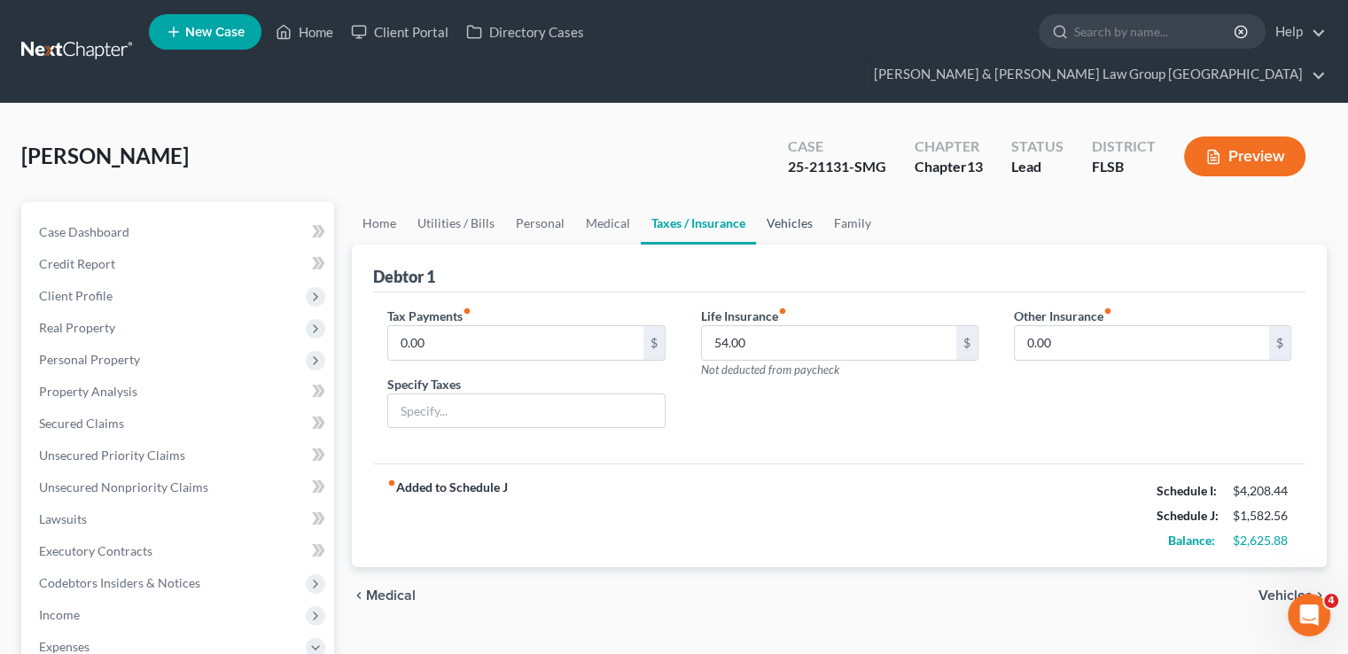
click at [766, 202] on link "Vehicles" at bounding box center [789, 223] width 67 height 43
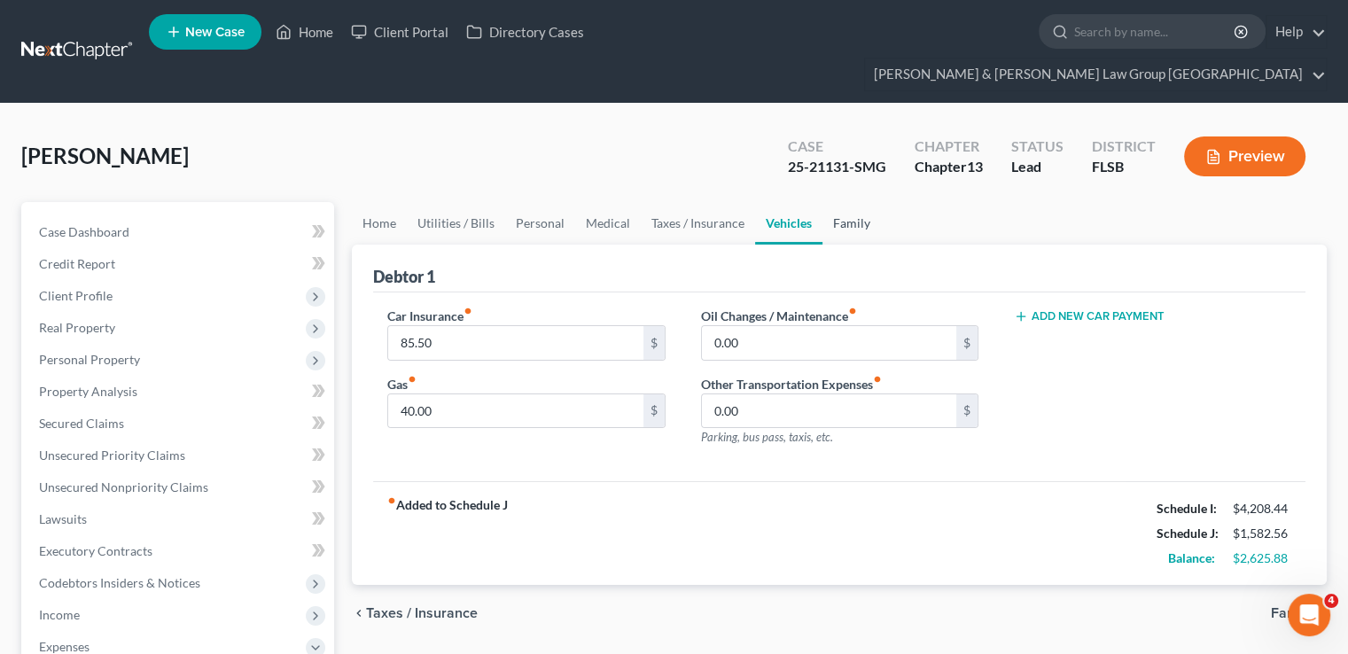
click at [865, 202] on link "Family" at bounding box center [852, 223] width 59 height 43
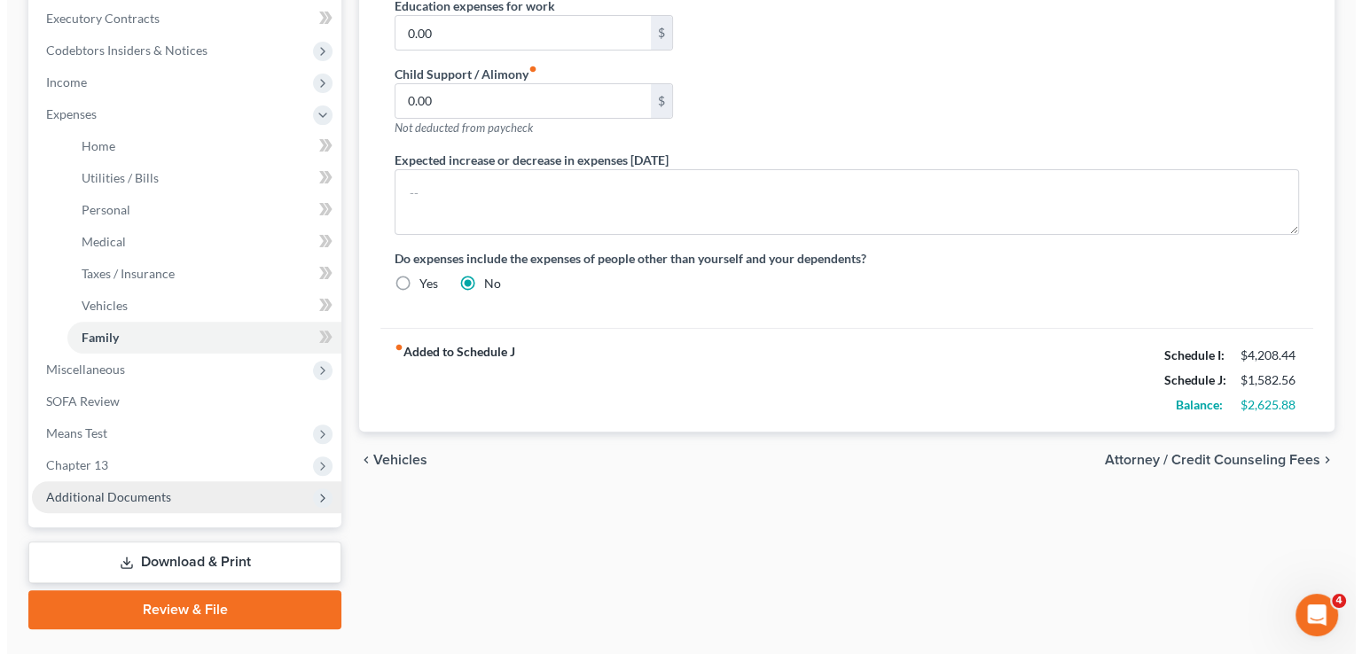
scroll to position [543, 0]
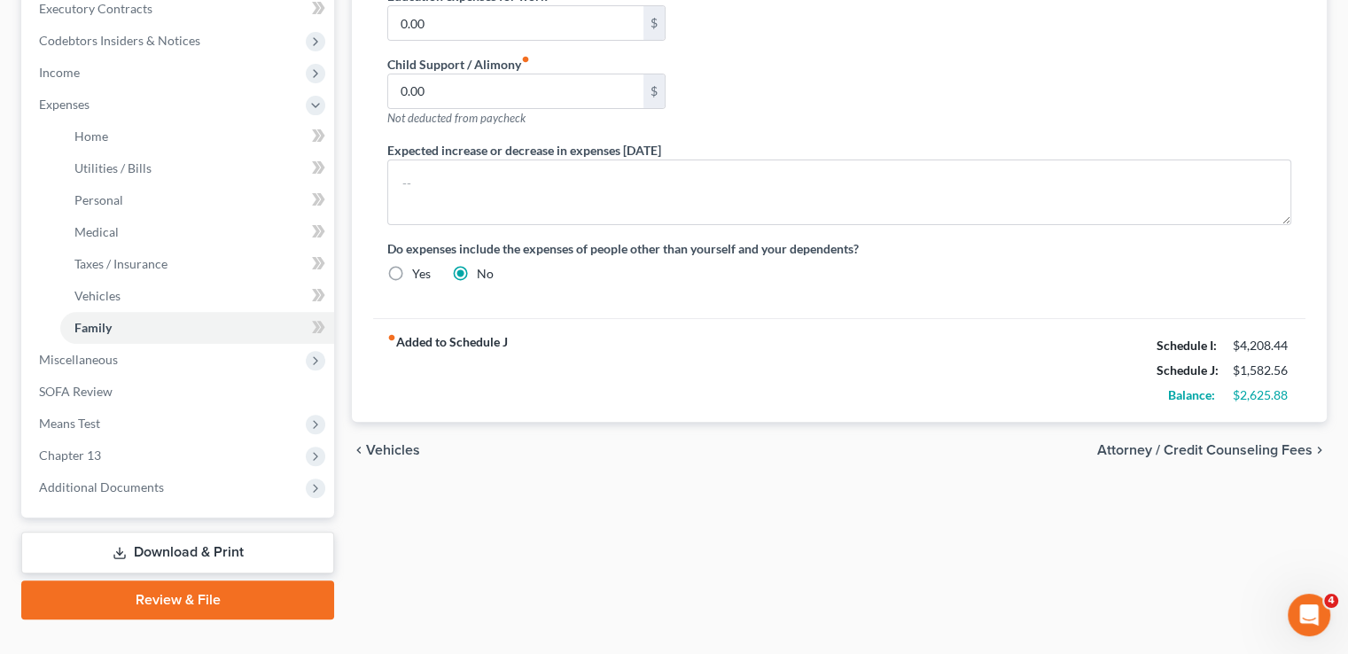
click at [263, 532] on link "Download & Print" at bounding box center [177, 553] width 313 height 42
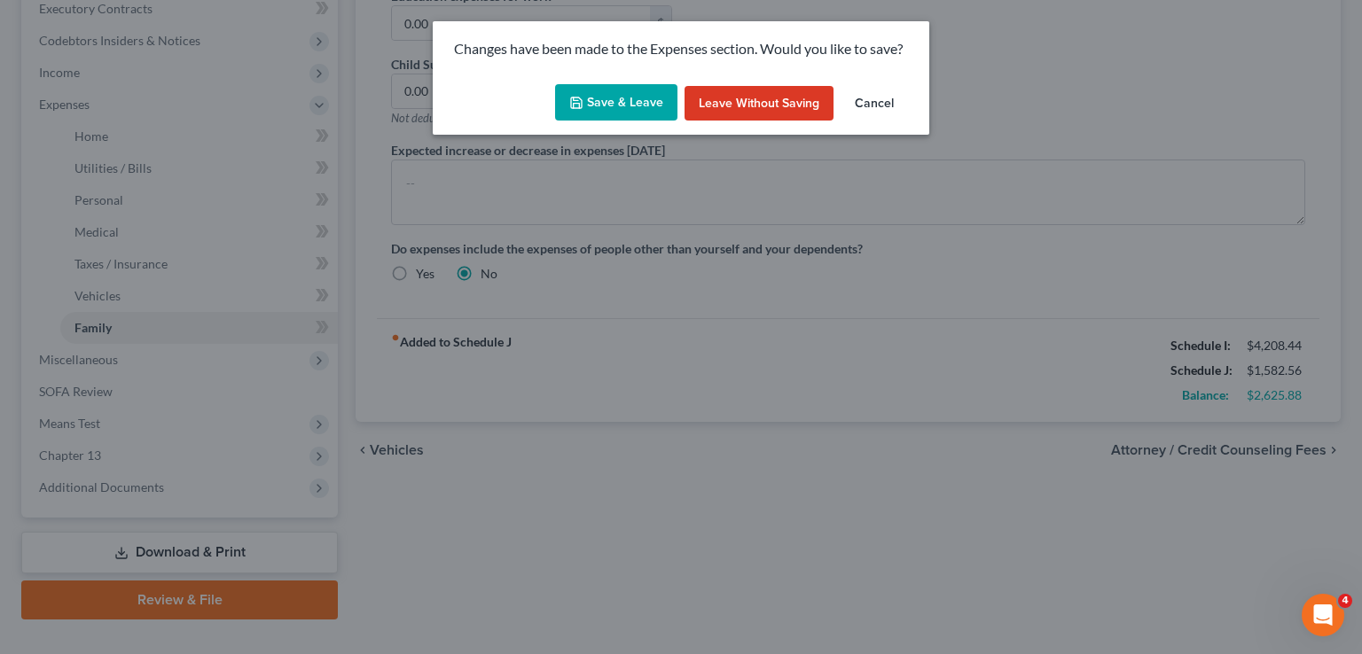
click at [596, 107] on button "Save & Leave" at bounding box center [616, 102] width 122 height 37
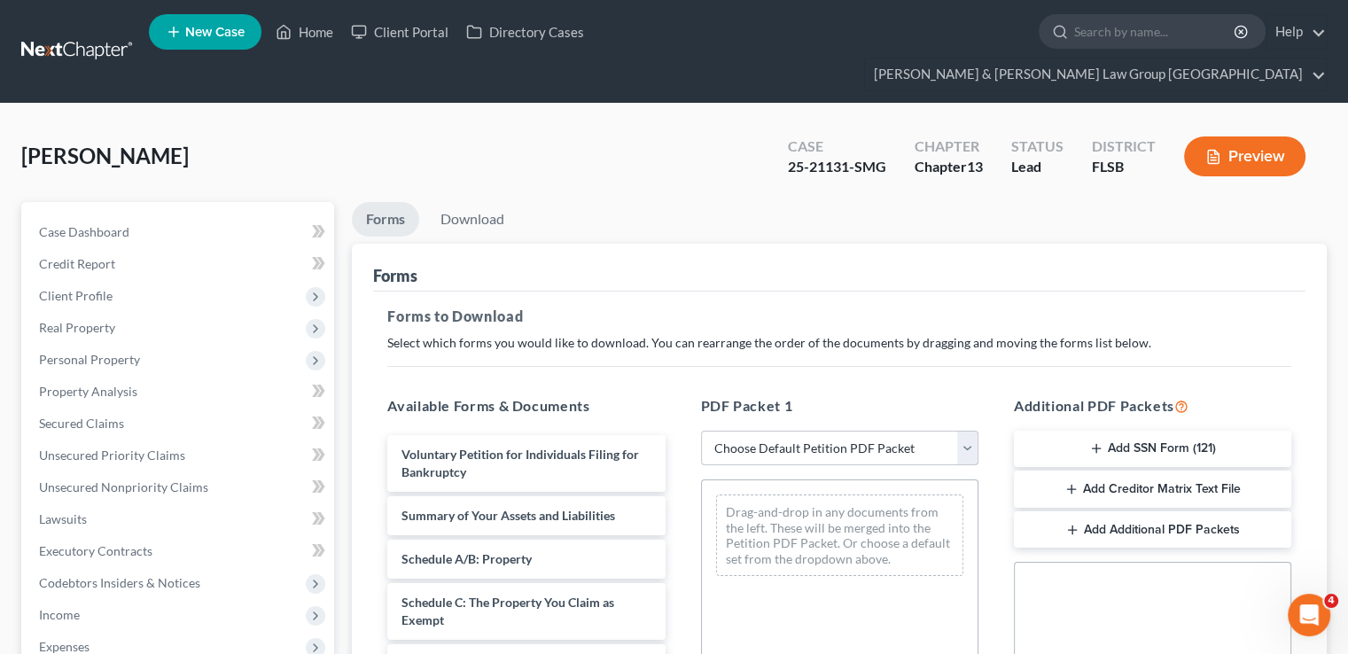
click at [746, 431] on select "Choose Default Petition PDF Packet Complete Bankruptcy Petition (all forms and …" at bounding box center [839, 448] width 277 height 35
select select "0"
click at [701, 431] on select "Choose Default Petition PDF Packet Complete Bankruptcy Petition (all forms and …" at bounding box center [839, 448] width 277 height 35
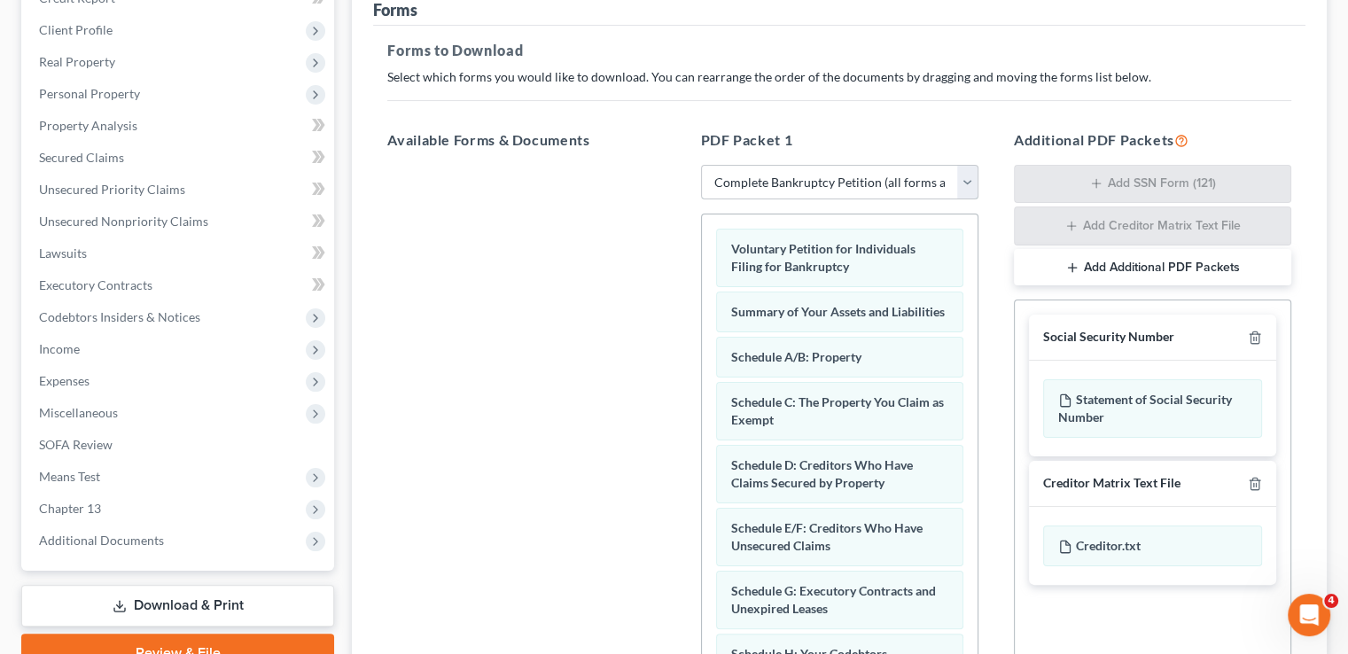
scroll to position [89, 0]
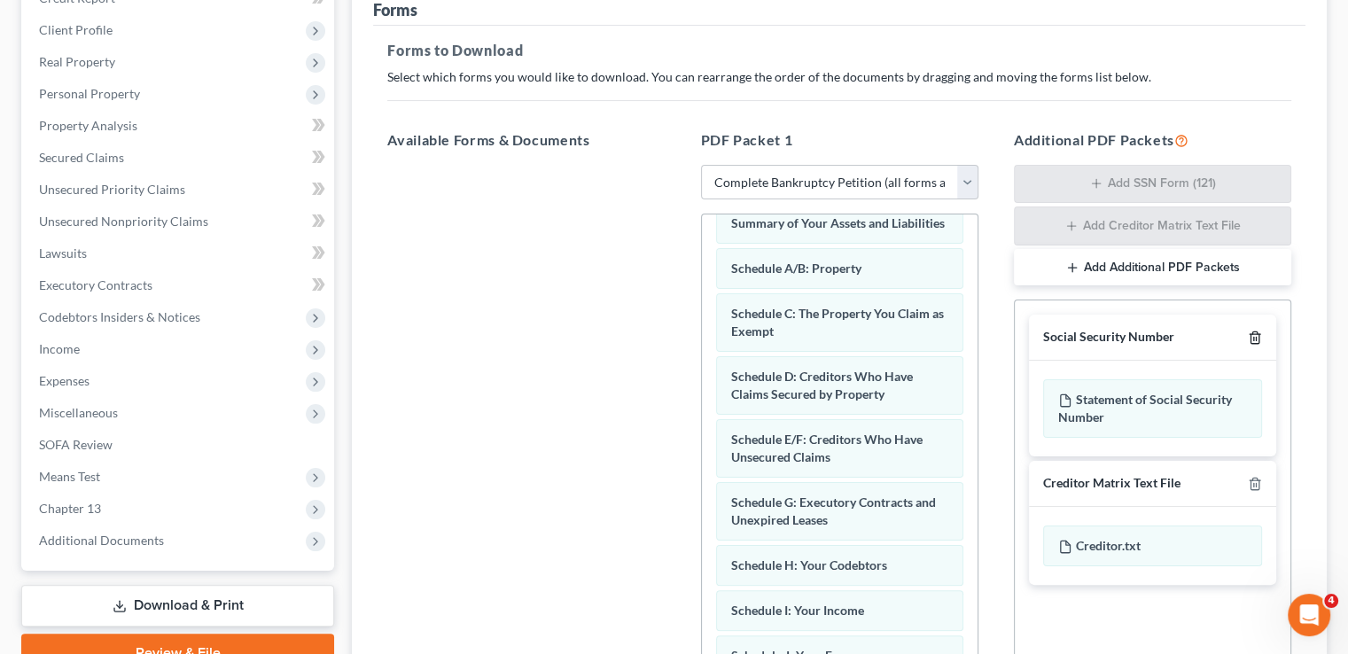
click at [1259, 332] on icon "button" at bounding box center [1255, 338] width 8 height 12
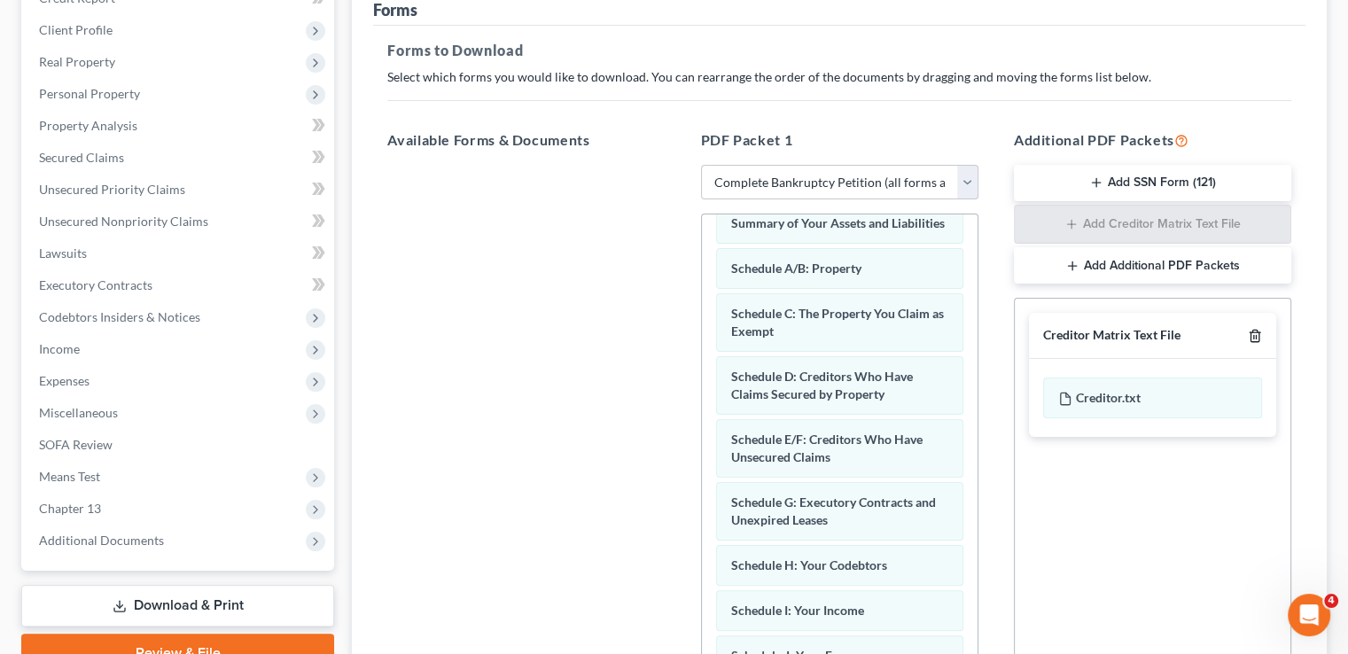
click at [1261, 329] on icon "button" at bounding box center [1255, 336] width 14 height 14
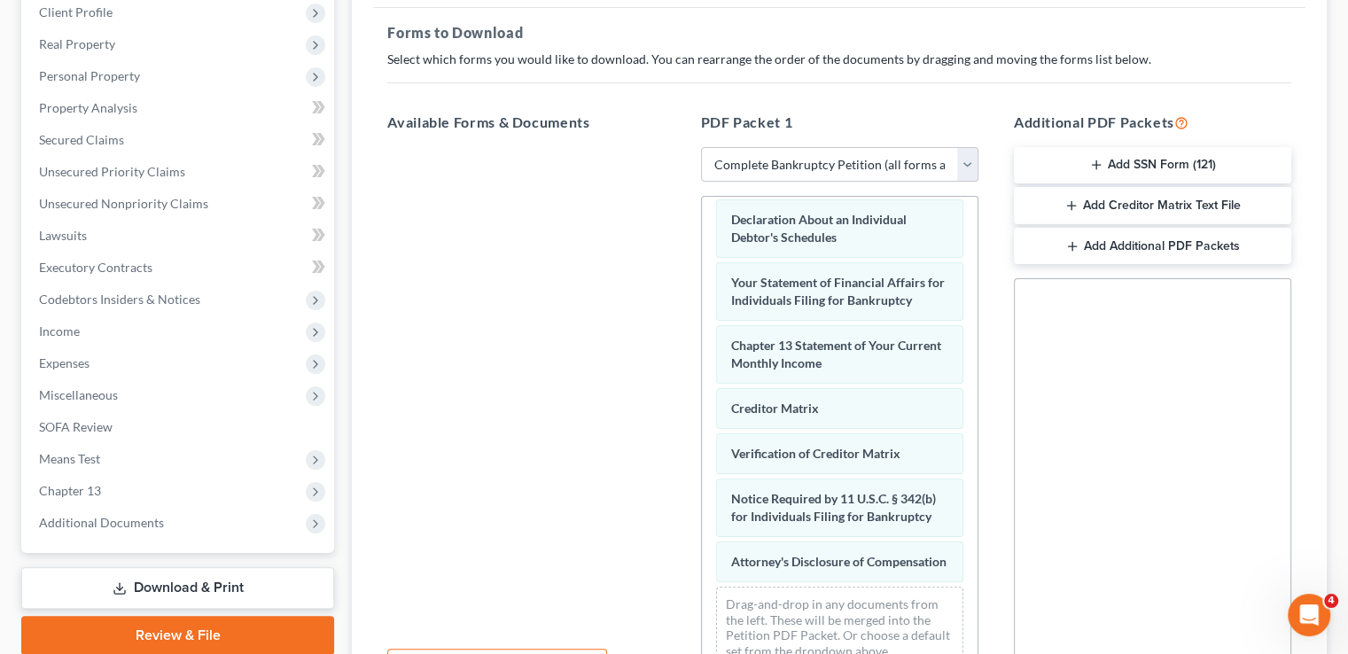
scroll to position [0, 0]
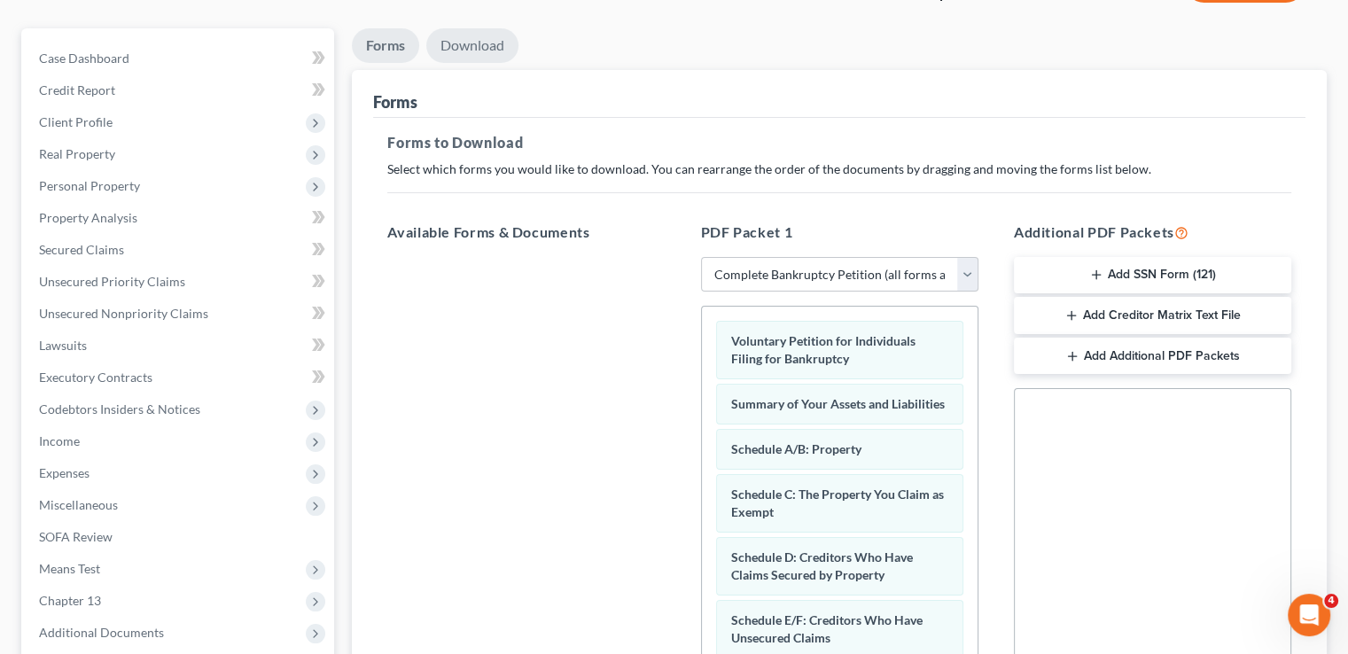
click at [491, 28] on link "Download" at bounding box center [472, 45] width 92 height 35
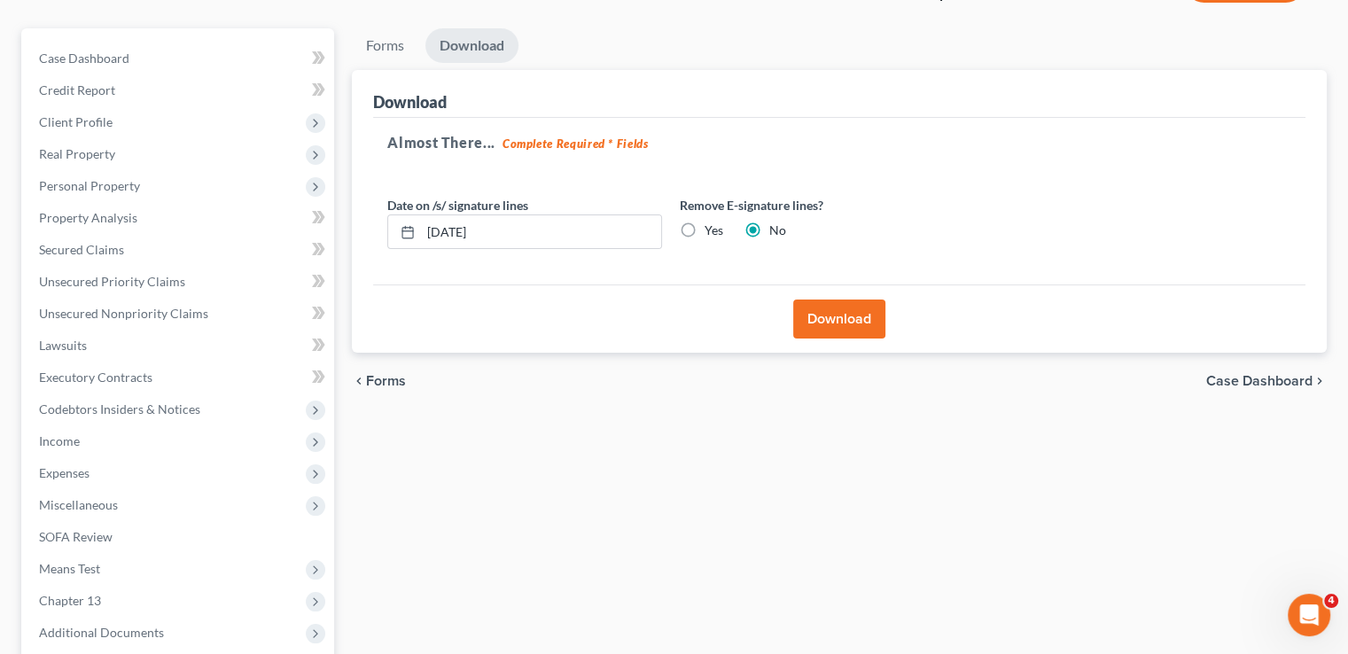
click at [705, 222] on label "Yes" at bounding box center [714, 231] width 19 height 18
click at [712, 222] on input "Yes" at bounding box center [718, 228] width 12 height 12
radio input "true"
radio input "false"
click at [840, 300] on button "Download" at bounding box center [839, 319] width 92 height 39
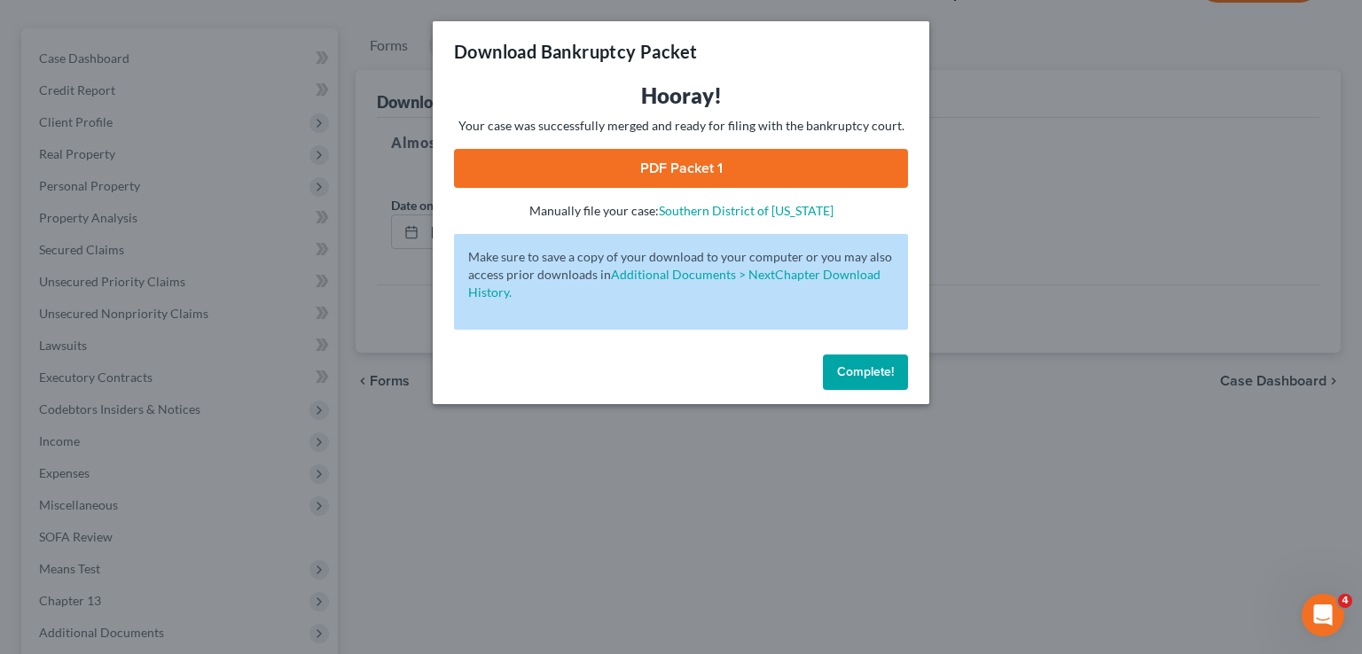
click at [612, 171] on link "PDF Packet 1" at bounding box center [681, 168] width 454 height 39
click at [872, 363] on button "Complete!" at bounding box center [865, 372] width 85 height 35
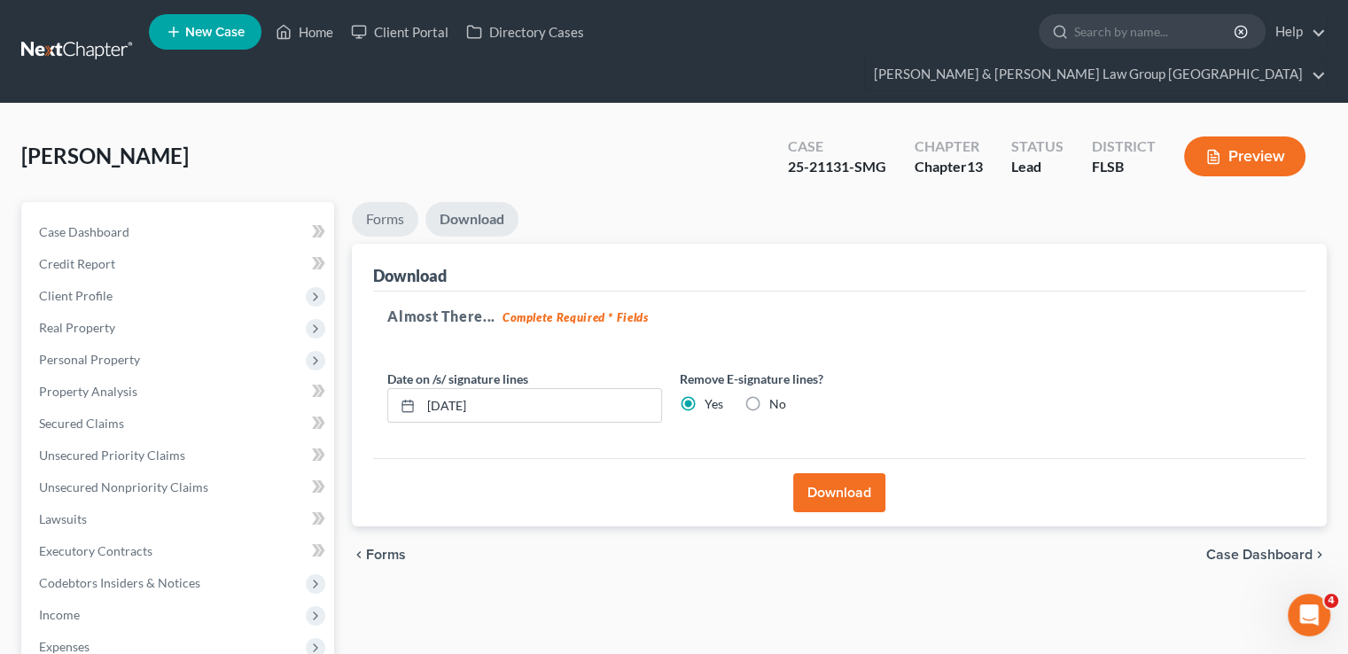
click at [376, 202] on link "Forms" at bounding box center [385, 219] width 66 height 35
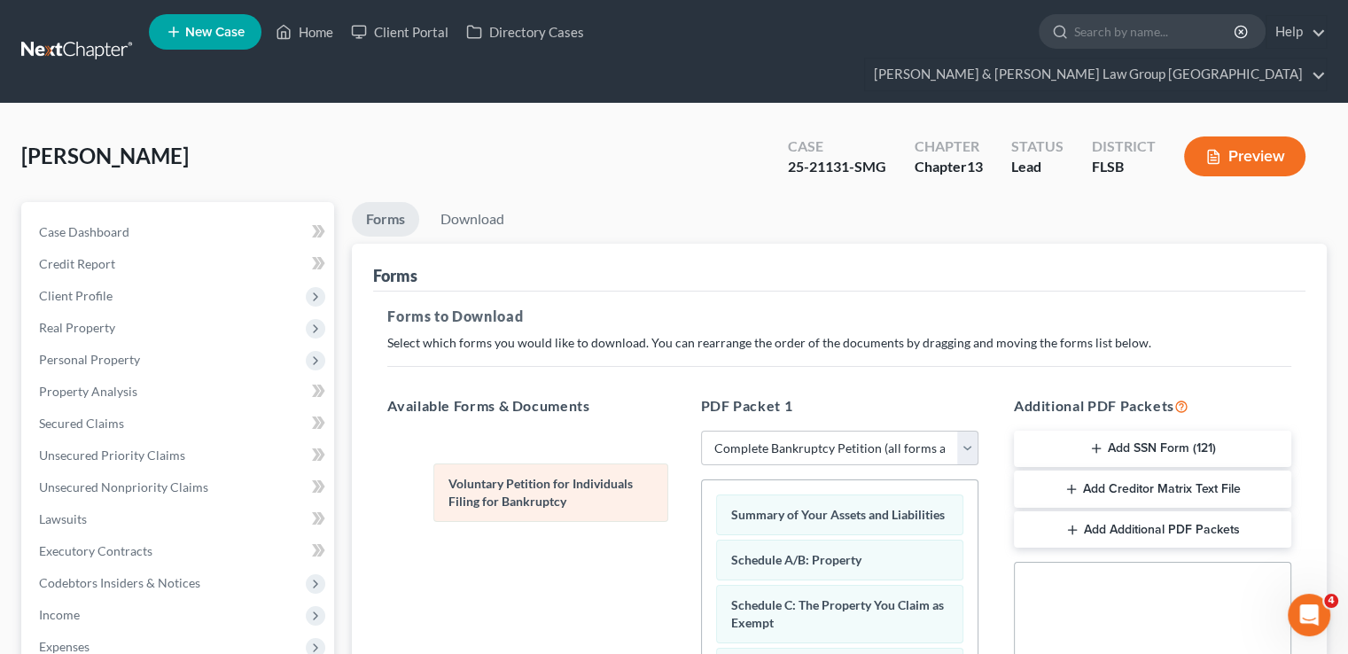
drag, startPoint x: 841, startPoint y: 497, endPoint x: 560, endPoint y: 496, distance: 281.0
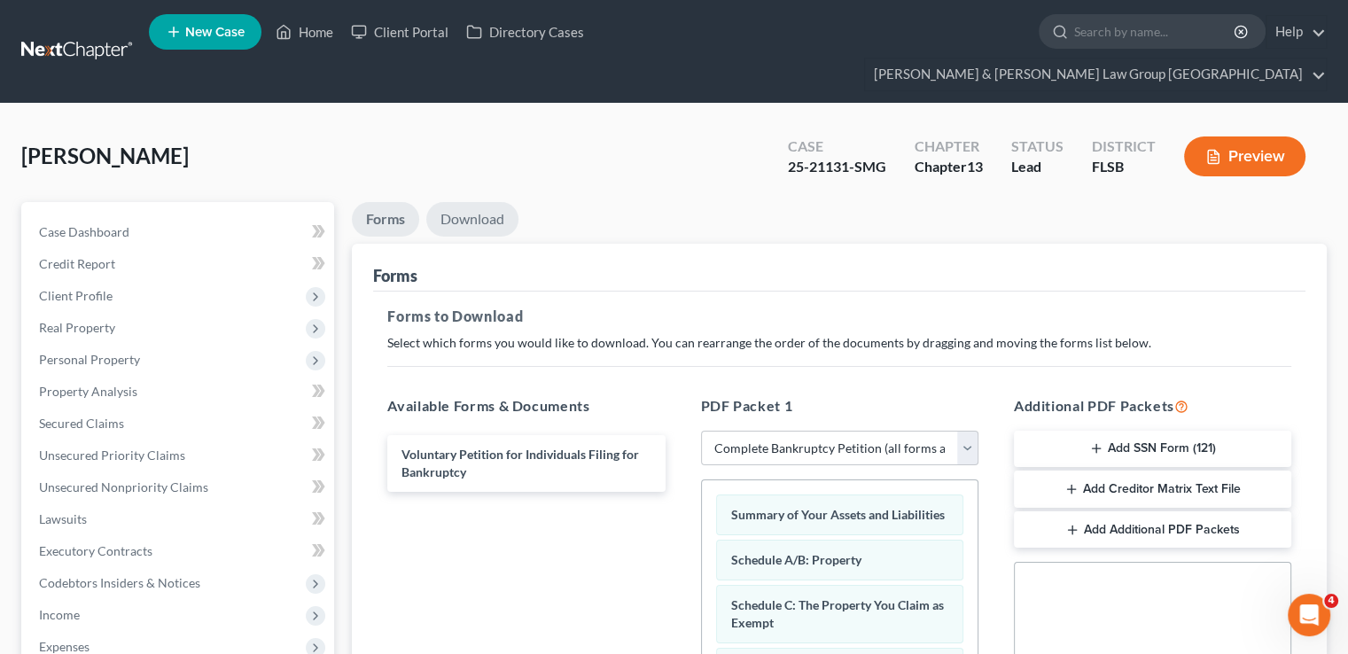
click at [484, 202] on link "Download" at bounding box center [472, 219] width 92 height 35
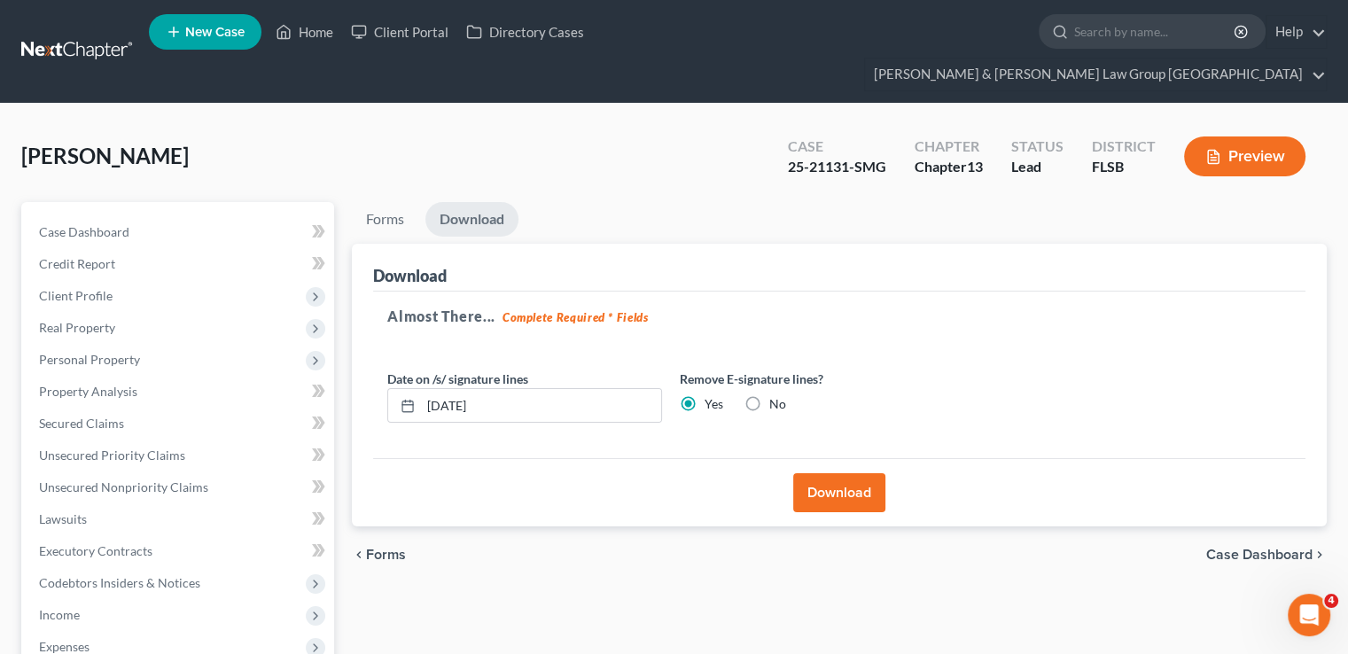
click at [808, 473] on button "Download" at bounding box center [839, 492] width 92 height 39
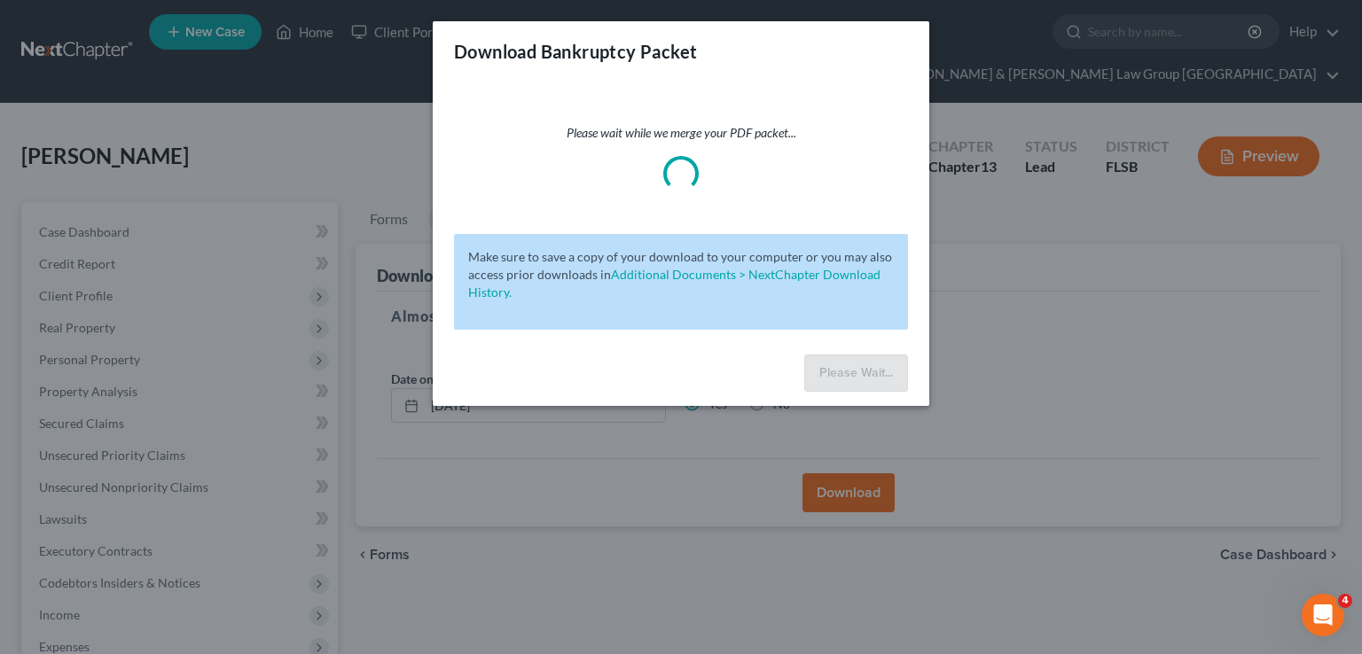
drag, startPoint x: 682, startPoint y: 189, endPoint x: 834, endPoint y: 72, distance: 192.2
click at [834, 72] on div "Download Bankruptcy Packet" at bounding box center [681, 51] width 496 height 60
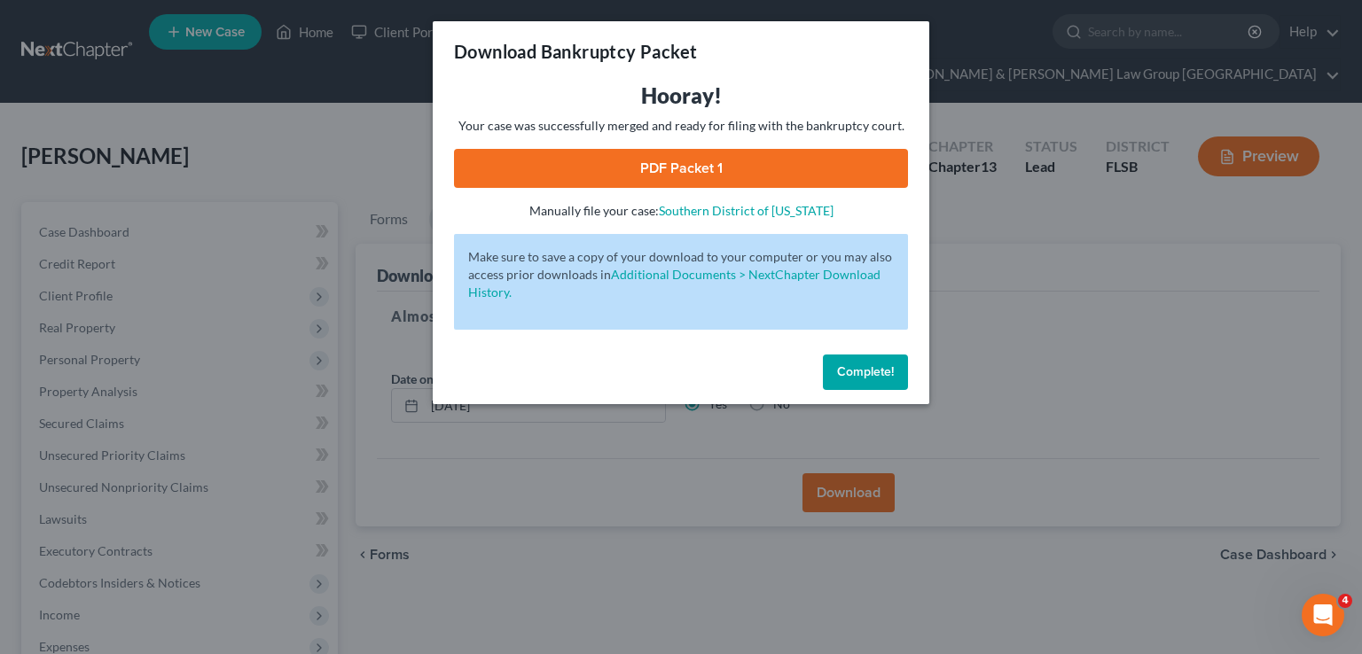
click at [748, 167] on link "PDF Packet 1" at bounding box center [681, 168] width 454 height 39
click at [856, 359] on button "Complete!" at bounding box center [865, 372] width 85 height 35
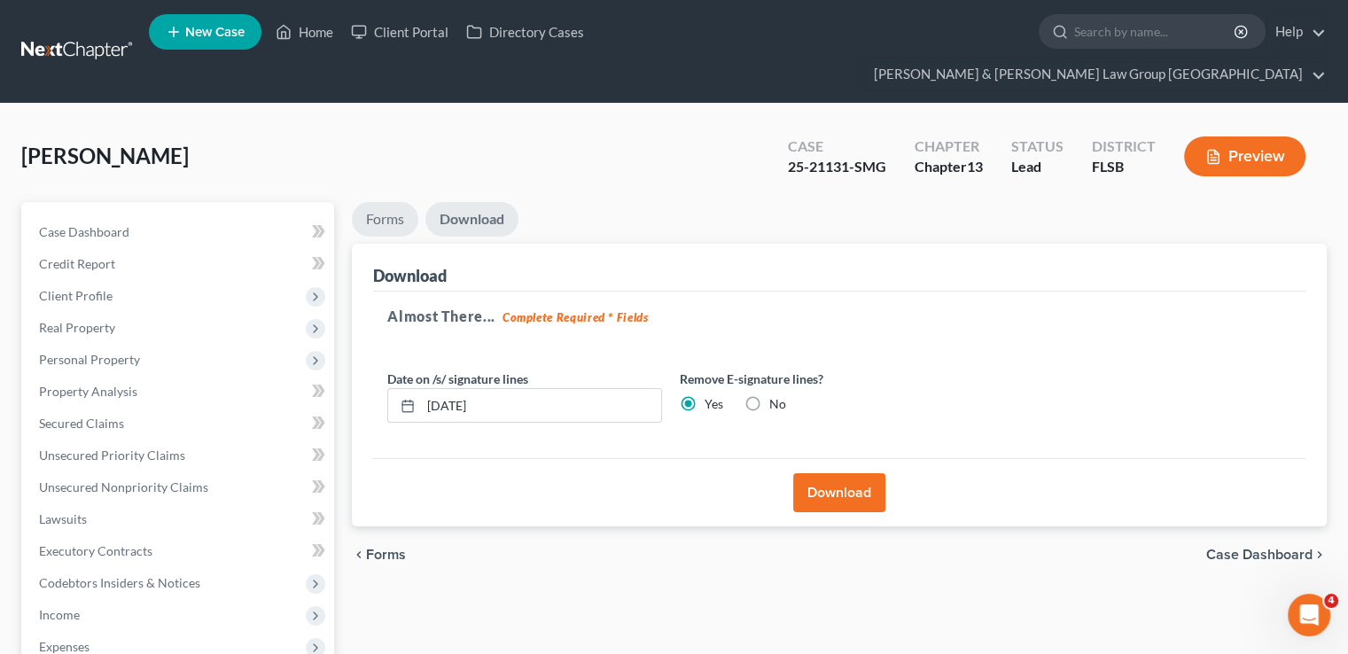
click at [389, 202] on link "Forms" at bounding box center [385, 219] width 66 height 35
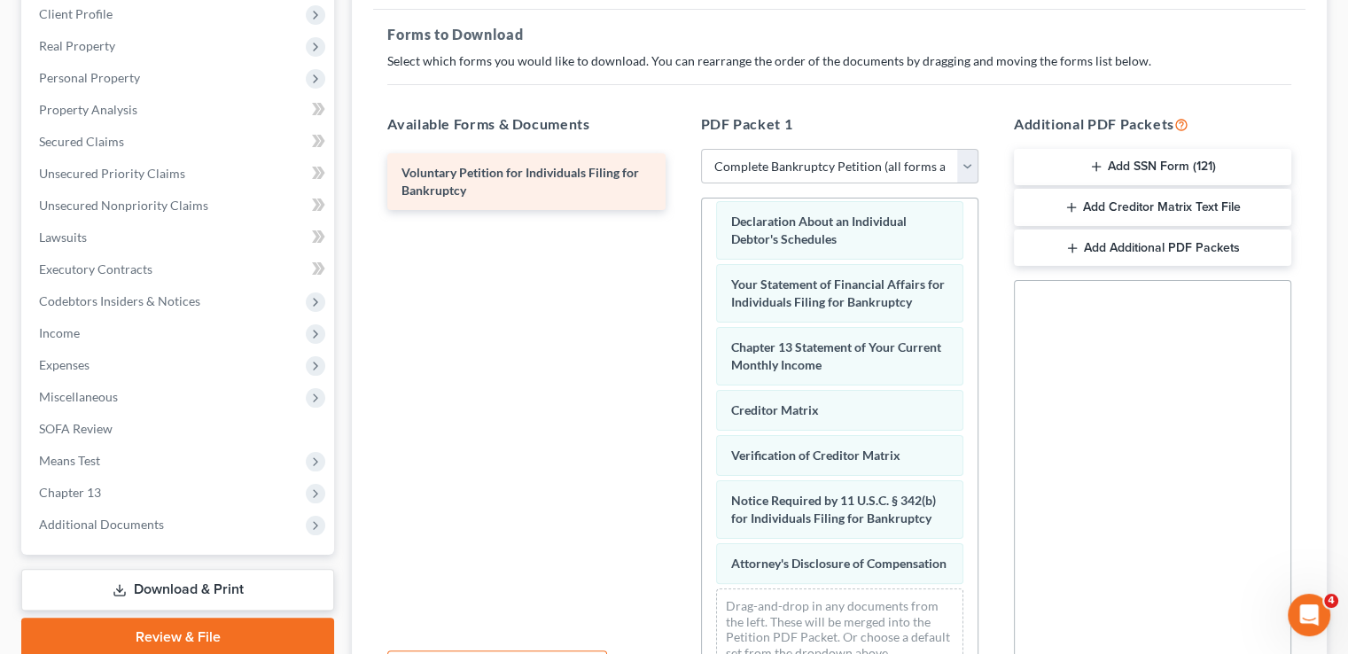
scroll to position [85, 0]
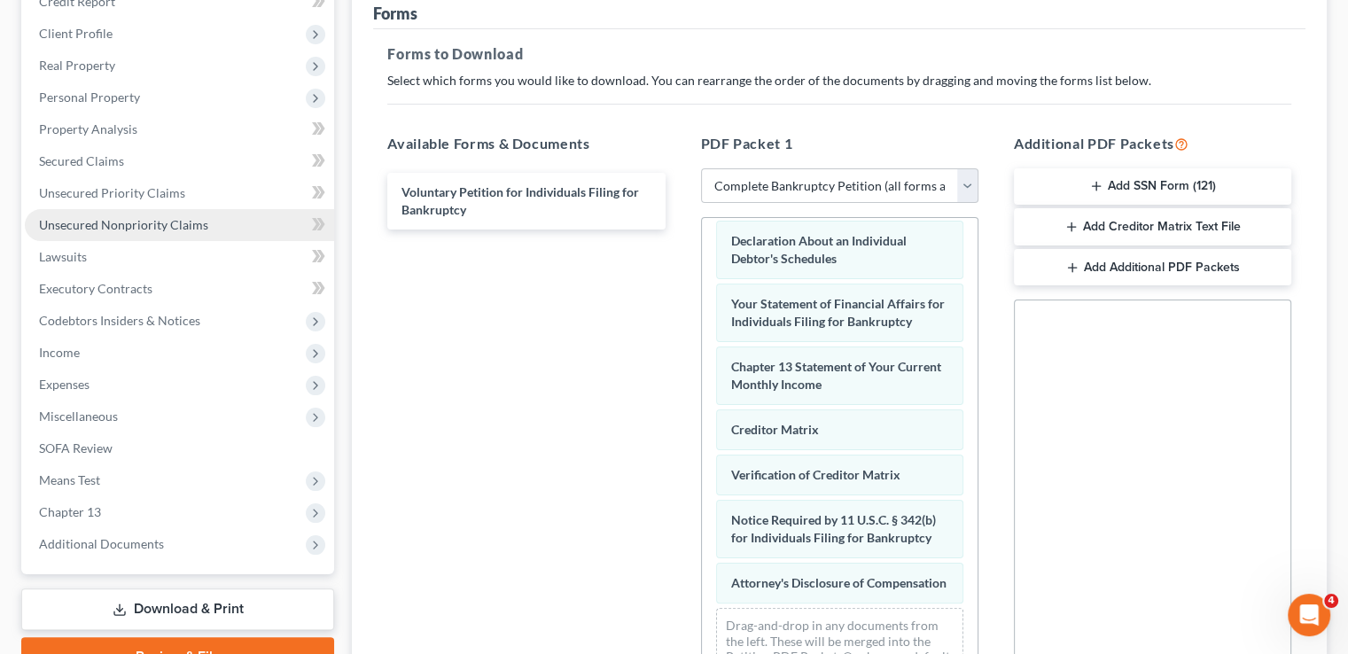
click at [110, 209] on link "Unsecured Nonpriority Claims" at bounding box center [179, 225] width 309 height 32
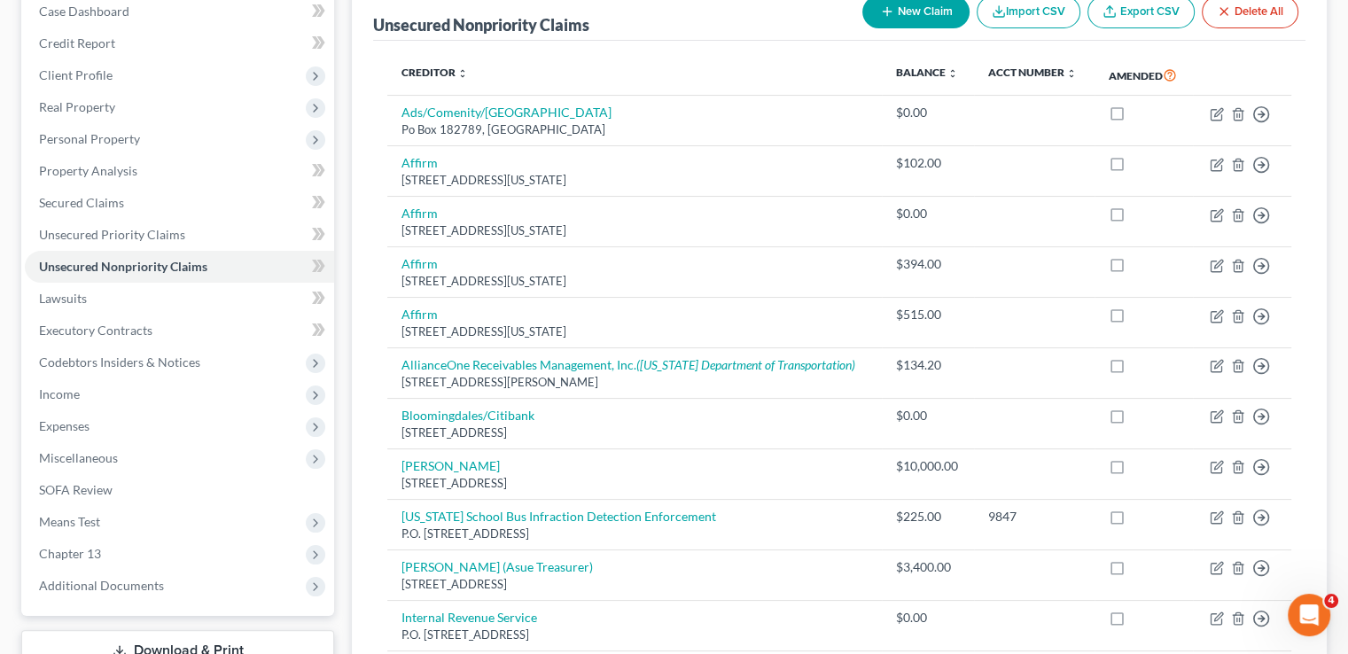
scroll to position [443, 0]
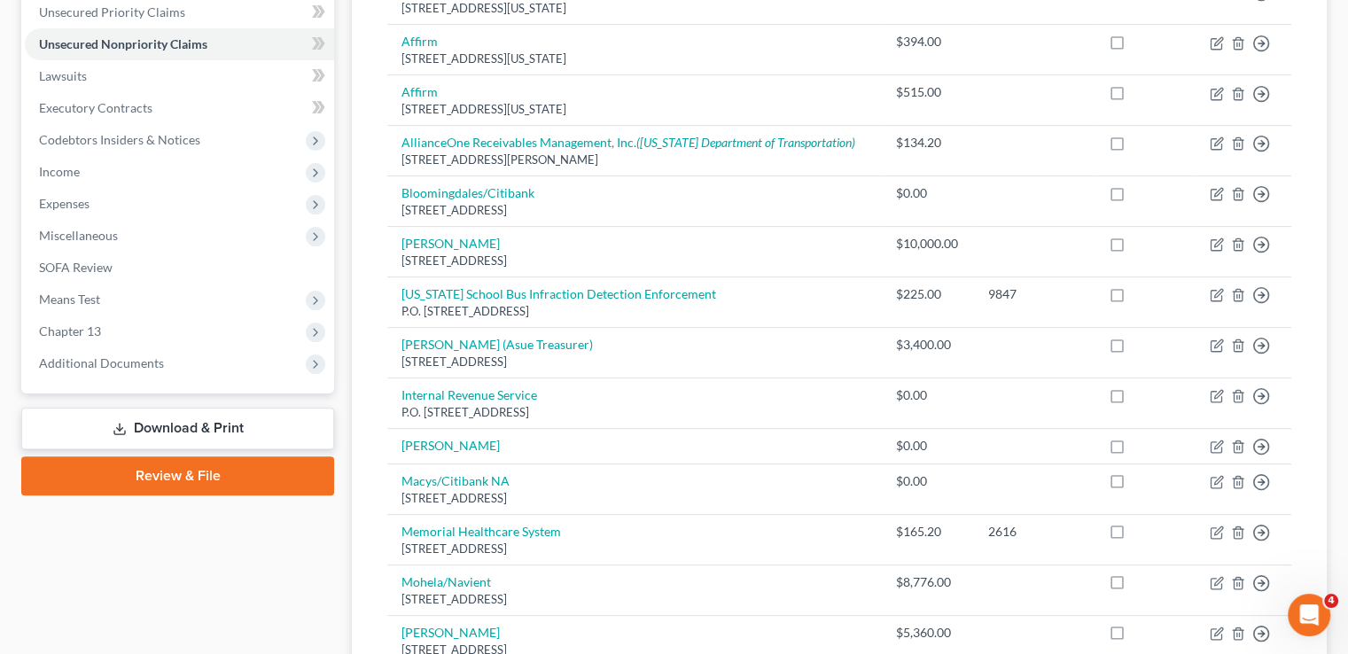
click at [216, 408] on link "Download & Print" at bounding box center [177, 429] width 313 height 42
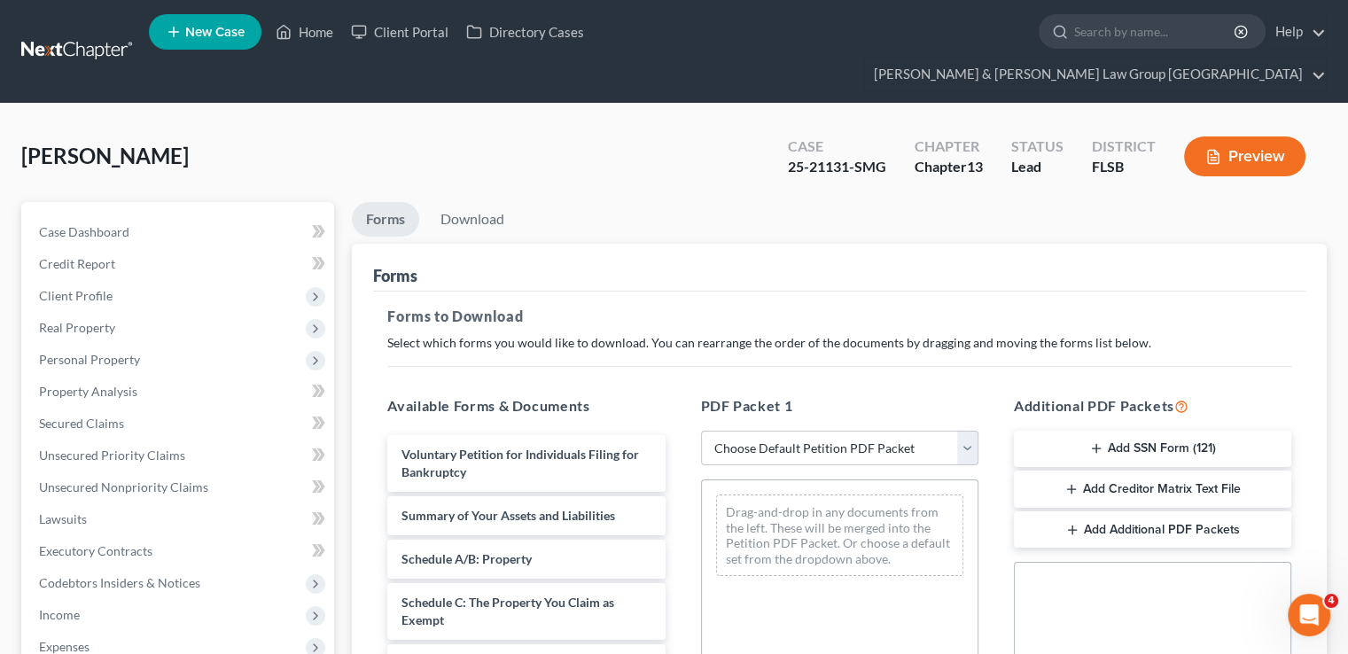
scroll to position [89, 0]
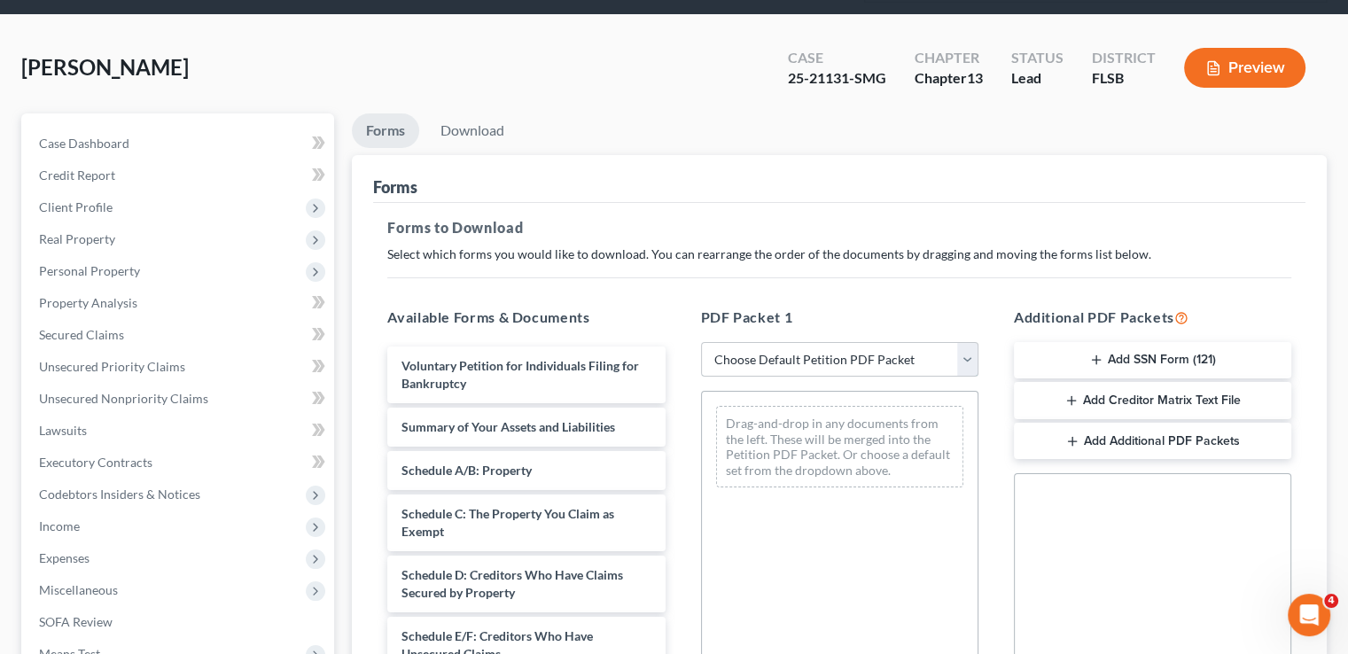
click at [785, 342] on select "Choose Default Petition PDF Packet Complete Bankruptcy Petition (all forms and …" at bounding box center [839, 359] width 277 height 35
select select "0"
click at [701, 342] on select "Choose Default Petition PDF Packet Complete Bankruptcy Petition (all forms and …" at bounding box center [839, 359] width 277 height 35
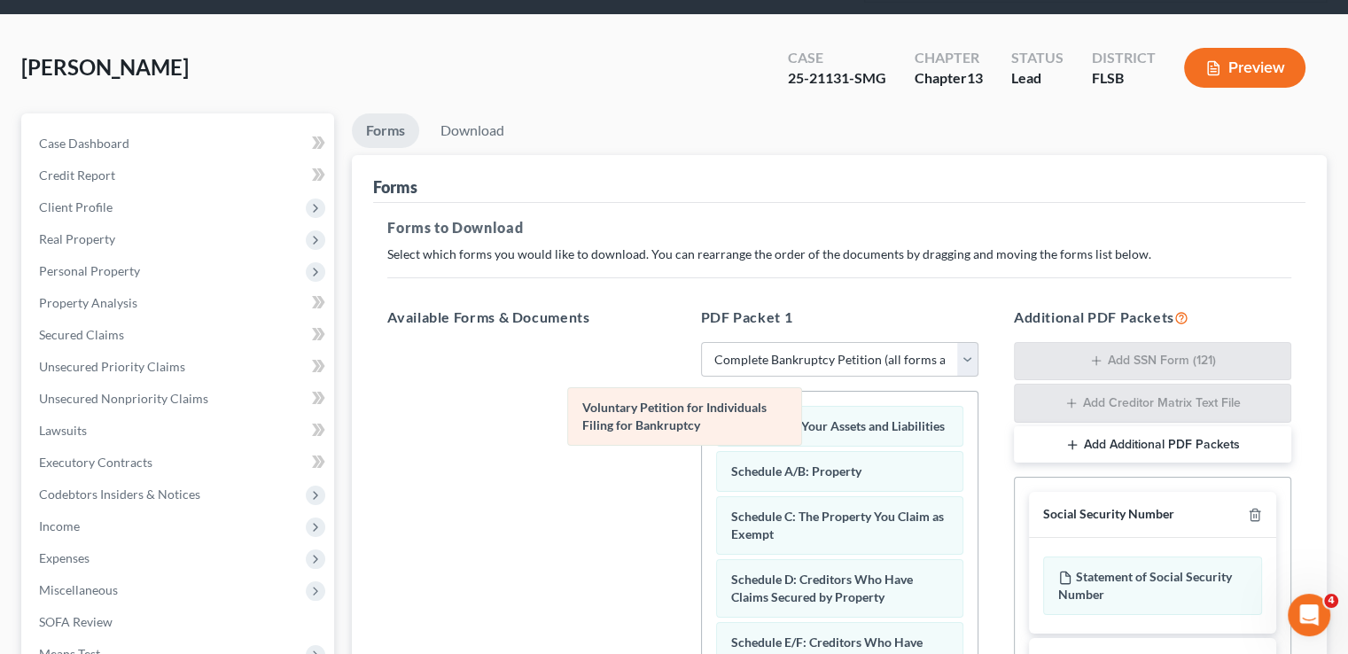
drag, startPoint x: 810, startPoint y: 394, endPoint x: 643, endPoint y: 412, distance: 168.5
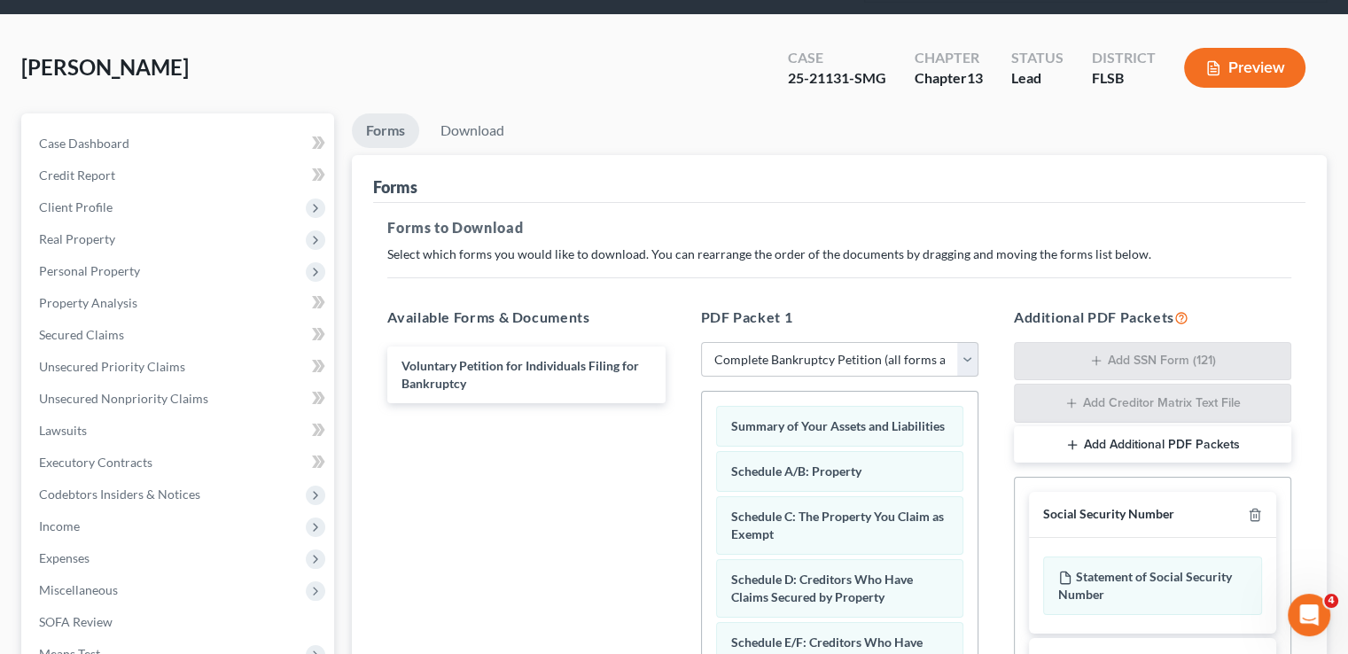
click at [1260, 492] on div "Social Security Number" at bounding box center [1152, 515] width 247 height 46
click at [1254, 515] on line "button" at bounding box center [1254, 517] width 0 height 4
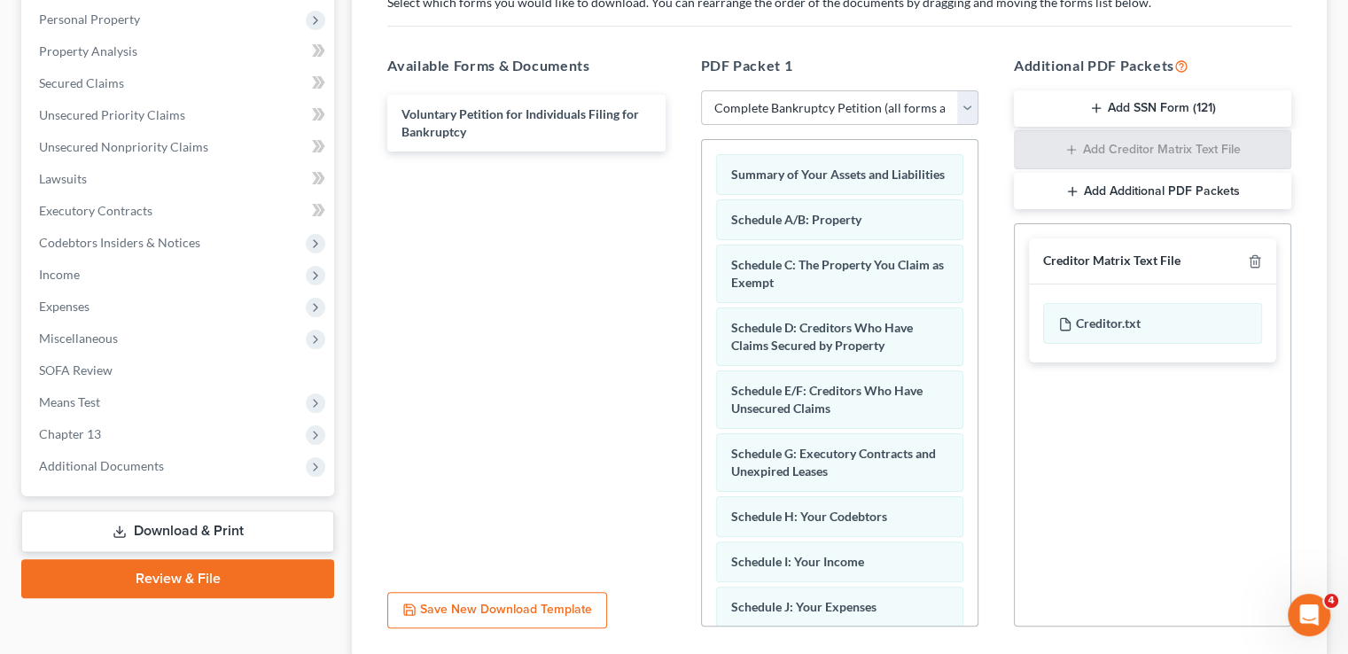
scroll to position [174, 0]
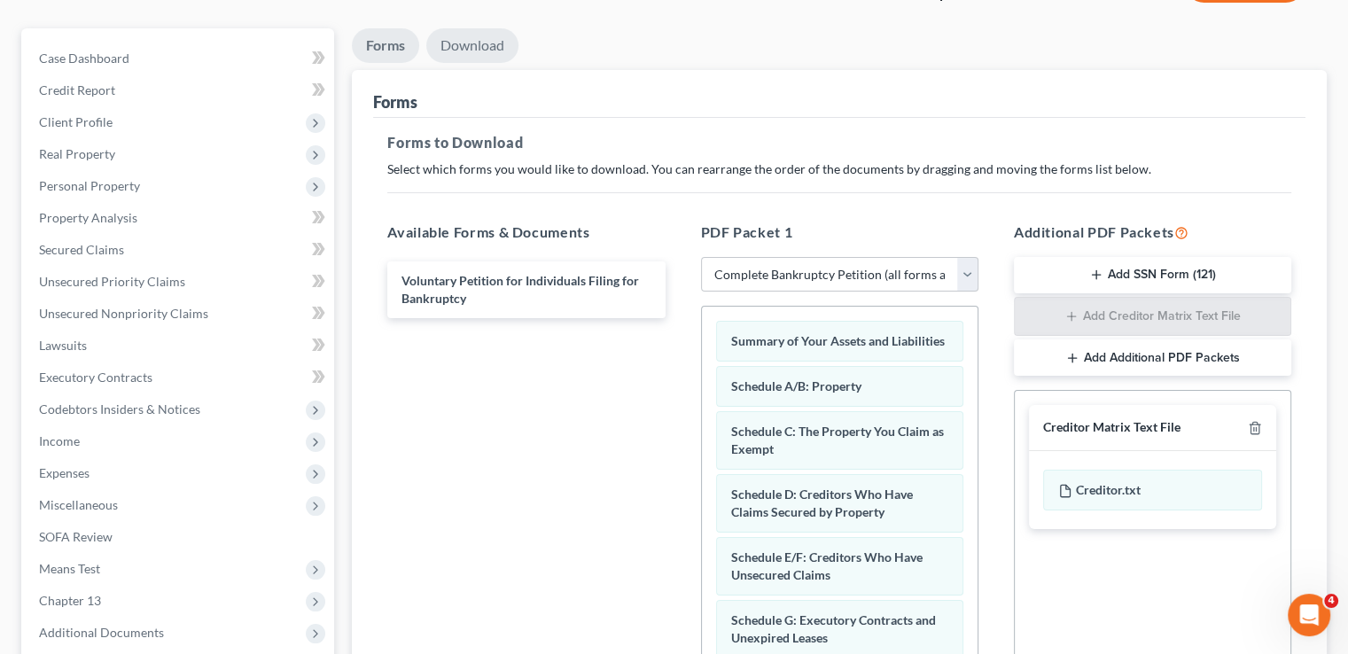
click at [482, 28] on link "Download" at bounding box center [472, 45] width 92 height 35
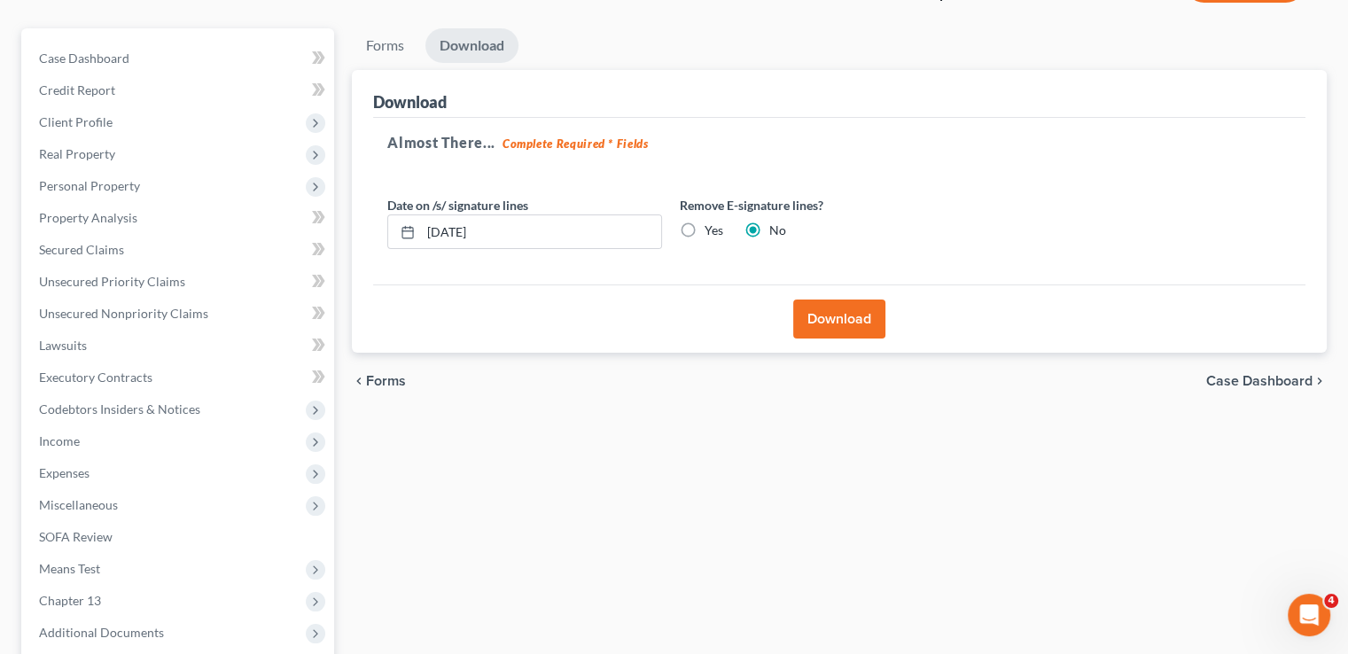
click at [705, 222] on label "Yes" at bounding box center [714, 231] width 19 height 18
click at [712, 222] on input "Yes" at bounding box center [718, 228] width 12 height 12
radio input "true"
radio input "false"
click at [823, 300] on button "Download" at bounding box center [839, 319] width 92 height 39
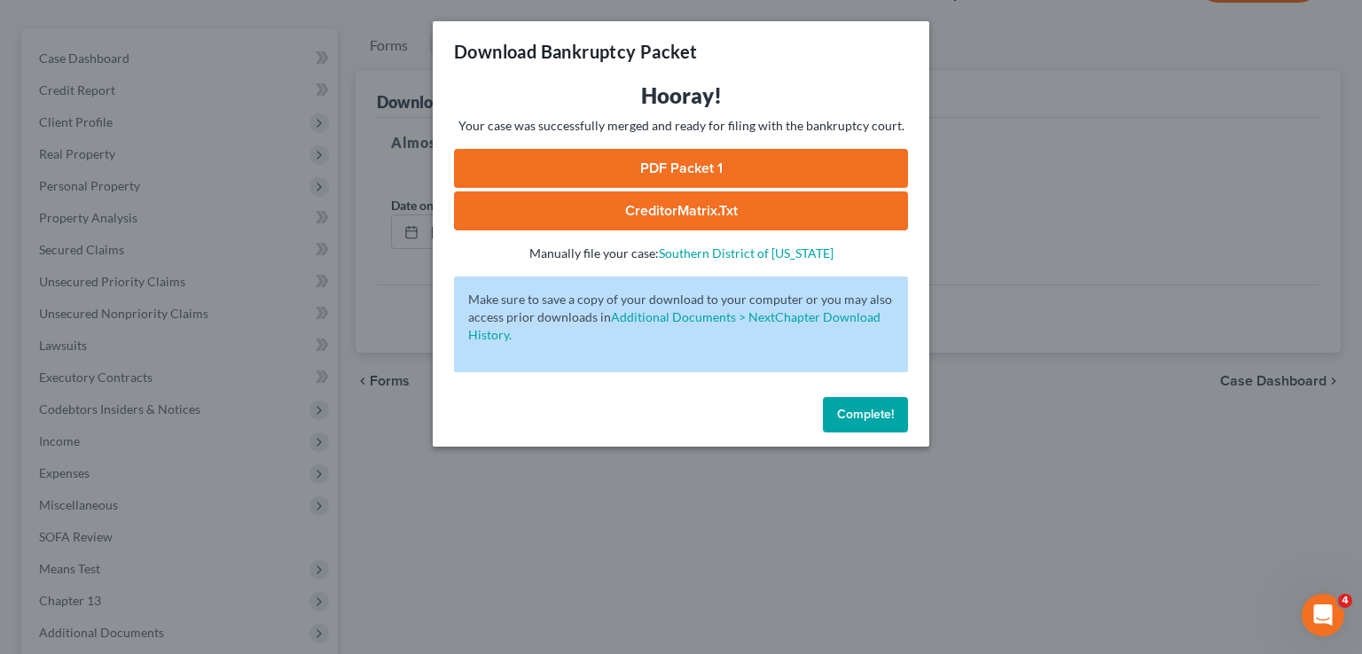
click at [702, 168] on link "PDF Packet 1" at bounding box center [681, 168] width 454 height 39
click at [829, 423] on button "Complete!" at bounding box center [865, 414] width 85 height 35
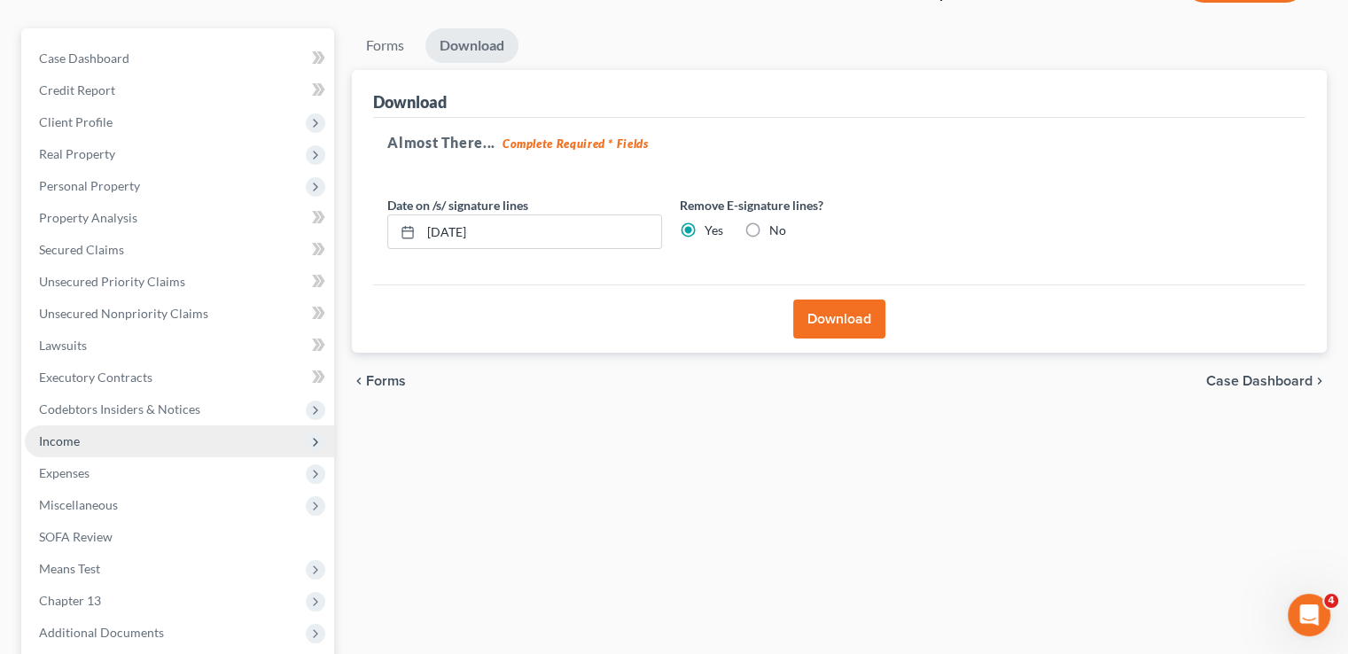
click at [92, 426] on span "Income" at bounding box center [179, 442] width 309 height 32
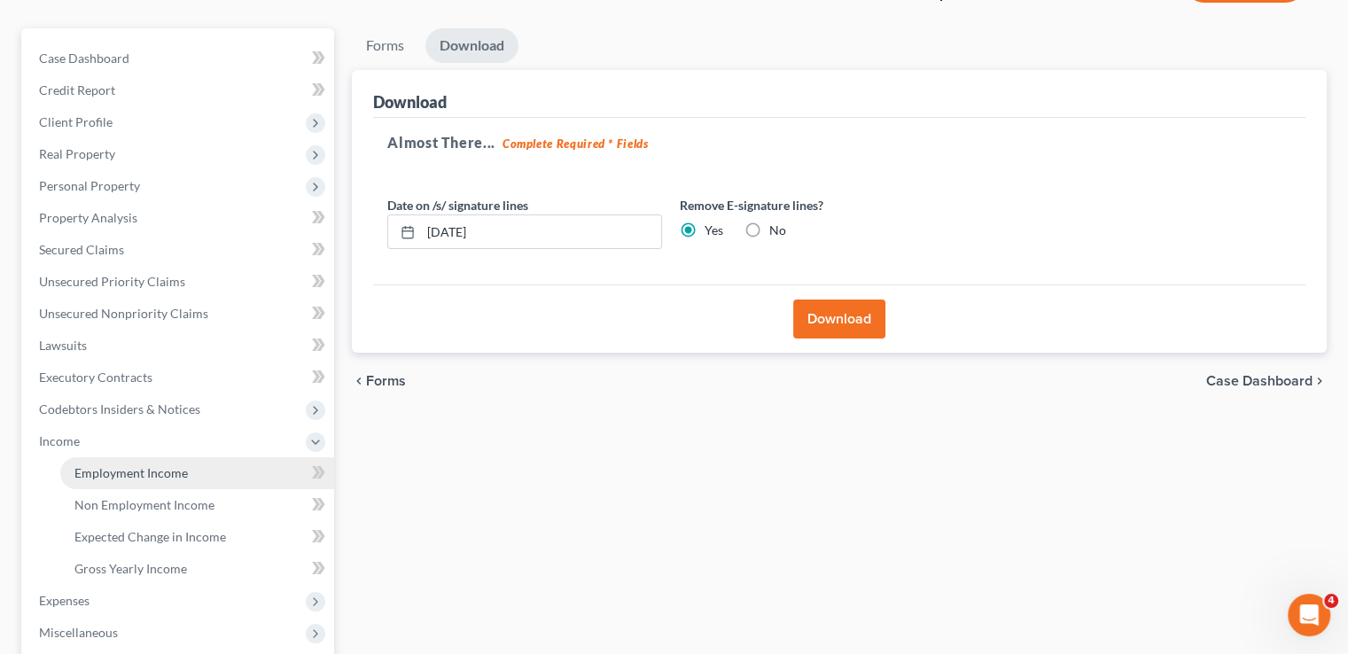
click at [110, 465] on span "Employment Income" at bounding box center [130, 472] width 113 height 15
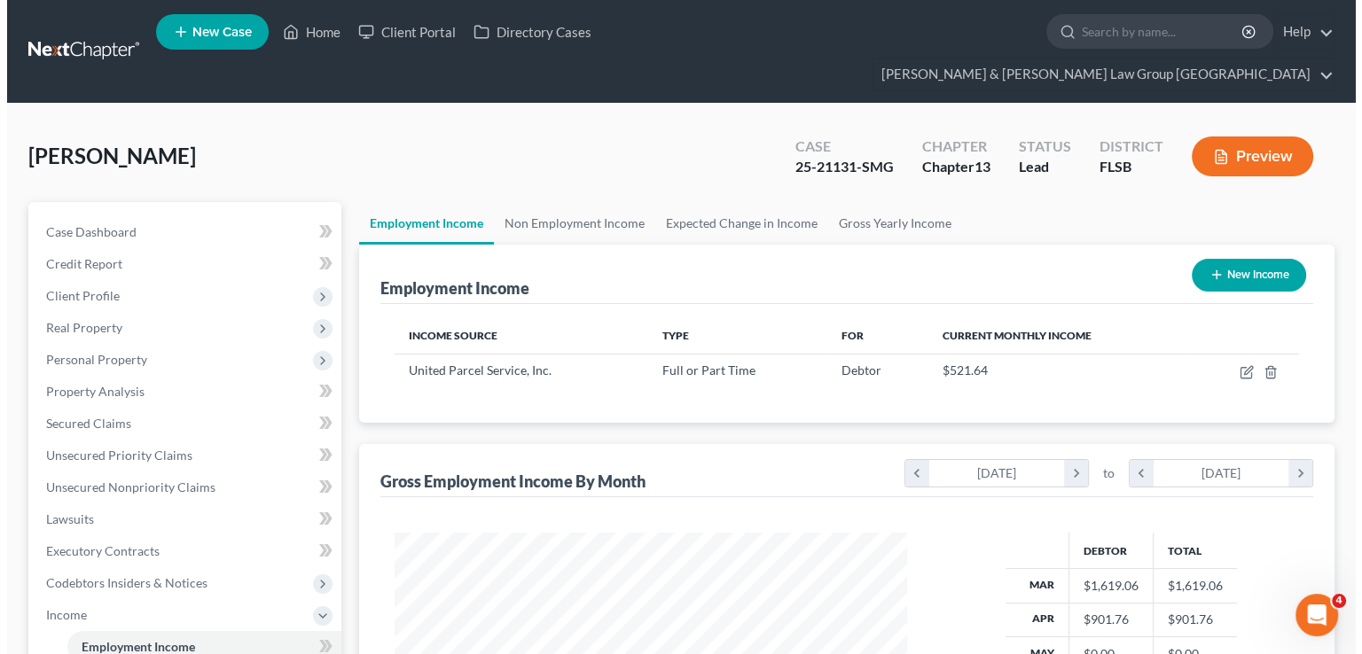
scroll to position [316, 547]
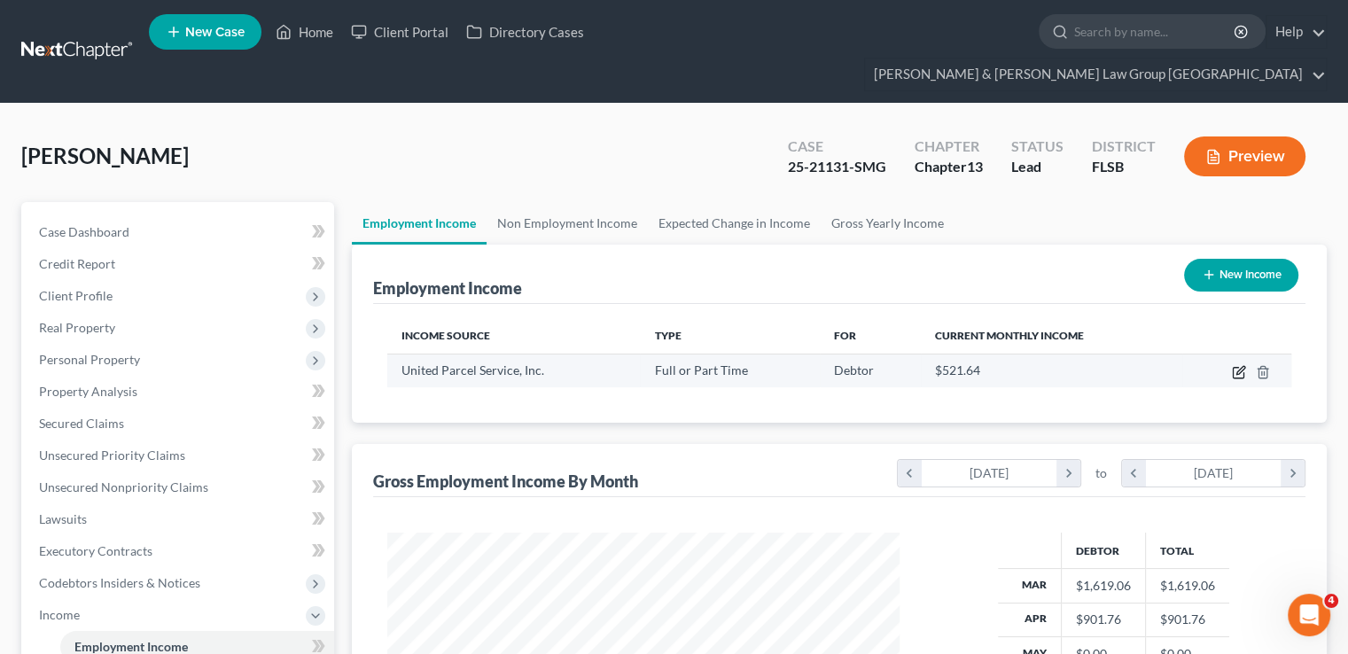
click at [1237, 366] on icon "button" at bounding box center [1241, 370] width 8 height 8
select select "0"
select select "10"
select select "2"
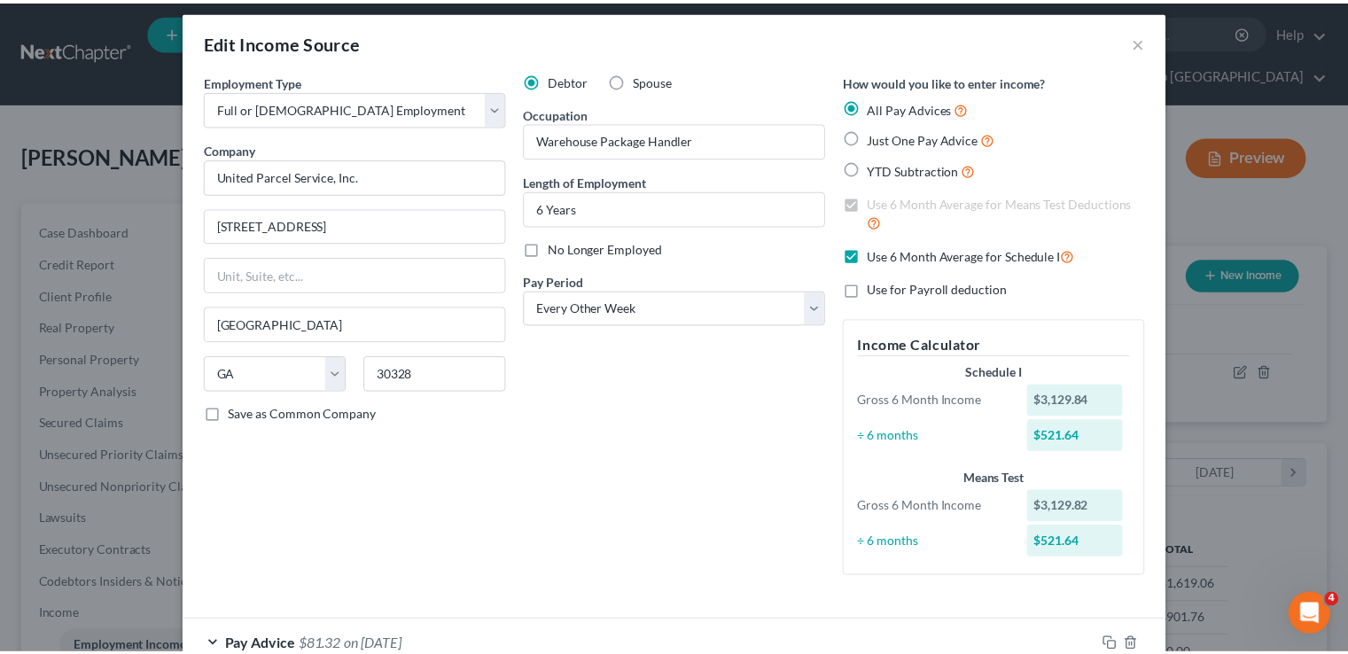
scroll to position [0, 0]
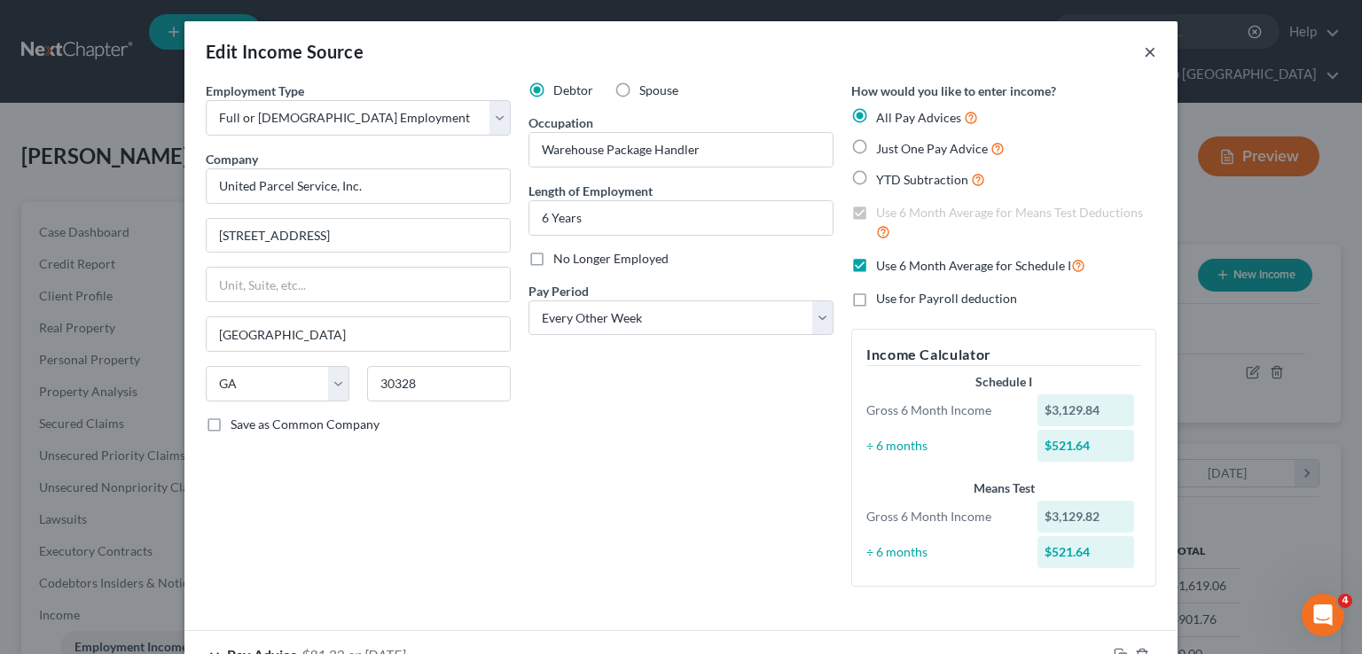
click at [1144, 51] on button "×" at bounding box center [1150, 51] width 12 height 21
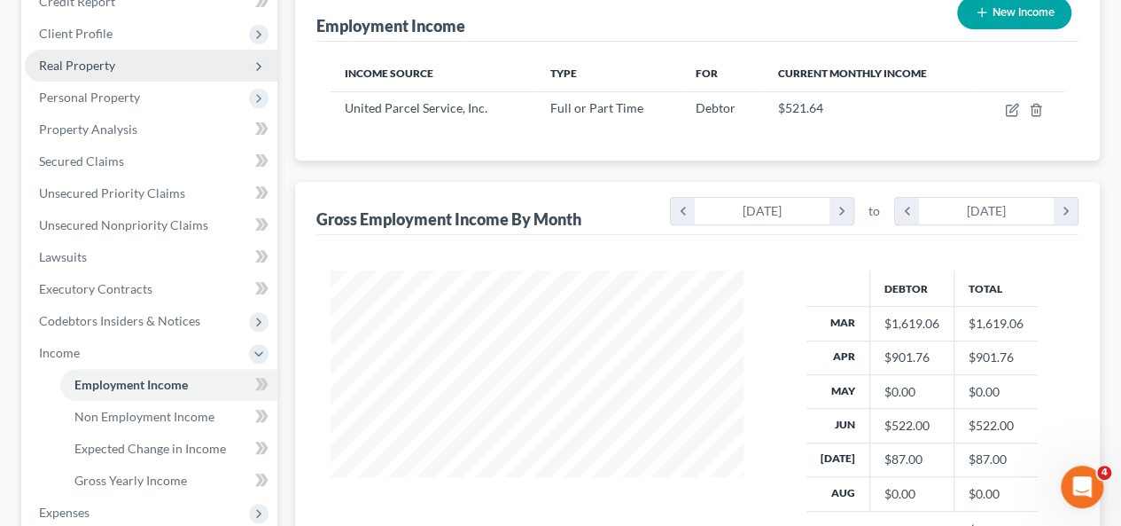
scroll to position [266, 0]
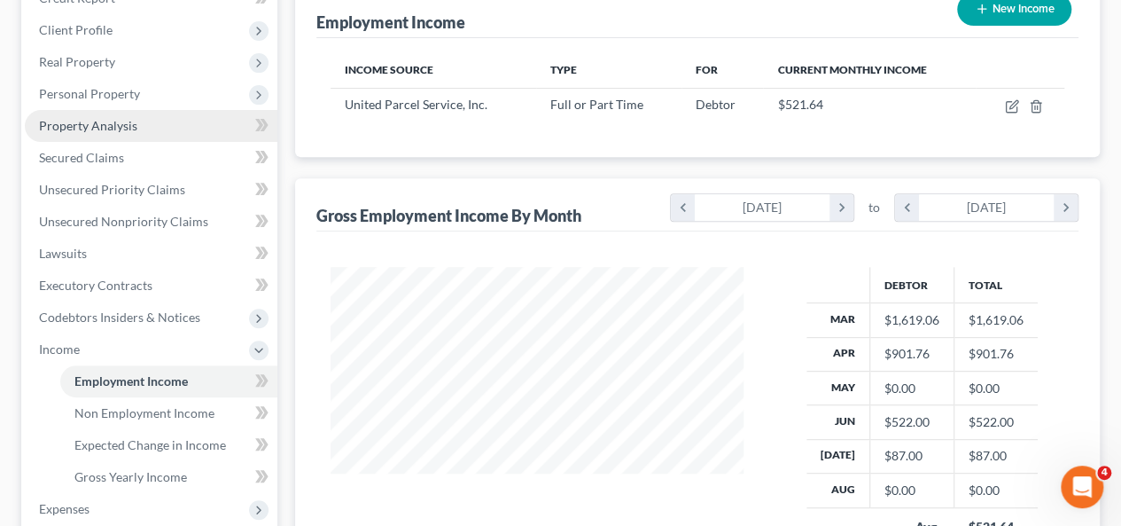
click at [107, 118] on span "Property Analysis" at bounding box center [88, 125] width 98 height 15
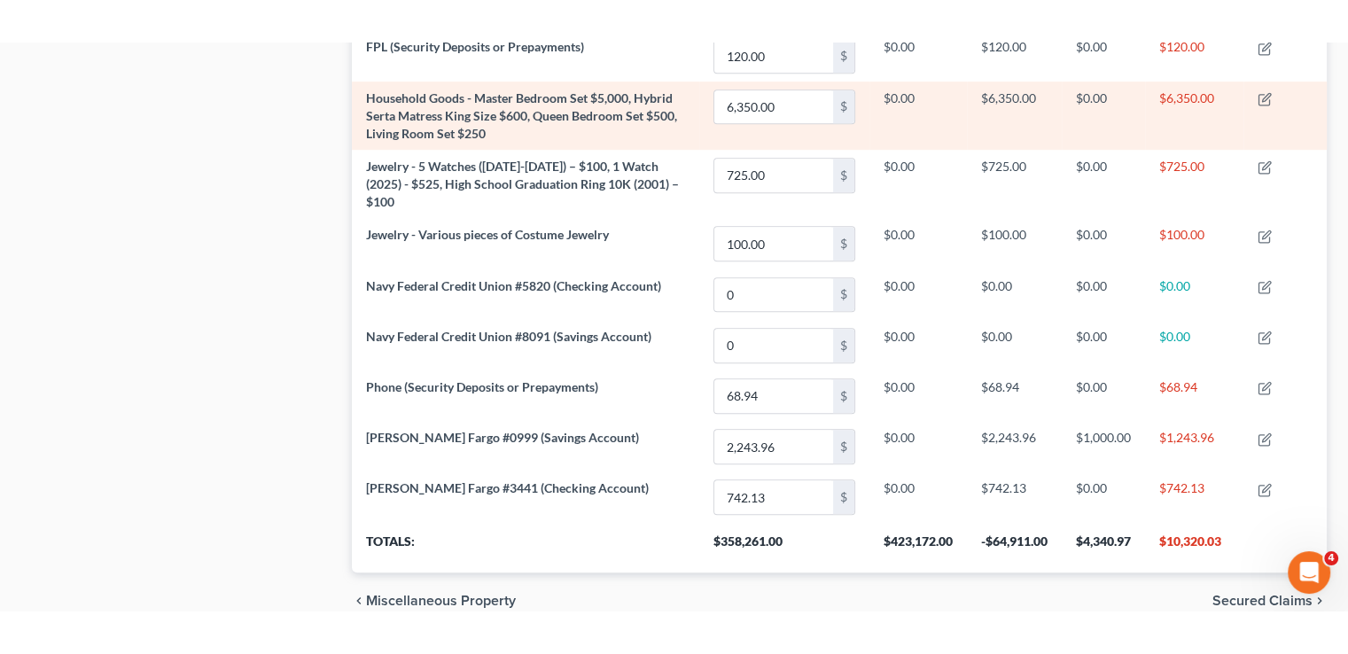
scroll to position [1004, 0]
